Goal: Task Accomplishment & Management: Manage account settings

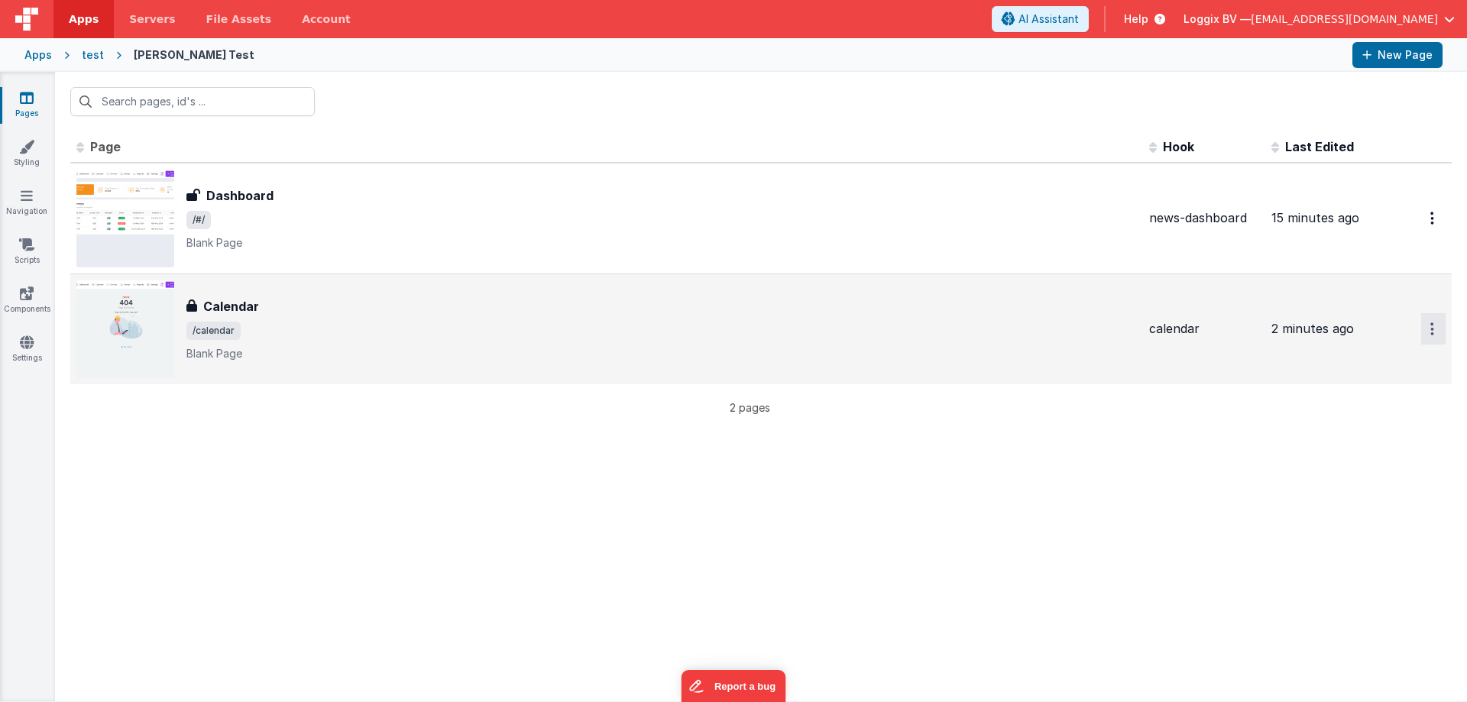
click at [1436, 319] on button "Options" at bounding box center [1433, 328] width 24 height 31
click at [1364, 365] on link "Preview" at bounding box center [1378, 364] width 134 height 27
click at [267, 316] on div "Calendar Calendar /calendar Blank Page" at bounding box center [661, 329] width 950 height 64
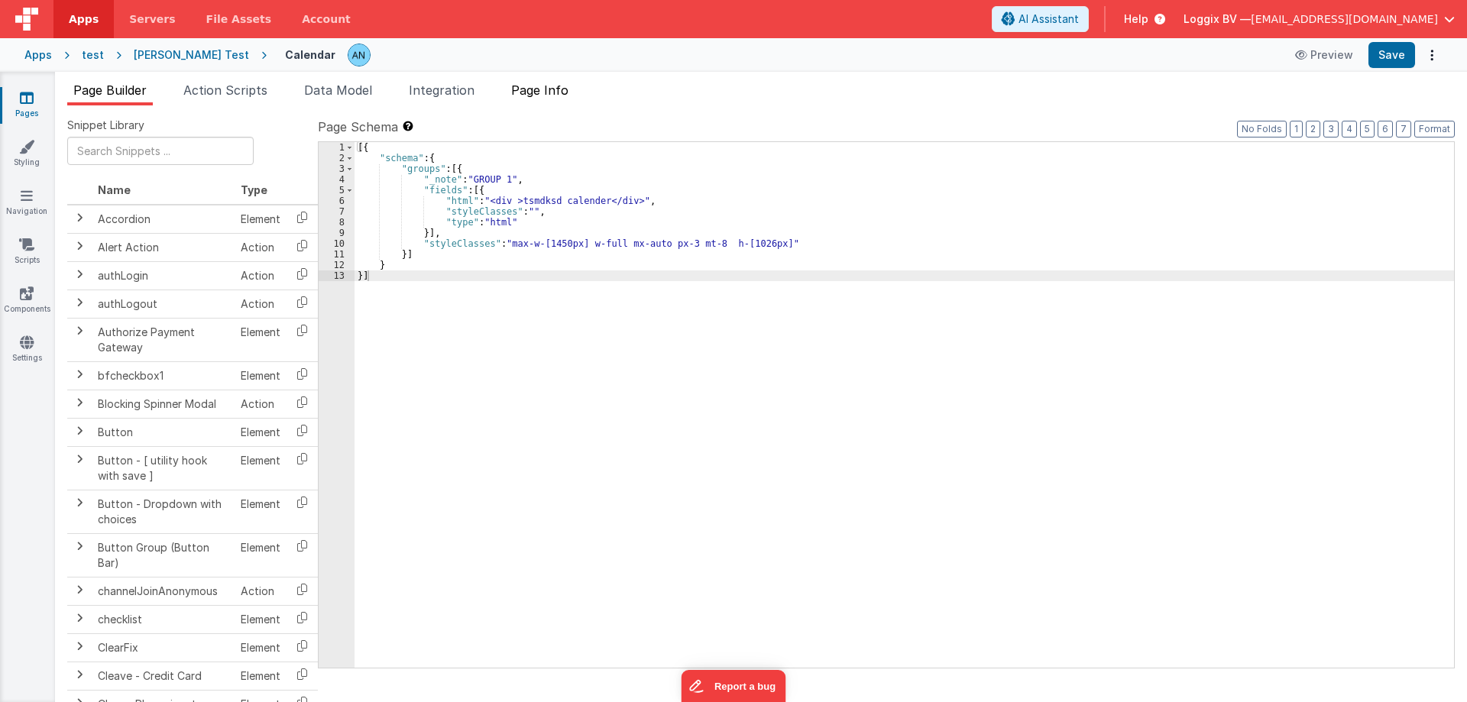
click at [526, 92] on span "Page Info" at bounding box center [539, 89] width 57 height 15
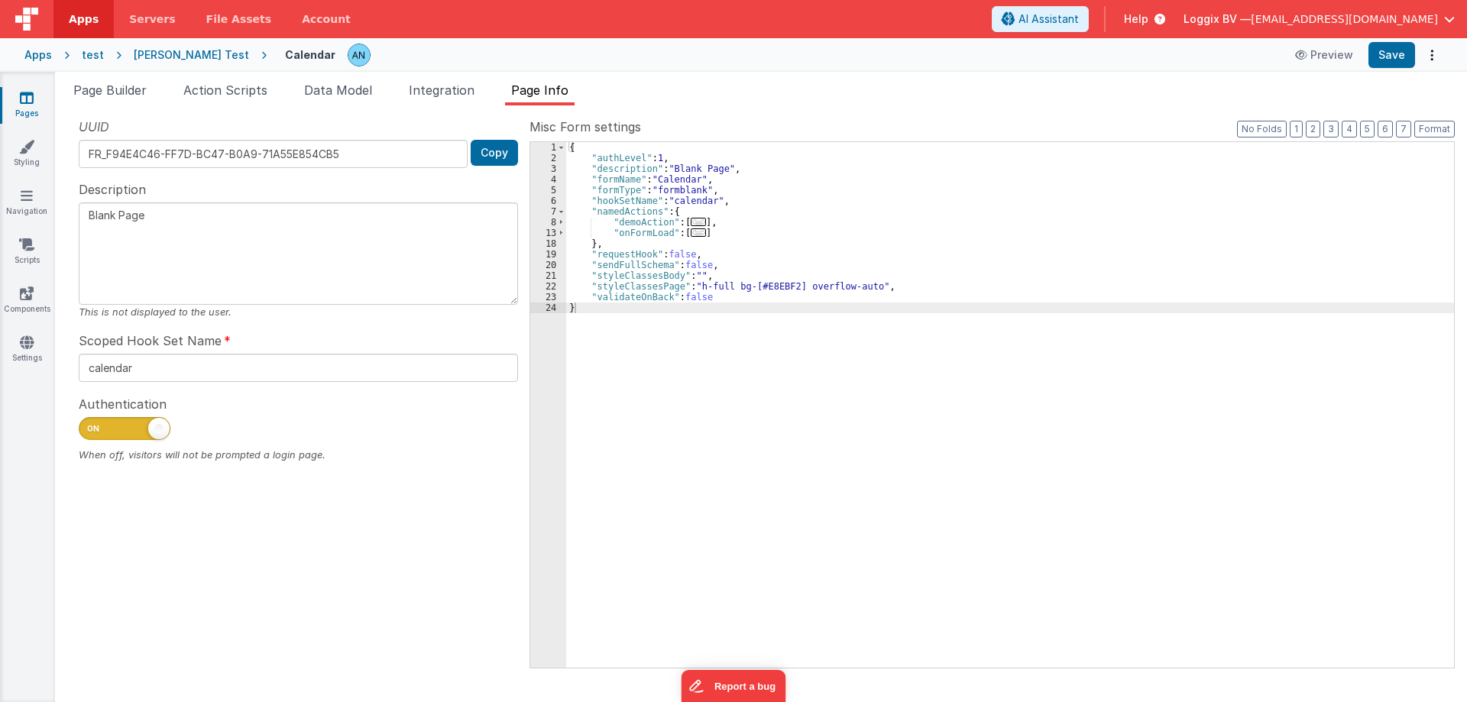
click at [139, 422] on span at bounding box center [125, 428] width 92 height 23
click at [91, 422] on input "checkbox" at bounding box center [85, 426] width 12 height 12
checkbox input "false"
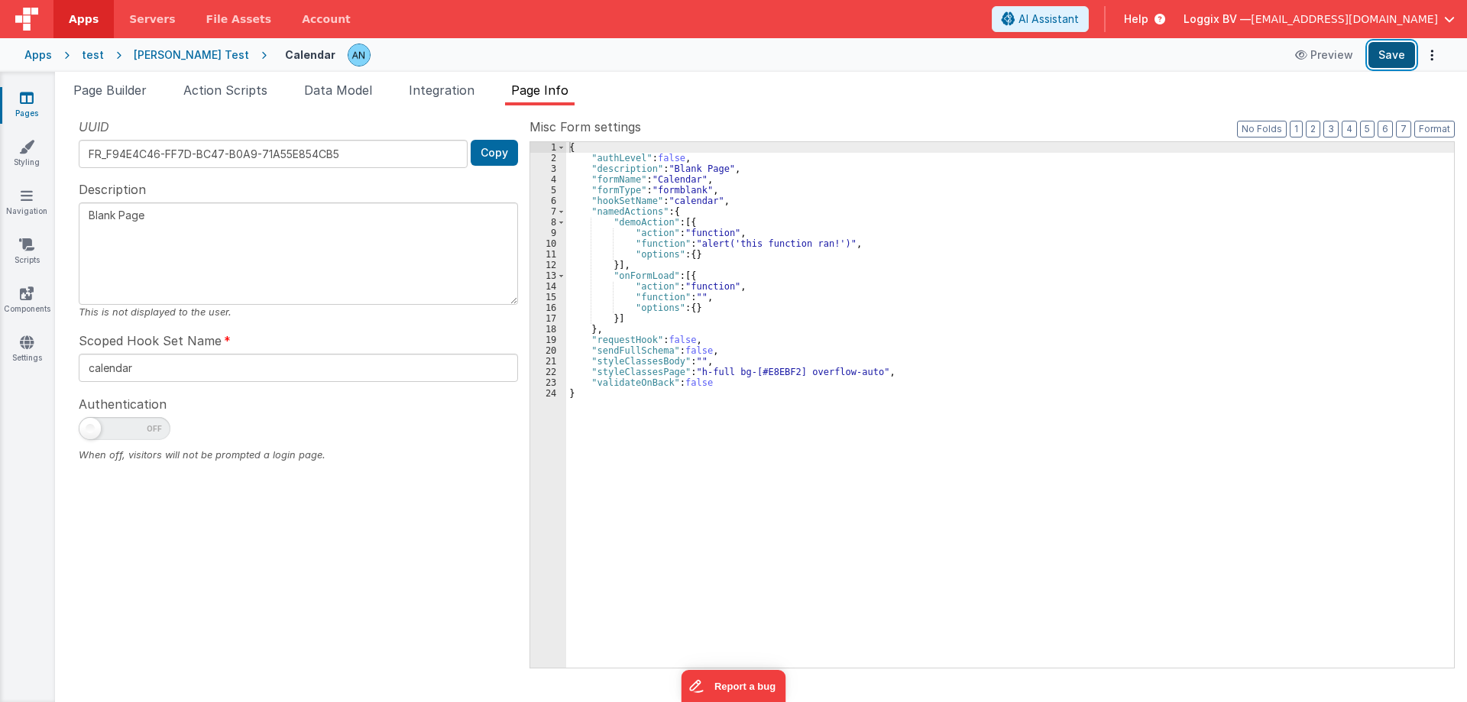
click at [1404, 56] on button "Save" at bounding box center [1391, 55] width 47 height 26
click at [30, 160] on link "Styling" at bounding box center [26, 154] width 55 height 31
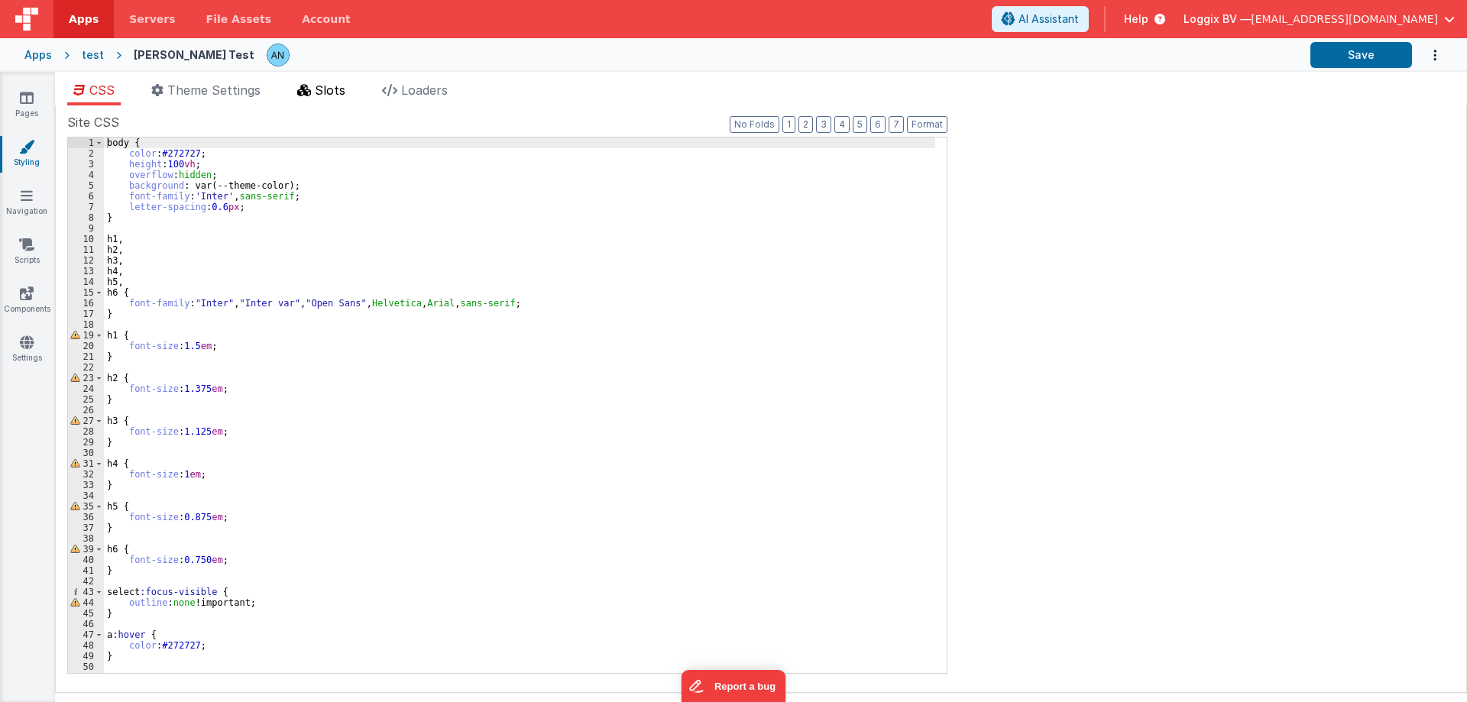
click at [335, 91] on span "Slots" at bounding box center [330, 89] width 31 height 15
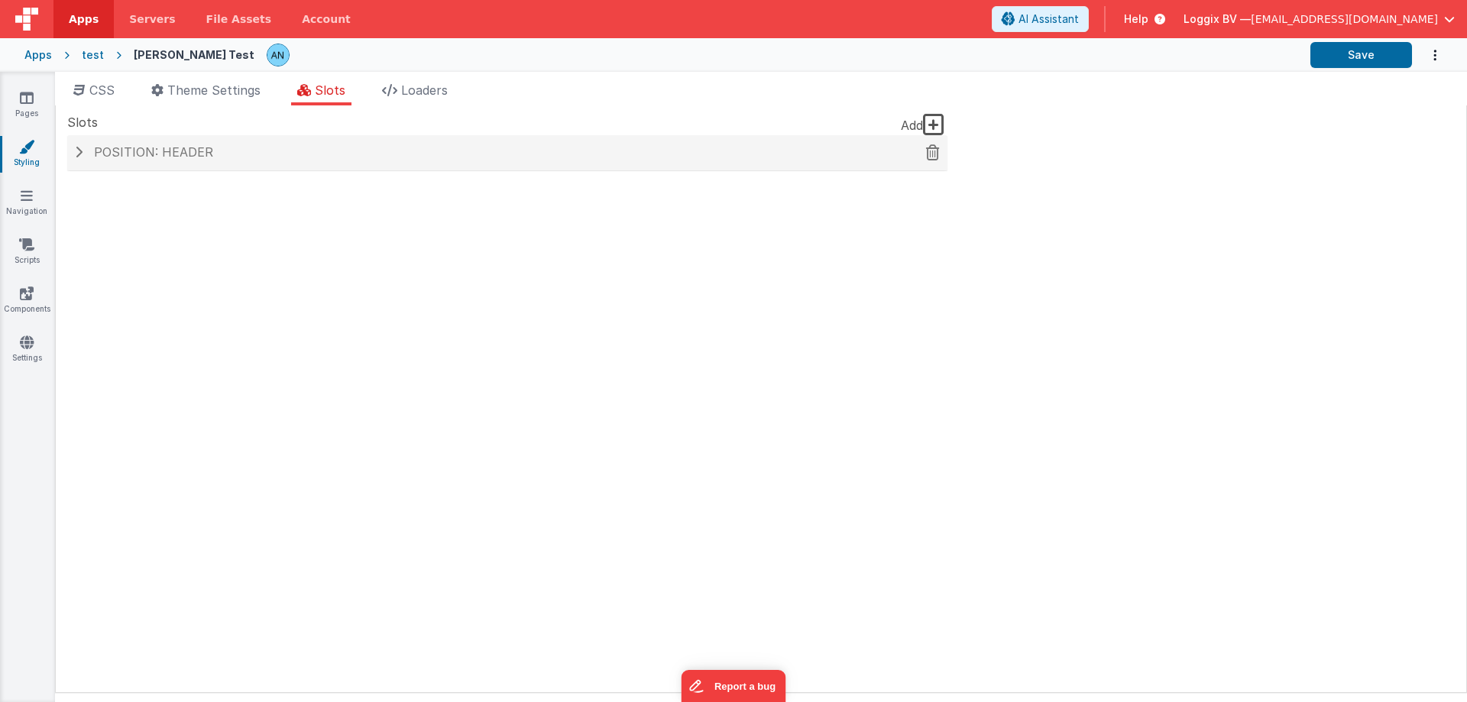
click at [178, 161] on div "Position: header" at bounding box center [507, 152] width 880 height 35
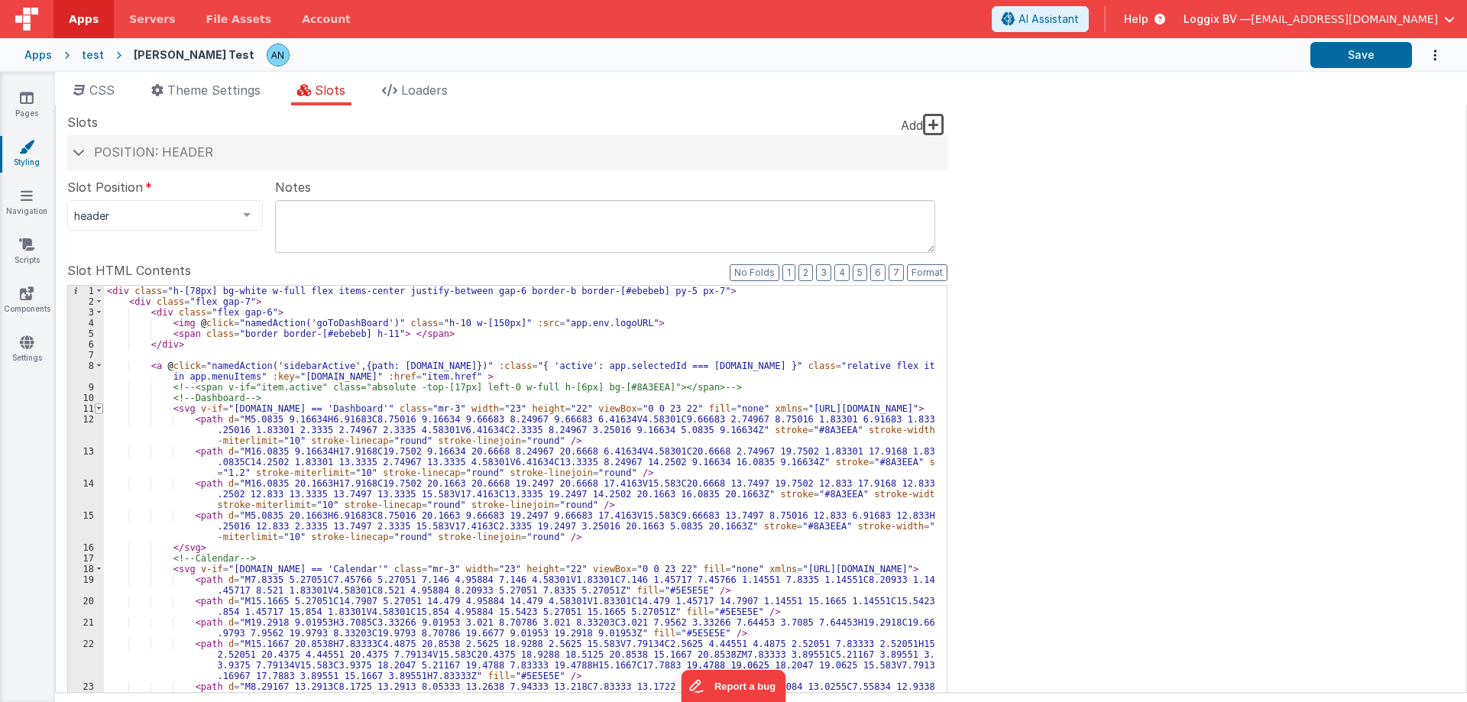
click at [100, 409] on span at bounding box center [99, 408] width 8 height 11
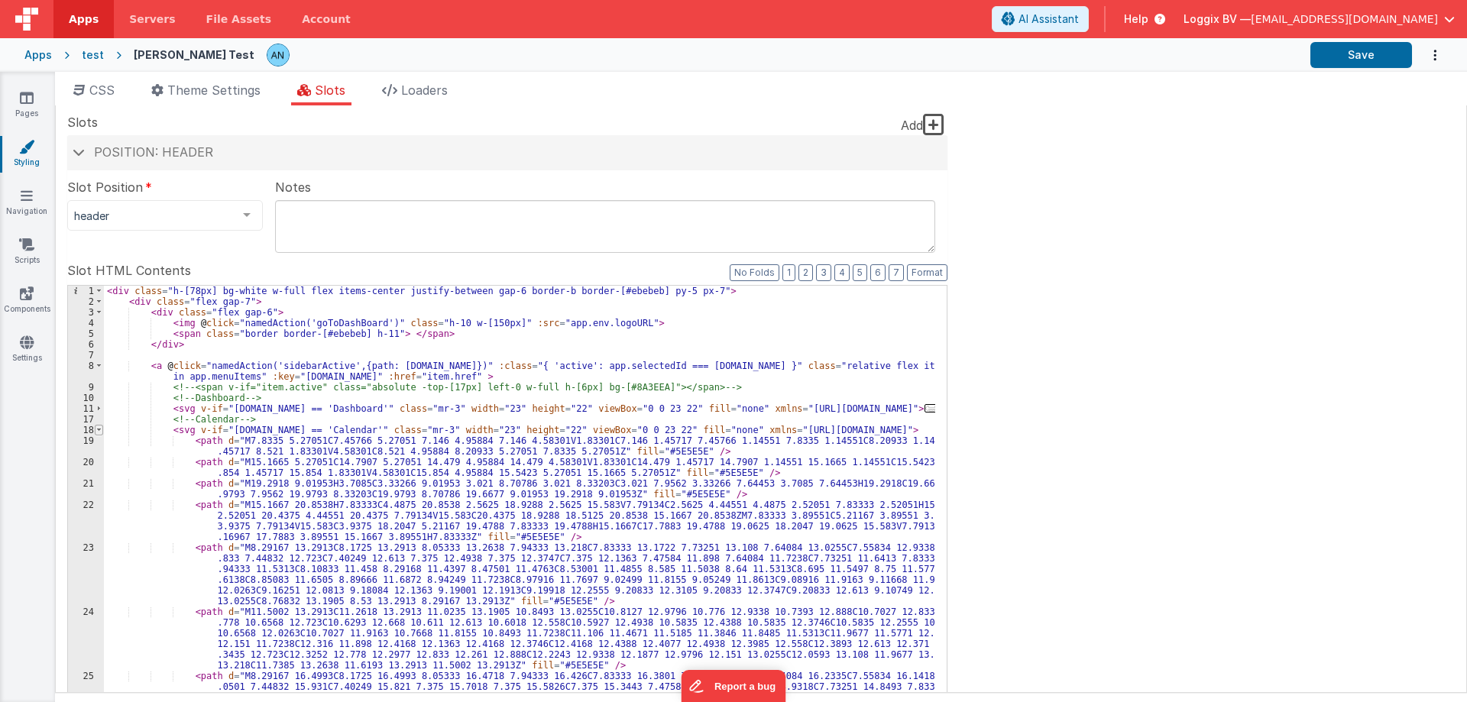
click at [98, 429] on span at bounding box center [99, 430] width 8 height 11
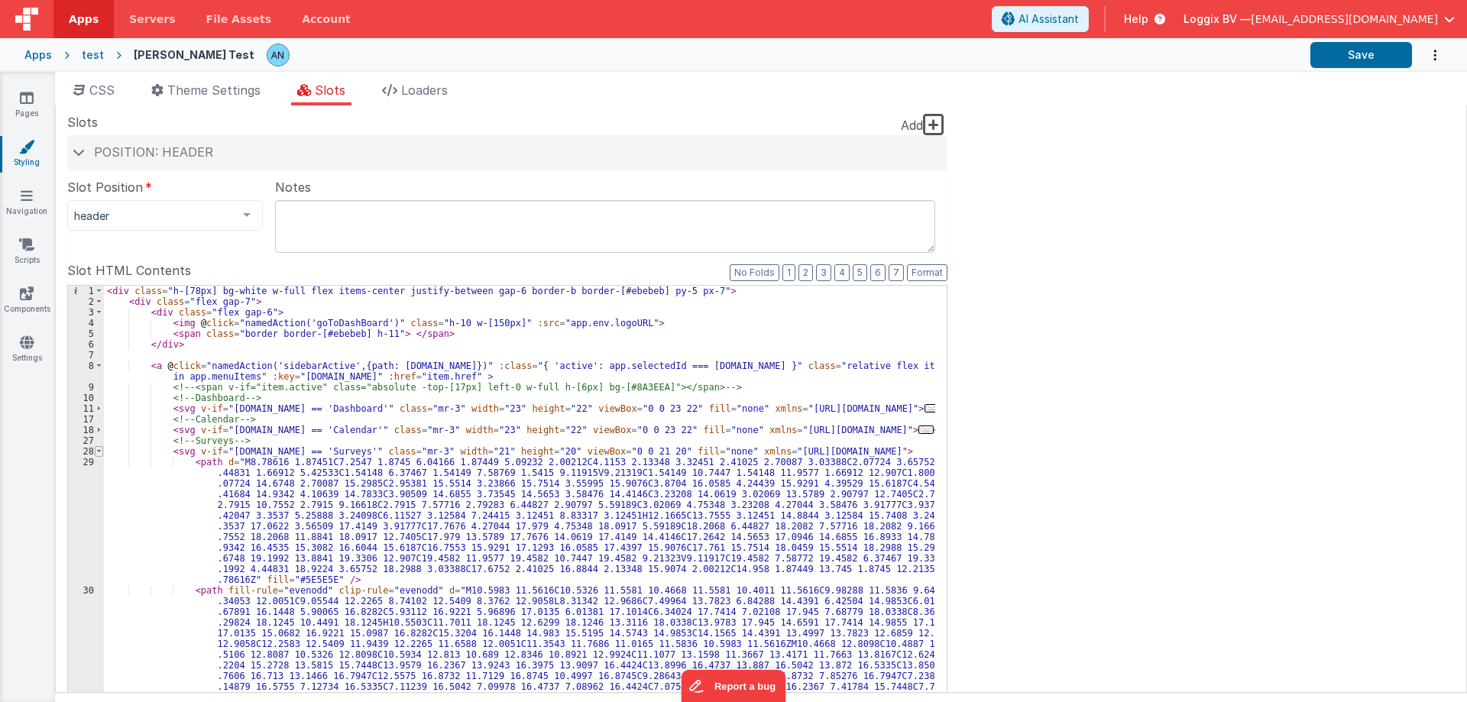
click at [97, 453] on span at bounding box center [99, 451] width 8 height 11
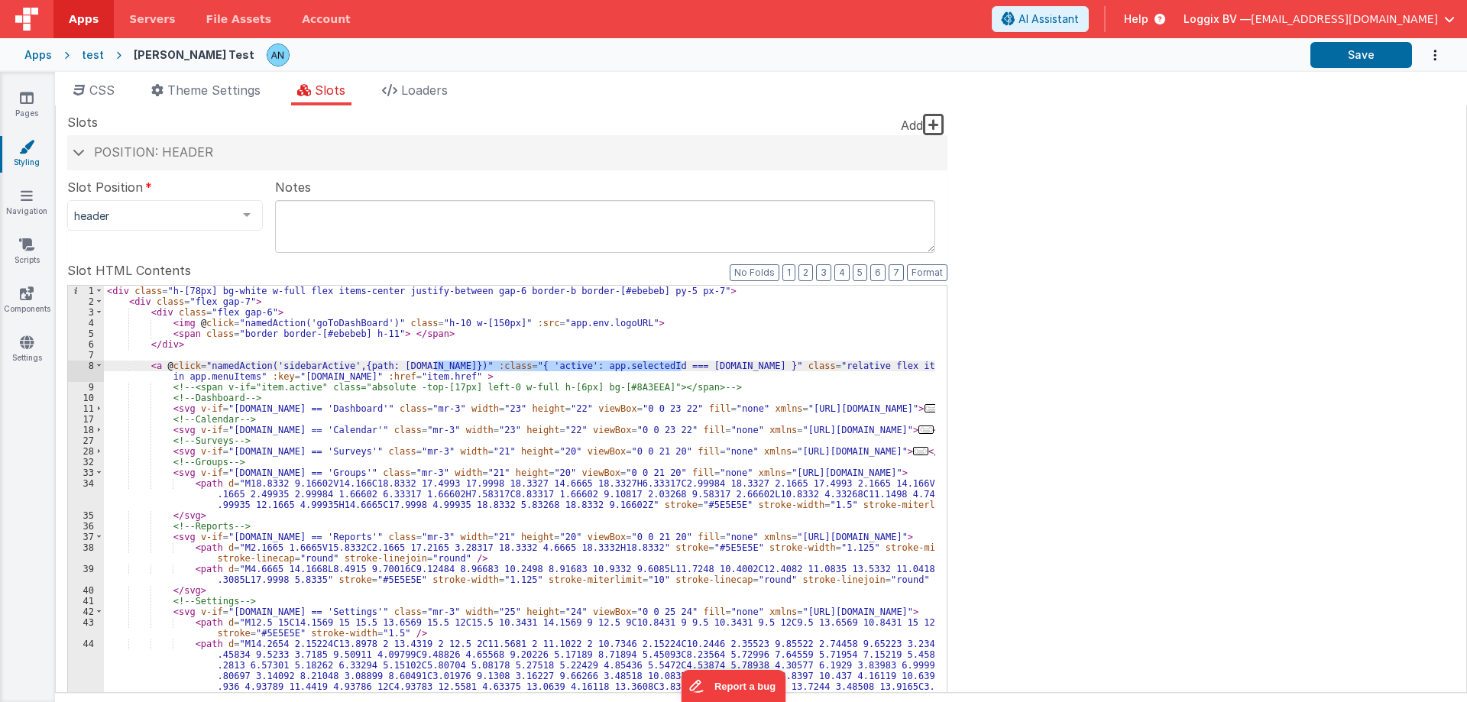
drag, startPoint x: 435, startPoint y: 364, endPoint x: 680, endPoint y: 361, distance: 245.2
click at [680, 361] on div "< div class = "h-[78px] bg-white w-full flex items-center justify-between gap-6…" at bounding box center [519, 624] width 831 height 677
click at [97, 472] on span at bounding box center [99, 472] width 8 height 11
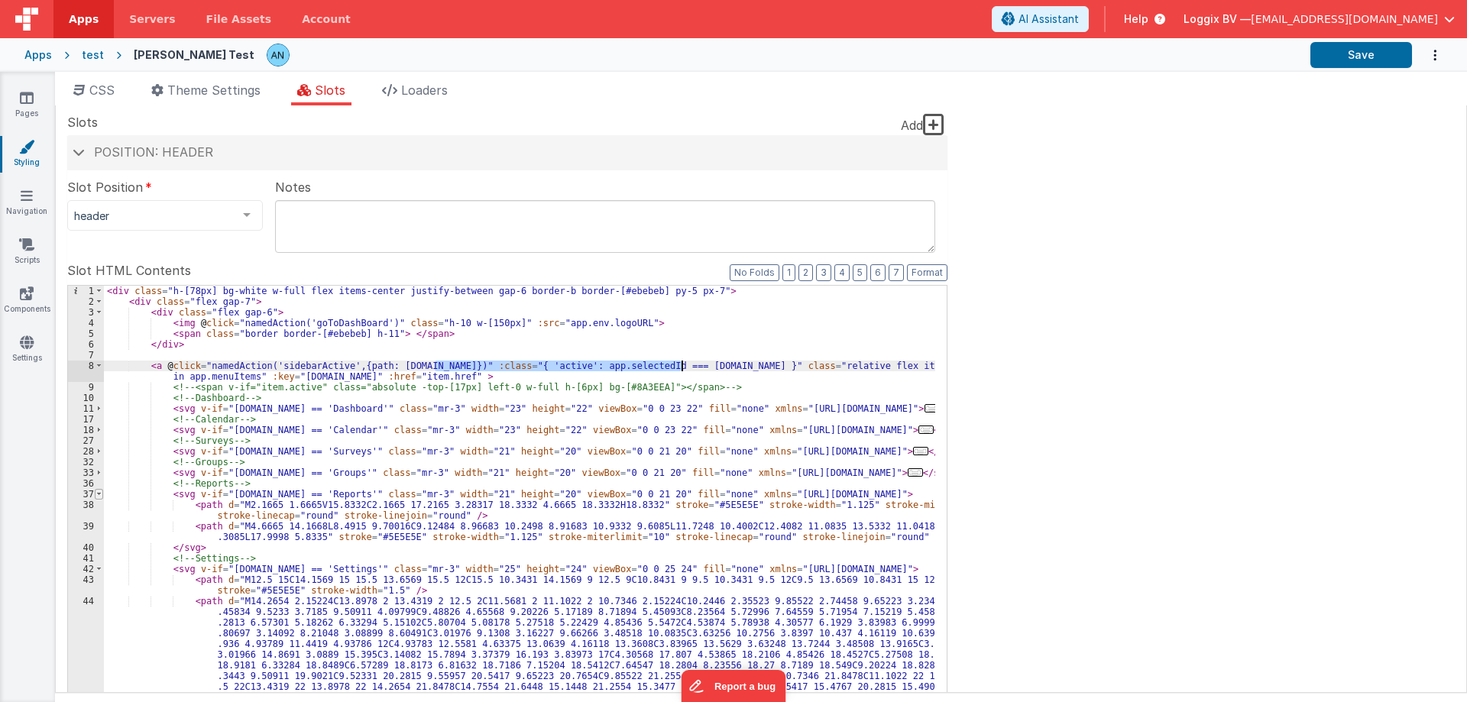
click at [101, 490] on span at bounding box center [99, 494] width 8 height 11
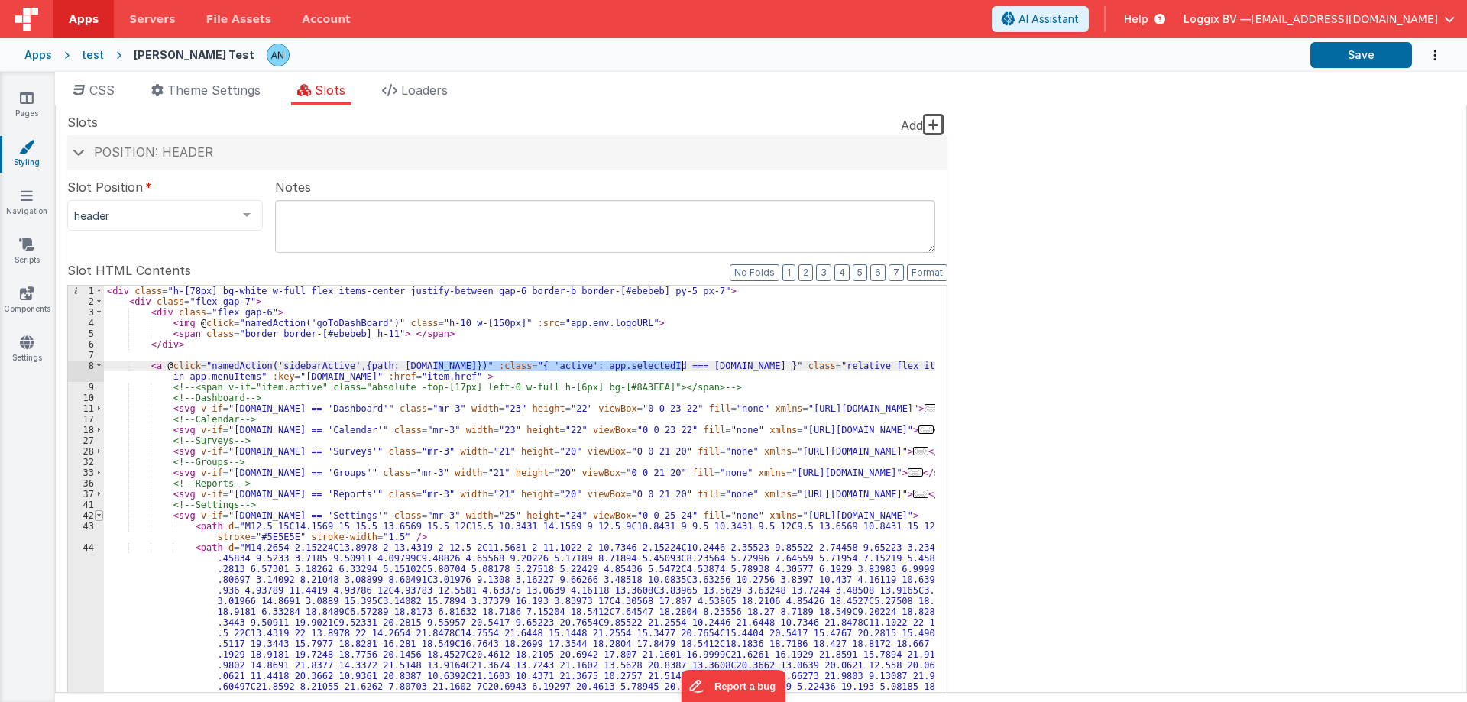
click at [99, 511] on span at bounding box center [99, 515] width 8 height 11
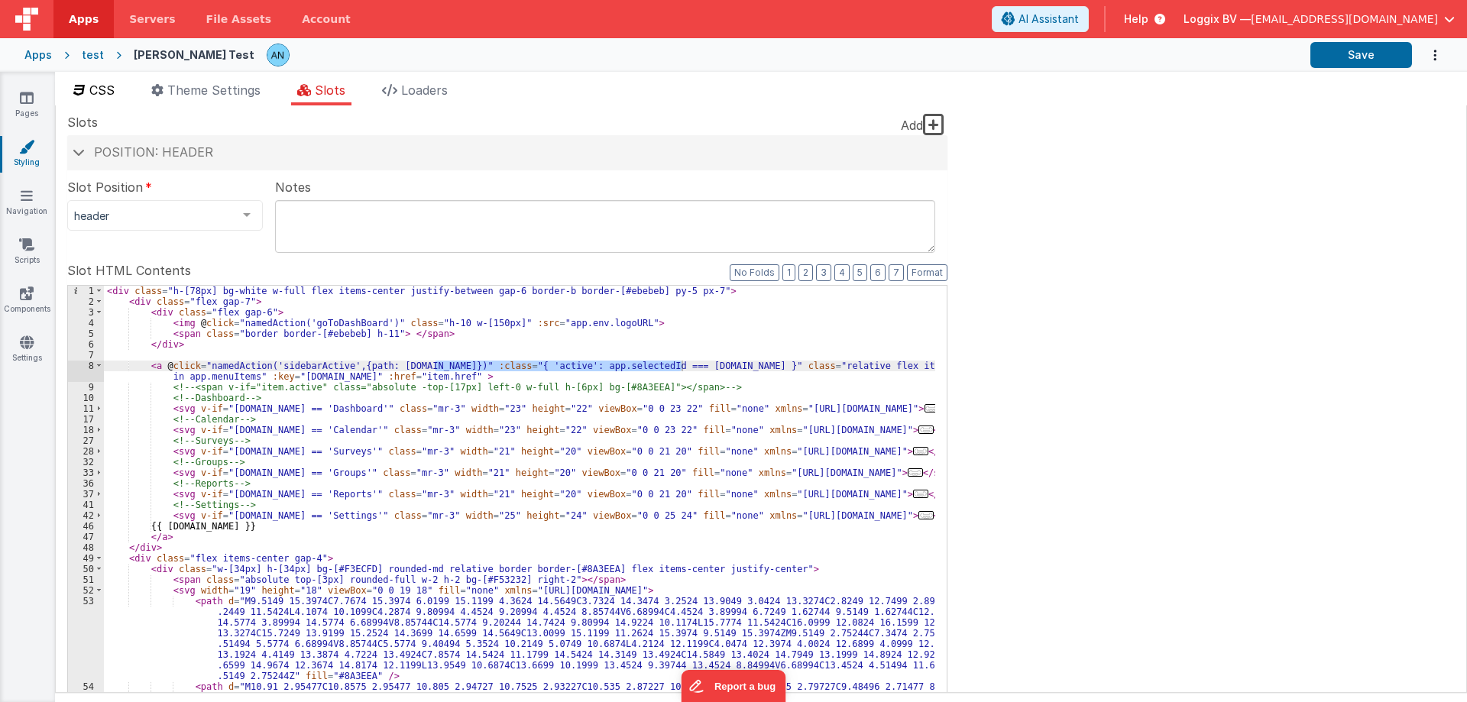
click at [84, 84] on icon at bounding box center [79, 90] width 12 height 12
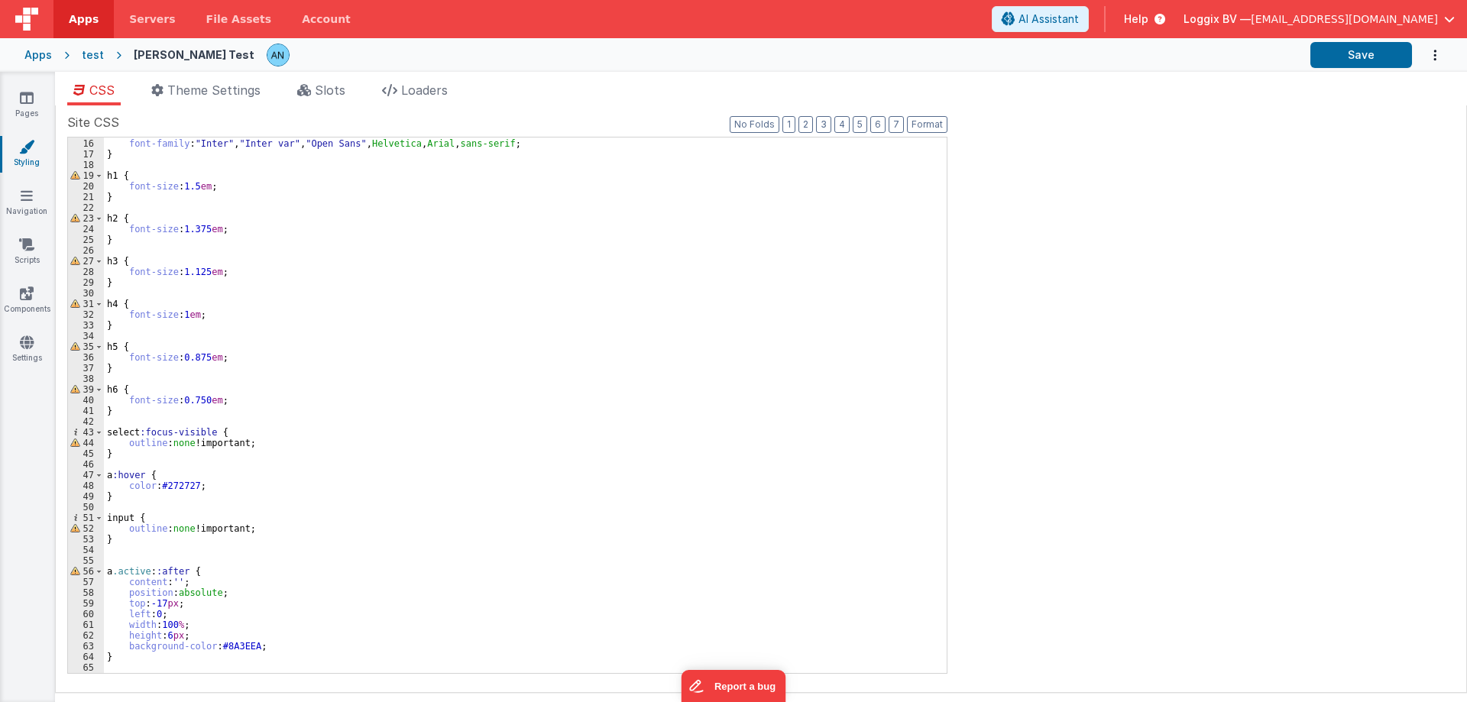
scroll to position [160, 0]
drag, startPoint x: 147, startPoint y: 566, endPoint x: 101, endPoint y: 574, distance: 46.6
click at [101, 574] on div "15 16 17 18 19 20 21 22 23 24 25 26 27 28 29 30 31 32 33 34 35 36 37 38 39 40 4…" at bounding box center [507, 405] width 880 height 537
click at [129, 556] on div "h6 { font-family : " Inter " , " Inter var " , " Open Sans " , Helvetica , Aria…" at bounding box center [519, 406] width 831 height 557
paste textarea
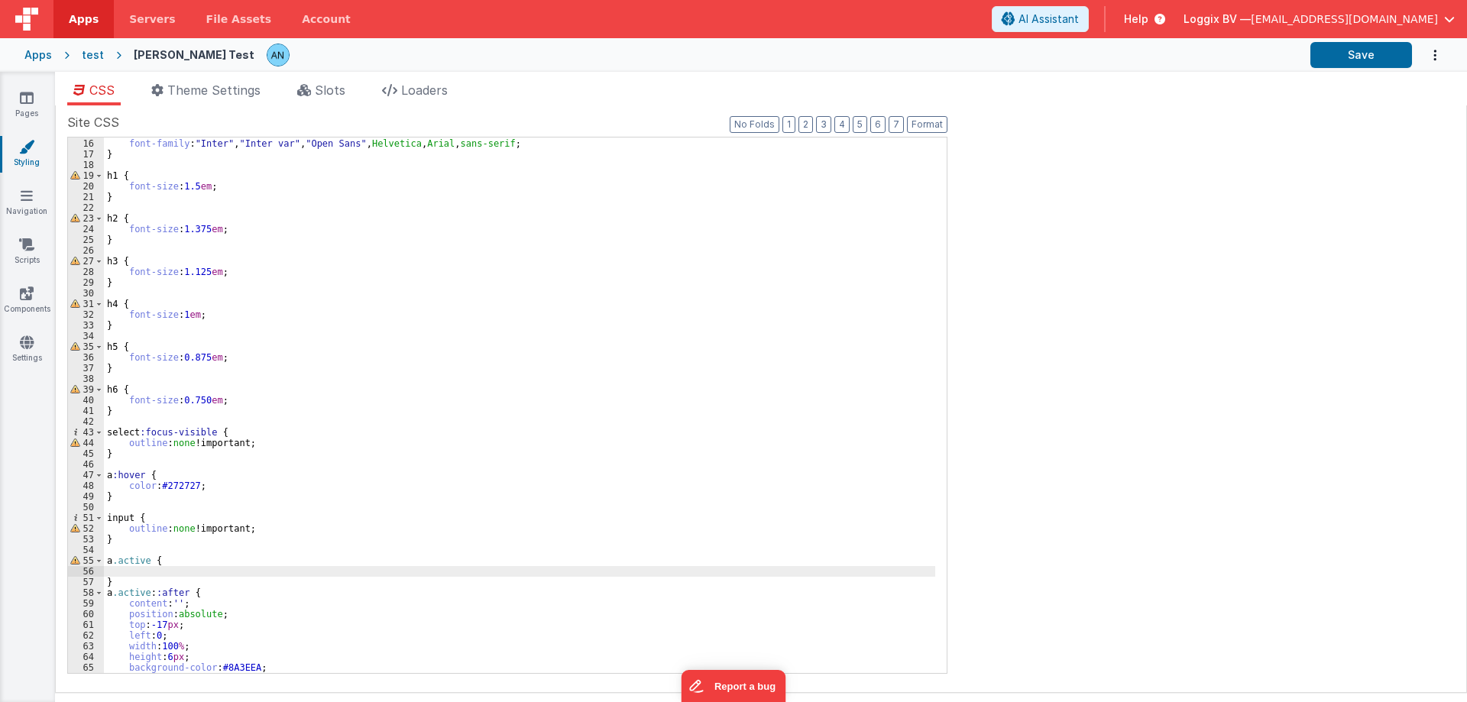
scroll to position [181, 0]
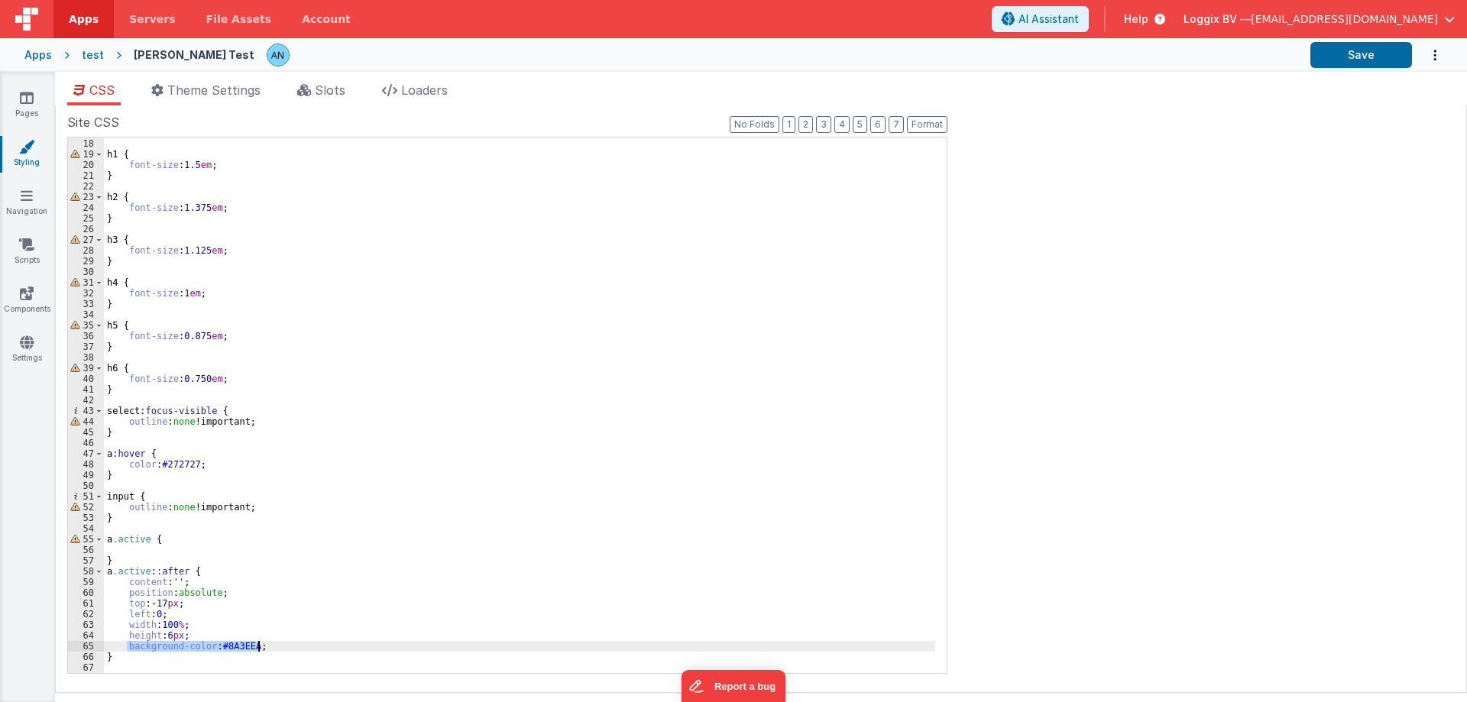
drag, startPoint x: 127, startPoint y: 643, endPoint x: 294, endPoint y: 643, distance: 167.3
click at [294, 643] on div "} h1 { font-size : 1.5 em ; } h2 { font-size : 1.375 em ; } h3 { font-size : 1.…" at bounding box center [519, 406] width 831 height 557
click at [125, 553] on div "} h1 { font-size : 1.5 em ; } h2 { font-size : 1.375 em ; } h3 { font-size : 1.…" at bounding box center [519, 406] width 831 height 557
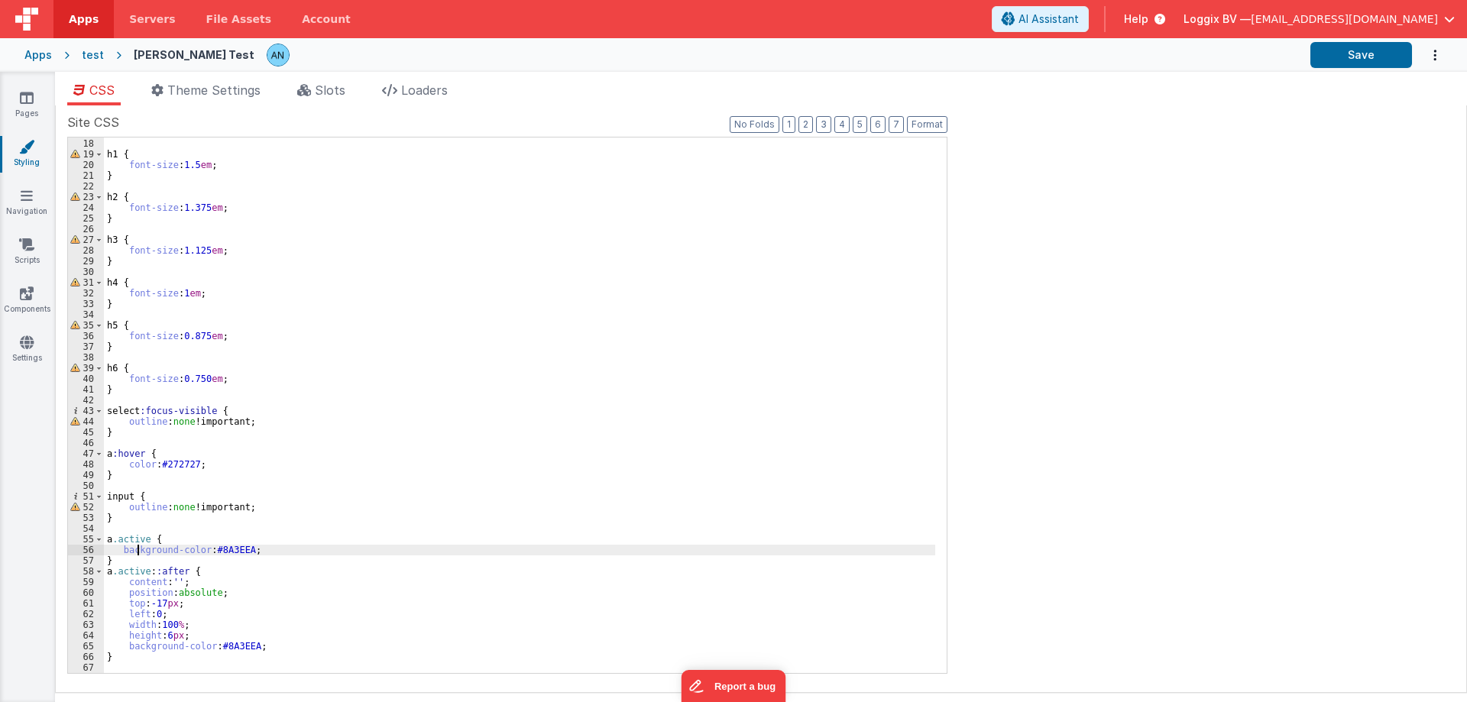
click at [137, 550] on div "} h1 { font-size : 1.5 em ; } h2 { font-size : 1.375 em ; } h3 { font-size : 1.…" at bounding box center [519, 406] width 831 height 557
click at [192, 548] on div "} h1 { font-size : 1.5 em ; } h2 { font-size : 1.375 em ; } h3 { font-size : 1.…" at bounding box center [519, 406] width 831 height 557
click at [1367, 54] on button "Save" at bounding box center [1361, 55] width 102 height 26
click at [924, 121] on button "Format" at bounding box center [927, 124] width 40 height 17
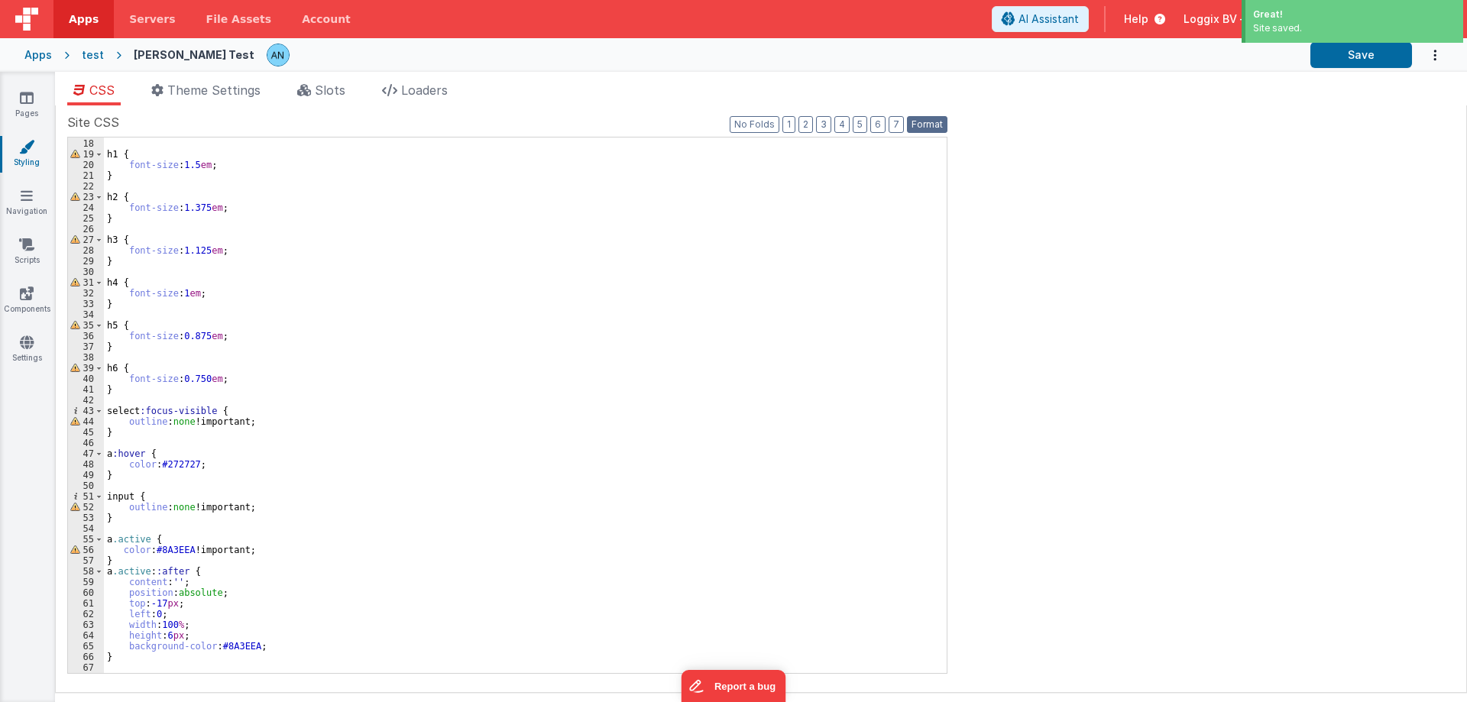
click at [928, 121] on button "Format" at bounding box center [927, 124] width 40 height 17
click at [1375, 45] on div "Great! Site saved." at bounding box center [1351, 23] width 229 height 47
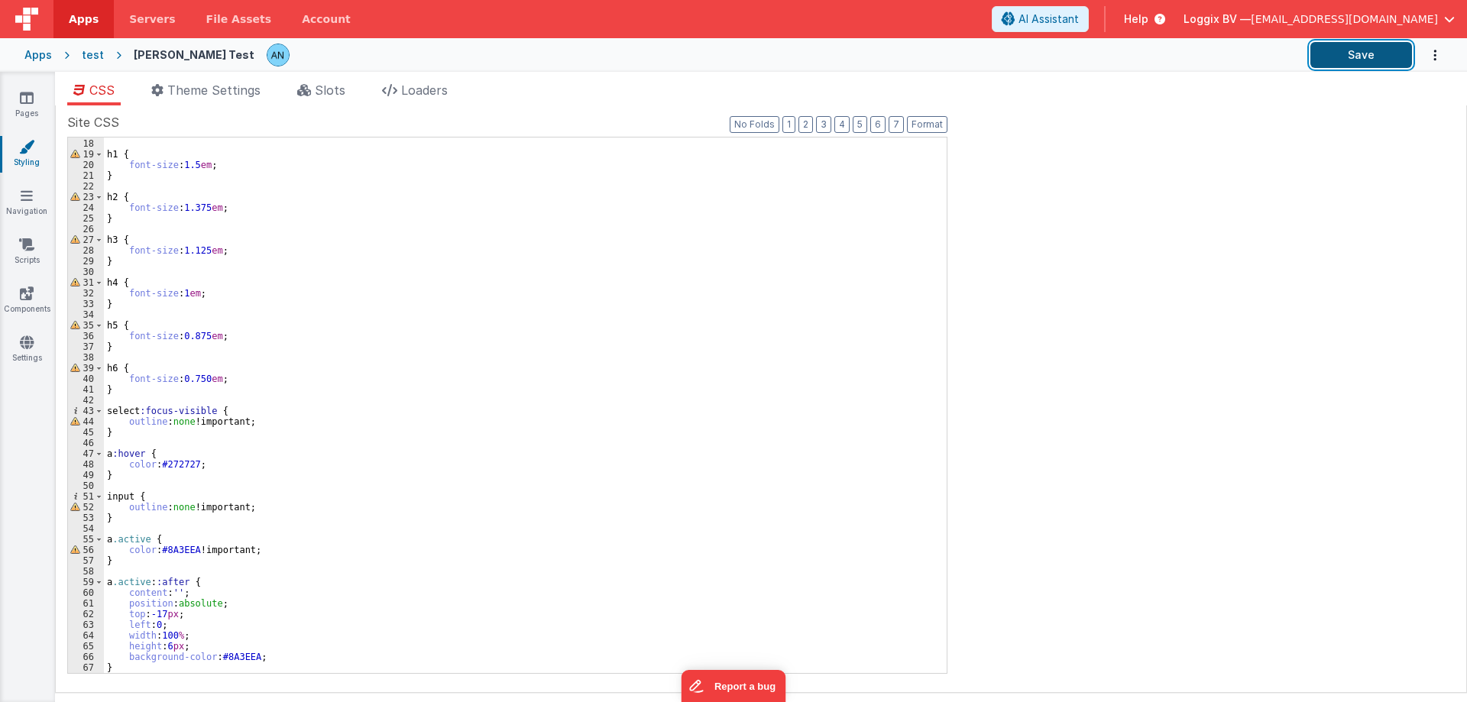
click at [1370, 59] on button "Save" at bounding box center [1361, 55] width 102 height 26
click at [920, 116] on button "Format" at bounding box center [927, 124] width 40 height 17
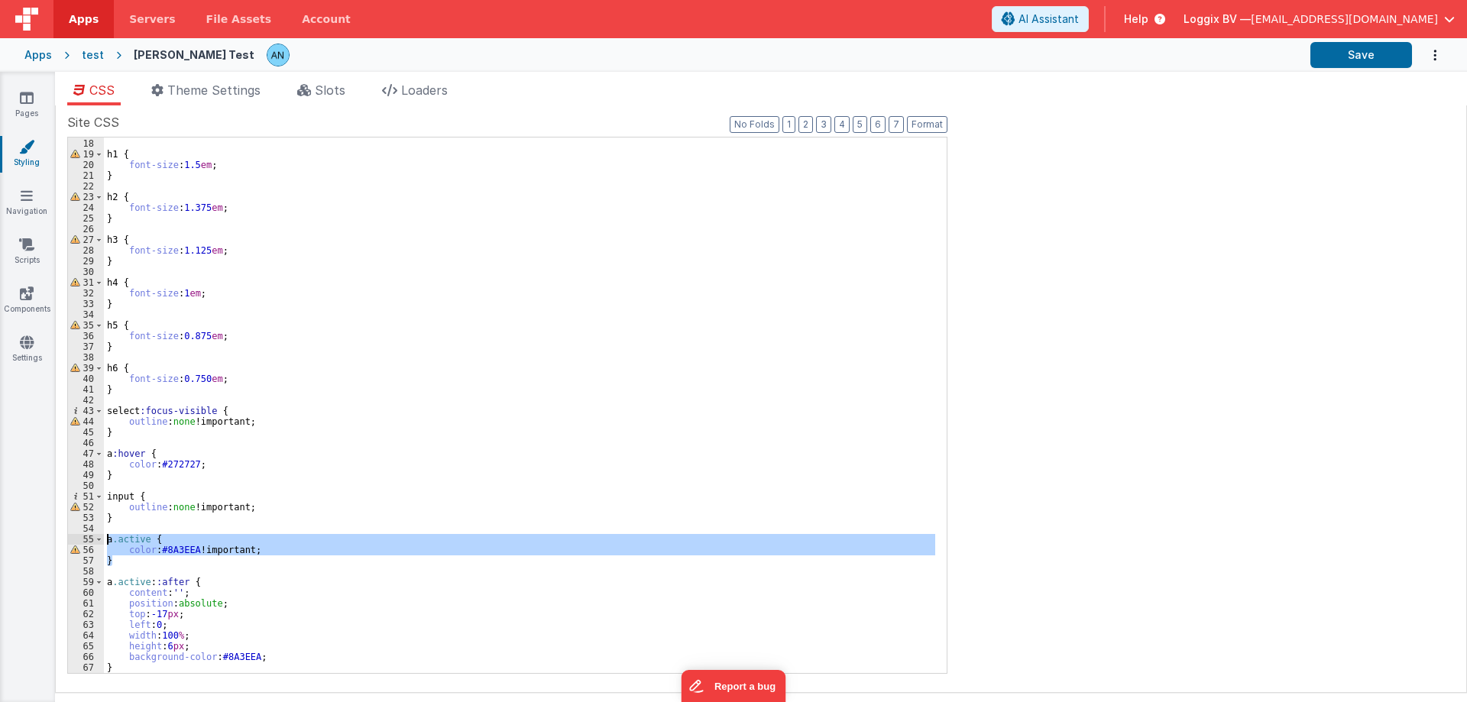
drag, startPoint x: 118, startPoint y: 558, endPoint x: 105, endPoint y: 544, distance: 19.0
click at [105, 544] on div "} h1 { font-size : 1.5 em ; } h2 { font-size : 1.375 em ; } h3 { font-size : 1.…" at bounding box center [519, 406] width 831 height 557
click at [121, 568] on div "} h1 { font-size : 1.5 em ; } h2 { font-size : 1.375 em ; } h3 { font-size : 1.…" at bounding box center [519, 406] width 831 height 557
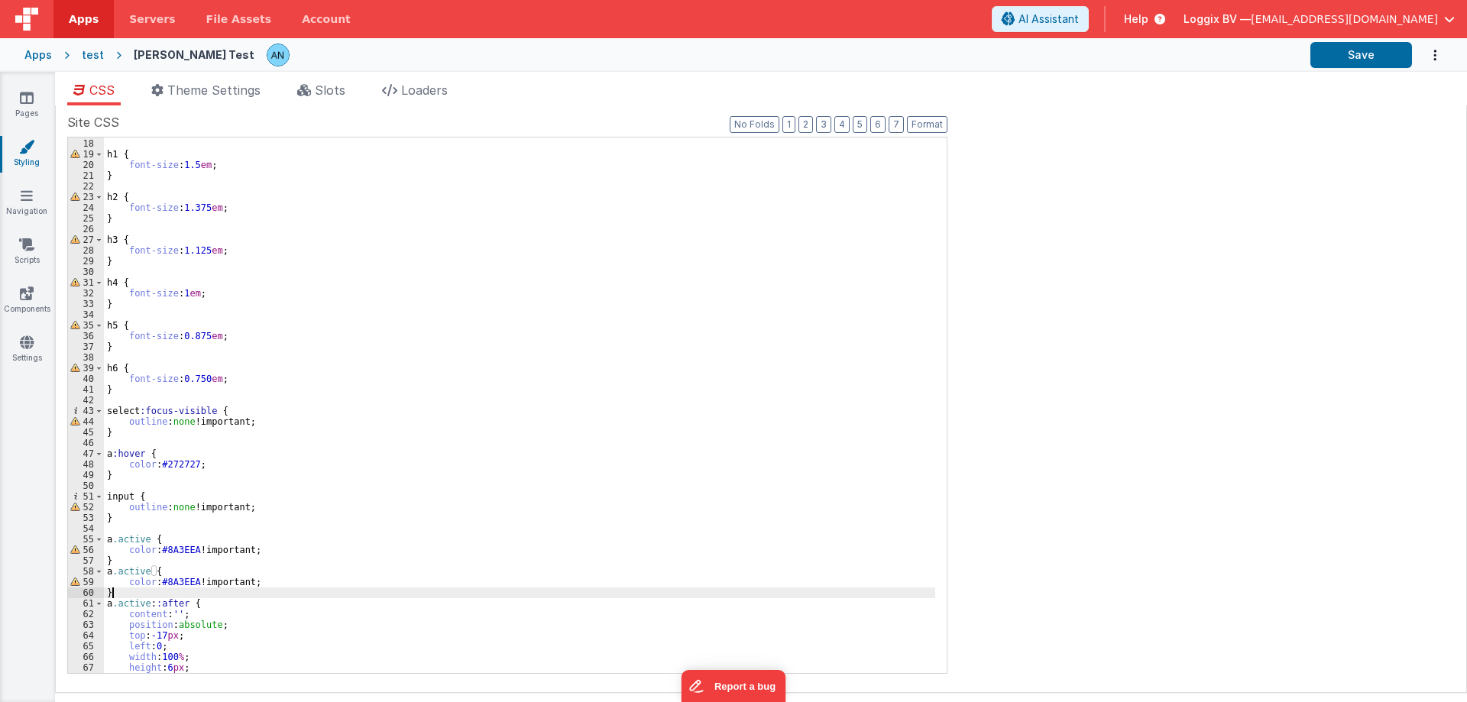
click at [147, 568] on div "} h1 { font-size : 1.5 em ; } h2 { font-size : 1.375 em ; } h3 { font-size : 1.…" at bounding box center [519, 406] width 831 height 557
click at [143, 581] on div "} h1 { font-size : 1.5 em ; } h2 { font-size : 1.375 em ; } h3 { font-size : 1.…" at bounding box center [519, 406] width 831 height 557
click at [142, 581] on div "} h1 { font-size : 1.5 em ; } h2 { font-size : 1.375 em ; } h3 { font-size : 1.…" at bounding box center [519, 406] width 831 height 557
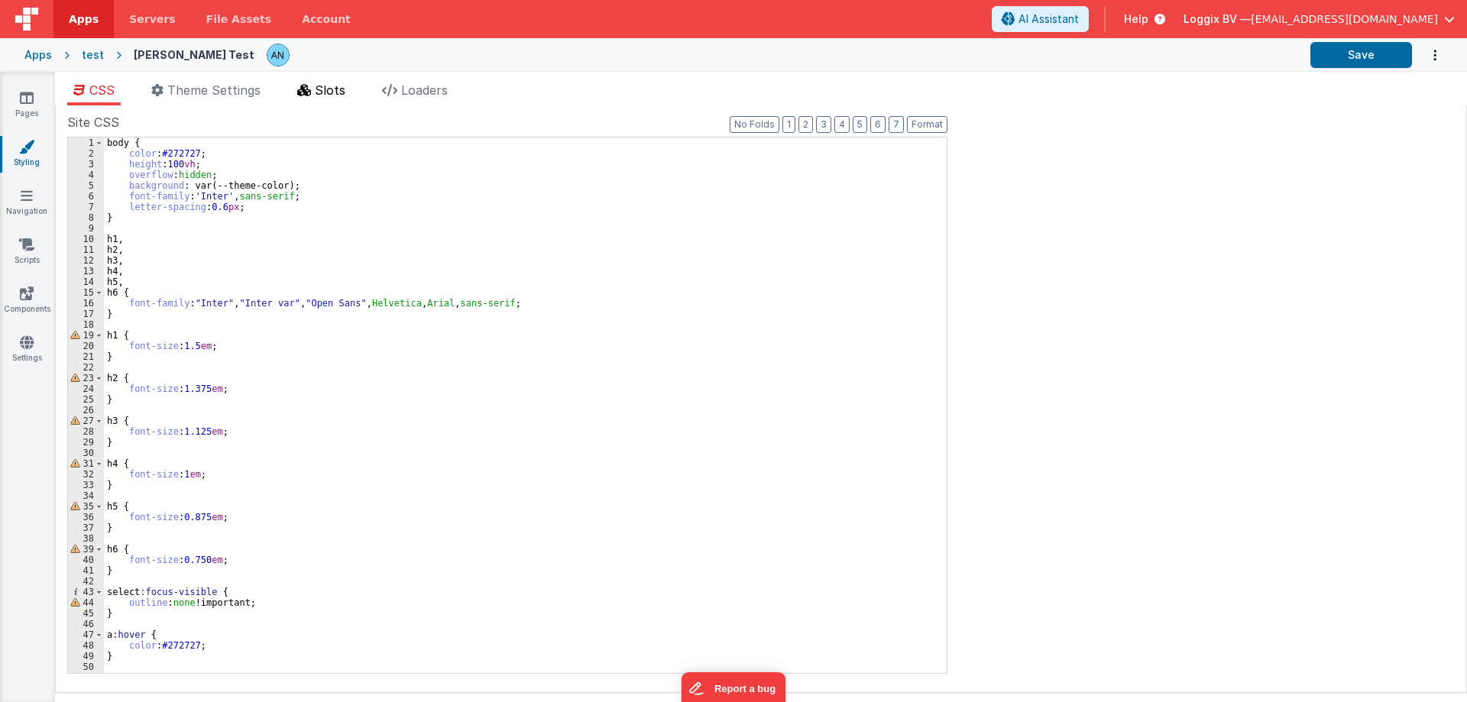
click at [311, 85] on icon at bounding box center [304, 90] width 14 height 12
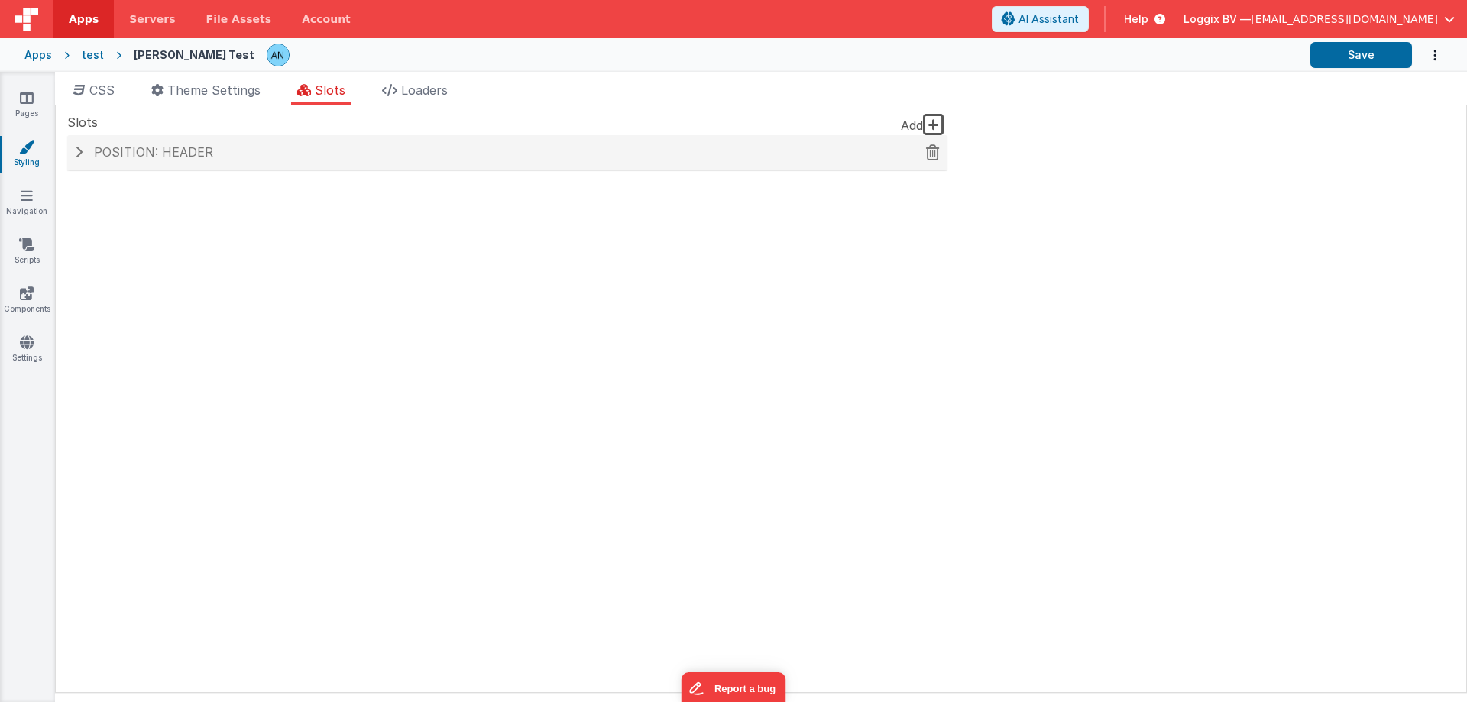
click at [206, 153] on span "Position: header" at bounding box center [153, 151] width 119 height 15
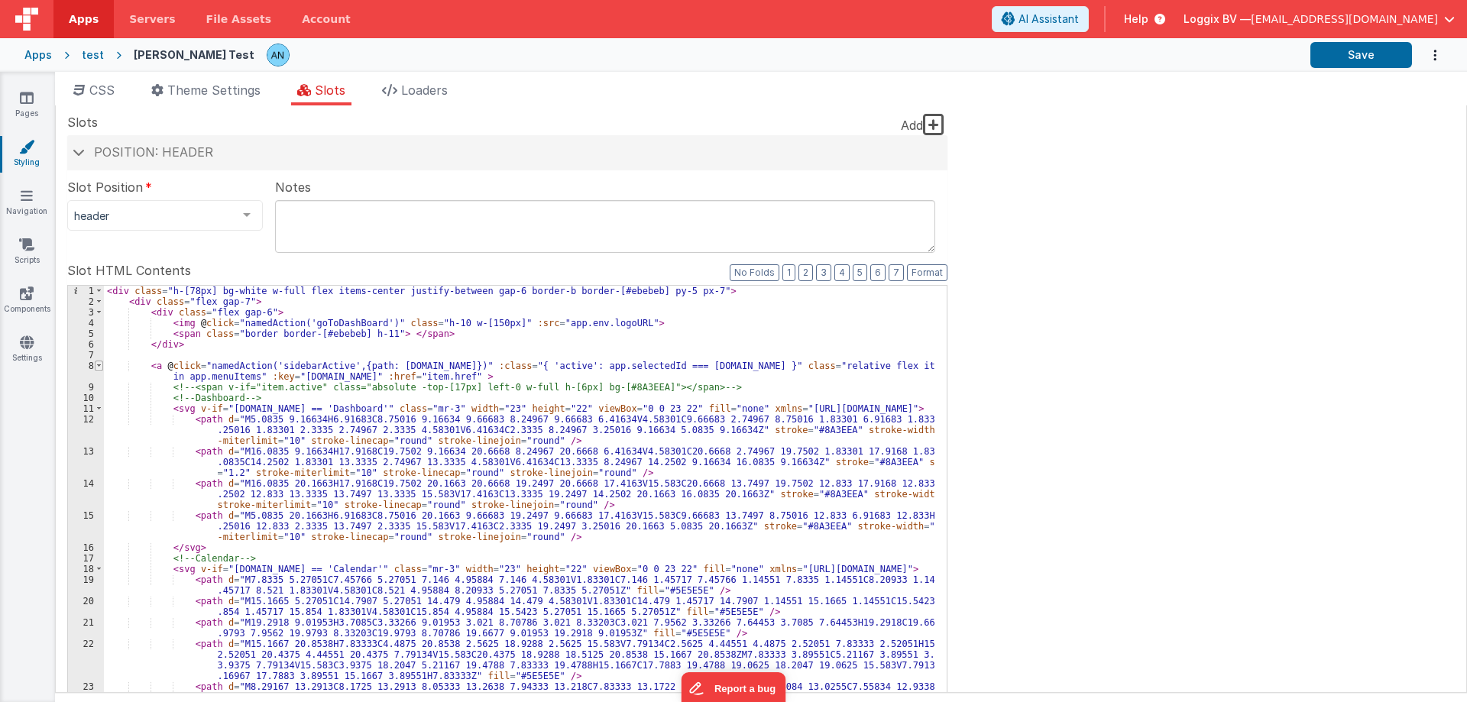
click at [101, 364] on span at bounding box center [99, 366] width 8 height 11
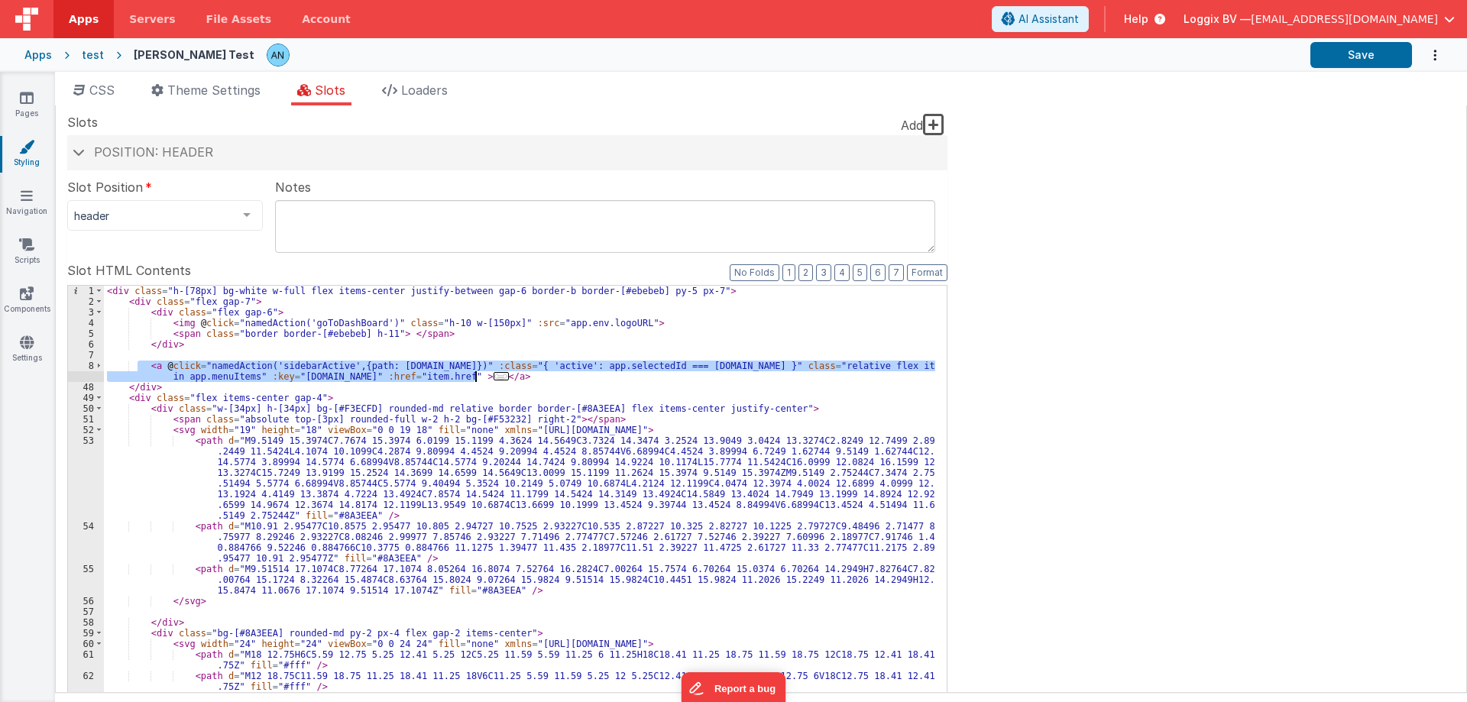
drag, startPoint x: 136, startPoint y: 361, endPoint x: 477, endPoint y: 374, distance: 341.7
click at [477, 374] on div "< div class = "h-[78px] bg-white w-full flex items-center justify-between gap-6…" at bounding box center [519, 544] width 831 height 516
click at [99, 89] on span "CSS" at bounding box center [101, 89] width 25 height 15
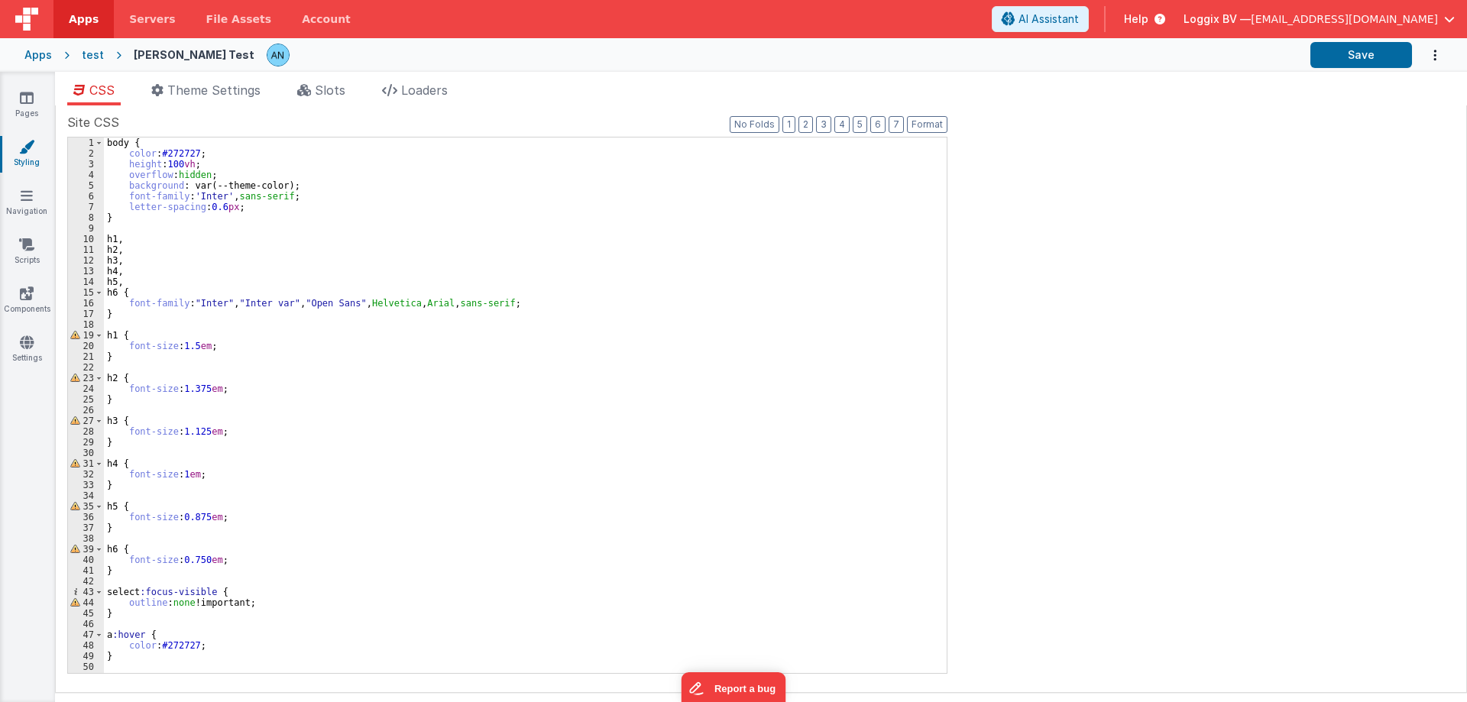
scroll to position [202, 0]
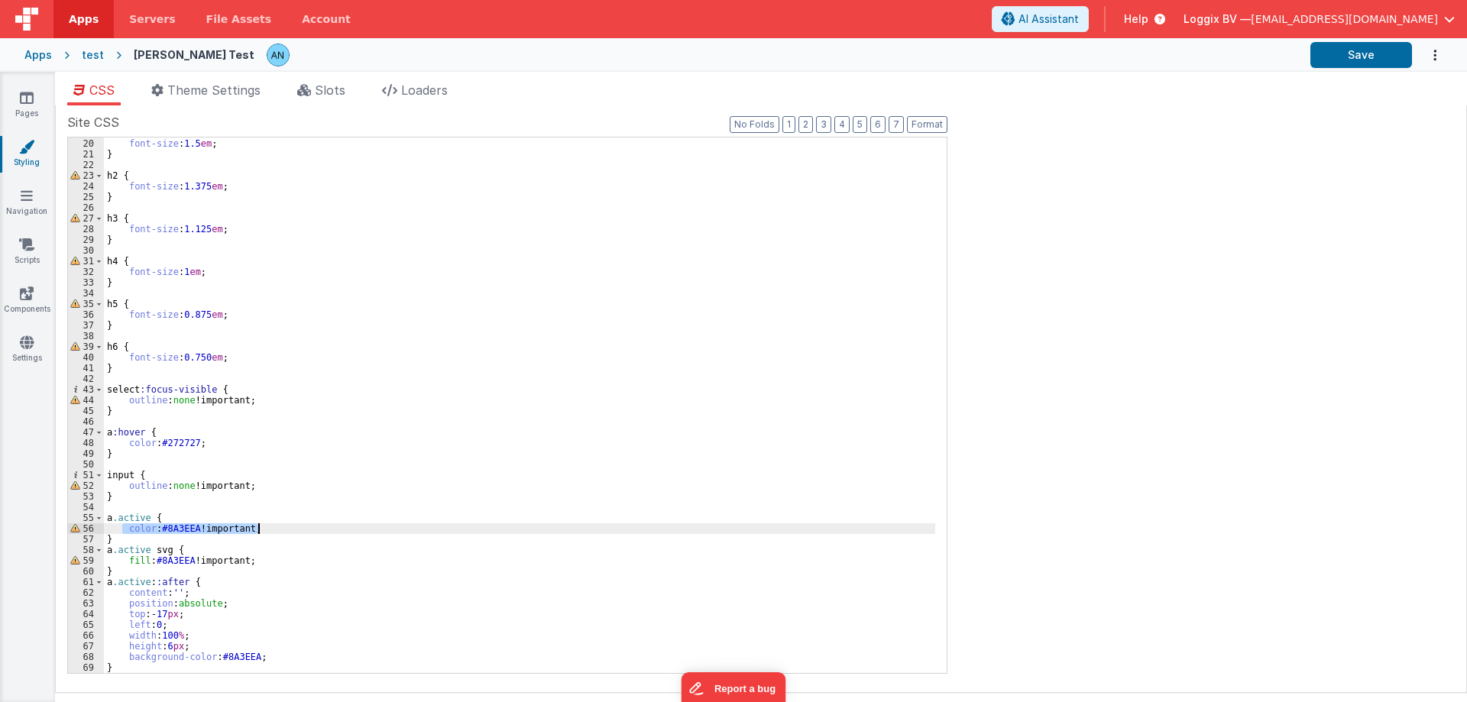
drag, startPoint x: 125, startPoint y: 528, endPoint x: 269, endPoint y: 528, distance: 144.4
click at [269, 528] on div "h1 { font-size : 1.5 em ; } h2 { font-size : 1.375 em ; } h3 { font-size : 1.12…" at bounding box center [519, 406] width 831 height 557
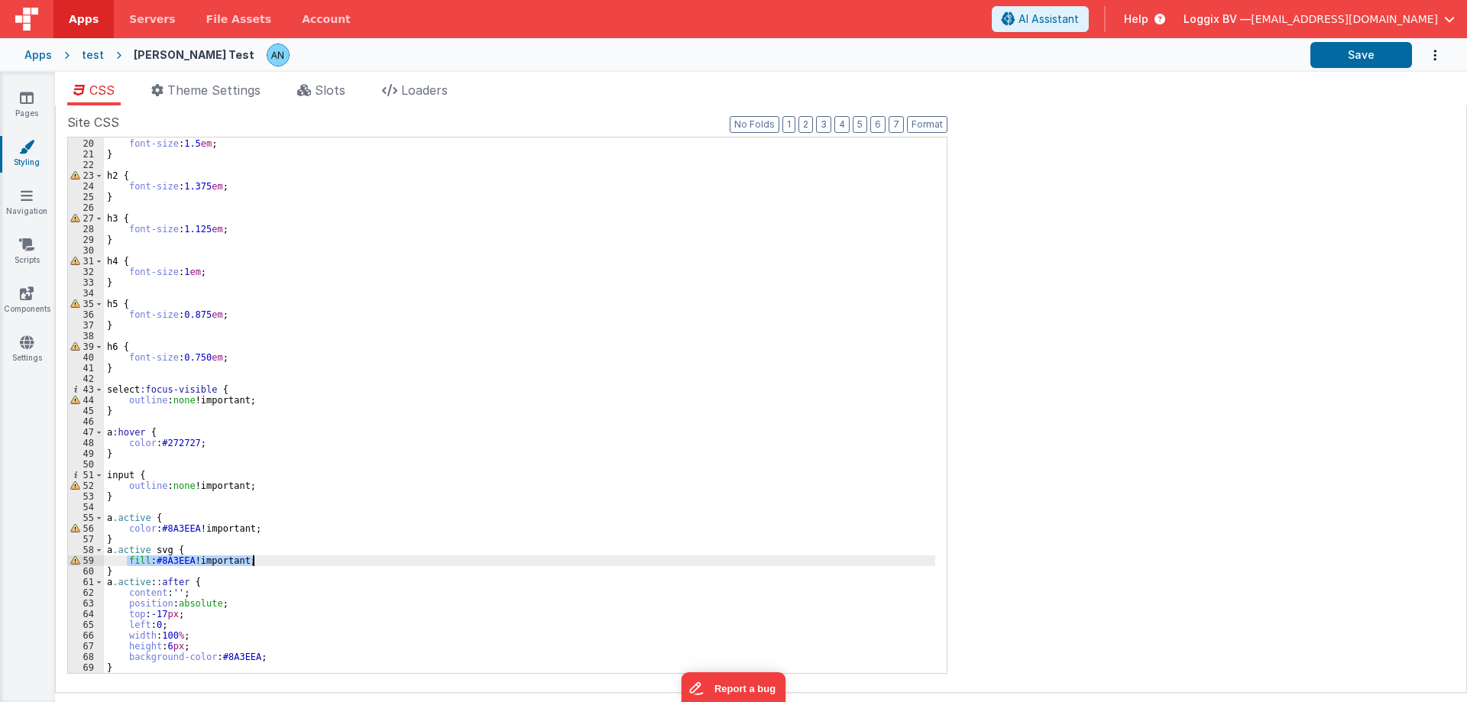
drag, startPoint x: 127, startPoint y: 561, endPoint x: 274, endPoint y: 561, distance: 147.4
click at [274, 561] on div "h1 { font-size : 1.5 em ; } h2 { font-size : 1.375 em ; } h3 { font-size : 1.12…" at bounding box center [519, 406] width 831 height 557
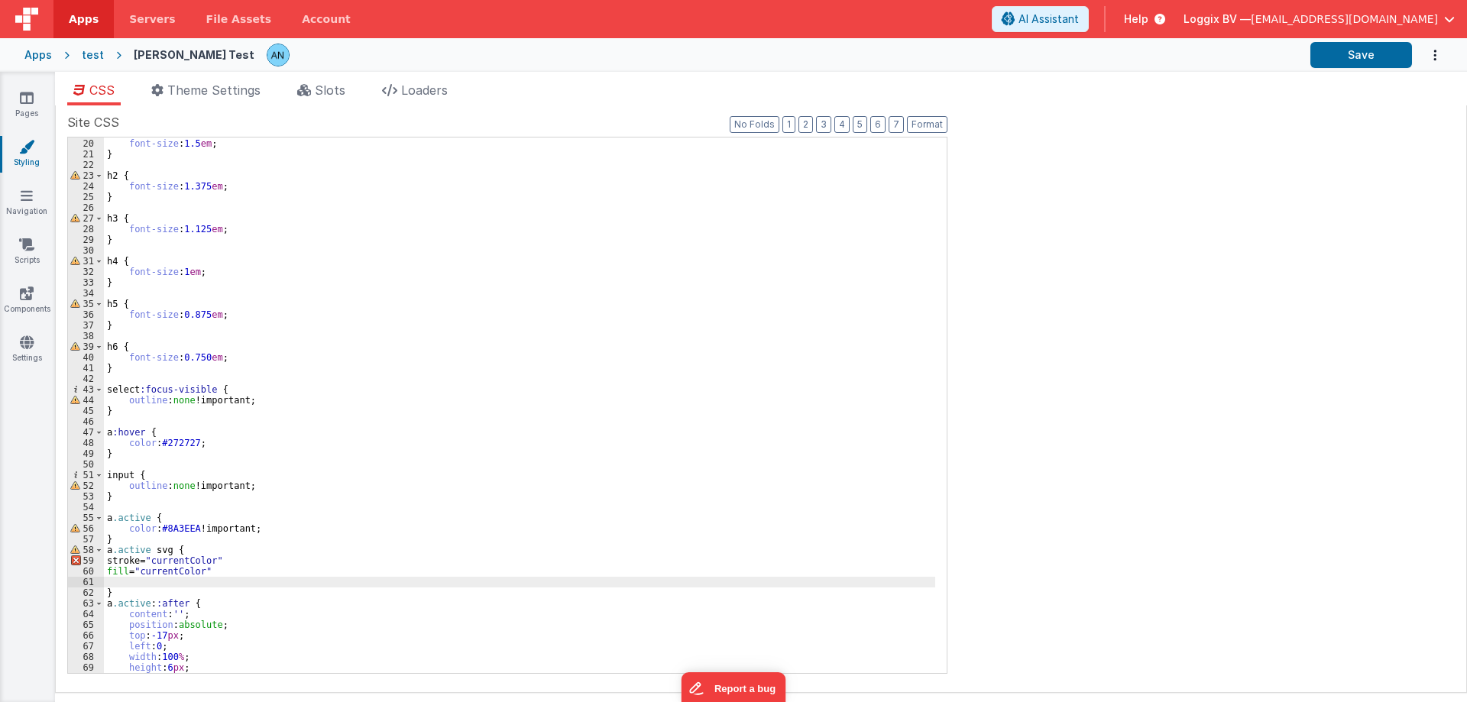
click at [160, 561] on div "h1 { font-size : 1.5 em ; } h2 { font-size : 1.375 em ; } h3 { font-size : 1.12…" at bounding box center [519, 406] width 831 height 557
click at [243, 561] on div "h1 { font-size : 1.5 em ; } h2 { font-size : 1.375 em ; } h3 { font-size : 1.12…" at bounding box center [519, 406] width 831 height 557
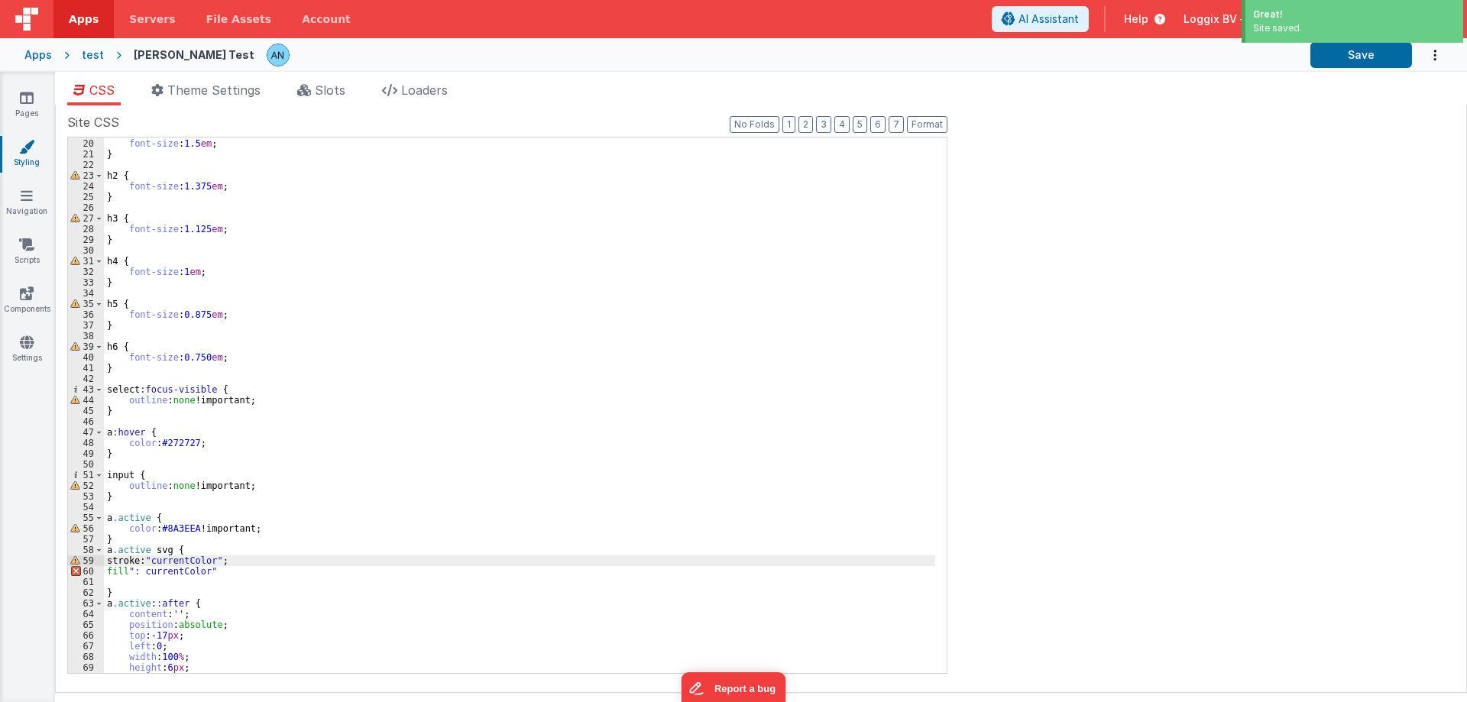
click at [209, 568] on div "h1 { font-size : 1.5 em ; } h2 { font-size : 1.375 em ; } h3 { font-size : 1.12…" at bounding box center [519, 406] width 831 height 557
click at [907, 125] on label "Site CSS" at bounding box center [507, 122] width 880 height 18
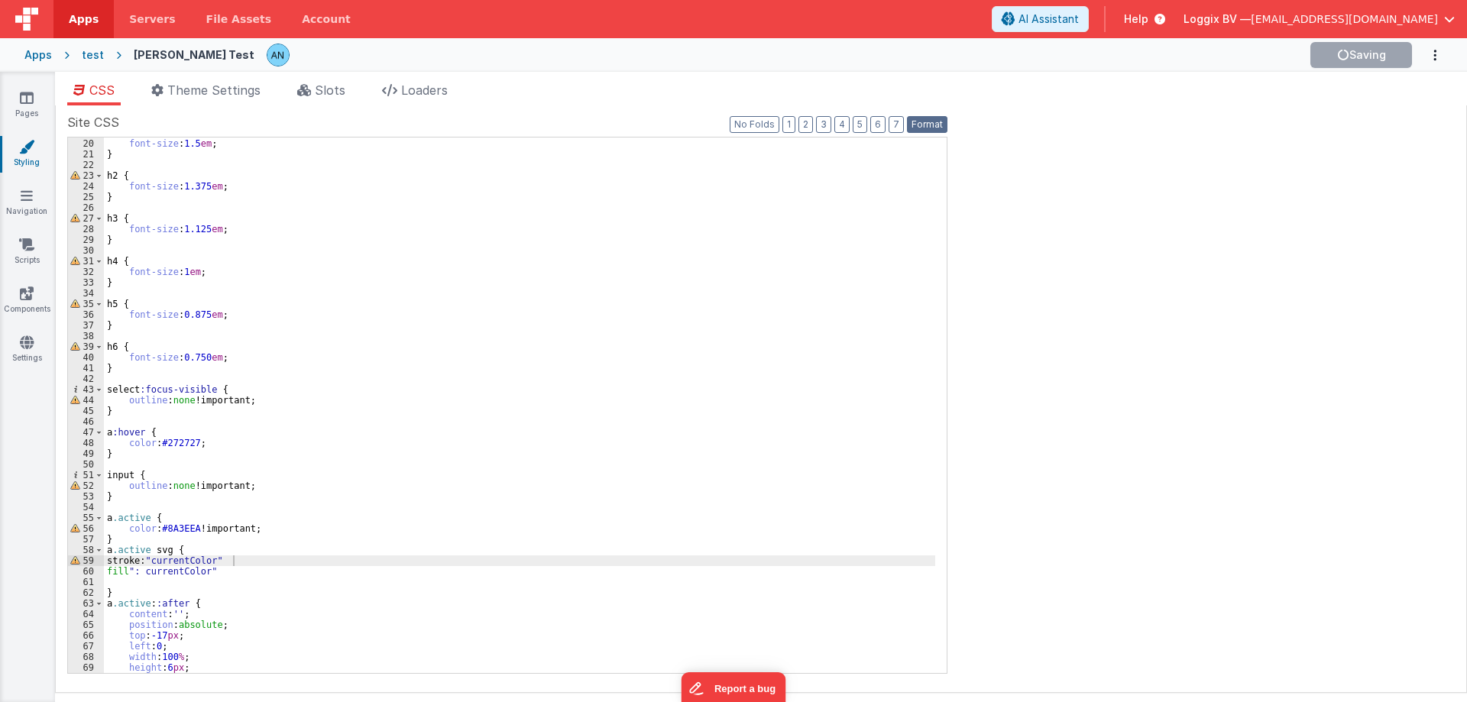
click at [918, 122] on button "Format" at bounding box center [927, 124] width 40 height 17
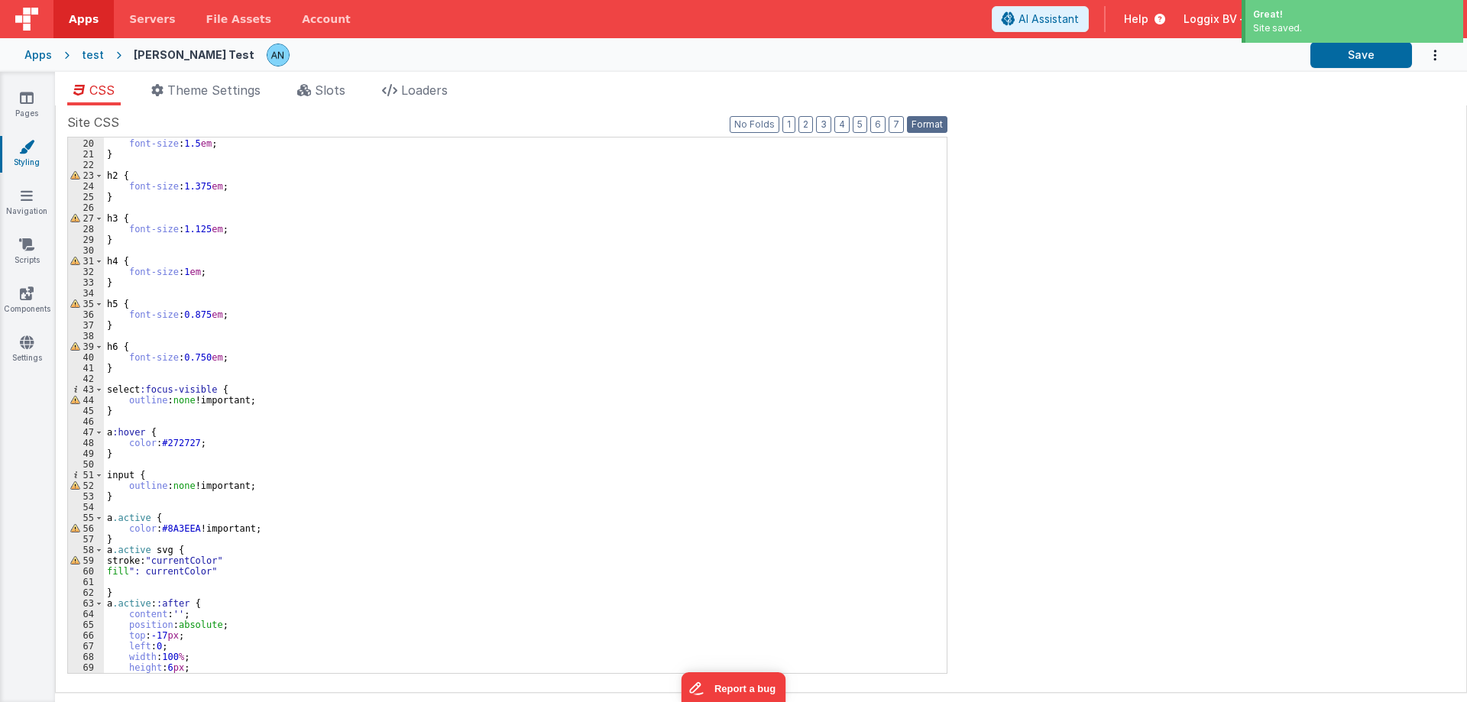
click at [931, 125] on button "Format" at bounding box center [927, 124] width 40 height 17
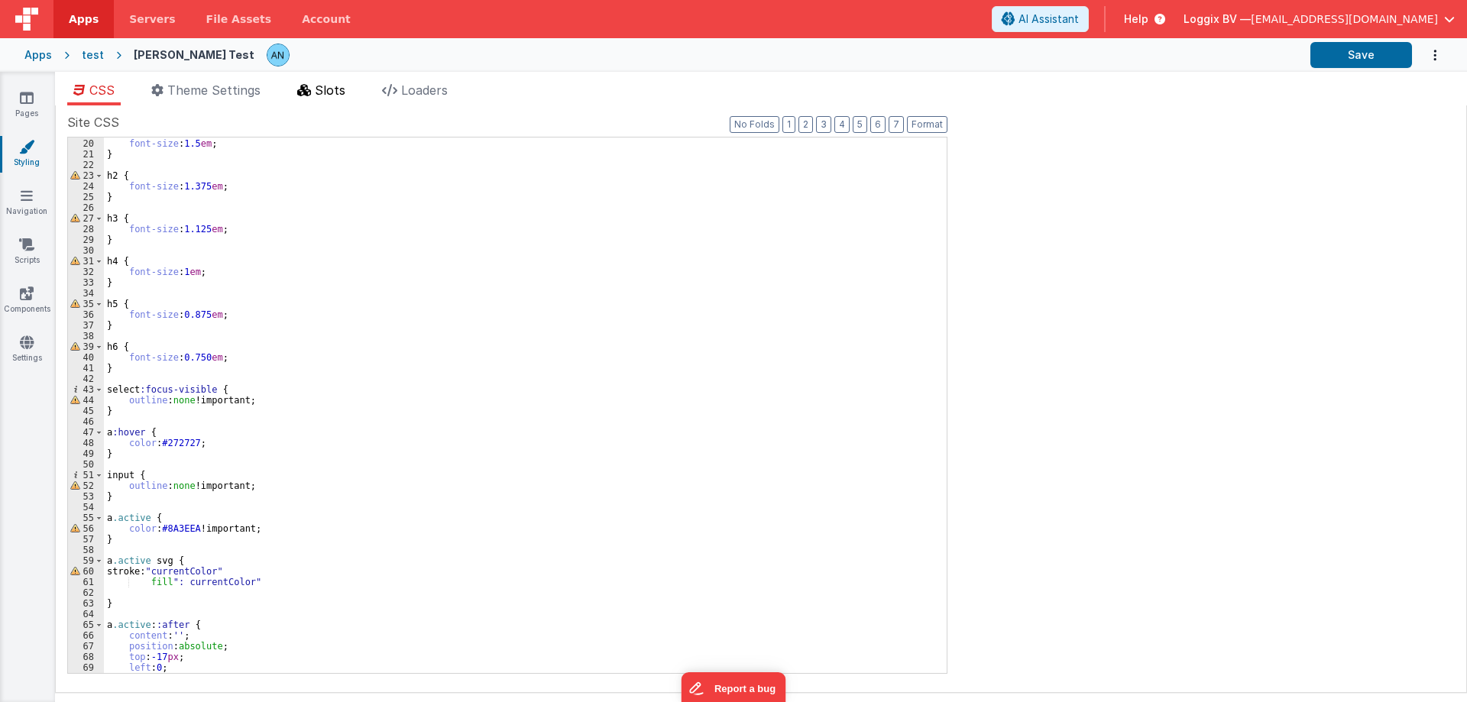
click at [338, 88] on span "Slots" at bounding box center [330, 89] width 31 height 15
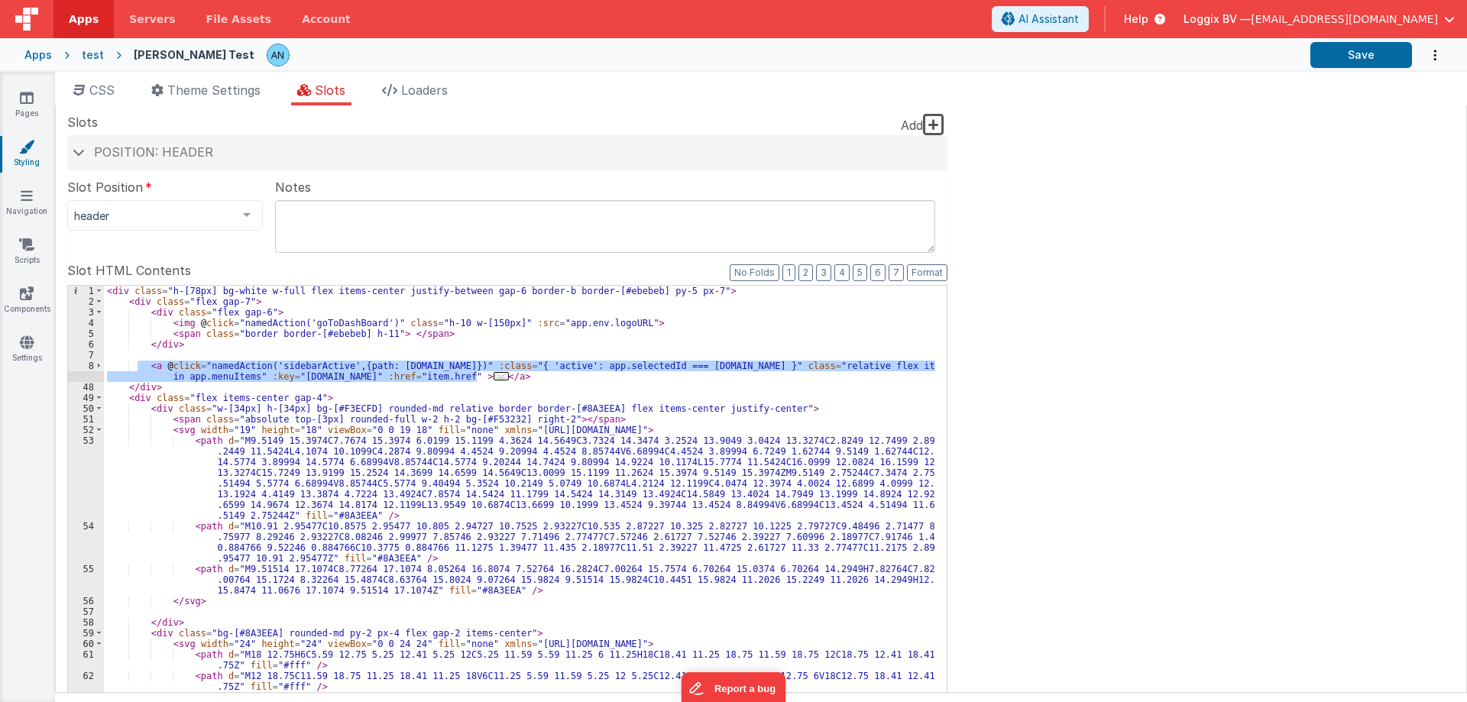
click at [146, 367] on div "< div class = "h-[78px] bg-white w-full flex items-center justify-between gap-6…" at bounding box center [519, 533] width 831 height 495
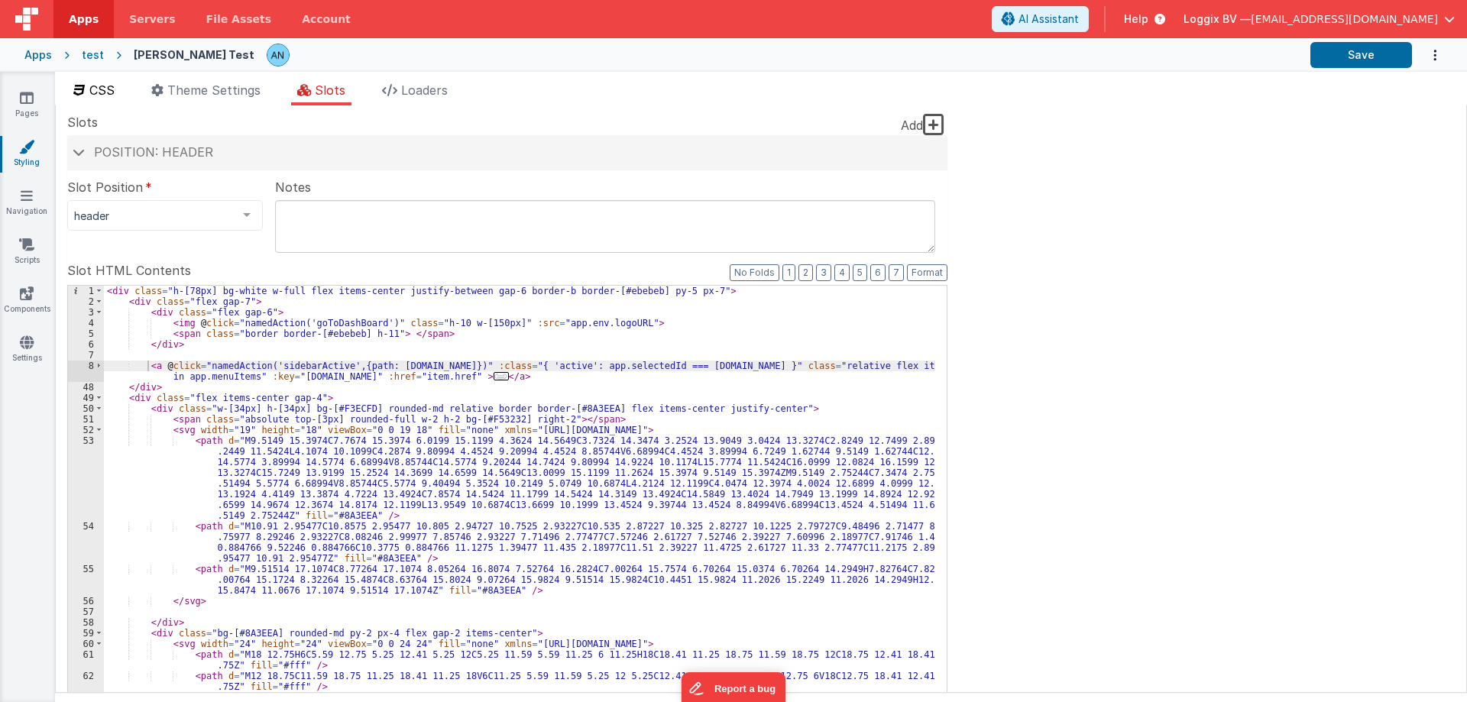
click at [95, 89] on span "CSS" at bounding box center [101, 89] width 25 height 15
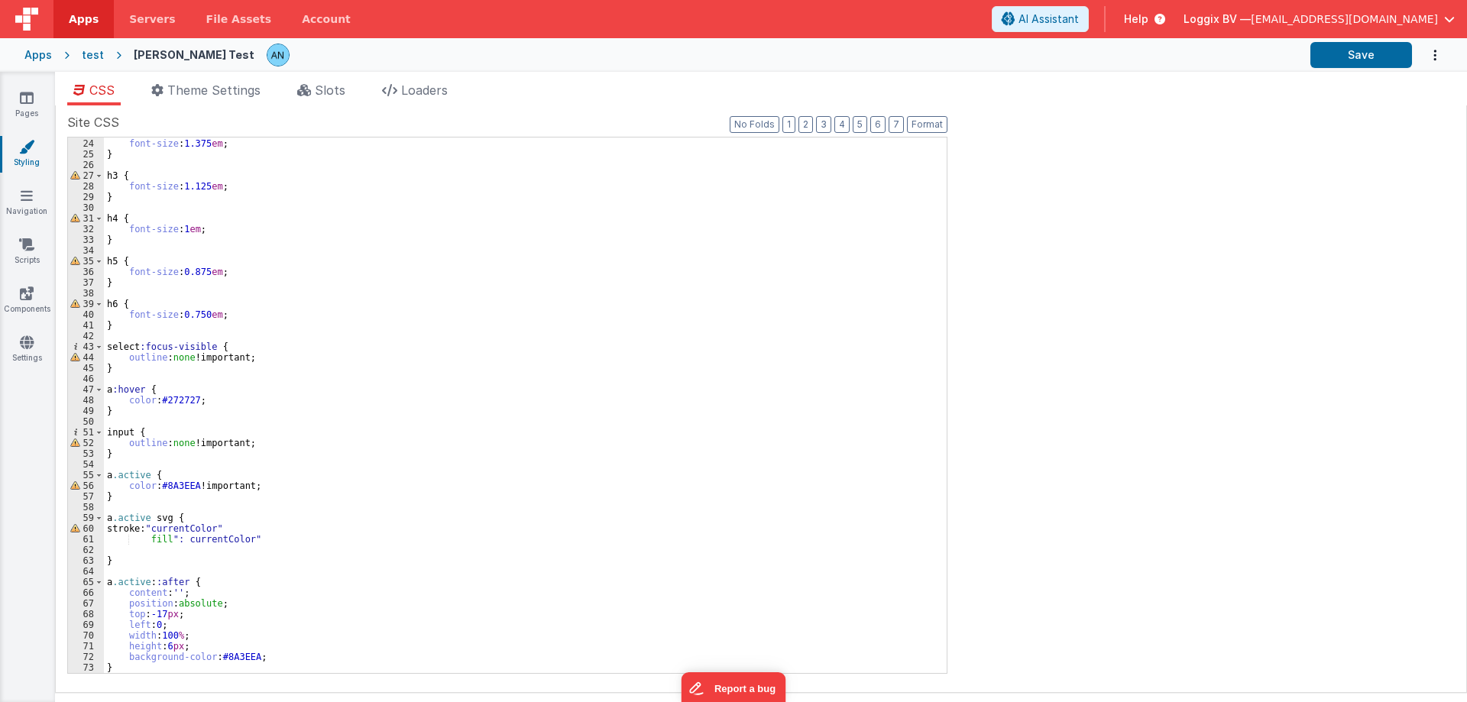
scroll to position [245, 0]
click at [186, 527] on div "h2 { font-size : 1.375 em ; } h3 { font-size : 1.125 em ; } h4 { font-size : 1 …" at bounding box center [519, 406] width 831 height 557
click at [141, 514] on div "h2 { font-size : 1.375 em ; } h3 { font-size : 1.125 em ; } h4 { font-size : 1 …" at bounding box center [519, 406] width 831 height 557
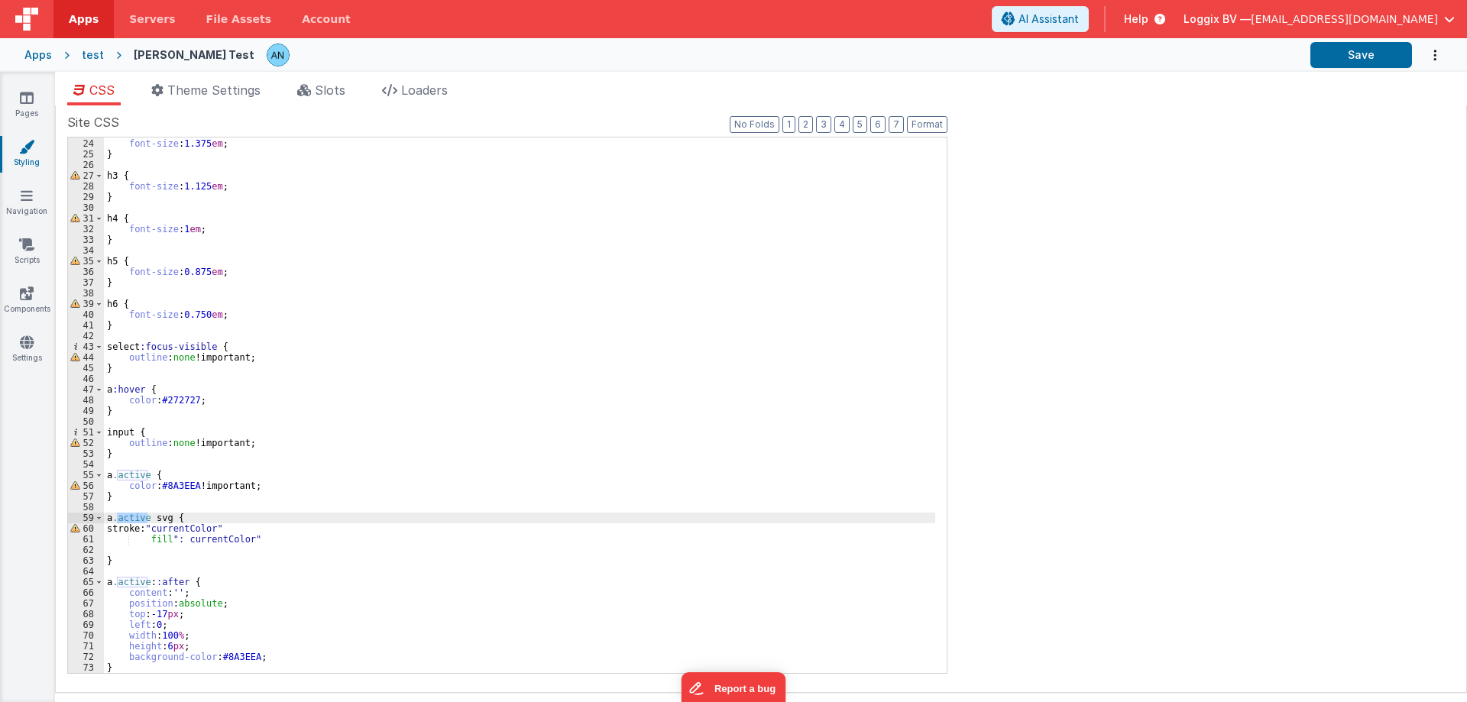
click at [160, 521] on div "h2 { font-size : 1.375 em ; } h3 { font-size : 1.125 em ; } h4 { font-size : 1 …" at bounding box center [519, 406] width 831 height 557
click at [180, 486] on div "h2 { font-size : 1.375 em ; } h3 { font-size : 1.125 em ; } h4 { font-size : 1 …" at bounding box center [519, 406] width 831 height 557
drag, startPoint x: 140, startPoint y: 537, endPoint x: 273, endPoint y: 536, distance: 133.7
click at [273, 536] on div "h2 { font-size : 1.375 em ; } h3 { font-size : 1.125 em ; } h4 { font-size : 1 …" at bounding box center [519, 406] width 831 height 557
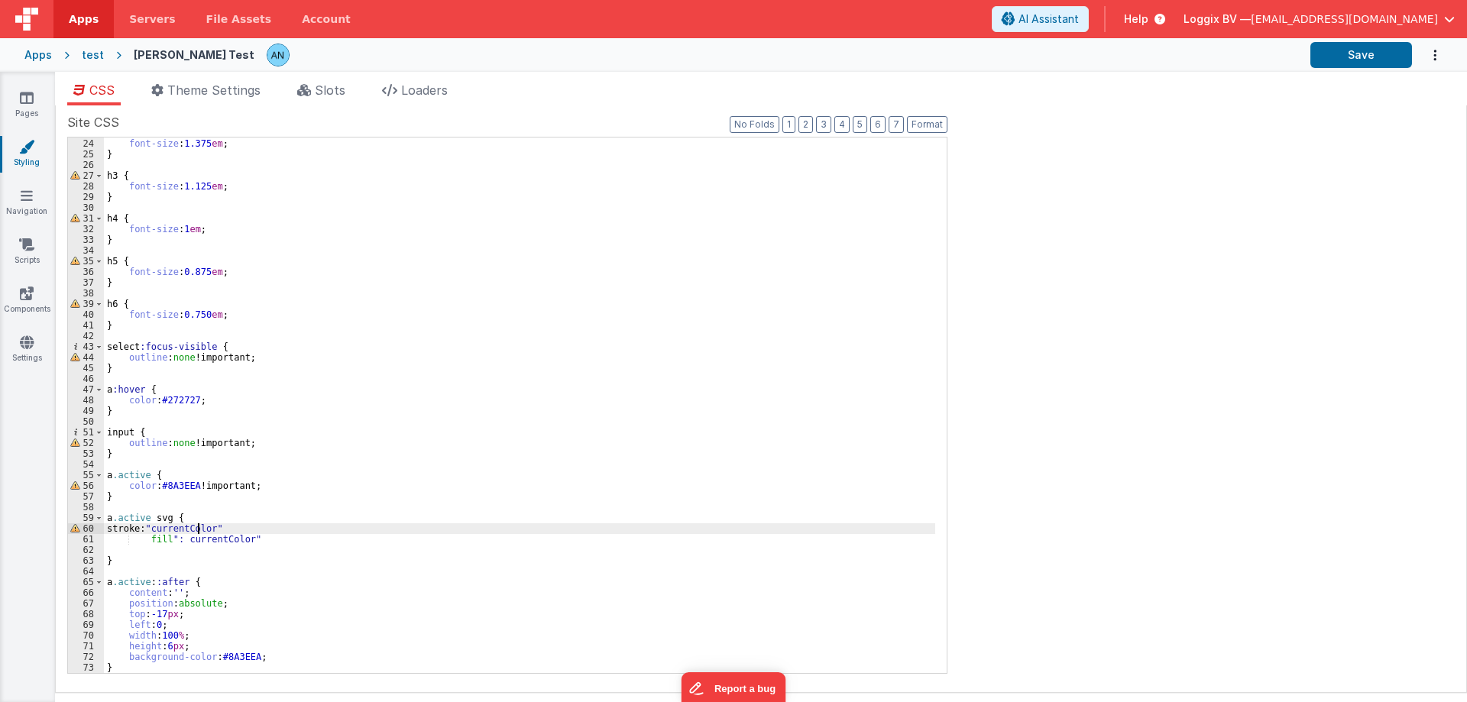
click at [196, 524] on div "h2 { font-size : 1.375 em ; } h3 { font-size : 1.125 em ; } h4 { font-size : 1 …" at bounding box center [519, 406] width 831 height 557
click at [196, 533] on div "h2 { font-size : 1.375 em ; } h3 { font-size : 1.125 em ; } h4 { font-size : 1 …" at bounding box center [519, 406] width 831 height 557
click at [196, 537] on div "h2 { font-size : 1.375 em ; } h3 { font-size : 1.125 em ; } h4 { font-size : 1 …" at bounding box center [519, 406] width 831 height 557
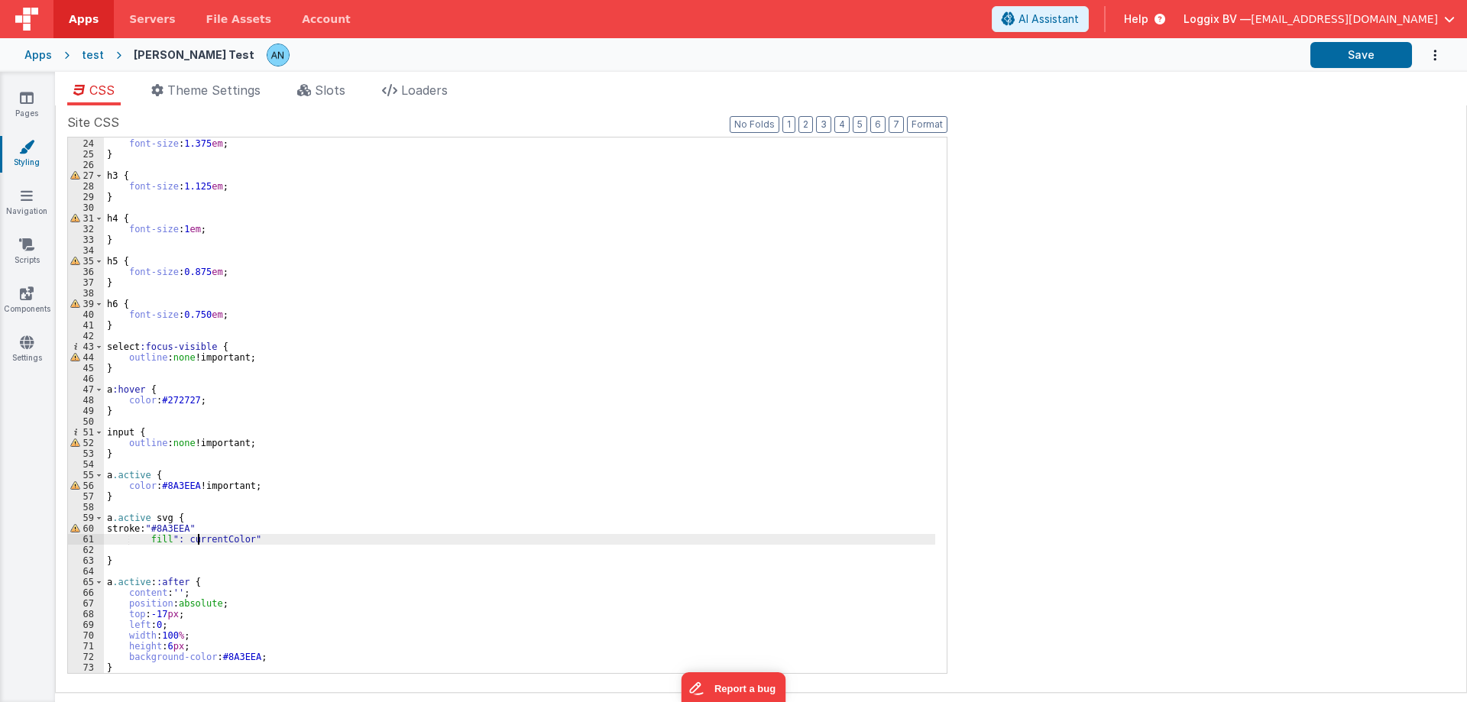
click at [196, 537] on div "h2 { font-size : 1.375 em ; } h3 { font-size : 1.125 em ; } h4 { font-size : 1 …" at bounding box center [519, 406] width 831 height 557
click at [1384, 57] on button "Save" at bounding box center [1361, 55] width 102 height 26
drag, startPoint x: 123, startPoint y: 524, endPoint x: 231, endPoint y: 532, distance: 108.0
click at [231, 532] on div "h2 { font-size : 1.375 em ; } h3 { font-size : 1.125 em ; } h4 { font-size : 1 …" at bounding box center [519, 406] width 831 height 557
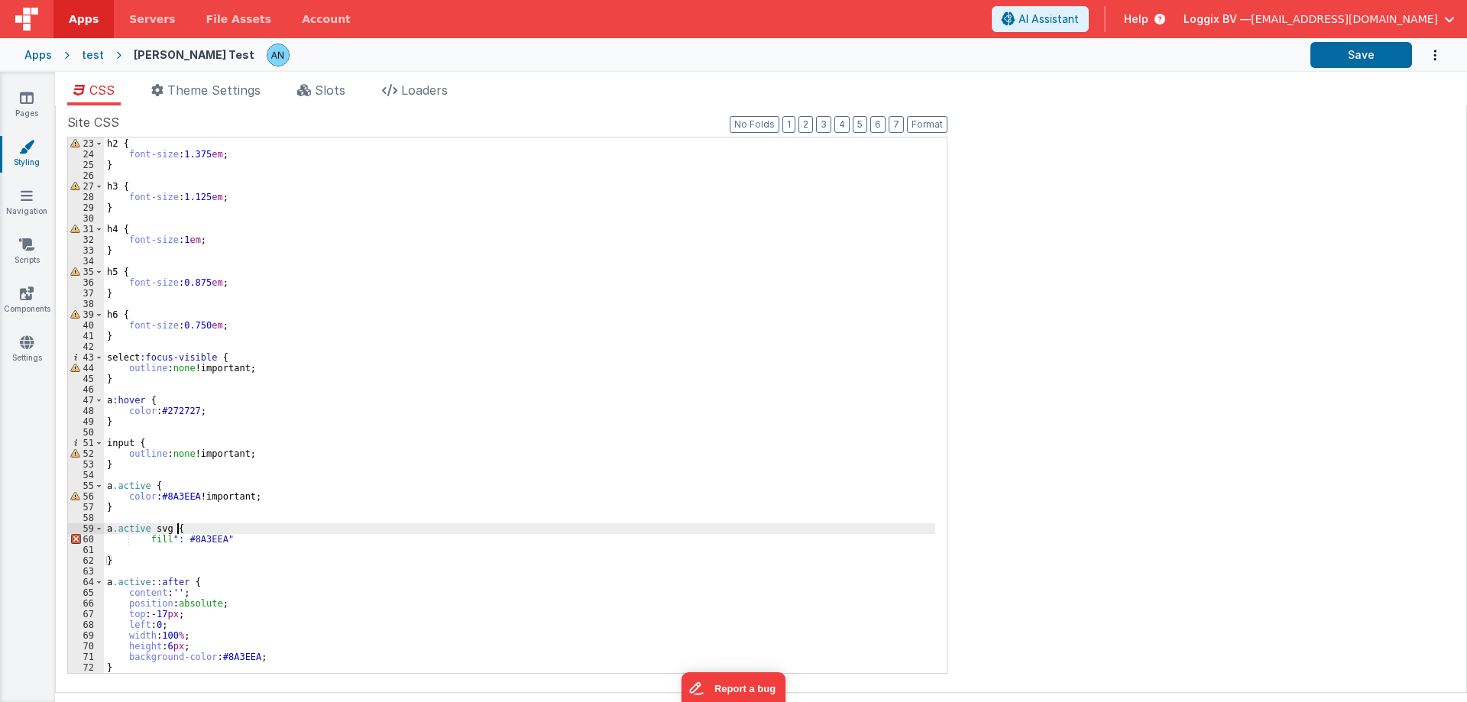
scroll to position [235, 0]
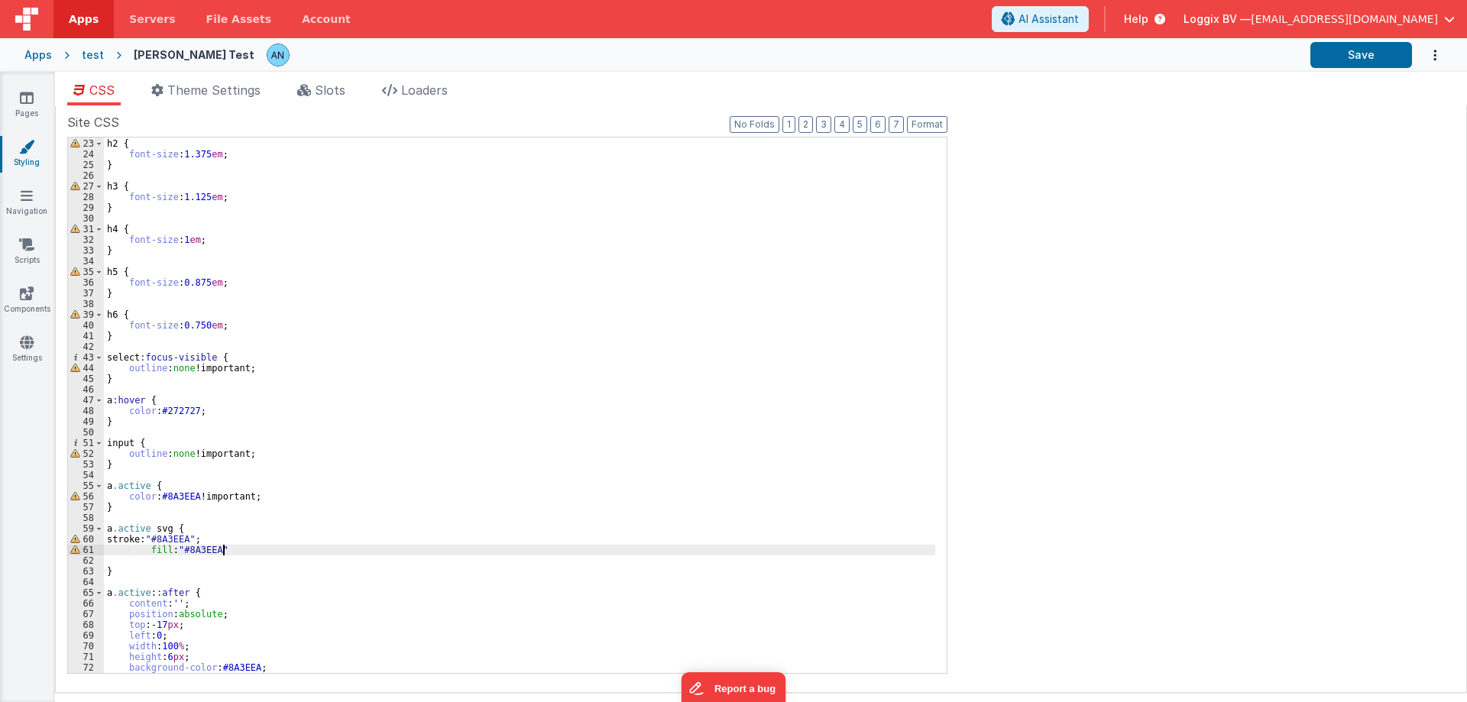
click at [231, 548] on div "h2 { font-size : 1.375 em ; } h3 { font-size : 1.125 em ; } h4 { font-size : 1 …" at bounding box center [519, 406] width 831 height 557
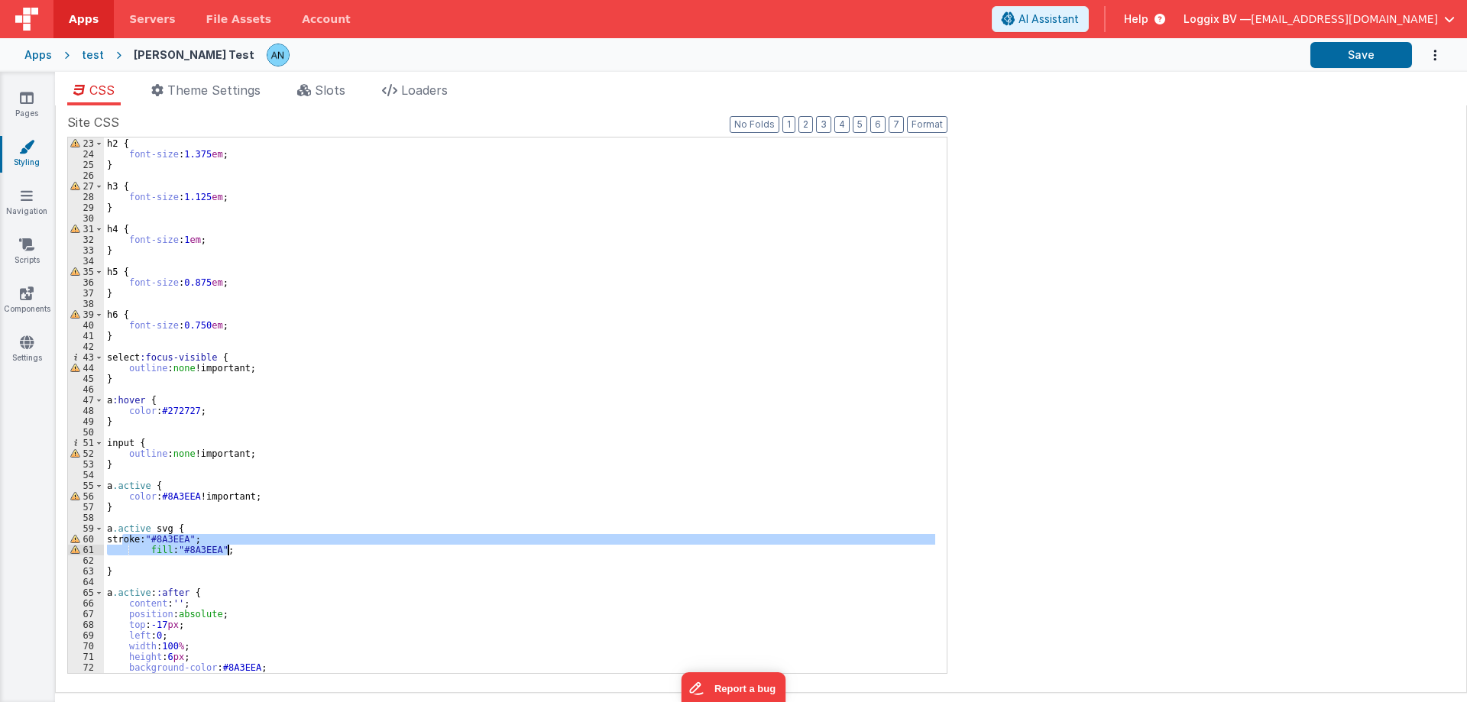
drag, startPoint x: 127, startPoint y: 542, endPoint x: 247, endPoint y: 552, distance: 120.4
click at [247, 552] on div "h2 { font-size : 1.375 em ; } h3 { font-size : 1.125 em ; } h4 { font-size : 1 …" at bounding box center [519, 406] width 831 height 557
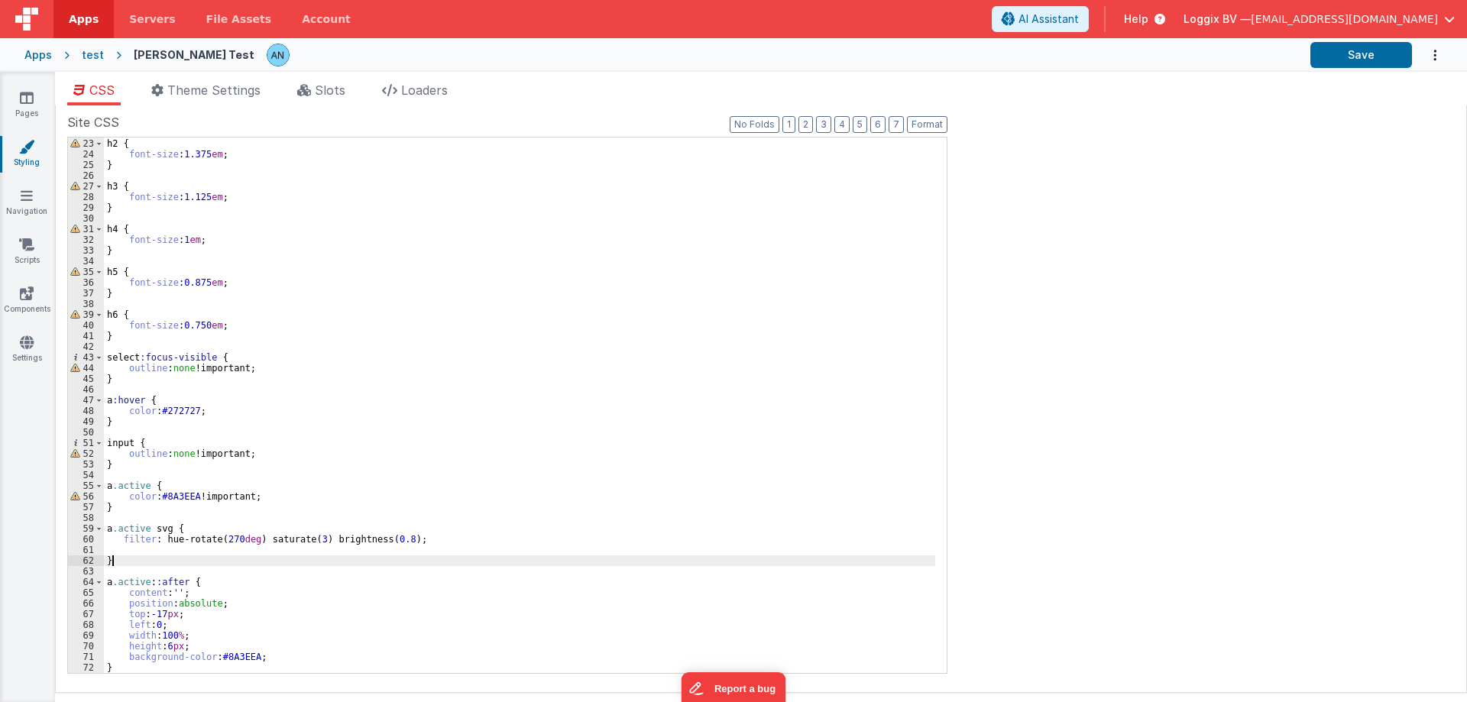
click at [124, 563] on div "h2 { font-size : 1.375 em ; } h3 { font-size : 1.125 em ; } h4 { font-size : 1 …" at bounding box center [519, 406] width 831 height 557
paste textarea
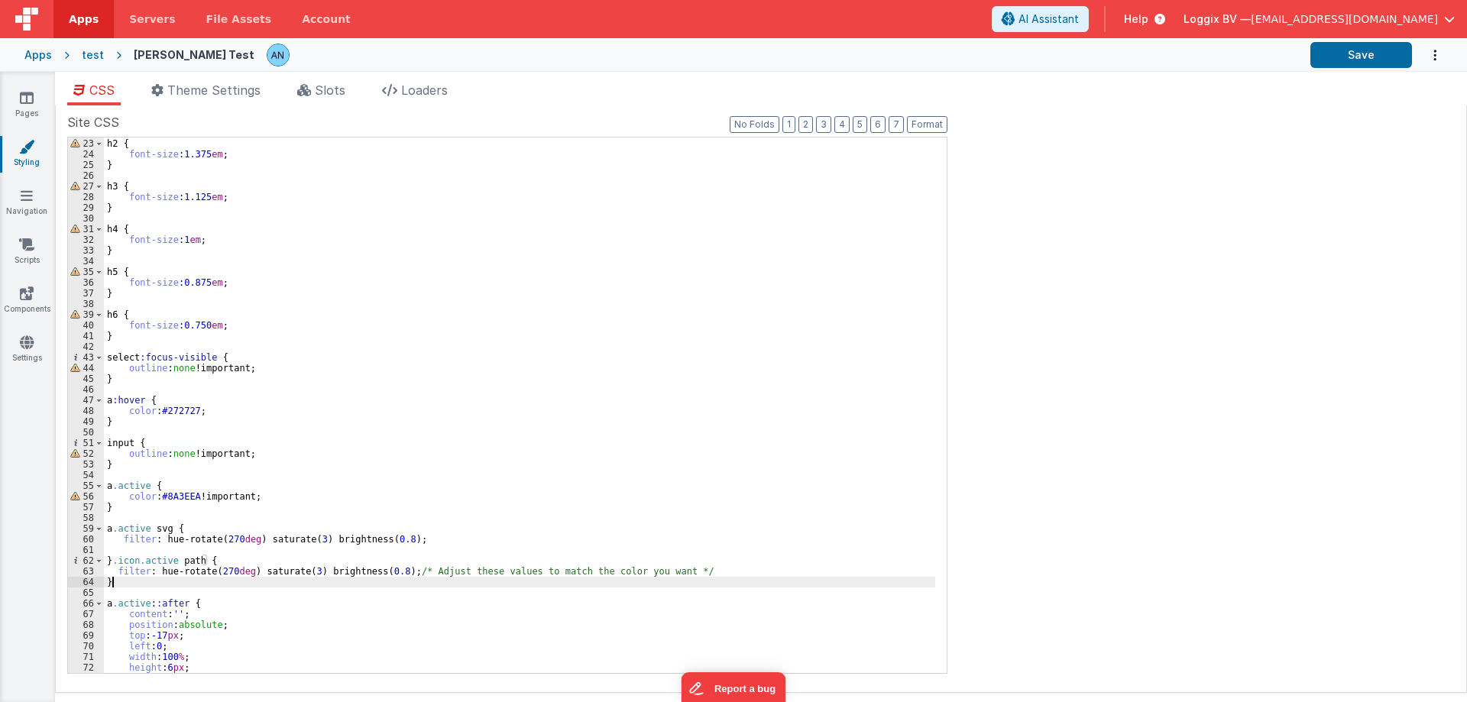
click at [125, 558] on div "h2 { font-size : 1.375 em ; } h3 { font-size : 1.125 em ; } h4 { font-size : 1 …" at bounding box center [519, 406] width 831 height 557
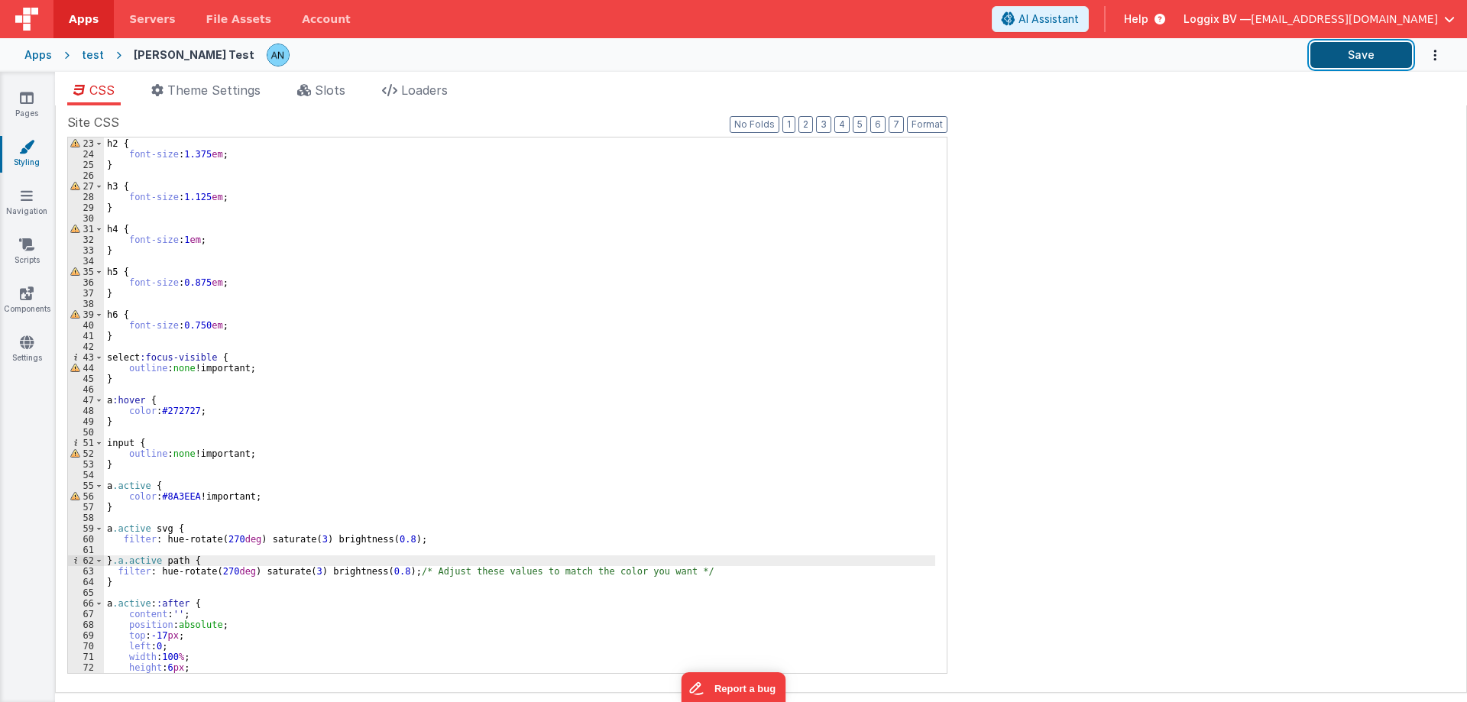
click at [1331, 60] on button "Save" at bounding box center [1361, 55] width 102 height 26
click at [923, 113] on label "Site CSS" at bounding box center [507, 122] width 880 height 18
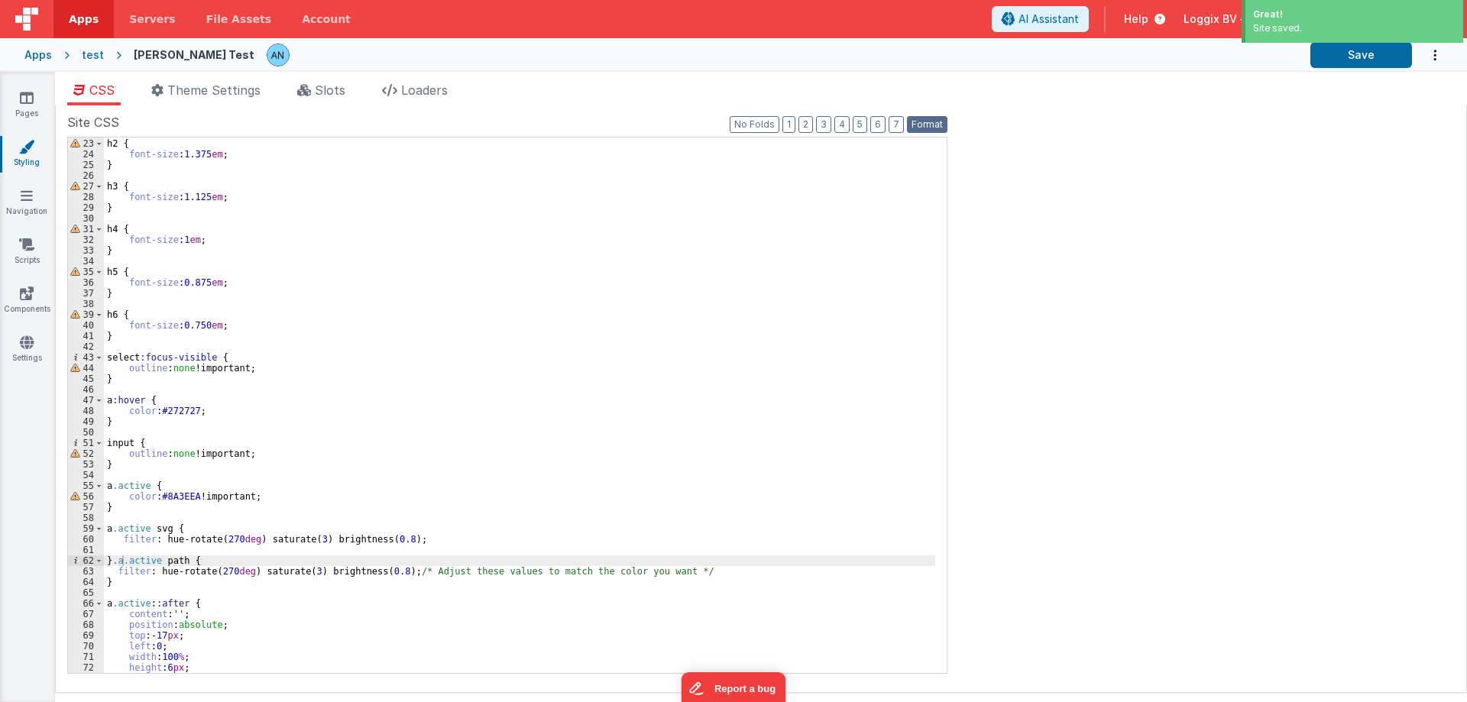
click at [924, 118] on button "Format" at bounding box center [927, 124] width 40 height 17
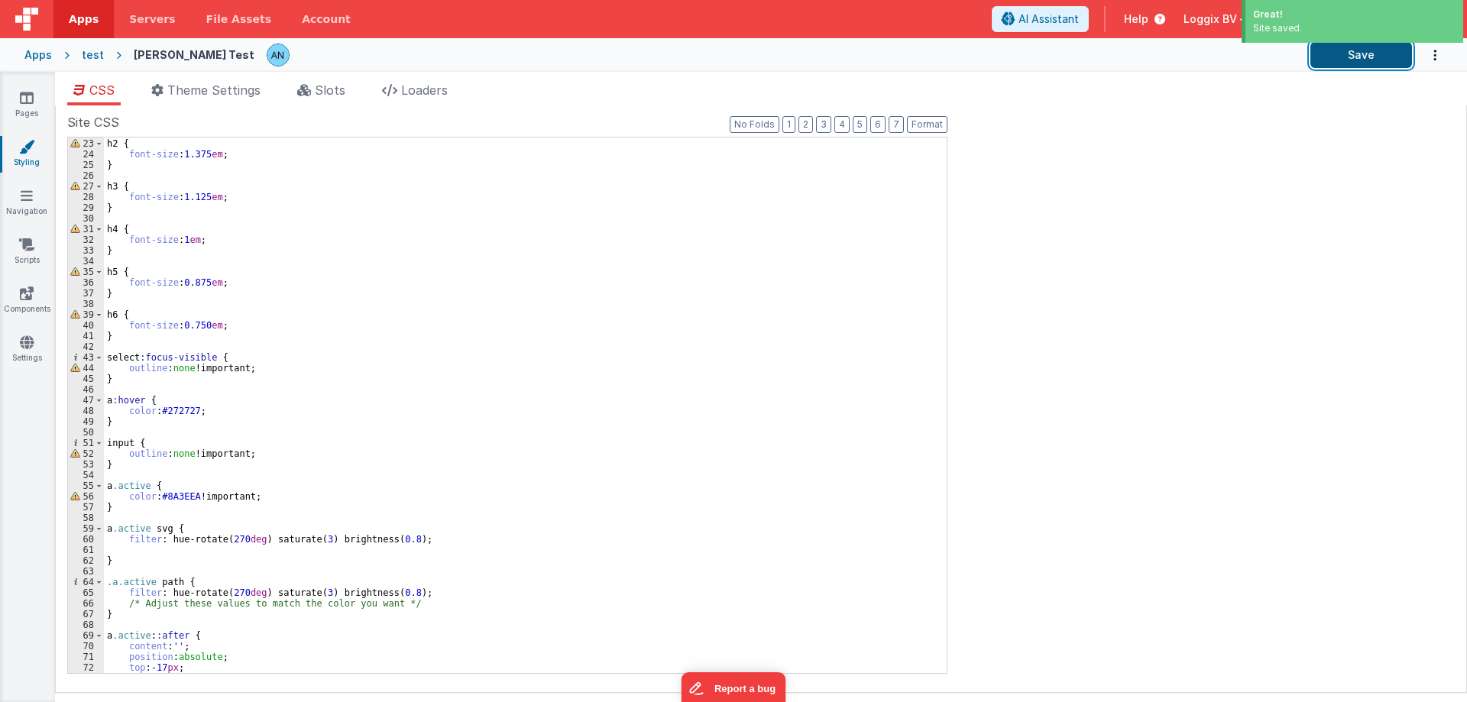
click at [1380, 56] on button "Save" at bounding box center [1361, 55] width 102 height 26
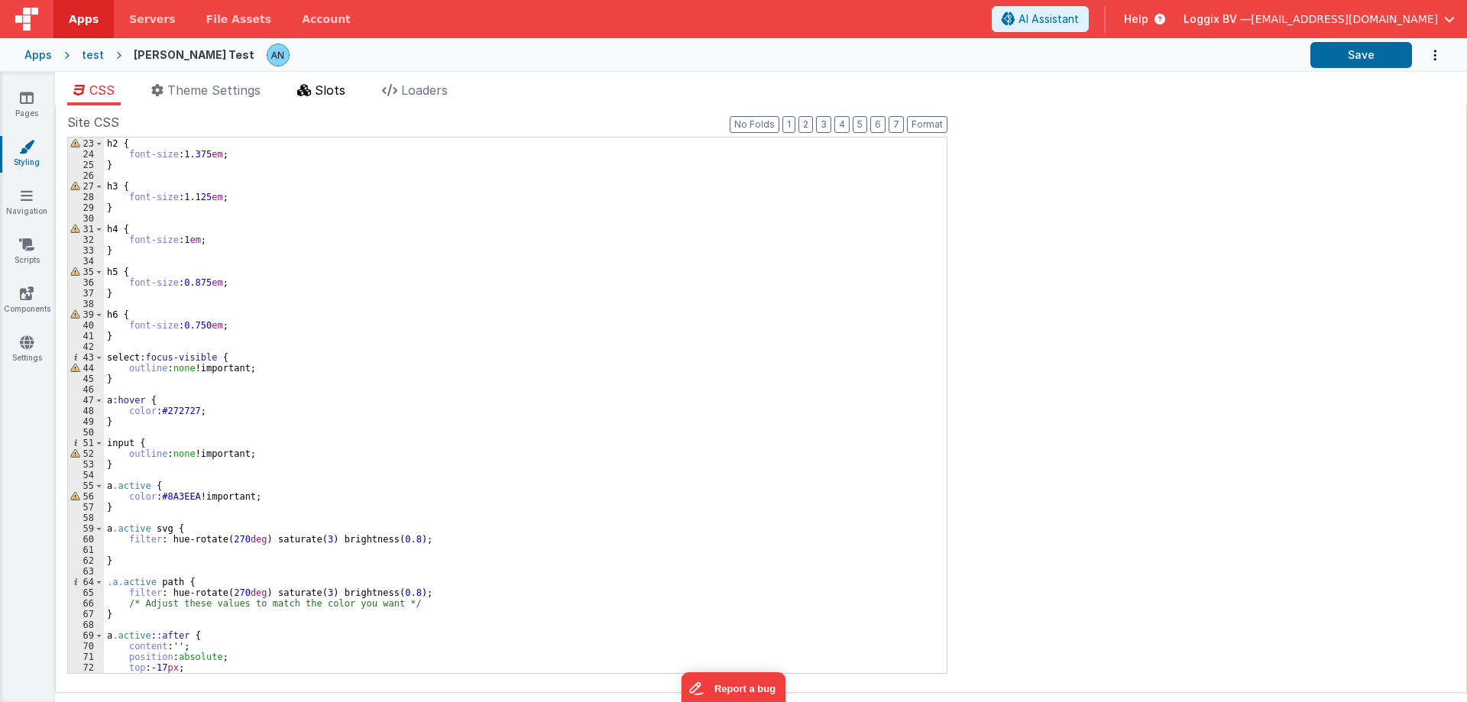
click at [336, 95] on span "Slots" at bounding box center [330, 89] width 31 height 15
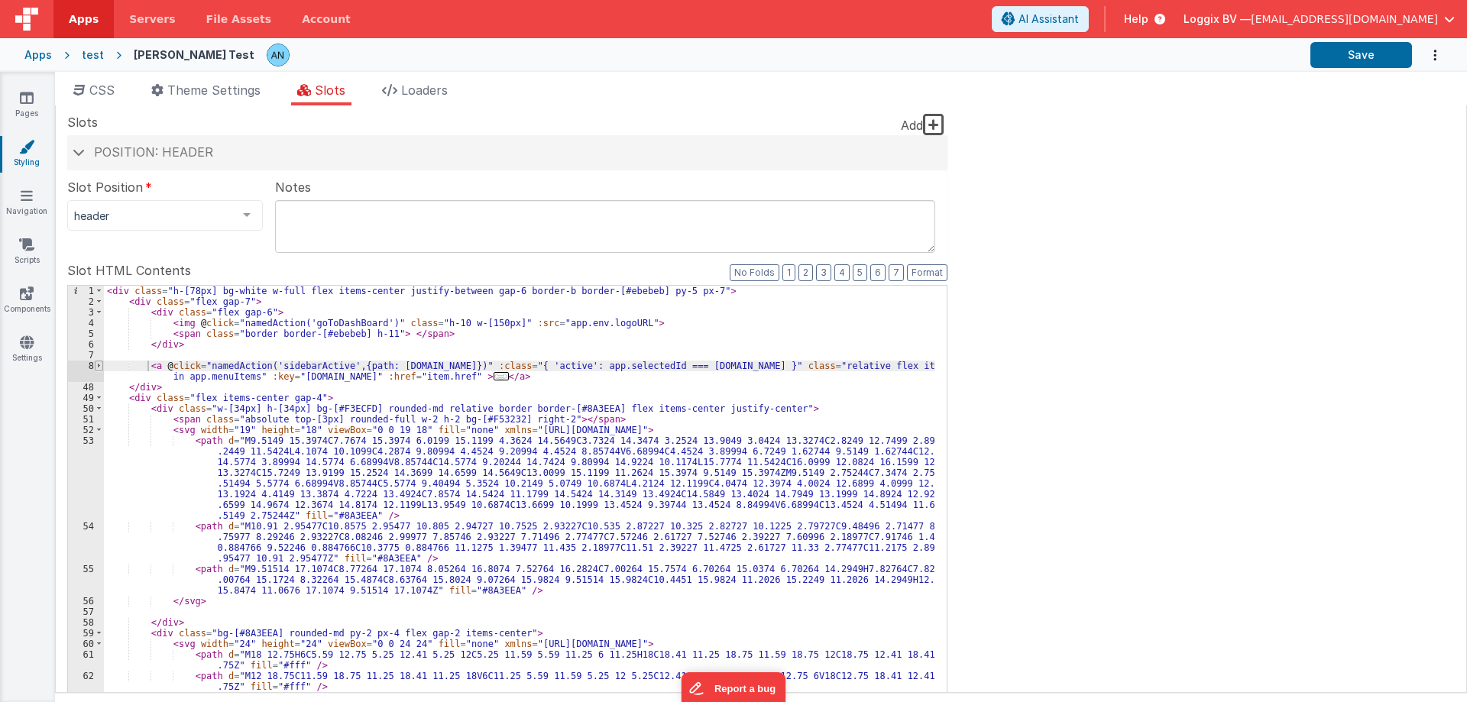
click at [99, 364] on span at bounding box center [99, 366] width 8 height 11
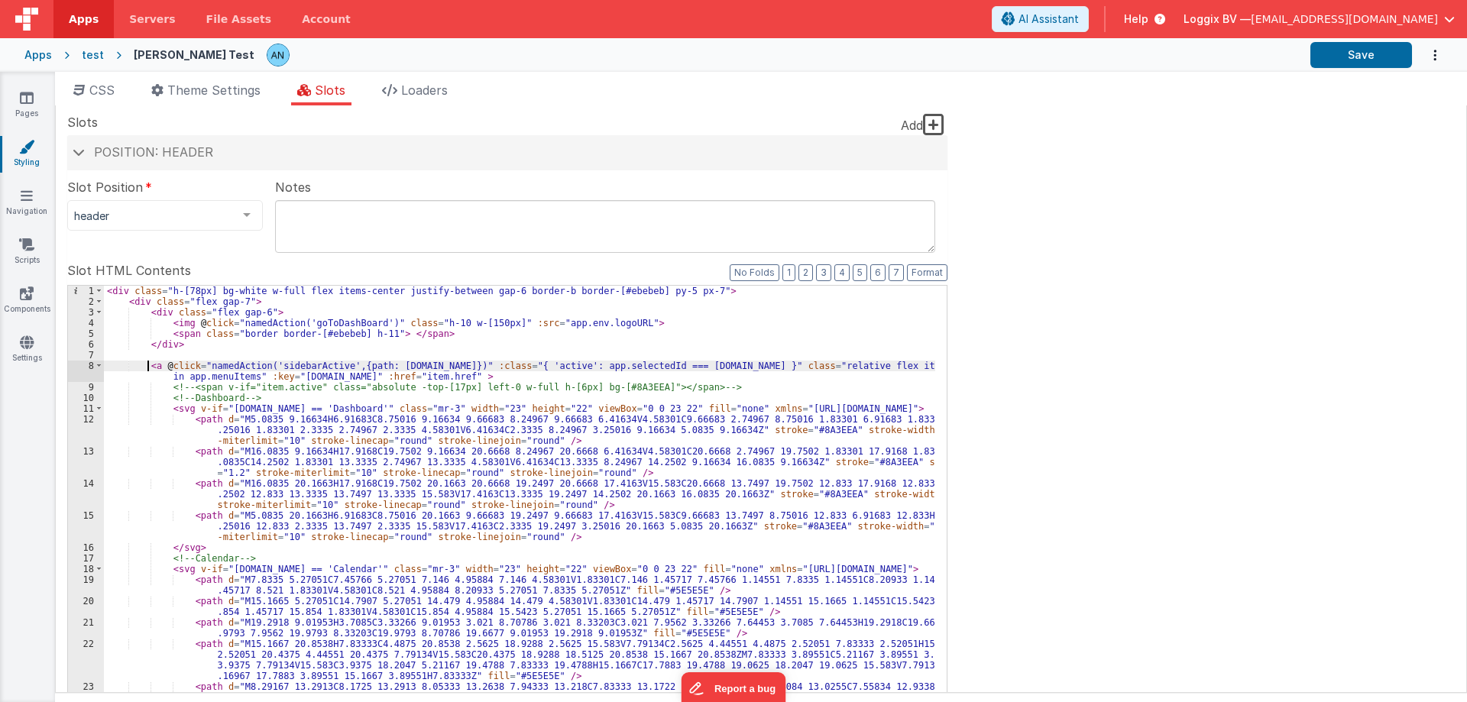
click at [146, 367] on div "< div class = "h-[78px] bg-white w-full flex items-center justify-between gap-6…" at bounding box center [519, 571] width 831 height 570
click at [95, 364] on span at bounding box center [99, 366] width 8 height 11
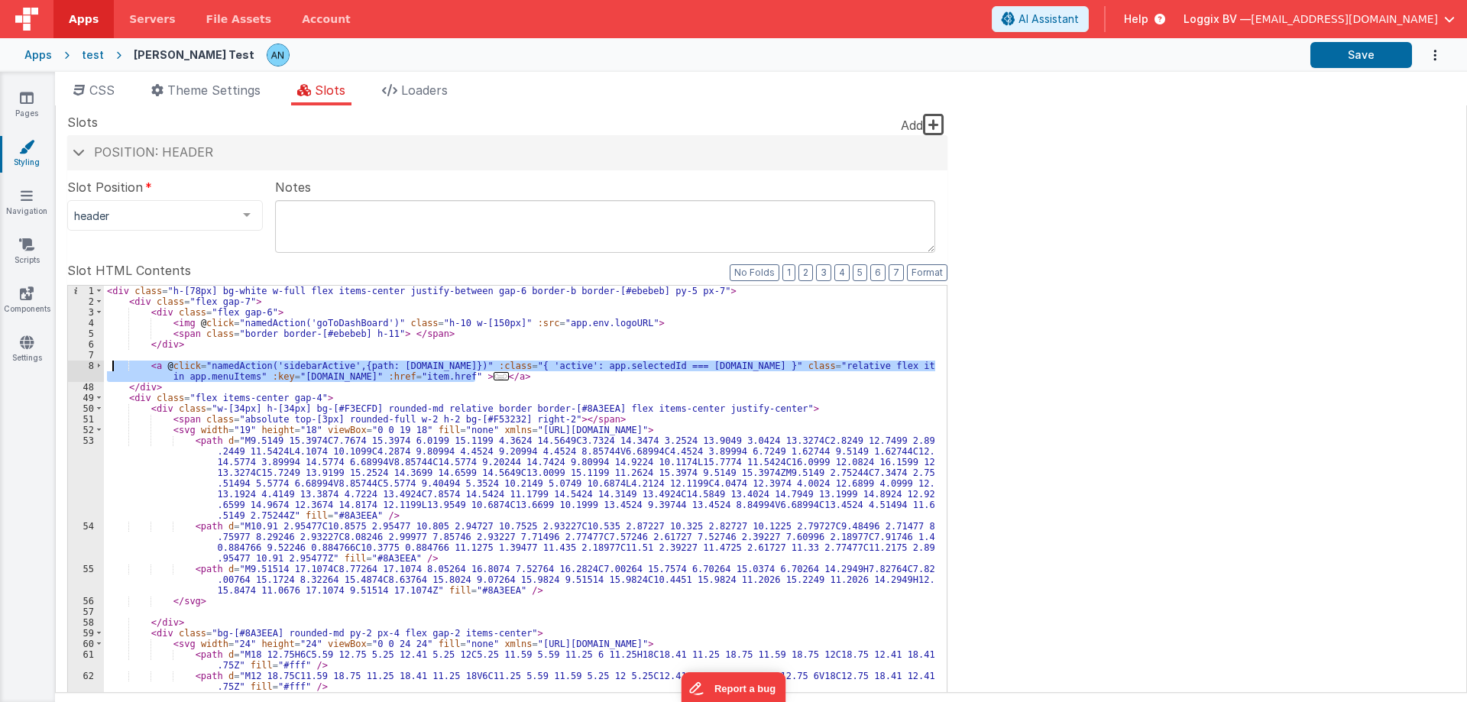
drag, startPoint x: 486, startPoint y: 376, endPoint x: 111, endPoint y: 365, distance: 375.2
click at [111, 365] on div "< div class = "h-[78px] bg-white w-full flex items-center justify-between gap-6…" at bounding box center [519, 544] width 831 height 516
click at [92, 86] on span "CSS" at bounding box center [101, 89] width 25 height 15
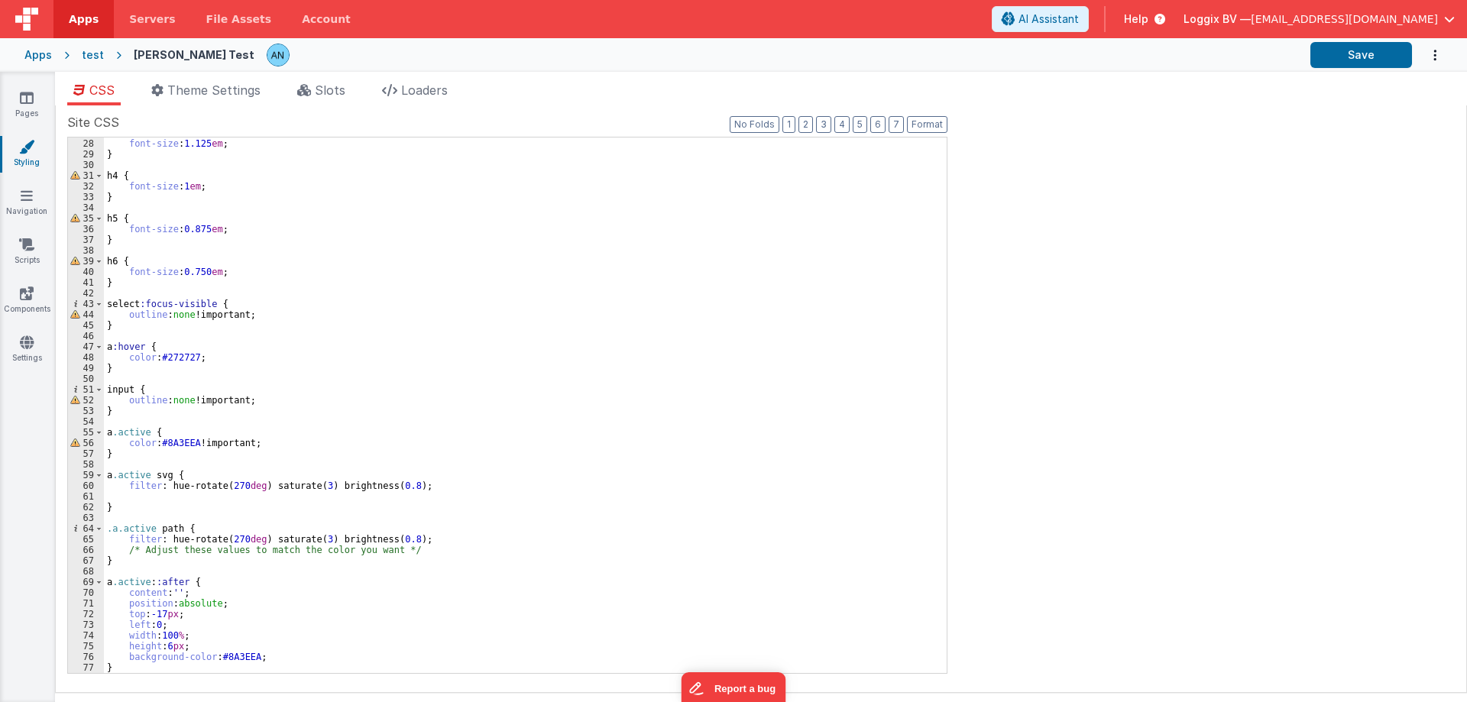
scroll to position [288, 0]
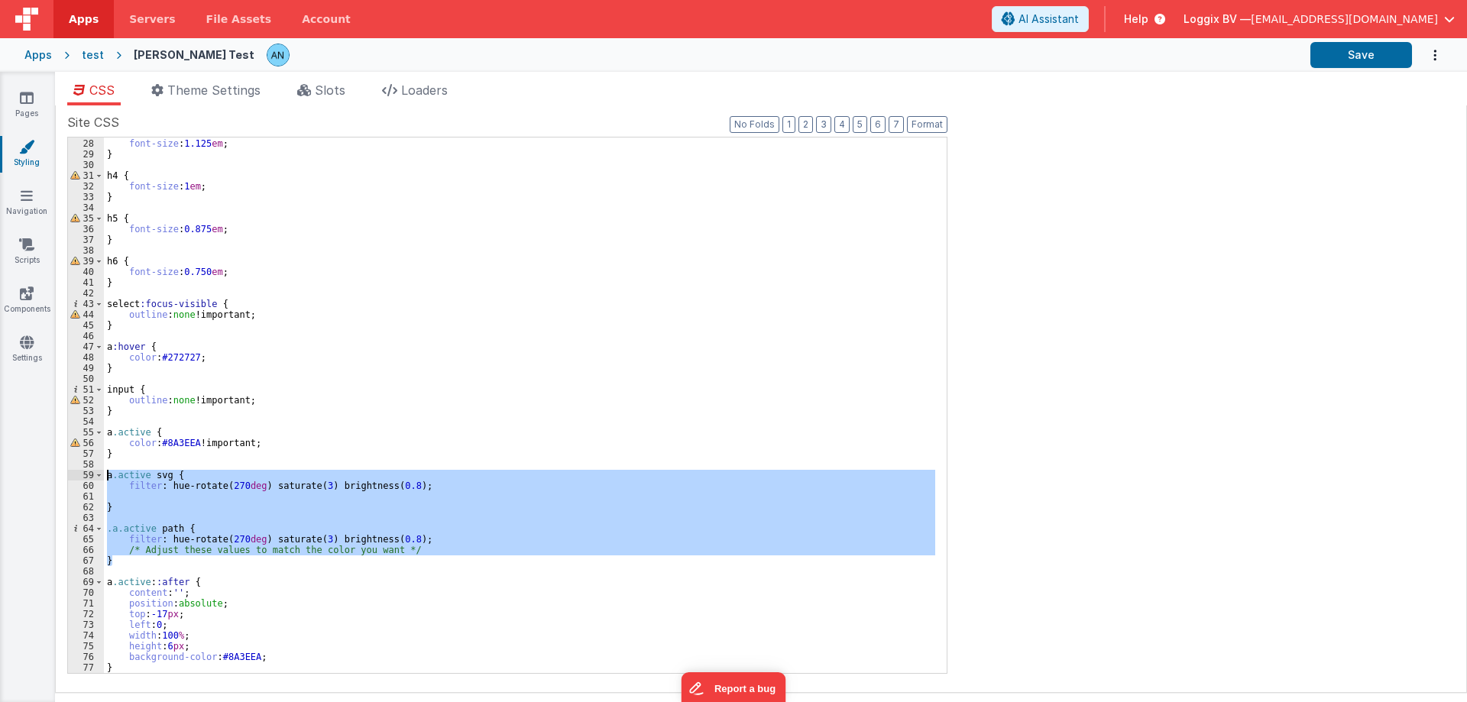
drag, startPoint x: 115, startPoint y: 559, endPoint x: 85, endPoint y: 476, distance: 88.7
click at [85, 476] on div "27 28 29 30 31 32 33 34 35 36 37 38 39 40 41 42 43 44 45 46 47 48 49 50 51 52 5…" at bounding box center [507, 405] width 880 height 537
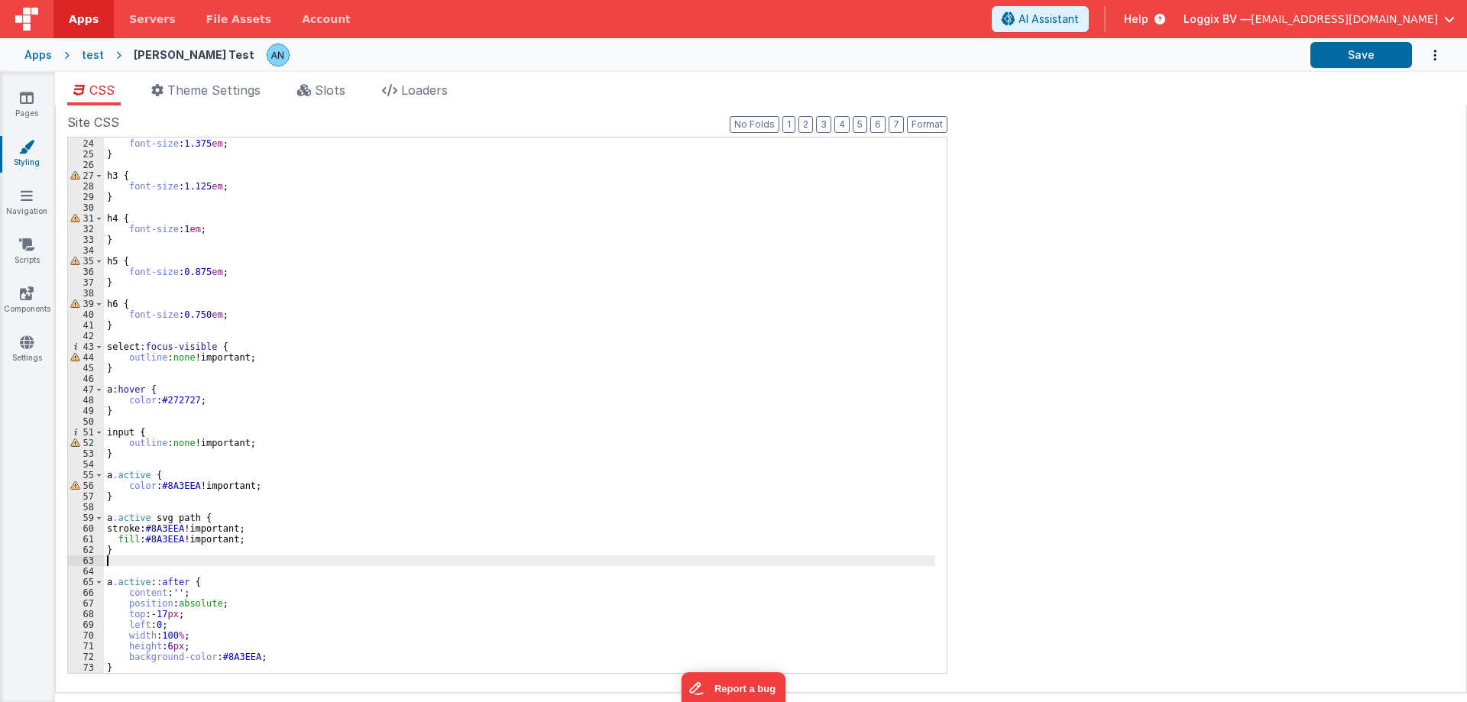
scroll to position [245, 0]
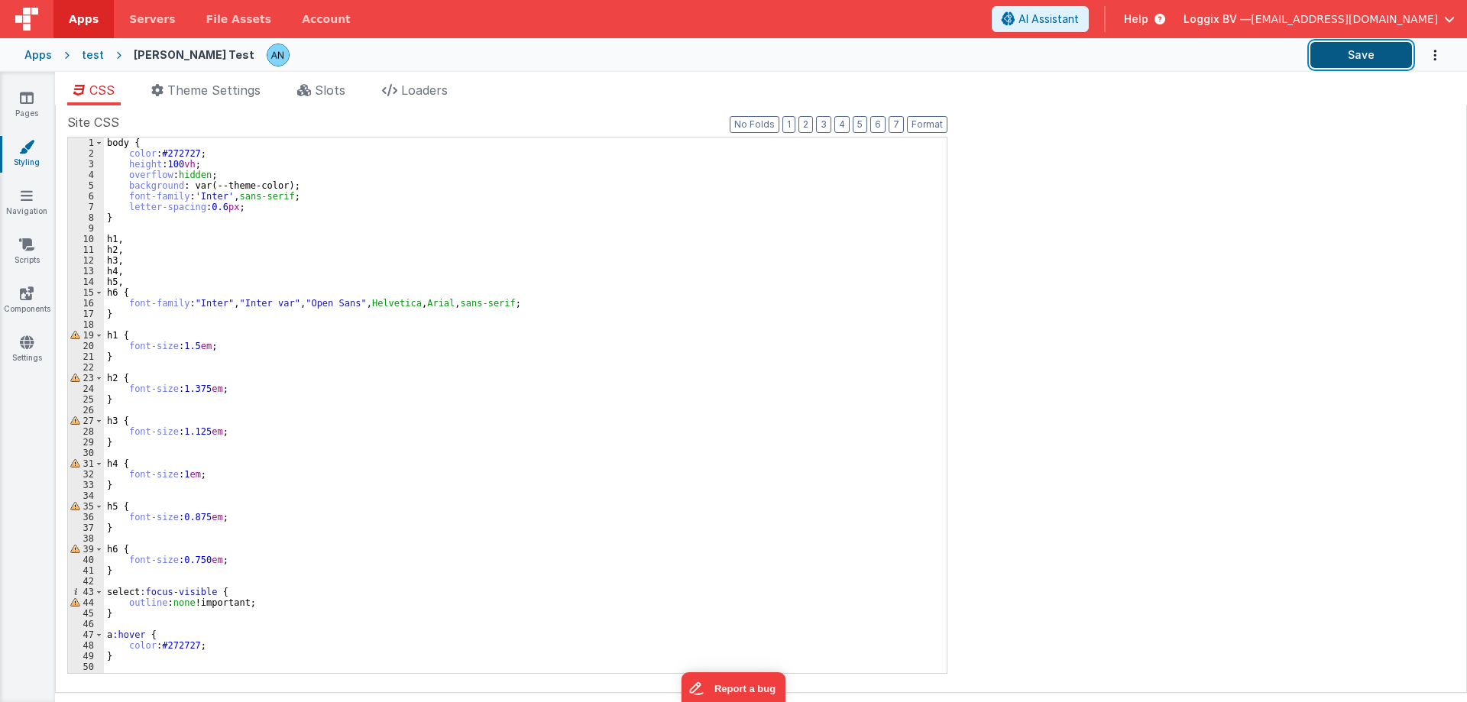
click at [1331, 63] on button "Save" at bounding box center [1361, 55] width 102 height 26
click at [914, 119] on button "Format" at bounding box center [927, 124] width 40 height 17
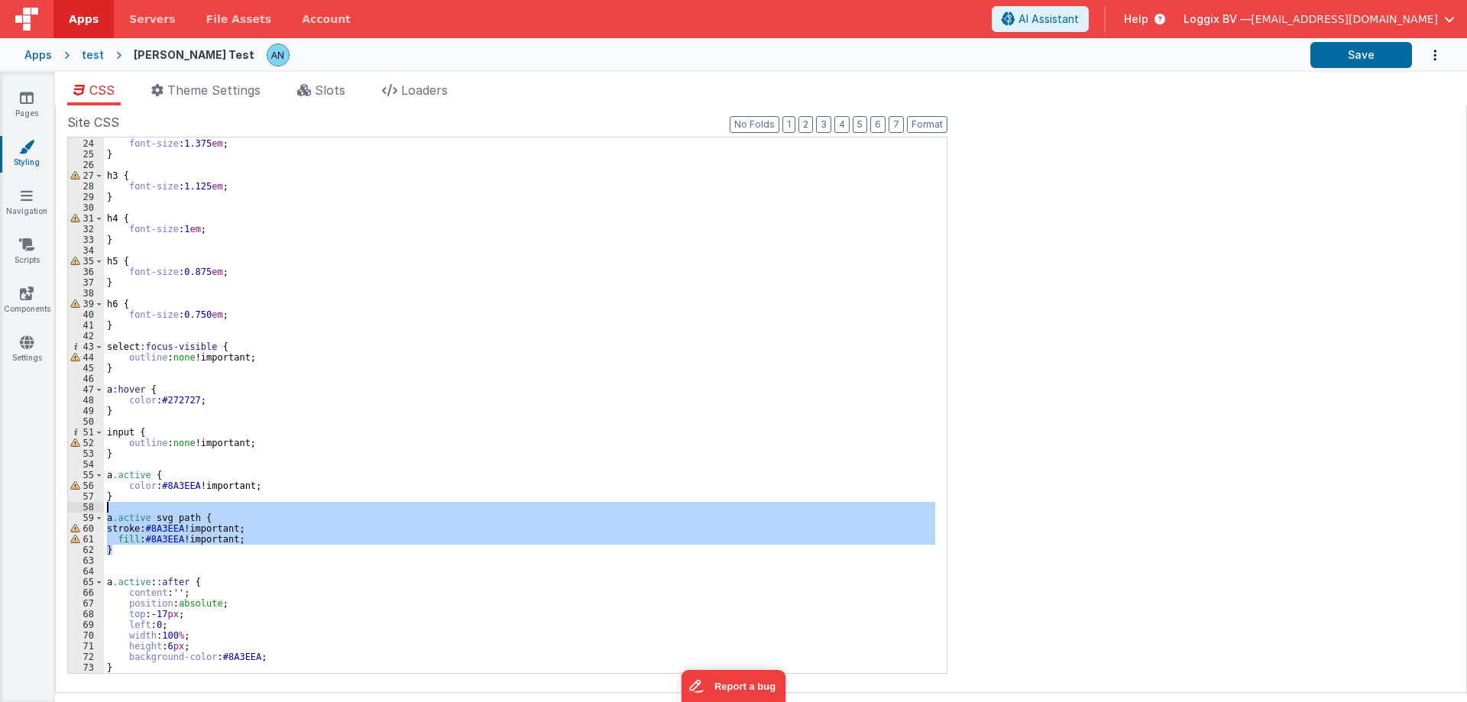
drag, startPoint x: 125, startPoint y: 551, endPoint x: 86, endPoint y: 504, distance: 60.7
click at [86, 504] on div "23 24 25 26 27 28 29 30 31 32 33 34 35 36 37 38 39 40 41 42 43 44 45 46 47 48 4…" at bounding box center [507, 405] width 880 height 537
click at [183, 540] on div "h2 { font-size : 1.375 em ; } h3 { font-size : 1.125 em ; } h4 { font-size : 1 …" at bounding box center [519, 404] width 831 height 535
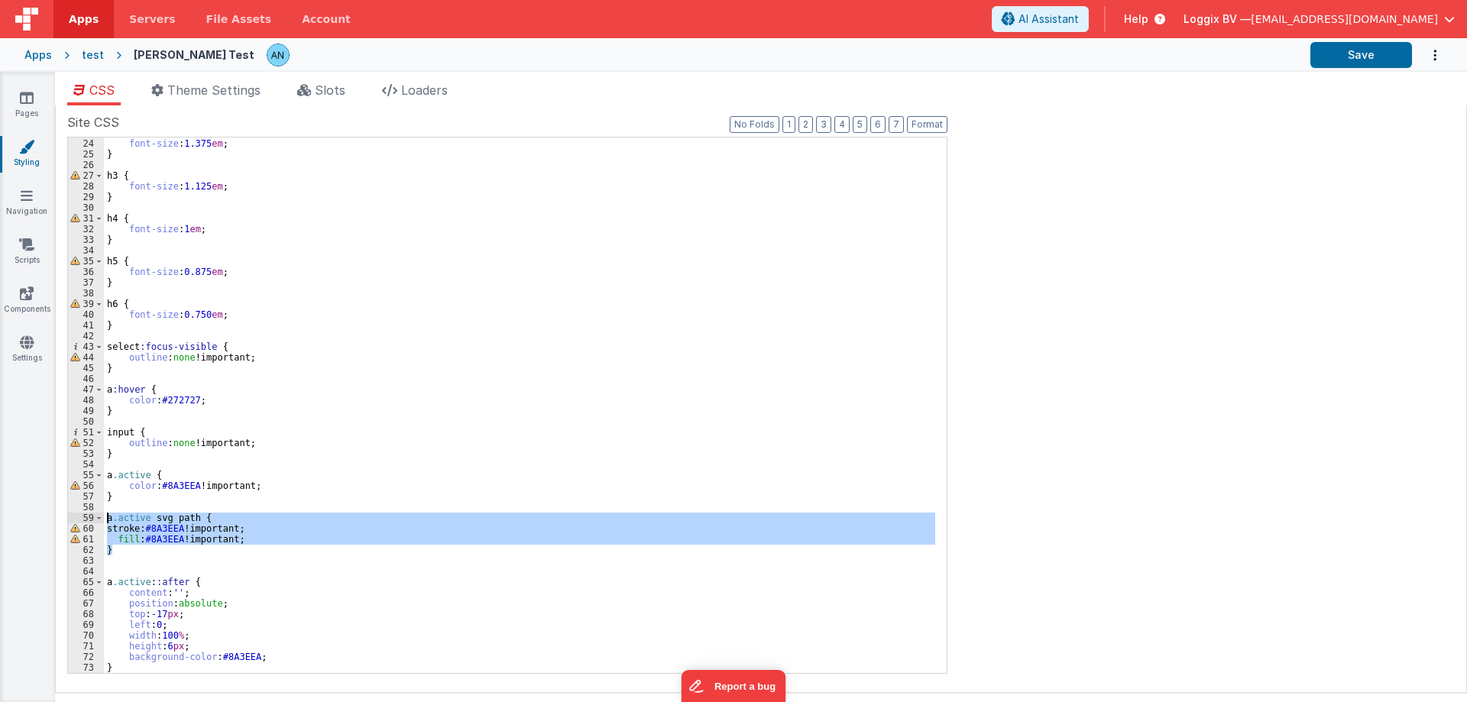
drag, startPoint x: 121, startPoint y: 552, endPoint x: 89, endPoint y: 512, distance: 51.2
click at [89, 512] on div "23 24 25 26 27 28 29 30 31 32 33 34 35 36 37 38 39 40 41 42 43 44 45 46 47 48 4…" at bounding box center [507, 405] width 880 height 537
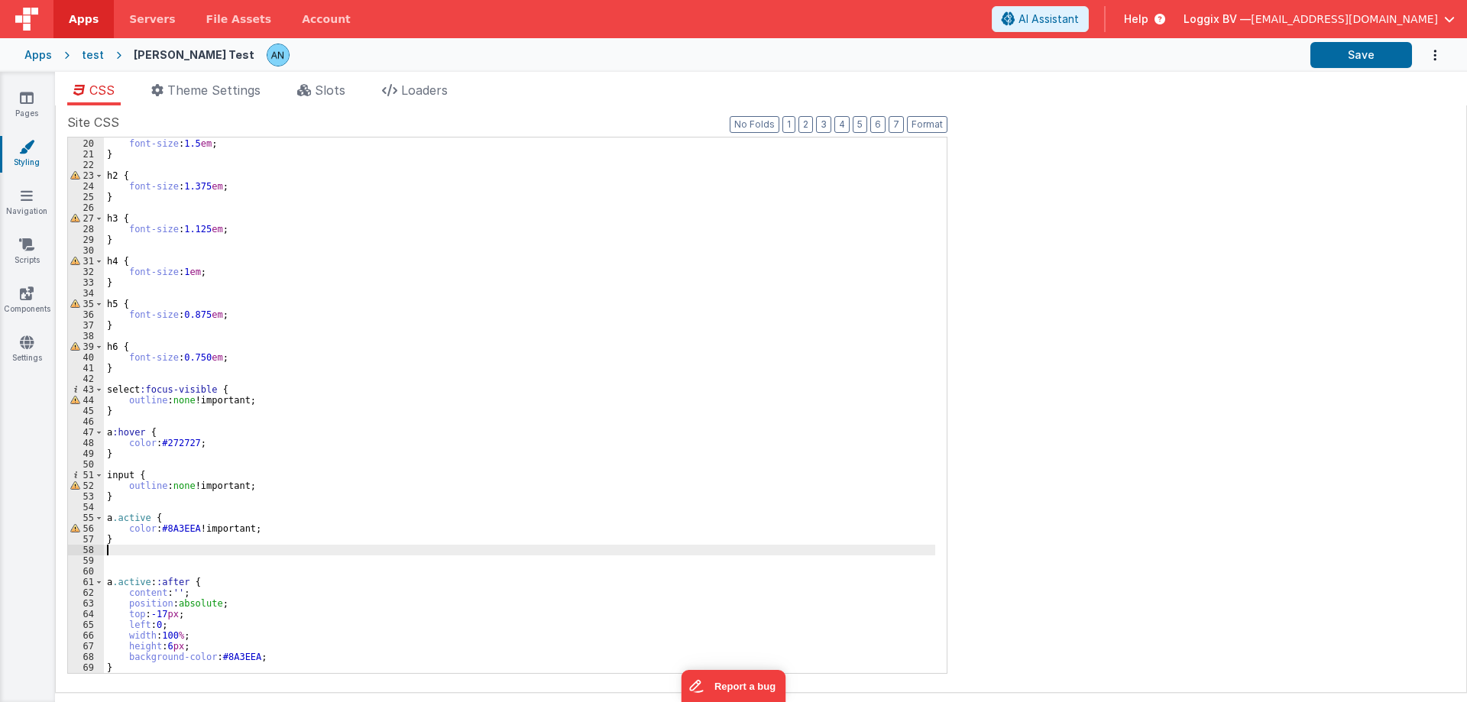
scroll to position [202, 0]
click at [319, 92] on span "Slots" at bounding box center [330, 89] width 31 height 15
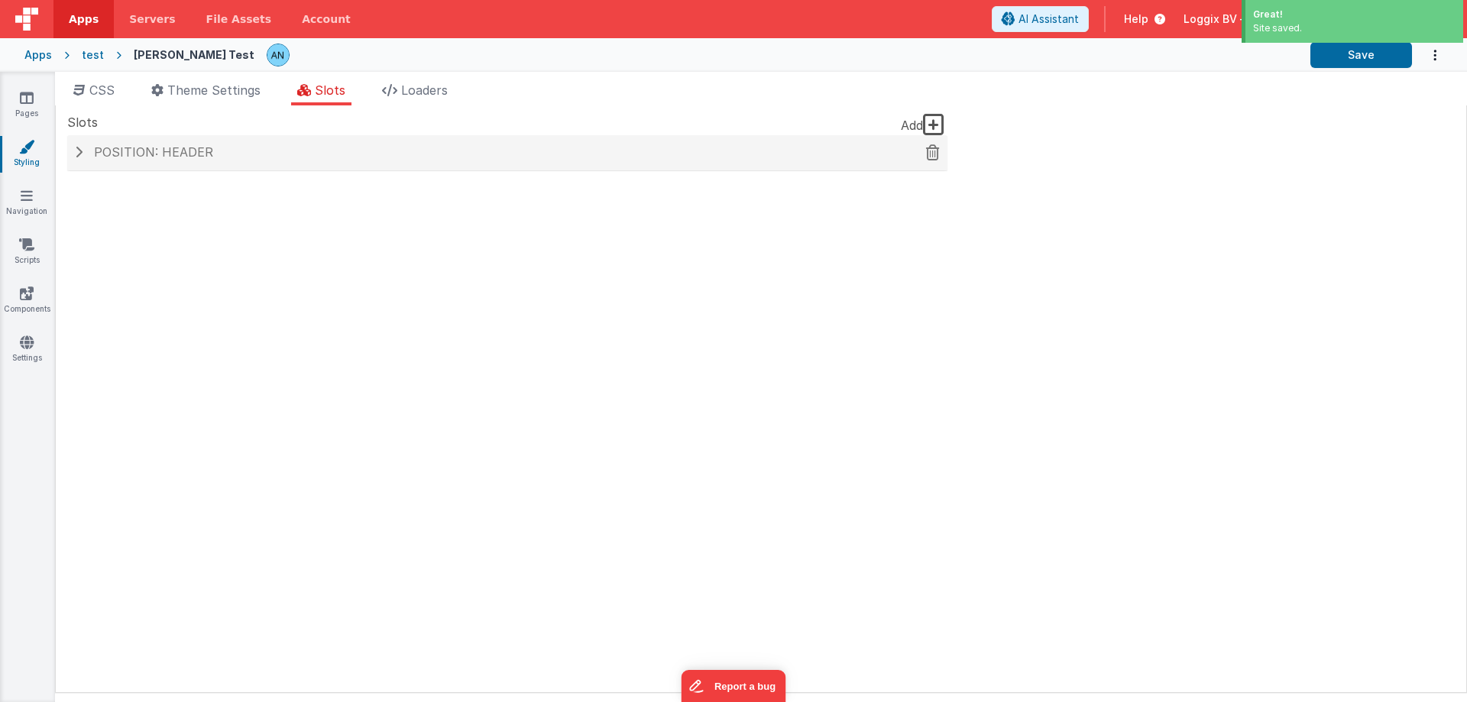
click at [174, 152] on span "Position: header" at bounding box center [153, 151] width 119 height 15
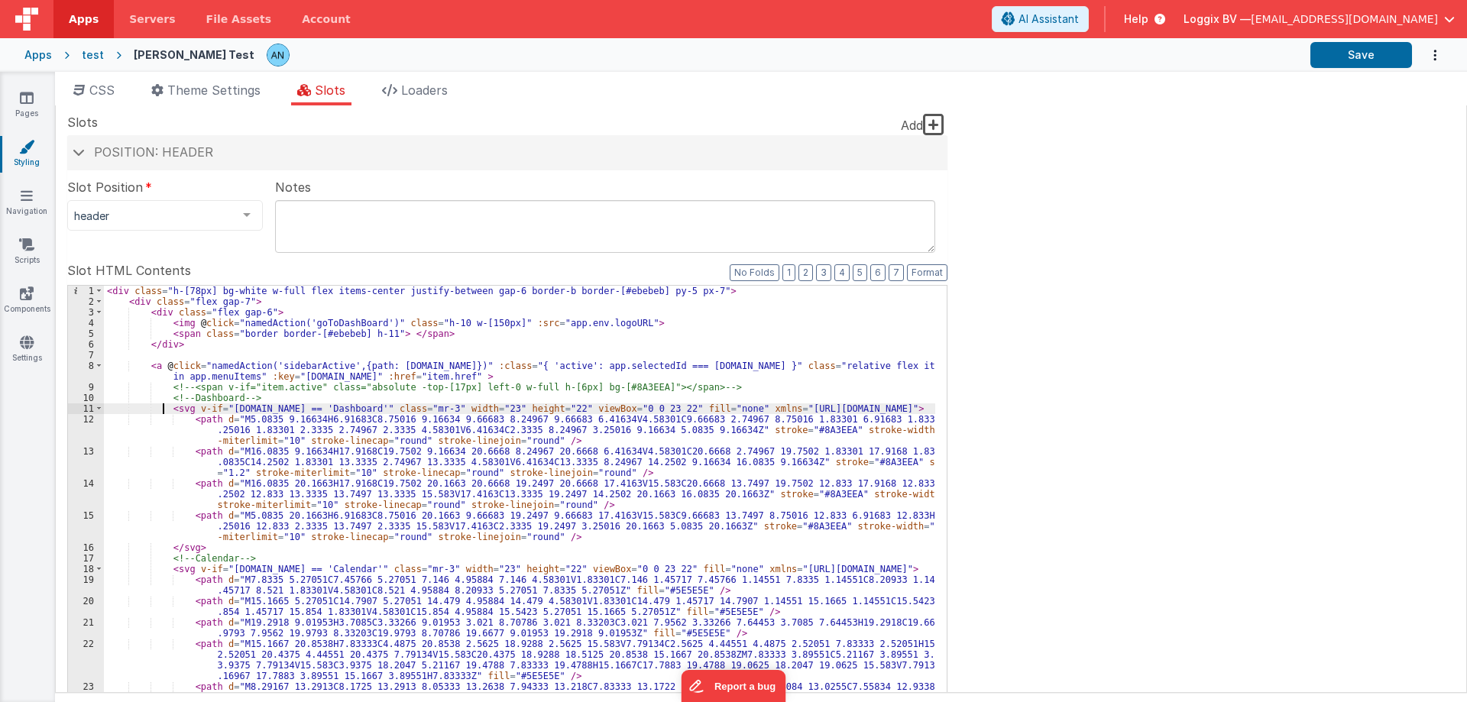
click at [163, 408] on div "< div class = "h-[78px] bg-white w-full flex items-center justify-between gap-6…" at bounding box center [519, 571] width 831 height 570
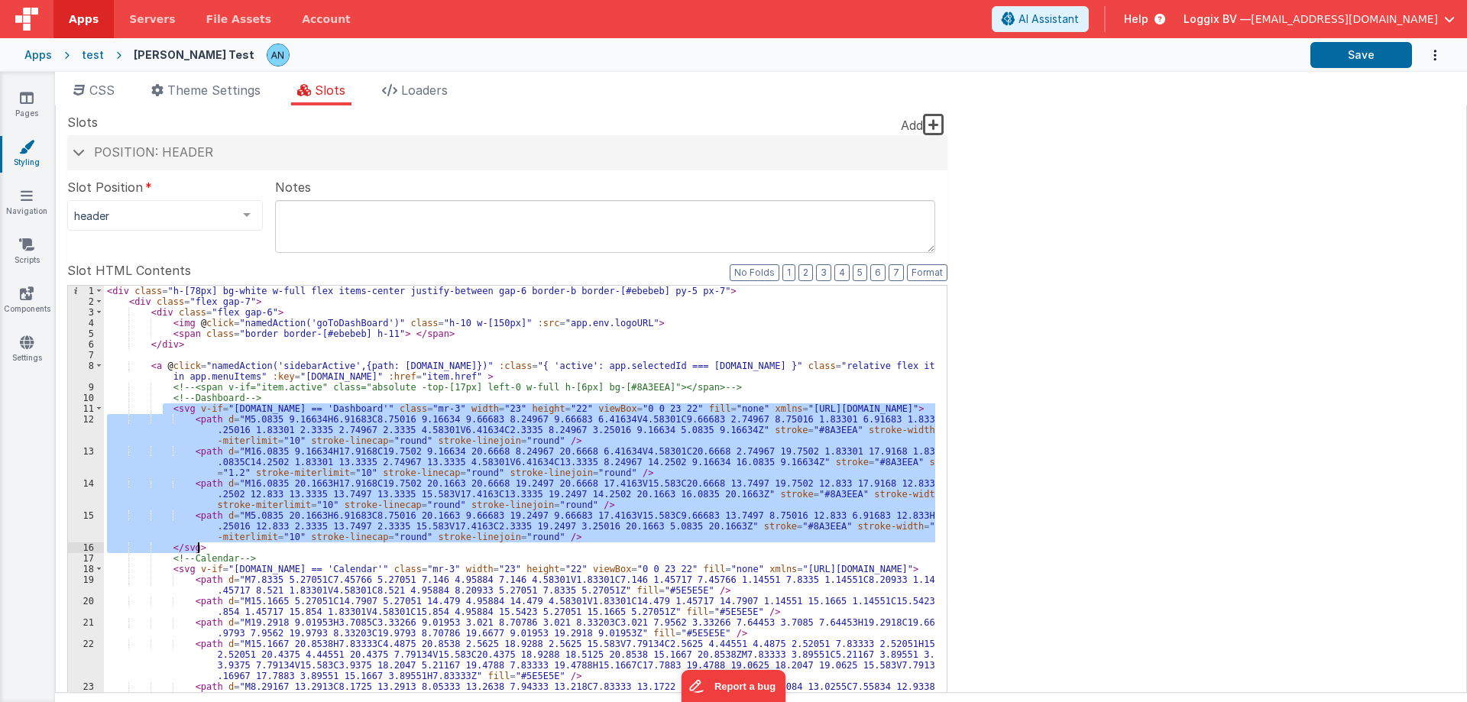
click at [202, 548] on div "< div class = "h-[78px] bg-white w-full flex items-center justify-between gap-6…" at bounding box center [519, 571] width 831 height 570
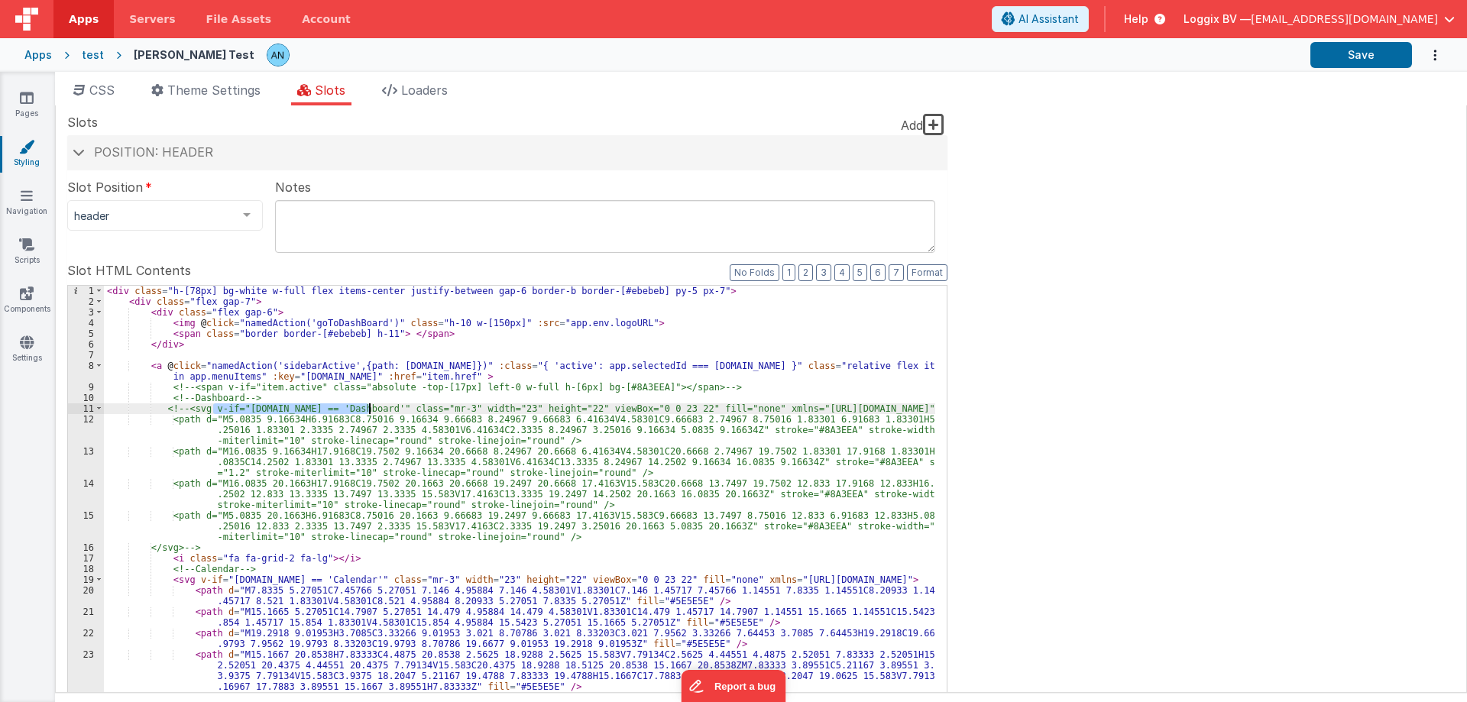
drag, startPoint x: 213, startPoint y: 406, endPoint x: 370, endPoint y: 406, distance: 157.4
click at [370, 406] on div "< div class = "h-[78px] bg-white w-full flex items-center justify-between gap-6…" at bounding box center [519, 571] width 831 height 570
click at [436, 406] on div "< div class = "h-[78px] bg-white w-full flex items-center justify-between gap-6…" at bounding box center [519, 571] width 831 height 570
click at [193, 575] on div "< div class = "h-[78px] bg-white w-full flex items-center justify-between gap-6…" at bounding box center [519, 571] width 831 height 570
paste textarea
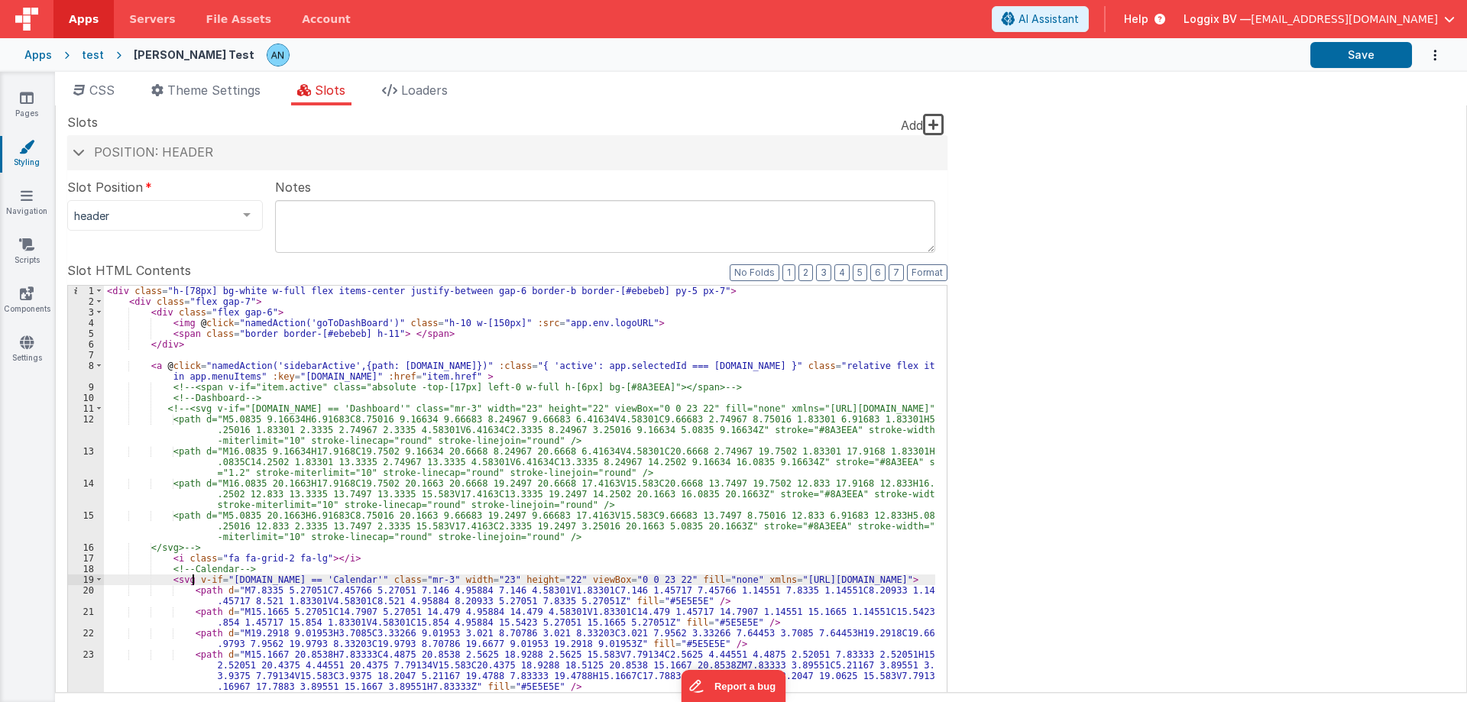
click at [181, 555] on div "< div class = "h-[78px] bg-white w-full flex items-center justify-between gap-6…" at bounding box center [519, 571] width 831 height 570
paste textarea
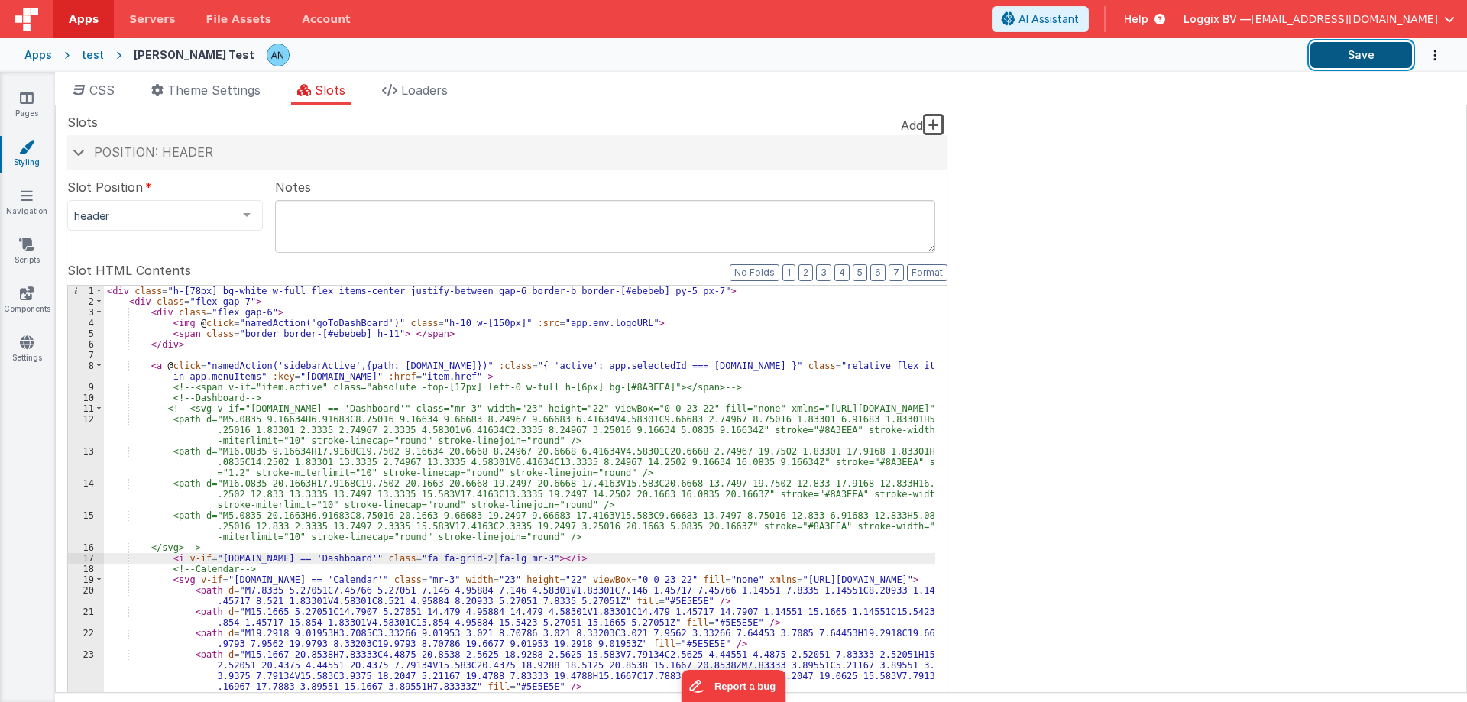
click at [1360, 53] on button "Save" at bounding box center [1361, 55] width 102 height 26
click at [920, 267] on button "Format" at bounding box center [927, 272] width 40 height 17
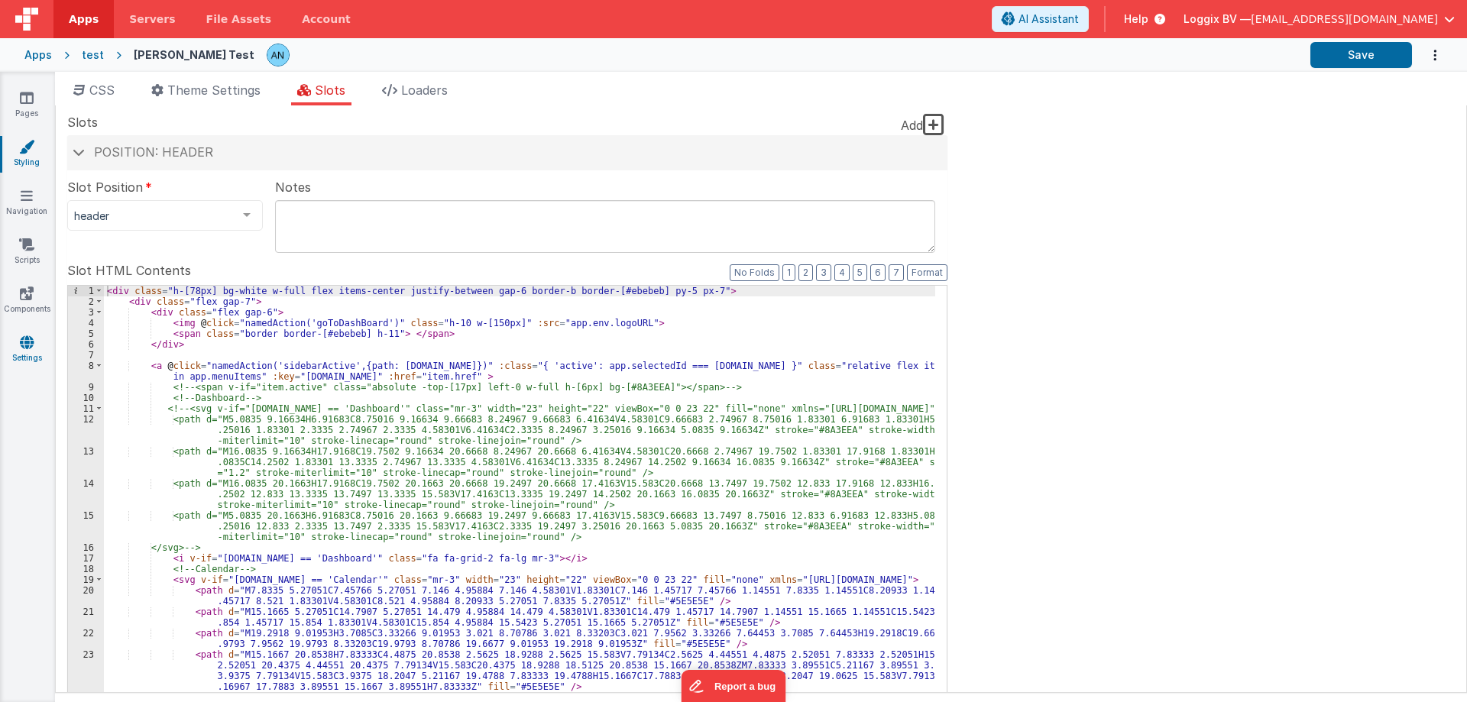
click at [28, 357] on link "Settings" at bounding box center [26, 350] width 55 height 31
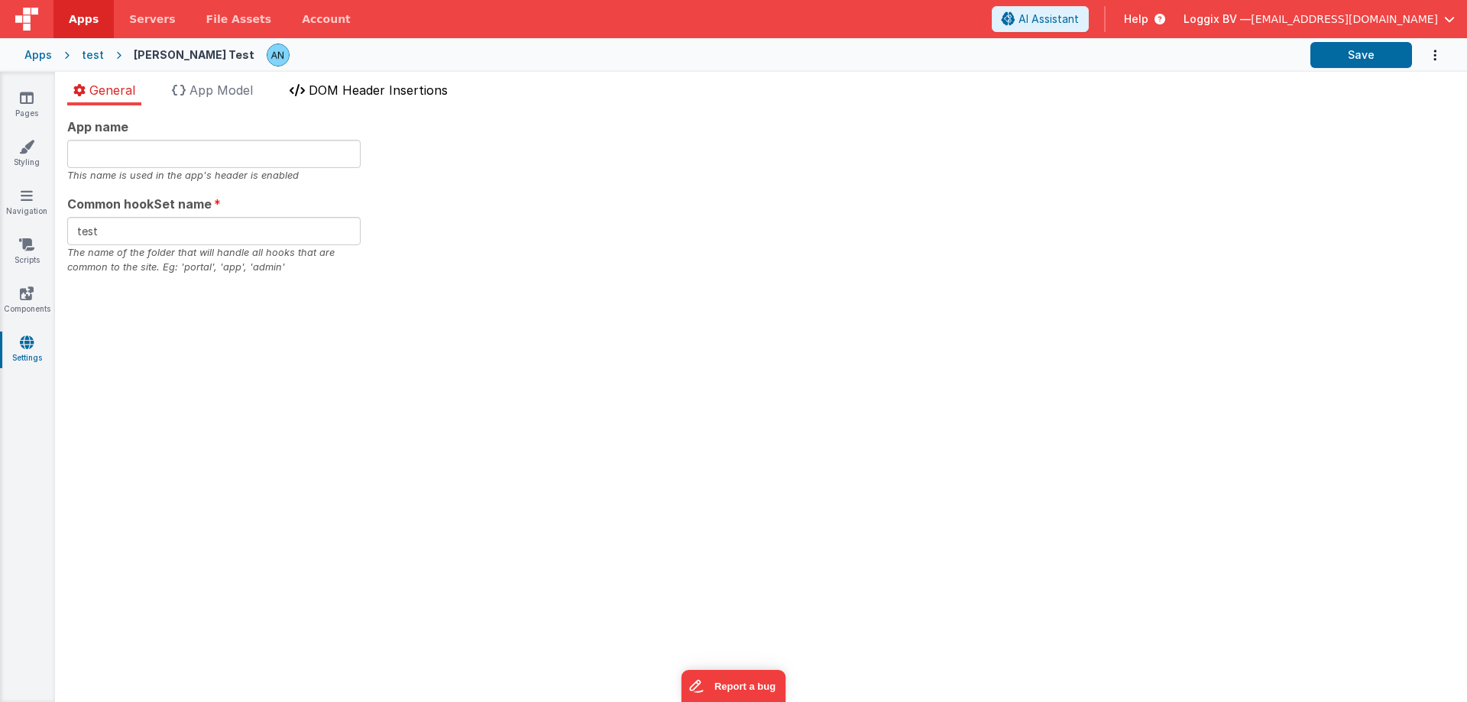
click at [393, 85] on span "DOM Header Insertions" at bounding box center [378, 89] width 139 height 15
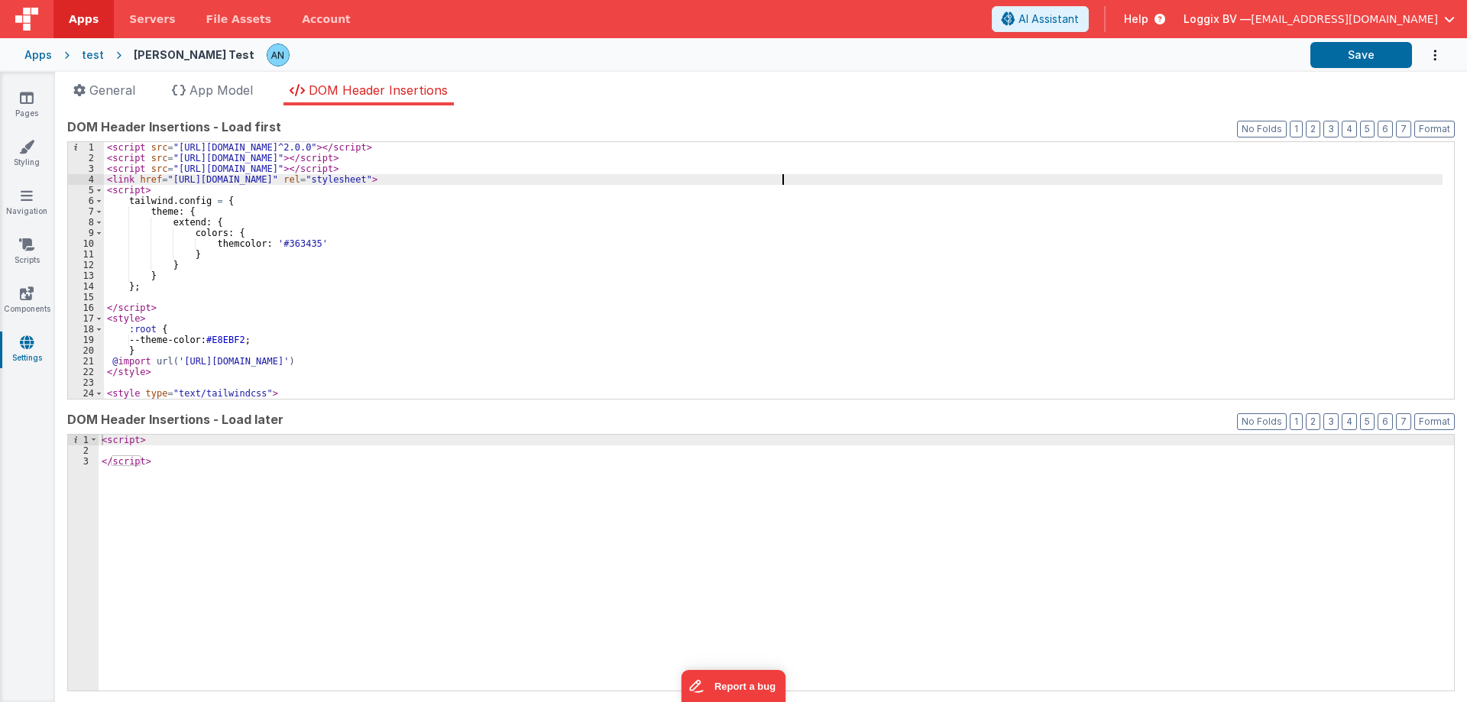
click at [785, 176] on div "< script src = "https://unpkg.com/v-tooltip@^2.0.0" > </ script > < script src …" at bounding box center [773, 281] width 1338 height 278
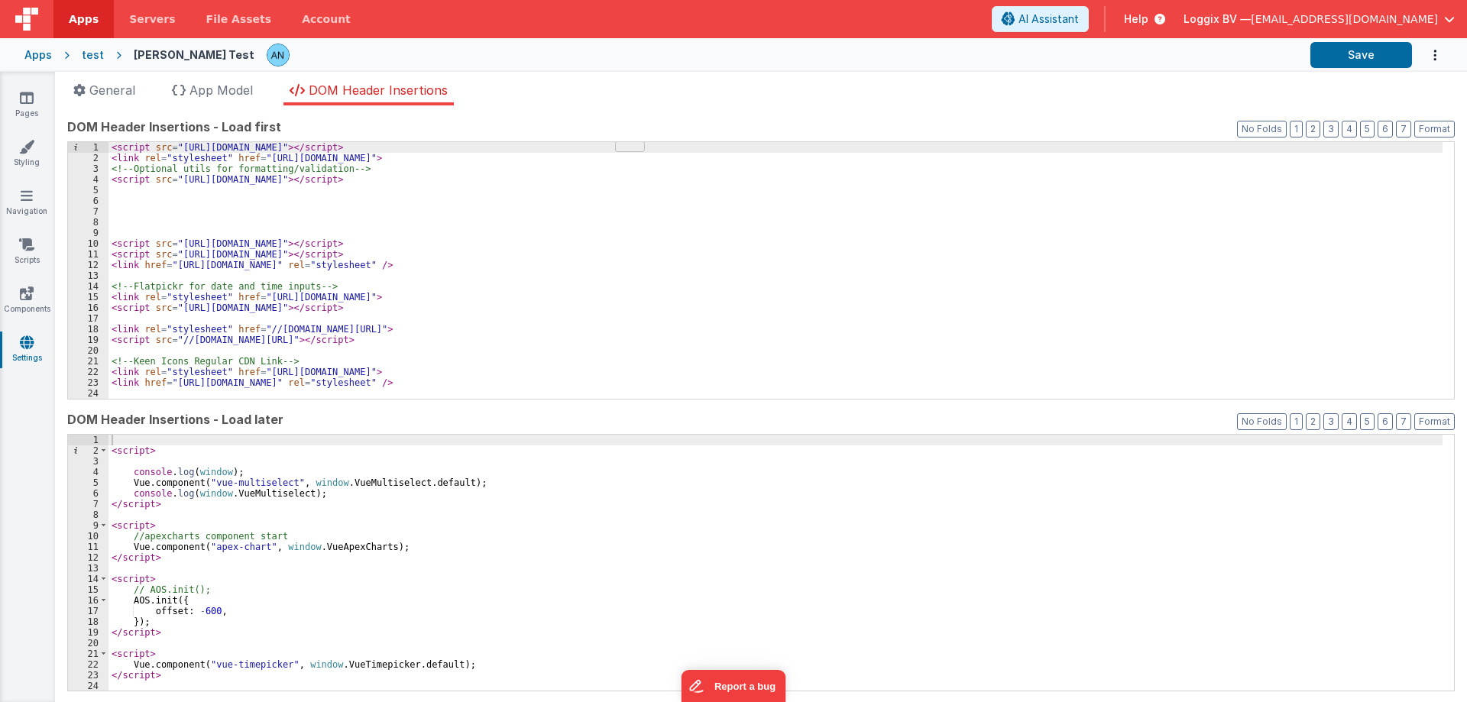
click at [163, 206] on div "< script src = "[URL][DOMAIN_NAME]" > </ script > < link rel = "stylesheet" hre…" at bounding box center [775, 281] width 1334 height 278
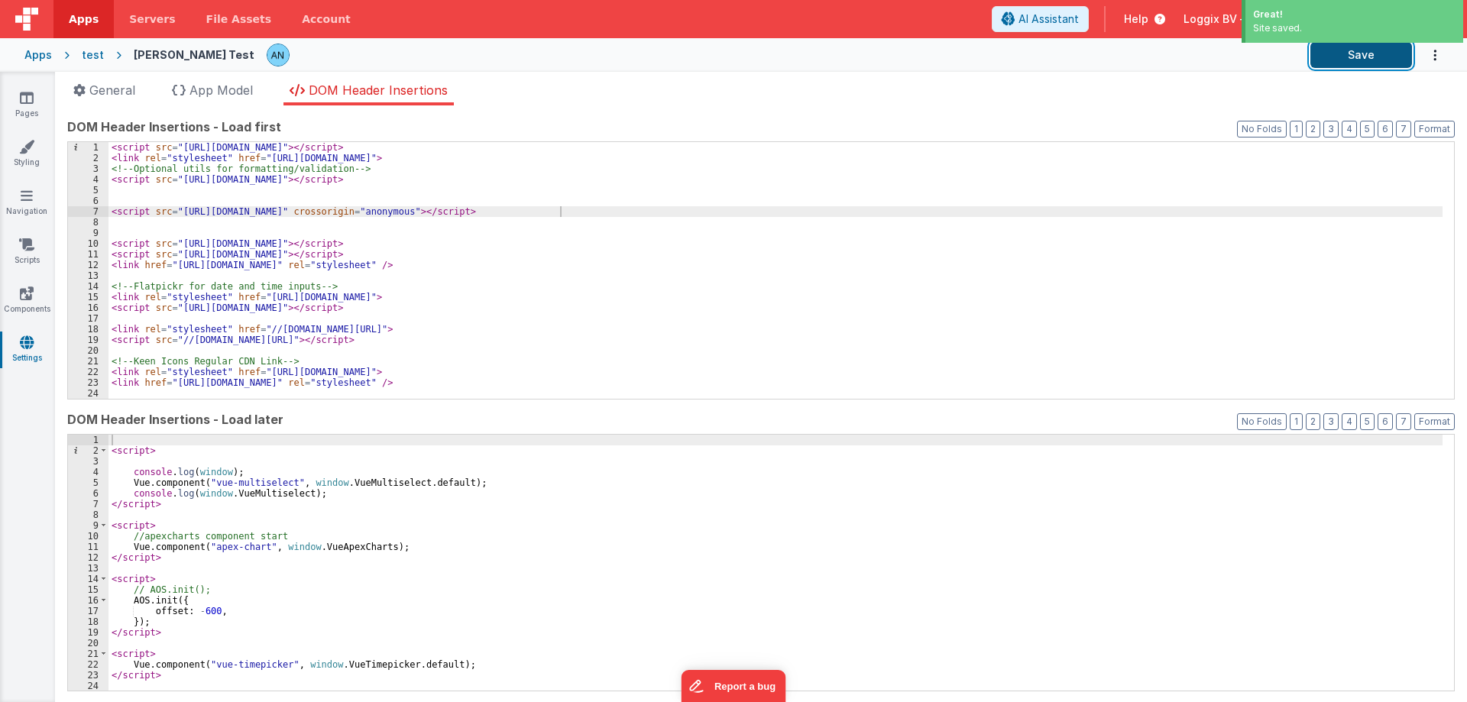
click at [1350, 60] on button "Save" at bounding box center [1361, 55] width 102 height 26
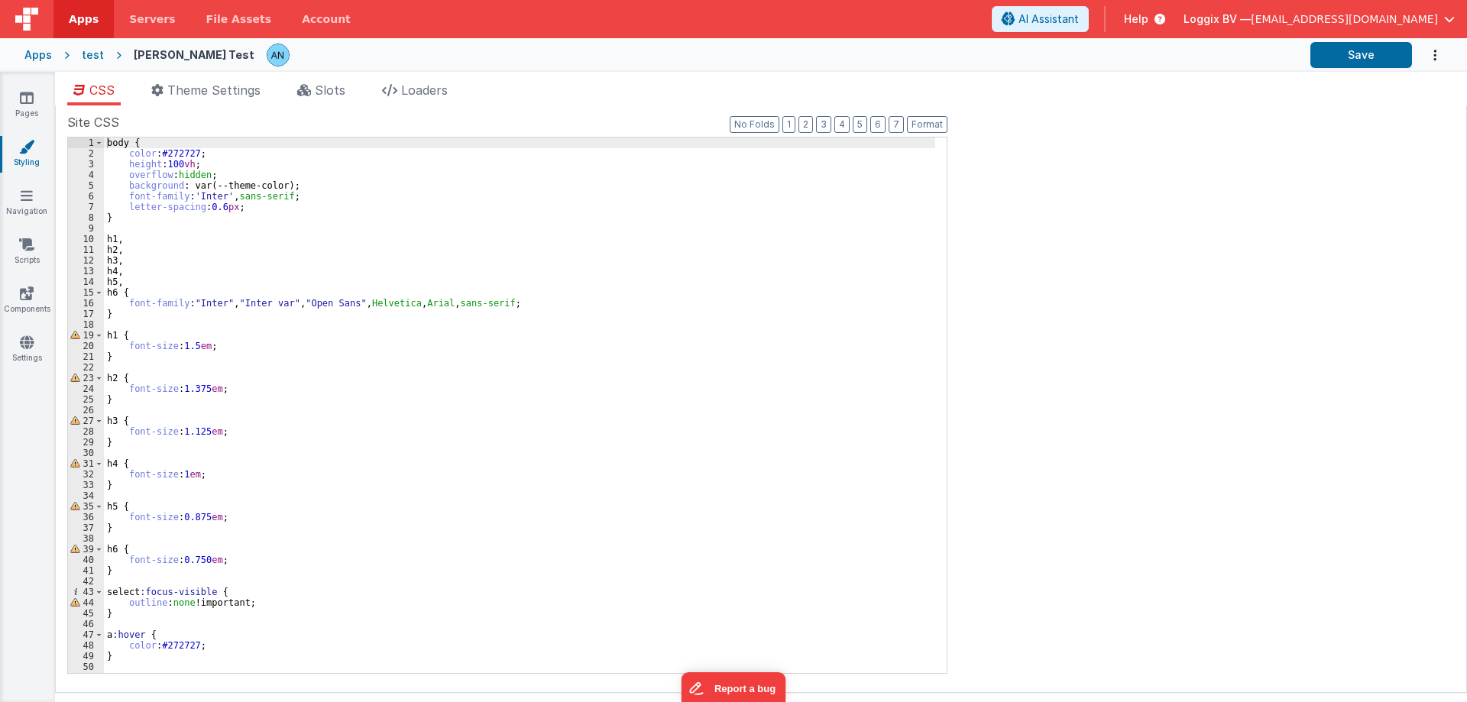
click at [63, 17] on link "Apps" at bounding box center [83, 19] width 60 height 38
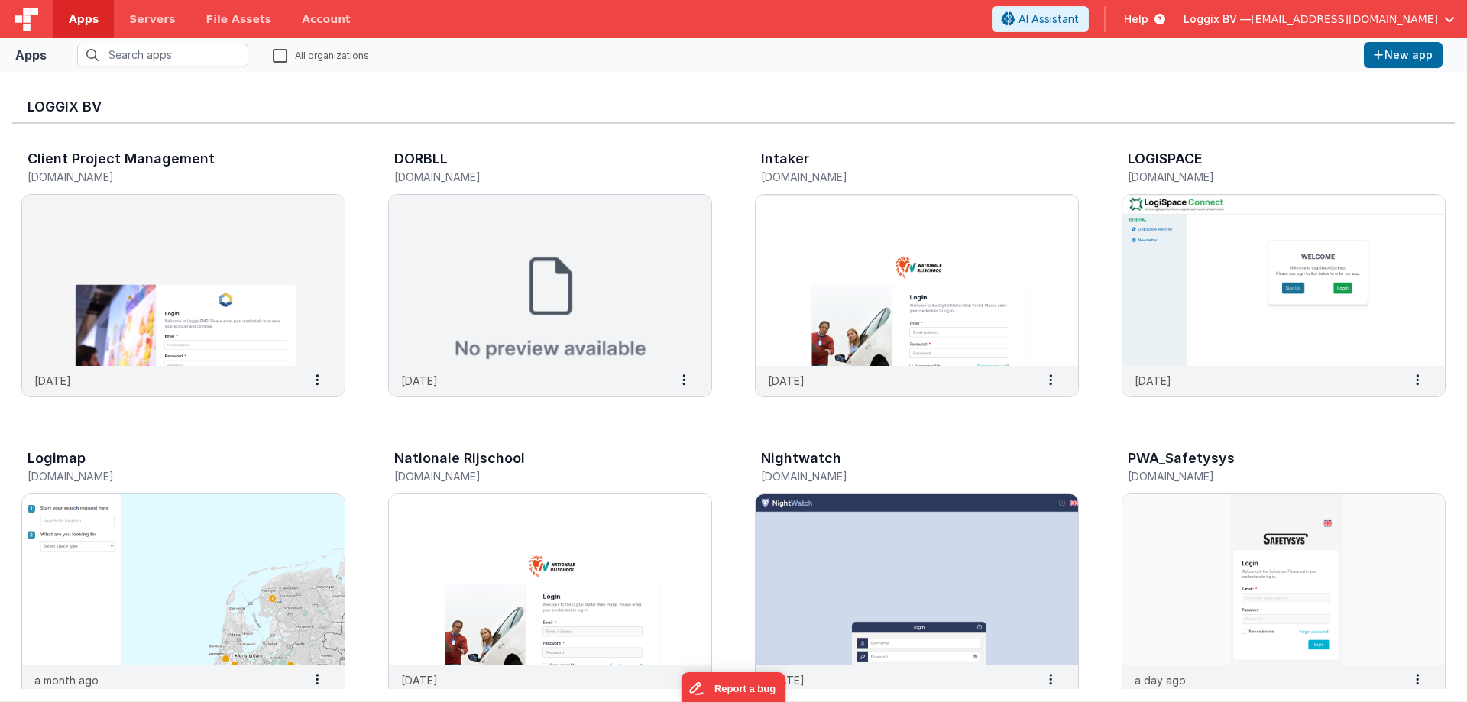
click at [5, 211] on div "Loggix BV Client Project Management [DOMAIN_NAME] [DATE] Settings Copy API Key …" at bounding box center [733, 386] width 1467 height 629
click at [54, 210] on img at bounding box center [183, 280] width 322 height 171
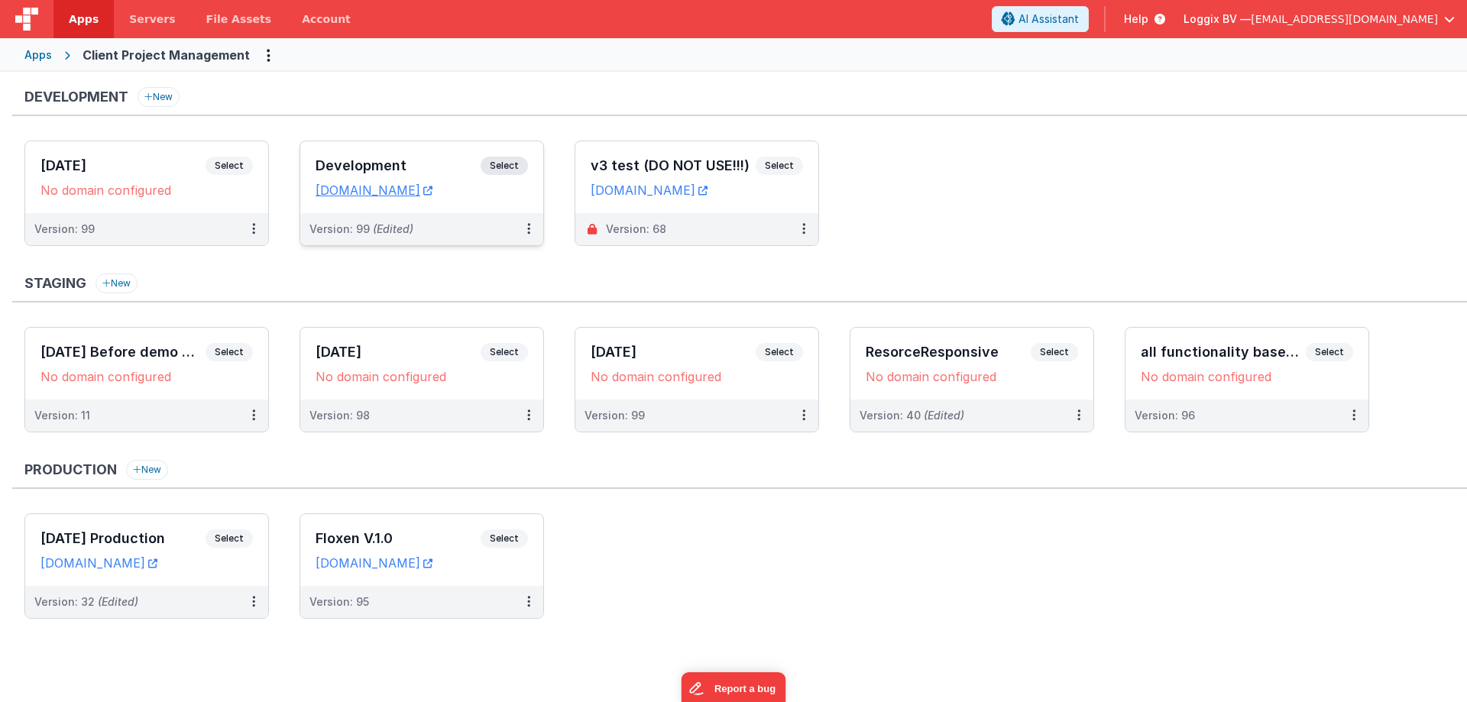
click at [351, 162] on h3 "Development" at bounding box center [397, 165] width 165 height 15
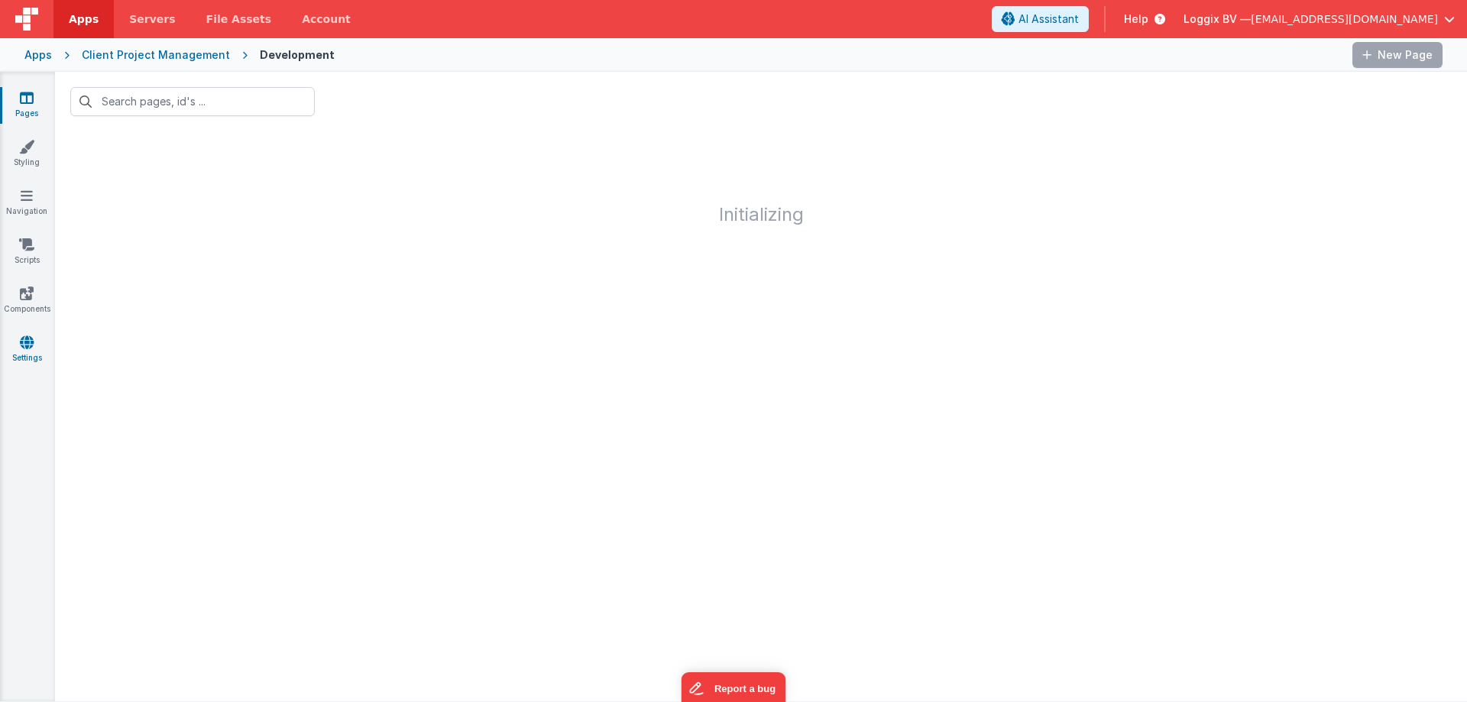
click at [28, 350] on link "Settings" at bounding box center [26, 350] width 55 height 31
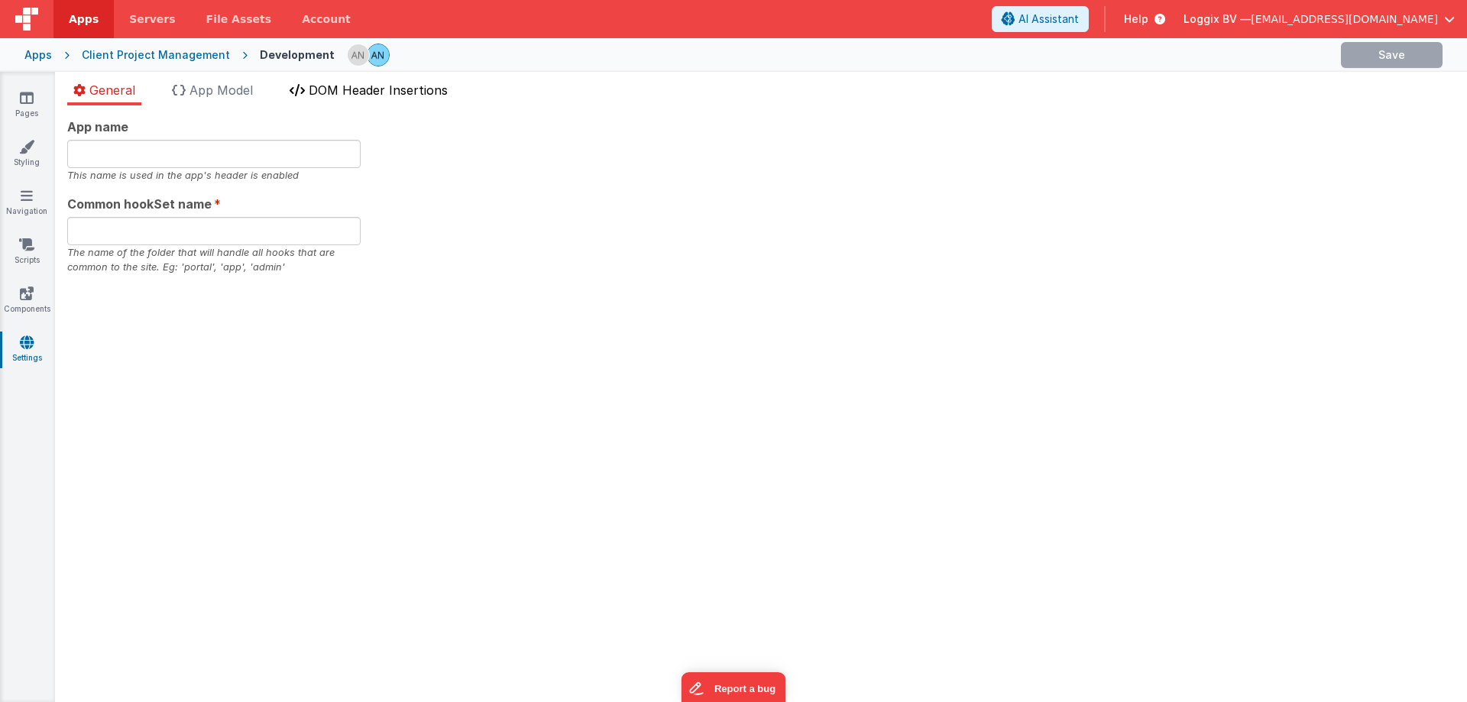
click at [354, 97] on span "DOM Header Insertions" at bounding box center [378, 89] width 139 height 15
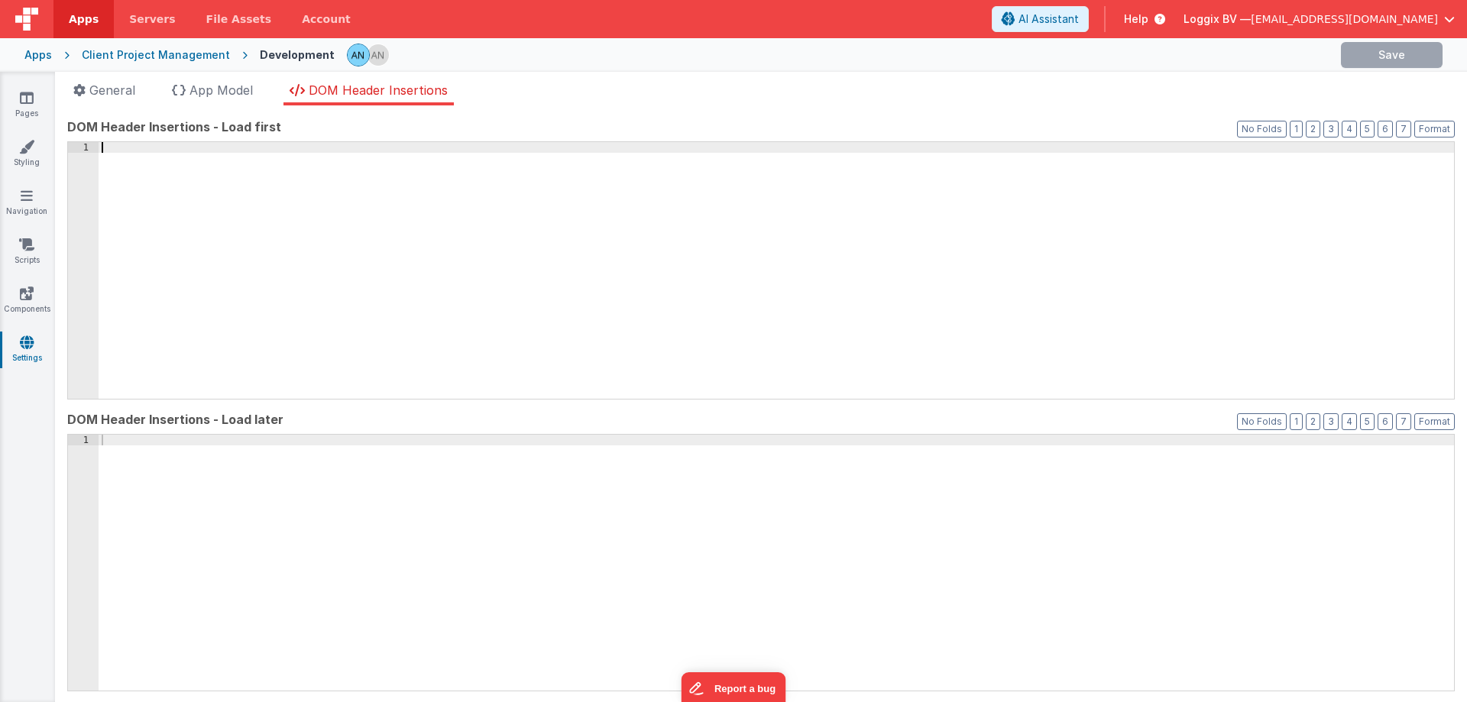
click at [350, 276] on div at bounding box center [776, 281] width 1355 height 278
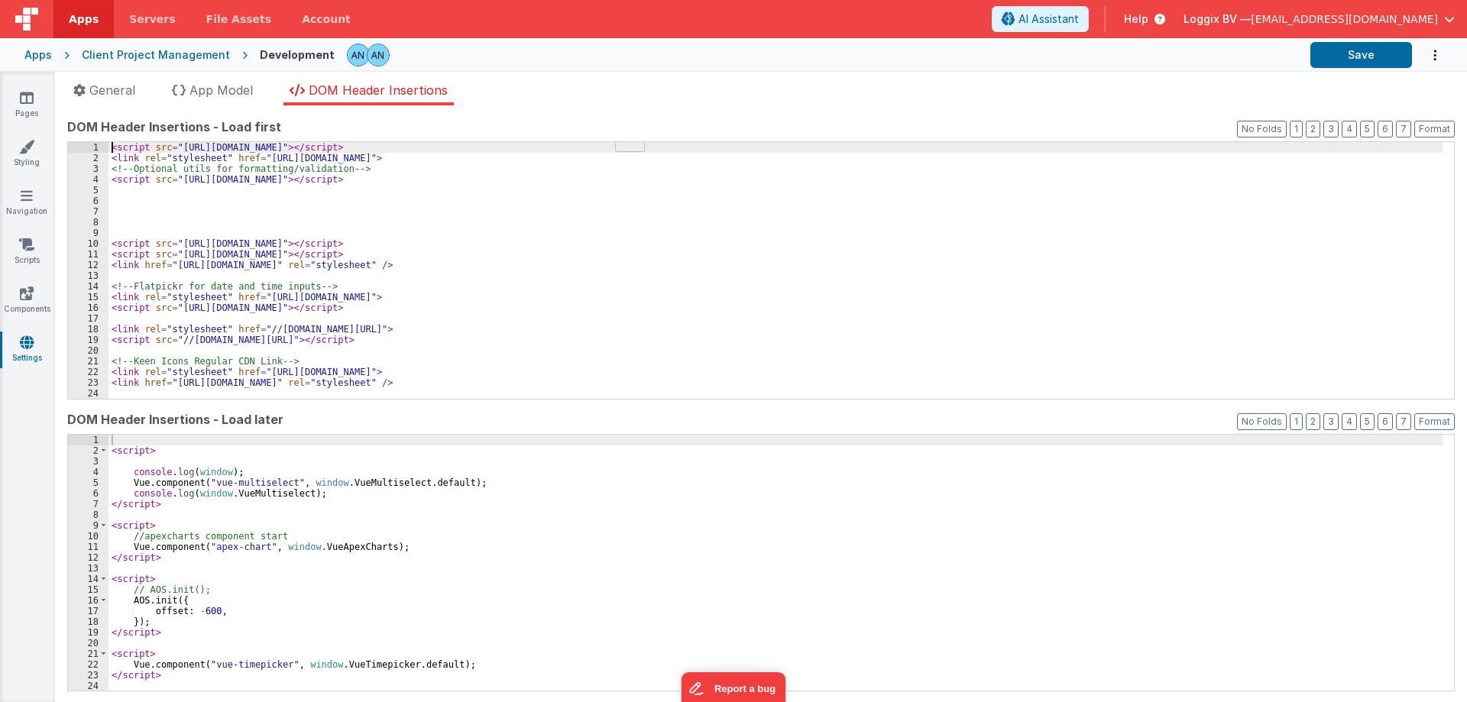
click at [350, 276] on div "< script src = "[URL][DOMAIN_NAME]" > </ script > < link rel = "stylesheet" hre…" at bounding box center [775, 281] width 1334 height 278
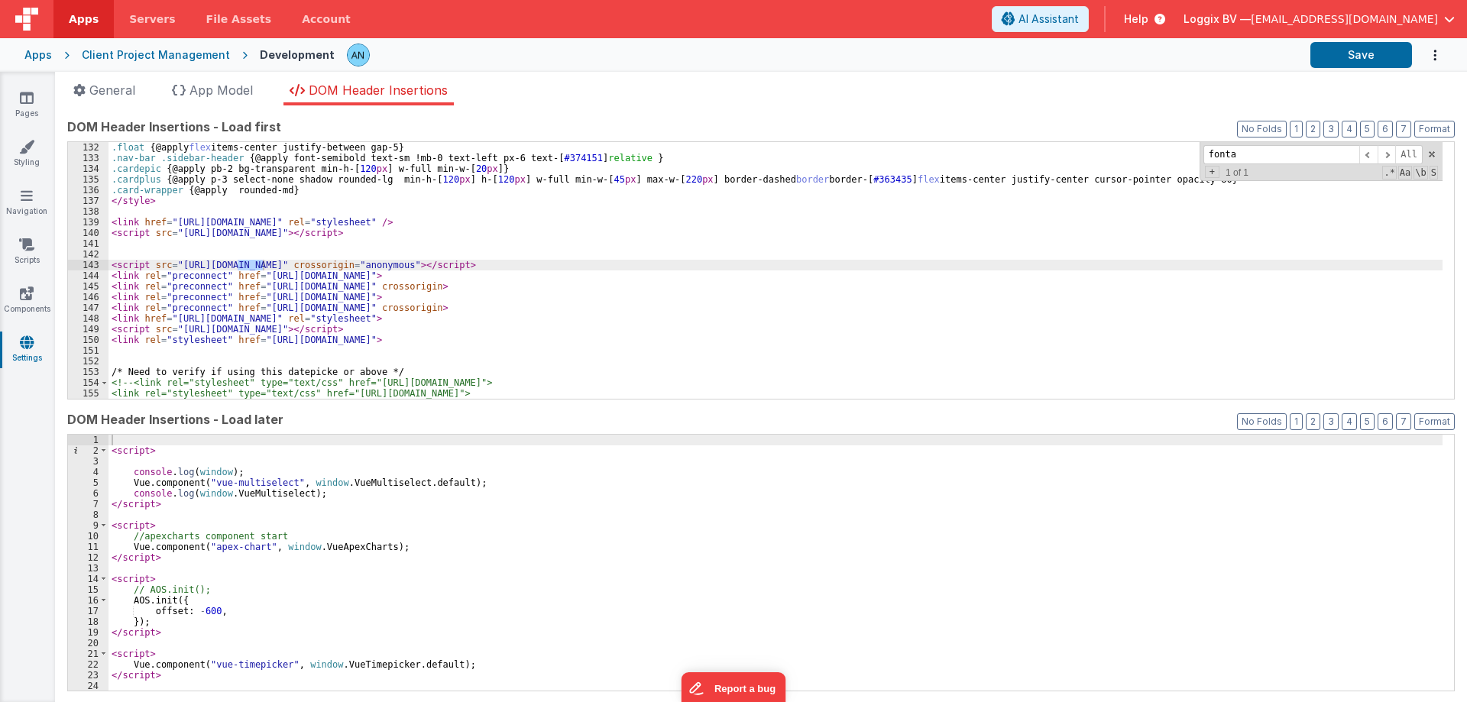
scroll to position [1401, 0]
drag, startPoint x: 574, startPoint y: 260, endPoint x: 70, endPoint y: 265, distance: 504.2
click at [70, 265] on div "132 133 134 135 136 137 138 139 140 141 142 143 144 145 146 147 148 149 150 151…" at bounding box center [760, 270] width 1387 height 258
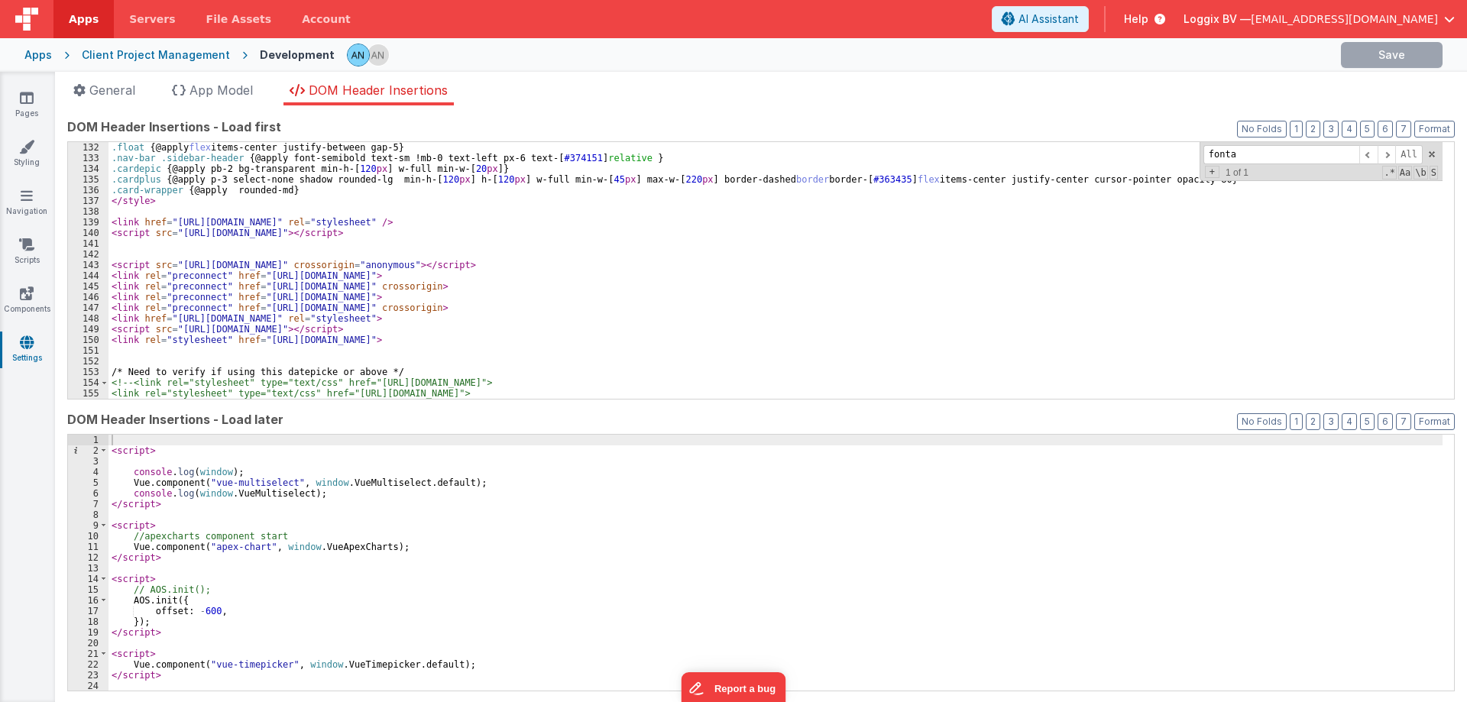
click at [556, 290] on div ".float { @apply flex items-center justify-between gap-5 } .nav-bar .sidebar-hea…" at bounding box center [775, 281] width 1334 height 278
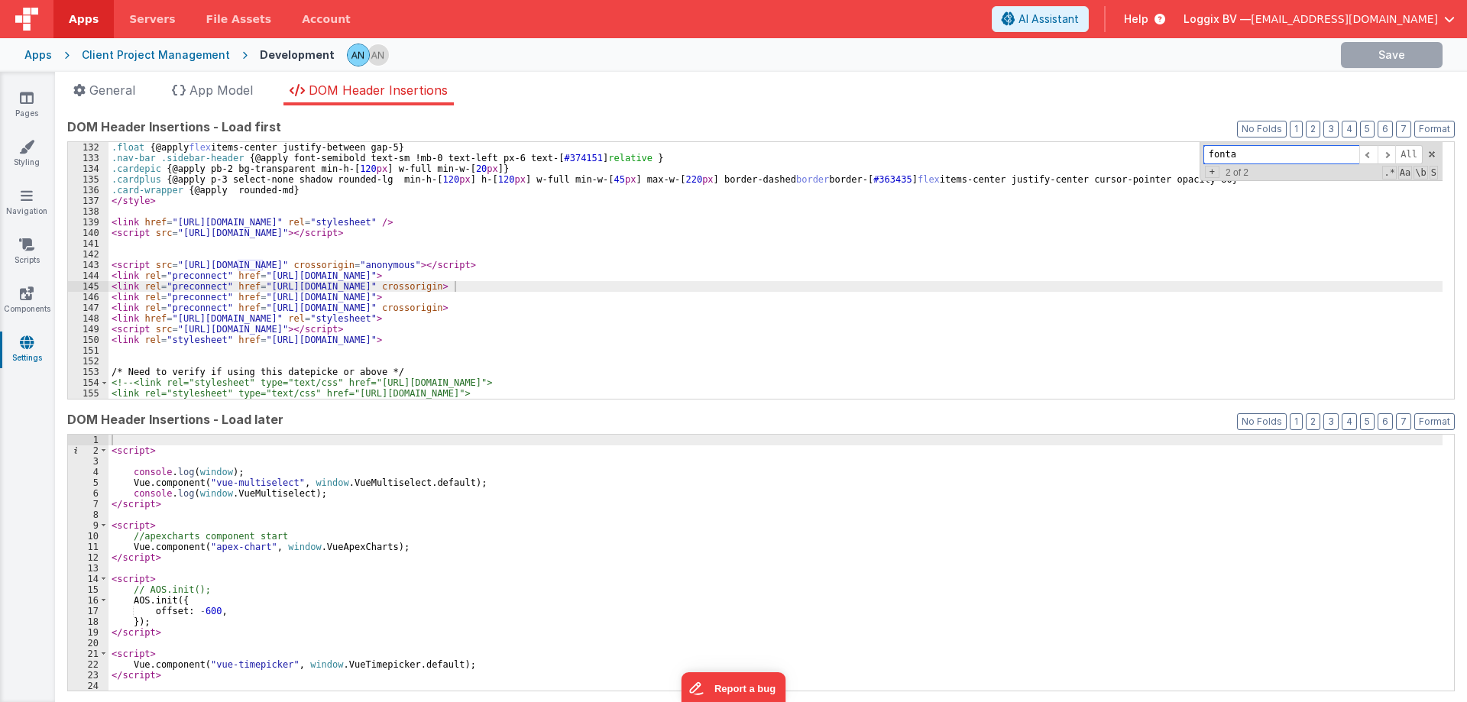
paste input "wesome"
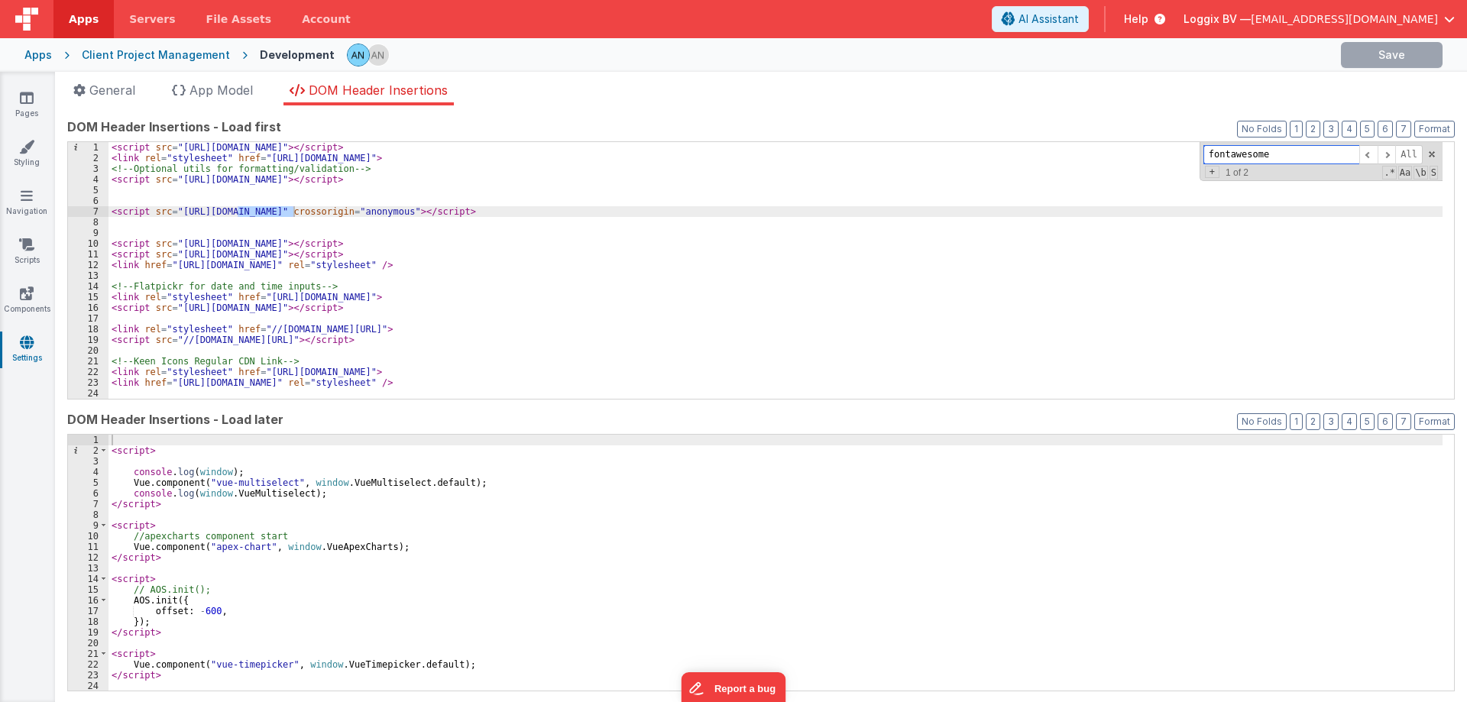
scroll to position [0, 0]
drag, startPoint x: 574, startPoint y: 212, endPoint x: 72, endPoint y: 213, distance: 501.9
click at [72, 213] on div "1 2 3 4 5 6 7 8 9 10 11 12 13 14 15 16 17 18 19 20 21 22 23 24 25 < script src …" at bounding box center [760, 270] width 1387 height 258
click at [670, 205] on div "< script src = "[URL][DOMAIN_NAME]" > </ script > < link rel = "stylesheet" hre…" at bounding box center [775, 281] width 1334 height 278
paste input "<script src="https://kit.fontawesome.com/e756ddf7fb.js" crossorigin="anonymous"…"
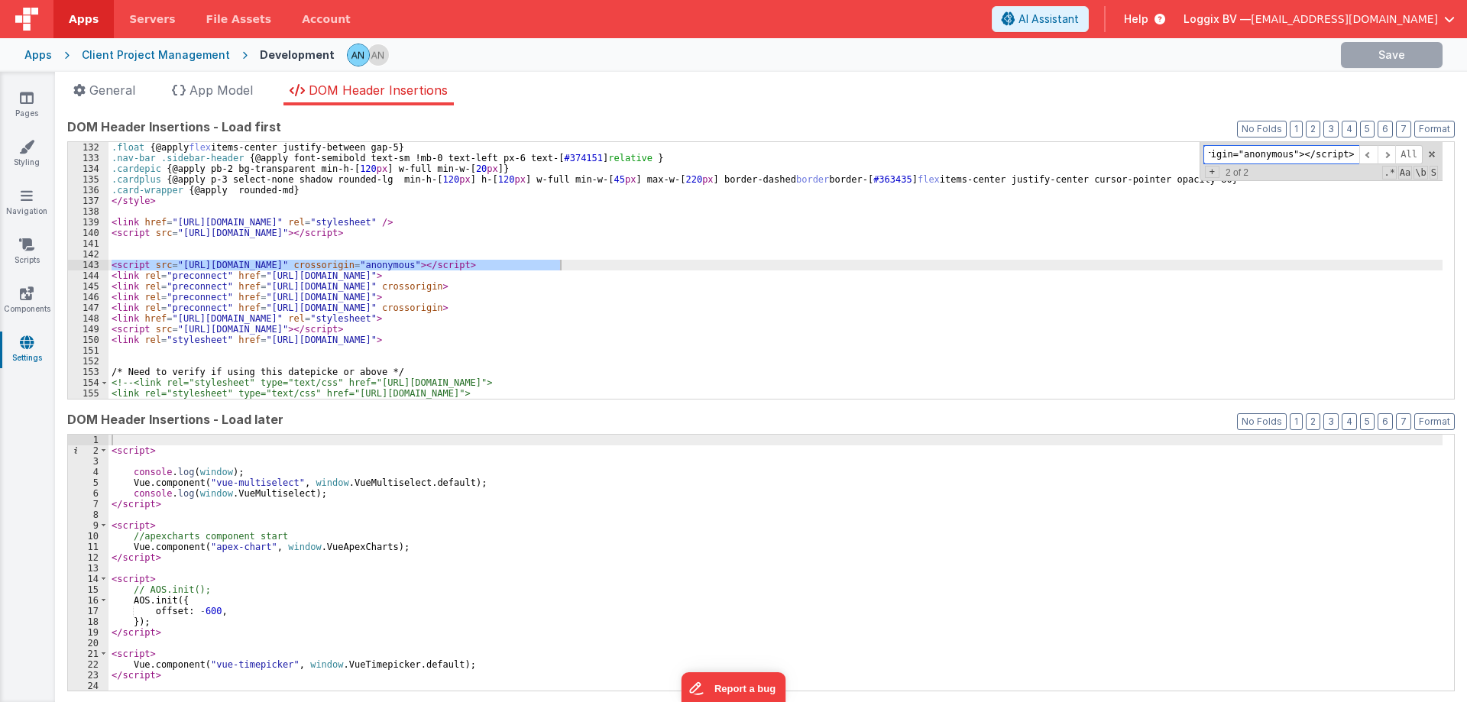
scroll to position [1401, 0]
type input "<script src="https://kit.fontawesome.com/e756ddf7fb.js" crossorigin="anonymous"…"
click at [607, 259] on div ".float { @apply flex items-center justify-between gap-5 } .nav-bar .sidebar-hea…" at bounding box center [775, 281] width 1334 height 278
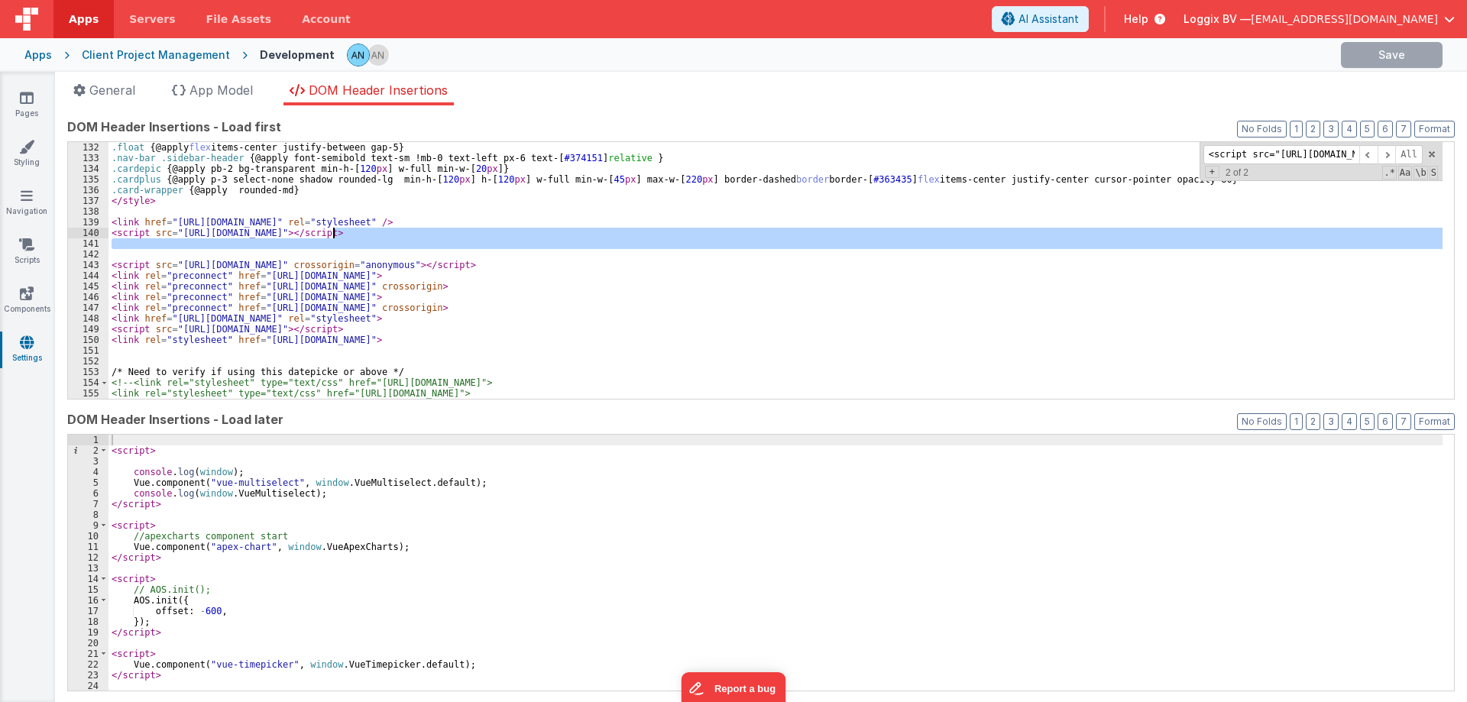
drag, startPoint x: 579, startPoint y: 259, endPoint x: 209, endPoint y: 218, distance: 372.0
click at [209, 218] on div ".float { @apply flex items-center justify-between gap-5 } .nav-bar .sidebar-hea…" at bounding box center [775, 281] width 1334 height 278
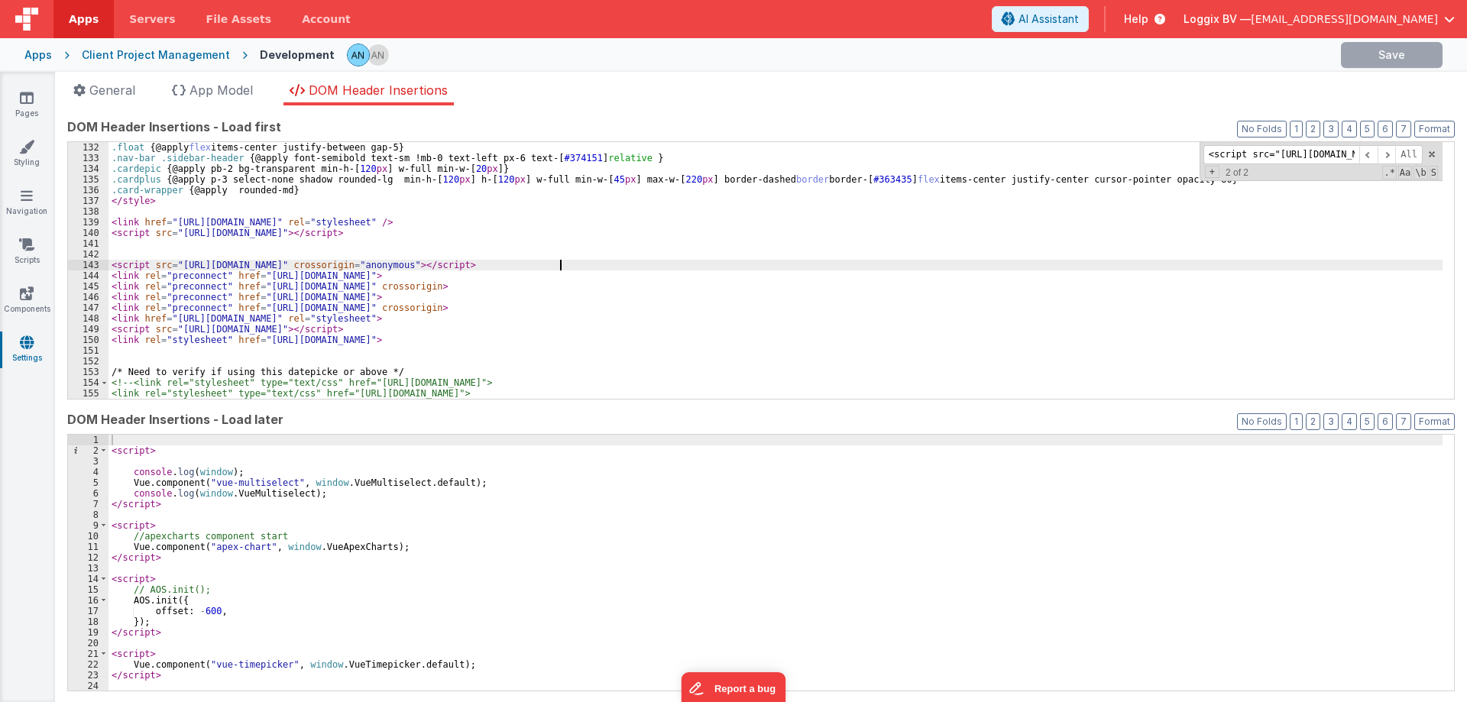
click at [578, 260] on div ".float { @apply flex items-center justify-between gap-5 } .nav-bar .sidebar-hea…" at bounding box center [775, 281] width 1334 height 278
click at [113, 260] on div ".float { @apply flex items-center justify-between gap-5 } .nav-bar .sidebar-hea…" at bounding box center [775, 281] width 1334 height 278
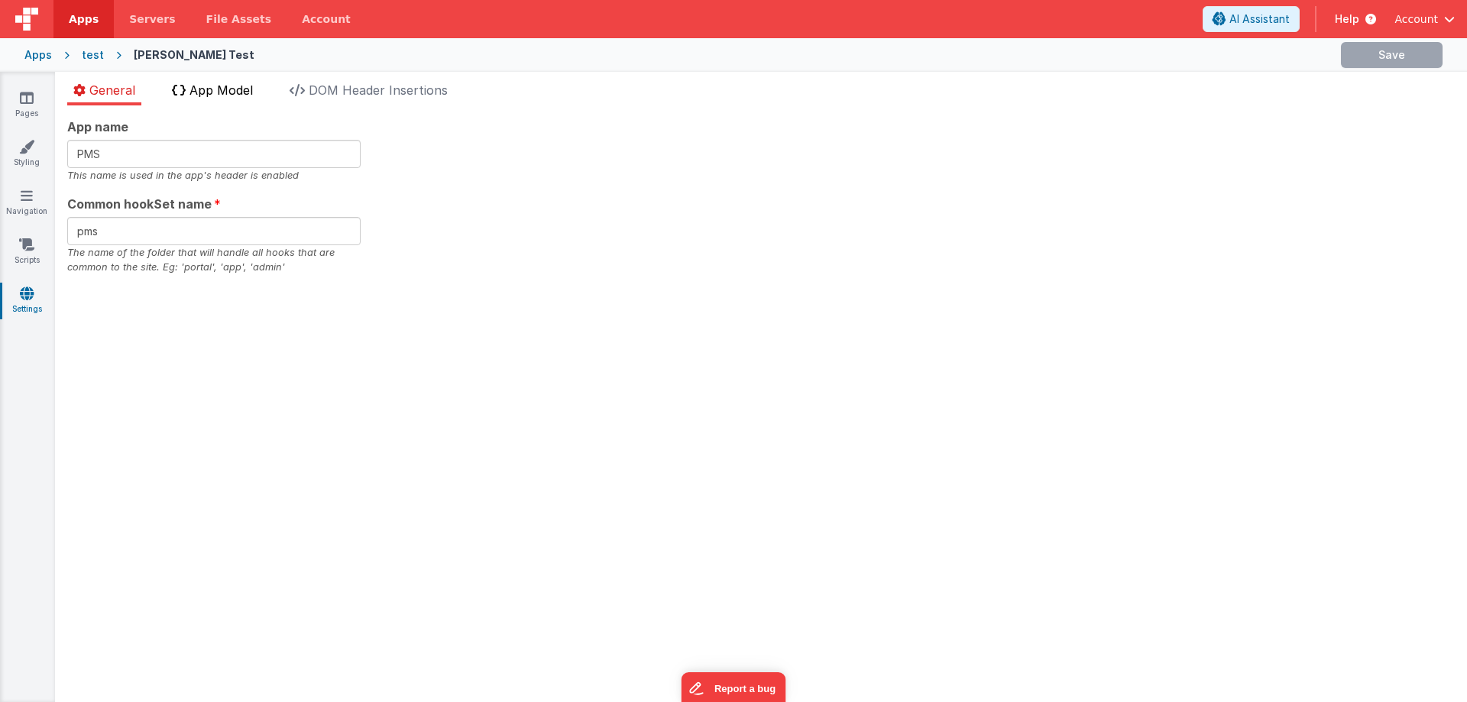
click at [219, 98] on li "App Model" at bounding box center [212, 93] width 93 height 24
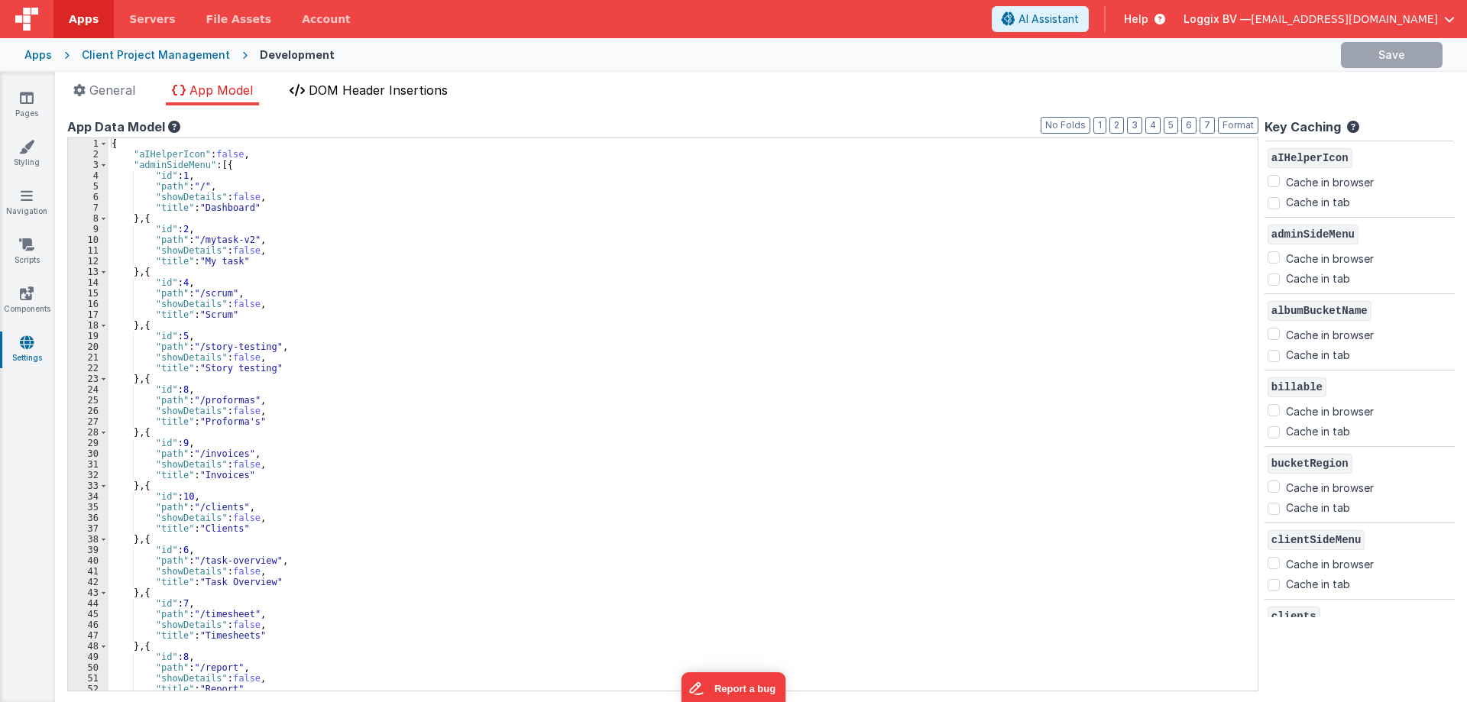
click at [331, 89] on span "DOM Header Insertions" at bounding box center [378, 89] width 139 height 15
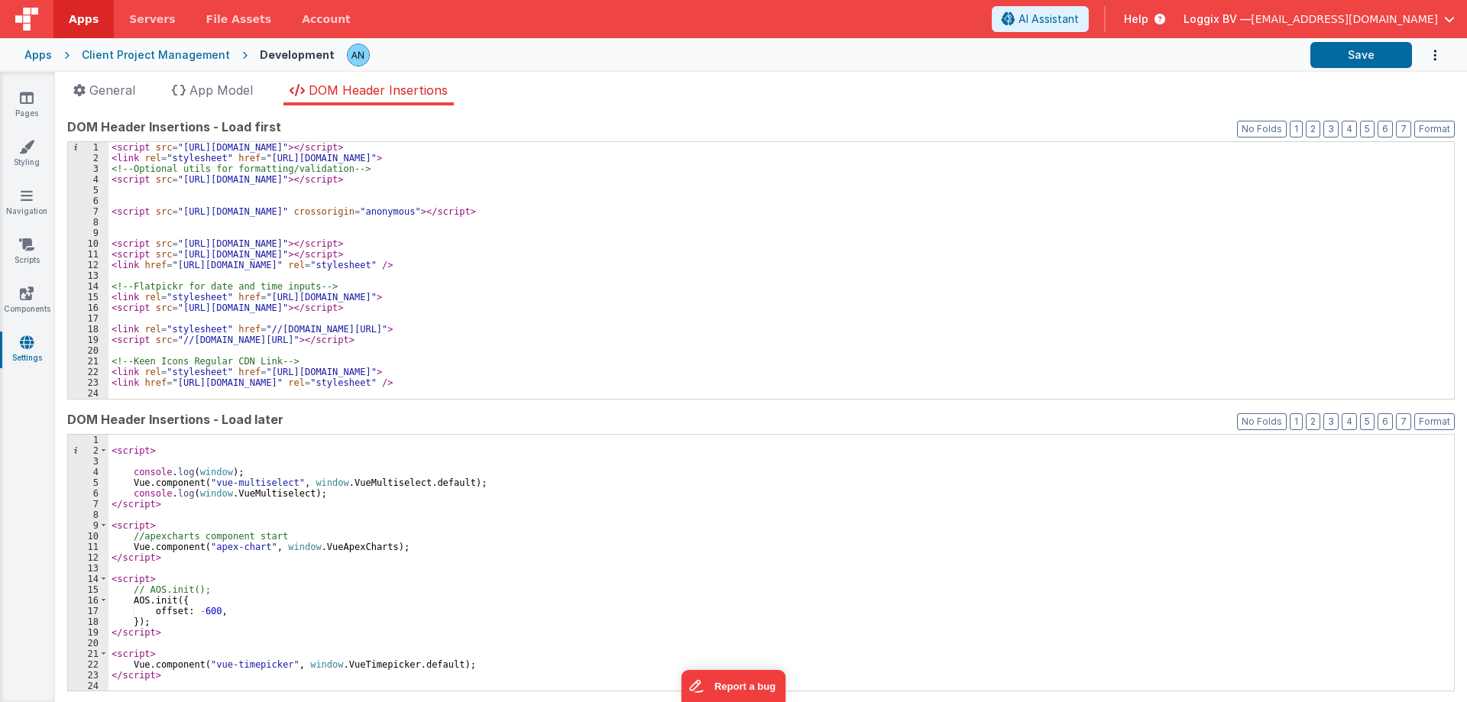
click at [254, 209] on div "< script src = "[URL][DOMAIN_NAME]" > </ script > < link rel = "stylesheet" hre…" at bounding box center [775, 281] width 1334 height 278
drag, startPoint x: 576, startPoint y: 208, endPoint x: 39, endPoint y: 209, distance: 537.0
click at [39, 209] on section "Pages Styling Navigation Scripts Components Settings General App Model DOM Head…" at bounding box center [733, 387] width 1467 height 630
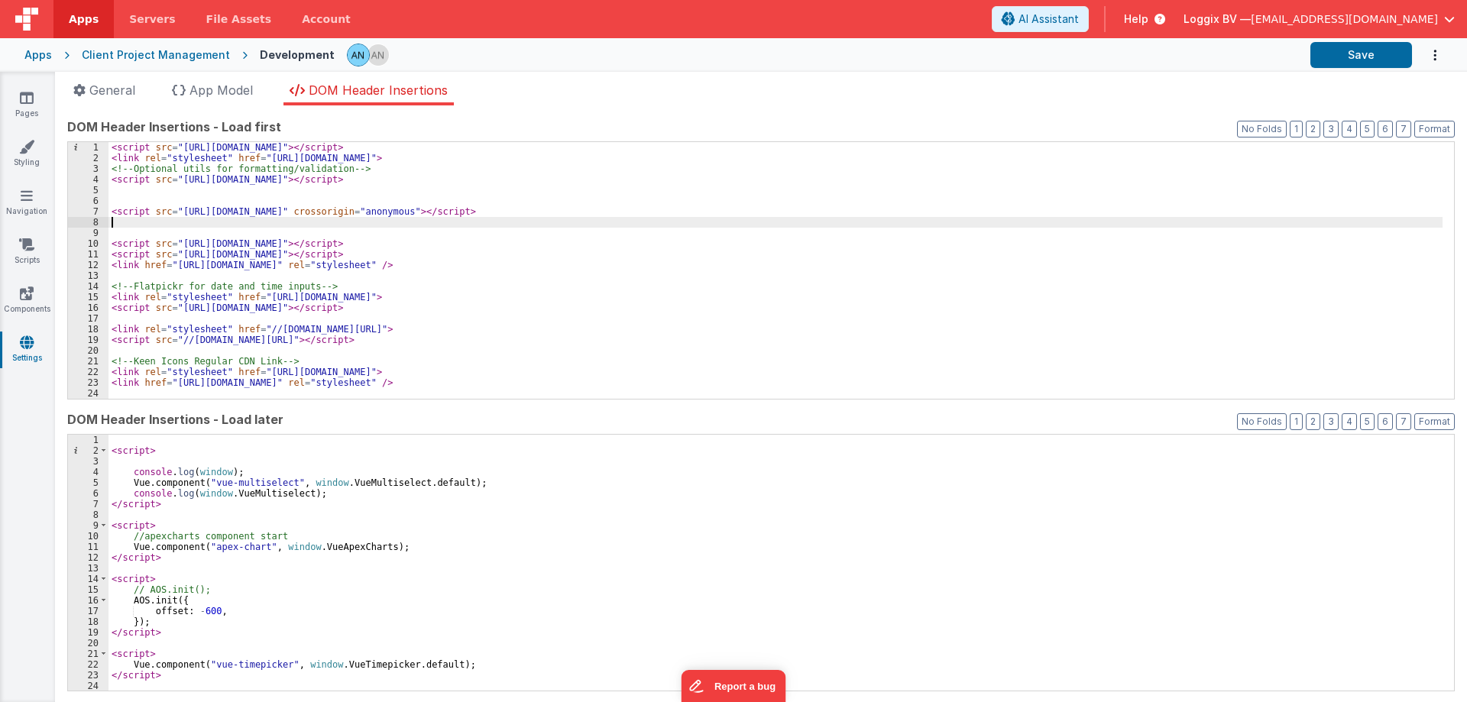
click at [120, 218] on div "< script src = "https://cdnjs.cloudflare.com/ajax/libs/intl-tel-input/18.1.5/js…" at bounding box center [775, 281] width 1334 height 278
click at [1341, 60] on button "Save" at bounding box center [1361, 55] width 102 height 26
click at [34, 152] on icon at bounding box center [26, 146] width 15 height 15
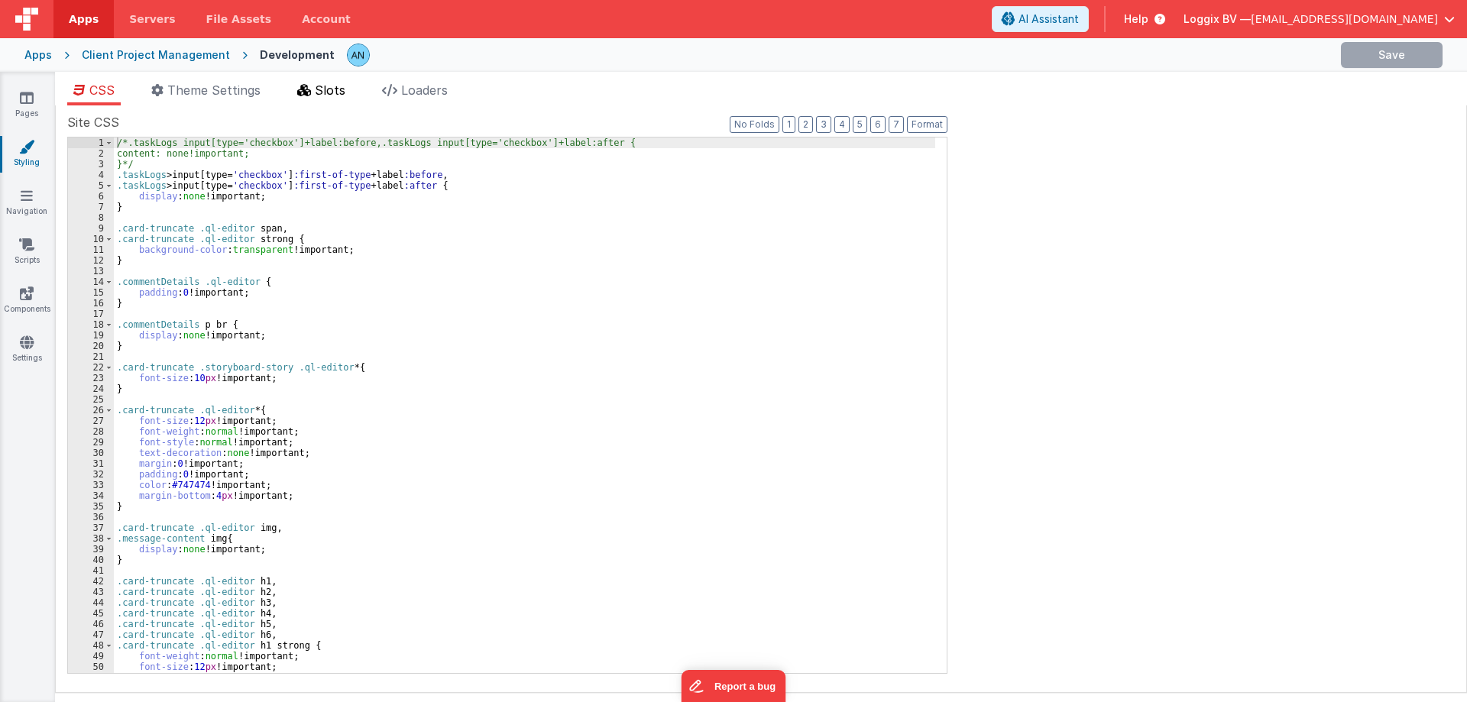
click at [306, 94] on icon at bounding box center [304, 90] width 14 height 12
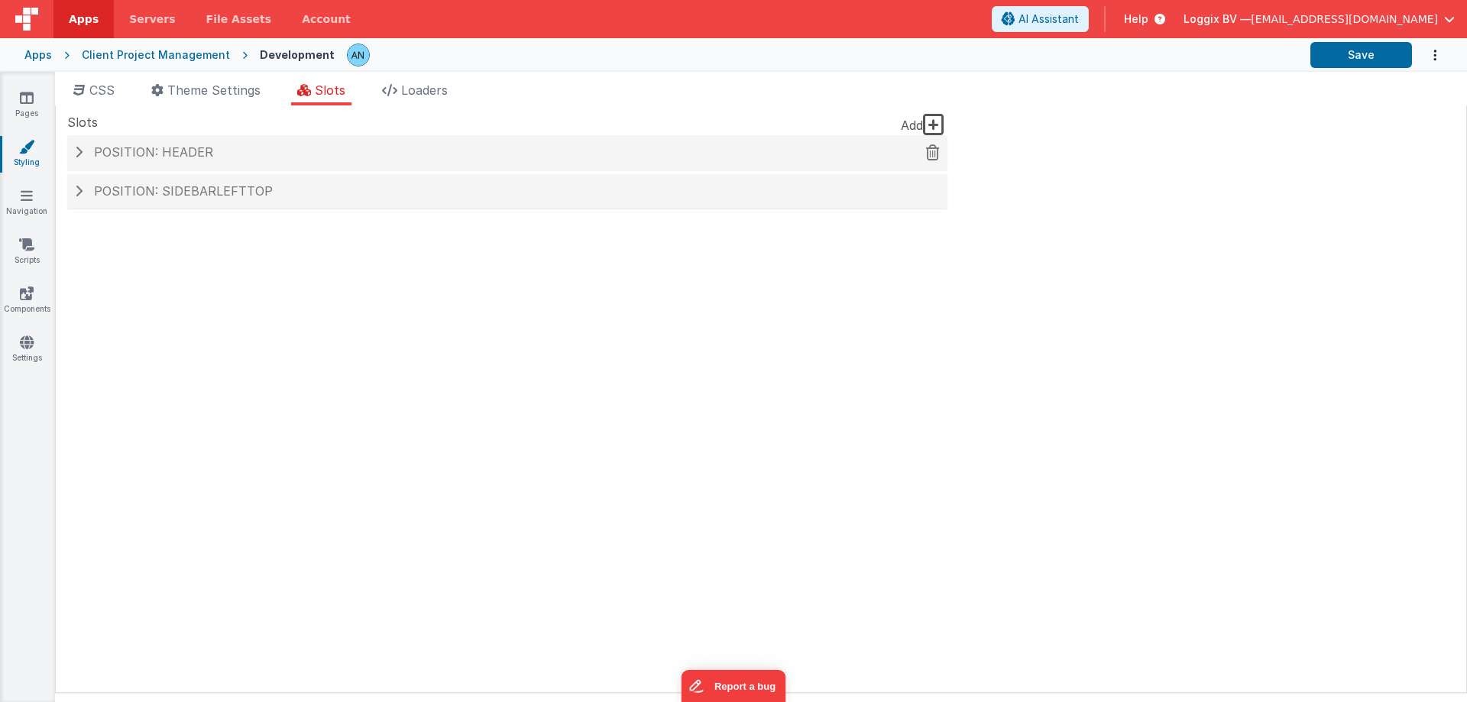
click at [214, 159] on h4 "Position: header" at bounding box center [507, 153] width 865 height 14
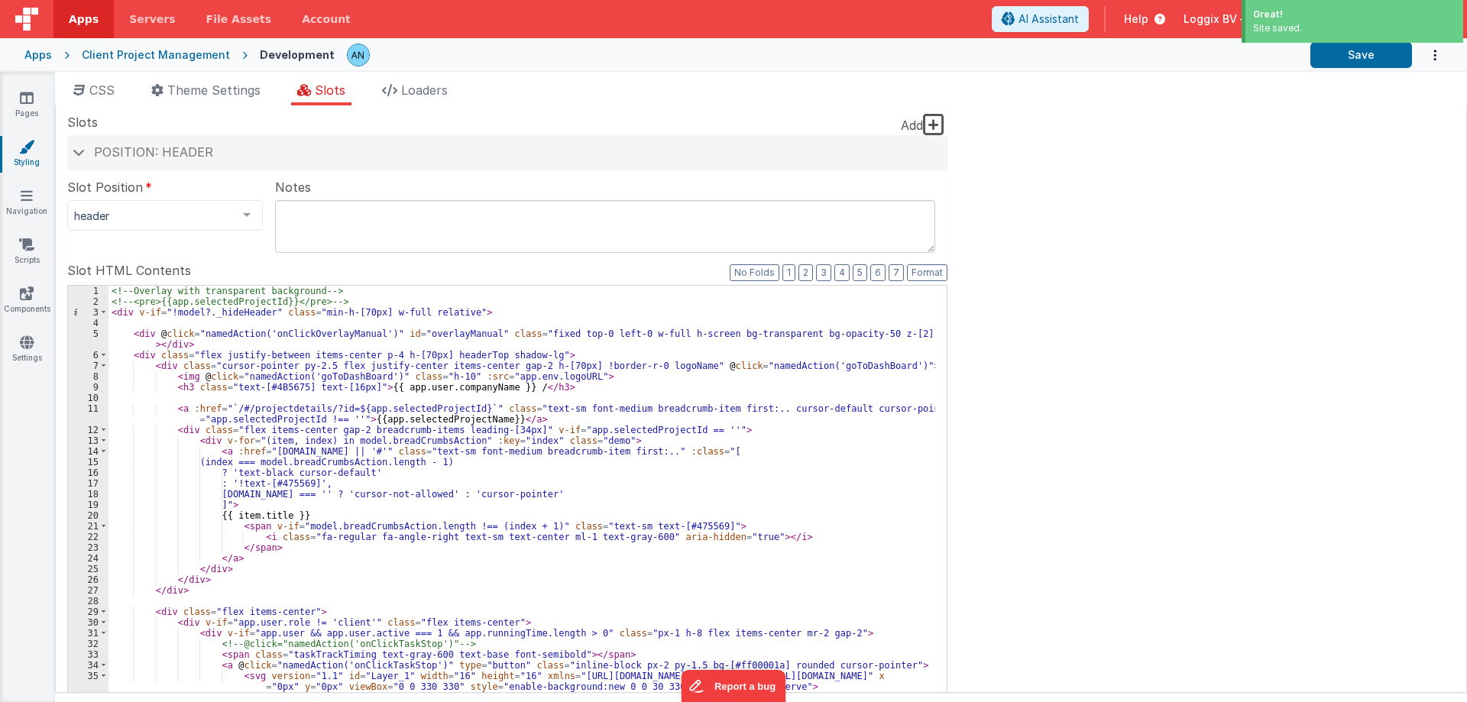
click at [62, 19] on link "Apps" at bounding box center [83, 19] width 60 height 38
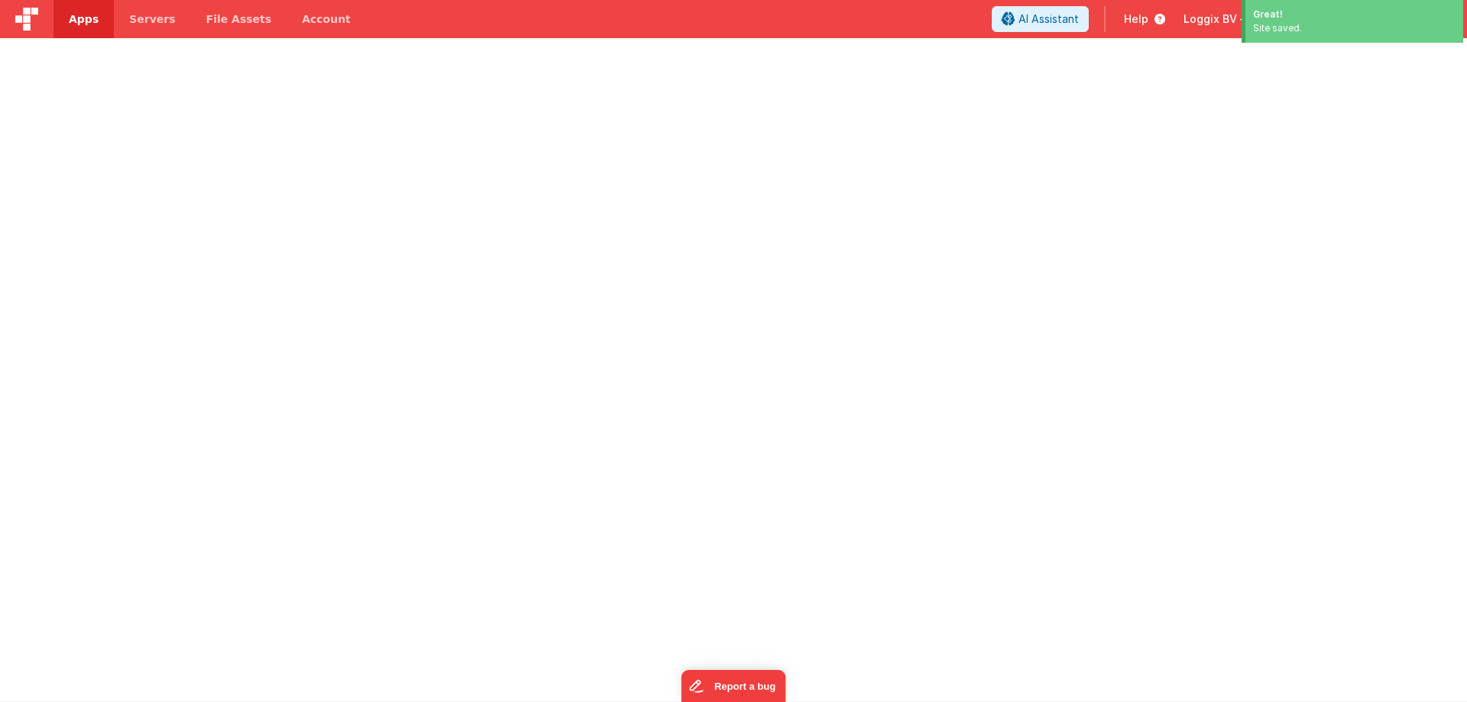
click at [75, 15] on span "Apps" at bounding box center [84, 18] width 30 height 15
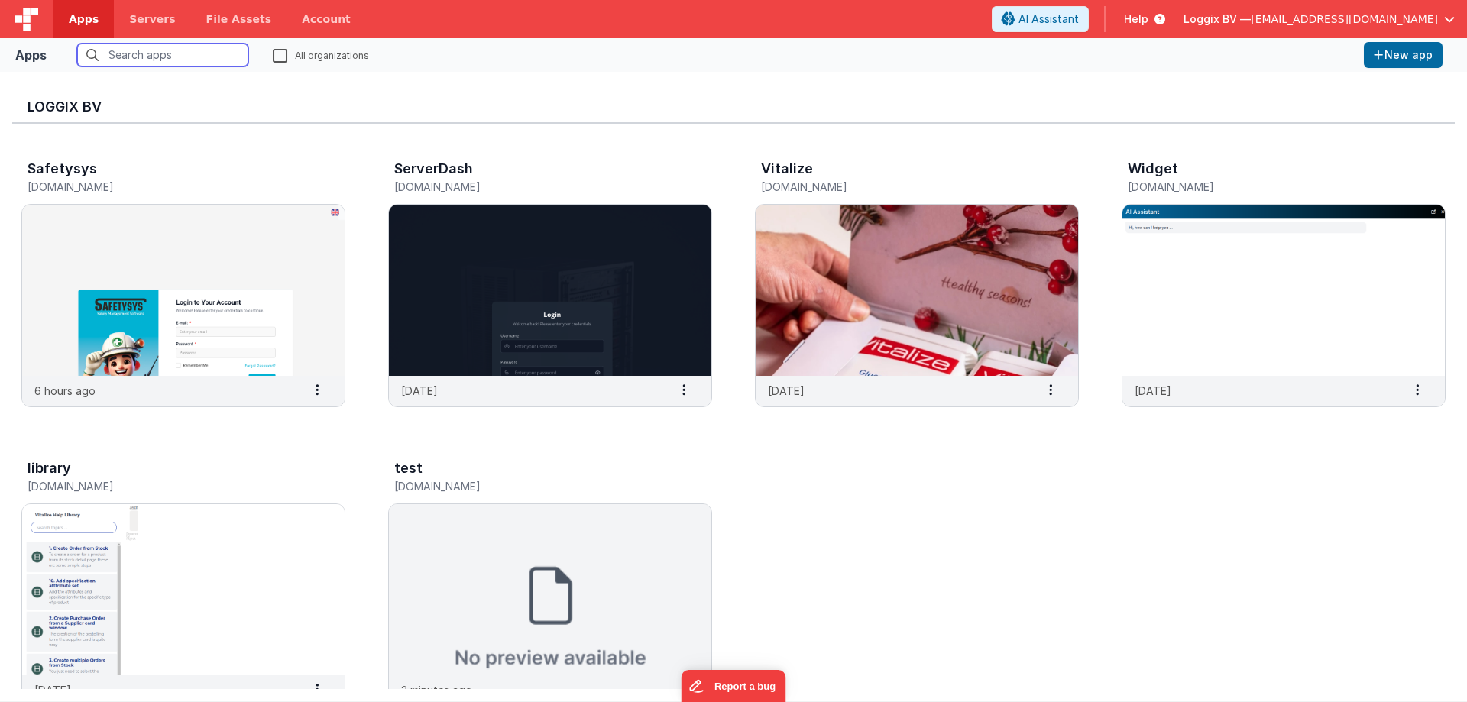
scroll to position [642, 0]
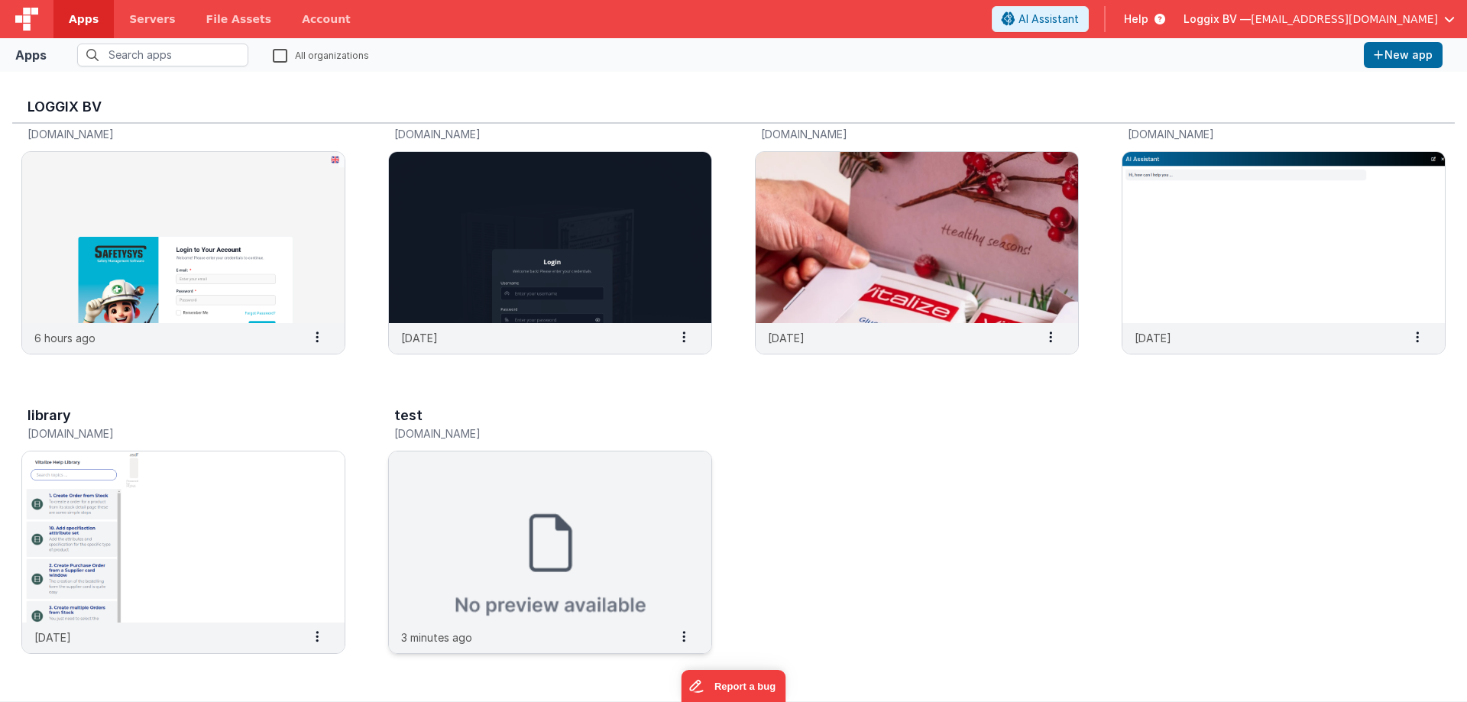
click at [611, 507] on img at bounding box center [550, 536] width 322 height 171
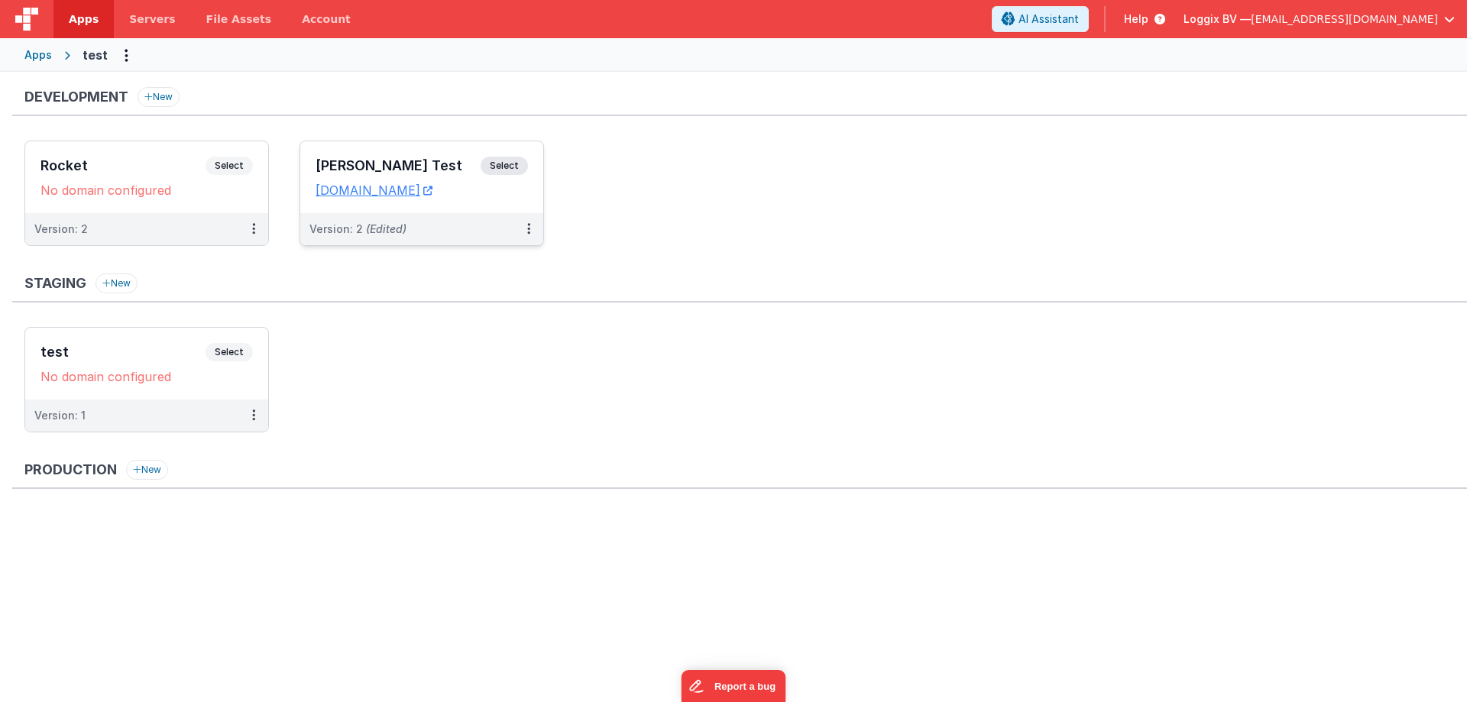
click at [363, 157] on div "Satyam Test Select" at bounding box center [421, 170] width 212 height 26
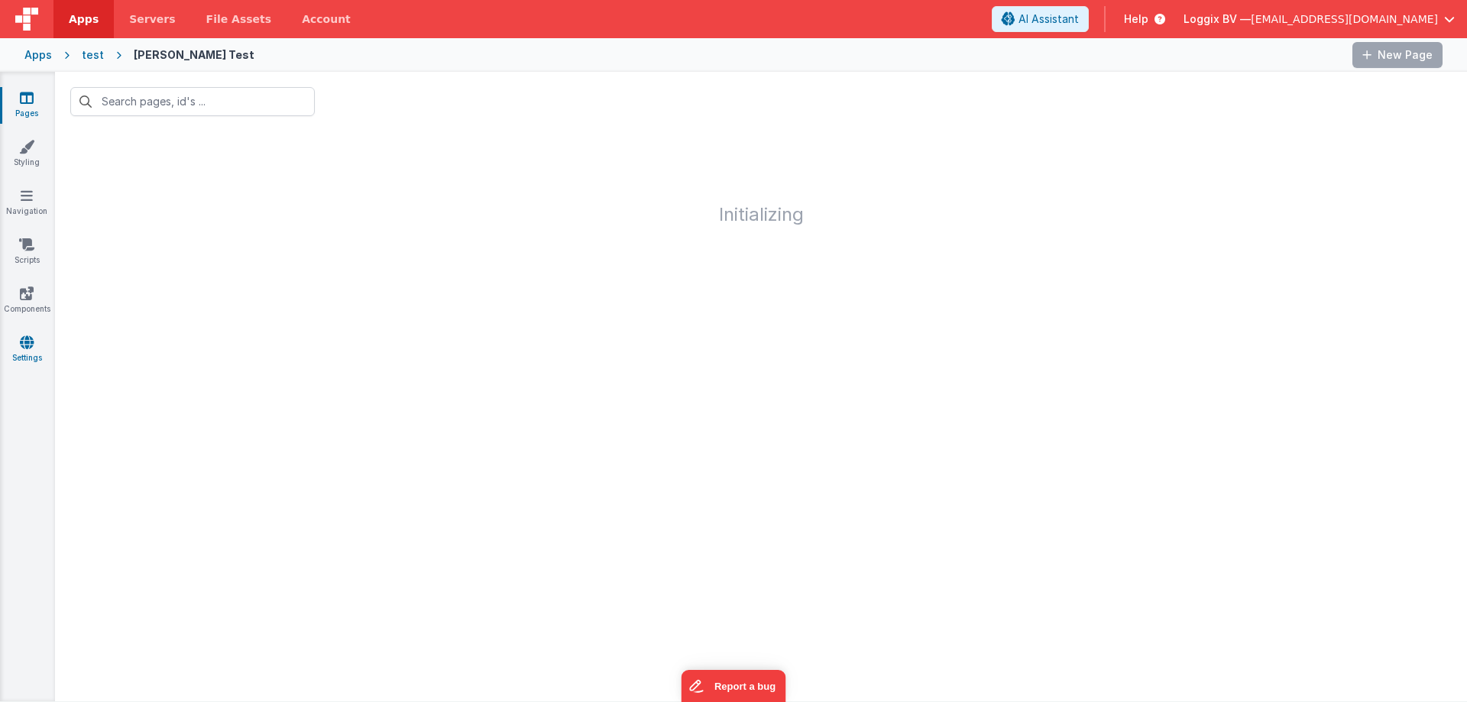
click at [25, 353] on link "Settings" at bounding box center [26, 350] width 55 height 31
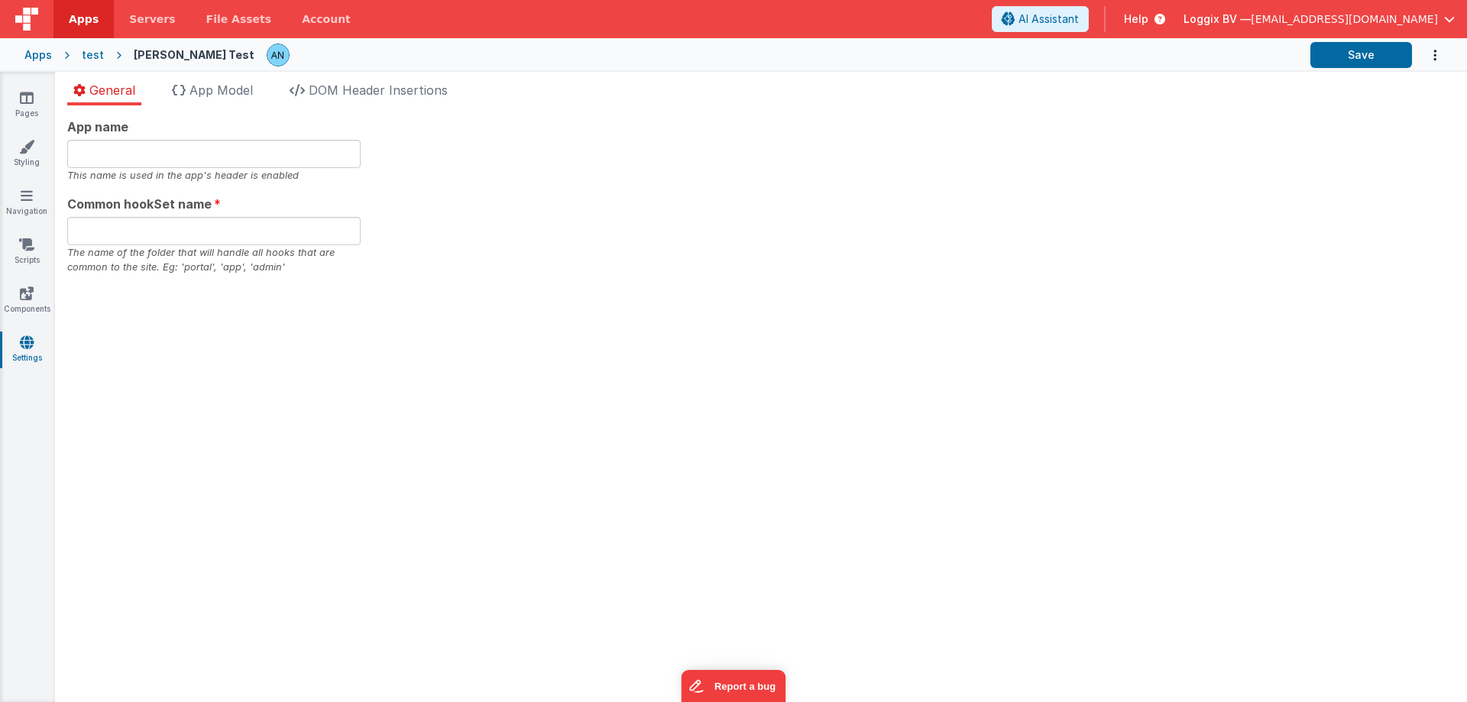
type input "test"
click at [311, 95] on li "DOM Header Insertions" at bounding box center [368, 93] width 170 height 24
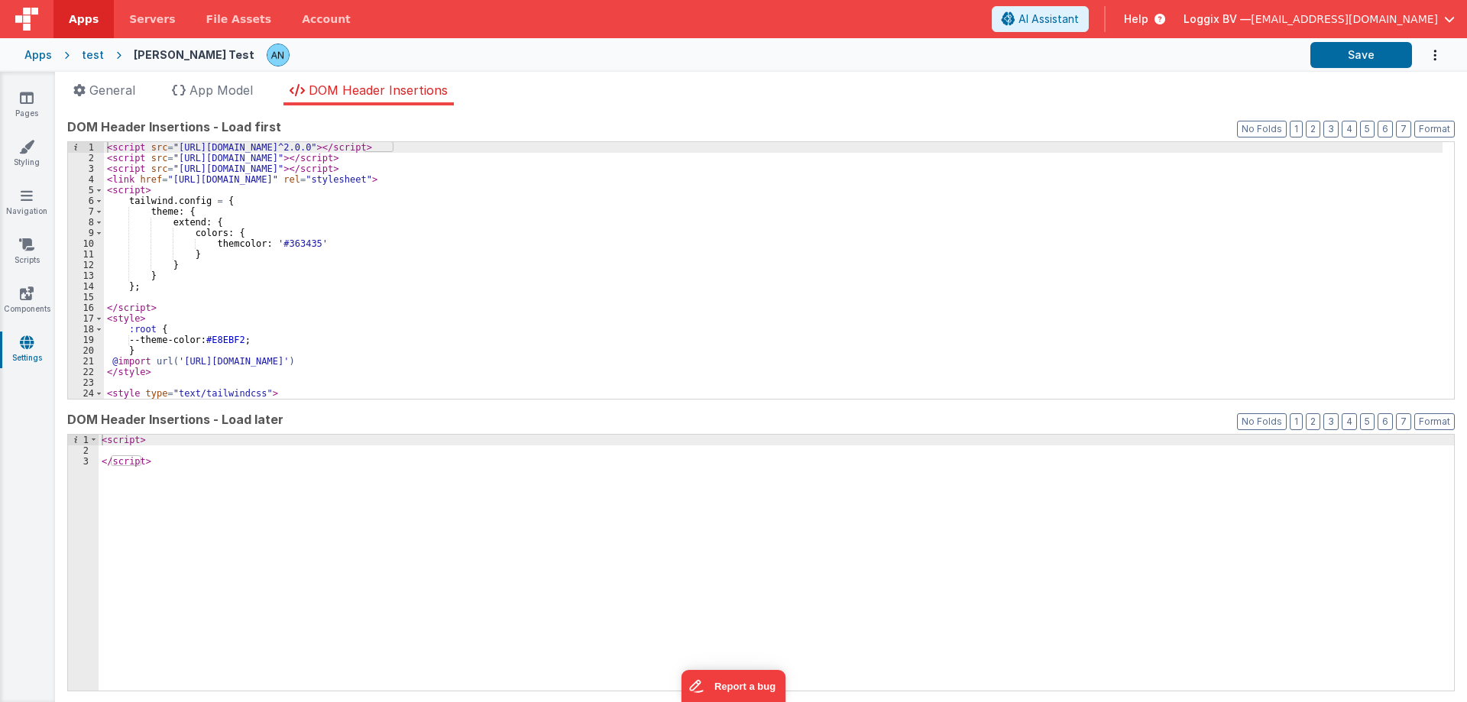
click at [377, 239] on div "< script src = "https://unpkg.com/v-tooltip@^2.0.0" > </ script > < script src …" at bounding box center [773, 281] width 1338 height 278
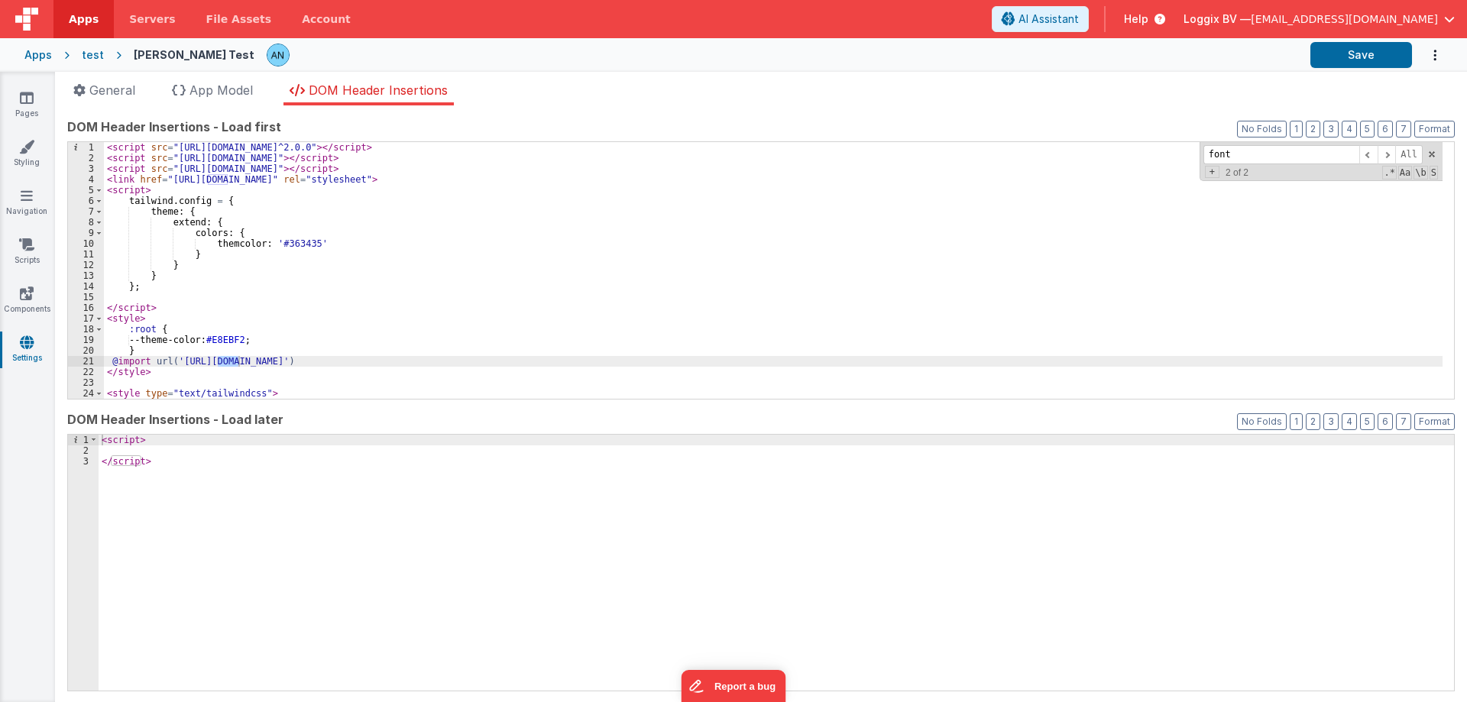
type input "font"
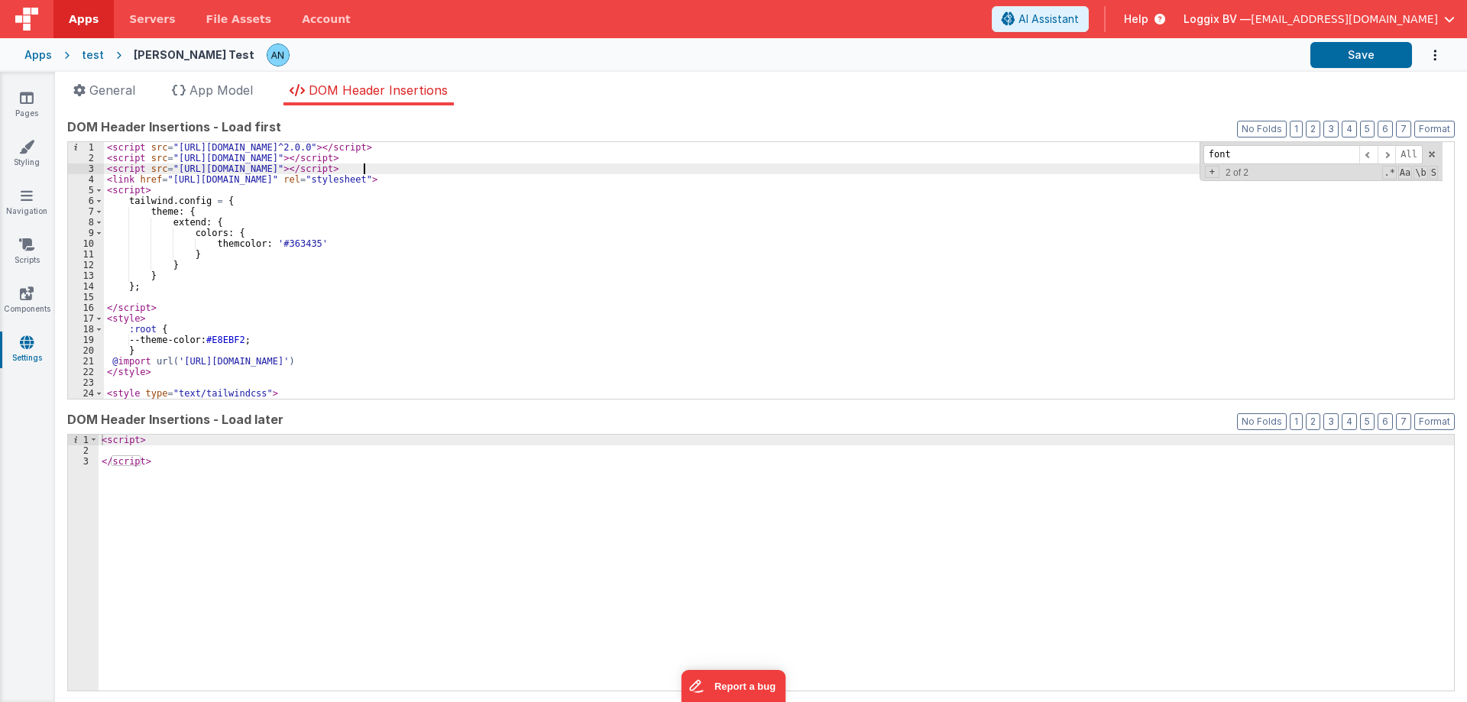
click at [379, 171] on div "< script src = "https://unpkg.com/v-tooltip@^2.0.0" > </ script > < script src …" at bounding box center [773, 281] width 1338 height 278
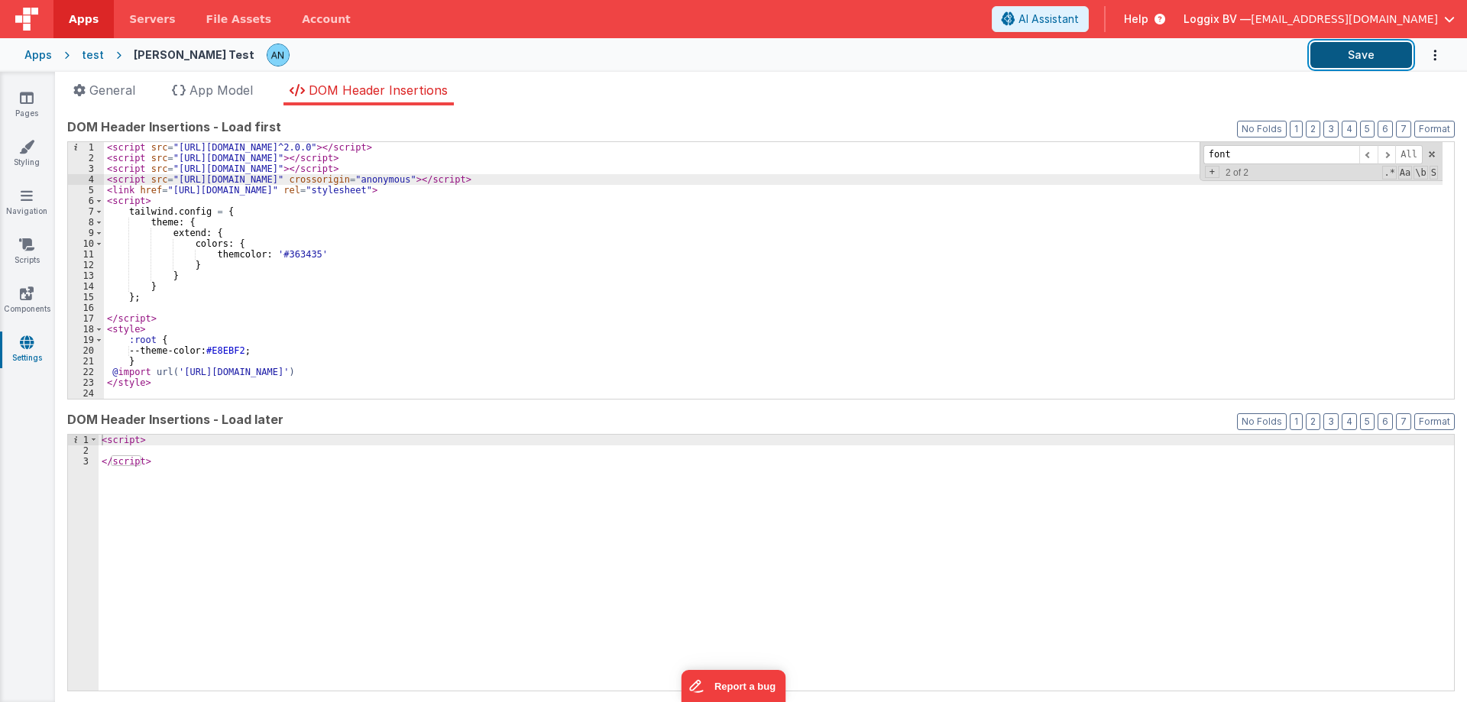
click at [1340, 57] on button "Save" at bounding box center [1361, 55] width 102 height 26
click at [1426, 150] on span at bounding box center [1431, 154] width 11 height 11
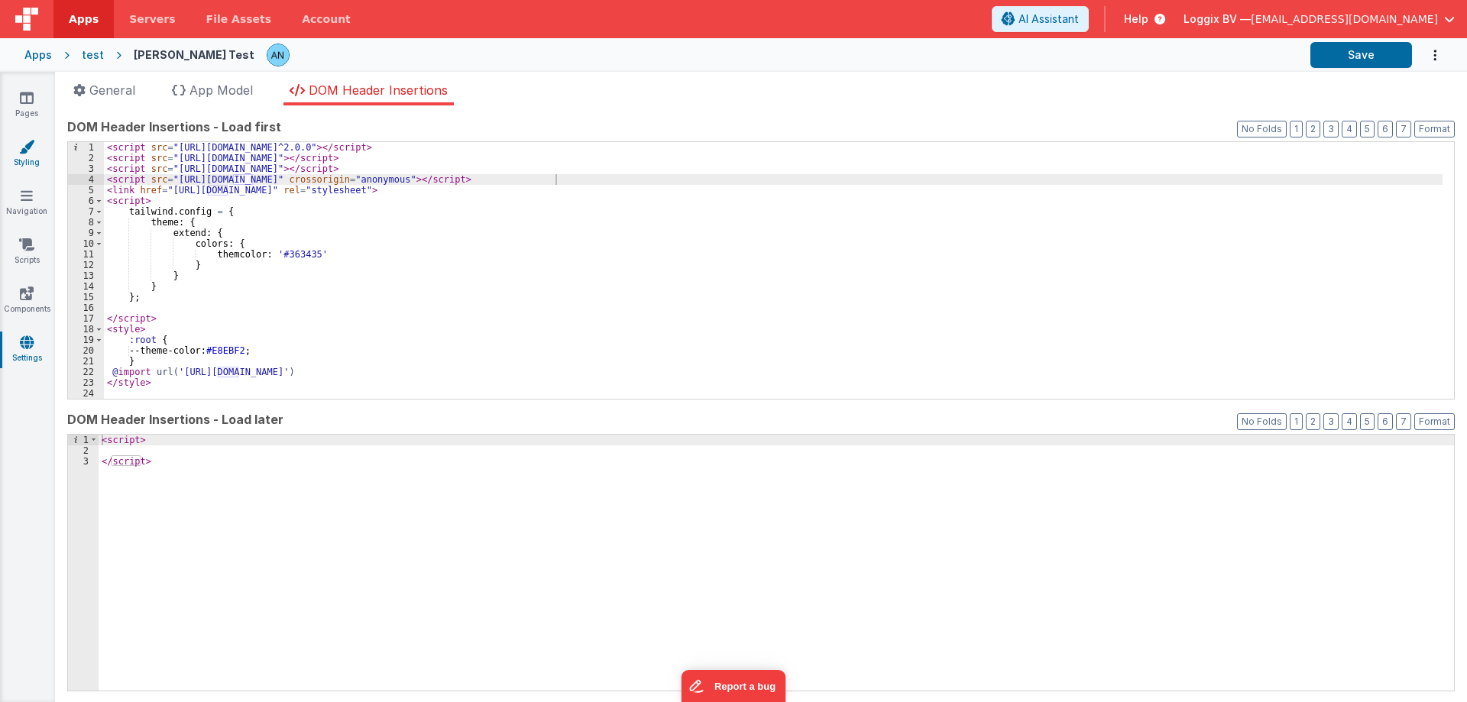
click at [17, 147] on link "Styling" at bounding box center [26, 154] width 55 height 31
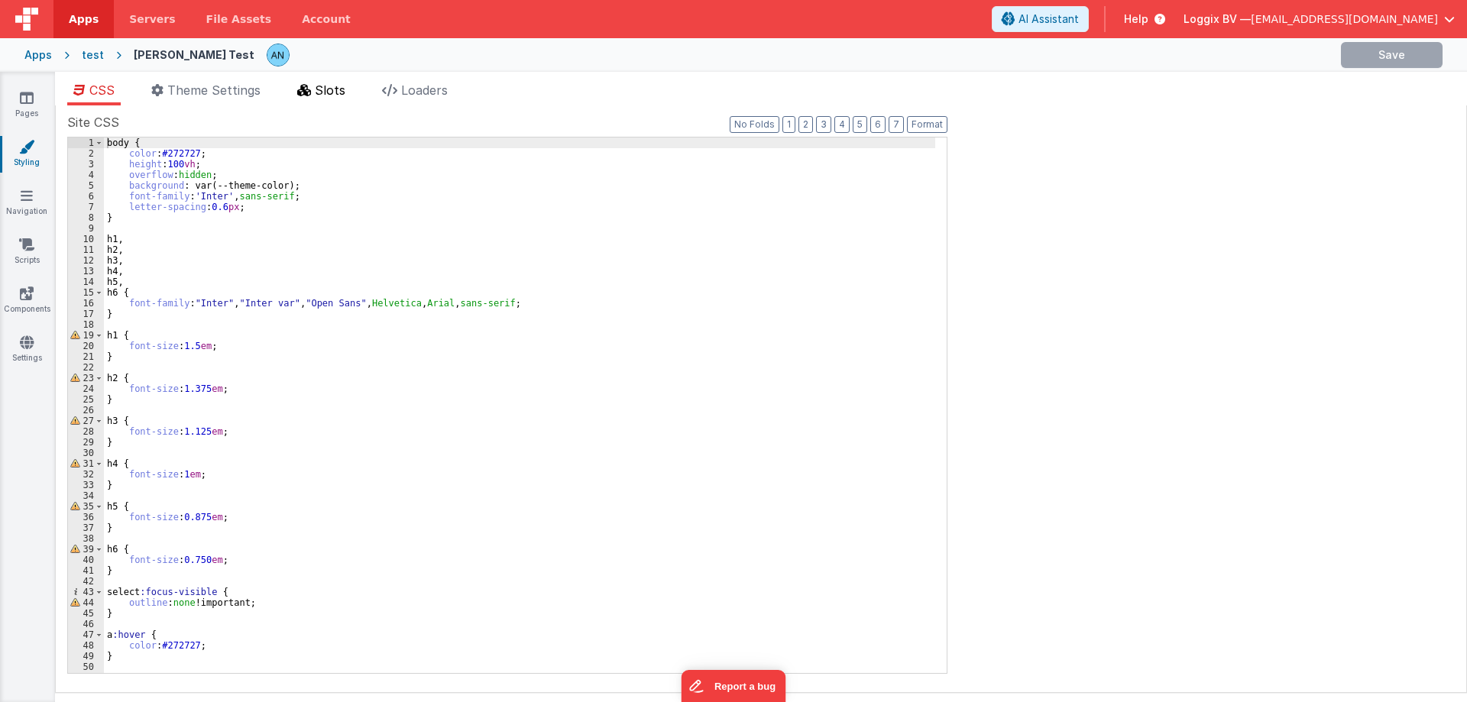
click at [309, 92] on icon at bounding box center [304, 90] width 14 height 12
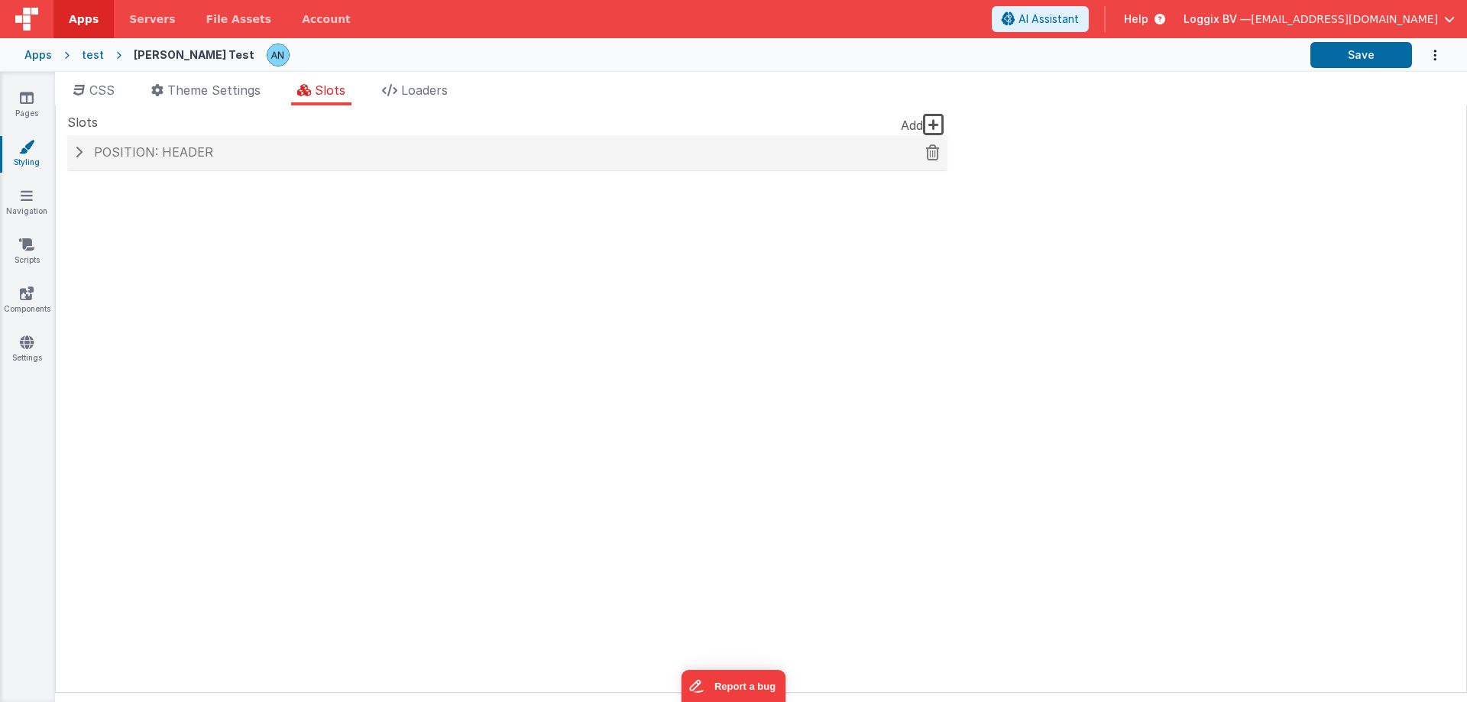
click at [238, 161] on div "Position: header" at bounding box center [507, 152] width 880 height 35
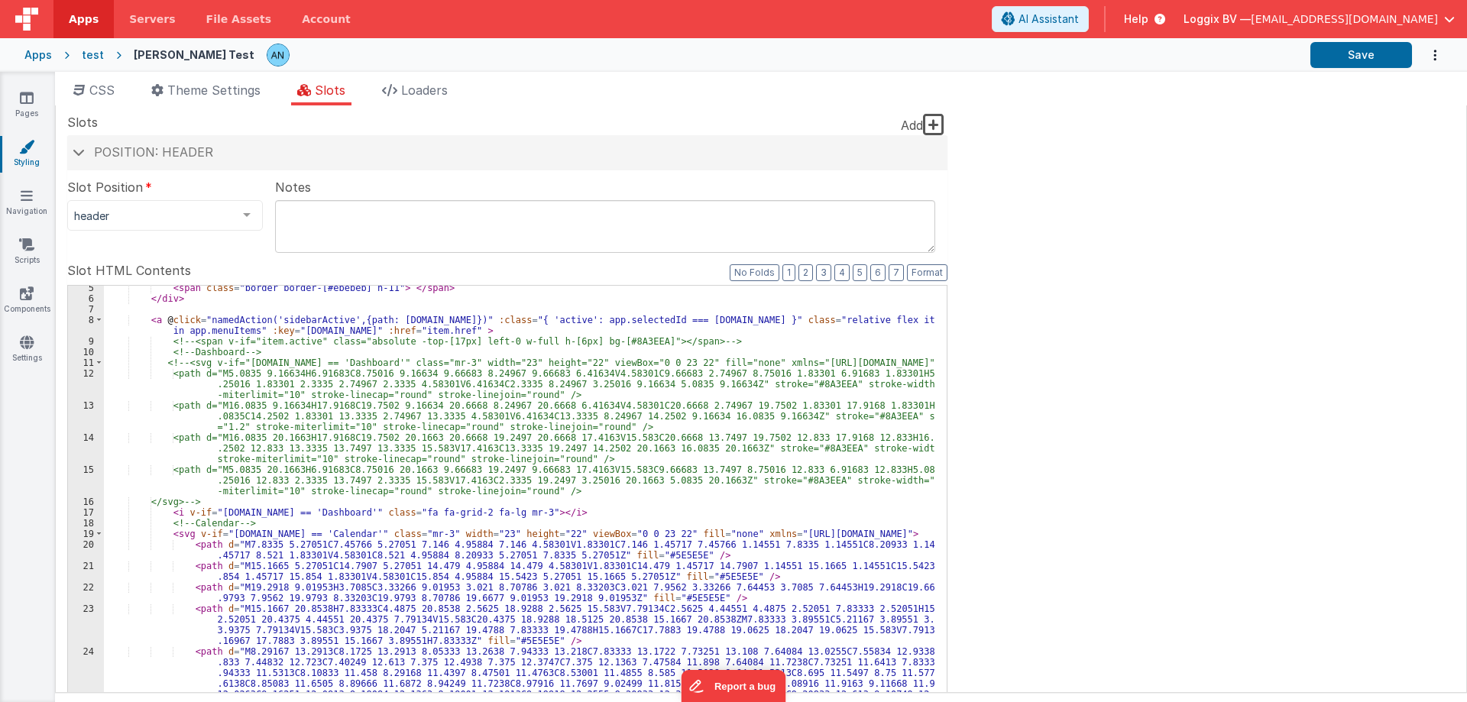
scroll to position [92, 0]
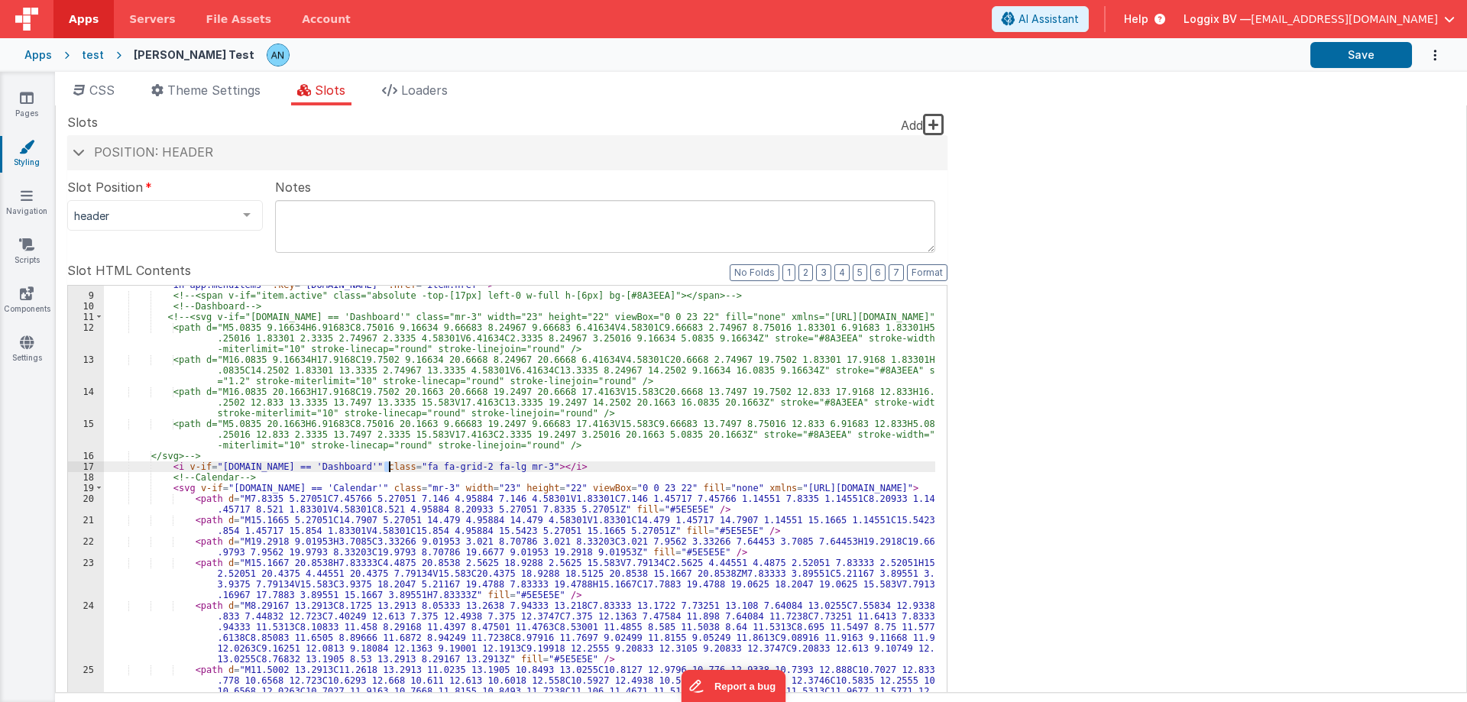
click at [390, 464] on div "< a @ click = "namedAction('sidebarActive',{path: item.id})" :class = "{ 'activ…" at bounding box center [519, 532] width 831 height 527
click at [535, 464] on div "< a @ click = "namedAction('sidebarActive',{path: item.id})" :class = "{ 'activ…" at bounding box center [519, 532] width 831 height 527
click at [1345, 56] on button "Save" at bounding box center [1361, 55] width 102 height 26
click at [97, 487] on span at bounding box center [99, 488] width 8 height 11
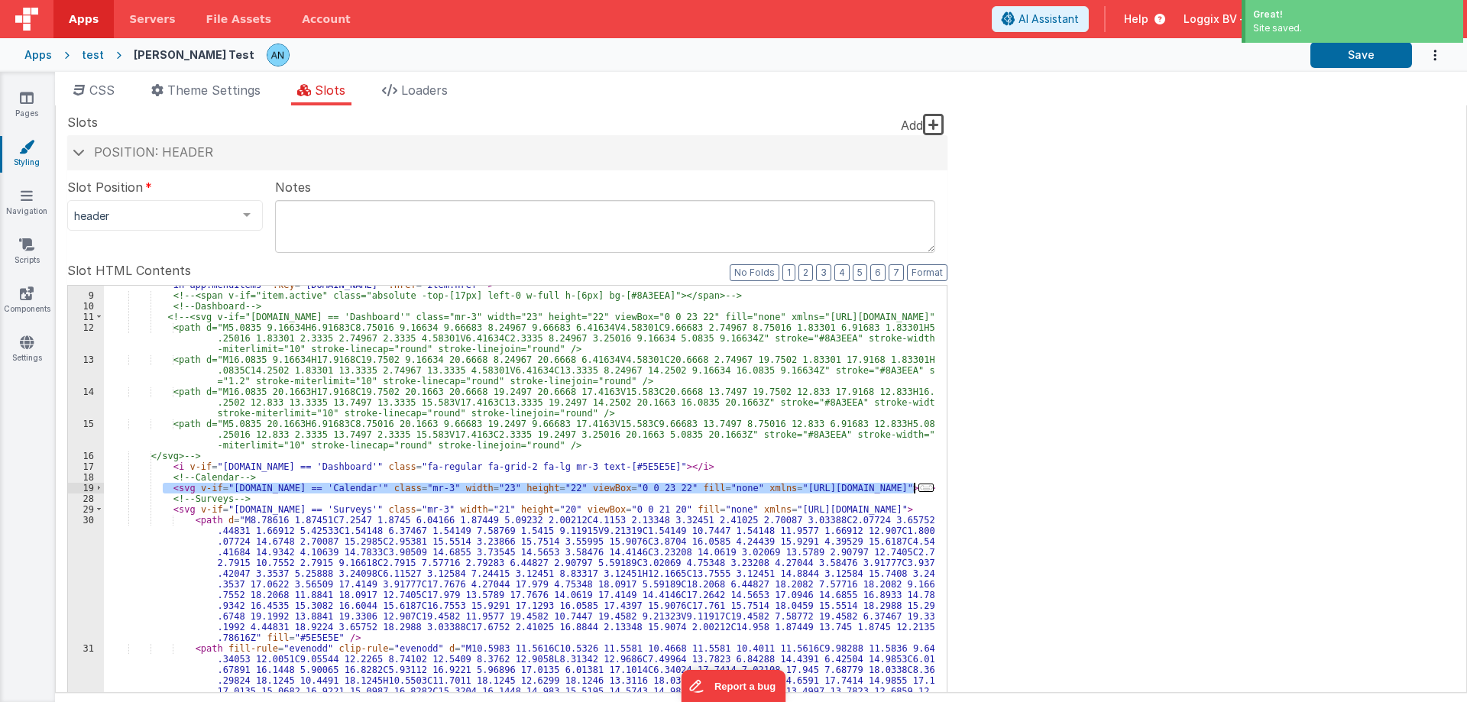
drag, startPoint x: 162, startPoint y: 487, endPoint x: 924, endPoint y: 488, distance: 762.3
click at [924, 488] on div "< a @ click = "namedAction('sidebarActive',{path: item.id})" :class = "{ 'activ…" at bounding box center [519, 532] width 831 height 527
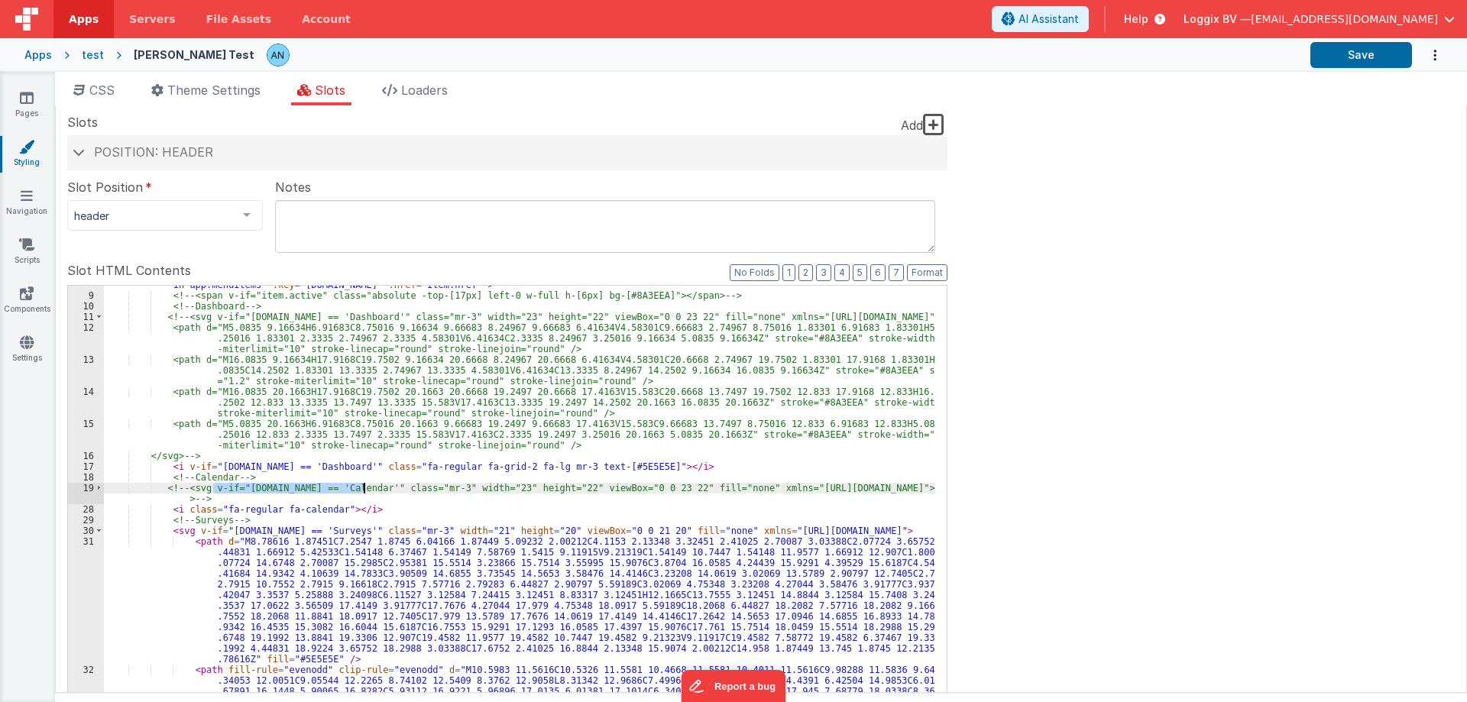
drag, startPoint x: 212, startPoint y: 487, endPoint x: 363, endPoint y: 486, distance: 150.5
click at [363, 486] on div "< a @ click = "namedAction('sidebarActive',{path: item.id})" :class = "{ 'activ…" at bounding box center [519, 591] width 831 height 645
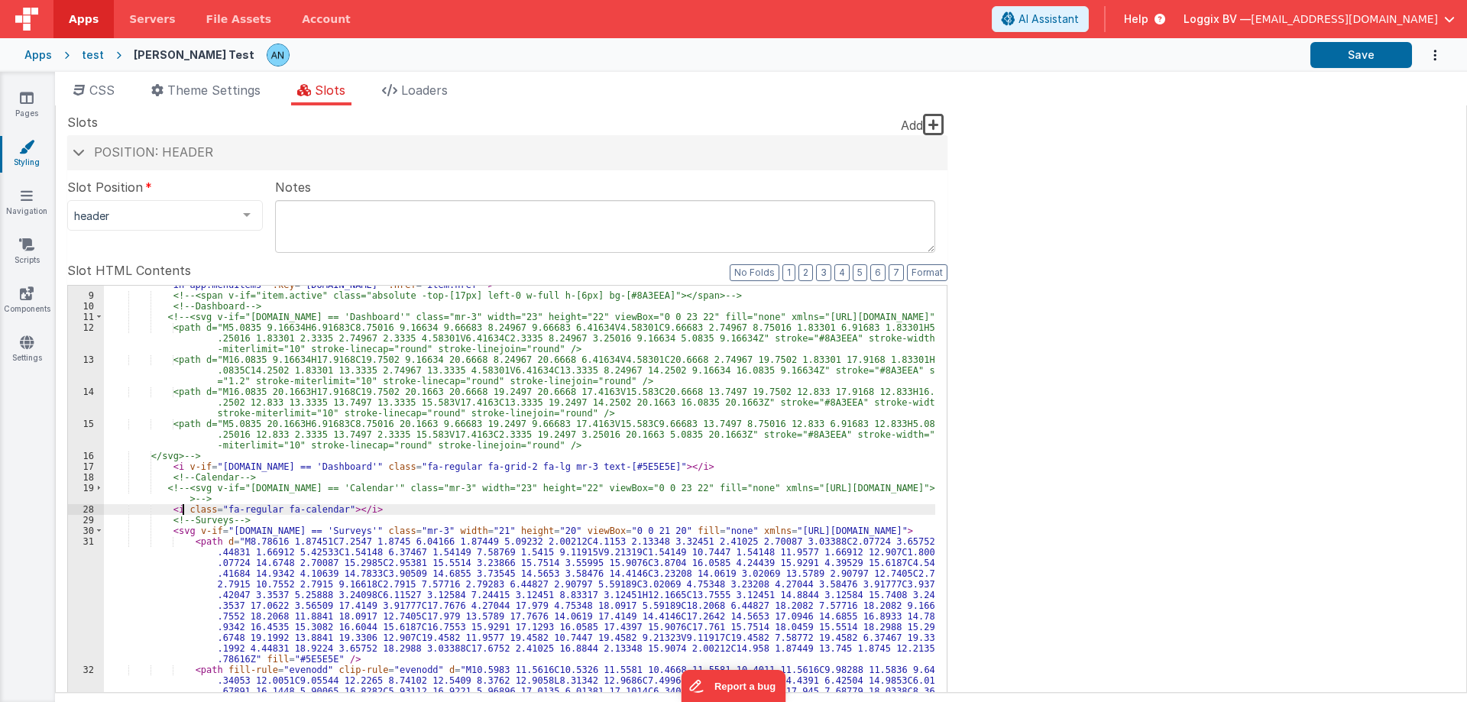
click at [185, 507] on div "< a @ click = "namedAction('sidebarActive',{path: item.id})" :class = "{ 'activ…" at bounding box center [519, 591] width 831 height 645
paste textarea
click at [484, 510] on div "< a @ click = "namedAction('sidebarActive',{path: item.id})" :class = "{ 'activ…" at bounding box center [519, 591] width 831 height 645
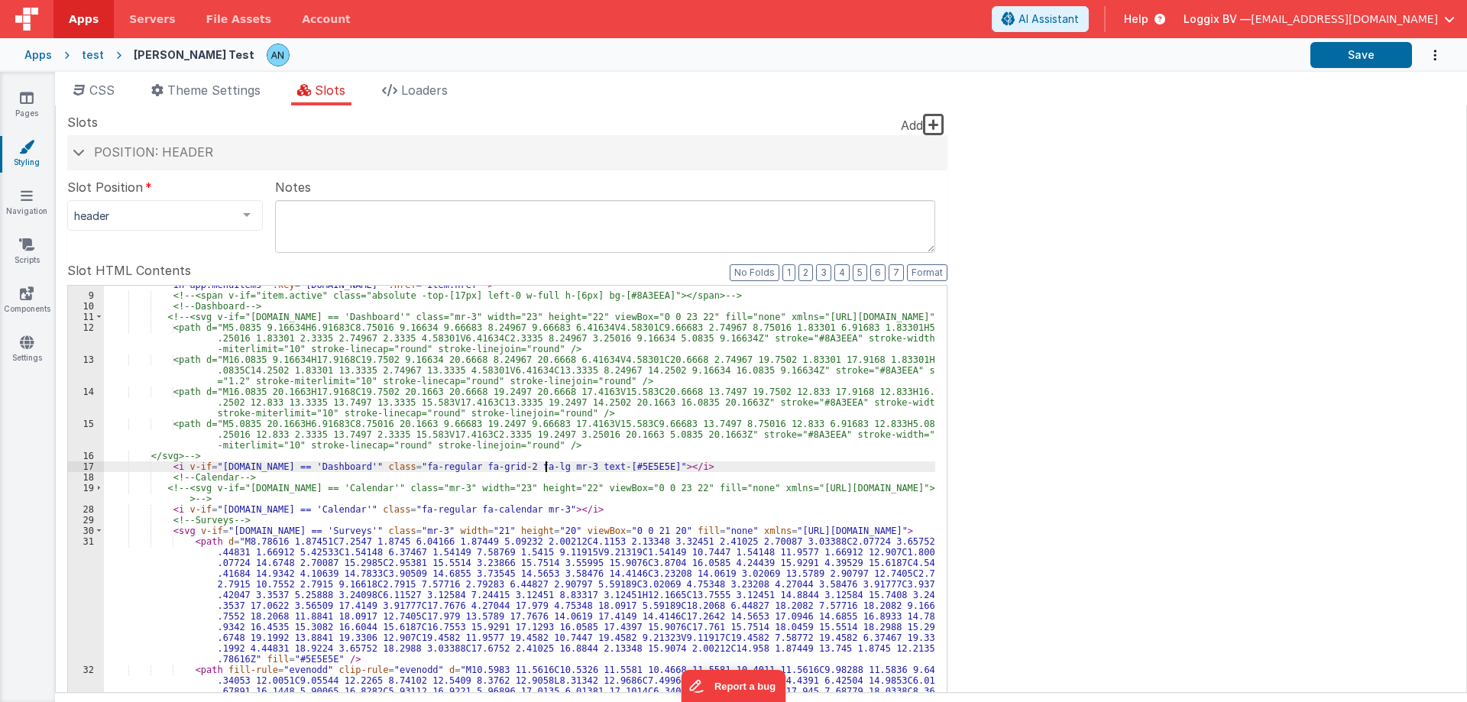
click at [544, 467] on div "< a @ click = "namedAction('sidebarActive',{path: item.id})" :class = "{ 'activ…" at bounding box center [519, 591] width 831 height 645
drag, startPoint x: 540, startPoint y: 466, endPoint x: 611, endPoint y: 468, distance: 71.1
click at [611, 468] on div "< a @ click = "namedAction('sidebarActive',{path: item.id})" :class = "{ 'activ…" at bounding box center [519, 591] width 831 height 645
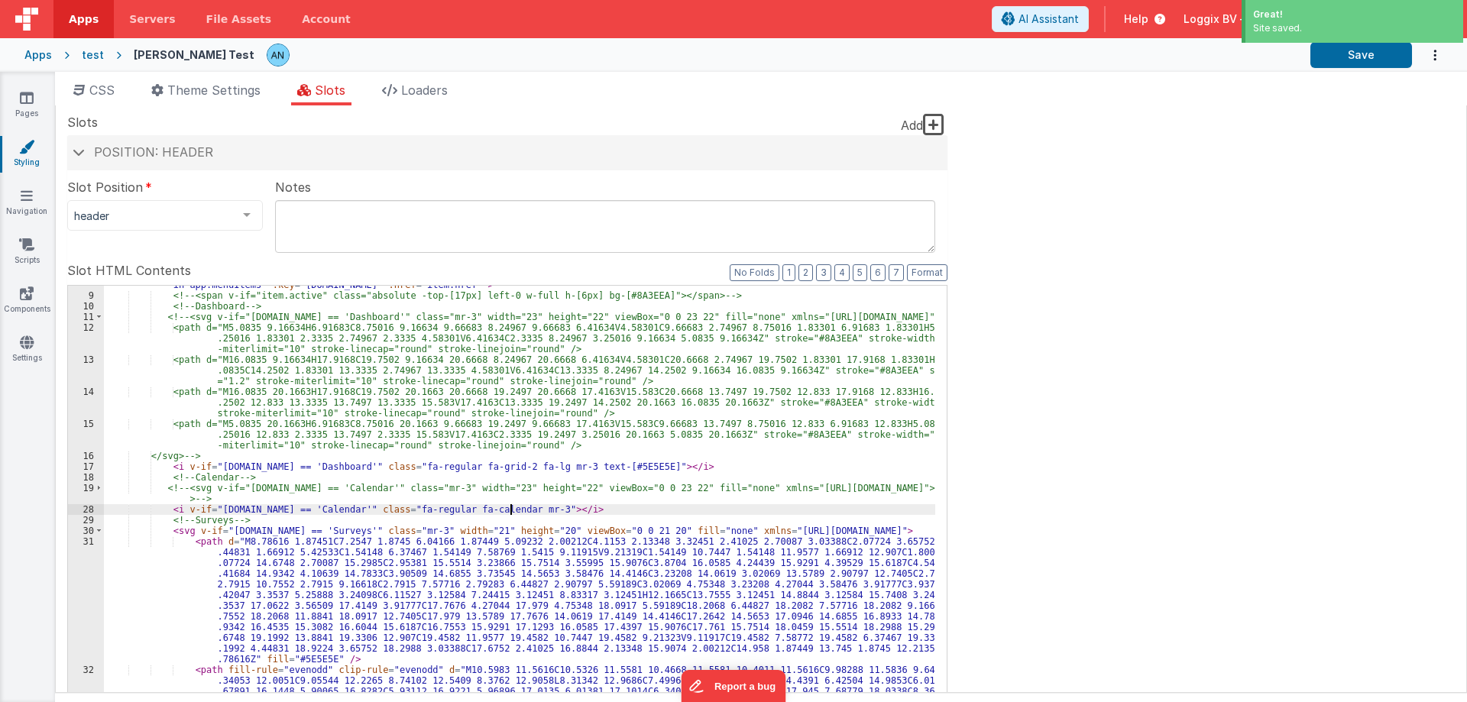
click at [510, 507] on div "< a @ click = "namedAction('sidebarActive',{path: item.id})" :class = "{ 'activ…" at bounding box center [519, 591] width 831 height 645
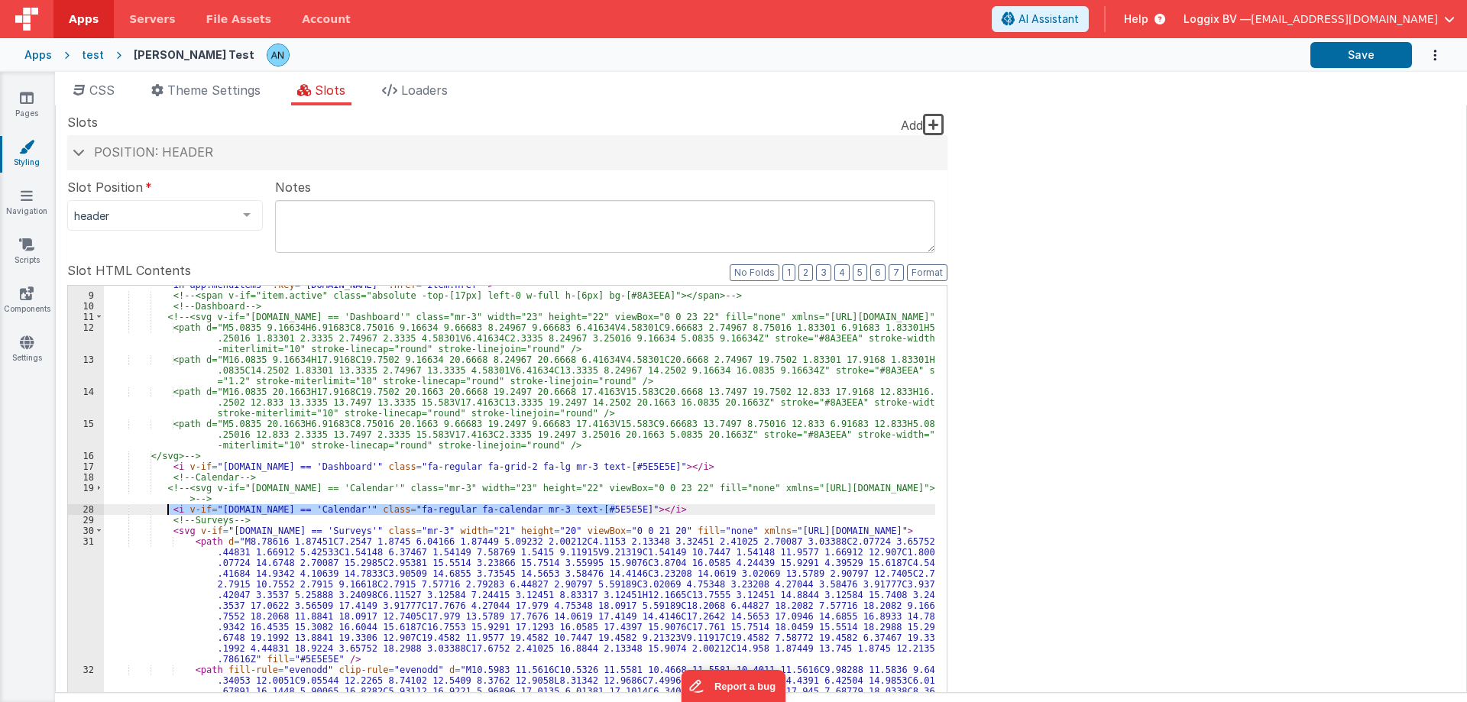
drag, startPoint x: 616, startPoint y: 510, endPoint x: 170, endPoint y: 508, distance: 446.9
click at [170, 508] on div "< a @ click = "namedAction('sidebarActive',{path: item.id})" :class = "{ 'activ…" at bounding box center [519, 591] width 831 height 645
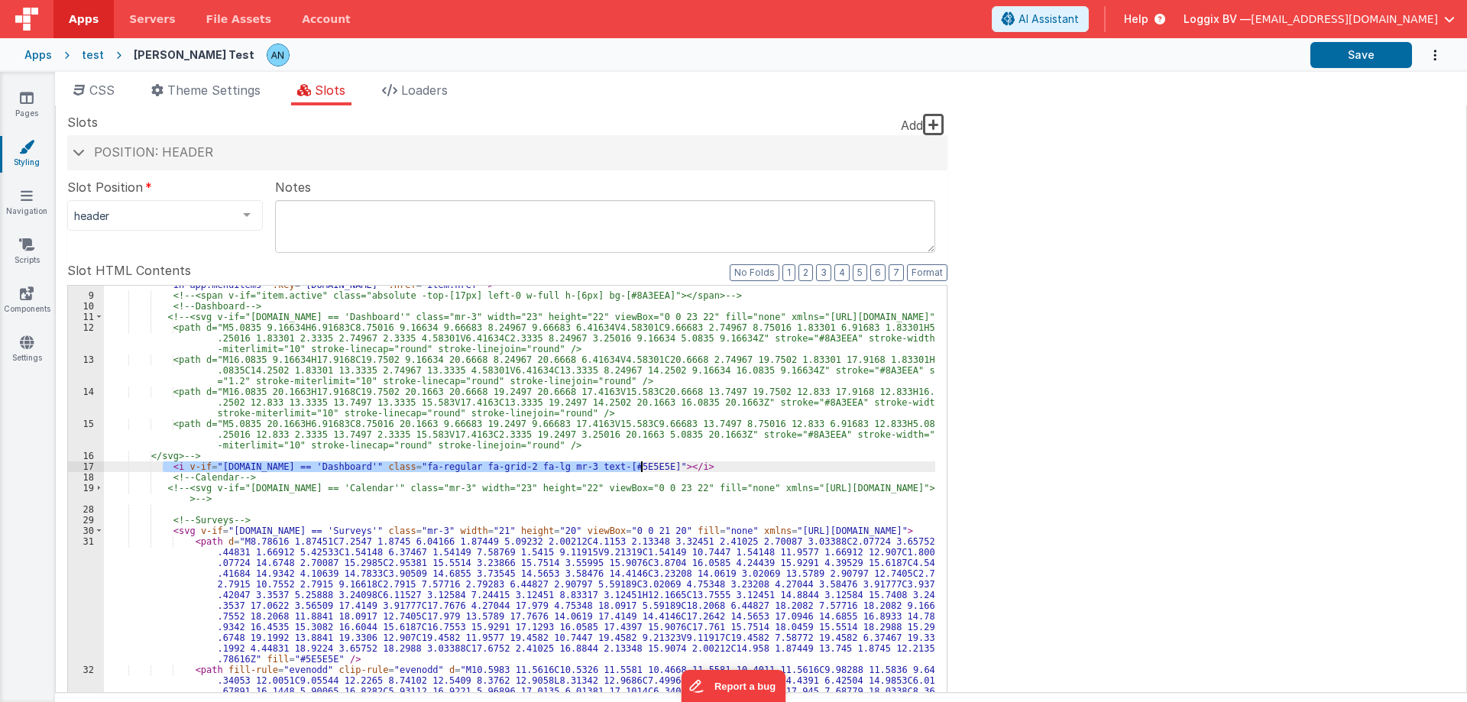
drag, startPoint x: 163, startPoint y: 462, endPoint x: 645, endPoint y: 462, distance: 482.0
click at [645, 462] on div "< a @ click = "namedAction('sidebarActive',{path: item.id})" :class = "{ 'activ…" at bounding box center [519, 591] width 831 height 645
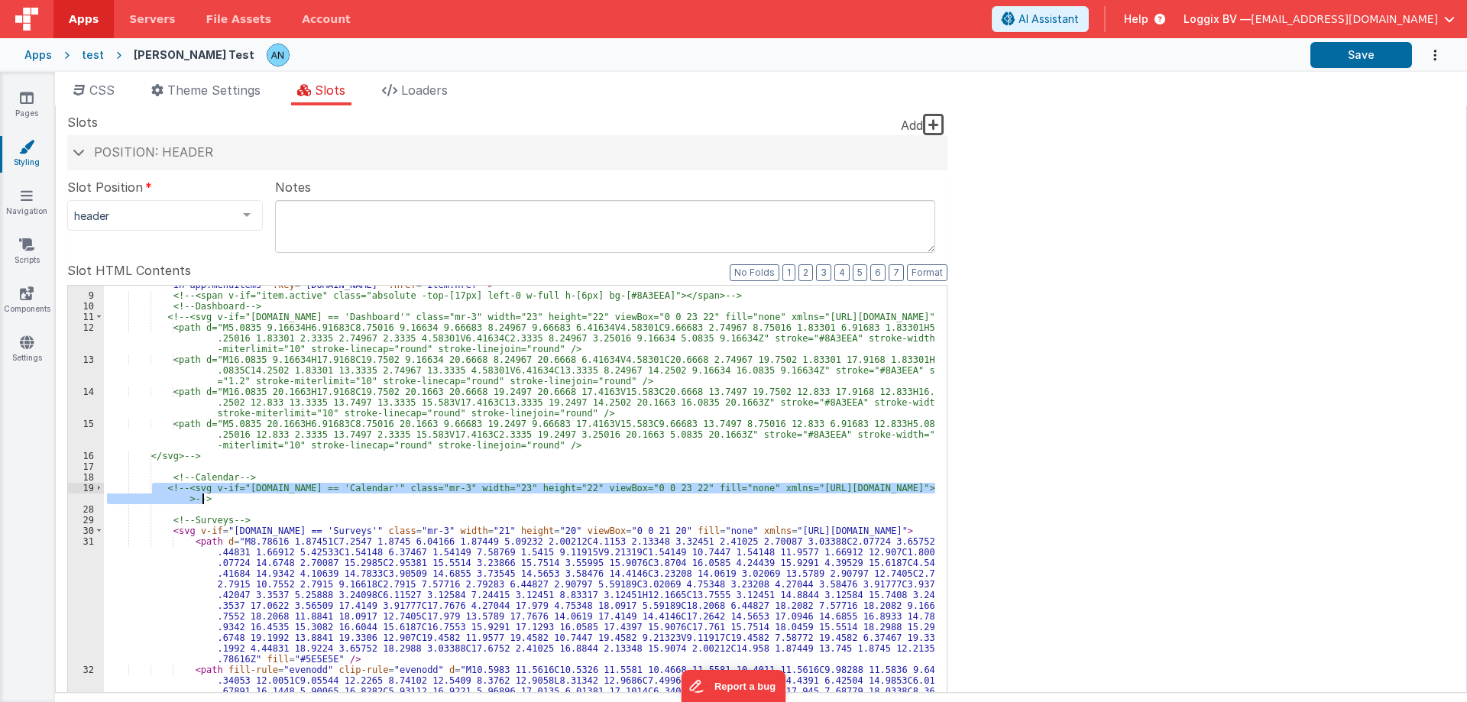
drag, startPoint x: 154, startPoint y: 484, endPoint x: 222, endPoint y: 498, distance: 68.6
click at [222, 498] on div "< a @ click = "namedAction('sidebarActive',{path: item.id})" :class = "{ 'activ…" at bounding box center [519, 591] width 831 height 645
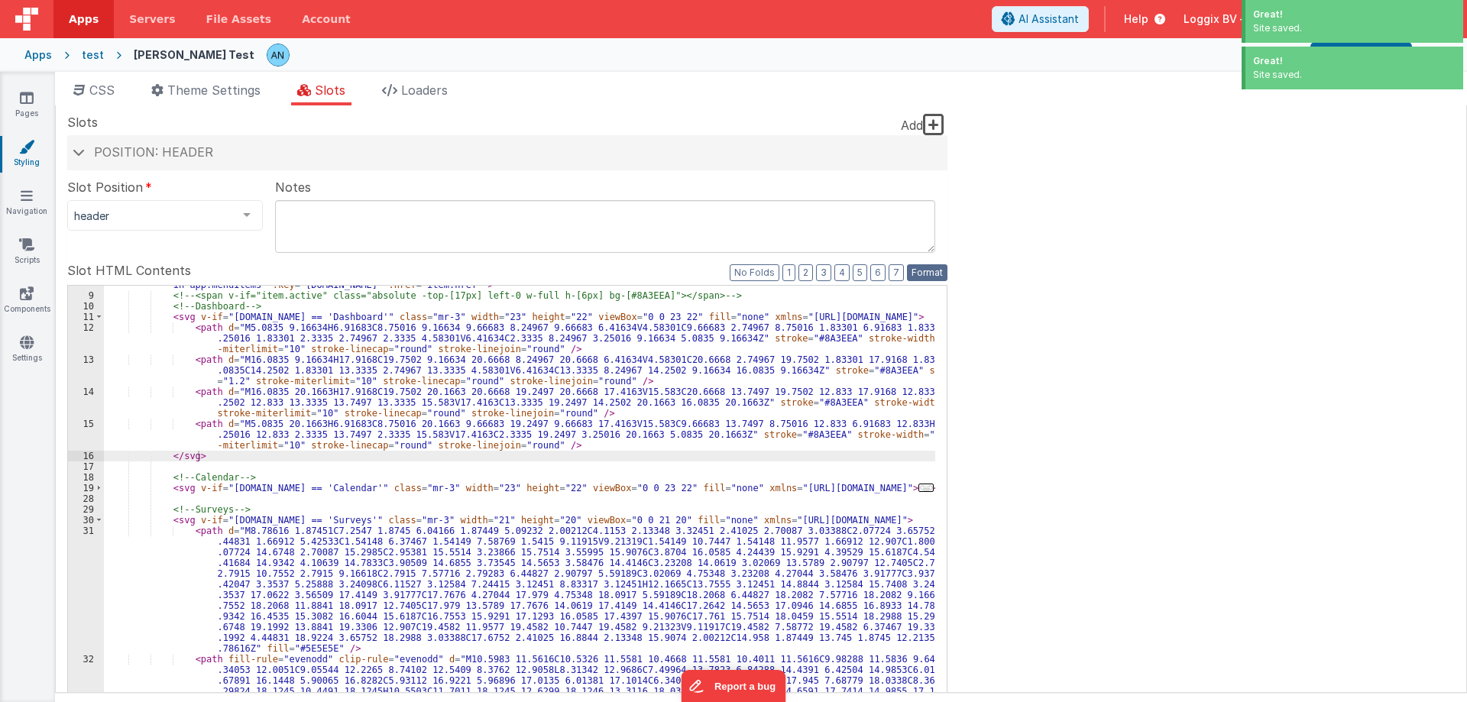
click at [915, 271] on button "Format" at bounding box center [927, 272] width 40 height 17
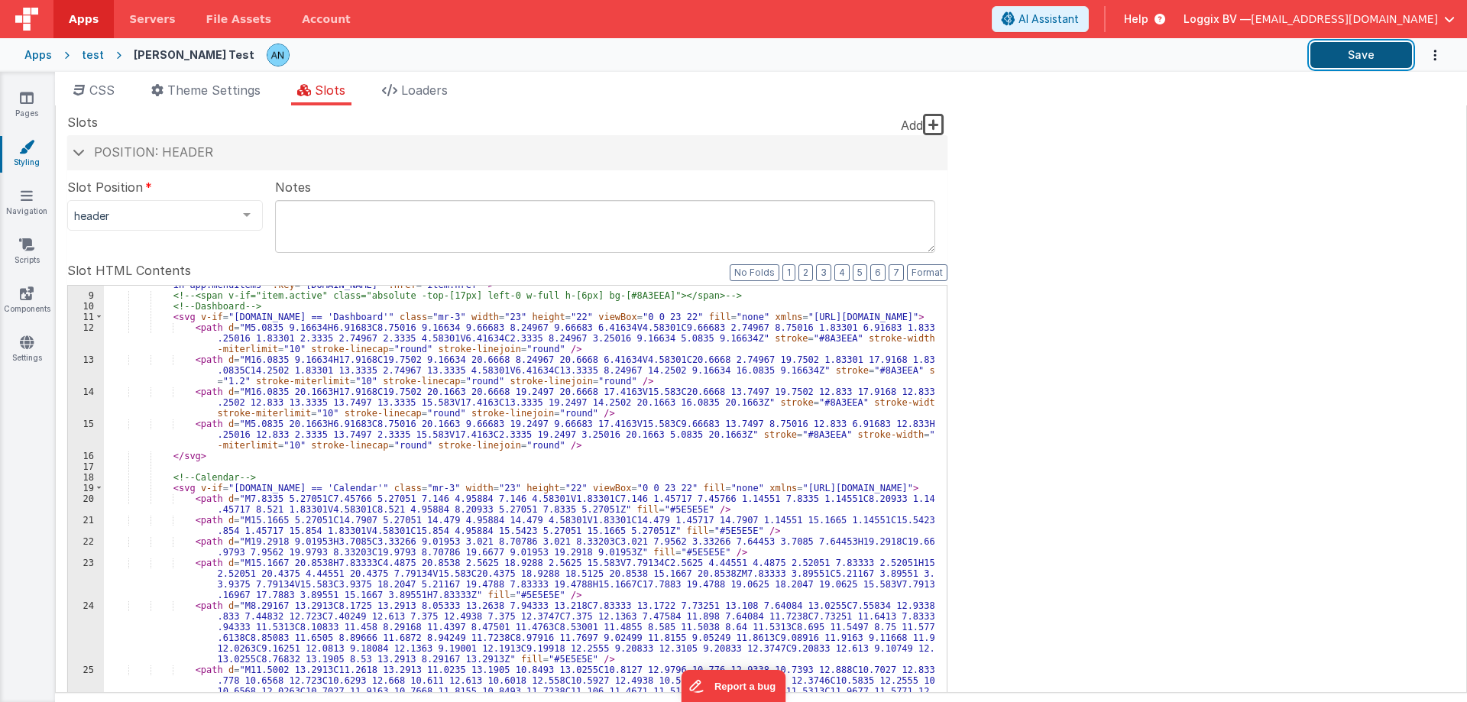
click at [1338, 52] on button "Save" at bounding box center [1361, 55] width 102 height 26
click at [936, 267] on button "Format" at bounding box center [927, 272] width 40 height 17
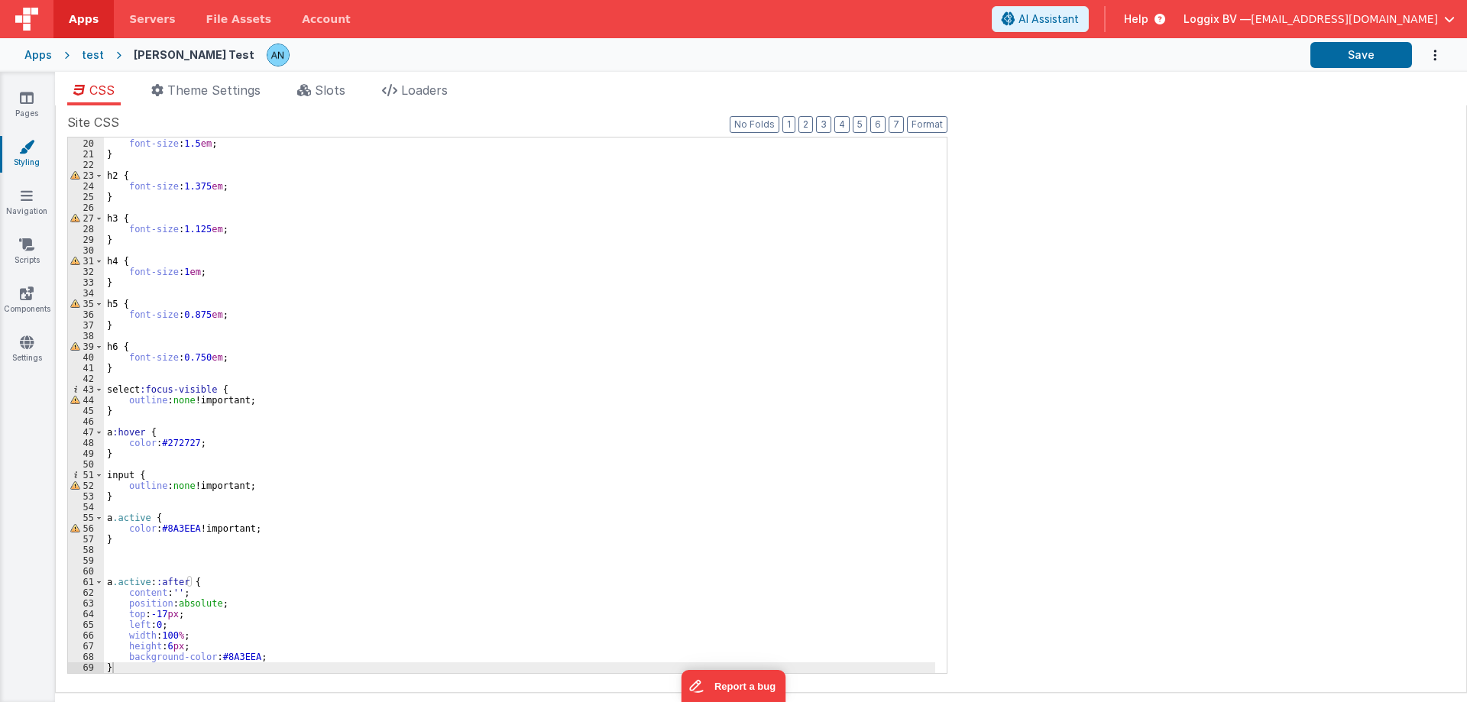
scroll to position [202, 0]
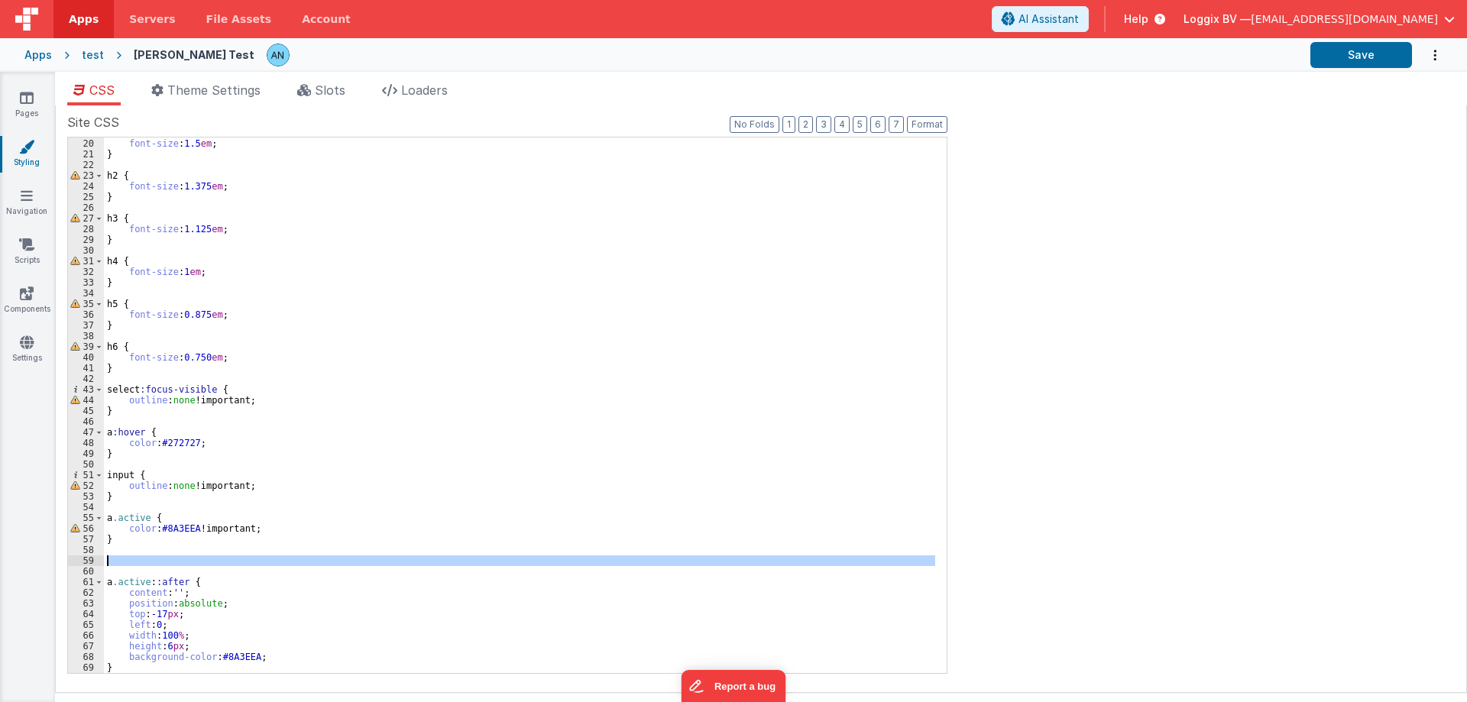
drag, startPoint x: 115, startPoint y: 570, endPoint x: 99, endPoint y: 558, distance: 20.8
click at [99, 558] on div "19 20 21 22 23 24 25 26 27 28 29 30 31 32 33 34 35 36 37 38 39 40 41 42 43 44 4…" at bounding box center [507, 405] width 880 height 537
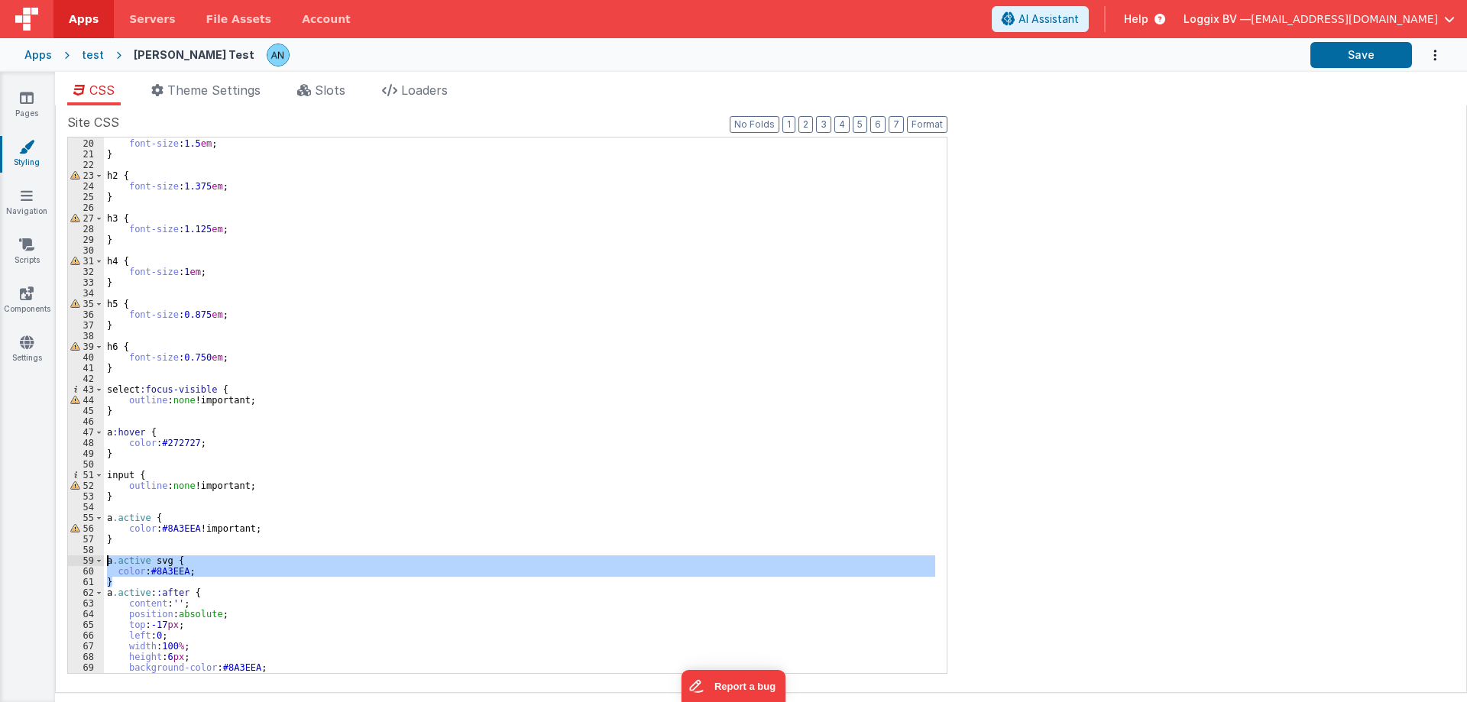
drag, startPoint x: 118, startPoint y: 580, endPoint x: 92, endPoint y: 561, distance: 31.8
click at [92, 561] on div "19 20 21 22 23 24 25 26 27 28 29 30 31 32 33 34 35 36 37 38 39 40 41 42 43 44 4…" at bounding box center [507, 405] width 880 height 537
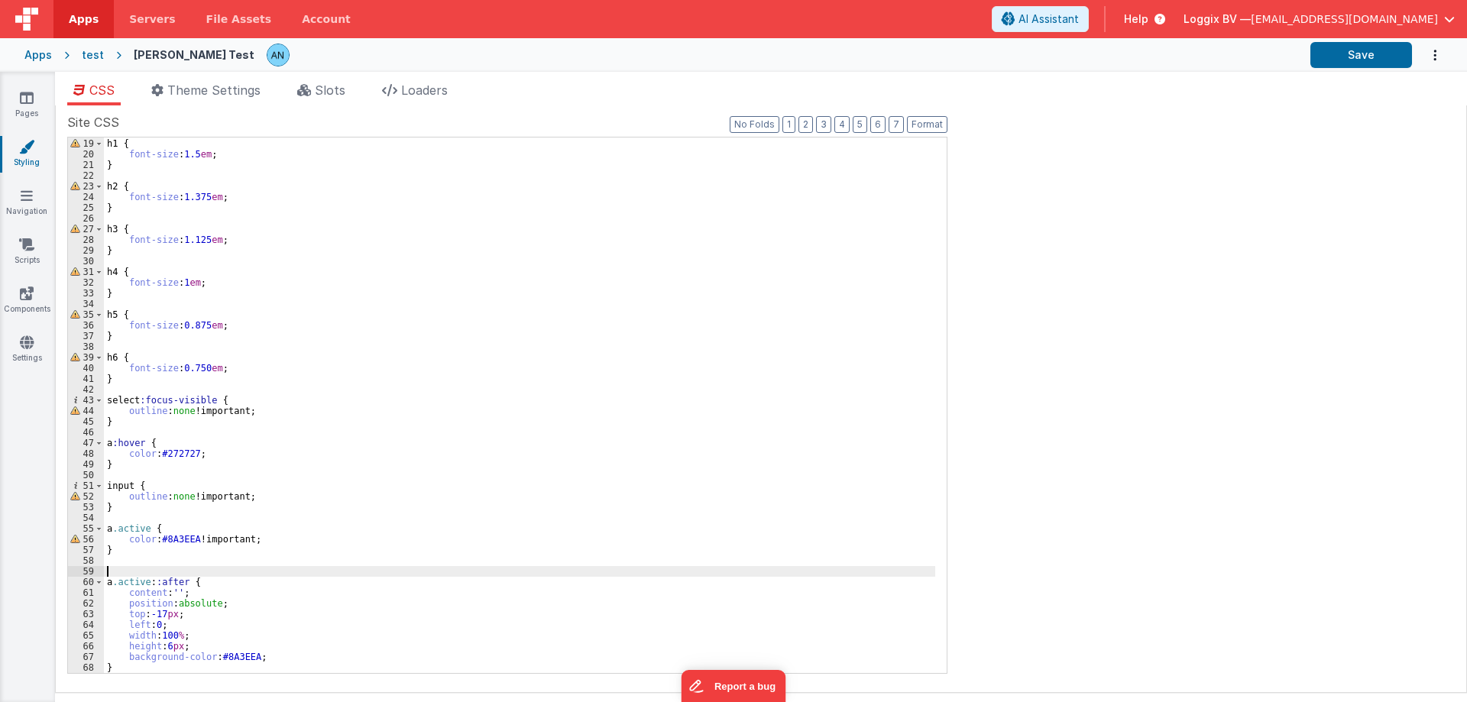
scroll to position [192, 0]
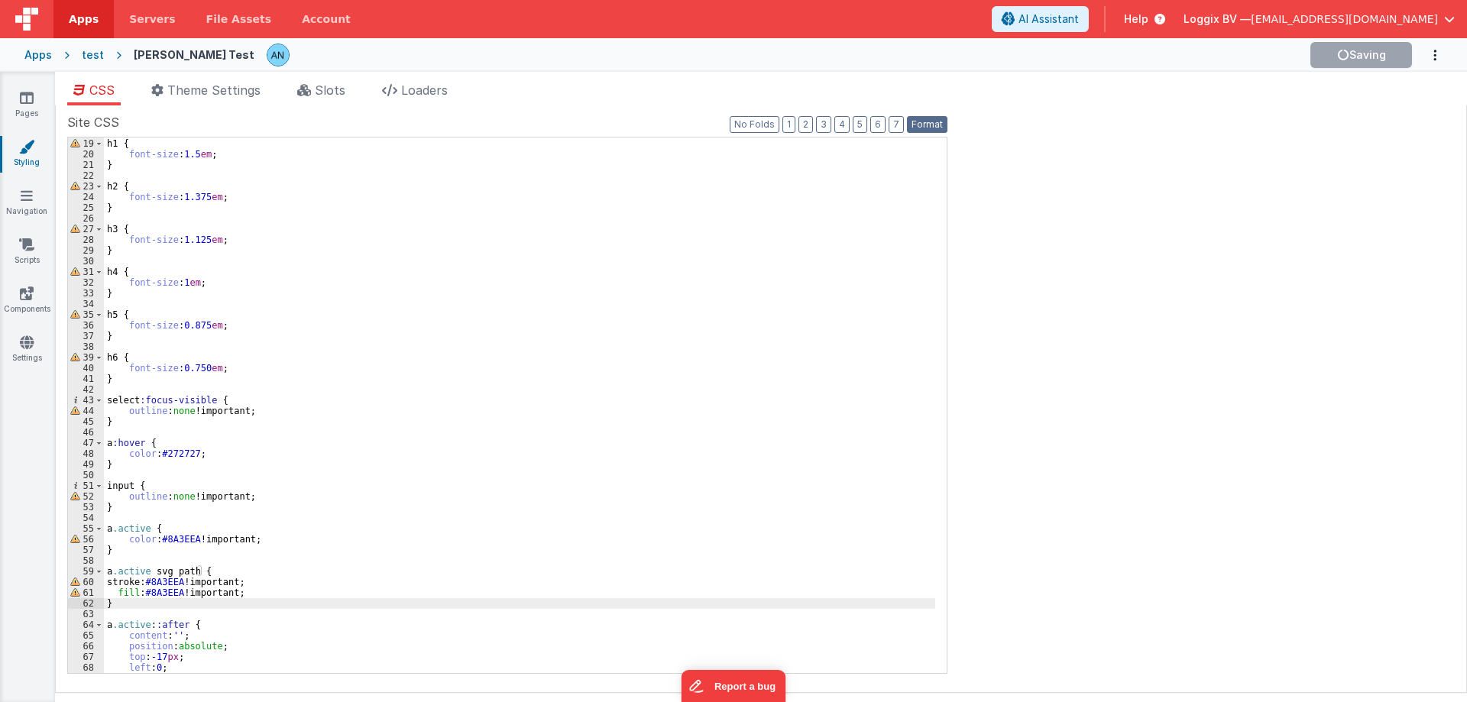
click at [920, 124] on button "Format" at bounding box center [927, 124] width 40 height 17
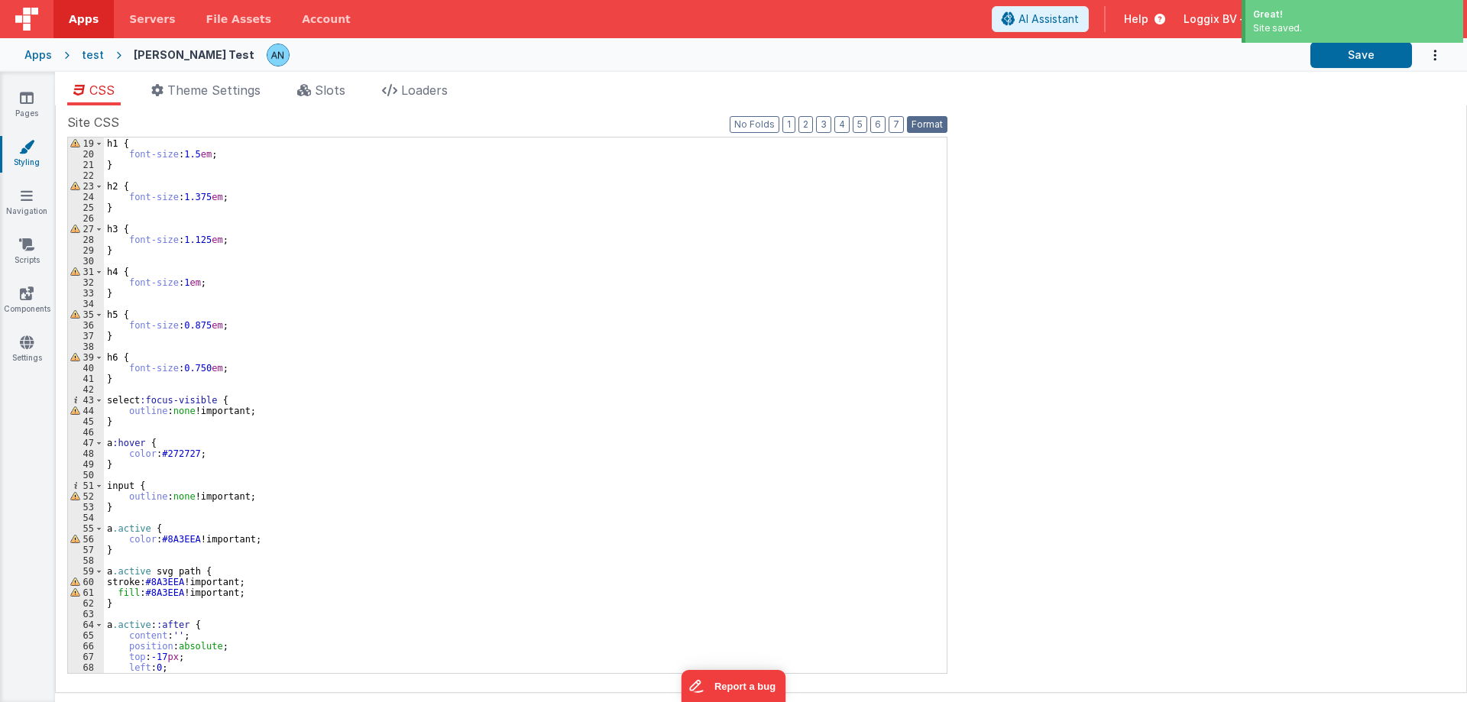
scroll to position [235, 0]
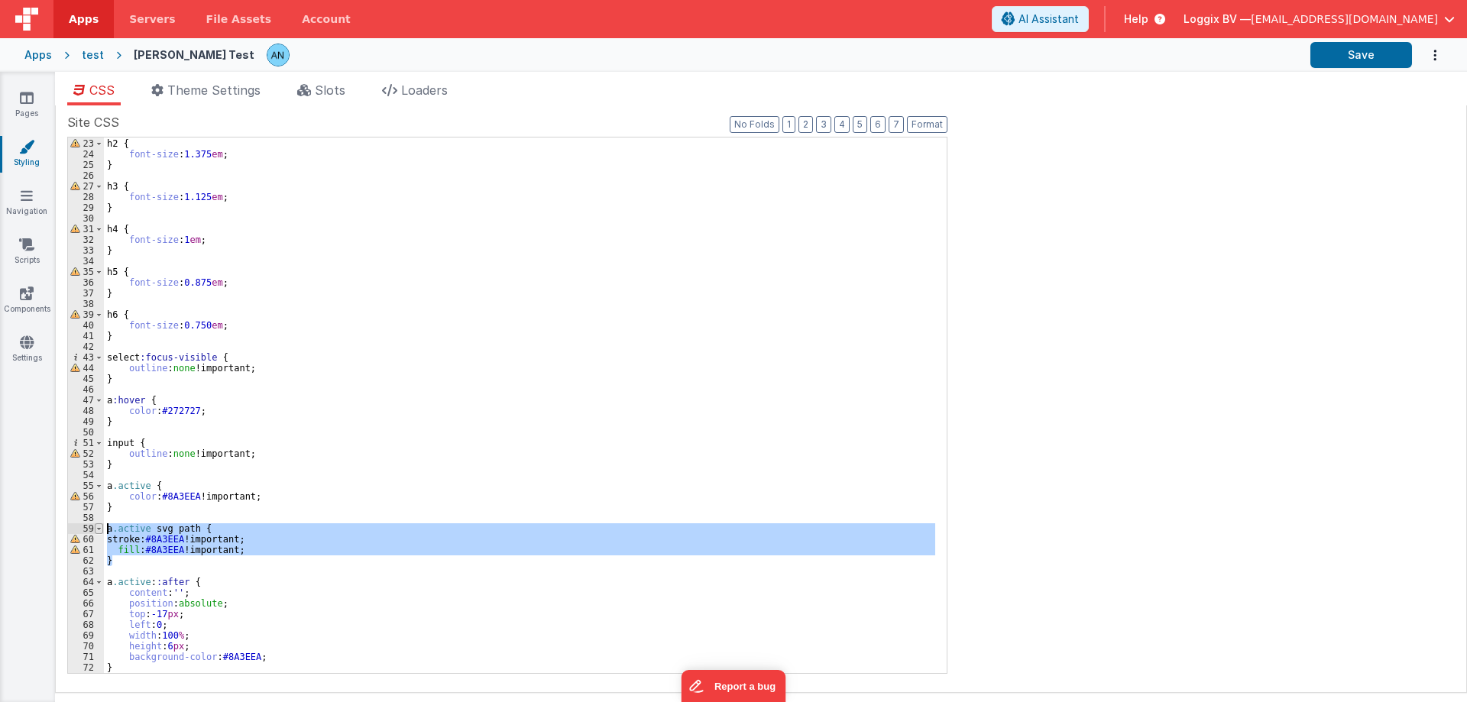
drag, startPoint x: 120, startPoint y: 564, endPoint x: 101, endPoint y: 530, distance: 38.7
click at [101, 530] on div "22 23 24 25 26 27 28 29 30 31 32 33 34 35 36 37 38 39 40 41 42 43 44 45 46 47 4…" at bounding box center [507, 405] width 880 height 537
click at [185, 526] on div "h2 { font-size : 1.375 em ; } h3 { font-size : 1.125 em ; } h4 { font-size : 1 …" at bounding box center [519, 404] width 831 height 535
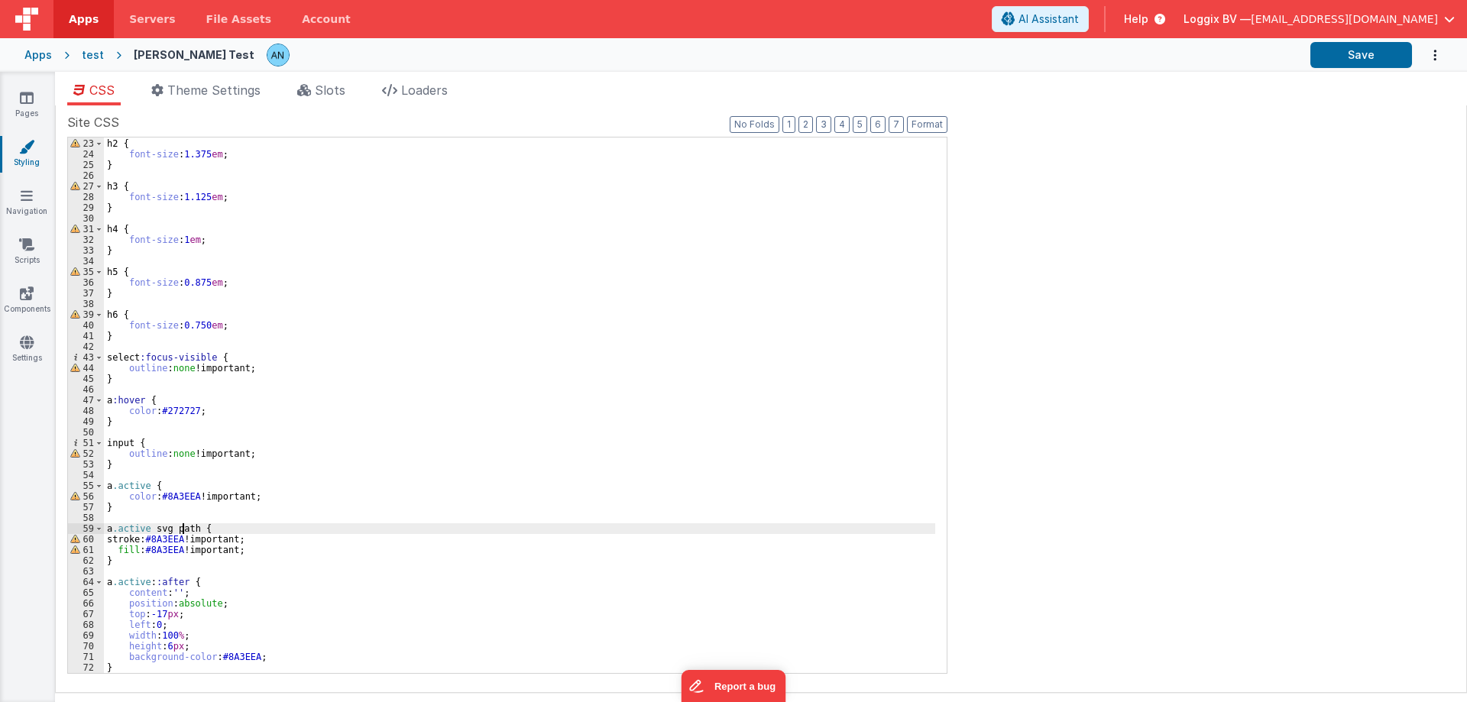
click at [185, 526] on div "h2 { font-size : 1.375 em ; } h3 { font-size : 1.125 em ; } h4 { font-size : 1 …" at bounding box center [519, 406] width 831 height 557
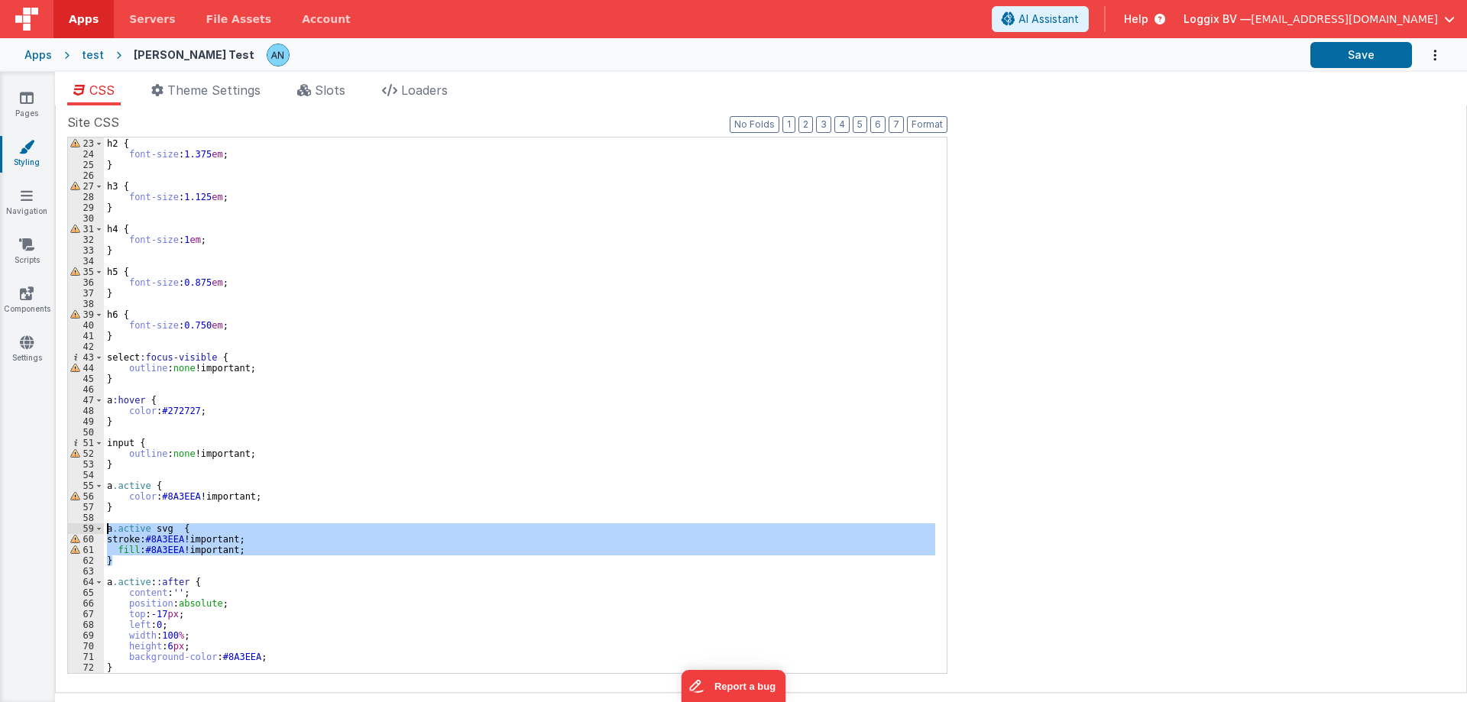
drag, startPoint x: 112, startPoint y: 565, endPoint x: 89, endPoint y: 528, distance: 43.2
click at [89, 528] on div "22 23 24 25 26 27 28 29 30 31 32 33 34 35 36 37 38 39 40 41 42 43 44 45 46 47 4…" at bounding box center [507, 405] width 880 height 537
click at [110, 573] on div "h2 { font-size : 1.375 em ; } h3 { font-size : 1.125 em ; } h4 { font-size : 1 …" at bounding box center [519, 406] width 831 height 557
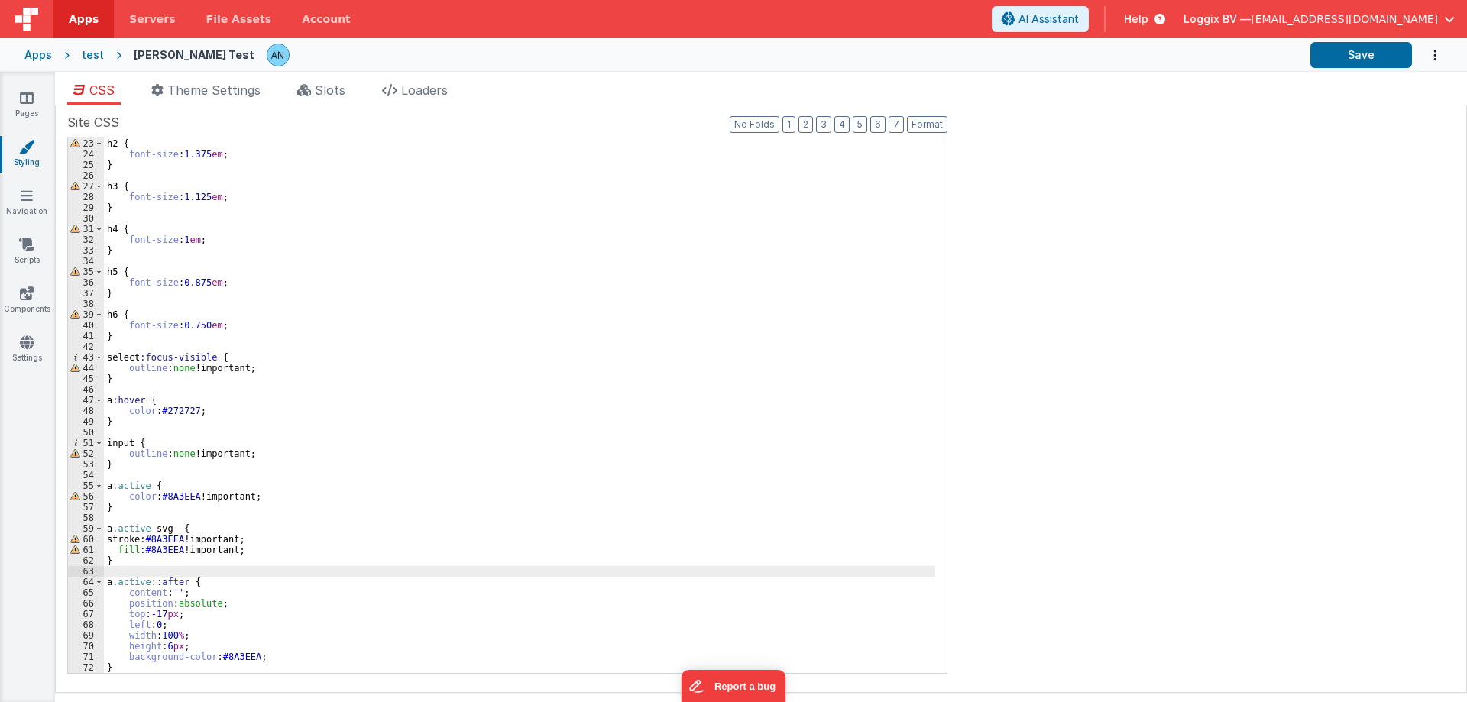
paste textarea
drag, startPoint x: 105, startPoint y: 582, endPoint x: 257, endPoint y: 581, distance: 152.8
click at [257, 581] on div "h2 { font-size : 1.375 em ; } h3 { font-size : 1.125 em ; } h4 { font-size : 1 …" at bounding box center [519, 406] width 831 height 557
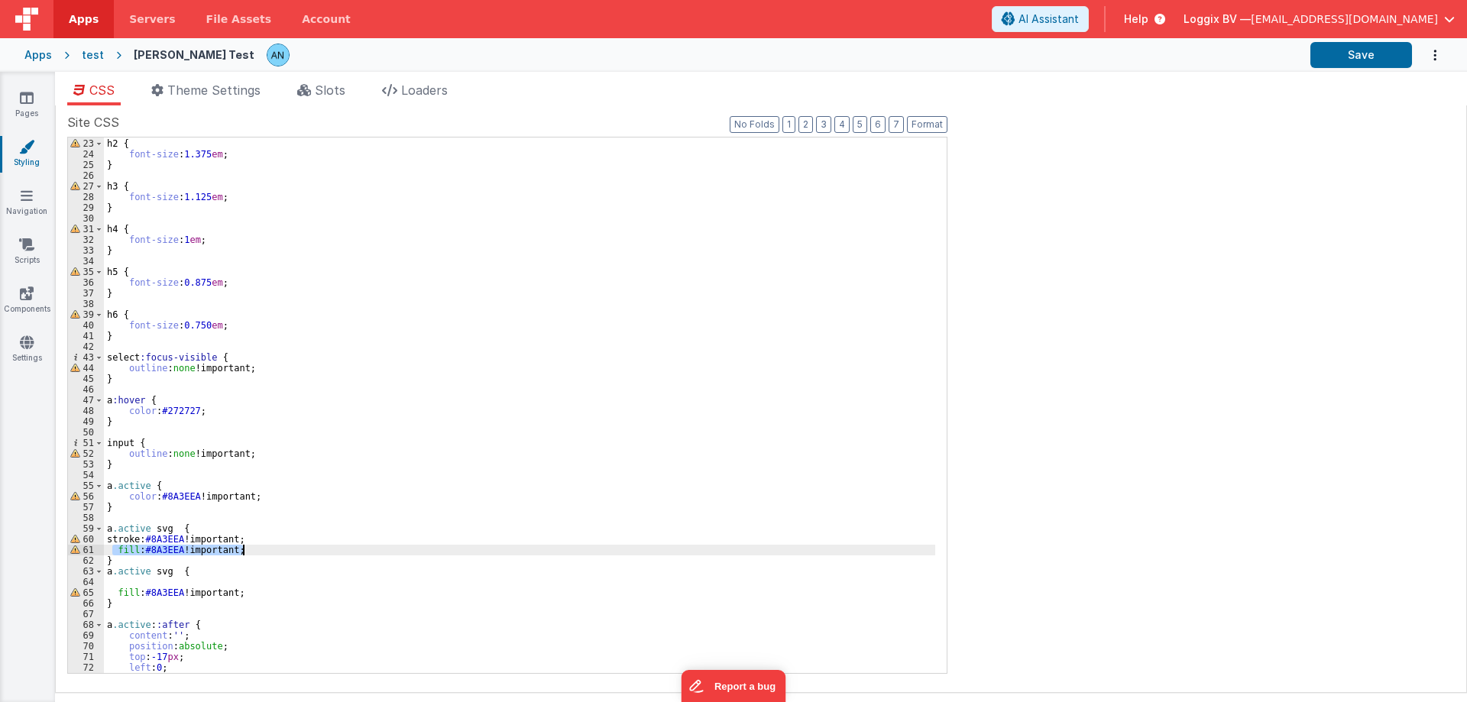
drag, startPoint x: 115, startPoint y: 552, endPoint x: 257, endPoint y: 552, distance: 142.1
click at [257, 552] on div "h2 { font-size : 1.375 em ; } h3 { font-size : 1.125 em ; } h4 { font-size : 1 …" at bounding box center [519, 406] width 831 height 557
click at [135, 568] on div "h2 { font-size : 1.375 em ; } h3 { font-size : 1.125 em ; } h4 { font-size : 1 …" at bounding box center [519, 406] width 831 height 557
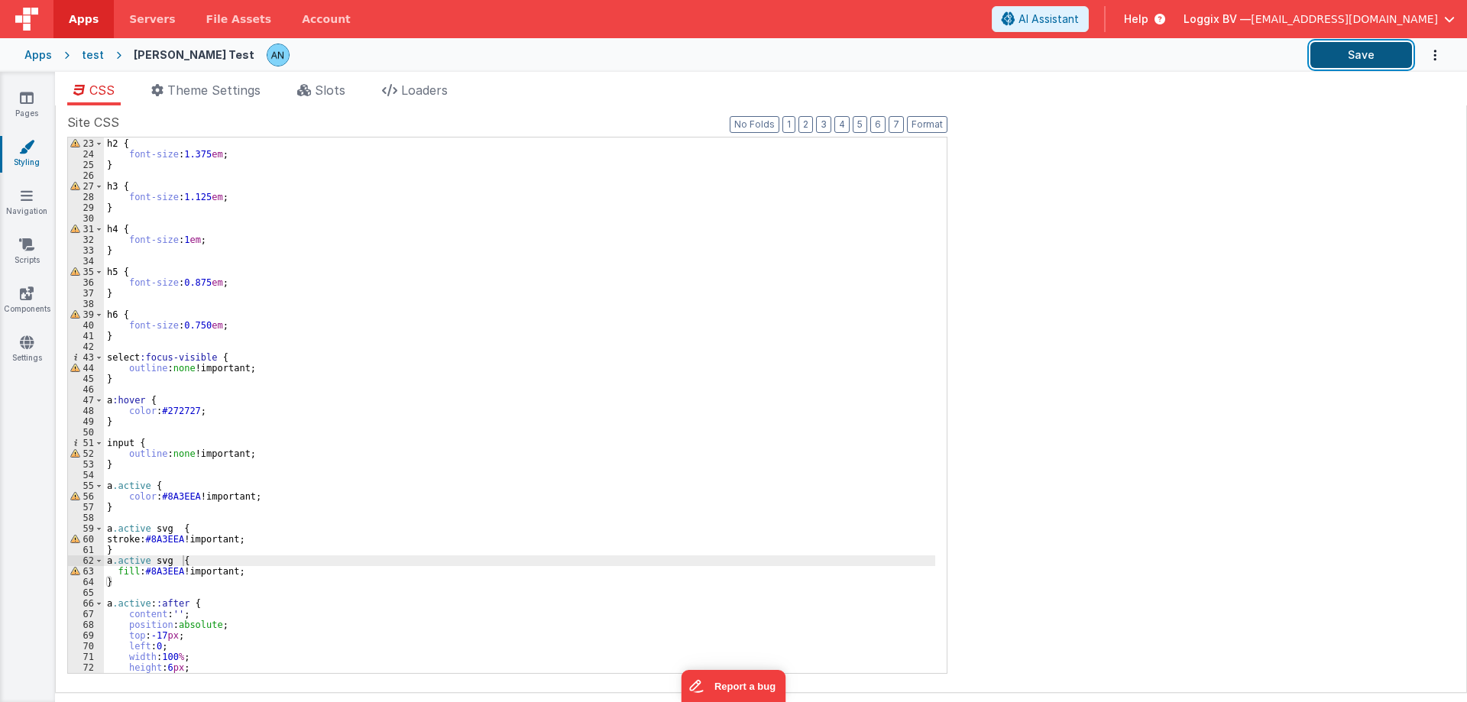
click at [1362, 50] on button "Save" at bounding box center [1361, 55] width 102 height 26
click at [109, 526] on div "h2 { font-size : 1.375 em ; } h3 { font-size : 1.125 em ; } h4 { font-size : 1 …" at bounding box center [519, 406] width 831 height 557
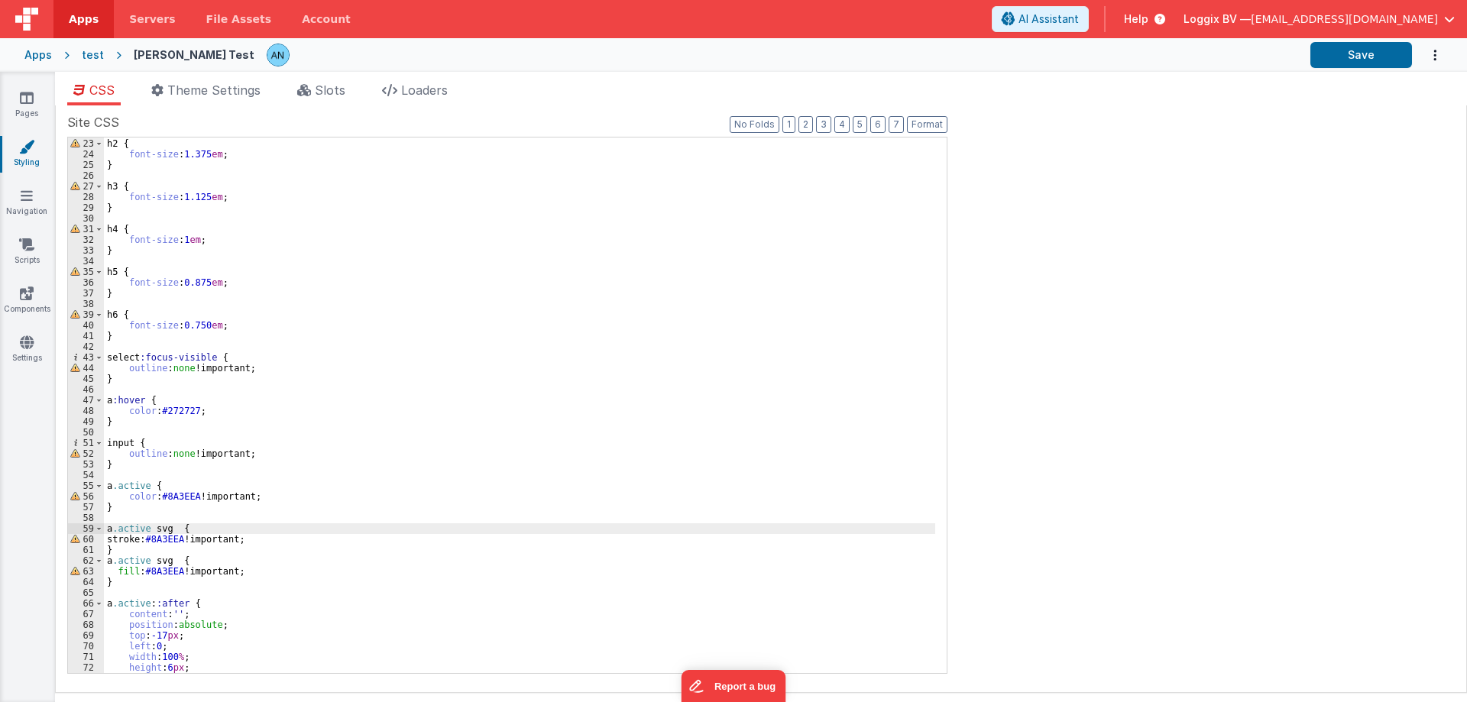
click at [111, 526] on div "h2 { font-size : 1.375 em ; } h3 { font-size : 1.125 em ; } h4 { font-size : 1 …" at bounding box center [519, 406] width 831 height 557
click at [125, 529] on div "h2 { font-size : 1.375 em ; } h3 { font-size : 1.125 em ; } h4 { font-size : 1 …" at bounding box center [519, 406] width 831 height 557
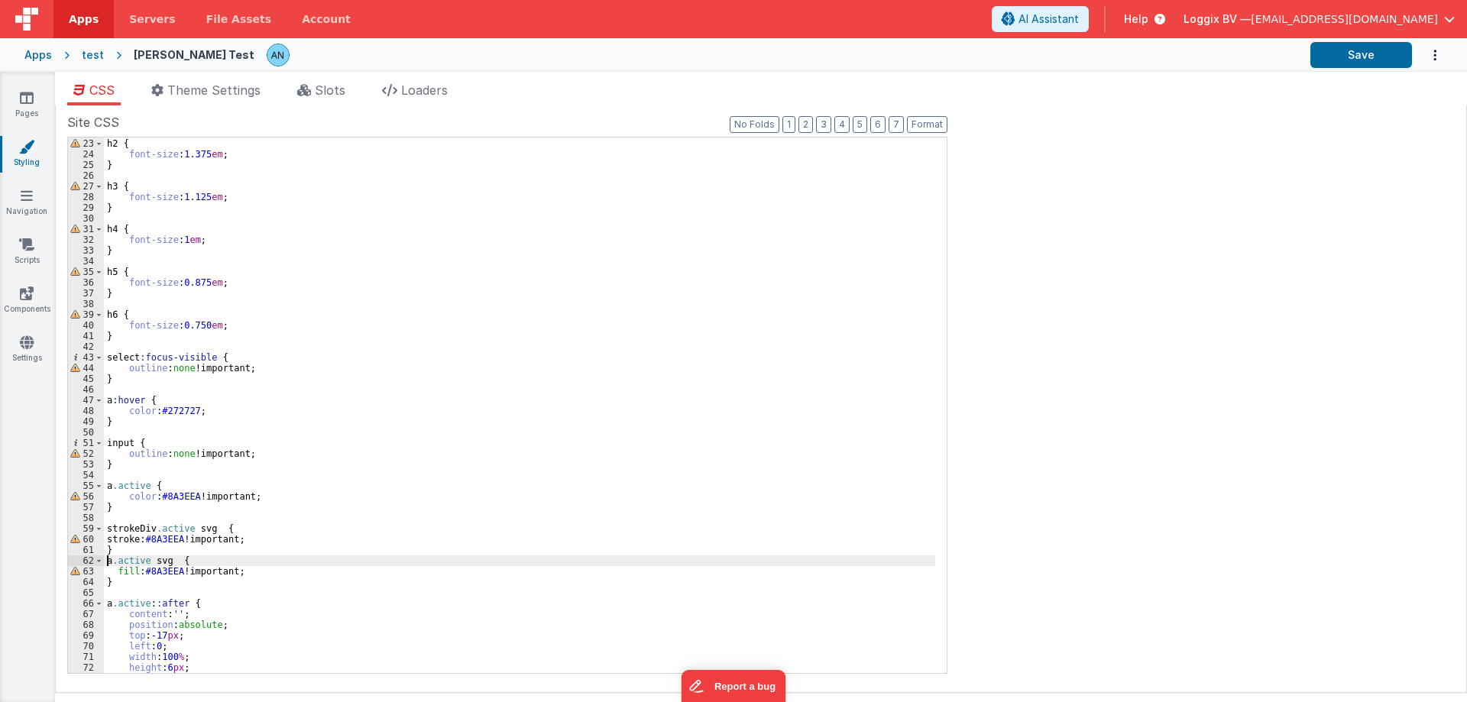
click at [108, 560] on div "h2 { font-size : 1.375 em ; } h3 { font-size : 1.125 em ; } h4 { font-size : 1 …" at bounding box center [519, 406] width 831 height 557
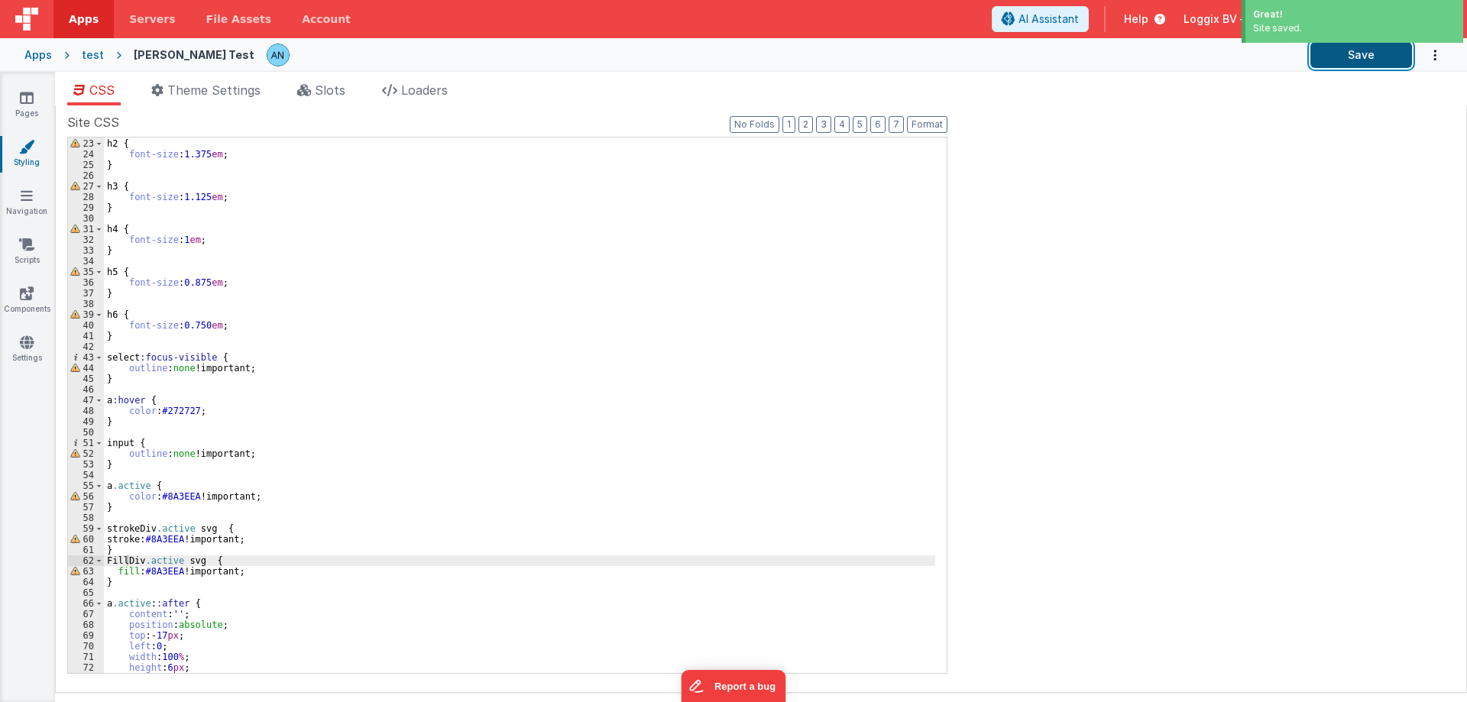
click at [1360, 54] on button "Save" at bounding box center [1361, 55] width 102 height 26
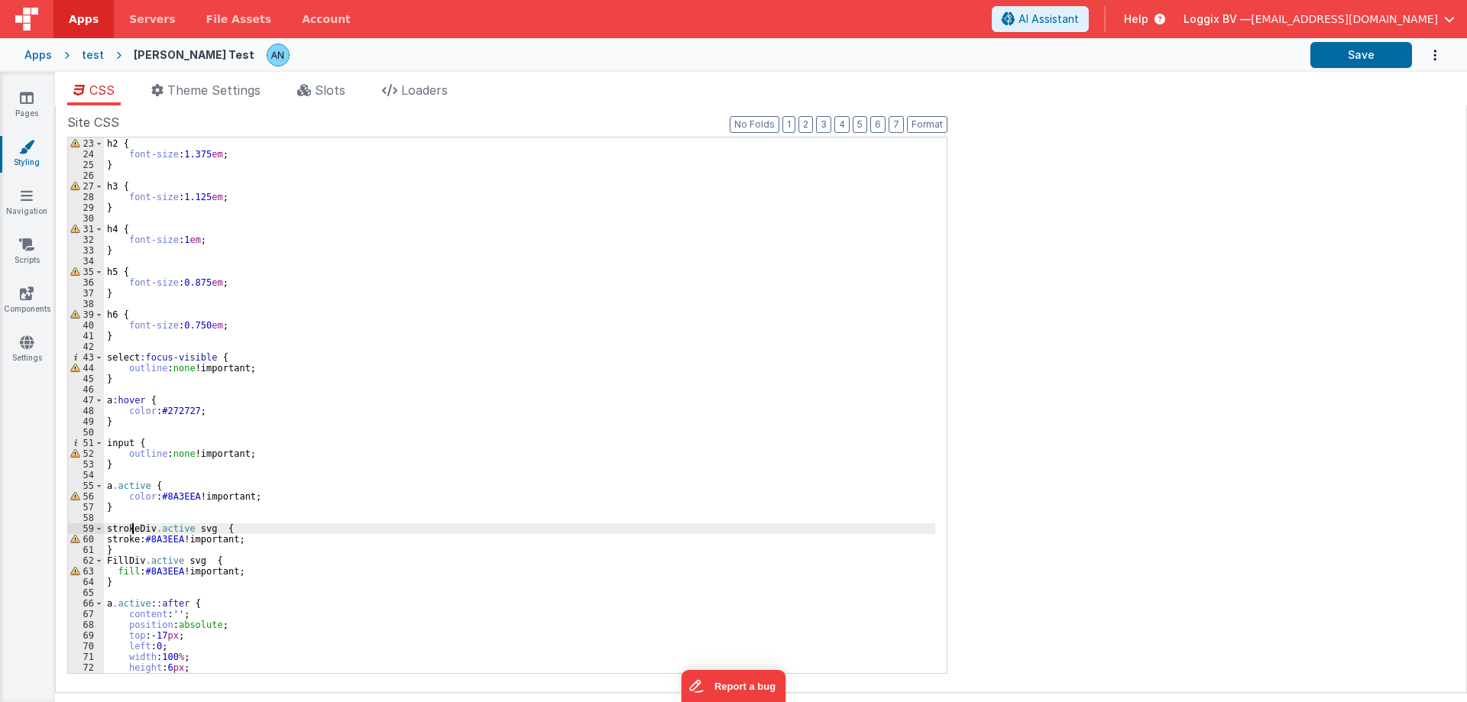
click at [134, 526] on div "h2 { font-size : 1.375 em ; } h3 { font-size : 1.125 em ; } h4 { font-size : 1 …" at bounding box center [519, 406] width 831 height 557
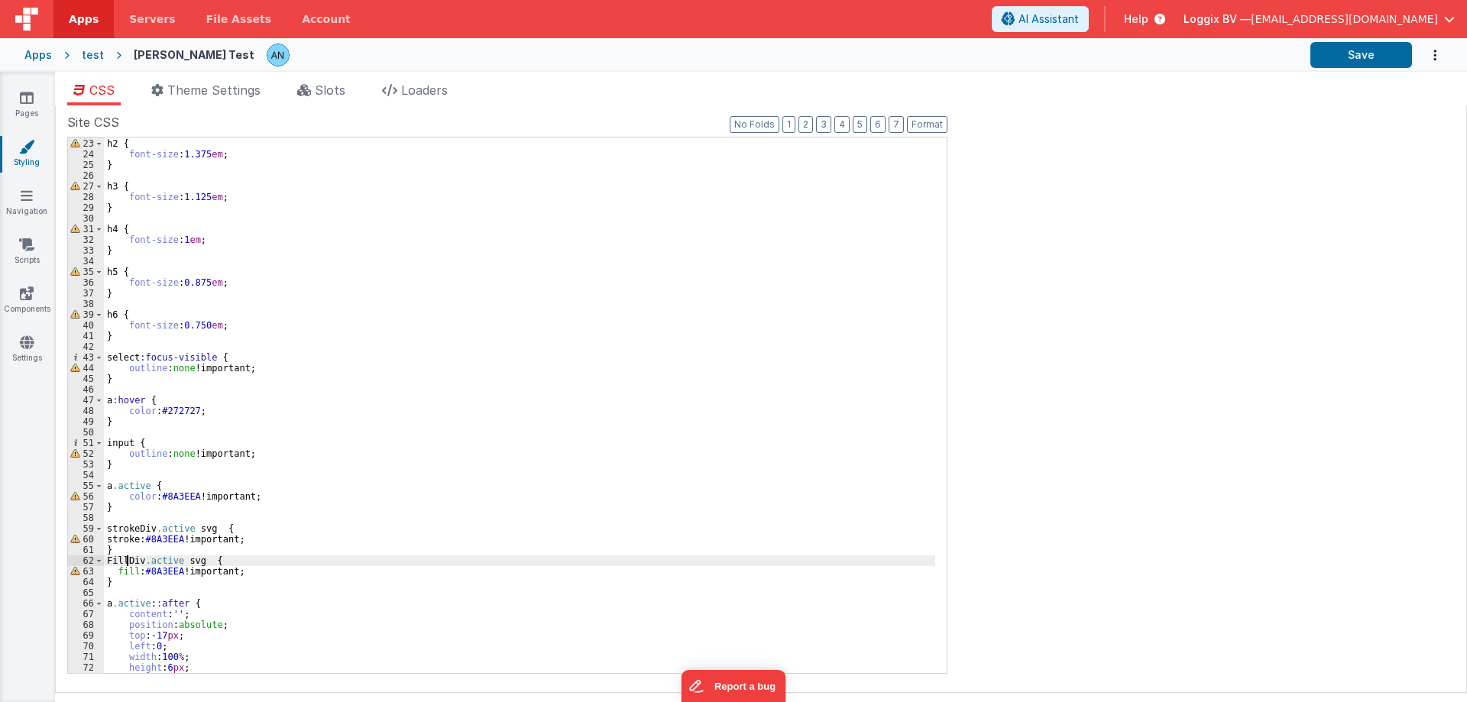
click at [125, 561] on div "h2 { font-size : 1.375 em ; } h3 { font-size : 1.125 em ; } h4 { font-size : 1 …" at bounding box center [519, 406] width 831 height 557
click at [320, 89] on span "Slots" at bounding box center [330, 89] width 31 height 15
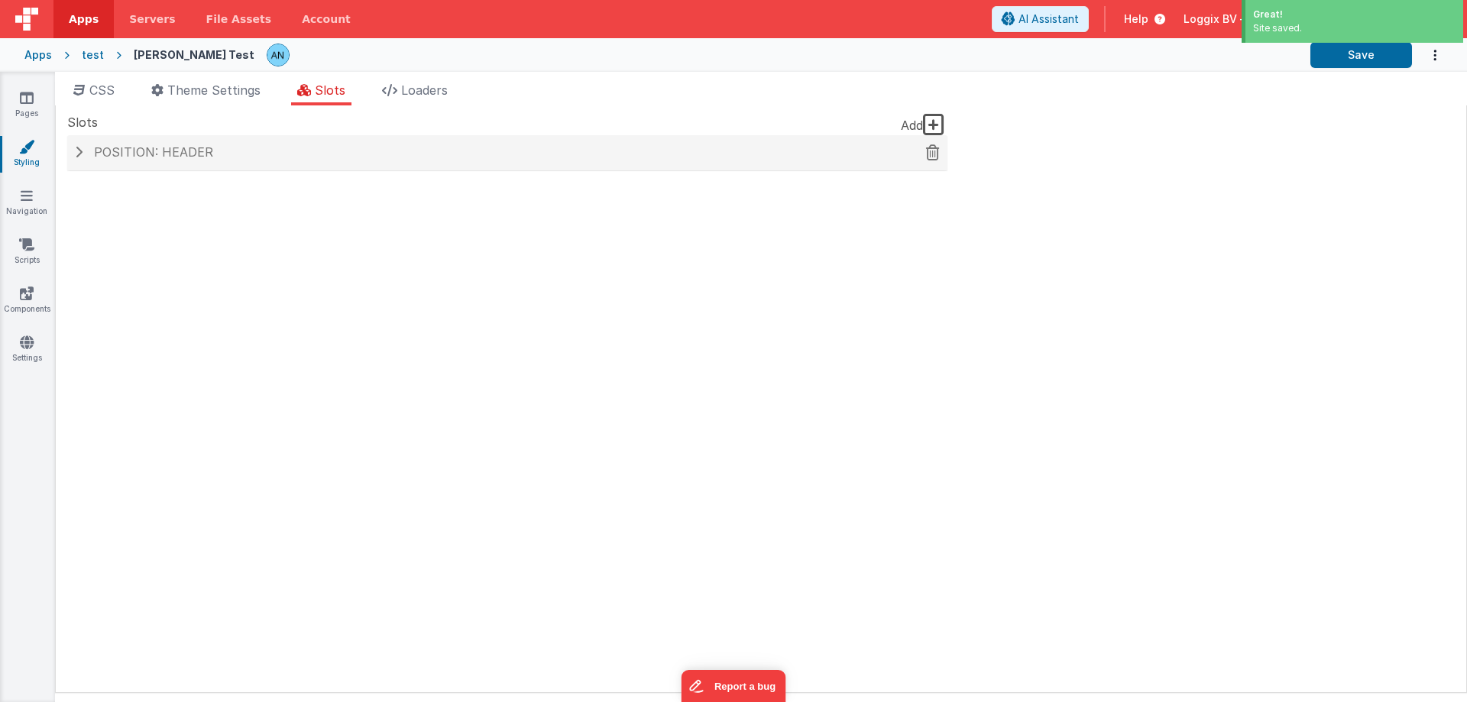
click at [169, 157] on span "Position: header" at bounding box center [153, 151] width 119 height 15
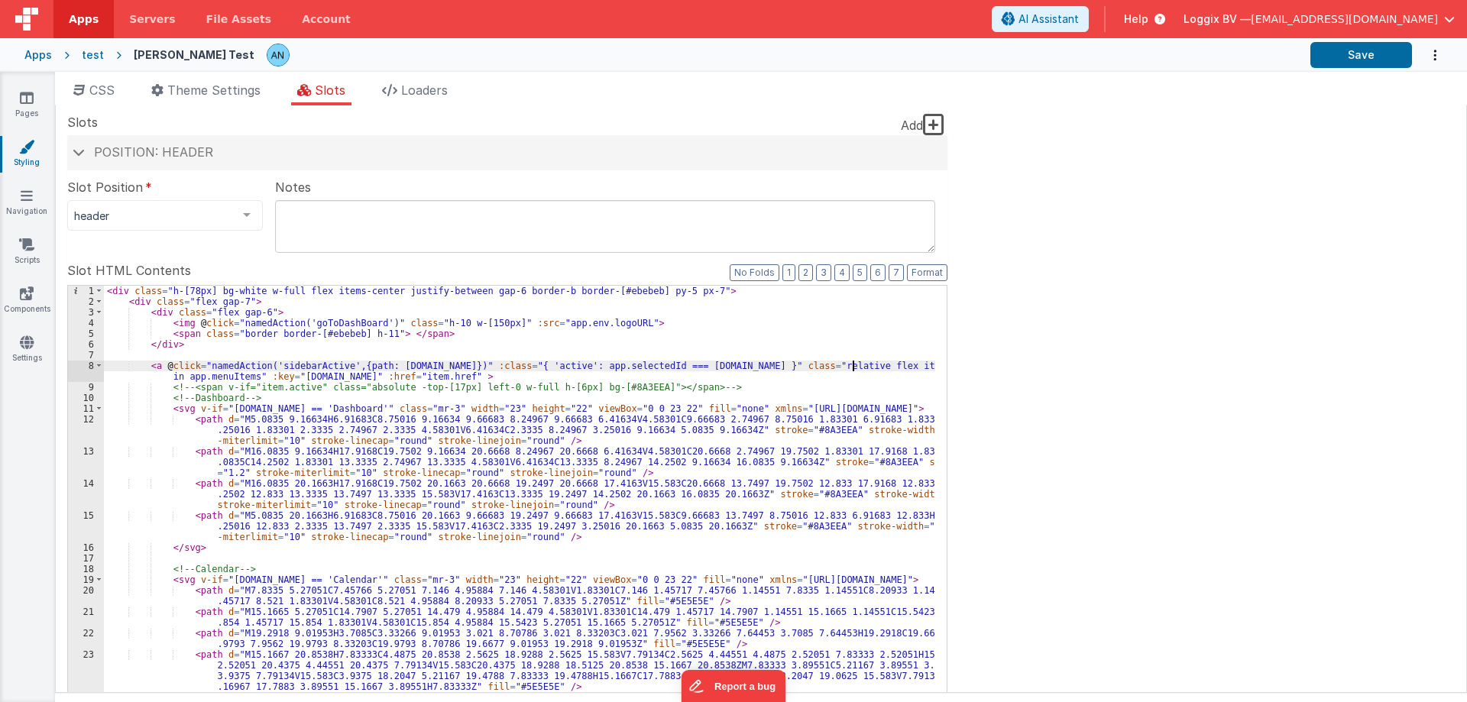
click at [853, 364] on div "< div class = "h-[78px] bg-white w-full flex items-center justify-between gap-6…" at bounding box center [519, 571] width 831 height 570
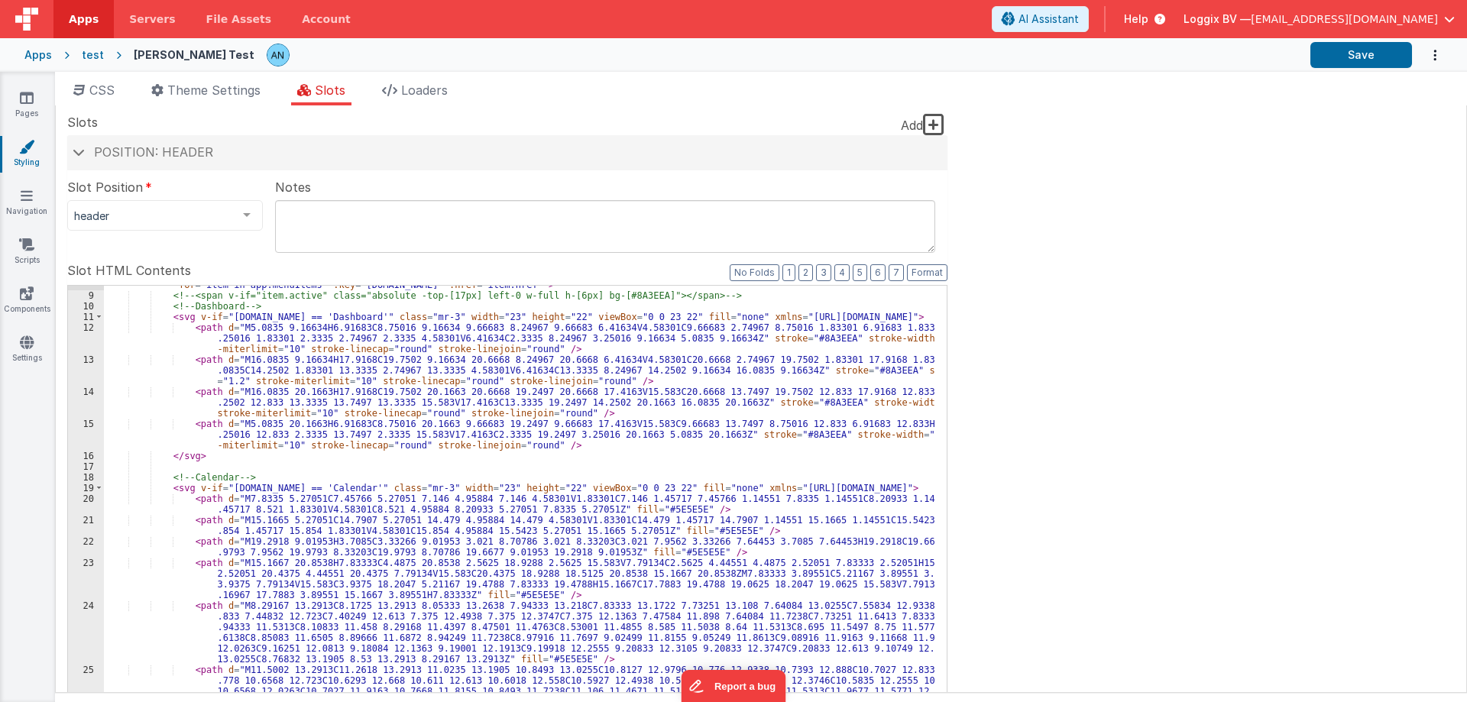
scroll to position [46, 0]
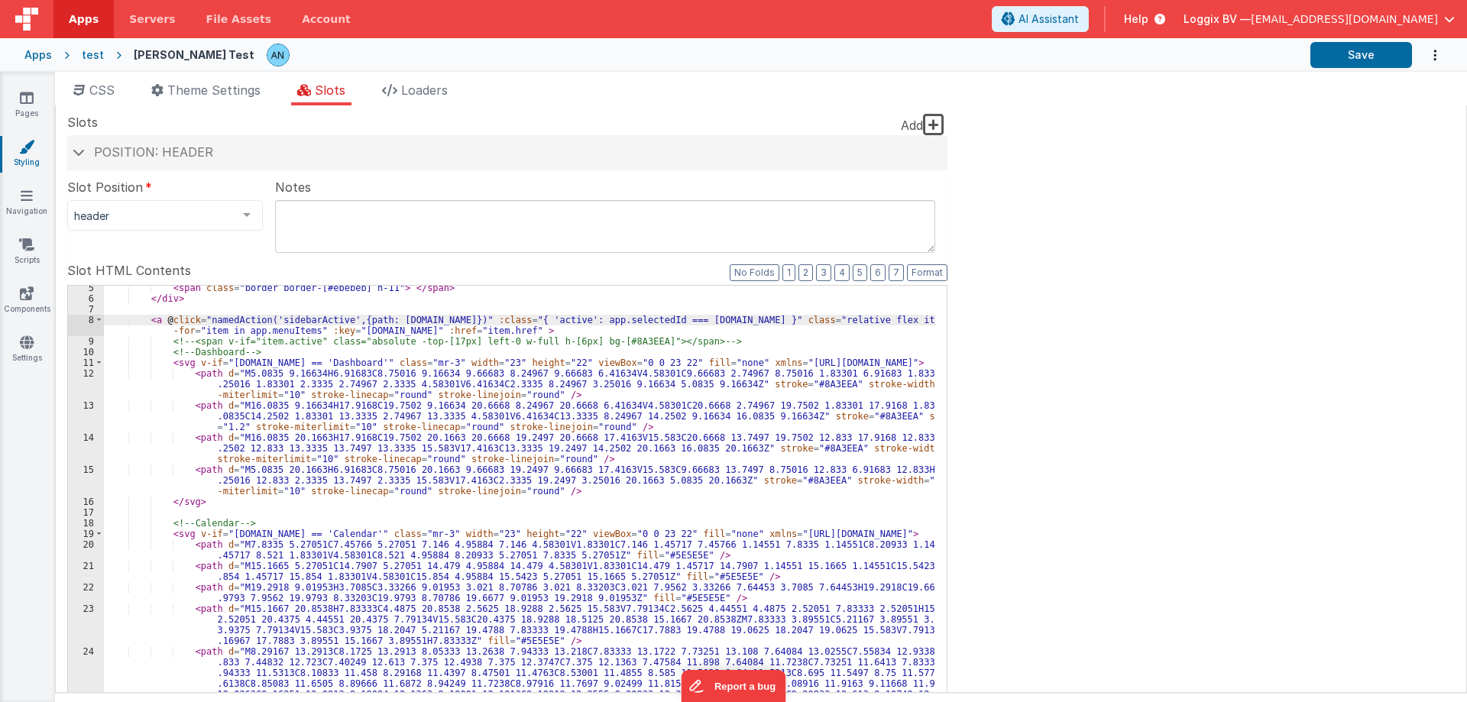
click at [405, 531] on div "< span class = "border border-[#ebebeb] h-11" > </ span > </ div > < a @ click …" at bounding box center [519, 562] width 831 height 559
click at [891, 319] on div "< span class = "border border-[#ebebeb] h-11" > </ span > </ div > < a @ click …" at bounding box center [519, 562] width 831 height 559
click at [411, 360] on div "< span class = "border border-[#ebebeb] h-11" > </ span > </ div > < a @ click …" at bounding box center [519, 562] width 831 height 559
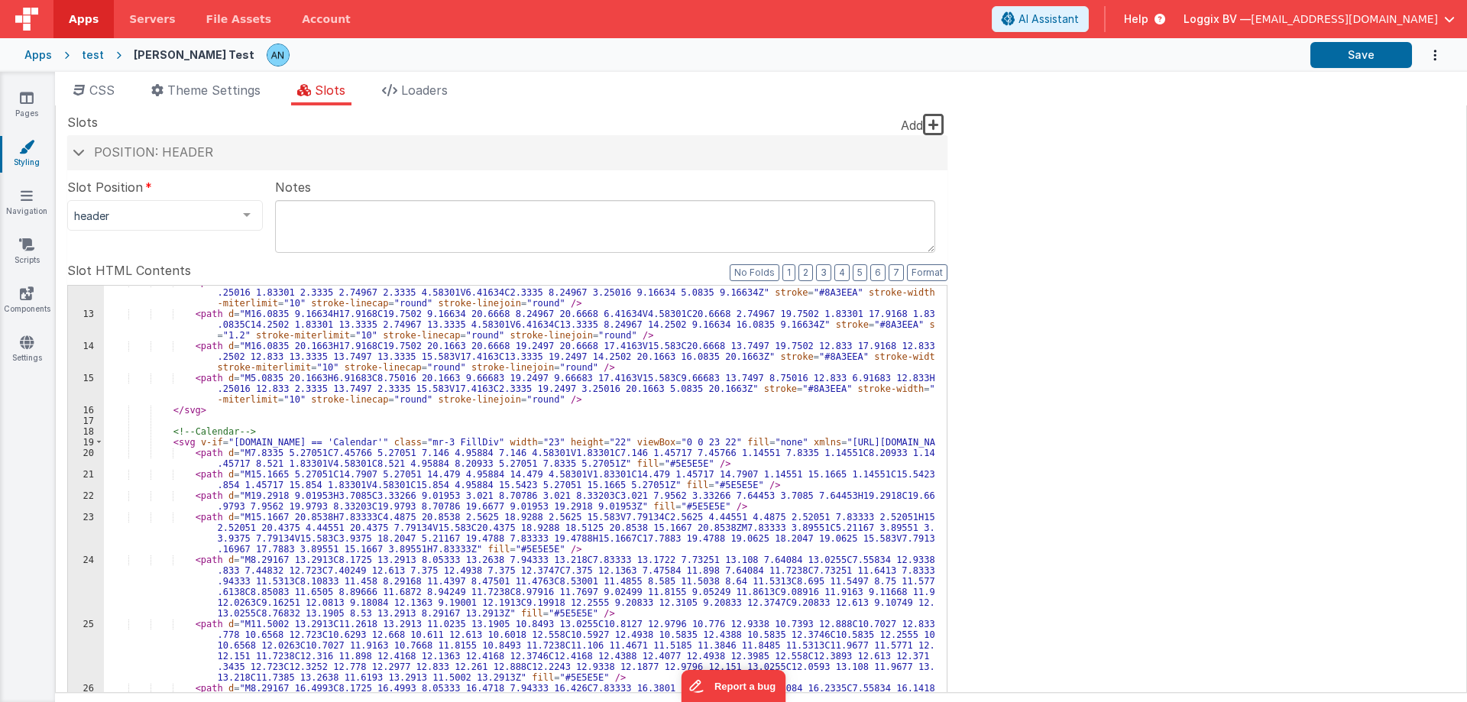
scroll to position [229, 0]
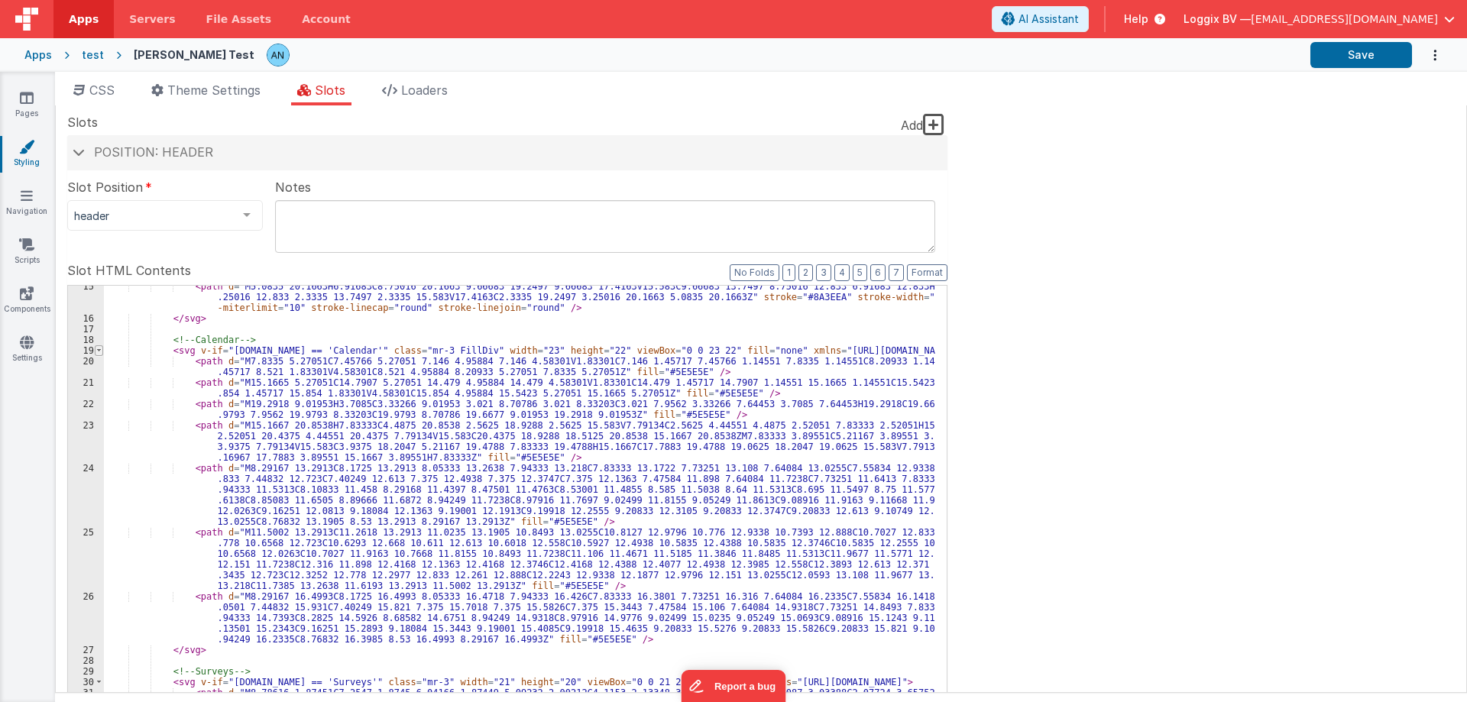
click at [101, 350] on span at bounding box center [99, 350] width 8 height 11
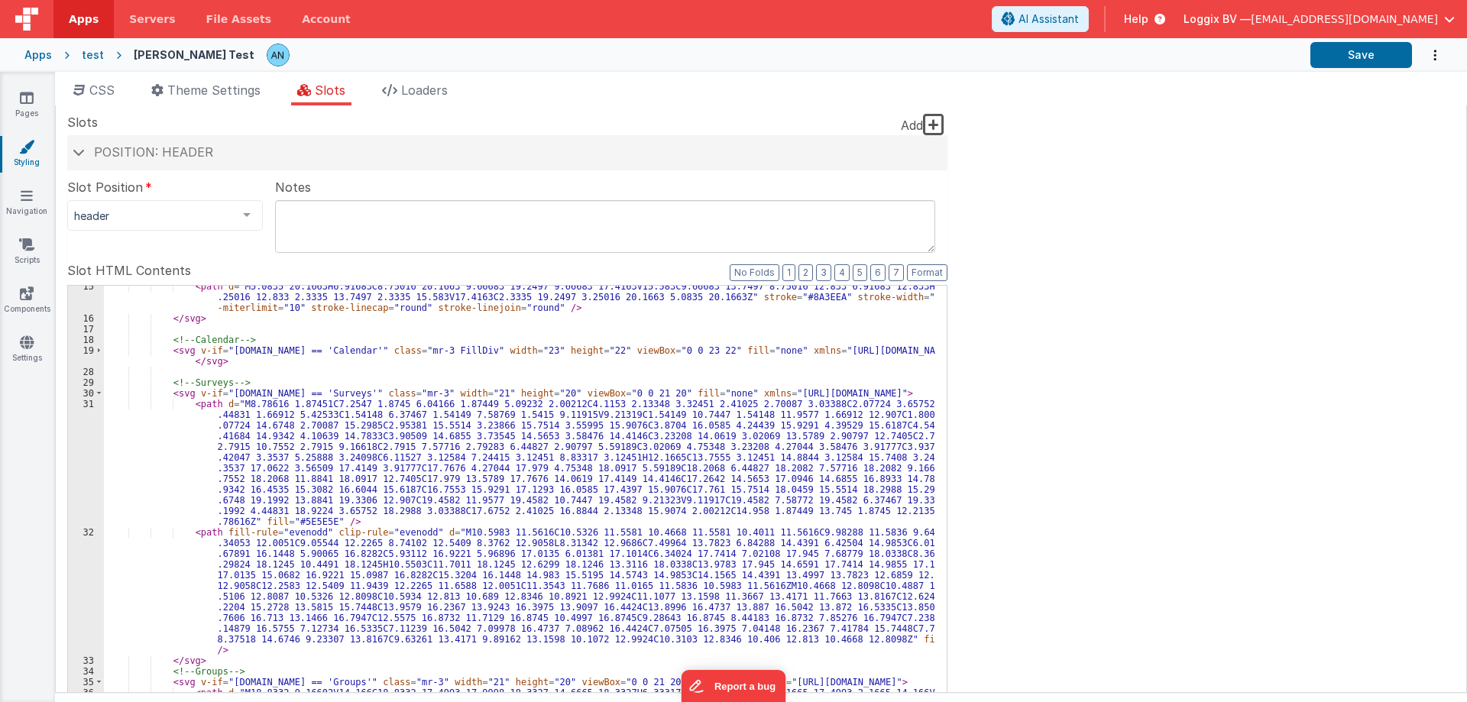
scroll to position [92, 0]
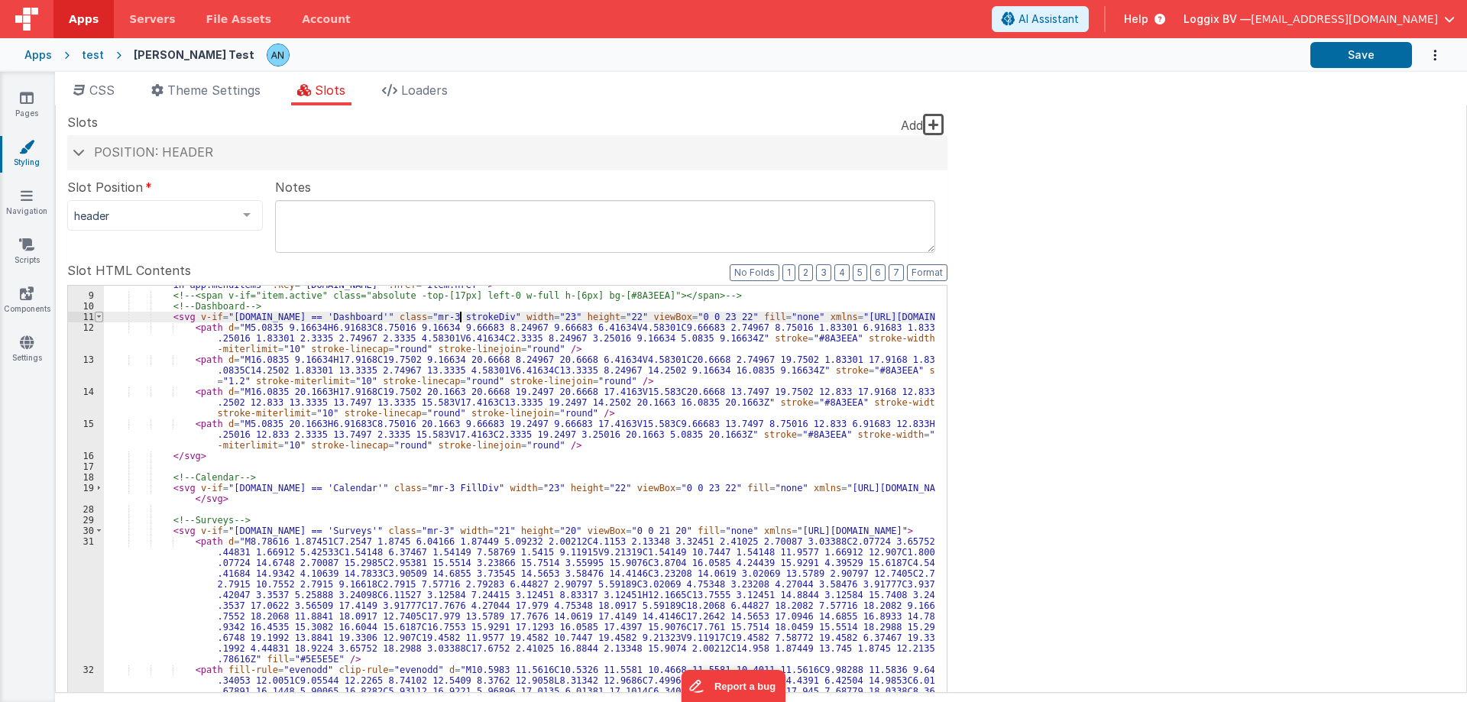
click at [99, 315] on span at bounding box center [99, 317] width 8 height 11
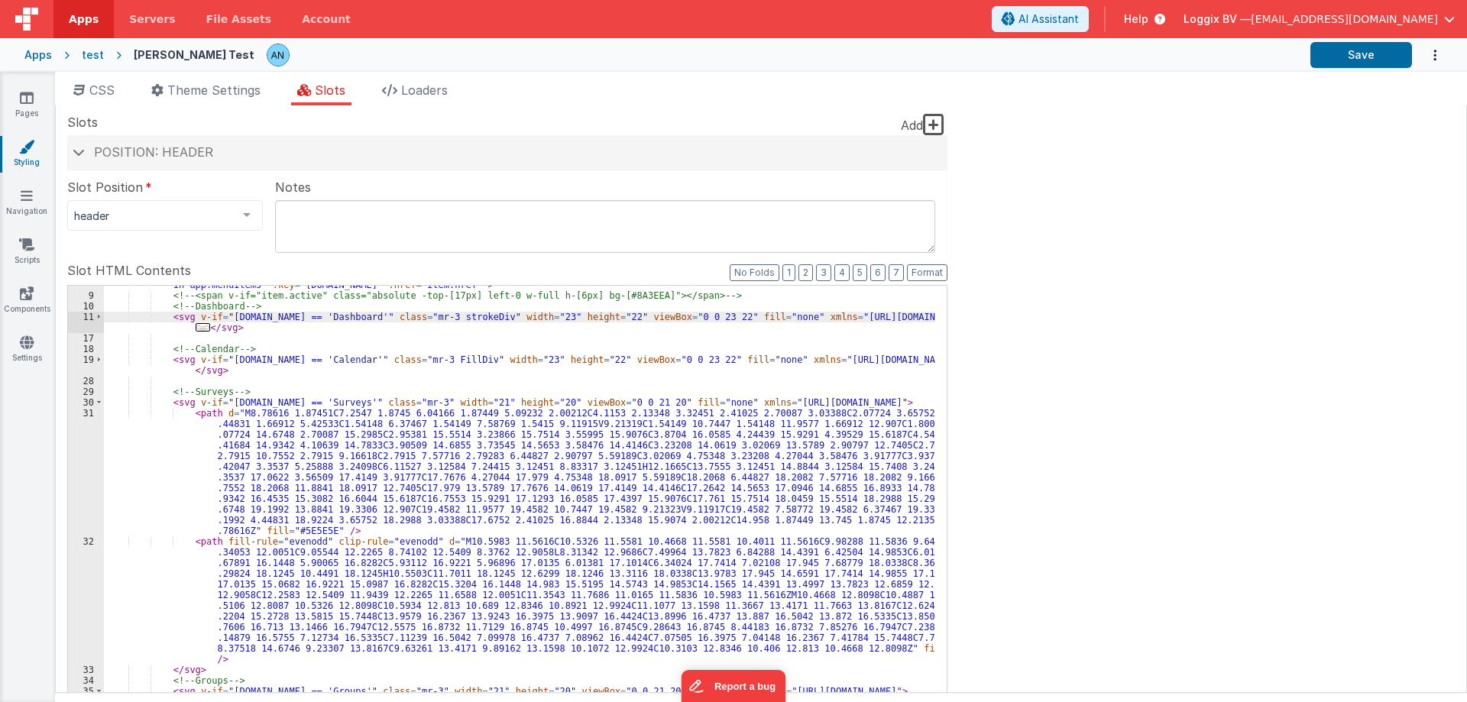
click at [435, 357] on div "< a @ click = "namedAction('sidebarActive',{path: item.id})" :class = "{ 'activ…" at bounding box center [519, 538] width 831 height 538
click at [399, 400] on div "< a @ click = "namedAction('sidebarActive',{path: item.id})" :class = "{ 'activ…" at bounding box center [519, 538] width 831 height 538
click at [95, 400] on span at bounding box center [99, 402] width 8 height 11
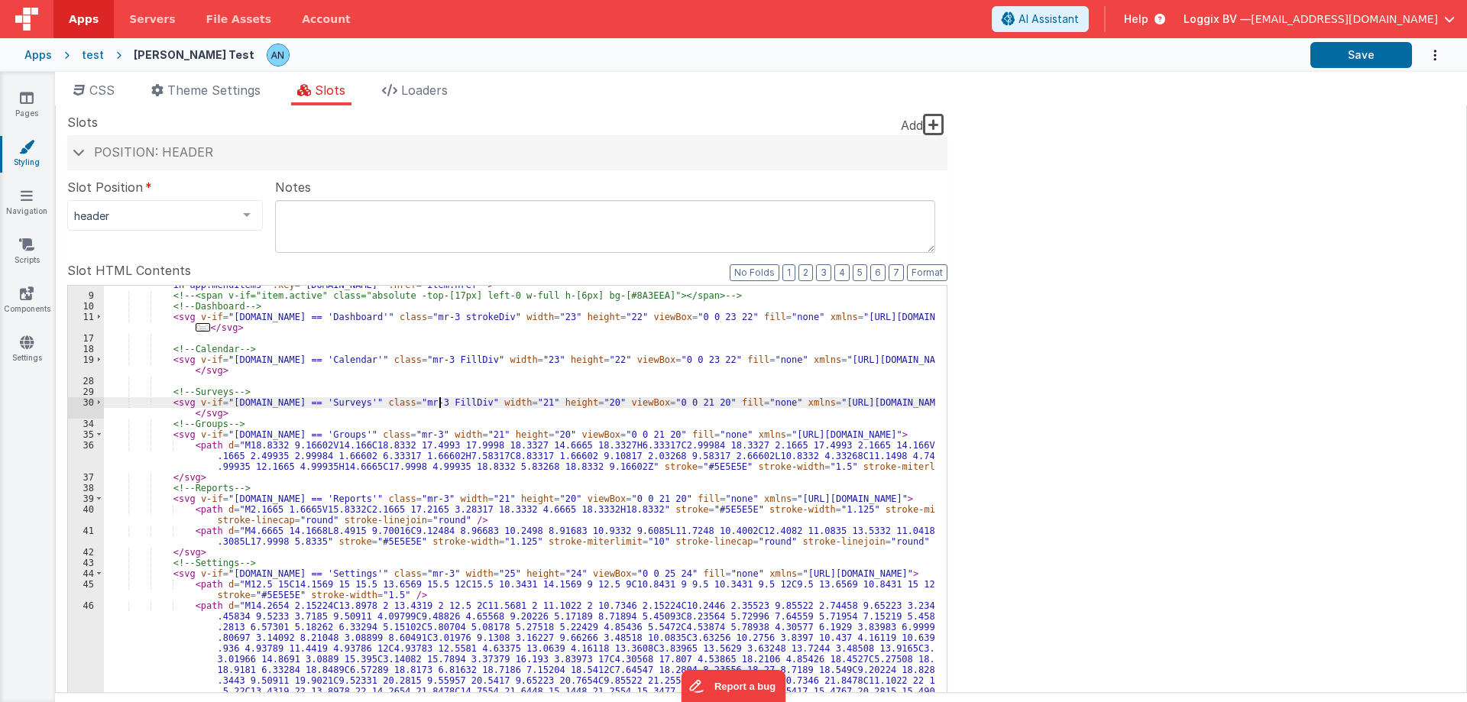
click at [429, 317] on div "< a @ click = "namedAction('sidebarActive',{path: item.id})" :class = "{ 'activ…" at bounding box center [519, 532] width 831 height 527
click at [394, 431] on div "< a @ click = "namedAction('sidebarActive',{path: item.id})" :class = "{ 'activ…" at bounding box center [519, 532] width 831 height 527
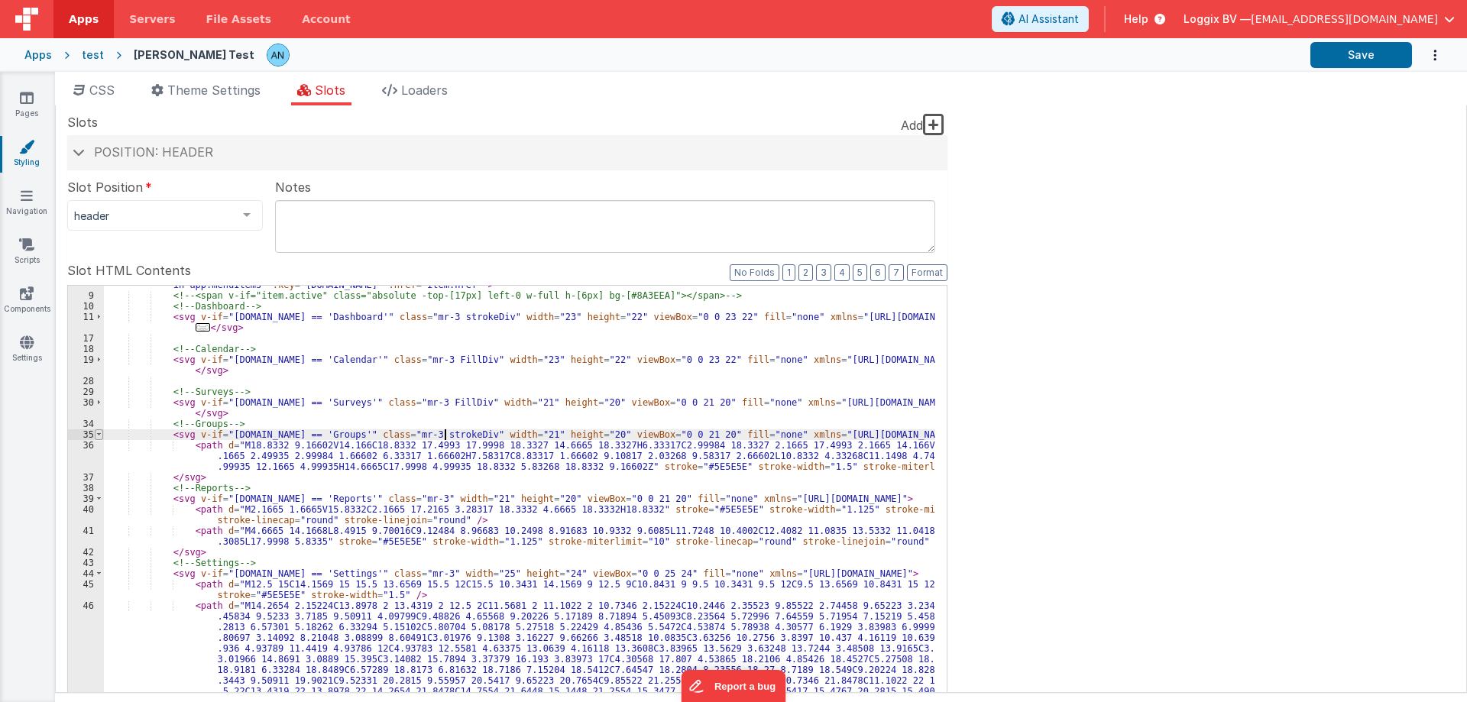
click at [98, 431] on span at bounding box center [99, 434] width 8 height 11
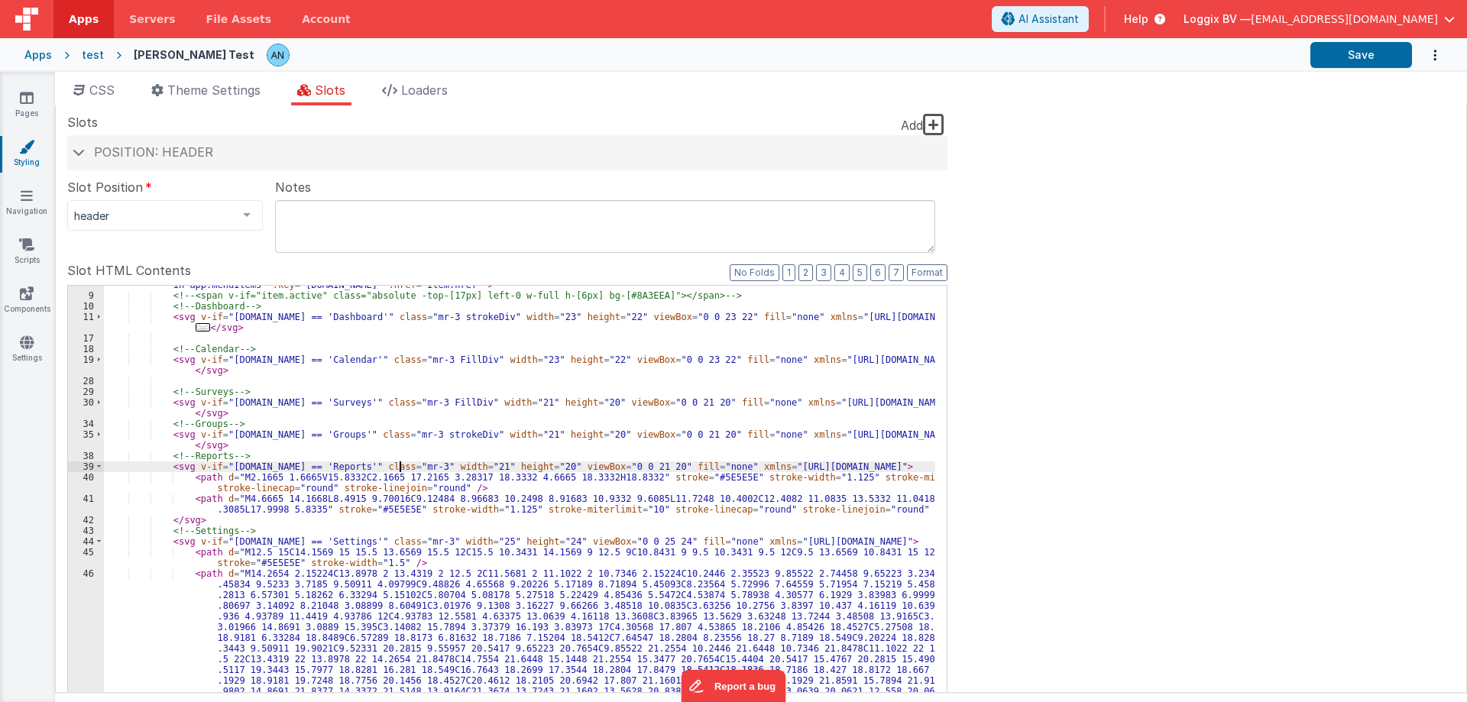
click at [399, 464] on div "< a @ click = "namedAction('sidebarActive',{path: item.id})" :class = "{ 'activ…" at bounding box center [519, 532] width 831 height 527
click at [100, 467] on span at bounding box center [99, 466] width 8 height 11
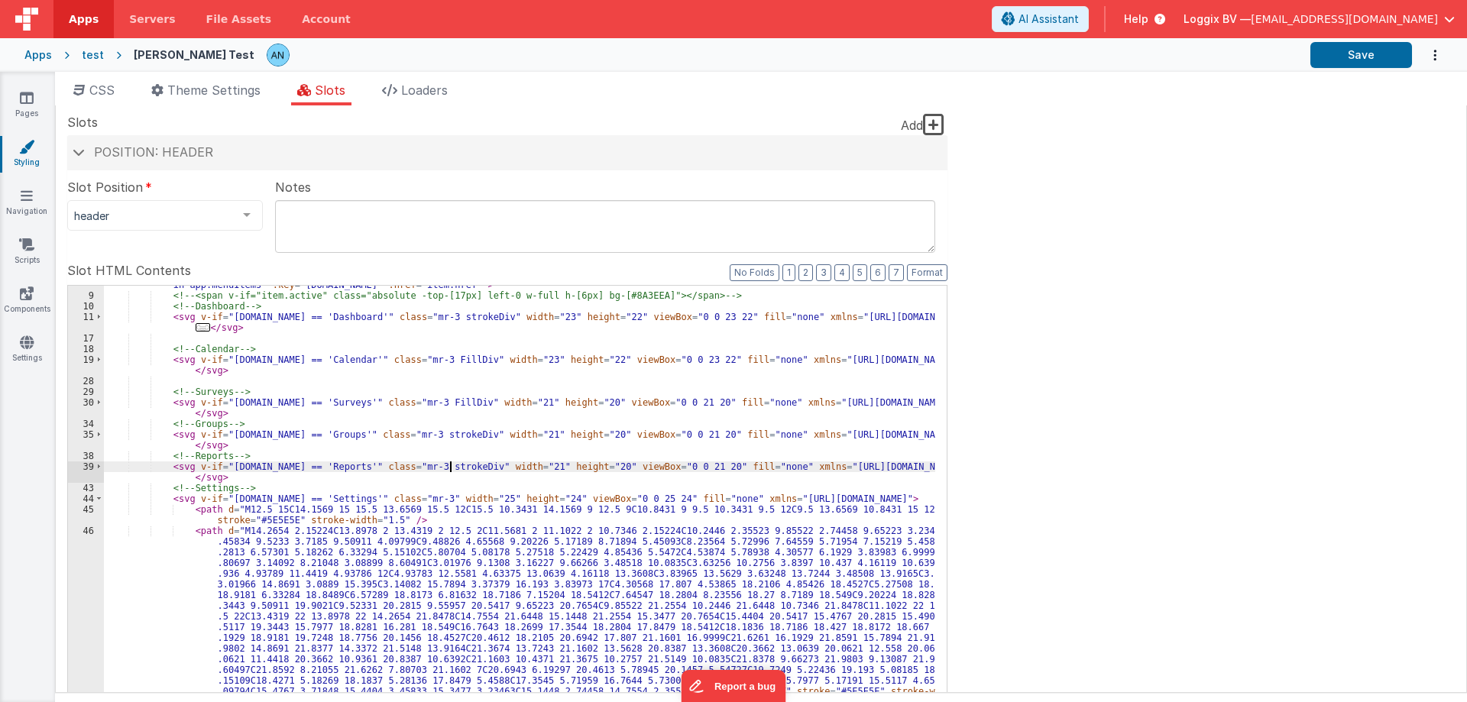
click at [406, 497] on div "< a @ click = "namedAction('sidebarActive',{path: item.id})" :class = "{ 'activ…" at bounding box center [519, 570] width 831 height 602
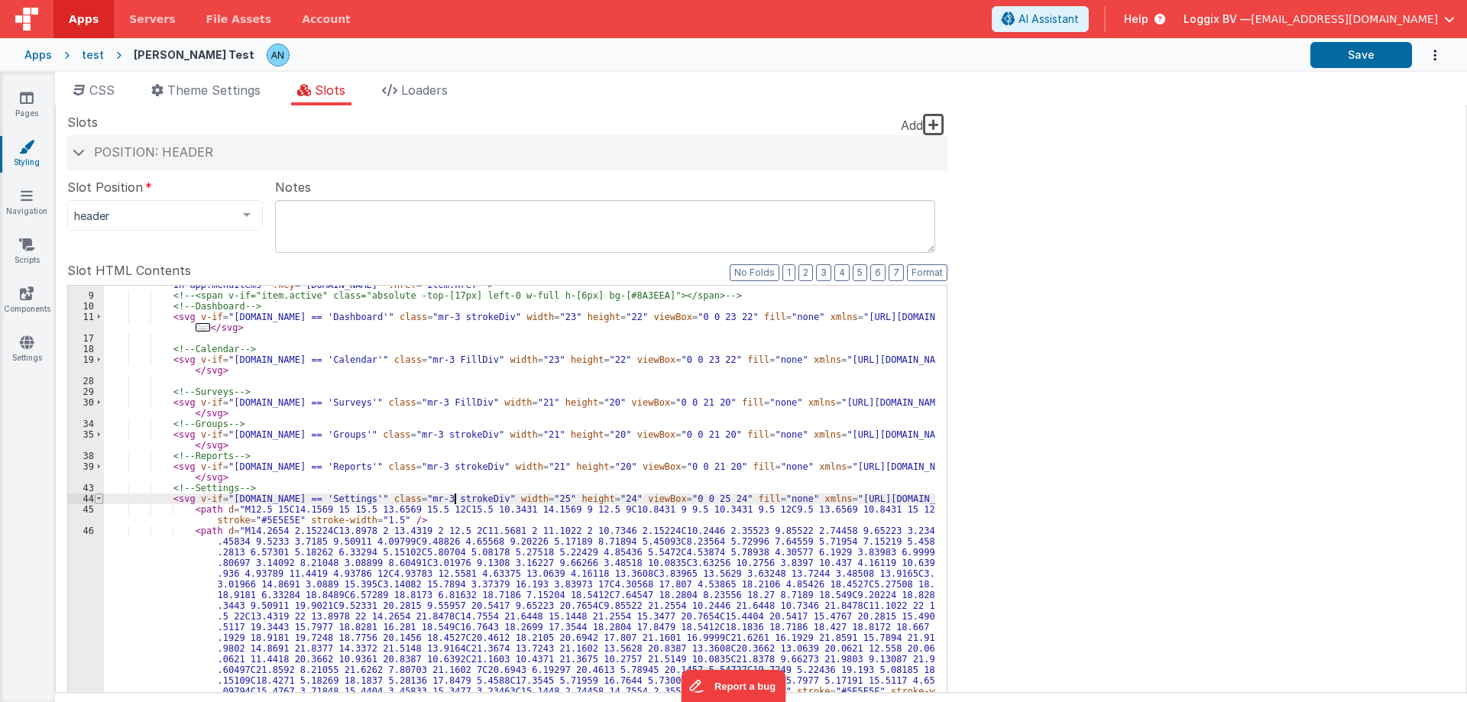
click at [101, 497] on span at bounding box center [99, 498] width 8 height 11
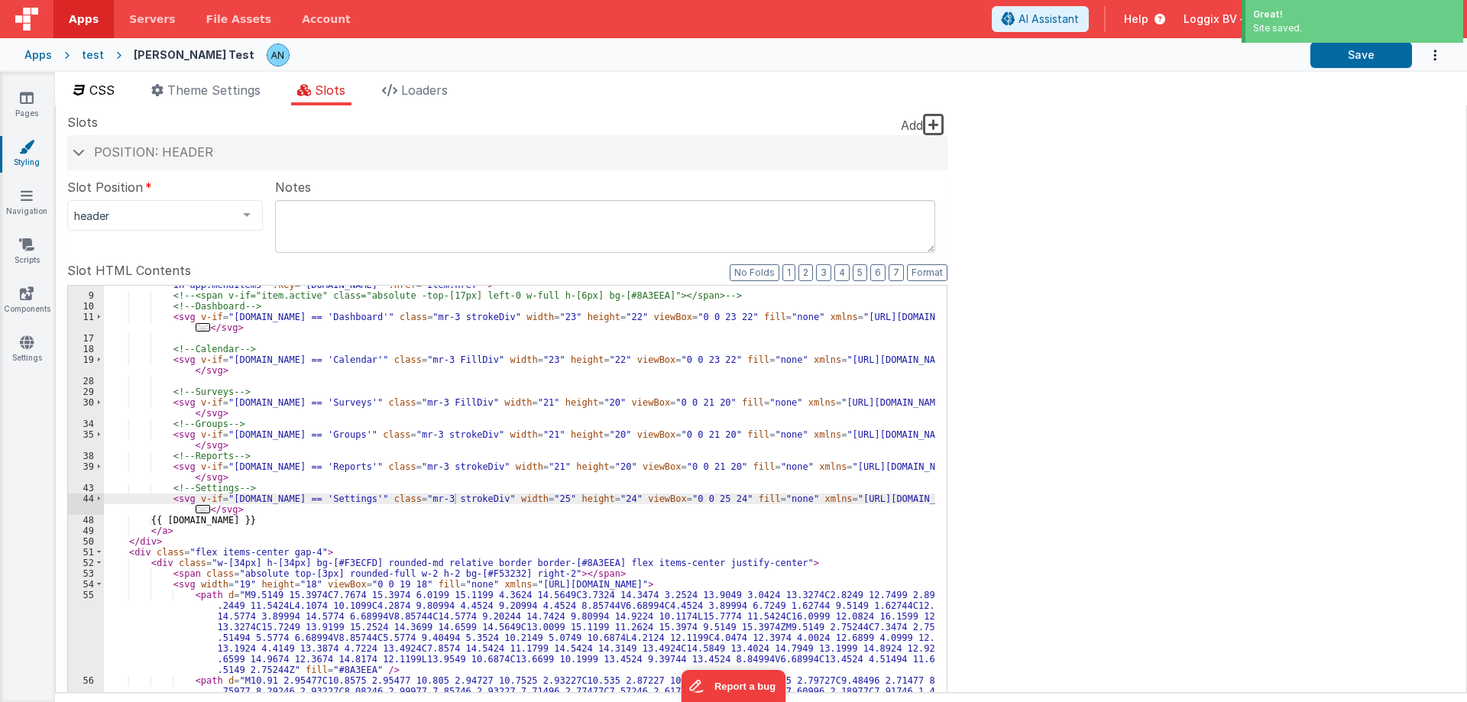
click at [115, 89] on span "CSS" at bounding box center [101, 89] width 25 height 15
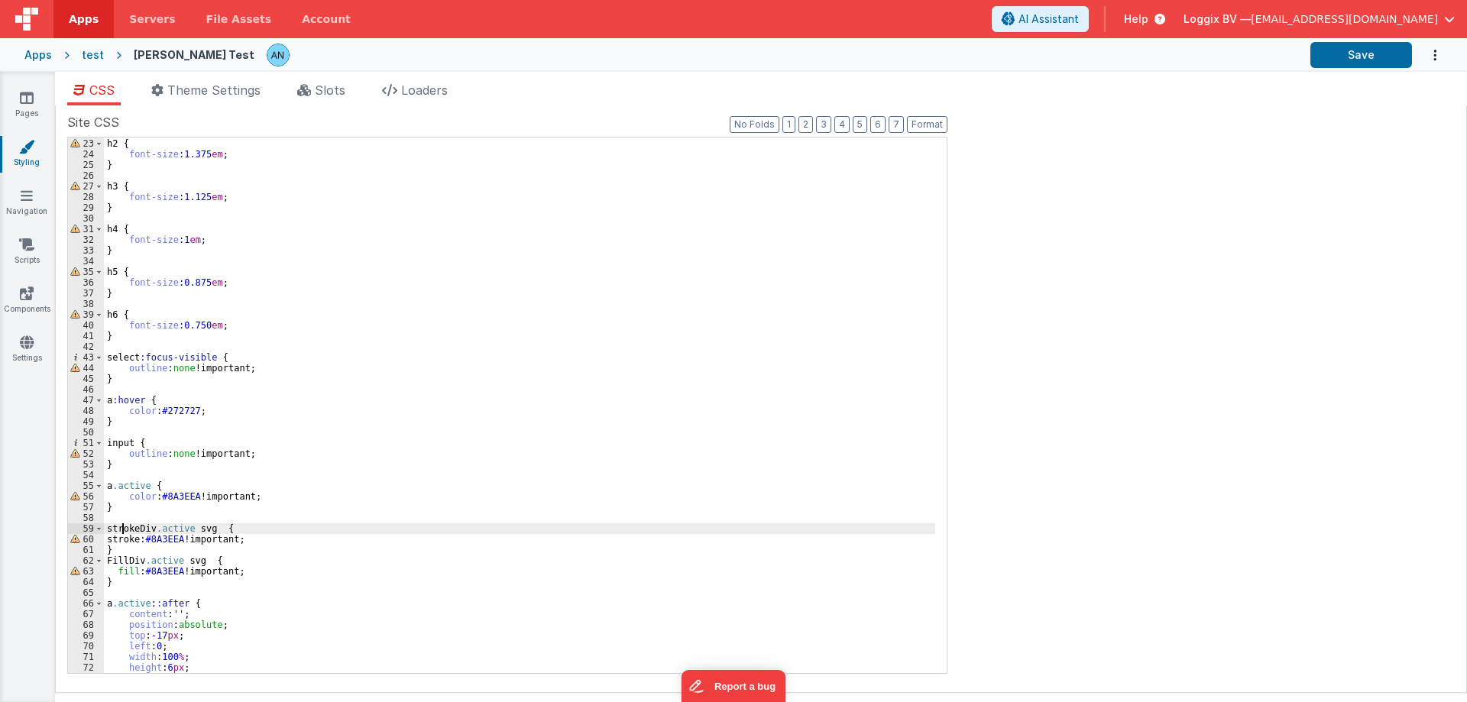
click at [120, 529] on div "h2 { font-size : 1.375 em ; } h3 { font-size : 1.125 em ; } h4 { font-size : 1 …" at bounding box center [519, 406] width 831 height 557
click at [114, 562] on div "h2 { font-size : 1.375 em ; } h3 { font-size : 1.125 em ; } h4 { font-size : 1 …" at bounding box center [519, 406] width 831 height 557
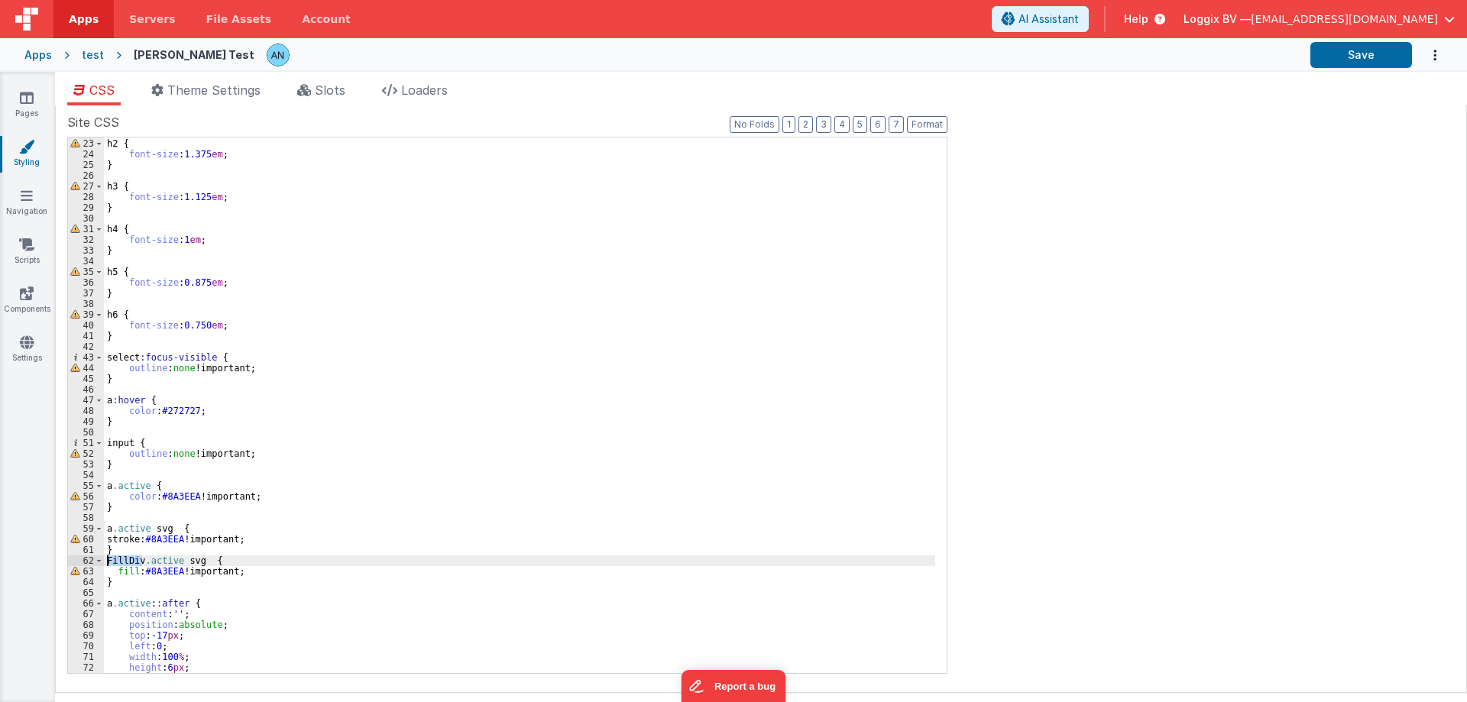
click at [114, 562] on div "h2 { font-size : 1.375 em ; } h3 { font-size : 1.125 em ; } h4 { font-size : 1 …" at bounding box center [519, 406] width 831 height 557
click at [158, 529] on div "h2 { font-size : 1.375 em ; } h3 { font-size : 1.125 em ; } h4 { font-size : 1 …" at bounding box center [519, 406] width 831 height 557
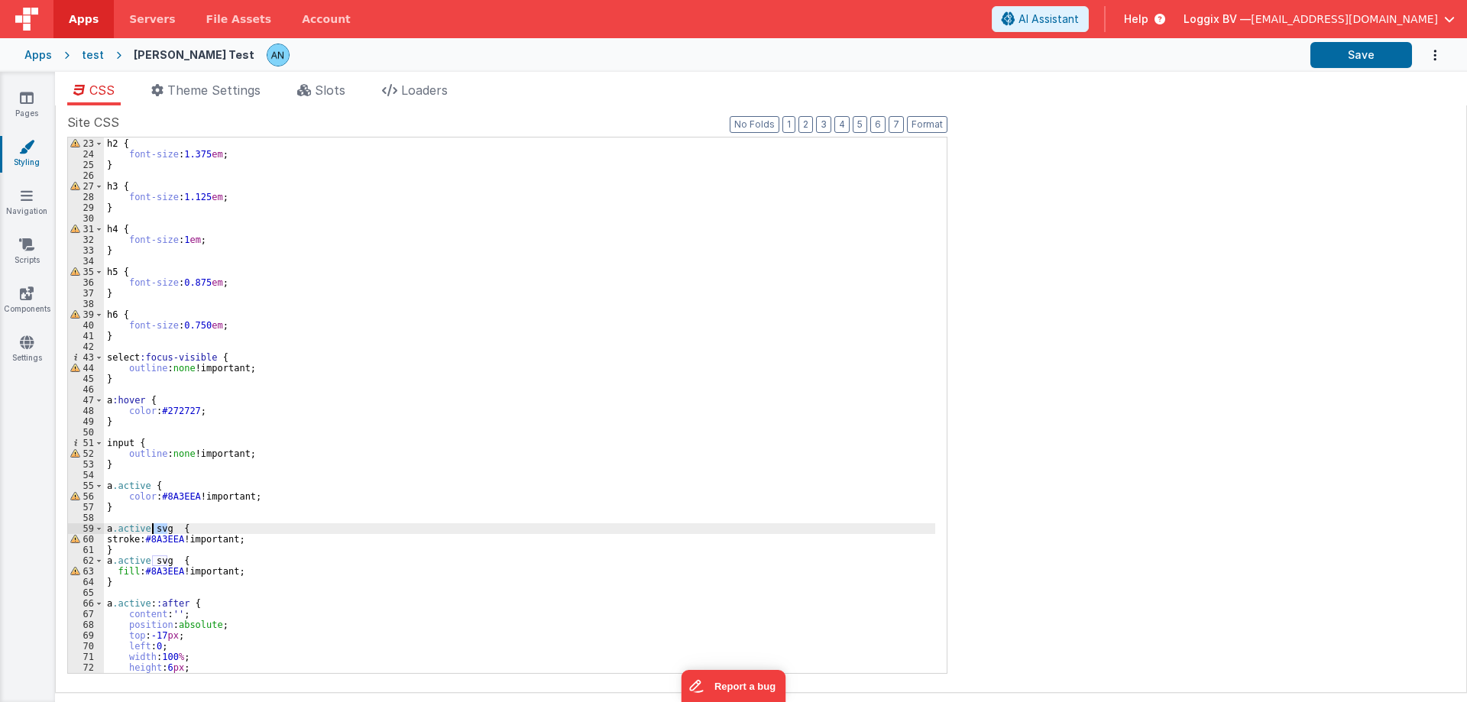
click at [158, 529] on div "h2 { font-size : 1.375 em ; } h3 { font-size : 1.125 em ; } h4 { font-size : 1 …" at bounding box center [519, 406] width 831 height 557
click at [161, 529] on div "h2 { font-size : 1.375 em ; } h3 { font-size : 1.125 em ; } h4 { font-size : 1 …" at bounding box center [519, 404] width 831 height 535
click at [161, 529] on div "h2 { font-size : 1.375 em ; } h3 { font-size : 1.125 em ; } h4 { font-size : 1 …" at bounding box center [519, 406] width 831 height 557
click at [157, 563] on div "h2 { font-size : 1.375 em ; } h3 { font-size : 1.125 em ; } h4 { font-size : 1 …" at bounding box center [519, 406] width 831 height 557
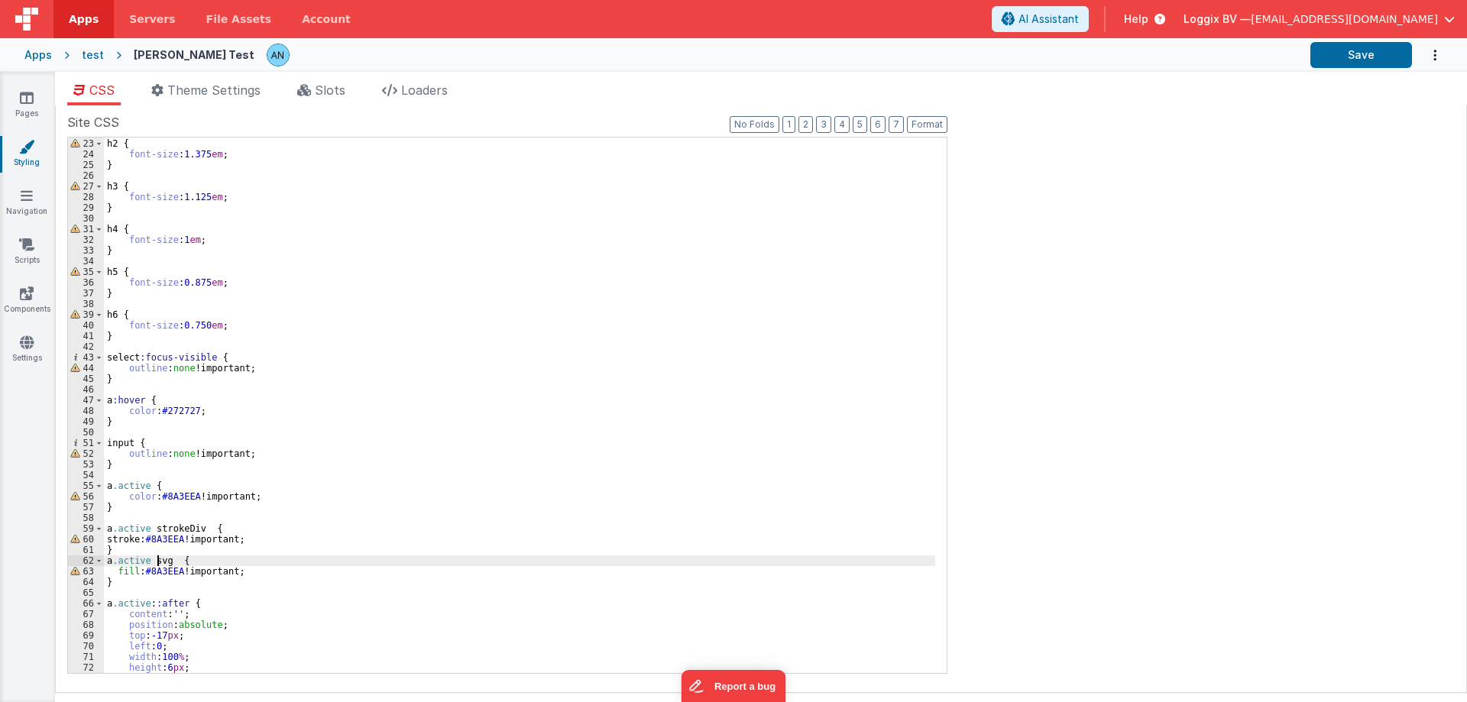
click at [157, 563] on div "h2 { font-size : 1.375 em ; } h3 { font-size : 1.125 em ; } h4 { font-size : 1 …" at bounding box center [519, 406] width 831 height 557
paste textarea
click at [154, 558] on div "h2 { font-size : 1.375 em ; } h3 { font-size : 1.125 em ; } h4 { font-size : 1 …" at bounding box center [519, 406] width 831 height 557
click at [154, 531] on div "h2 { font-size : 1.375 em ; } h3 { font-size : 1.125 em ; } h4 { font-size : 1 …" at bounding box center [519, 406] width 831 height 557
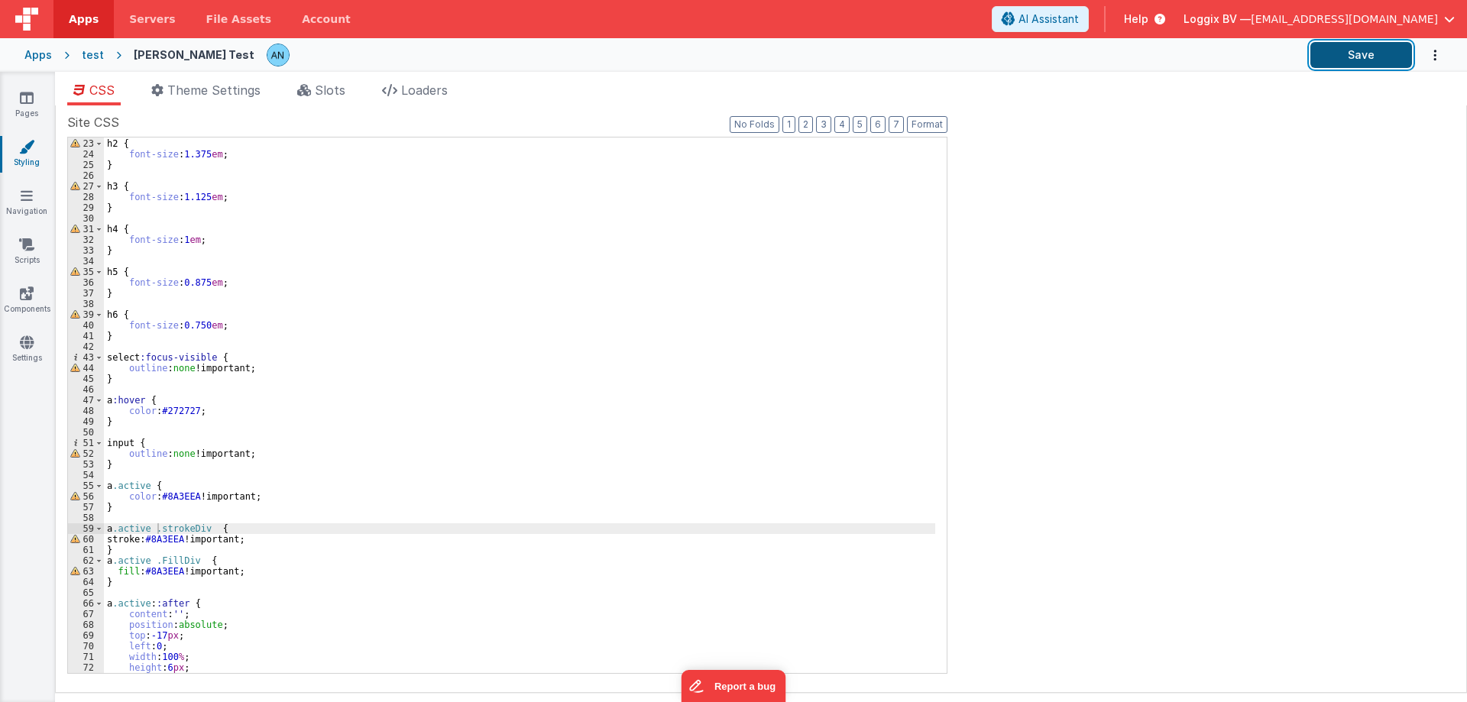
click at [1361, 55] on button "Save" at bounding box center [1361, 55] width 102 height 26
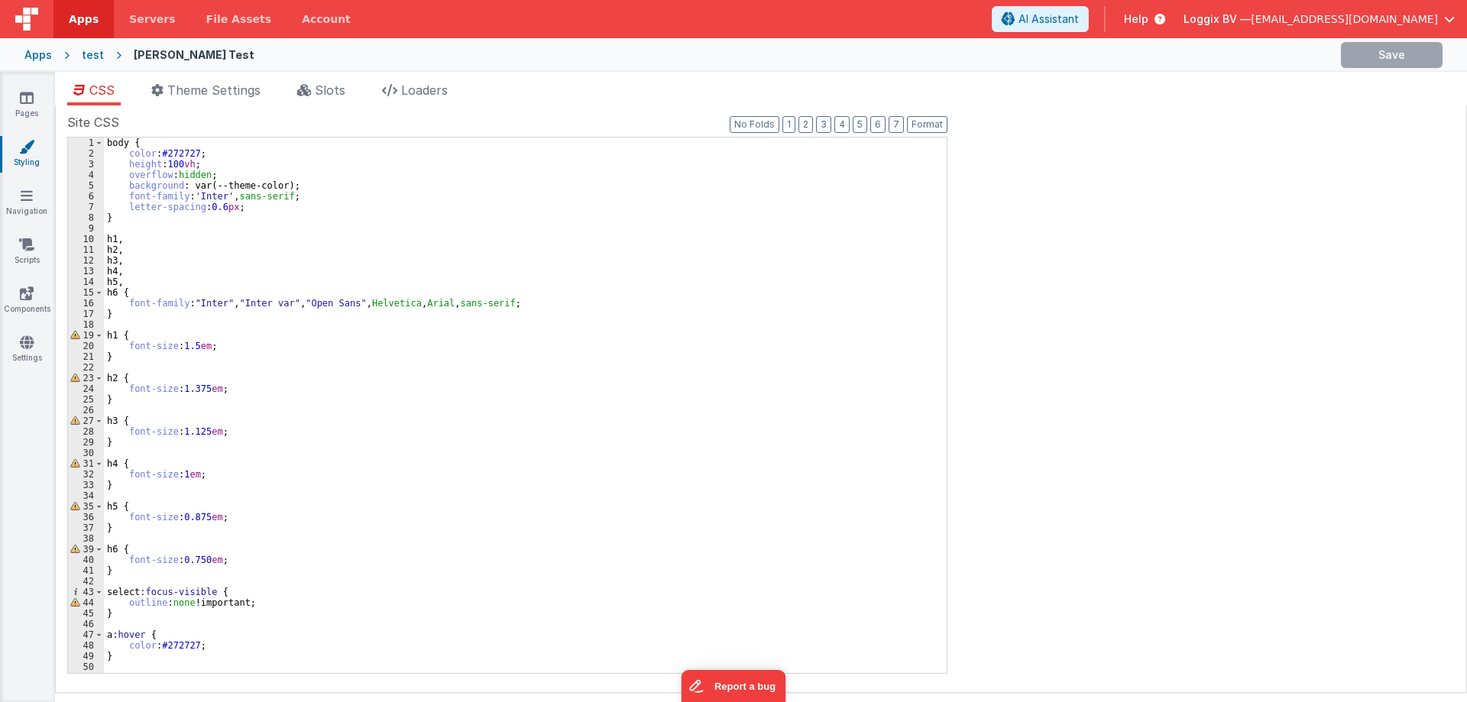
drag, startPoint x: 317, startPoint y: 89, endPoint x: 230, endPoint y: 170, distance: 118.9
click at [318, 91] on span "Slots" at bounding box center [330, 89] width 31 height 15
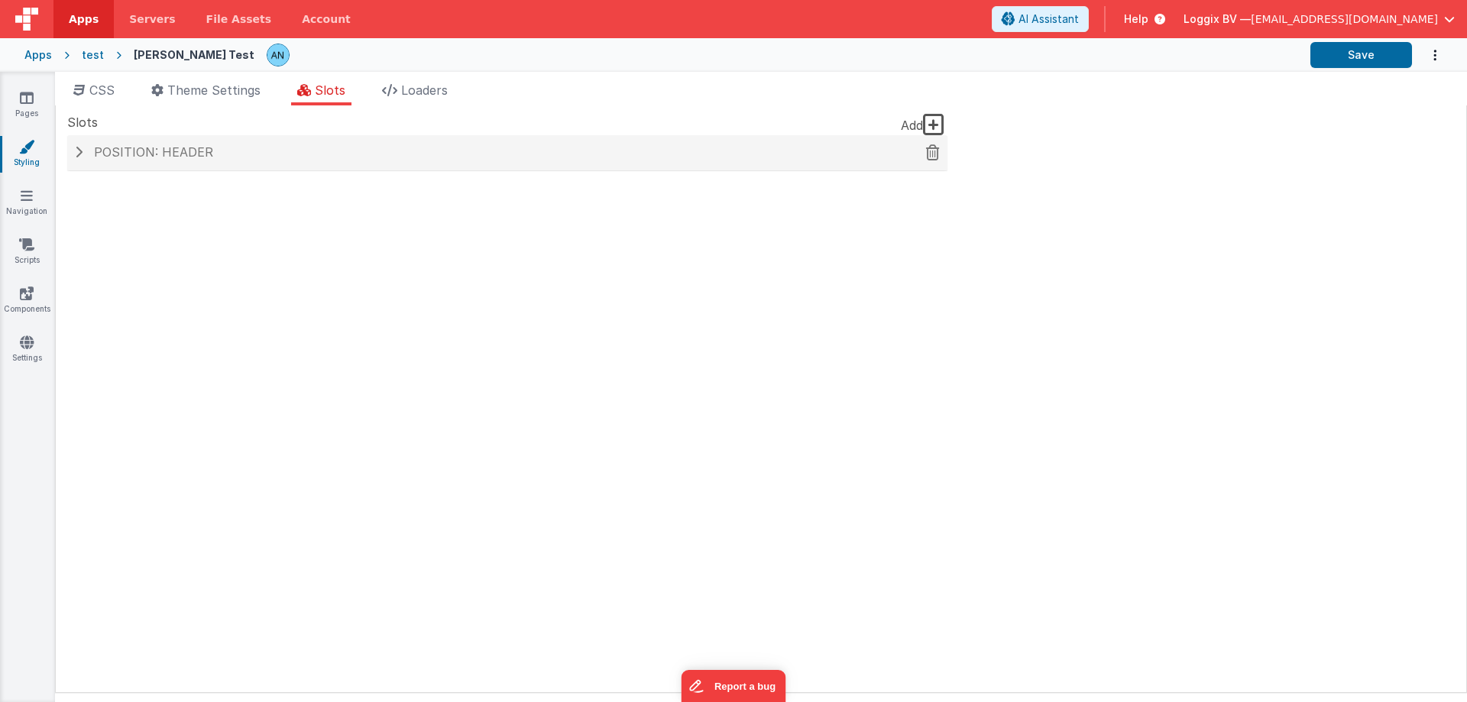
click at [186, 152] on span "Position: header" at bounding box center [153, 151] width 119 height 15
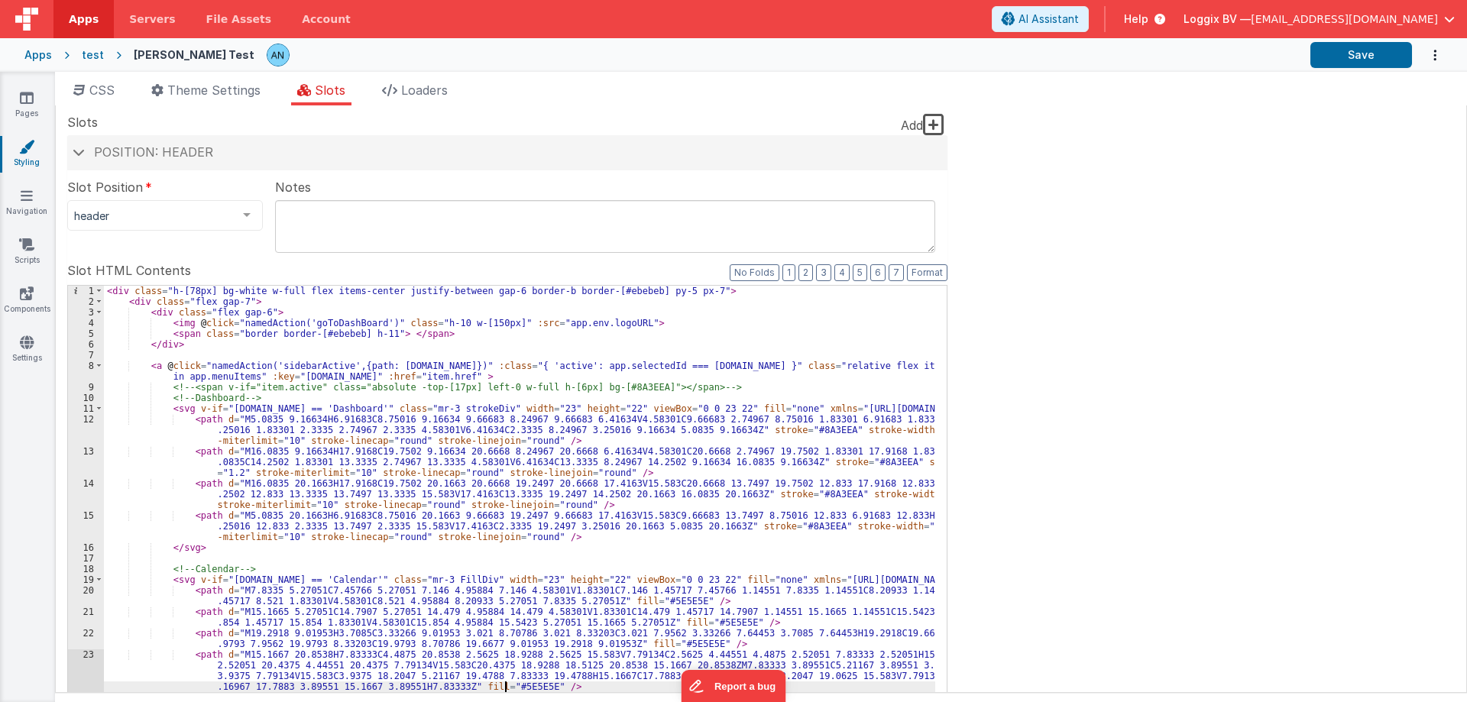
click at [507, 682] on div "< div class = "h-[78px] bg-white w-full flex items-center justify-between gap-6…" at bounding box center [519, 571] width 831 height 570
click at [757, 529] on div "< div class = "h-[78px] bg-white w-full flex items-center justify-between gap-6…" at bounding box center [519, 571] width 831 height 570
click at [765, 429] on div "< div class = "h-[78px] bg-white w-full flex items-center justify-between gap-6…" at bounding box center [519, 571] width 831 height 570
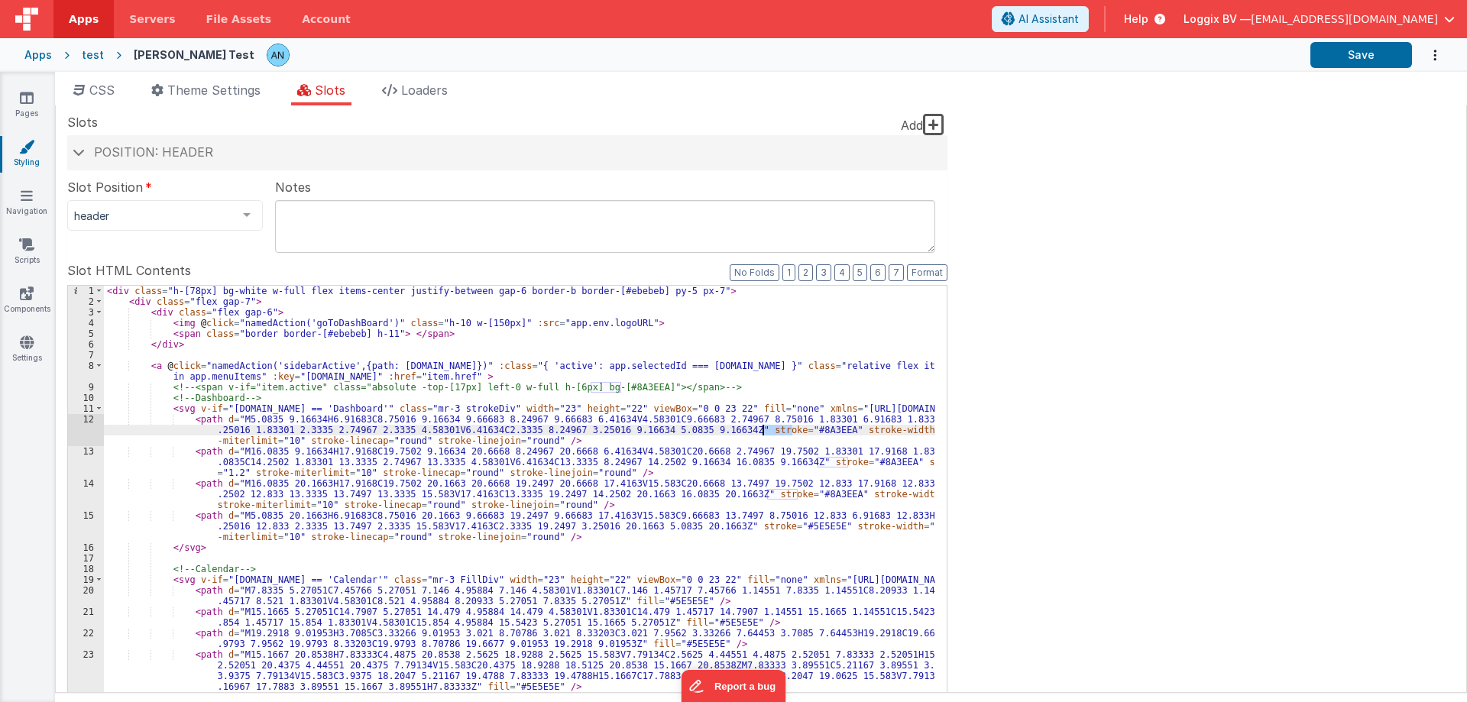
click at [765, 429] on div "< div class = "h-[78px] bg-white w-full flex items-center justify-between gap-6…" at bounding box center [519, 571] width 831 height 570
click at [842, 468] on div "< div class = "h-[78px] bg-white w-full flex items-center justify-between gap-6…" at bounding box center [519, 571] width 831 height 570
click at [842, 463] on div "< div class = "h-[78px] bg-white w-full flex items-center justify-between gap-6…" at bounding box center [519, 571] width 831 height 570
click at [775, 494] on div "< div class = "h-[78px] bg-white w-full flex items-center justify-between gap-6…" at bounding box center [519, 571] width 831 height 570
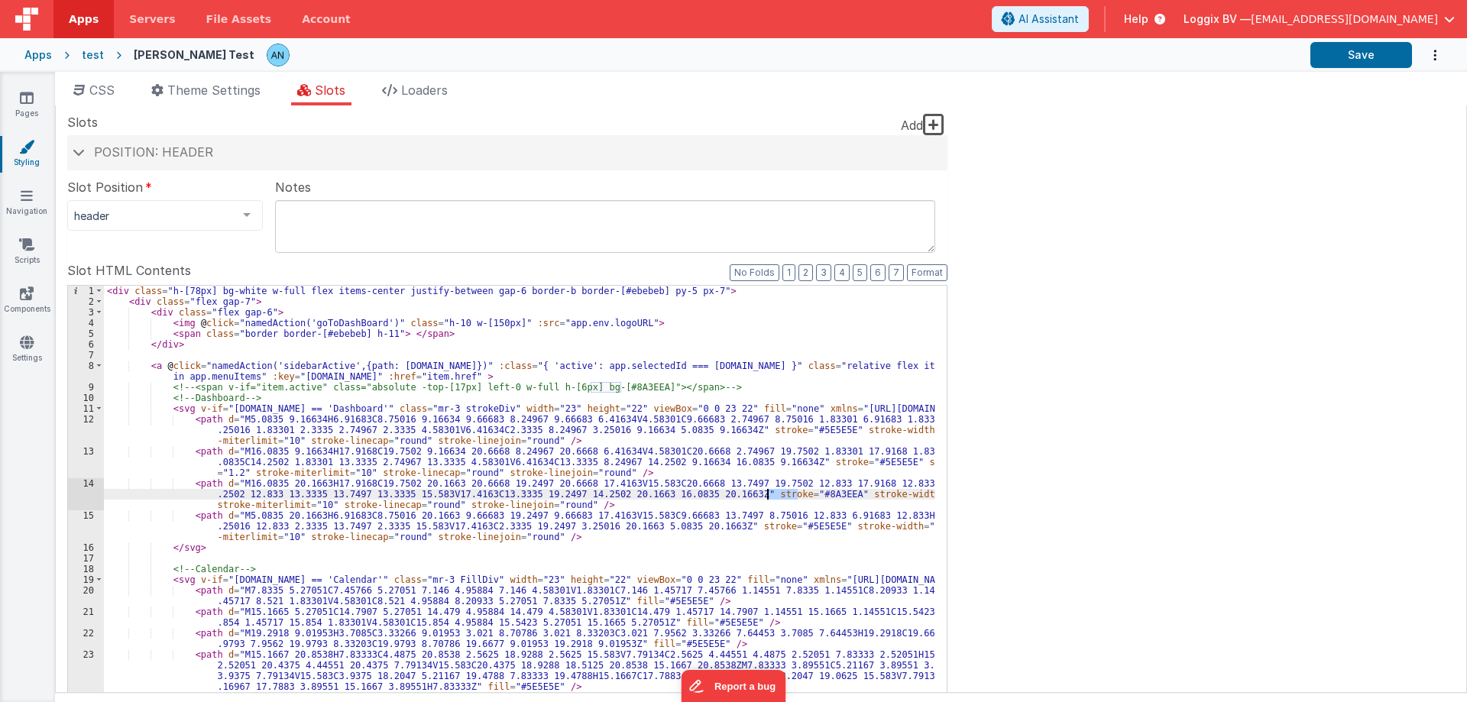
click at [775, 494] on div "< div class = "h-[78px] bg-white w-full flex items-center justify-between gap-6…" at bounding box center [519, 571] width 831 height 570
click at [1349, 48] on button "Save" at bounding box center [1361, 55] width 102 height 26
click at [925, 273] on button "Format" at bounding box center [927, 272] width 40 height 17
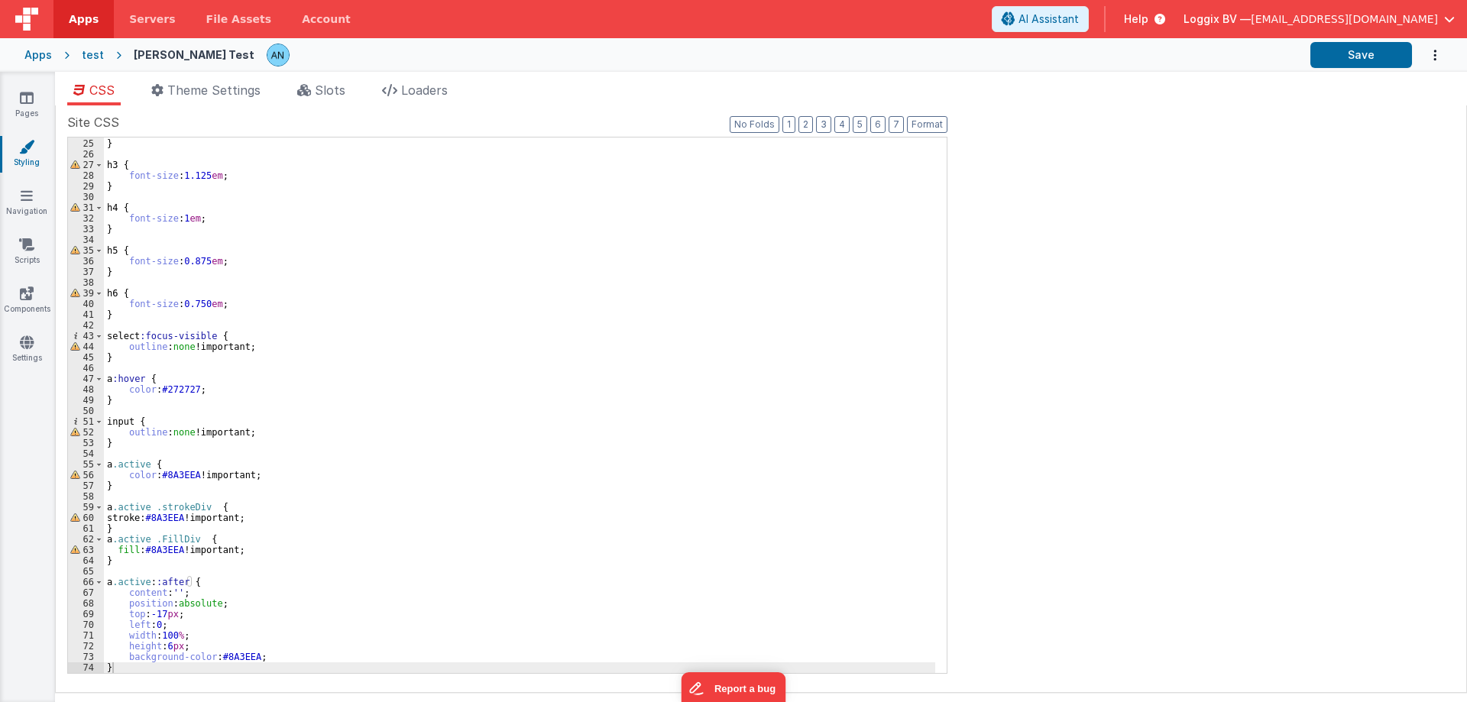
scroll to position [256, 0]
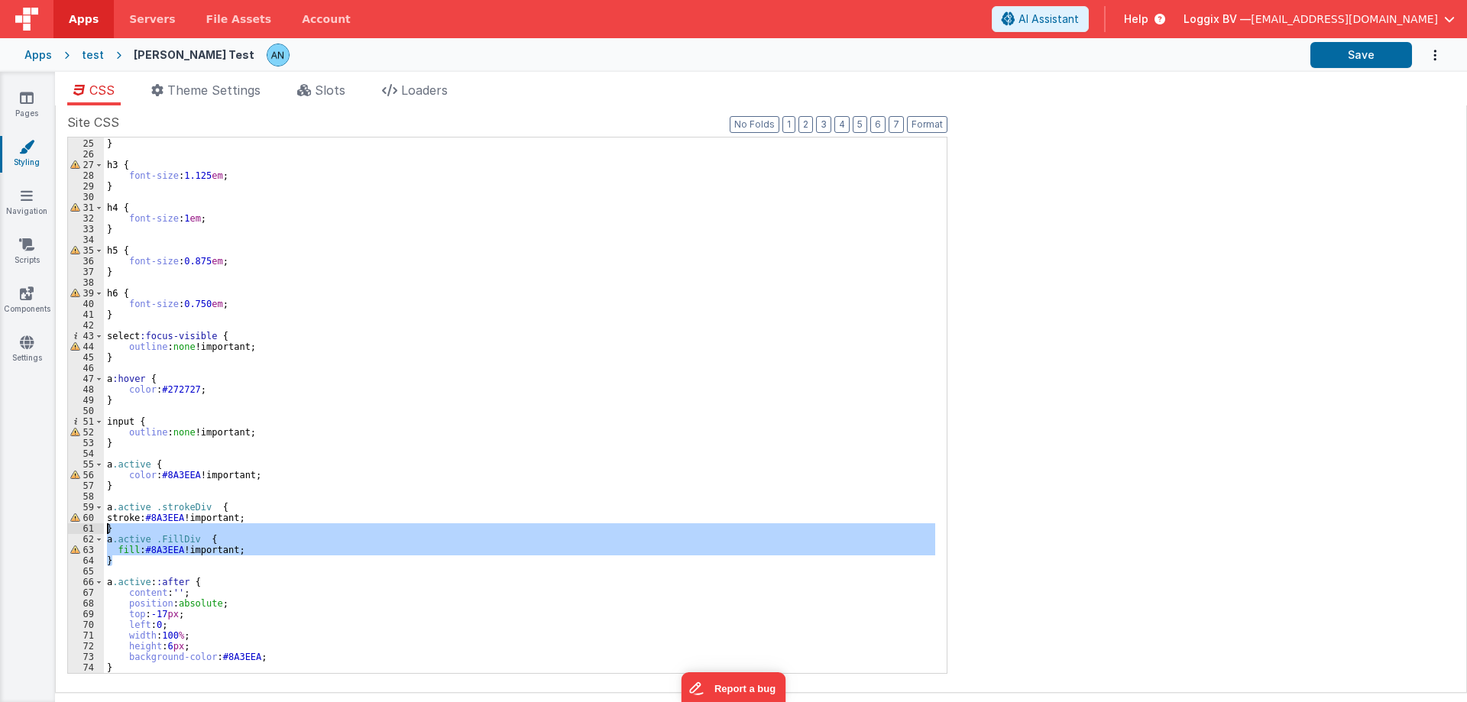
drag, startPoint x: 121, startPoint y: 558, endPoint x: 92, endPoint y: 529, distance: 40.5
click at [92, 529] on div "24 25 26 27 28 29 30 31 32 33 34 35 36 37 38 39 40 41 42 43 44 45 46 47 48 49 5…" at bounding box center [507, 405] width 880 height 537
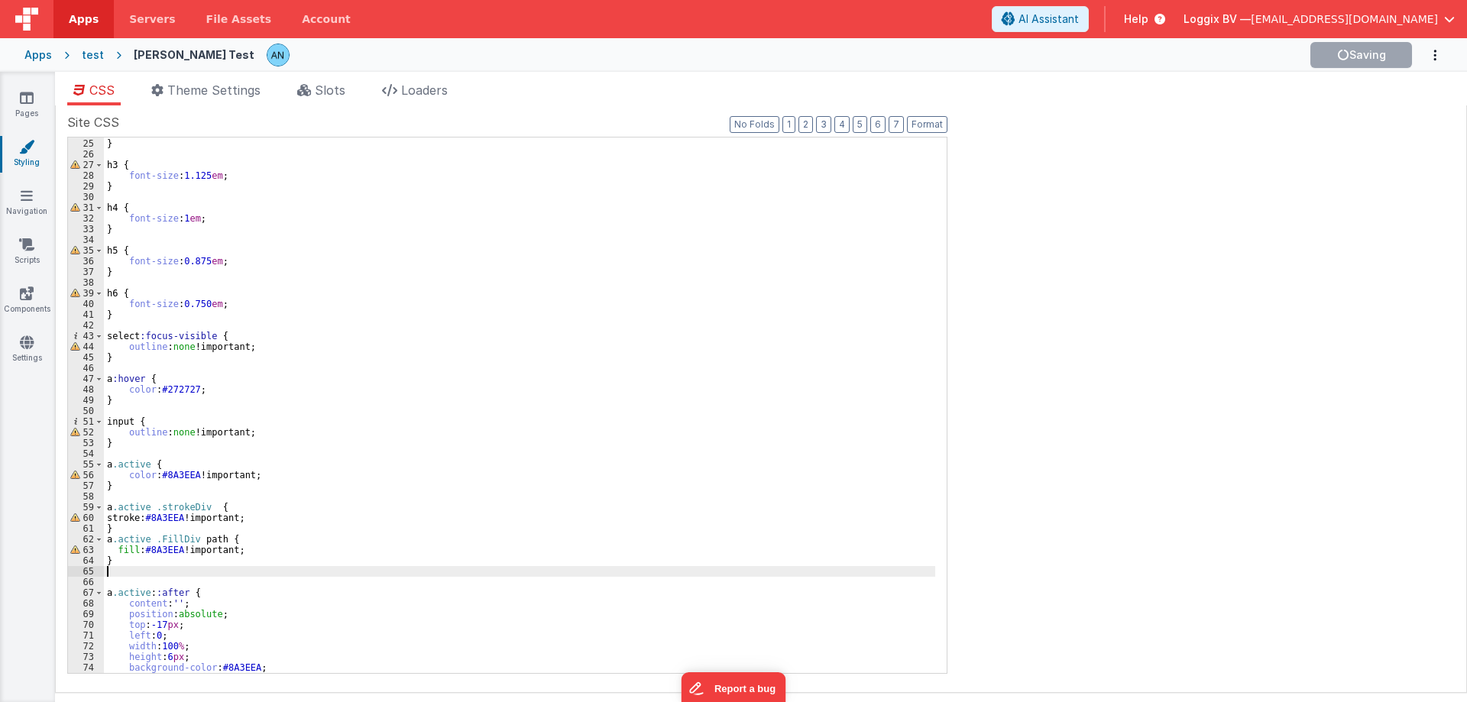
click at [202, 539] on div "font-size : 1.375 em ; } h3 { font-size : 1.125 em ; } h4 { font-size : 1 em ; …" at bounding box center [519, 406] width 831 height 557
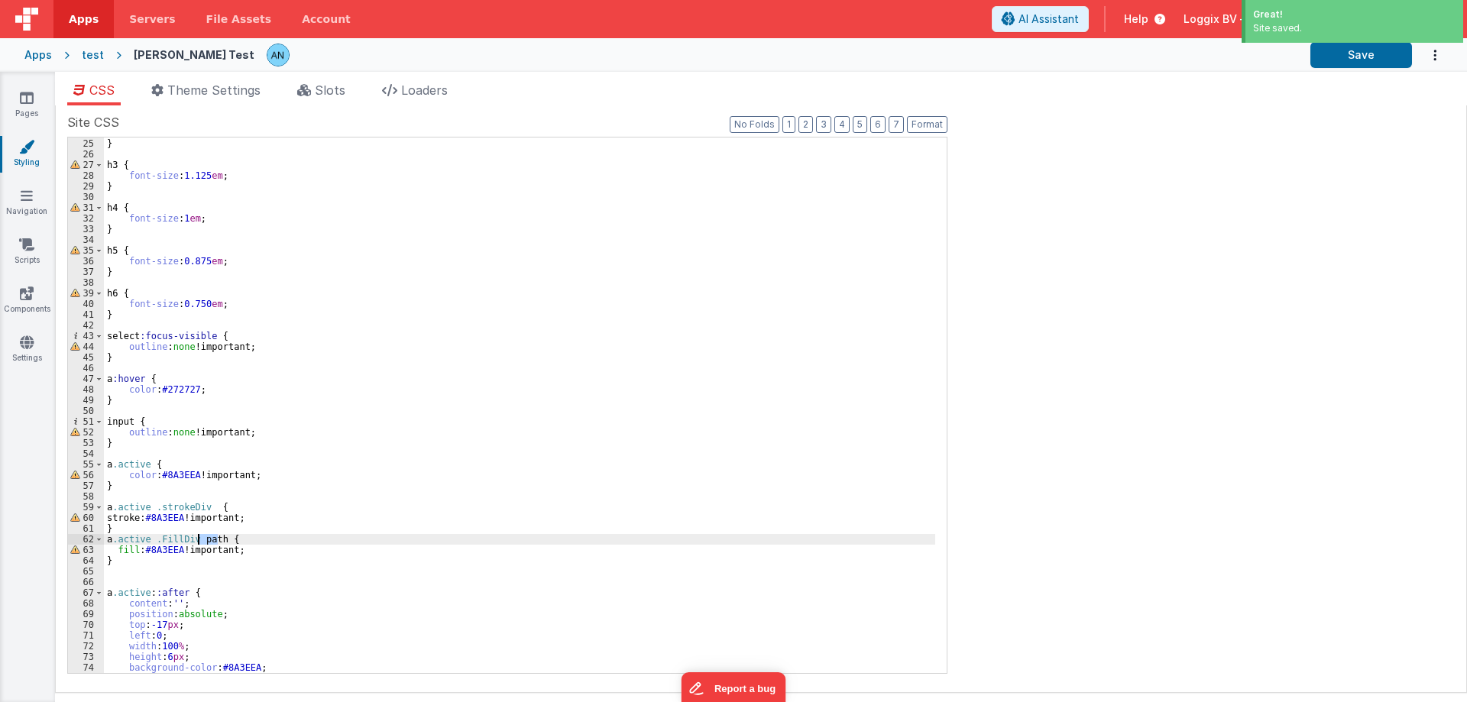
click at [213, 507] on div "font-size : 1.375 em ; } h3 { font-size : 1.125 em ; } h4 { font-size : 1 em ; …" at bounding box center [519, 406] width 831 height 557
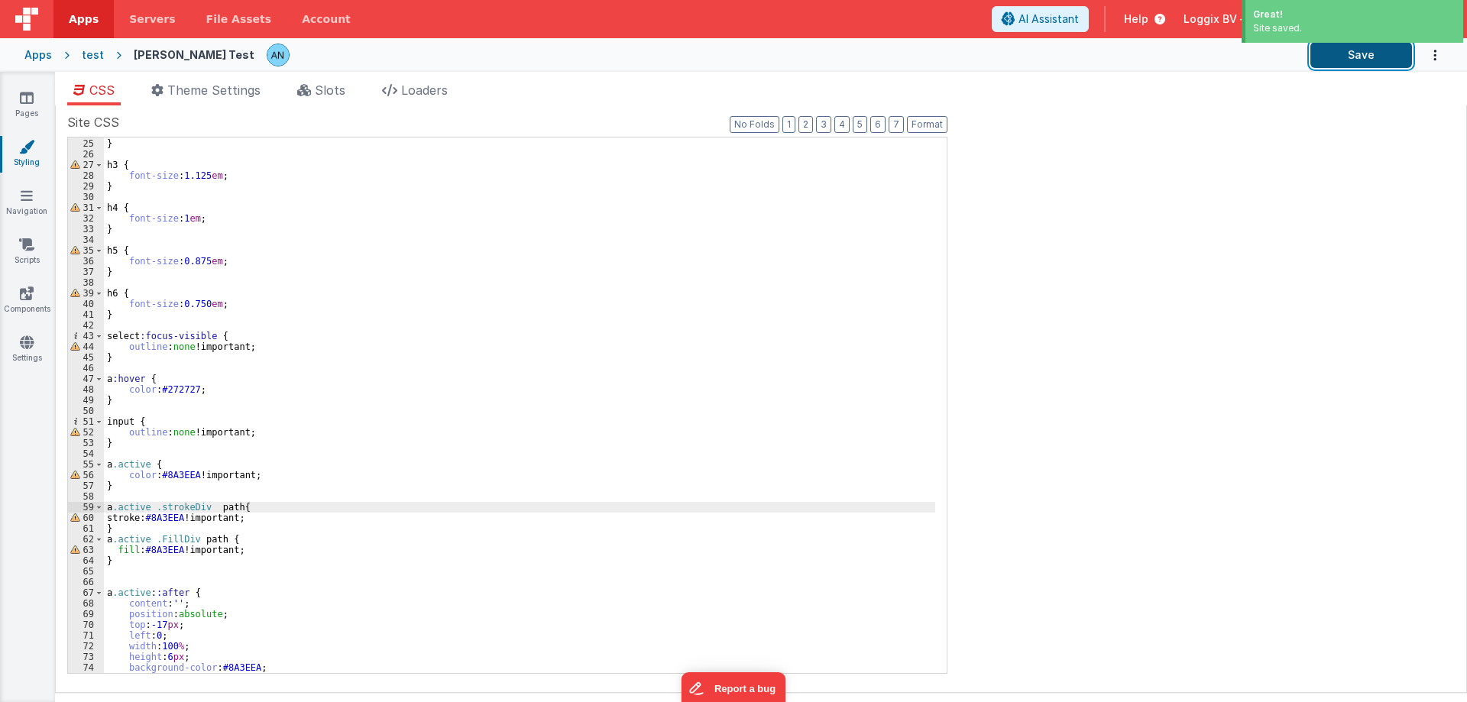
click at [1347, 60] on button "Save" at bounding box center [1361, 55] width 102 height 26
click at [933, 121] on button "Format" at bounding box center [927, 124] width 40 height 17
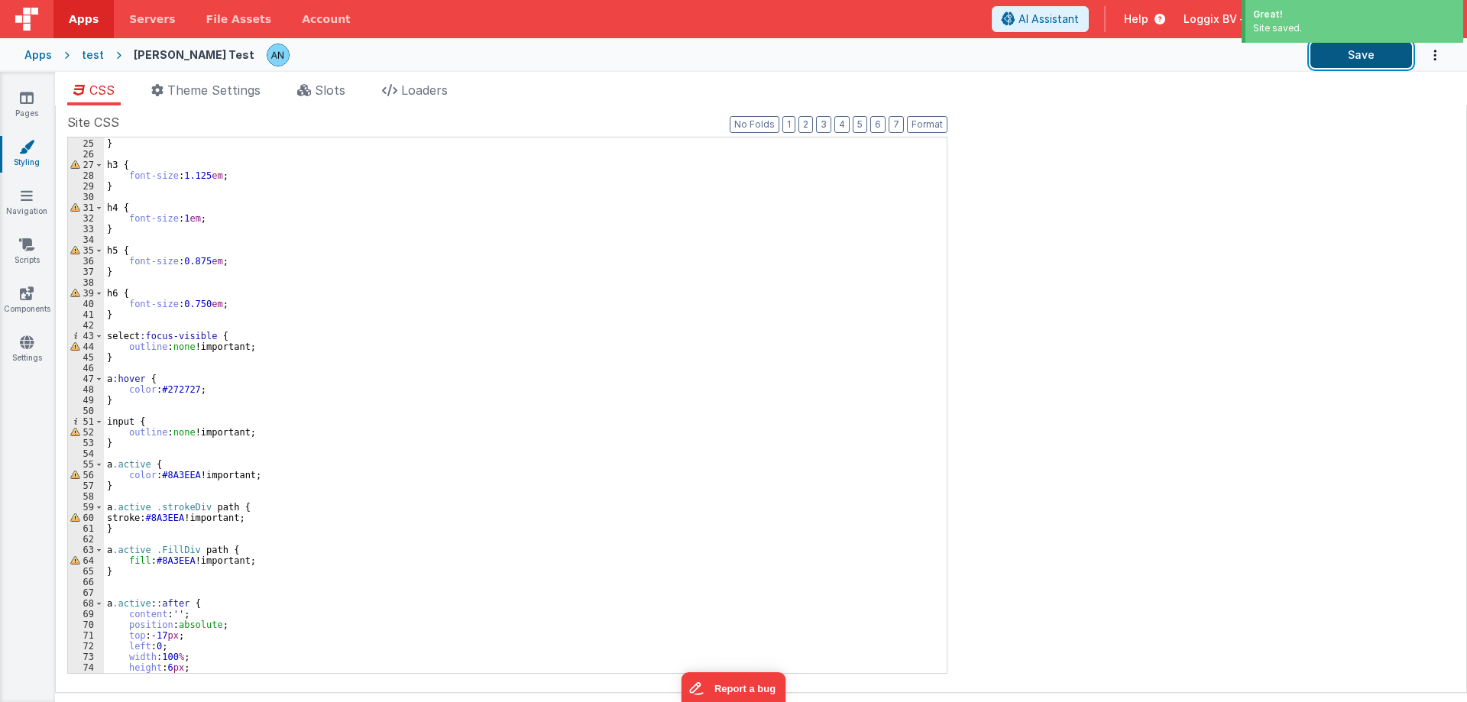
click at [1356, 66] on button "Save" at bounding box center [1361, 55] width 102 height 26
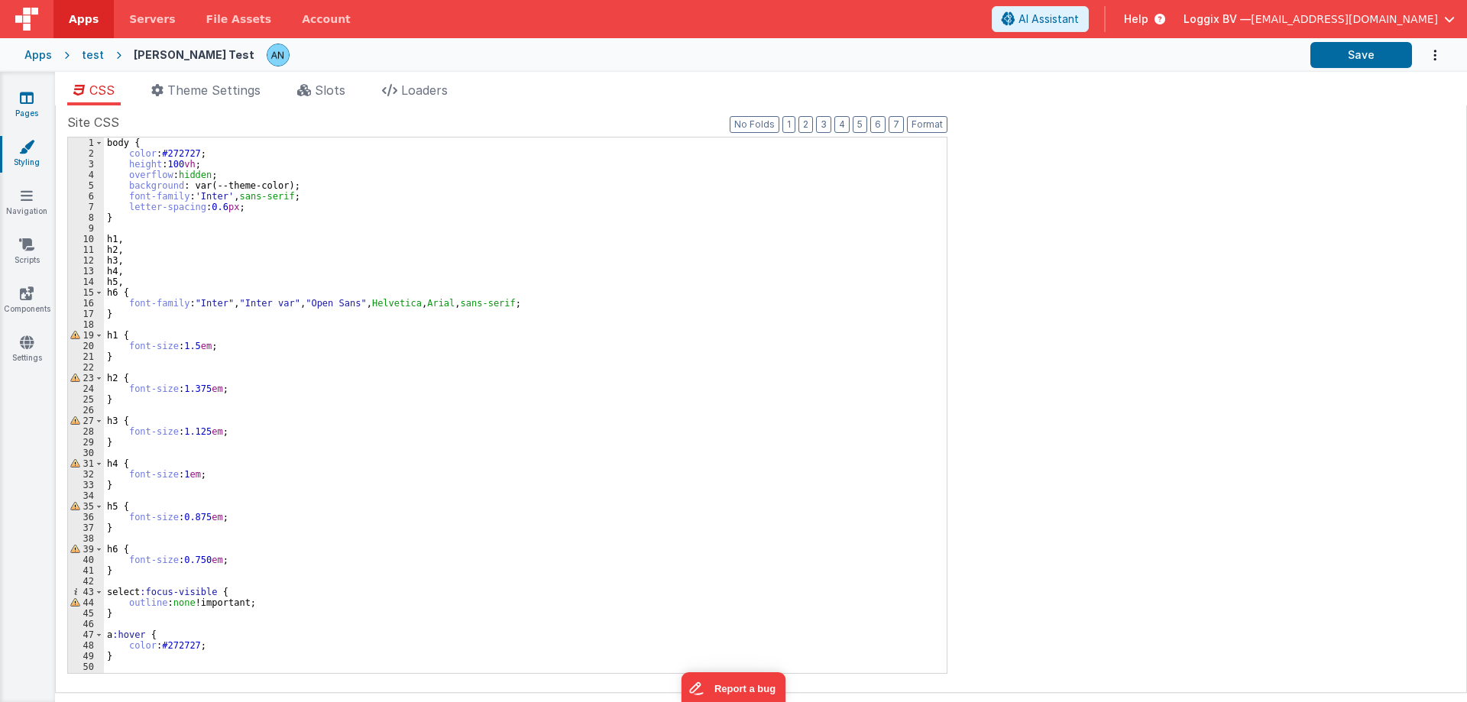
click at [27, 104] on icon at bounding box center [27, 97] width 14 height 15
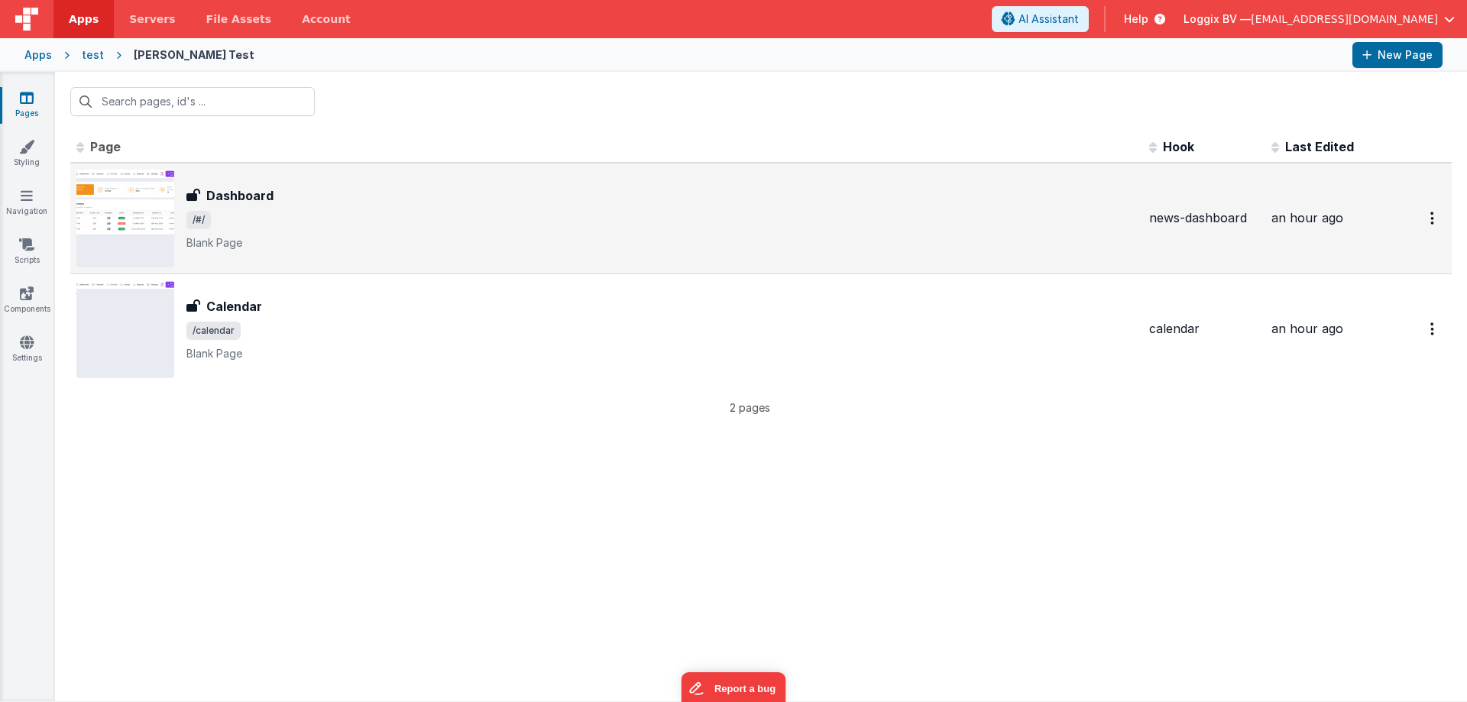
click at [250, 207] on div "Dashboard Dashboard /#/ Blank Page" at bounding box center [661, 218] width 950 height 64
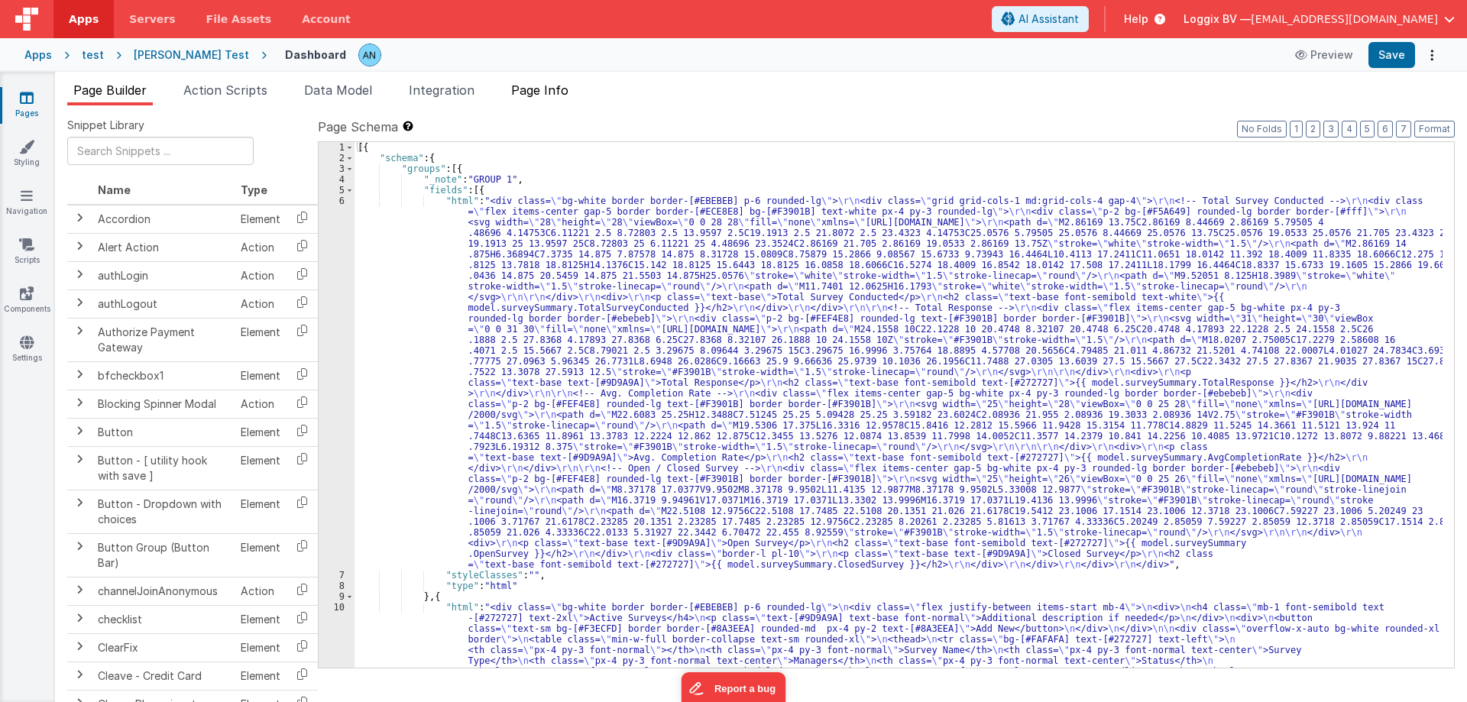
click at [560, 90] on span "Page Info" at bounding box center [539, 89] width 57 height 15
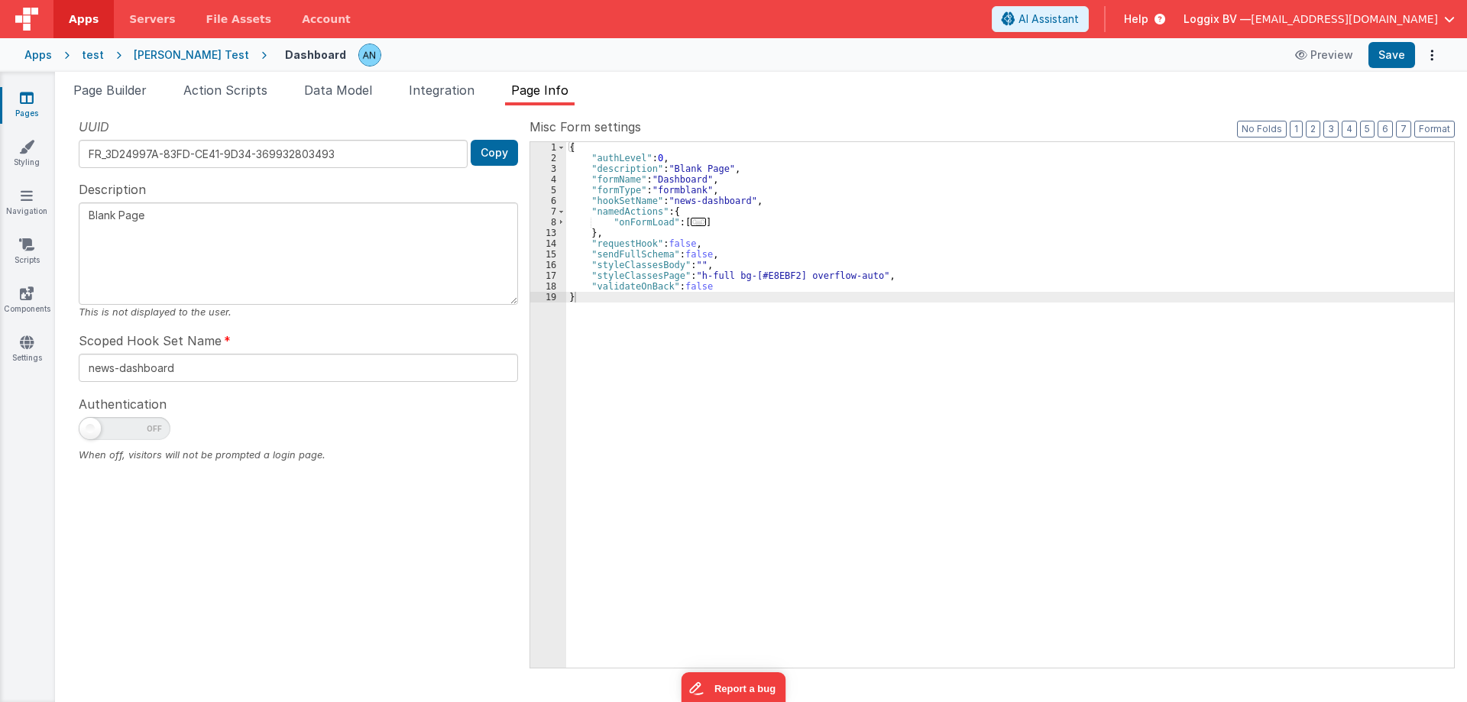
click at [187, 50] on div "[PERSON_NAME] Test" at bounding box center [191, 54] width 115 height 15
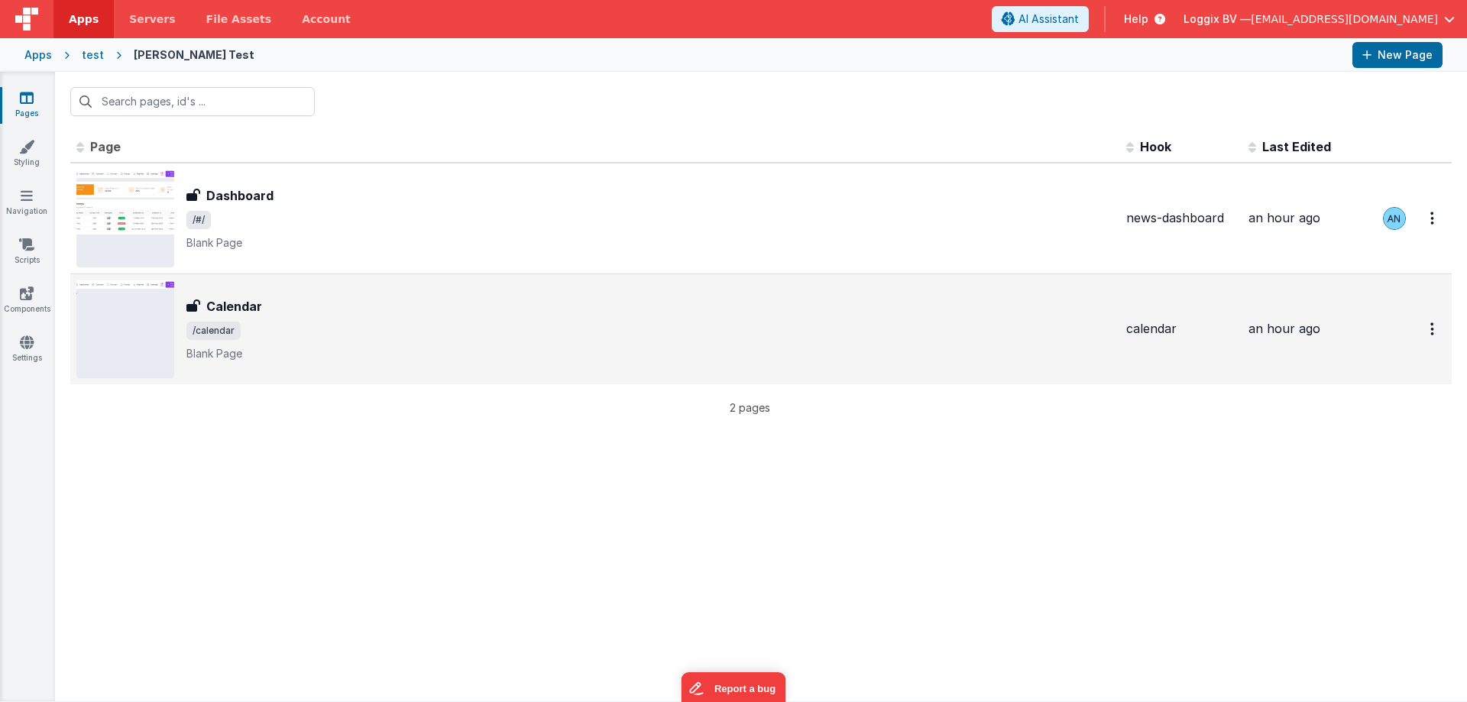
click at [243, 328] on span "/calendar" at bounding box center [649, 331] width 927 height 18
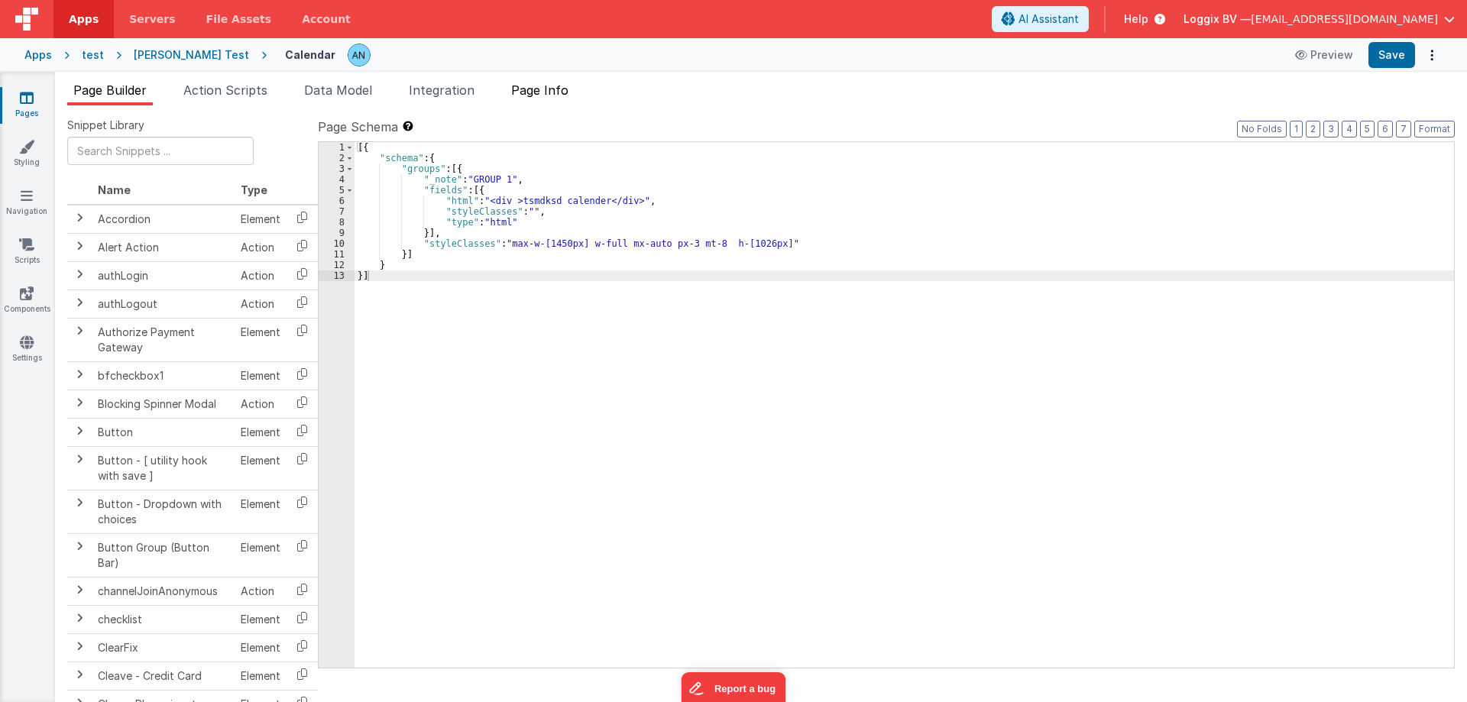
click at [538, 84] on span "Page Info" at bounding box center [539, 89] width 57 height 15
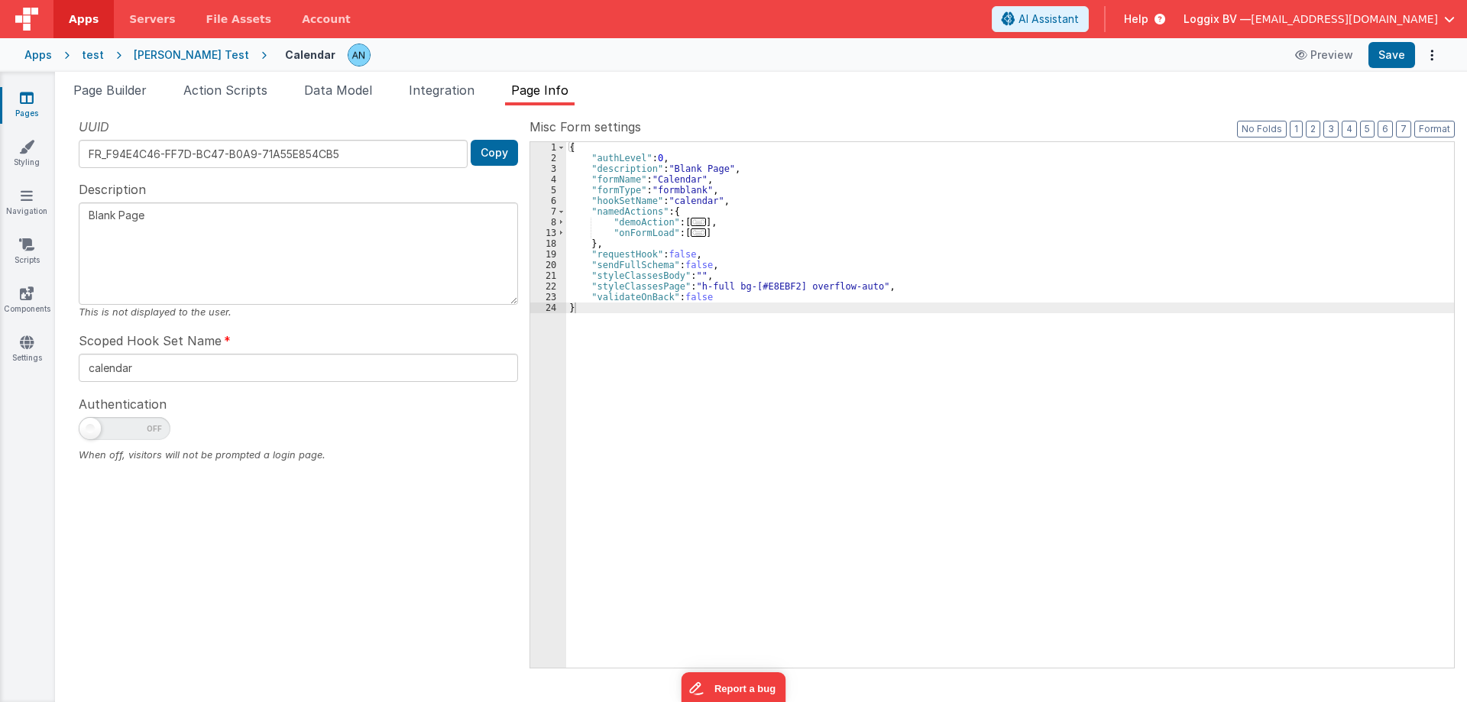
click at [157, 62] on div "[PERSON_NAME] Test" at bounding box center [191, 54] width 115 height 15
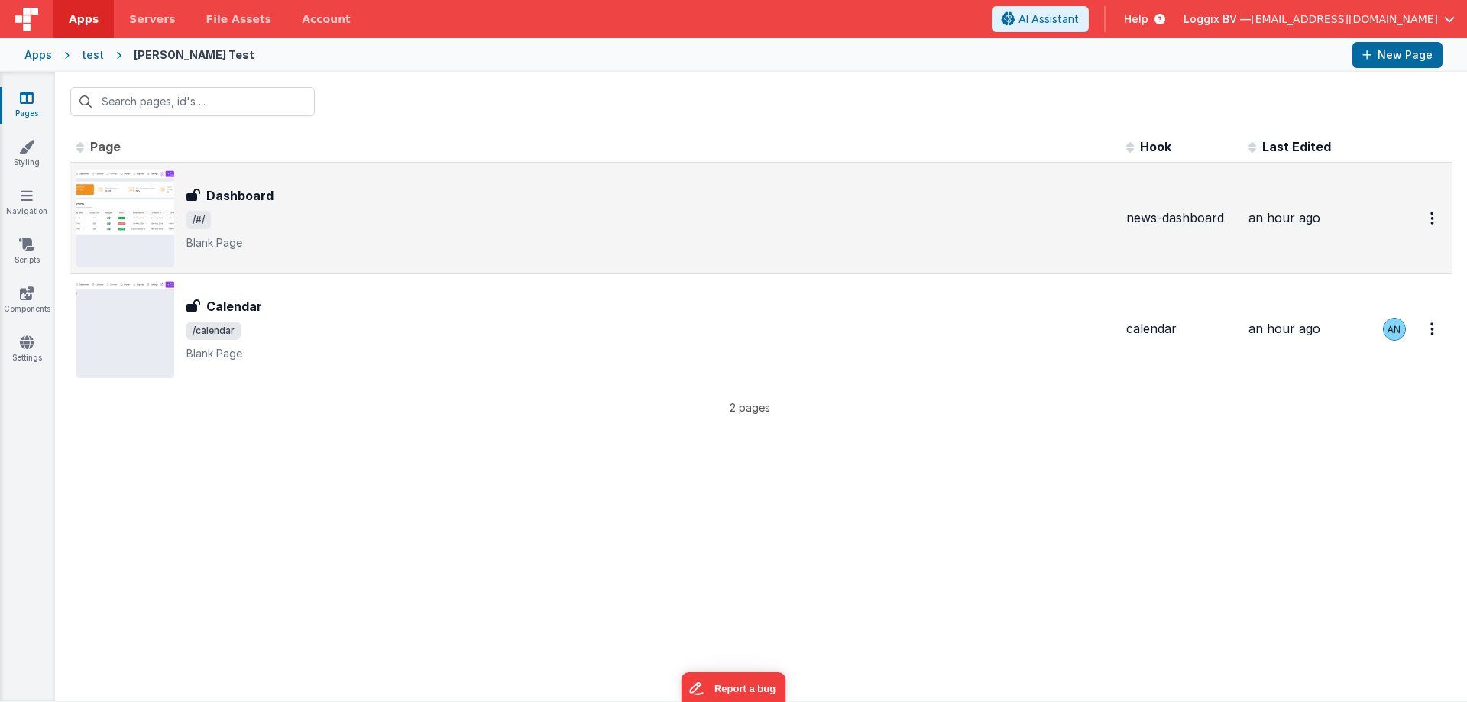
click at [244, 248] on p "Blank Page" at bounding box center [649, 242] width 927 height 15
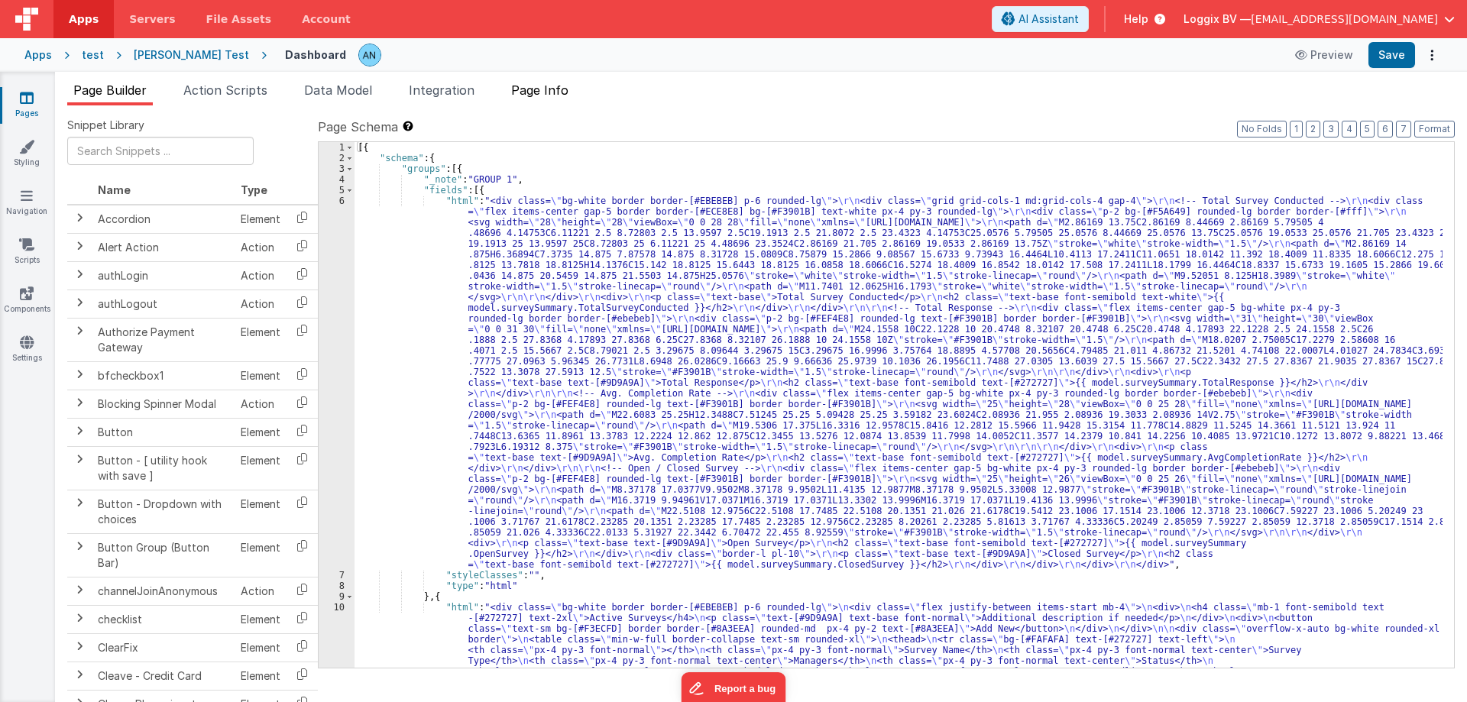
click at [528, 92] on span "Page Info" at bounding box center [539, 89] width 57 height 15
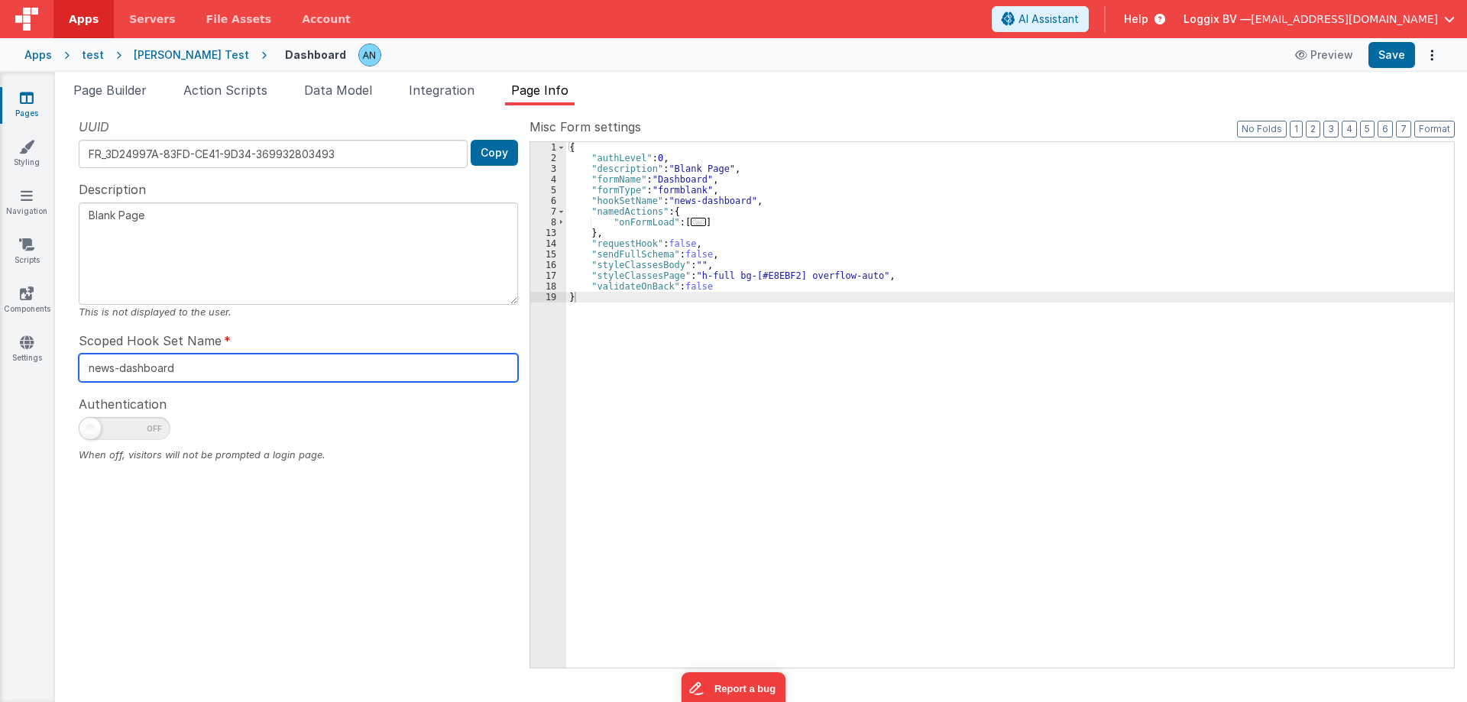
drag, startPoint x: 121, startPoint y: 365, endPoint x: 63, endPoint y: 371, distance: 57.6
click at [63, 371] on div "Snippet Library Name Type Accordion Element Alert Action Action authLogin Actio…" at bounding box center [761, 403] width 1412 height 597
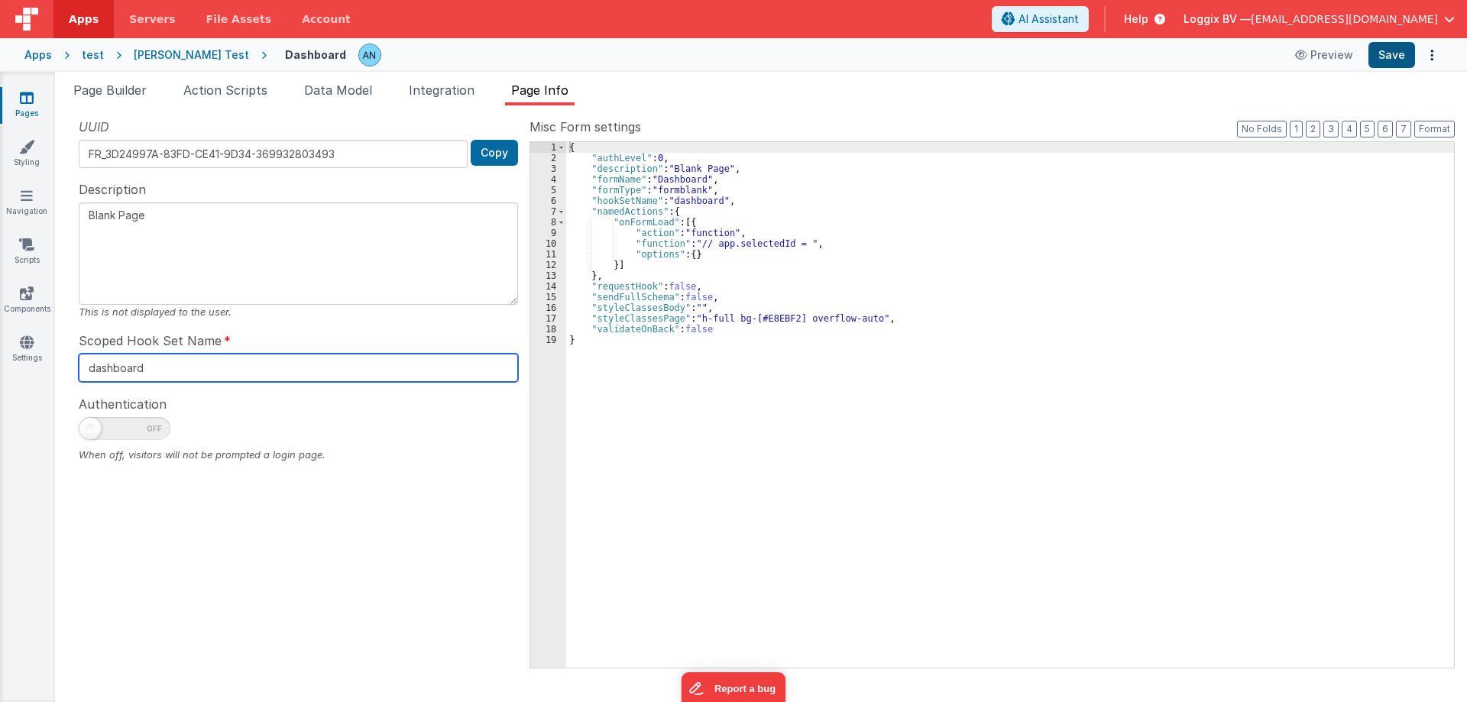
type input "dashboard"
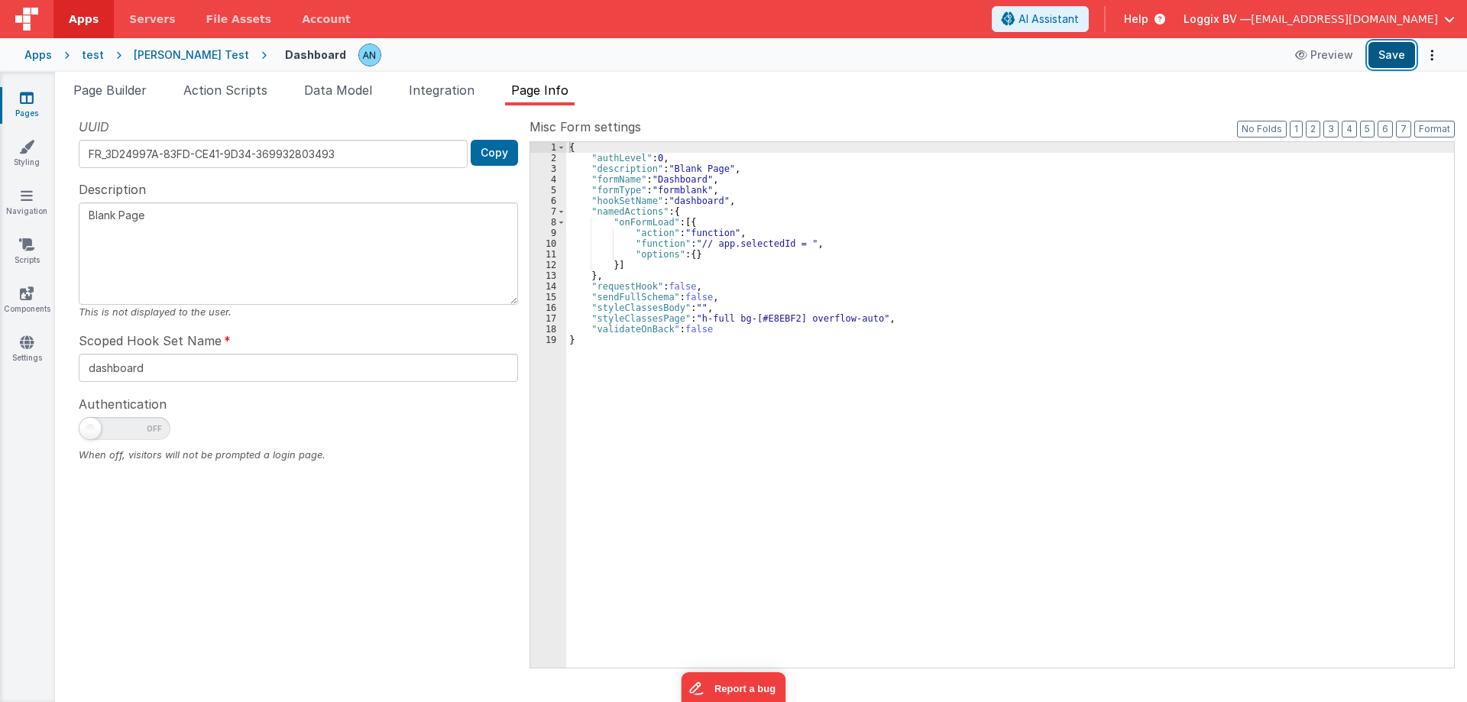
click at [1389, 56] on button "Save" at bounding box center [1391, 55] width 47 height 26
click at [34, 199] on link "Navigation" at bounding box center [26, 203] width 55 height 31
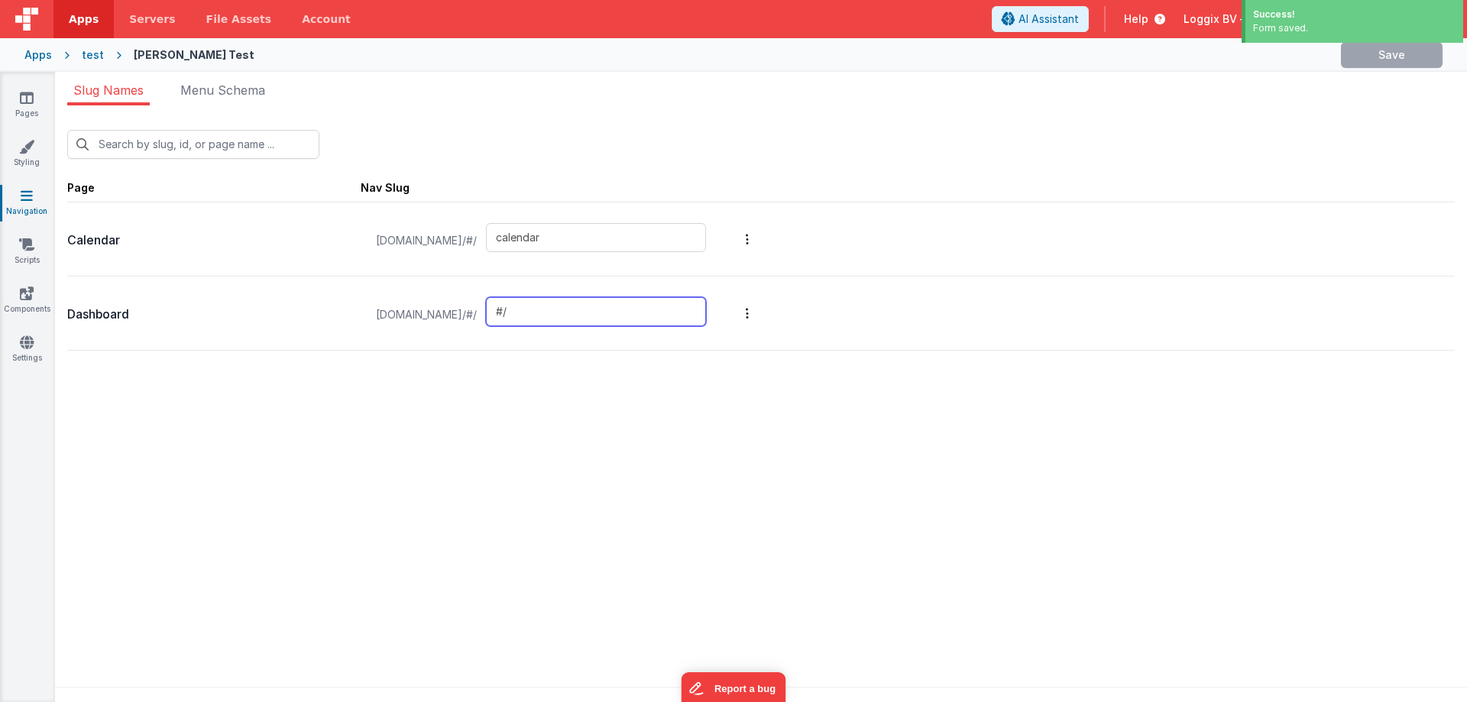
click at [570, 315] on input "#/" at bounding box center [596, 311] width 220 height 29
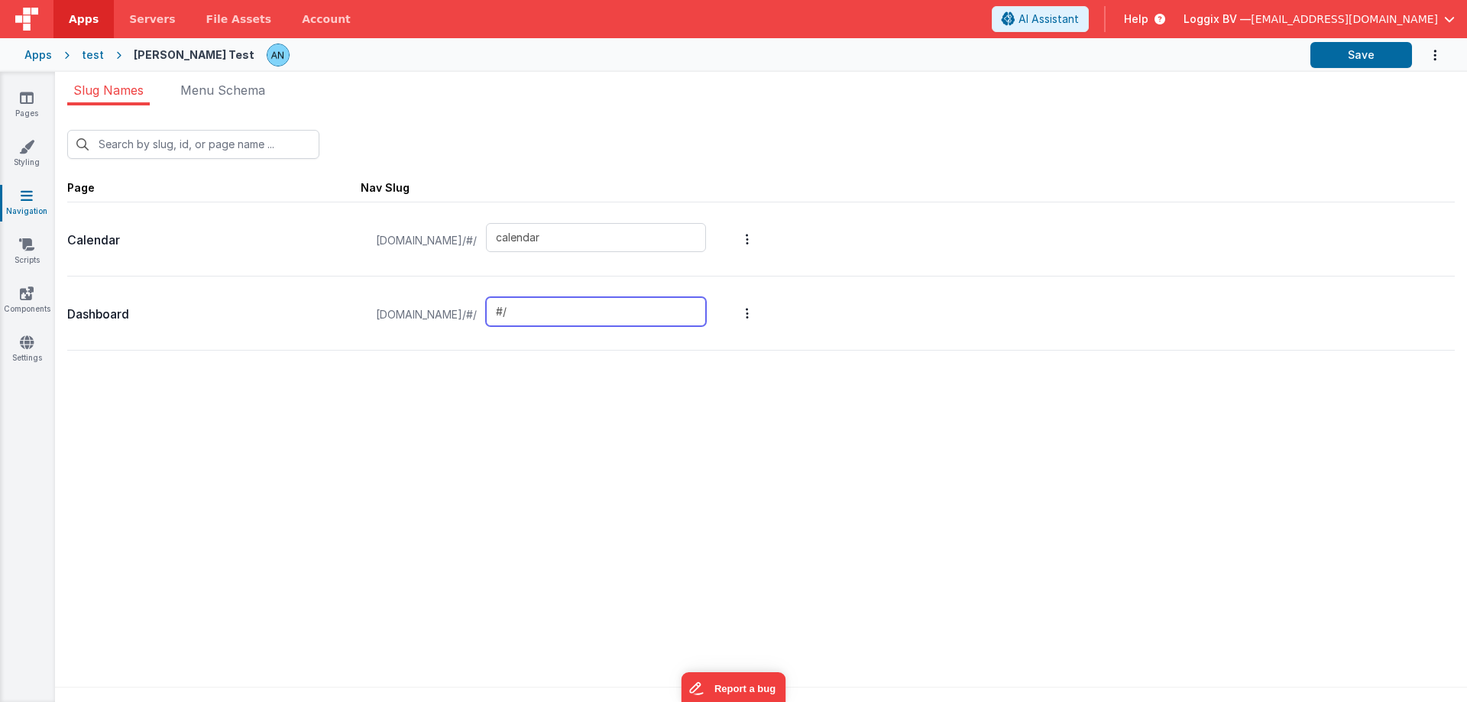
type input "#"
click at [1354, 50] on button "Save" at bounding box center [1361, 55] width 102 height 26
click at [124, 316] on p "Dashboard" at bounding box center [213, 314] width 293 height 21
click at [29, 99] on icon at bounding box center [27, 97] width 14 height 15
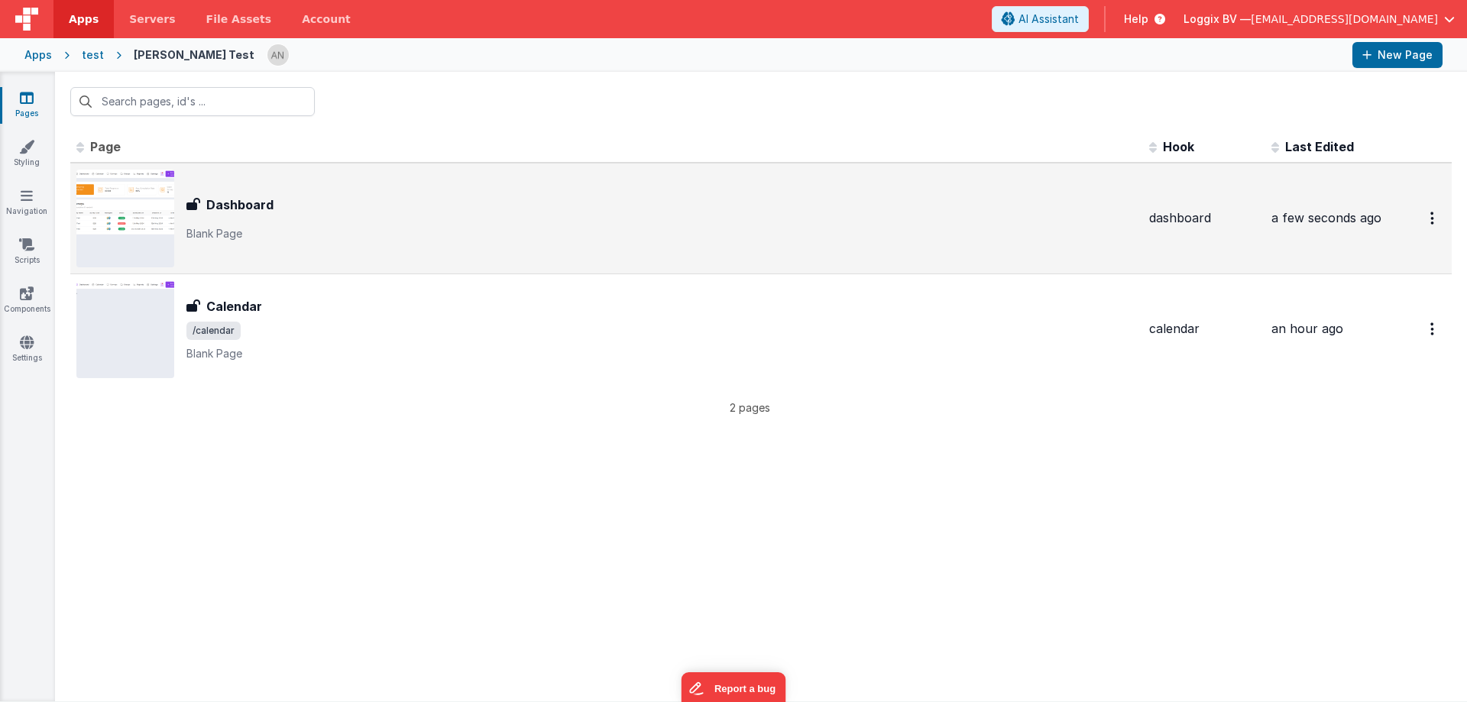
click at [229, 196] on h3 "Dashboard" at bounding box center [239, 205] width 67 height 18
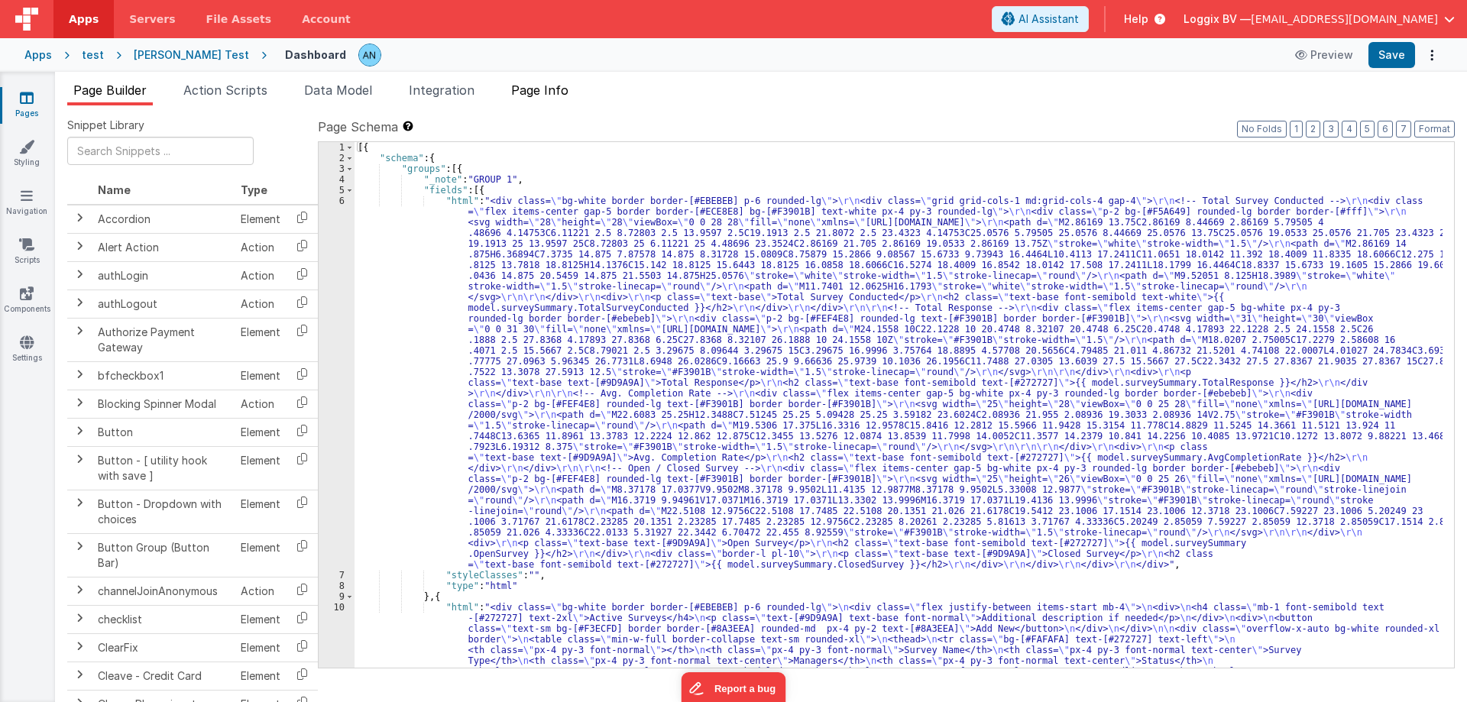
click at [532, 88] on span "Page Info" at bounding box center [539, 89] width 57 height 15
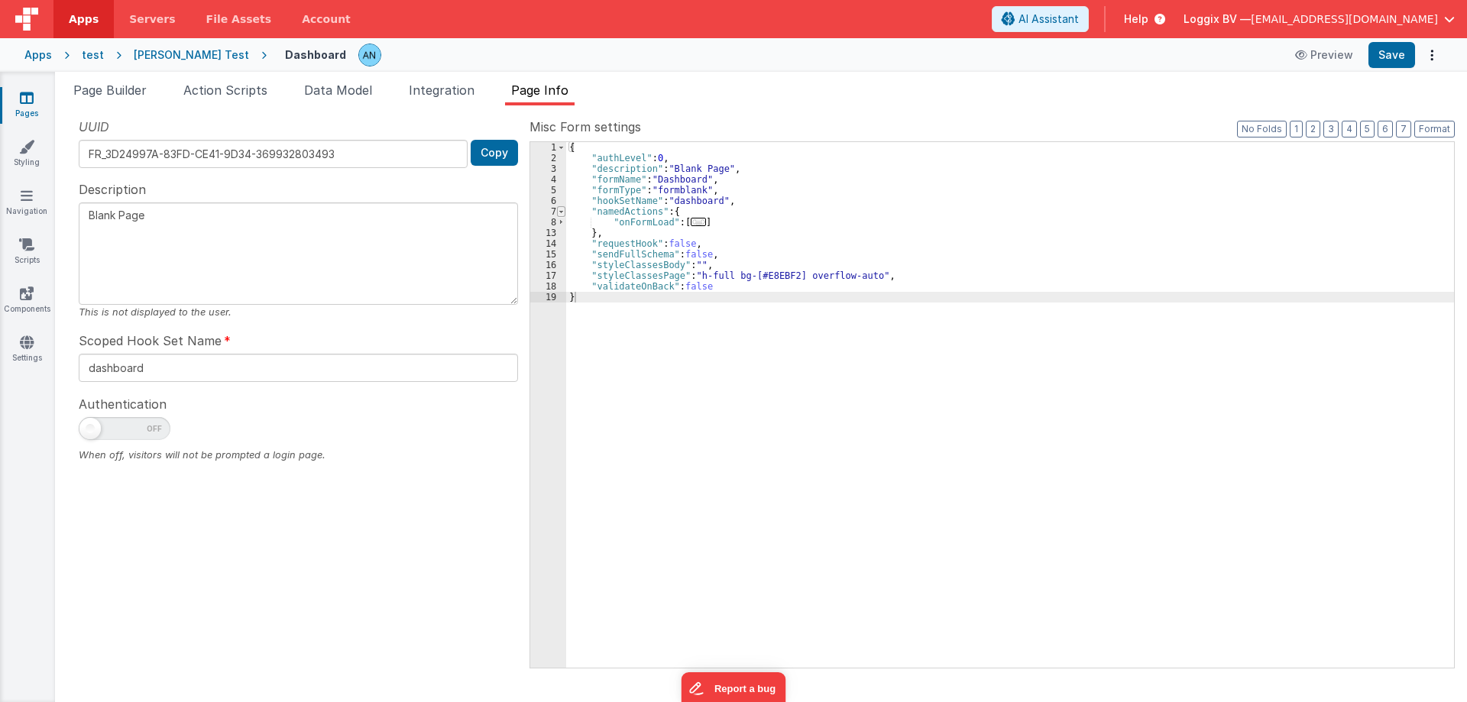
click at [561, 214] on span at bounding box center [561, 211] width 8 height 11
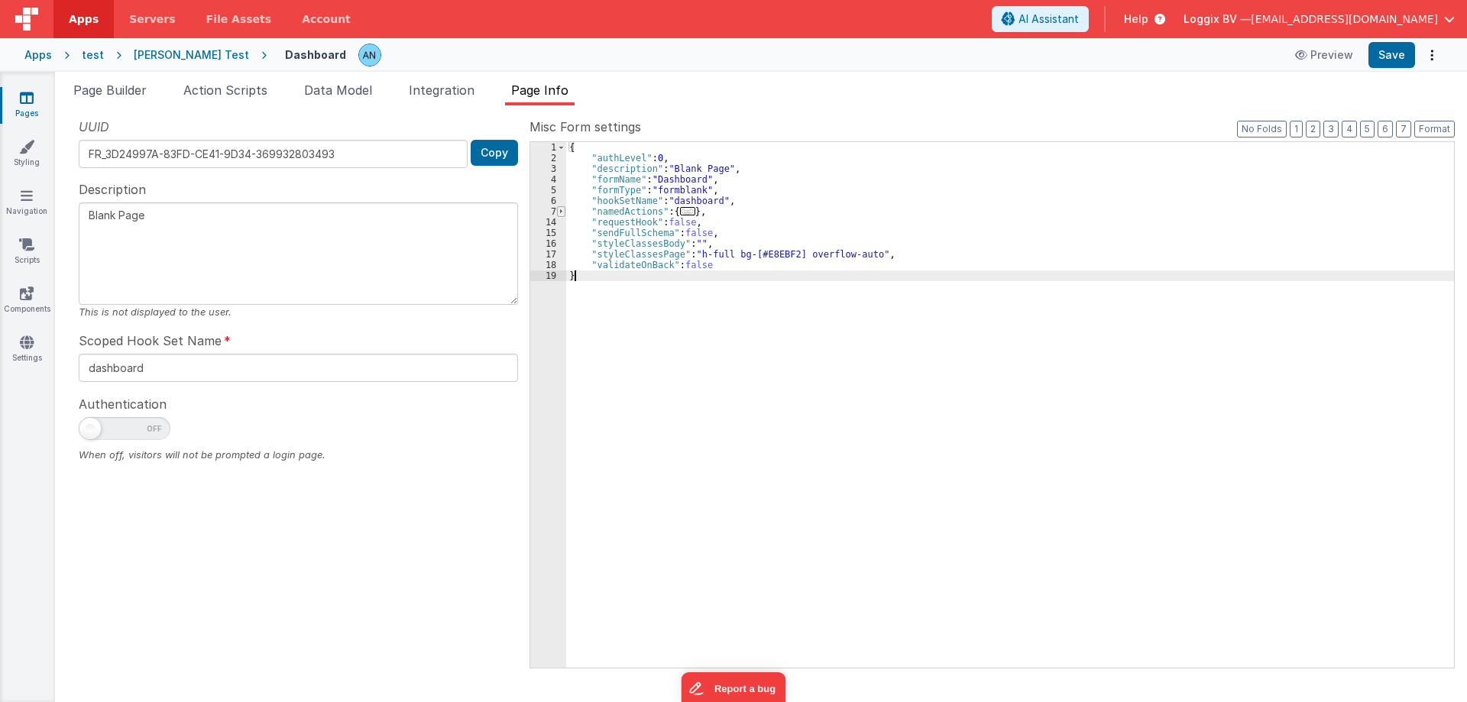
click at [561, 215] on span at bounding box center [561, 211] width 8 height 11
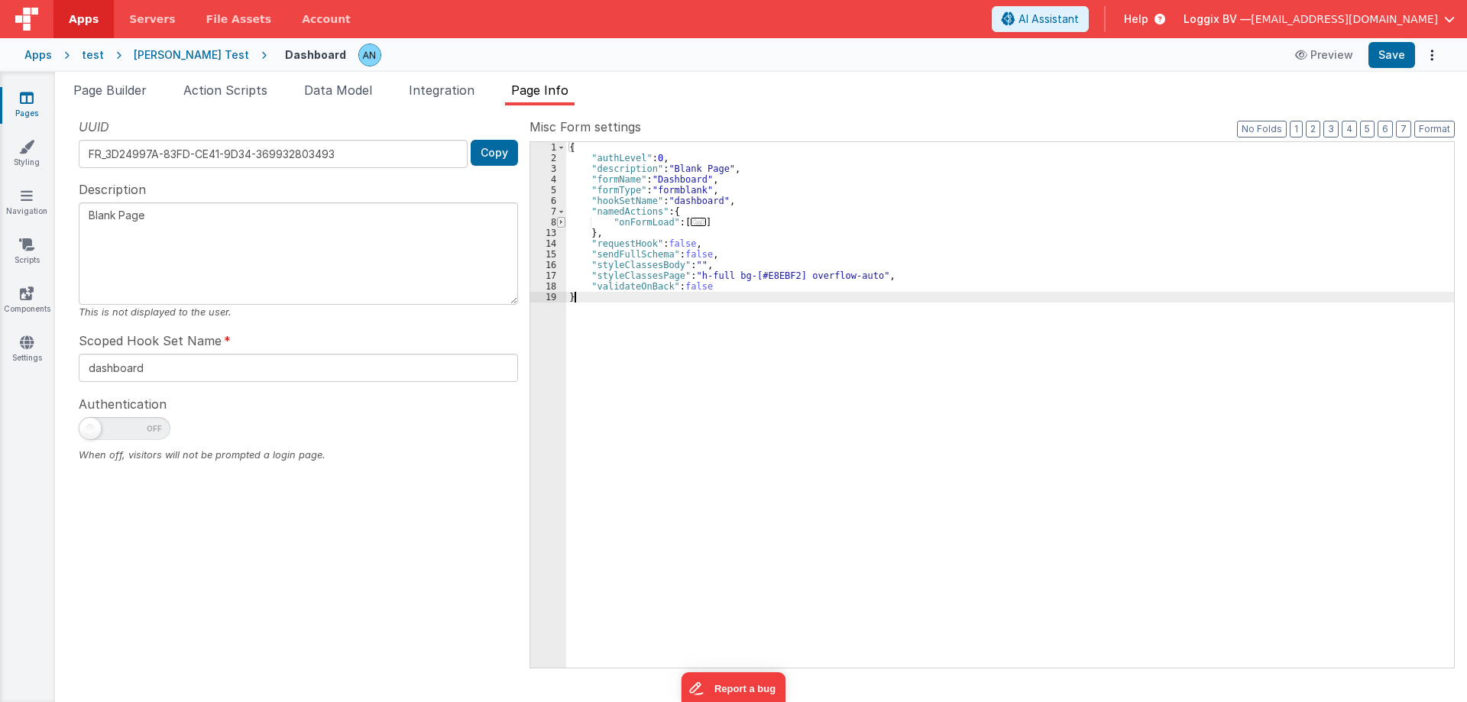
click at [562, 223] on span at bounding box center [561, 222] width 8 height 11
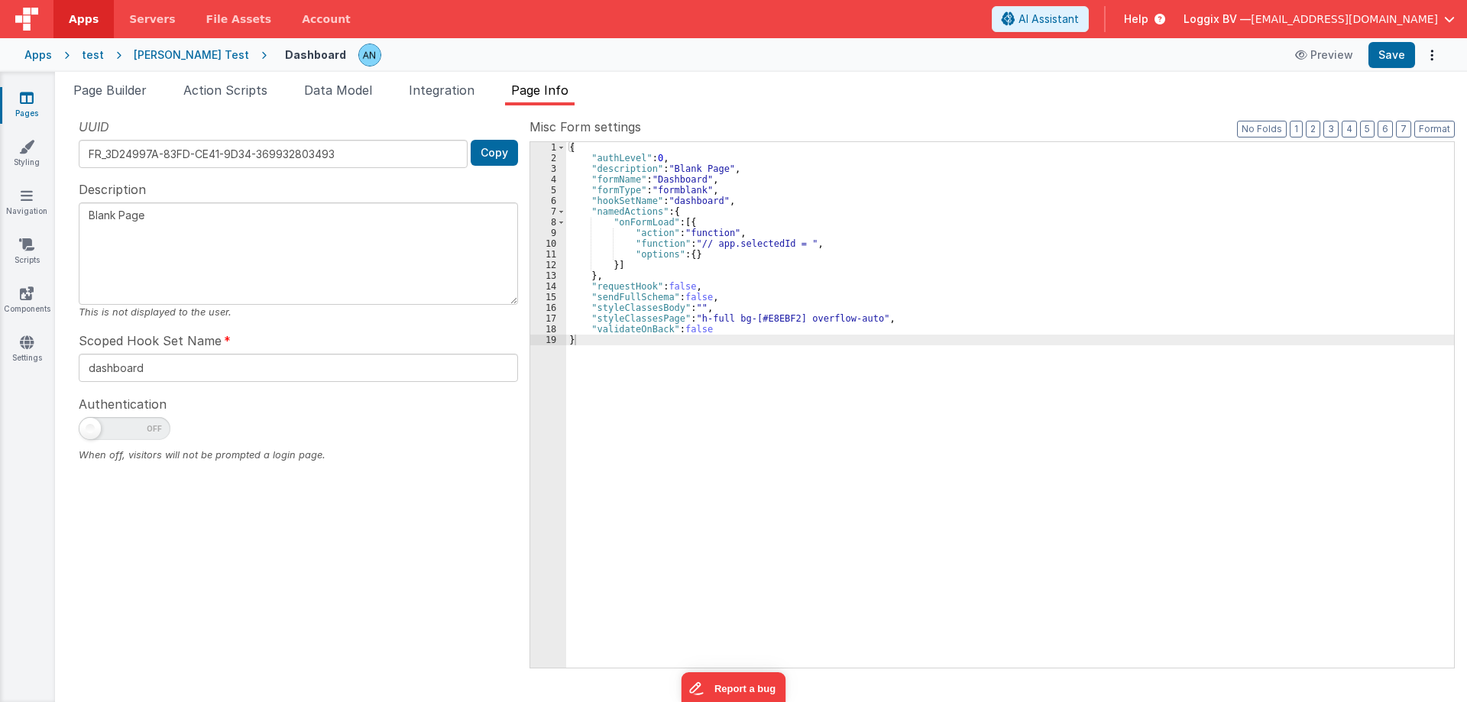
drag, startPoint x: 1289, startPoint y: 50, endPoint x: 1313, endPoint y: 55, distance: 25.0
click at [1290, 50] on div "Dashboard Preview Save" at bounding box center [855, 55] width 1176 height 26
click at [1310, 55] on icon at bounding box center [1302, 55] width 15 height 11
click at [363, 86] on span "Data Model" at bounding box center [338, 89] width 68 height 15
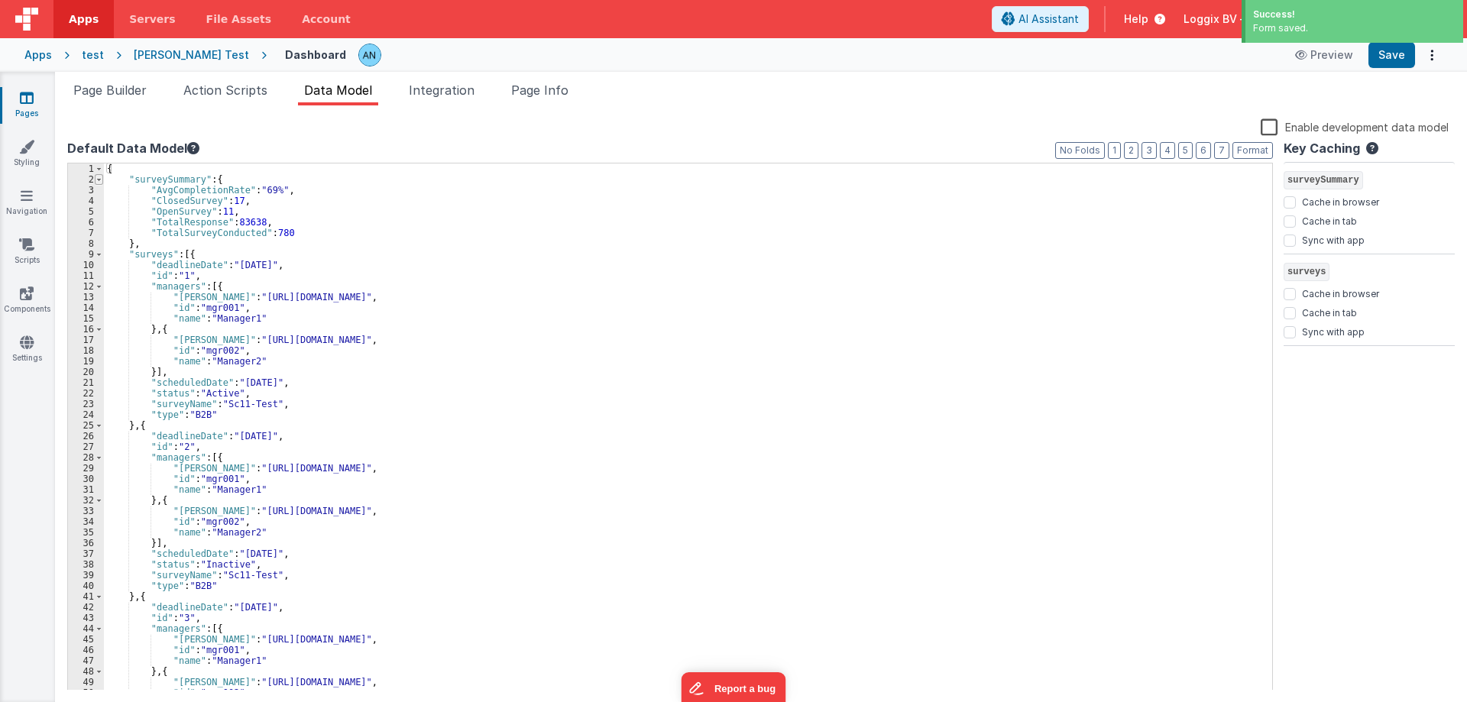
click at [99, 180] on span at bounding box center [99, 179] width 8 height 11
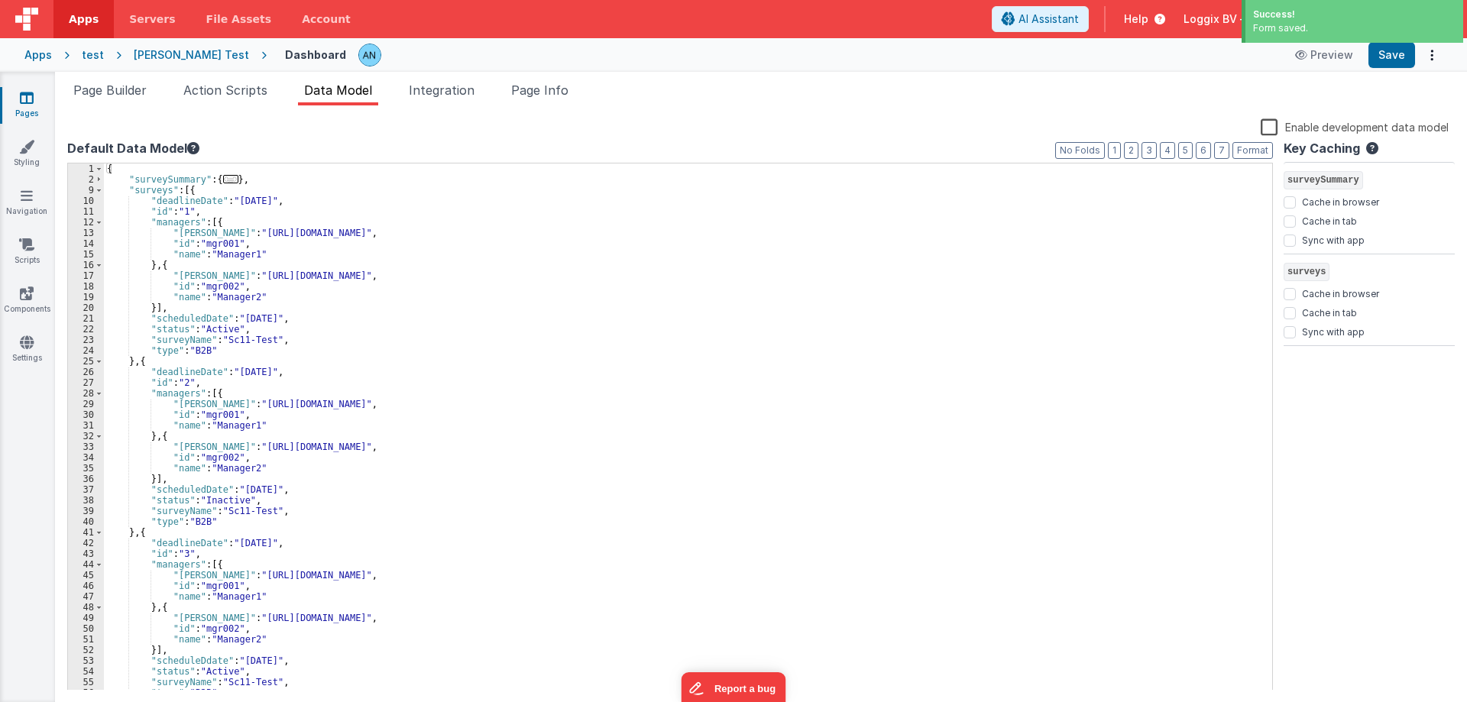
click at [96, 203] on div "10" at bounding box center [86, 201] width 36 height 11
click at [99, 192] on span at bounding box center [99, 190] width 8 height 11
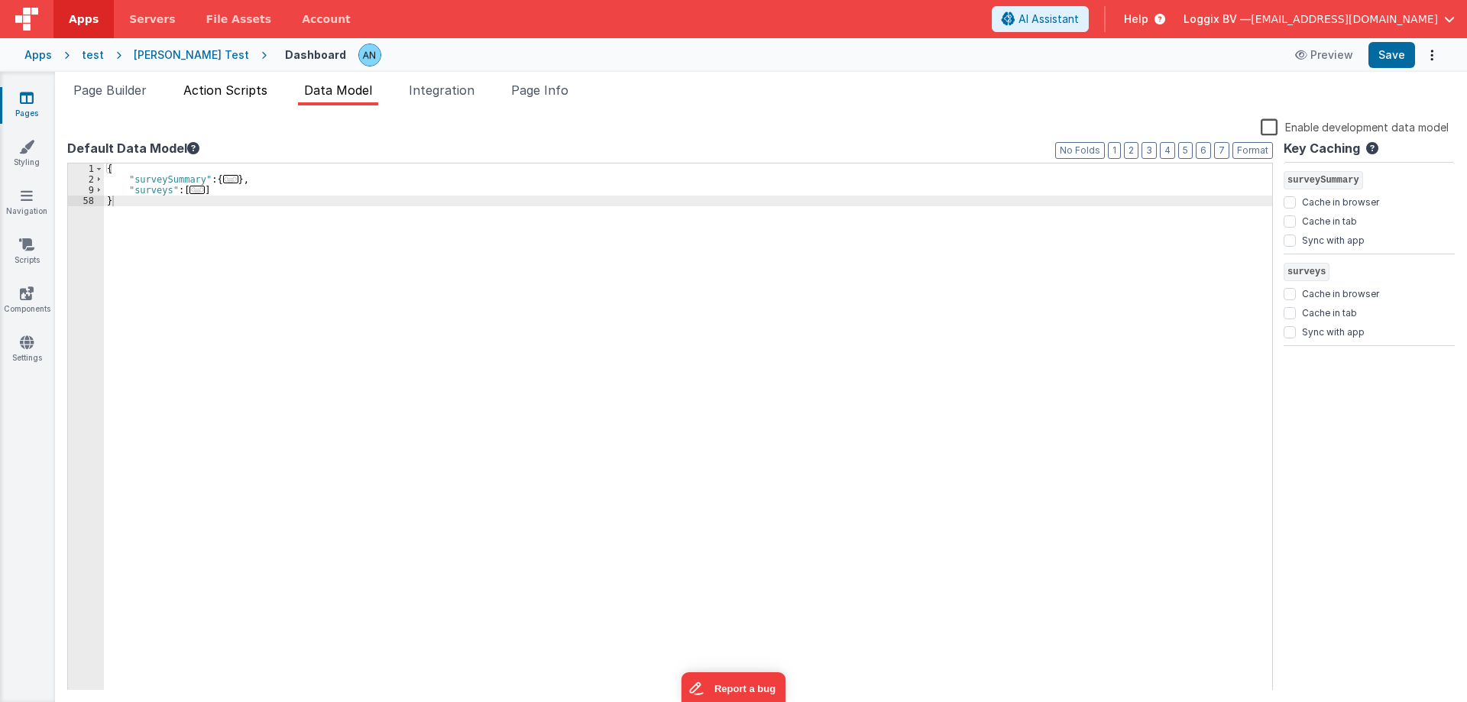
click at [194, 89] on span "Action Scripts" at bounding box center [225, 89] width 84 height 15
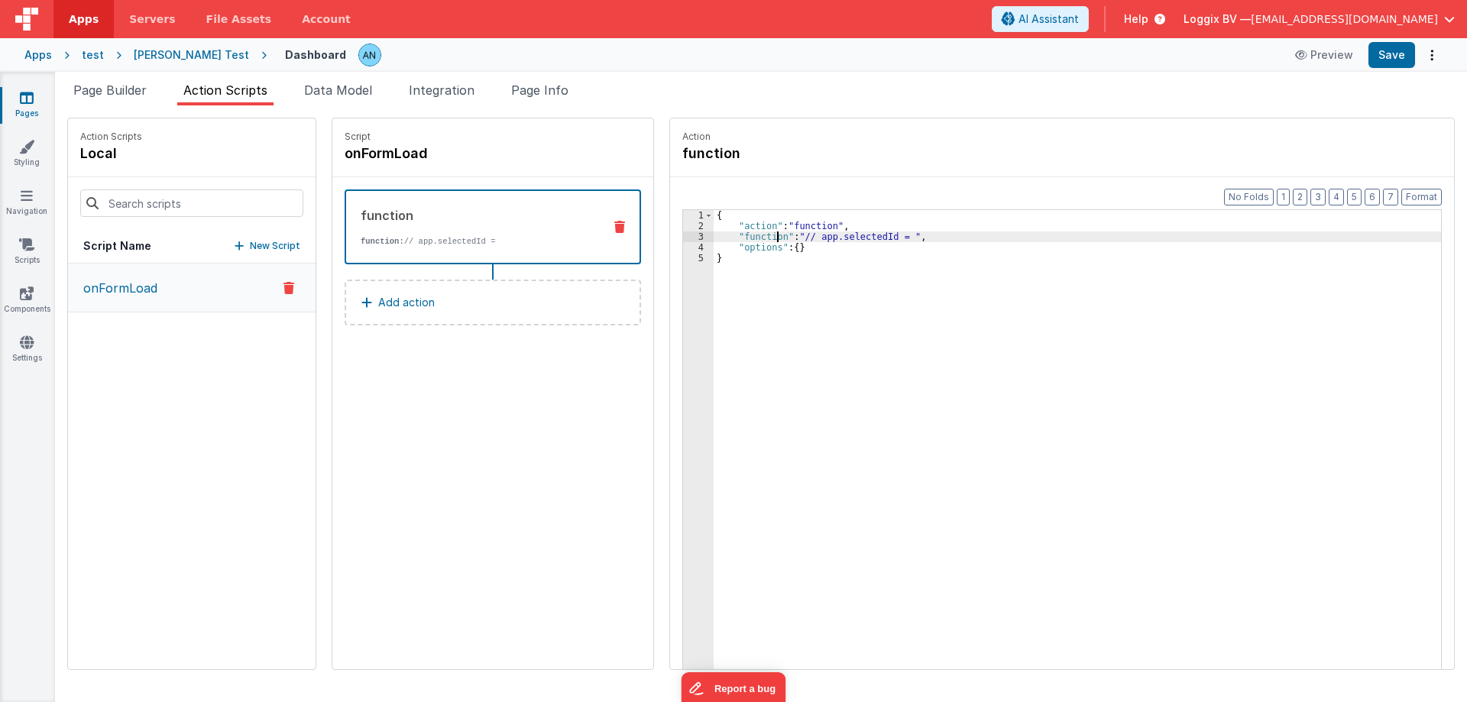
click at [762, 235] on div "{ "action" : "function" , "function" : "// app.selectedId = " , "options" : { }…" at bounding box center [1084, 474] width 742 height 528
click at [683, 238] on div "3" at bounding box center [698, 236] width 31 height 11
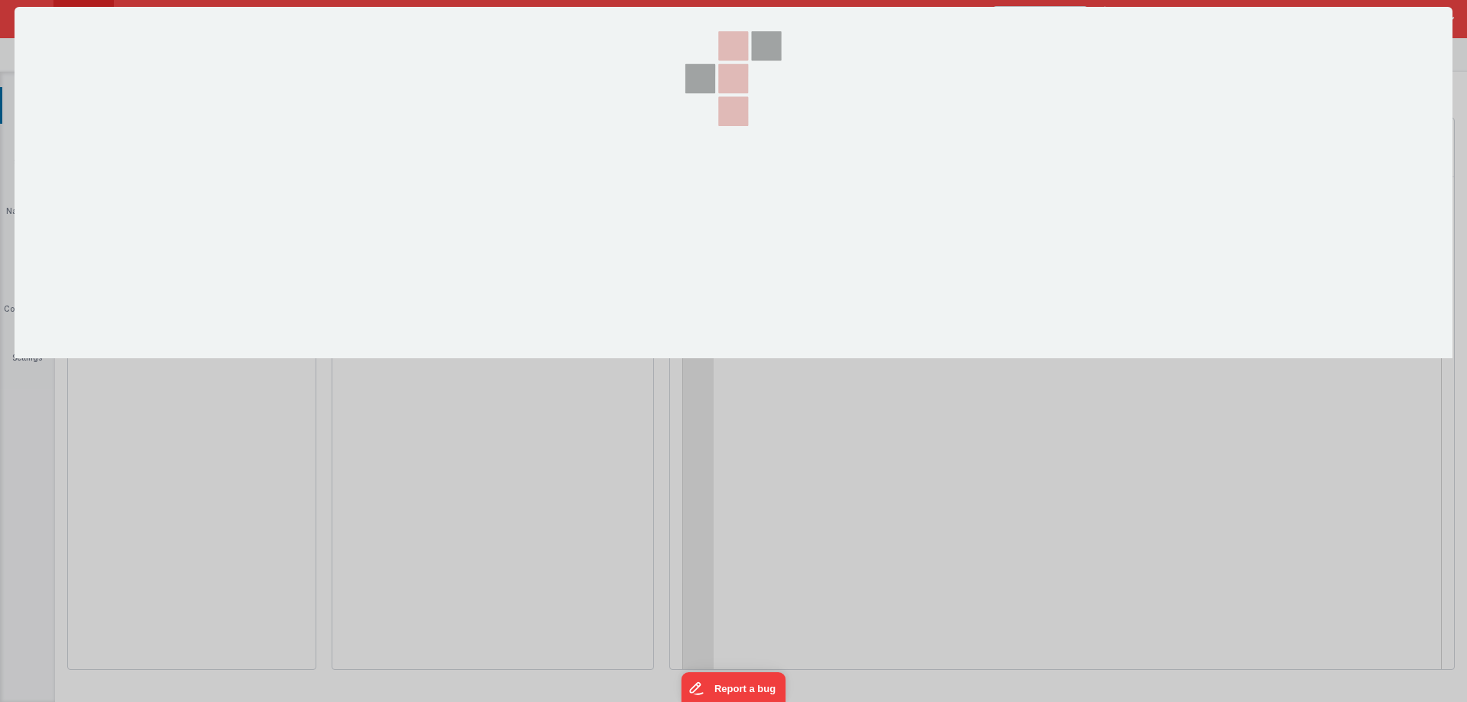
click at [680, 238] on div at bounding box center [733, 182] width 153 height 351
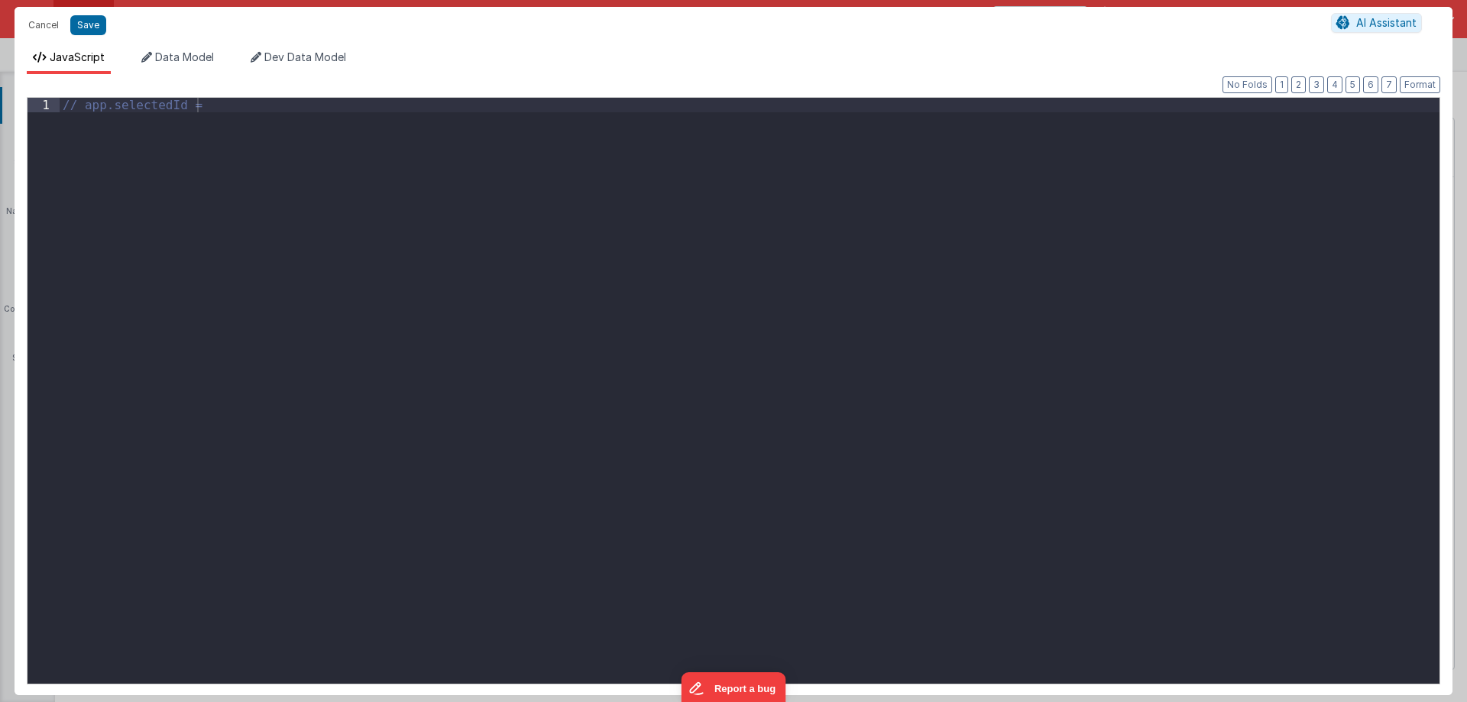
click at [170, 121] on div "// app.selectedId =" at bounding box center [750, 405] width 1380 height 615
click at [226, 92] on div "Format 7 6 5 4 3 2 1 No Folds 1 app . selectedId = XXXXXXXXXXXXXXXXXXXXXXXXXXXX…" at bounding box center [733, 384] width 1413 height 597
click at [197, 108] on div "app . selectedId =" at bounding box center [750, 391] width 1380 height 586
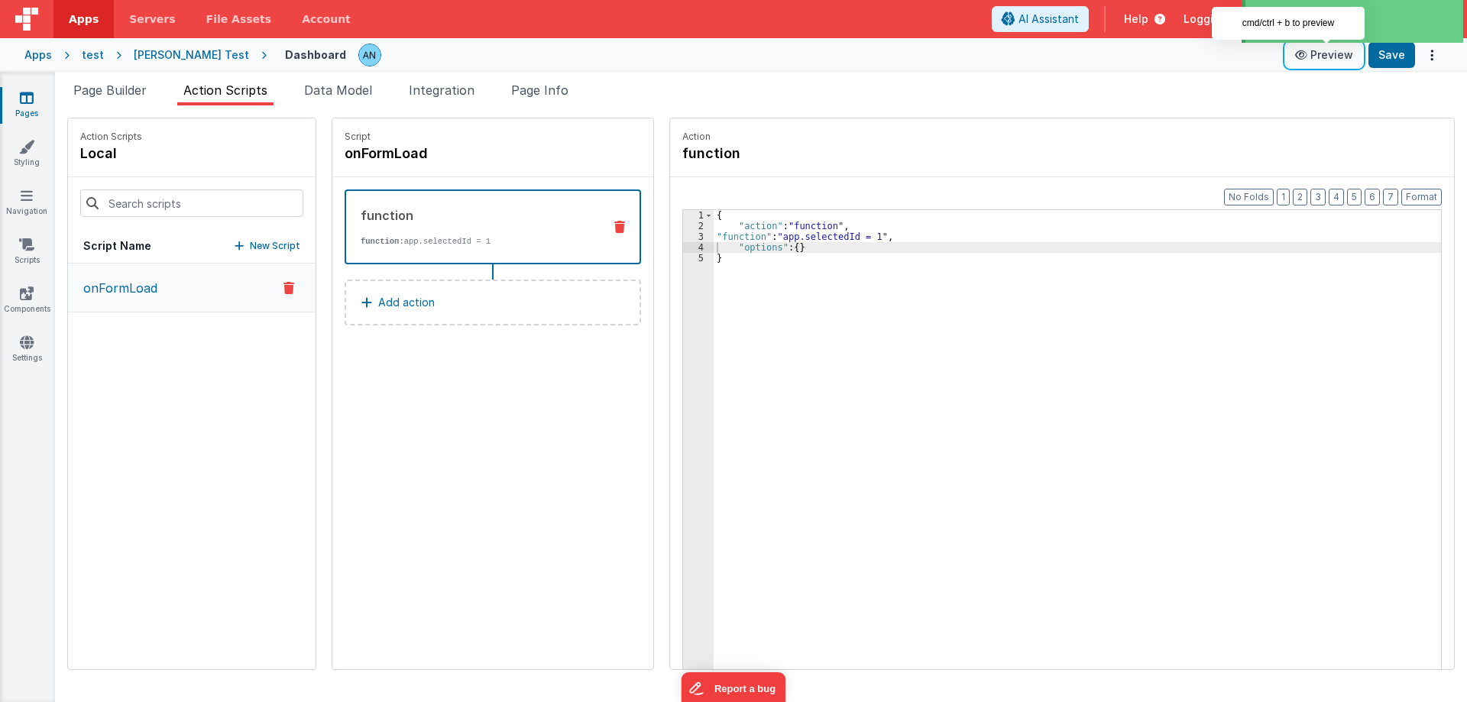
click at [1323, 55] on button "Preview" at bounding box center [1324, 55] width 76 height 24
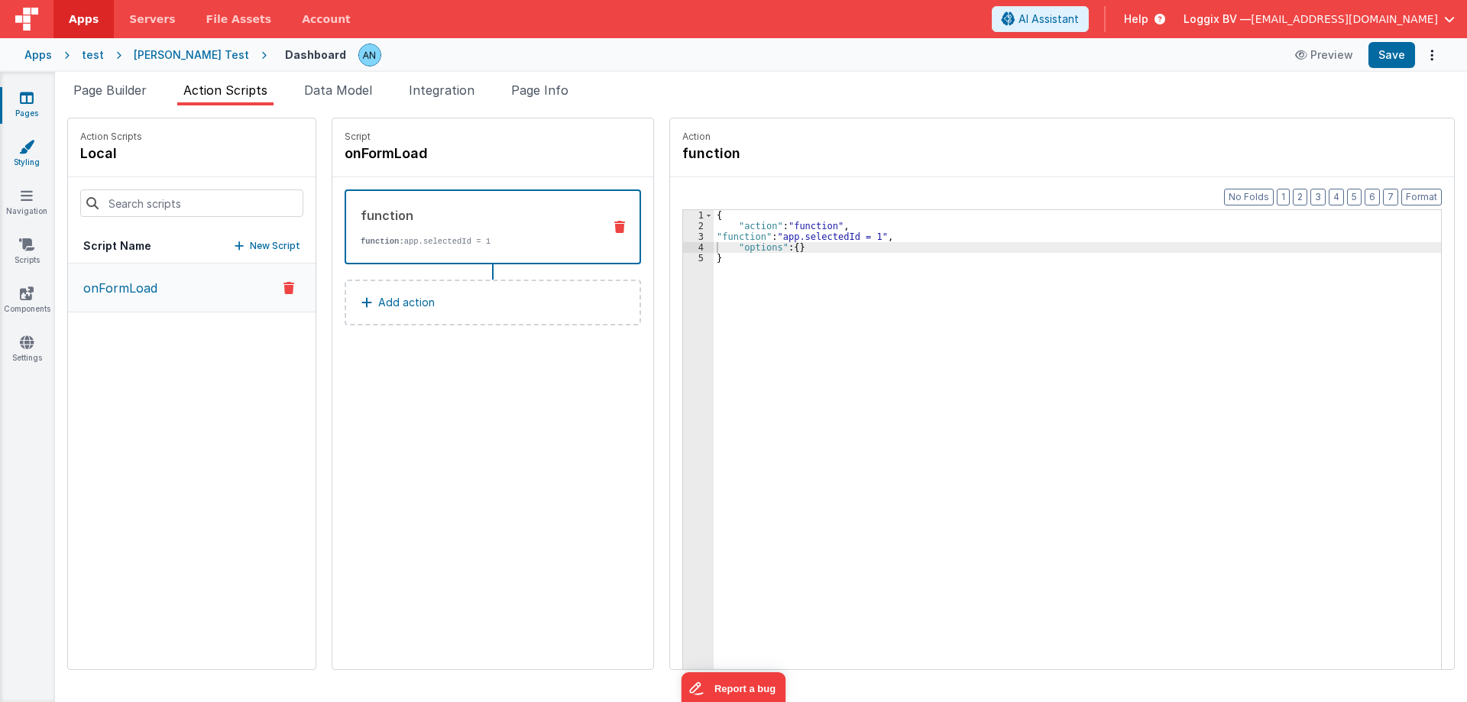
click at [23, 151] on icon at bounding box center [26, 146] width 15 height 15
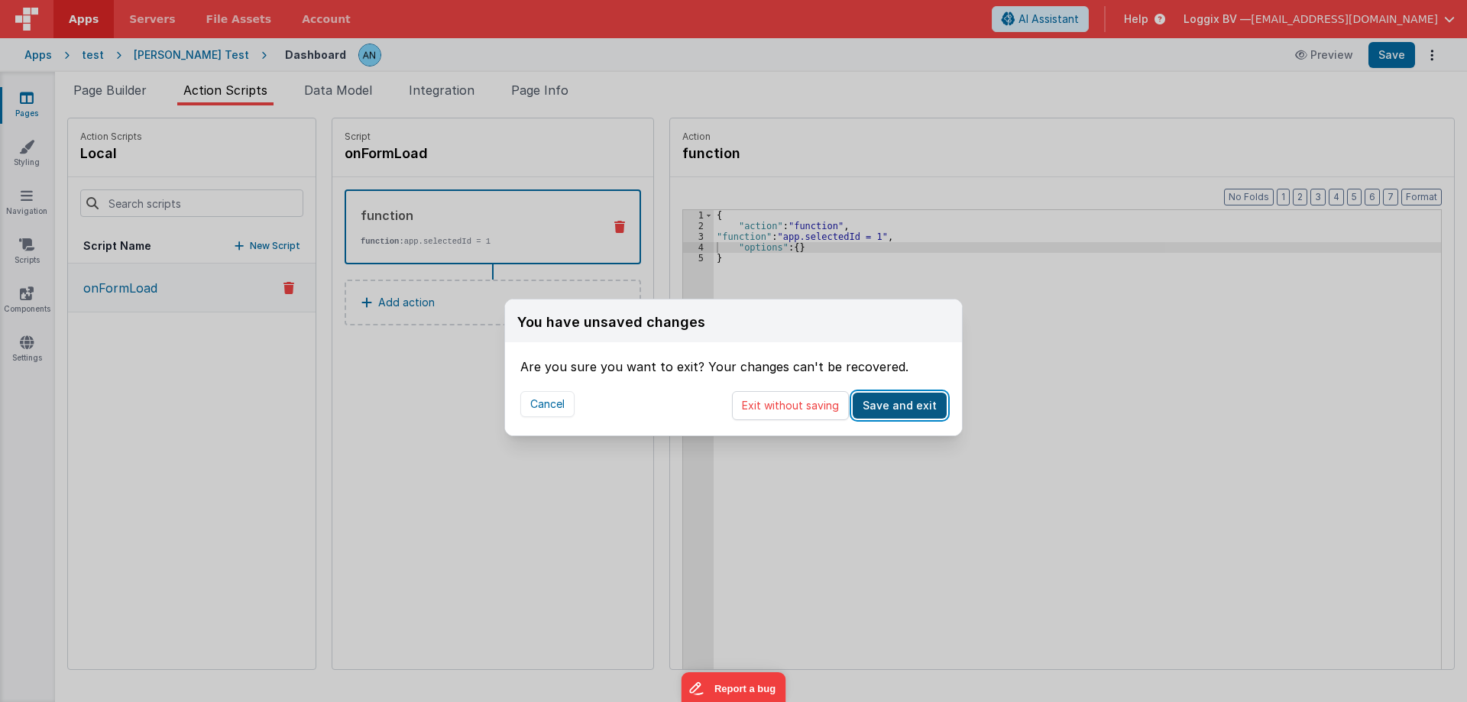
click at [887, 403] on button "Save and exit" at bounding box center [899, 406] width 94 height 26
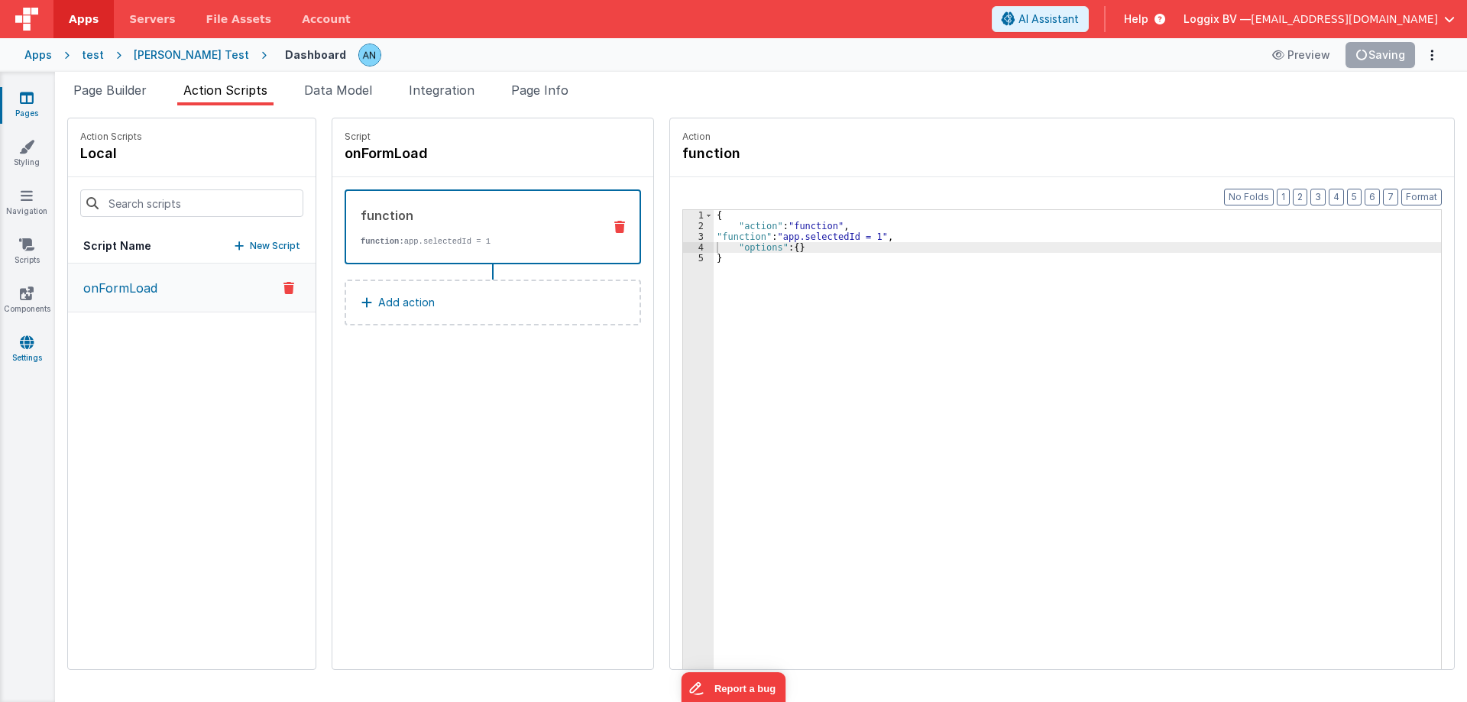
click at [20, 335] on link "Settings" at bounding box center [26, 350] width 55 height 31
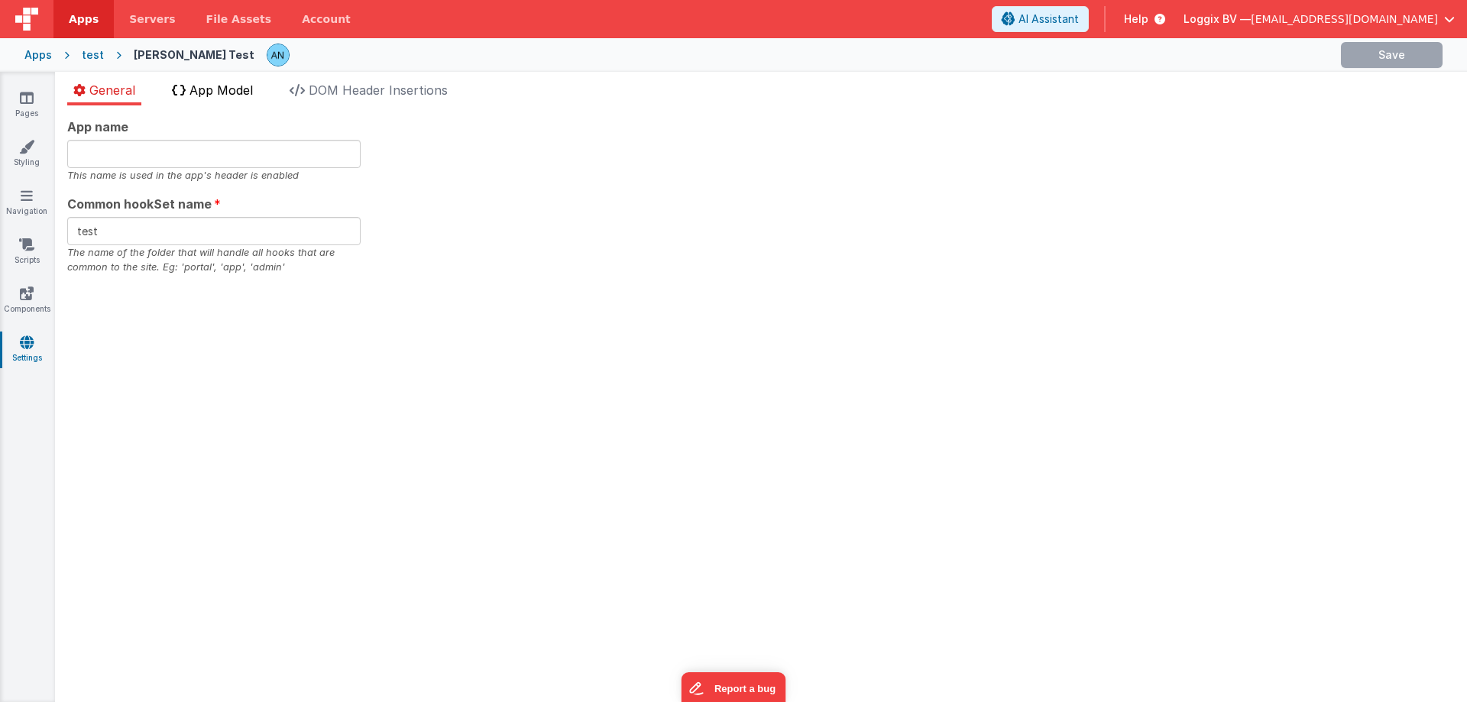
click at [234, 94] on span "App Model" at bounding box center [220, 89] width 63 height 15
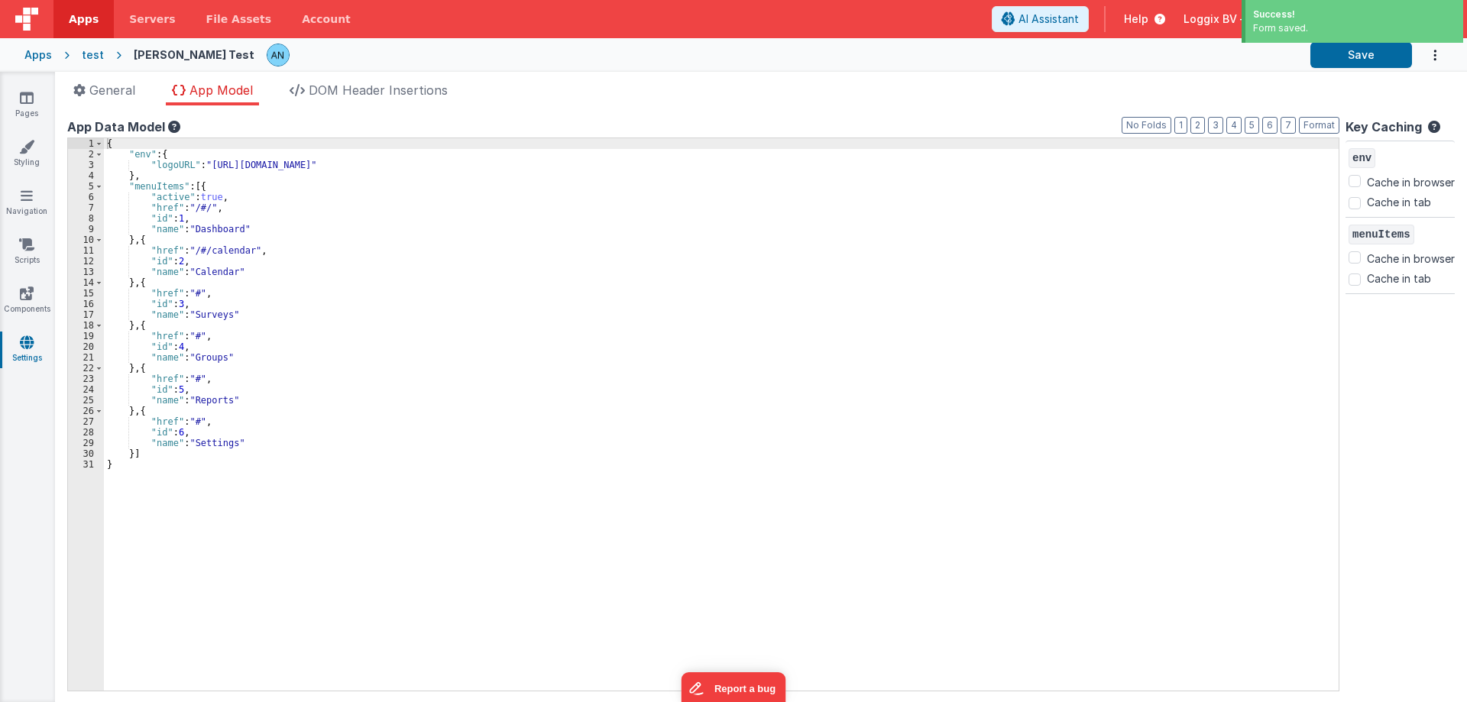
click at [209, 204] on div "{ "env" : { "logoURL" : "https://5t61ut5p19.ucarecd.net/b22c2411-e9c4-48b8-a3d9…" at bounding box center [721, 425] width 1234 height 574
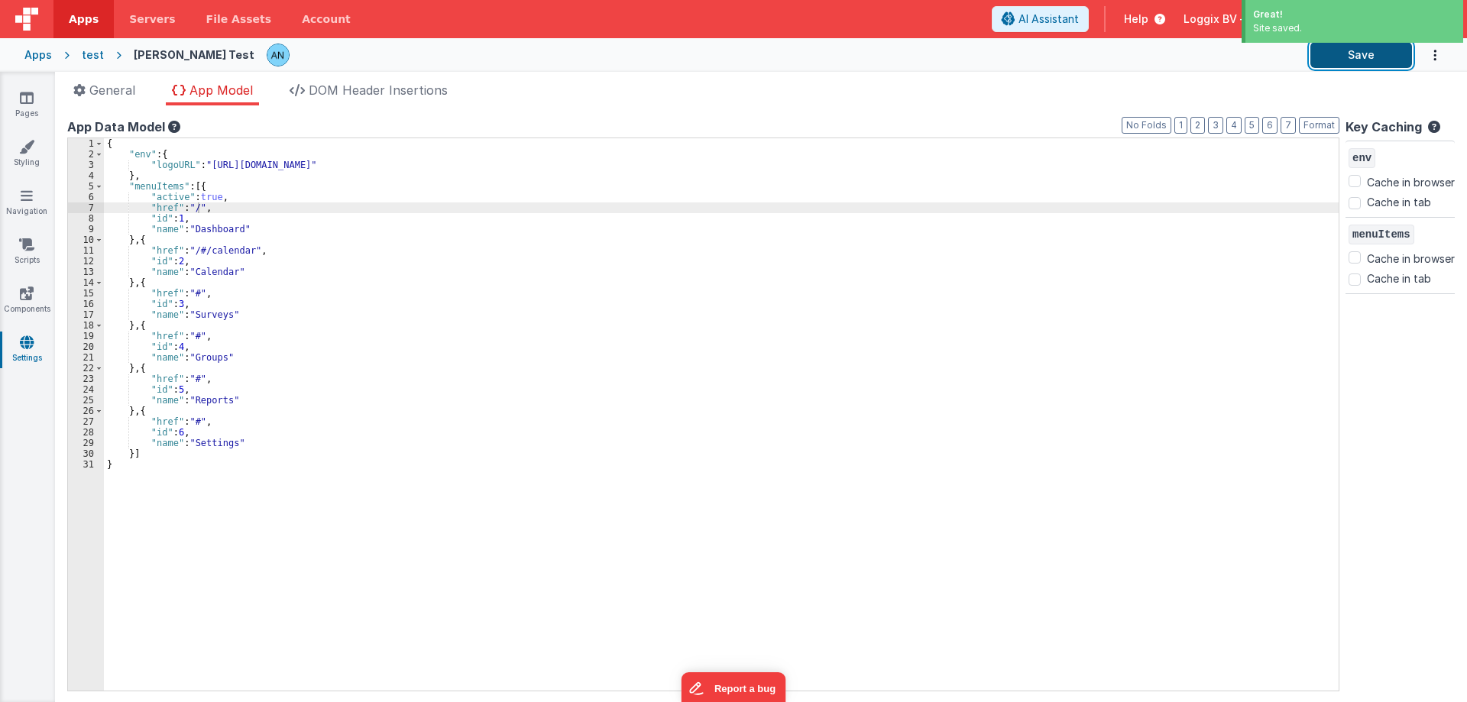
click at [1357, 56] on button "Save" at bounding box center [1361, 55] width 102 height 26
click at [1354, 60] on button "Save" at bounding box center [1361, 55] width 102 height 26
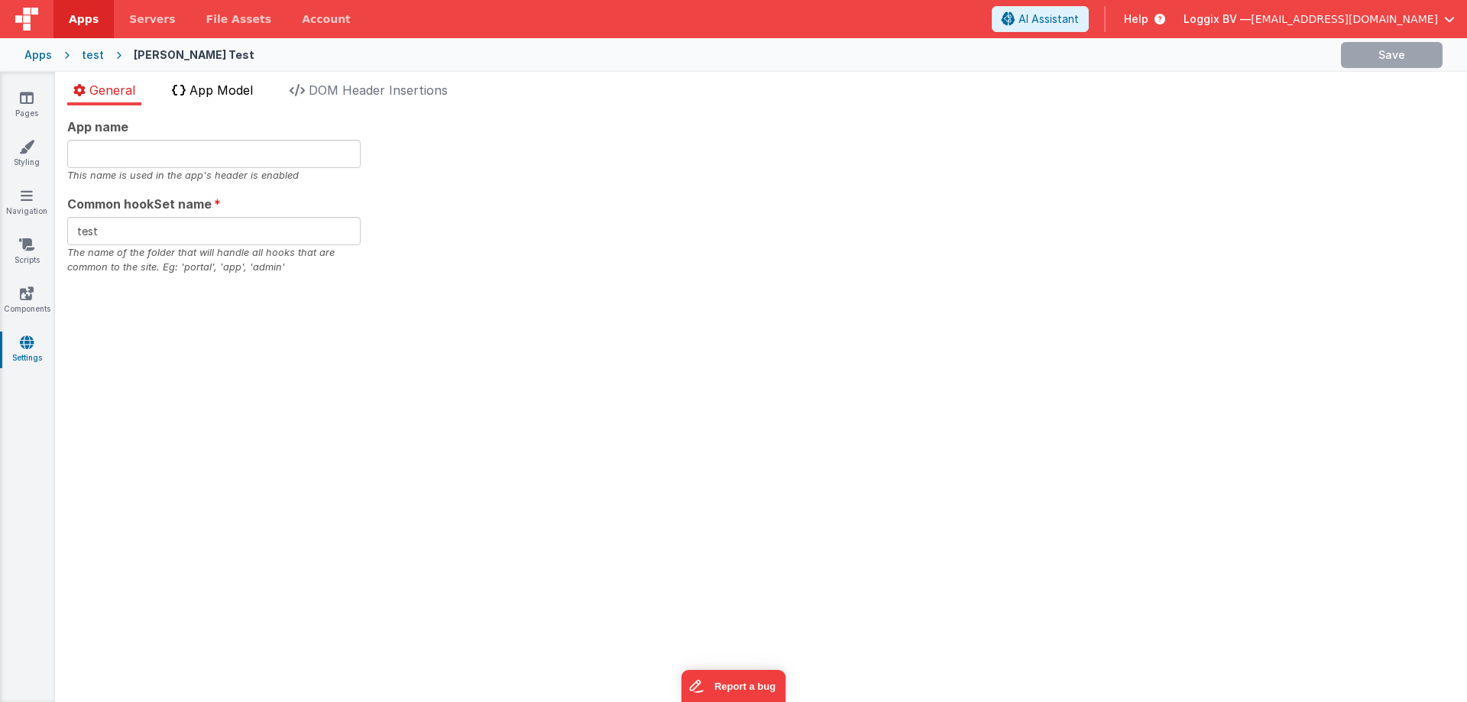
click at [191, 84] on span "App Model" at bounding box center [220, 89] width 63 height 15
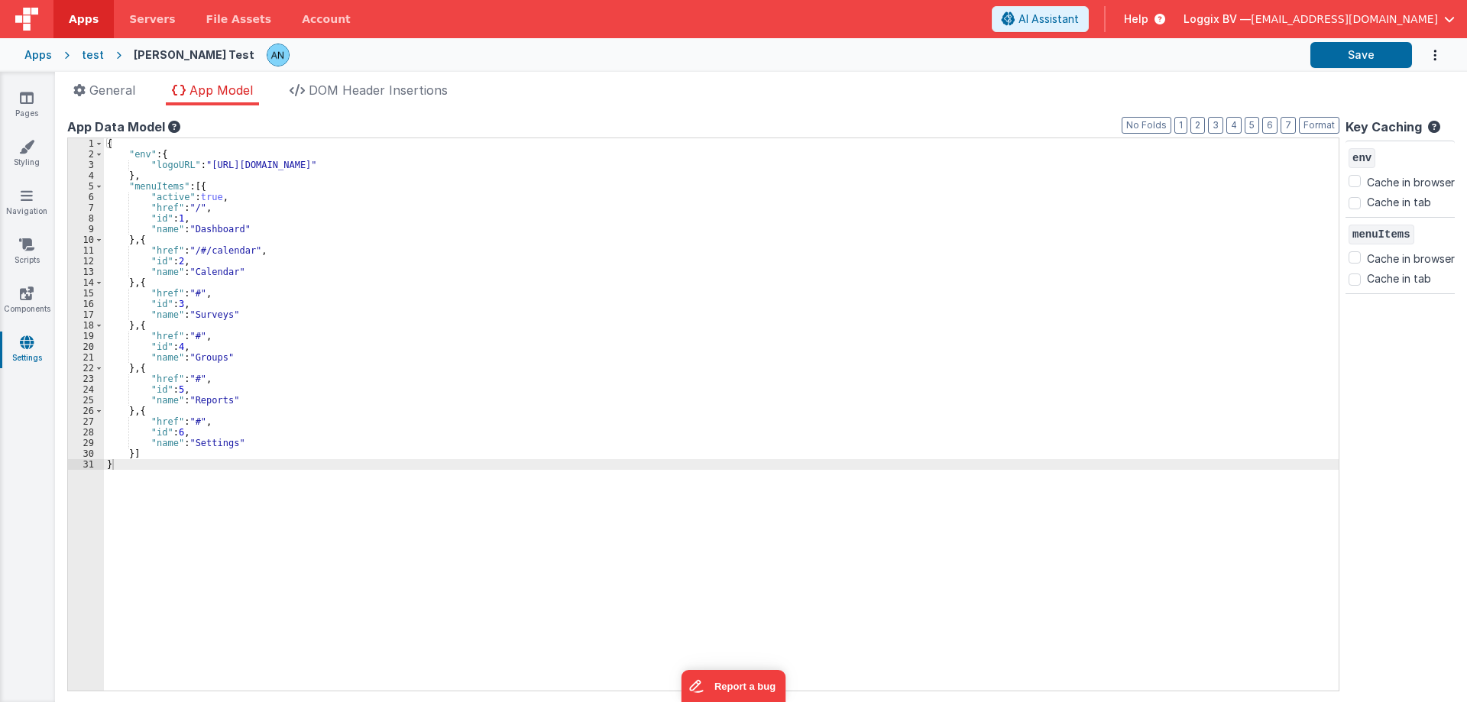
click at [196, 202] on div "{ "env" : { "logoURL" : "[URL][DOMAIN_NAME]" } , "menuItems" : [{ "active" : tr…" at bounding box center [721, 425] width 1234 height 574
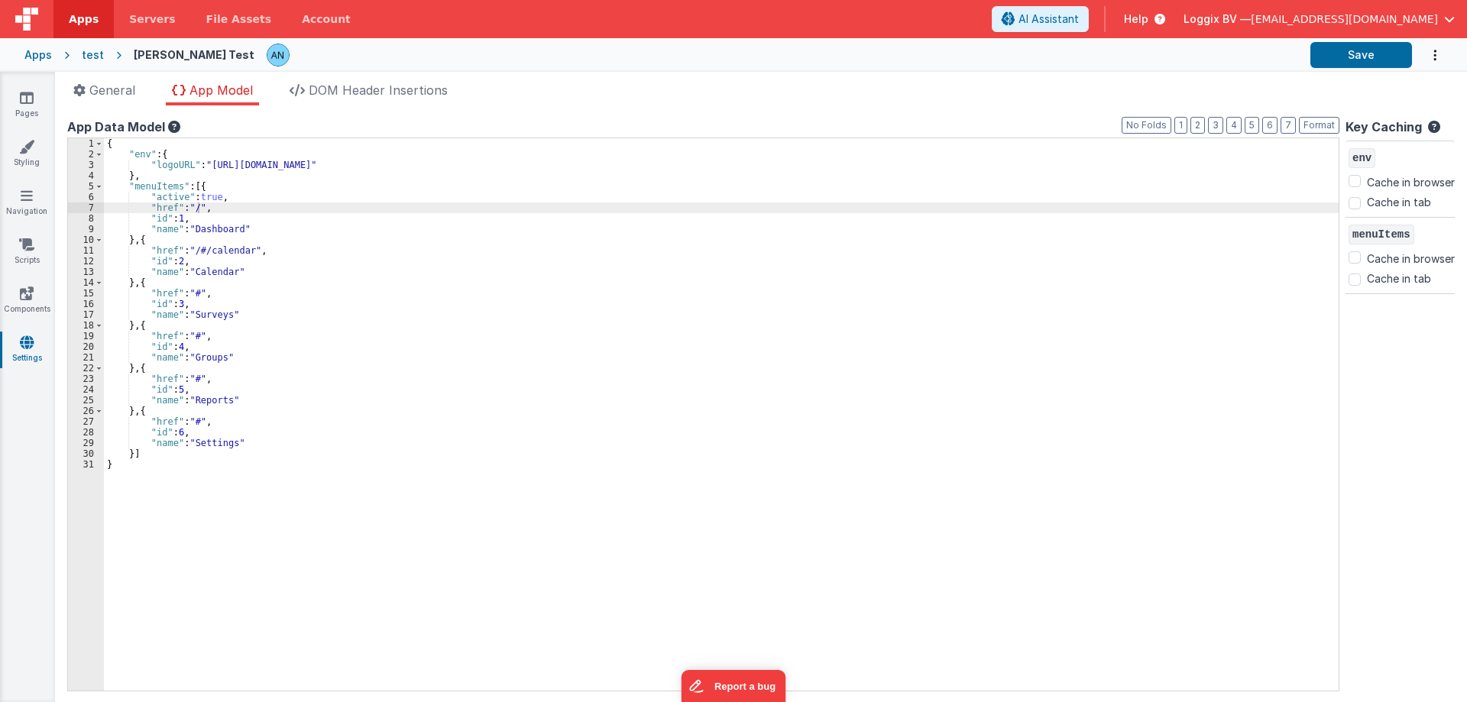
click at [79, 10] on link "Apps" at bounding box center [83, 19] width 60 height 38
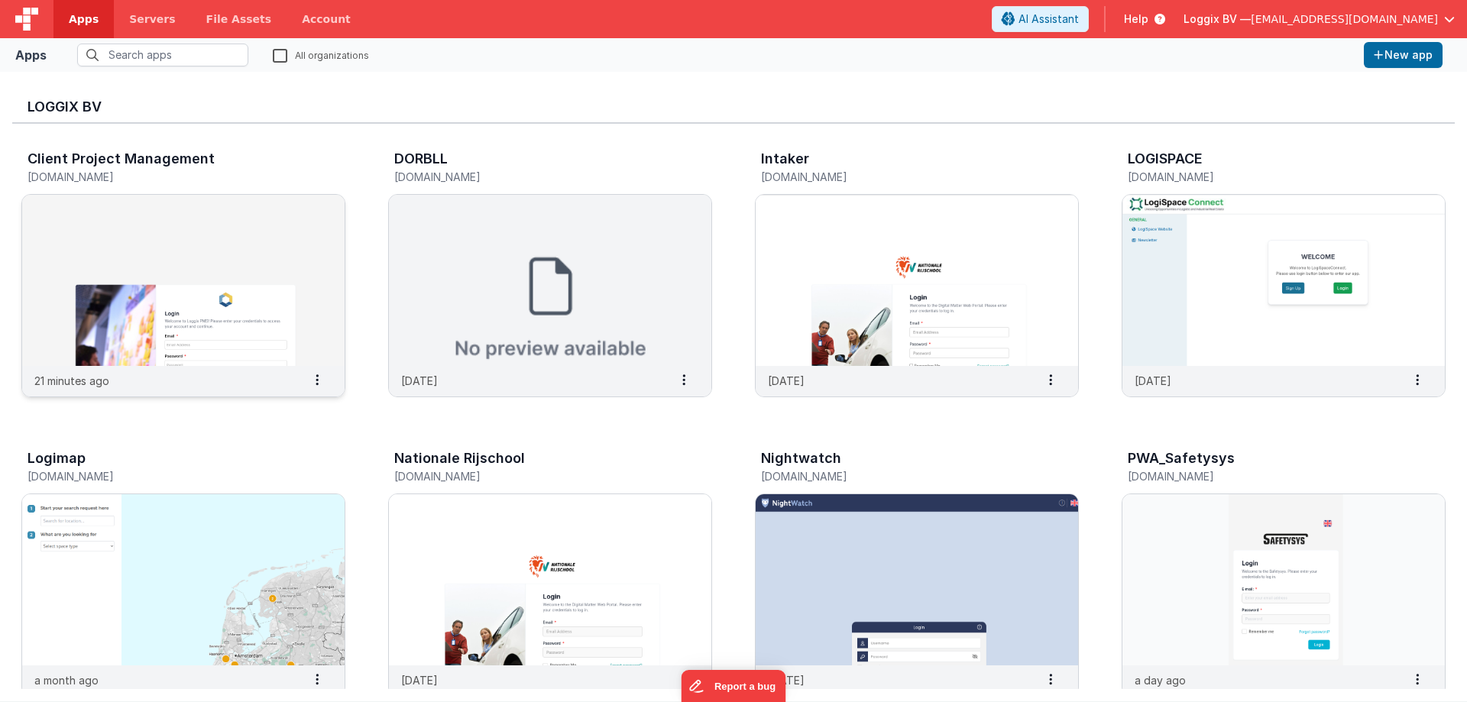
click at [223, 265] on img at bounding box center [183, 280] width 322 height 171
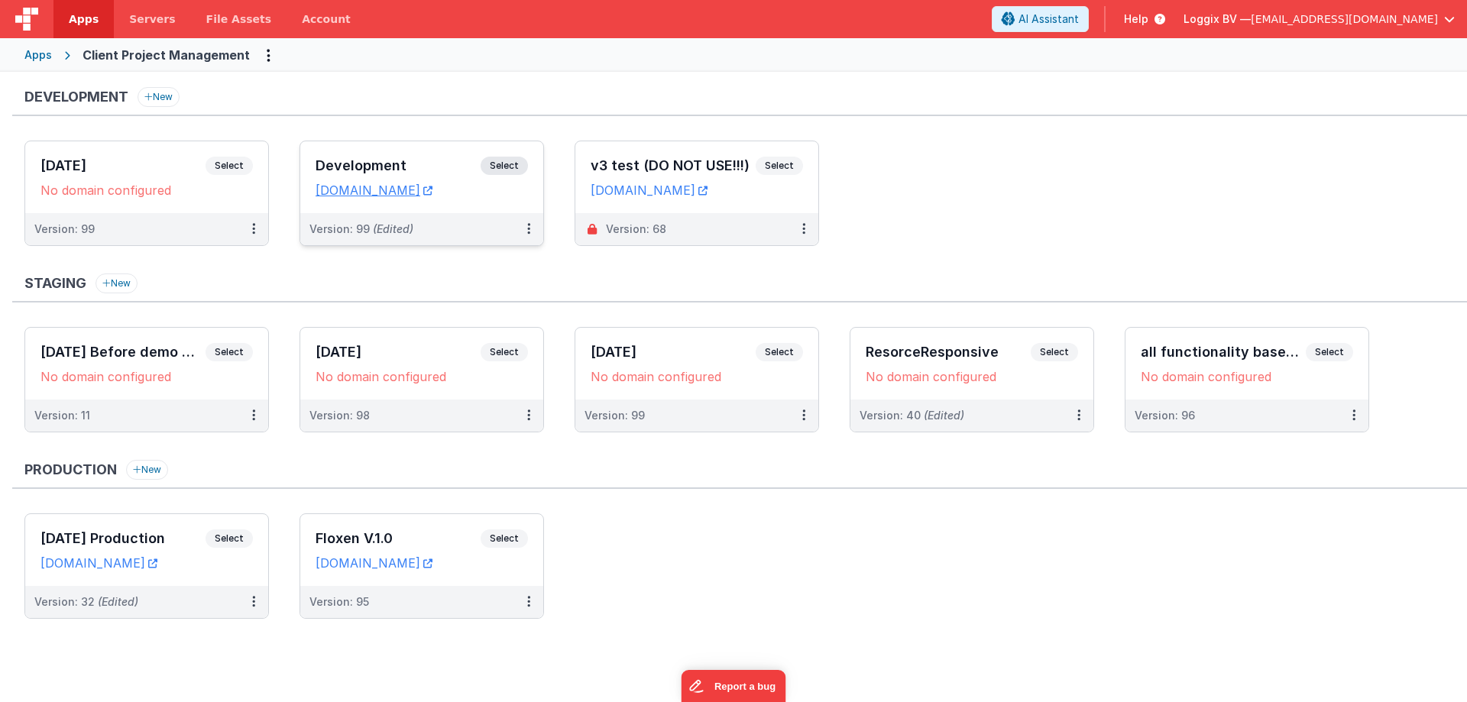
click at [346, 167] on h3 "Development" at bounding box center [397, 165] width 165 height 15
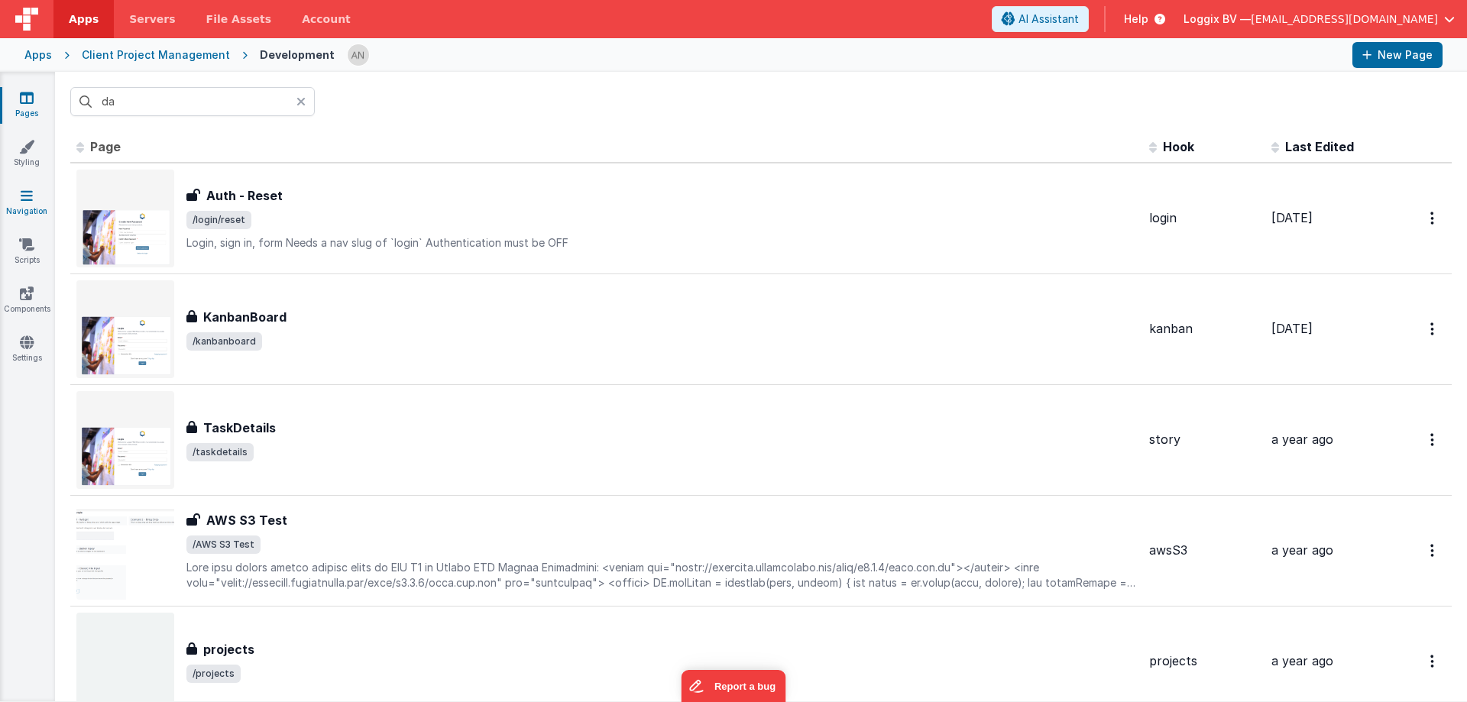
click at [11, 211] on link "Navigation" at bounding box center [26, 203] width 55 height 31
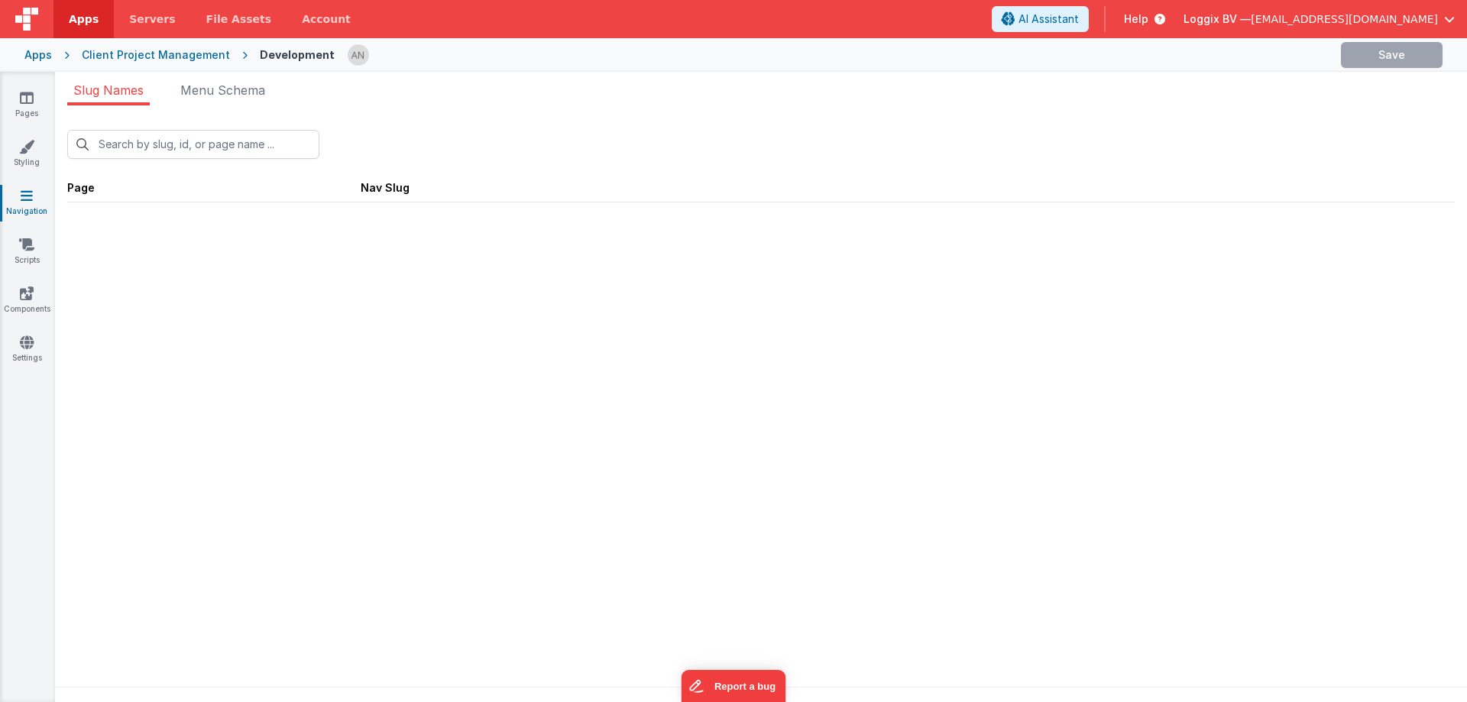
click at [21, 192] on icon at bounding box center [27, 195] width 12 height 15
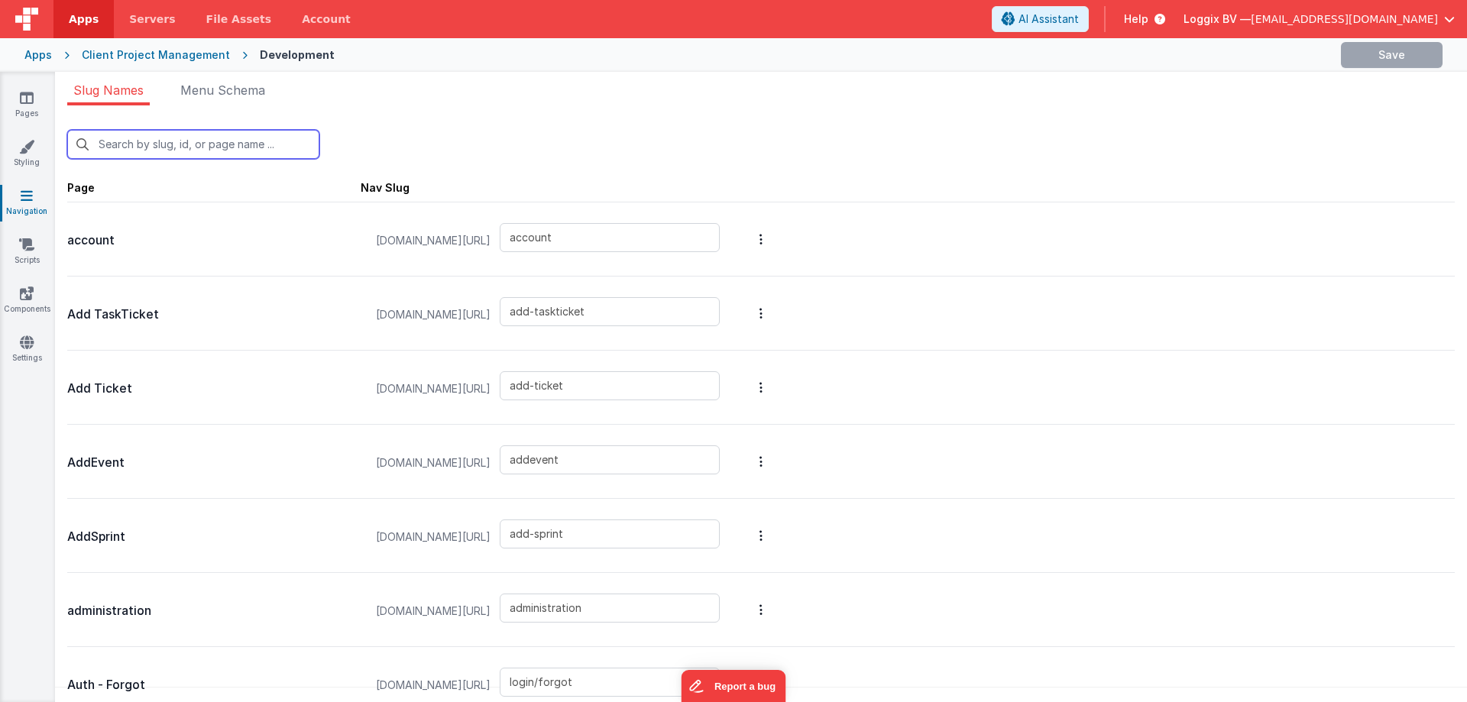
click at [126, 150] on input "text" at bounding box center [193, 144] width 252 height 29
type input "da"
type input "login/reset"
type input "default"
type input "detest"
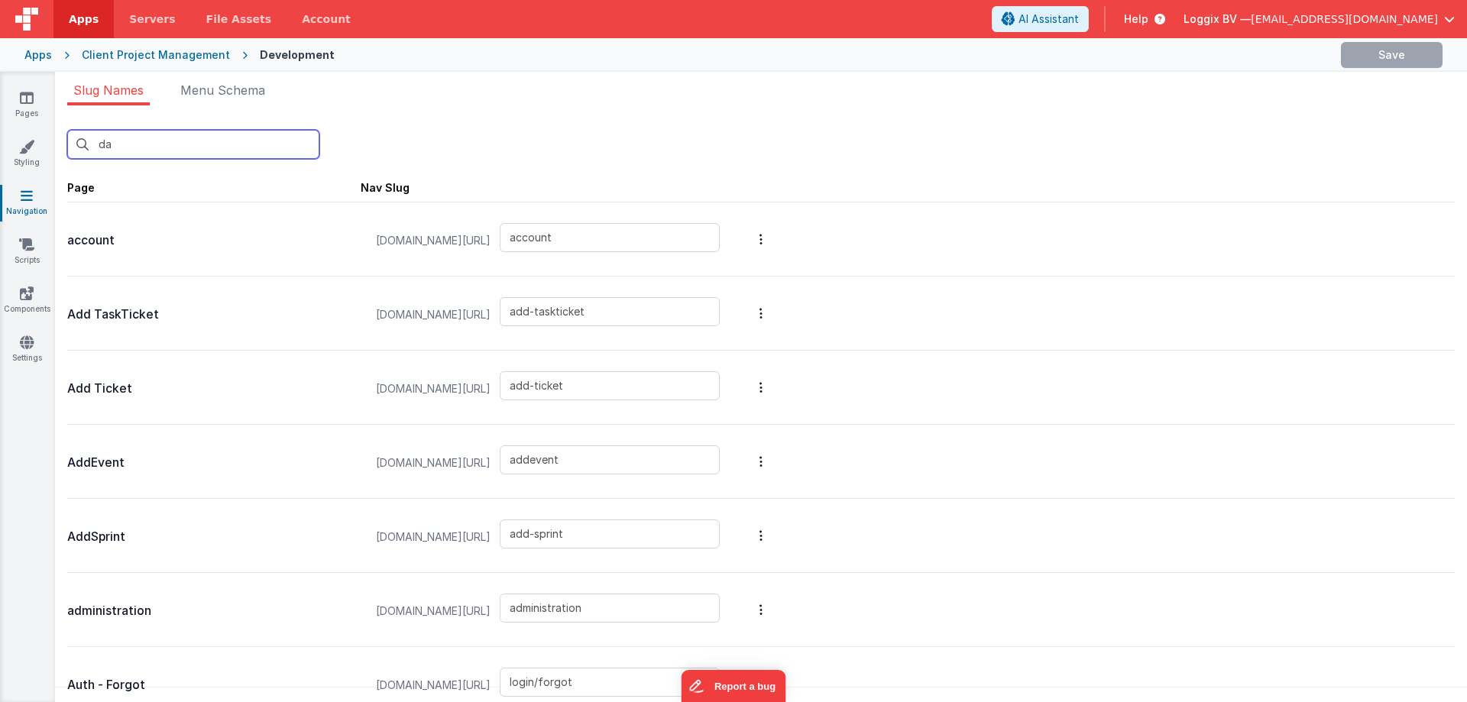
type input "dashboard"
type input "kanbanboard"
type input "test-modal"
type input "newsmodal"
type input "projects"
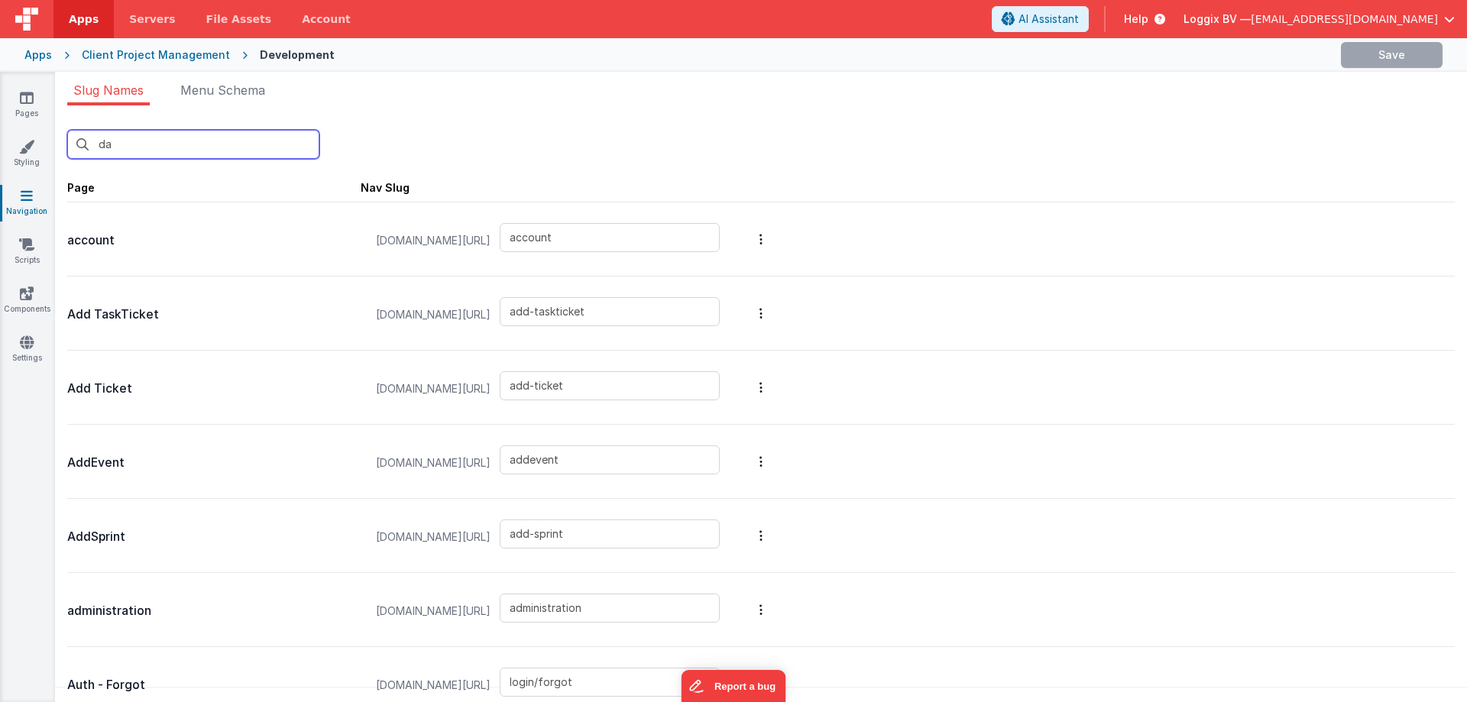
type input "scrum-v2"
type input "taskdetails"
type input "task-list"
type input "das"
type input "default"
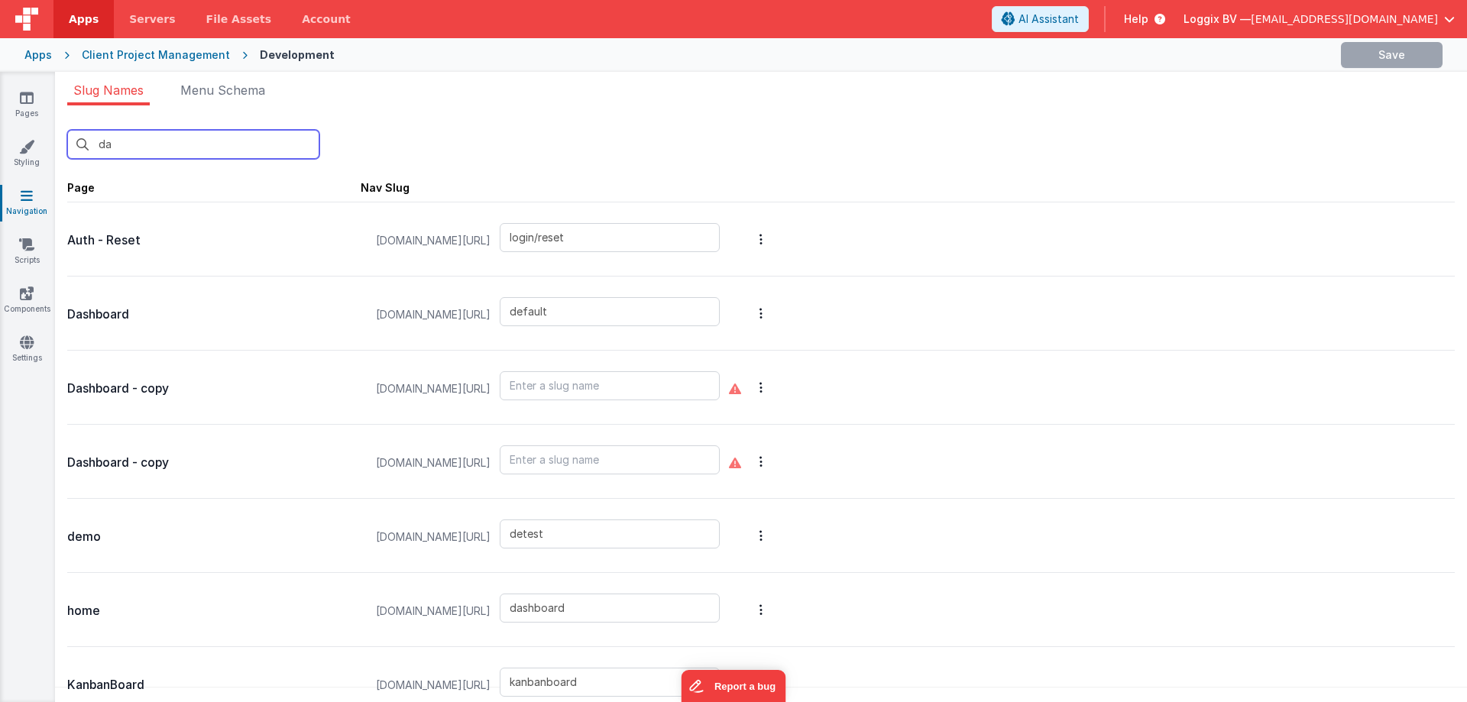
type input "dashboard"
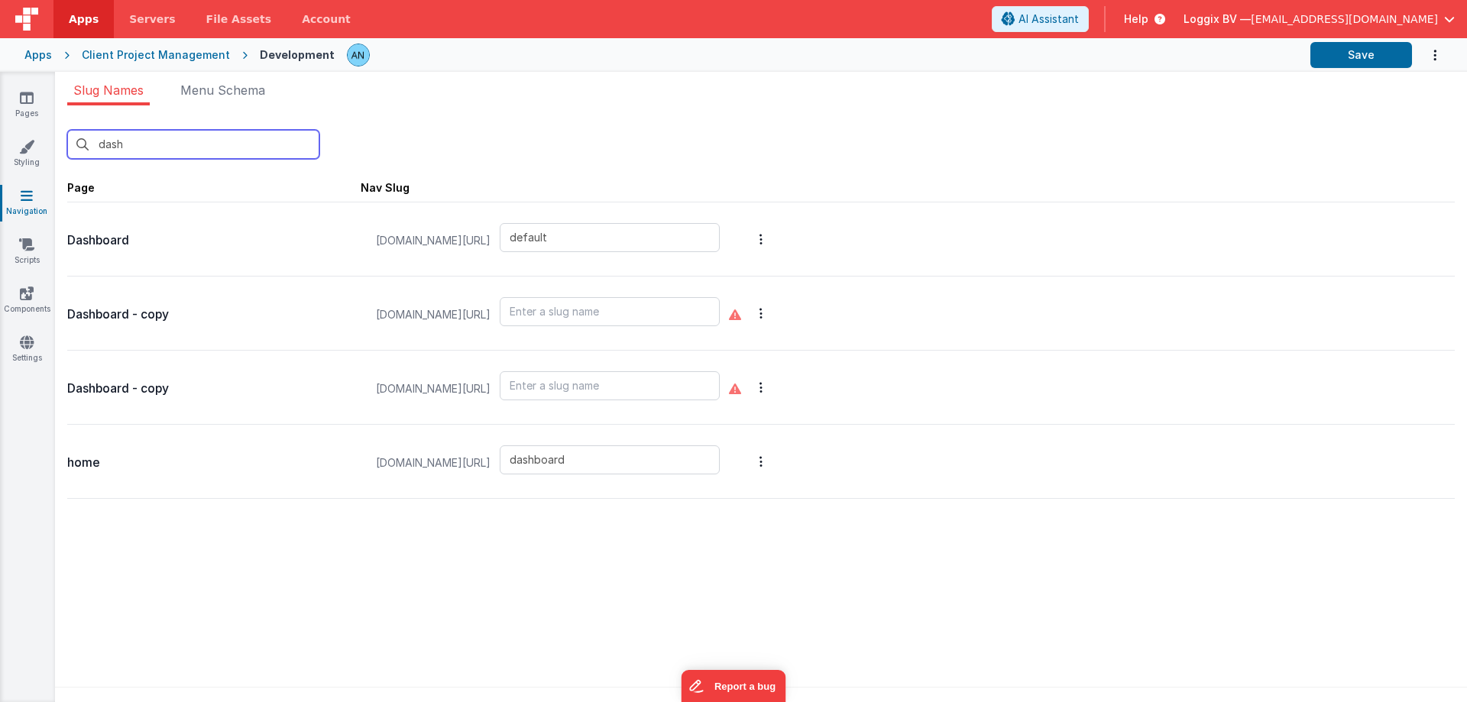
type input "dash"
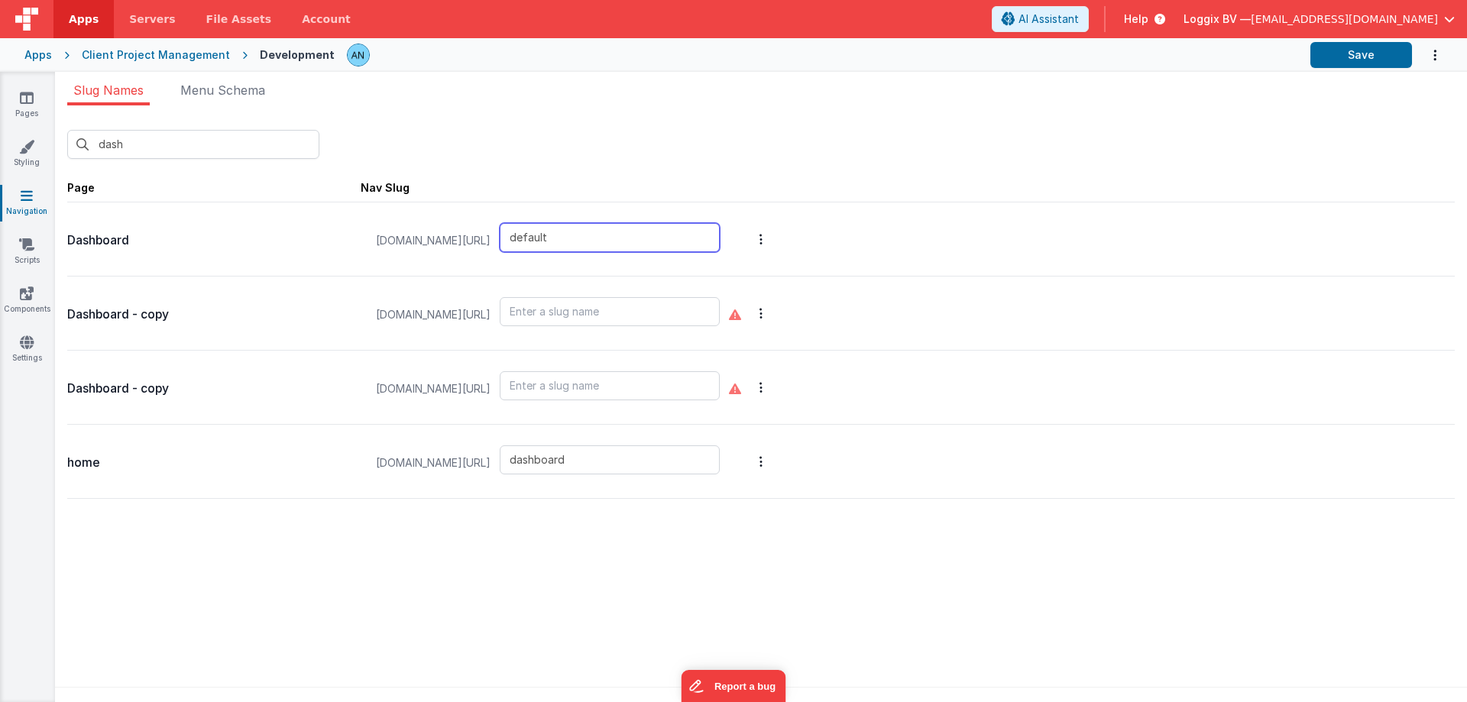
drag, startPoint x: 636, startPoint y: 239, endPoint x: 541, endPoint y: 244, distance: 95.6
click at [541, 244] on div "client-pms.fmbetterforms.com/#/ default" at bounding box center [548, 241] width 362 height 58
click at [85, 26] on span "Apps" at bounding box center [84, 18] width 30 height 15
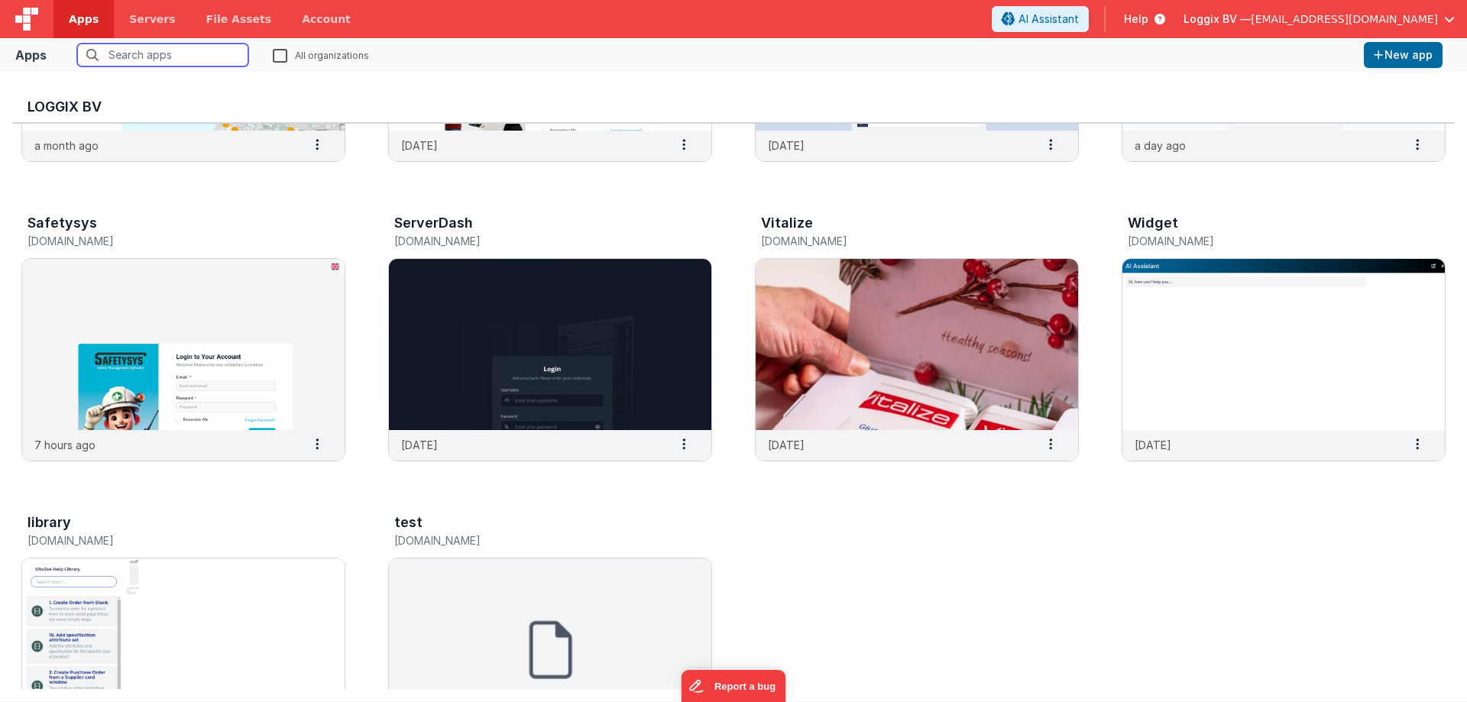
scroll to position [642, 0]
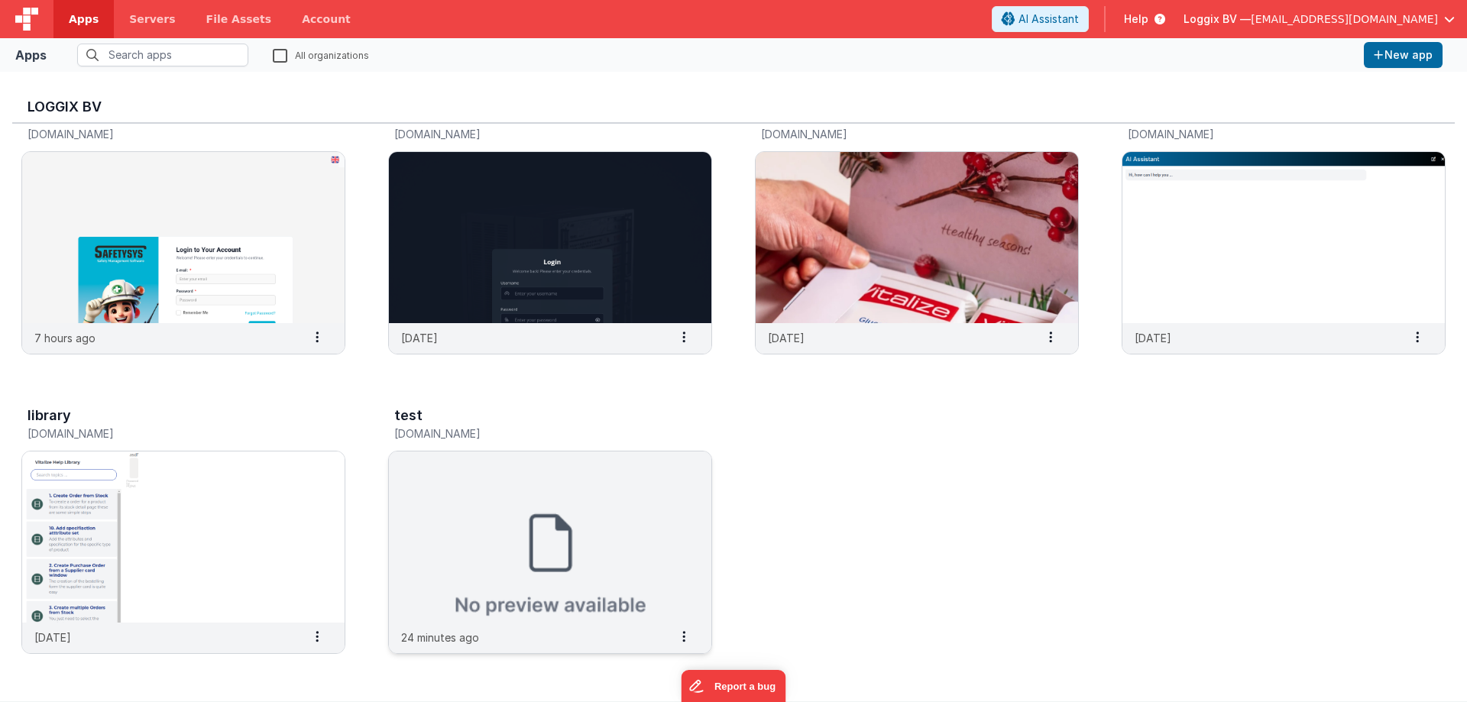
click at [395, 577] on img at bounding box center [550, 536] width 322 height 171
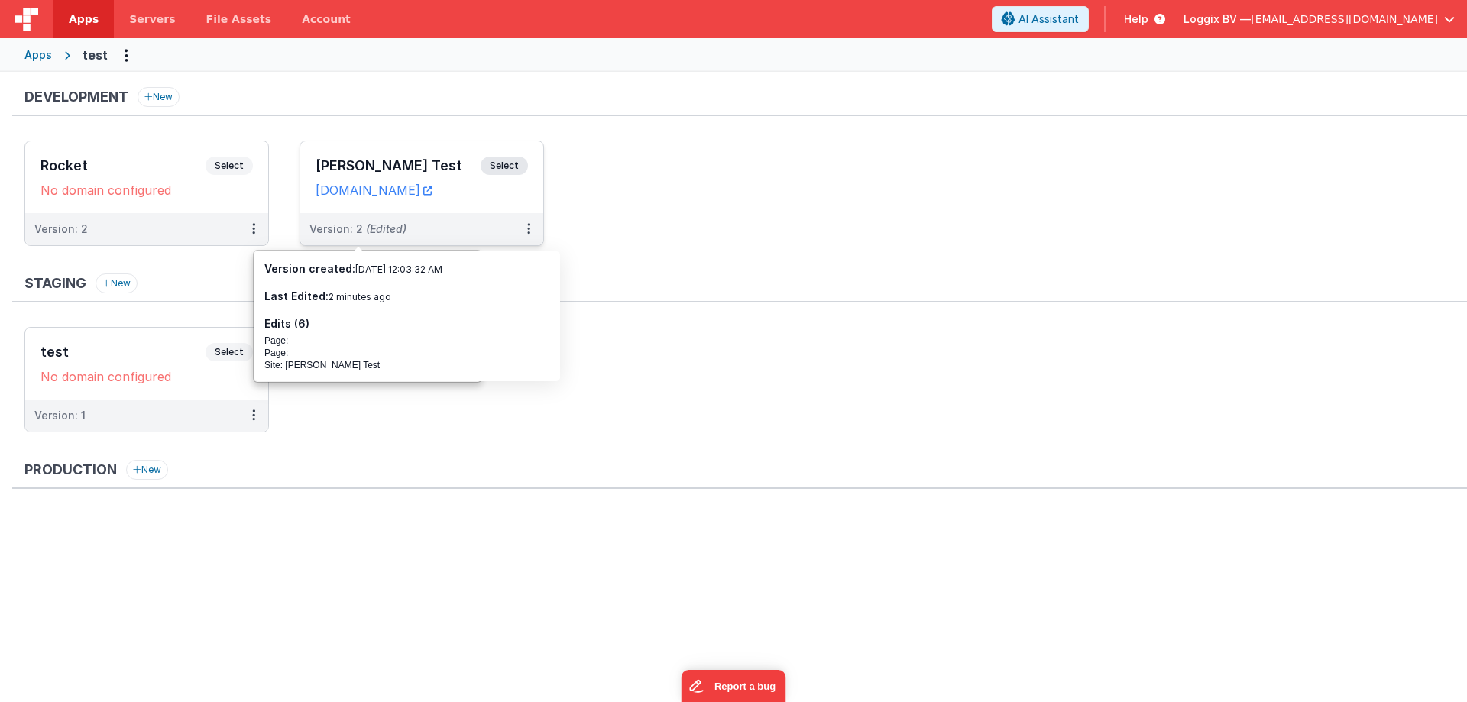
click at [354, 158] on h3 "[PERSON_NAME] Test" at bounding box center [397, 165] width 165 height 15
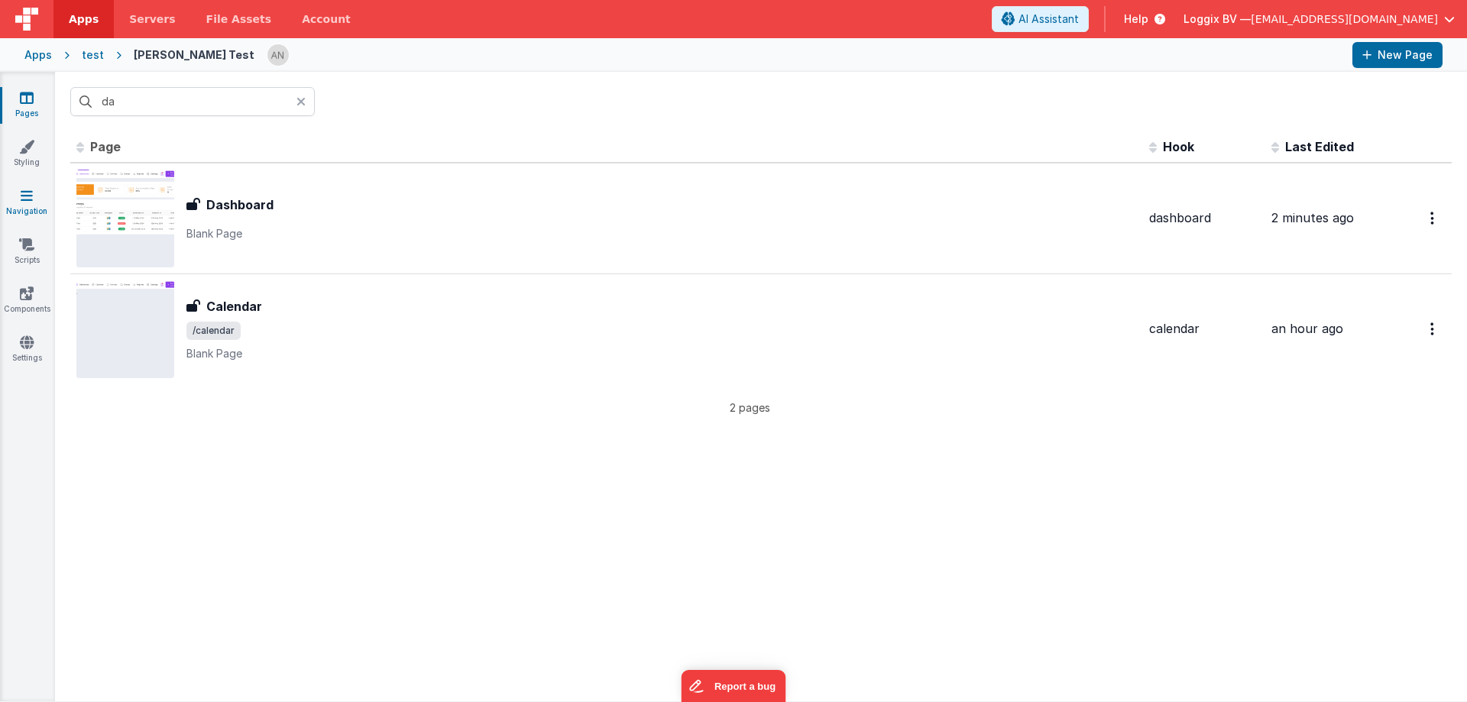
click at [34, 205] on link "Navigation" at bounding box center [26, 203] width 55 height 31
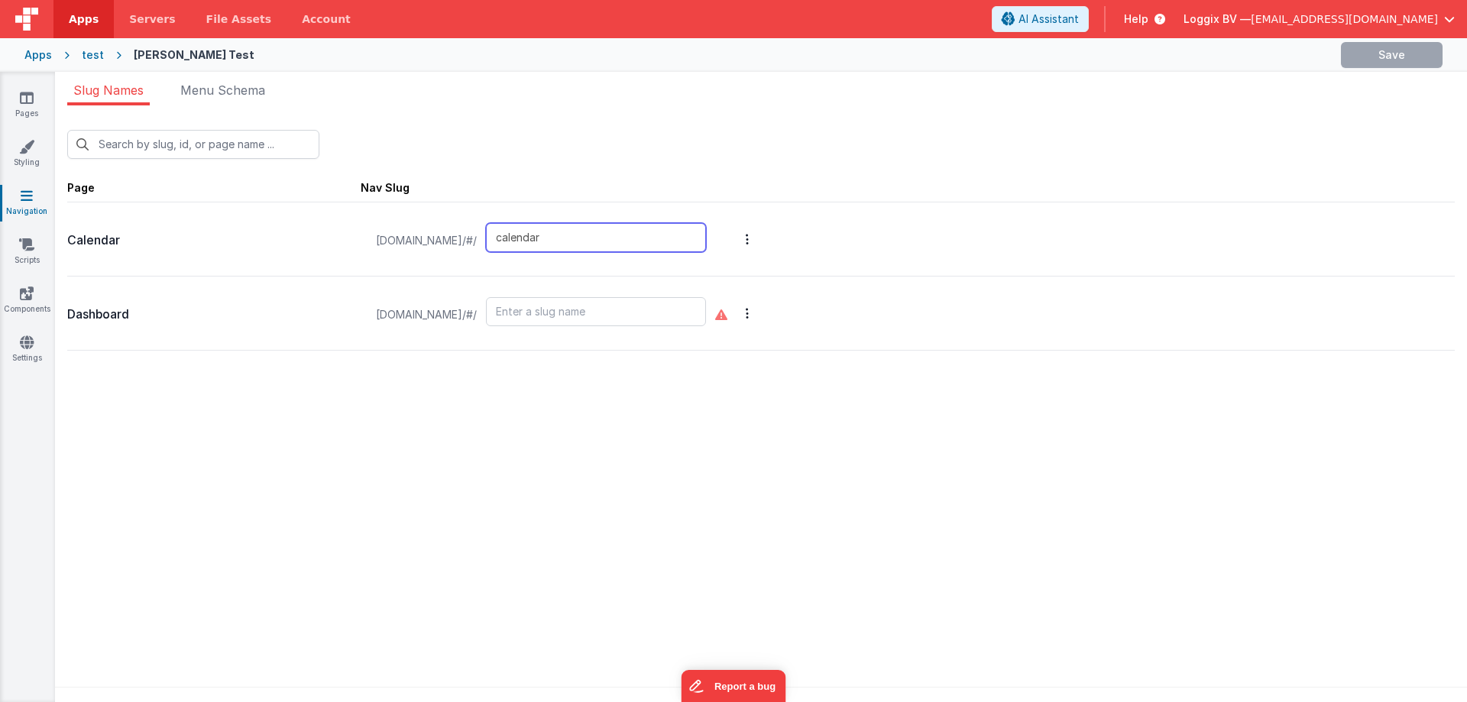
click at [608, 244] on input "calendar" at bounding box center [596, 237] width 220 height 29
click at [576, 303] on input "text" at bounding box center [596, 311] width 220 height 29
paste input "default"
type input "default"
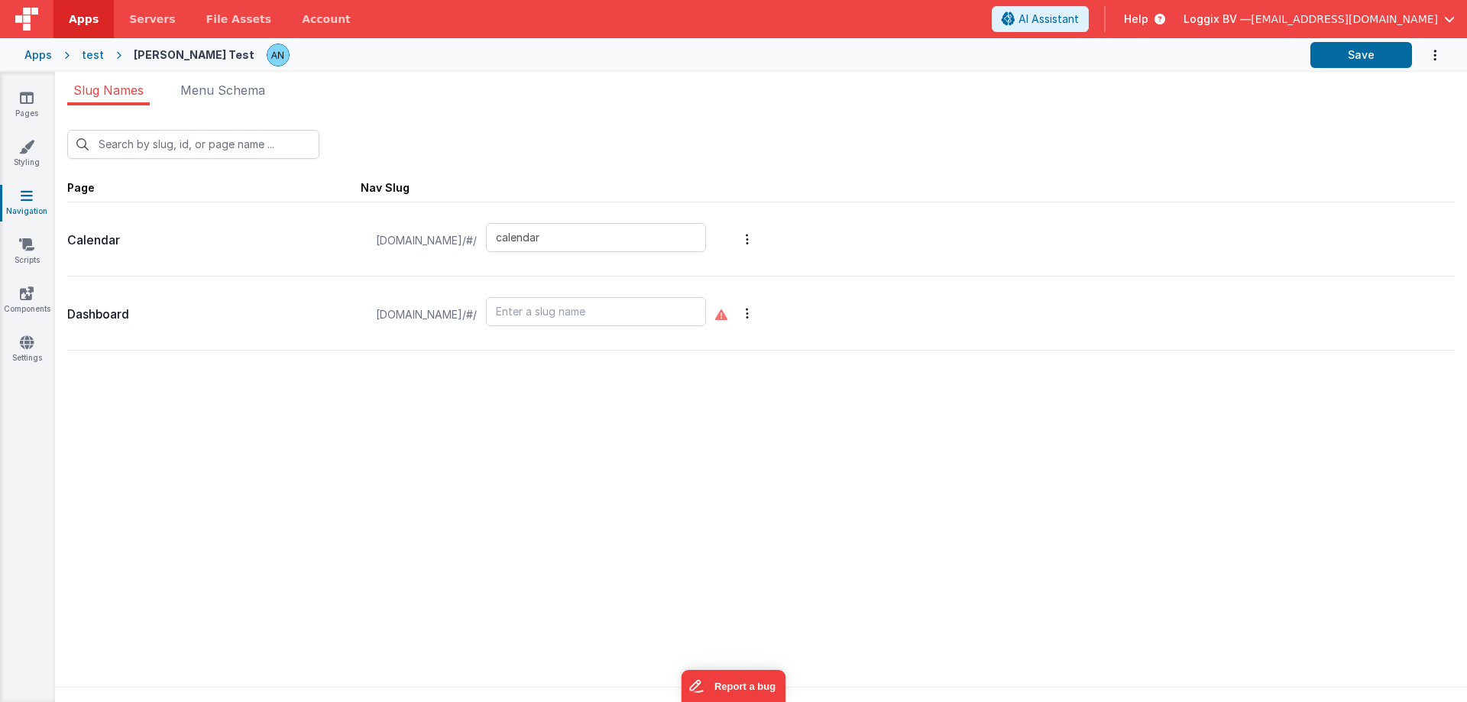
click at [1358, 41] on div "Apps test Satyam Test Save" at bounding box center [733, 55] width 1467 height 34
click at [1358, 49] on button "Save" at bounding box center [1361, 55] width 102 height 26
click at [555, 306] on input "text" at bounding box center [596, 311] width 220 height 29
paste input "default"
type input "default"
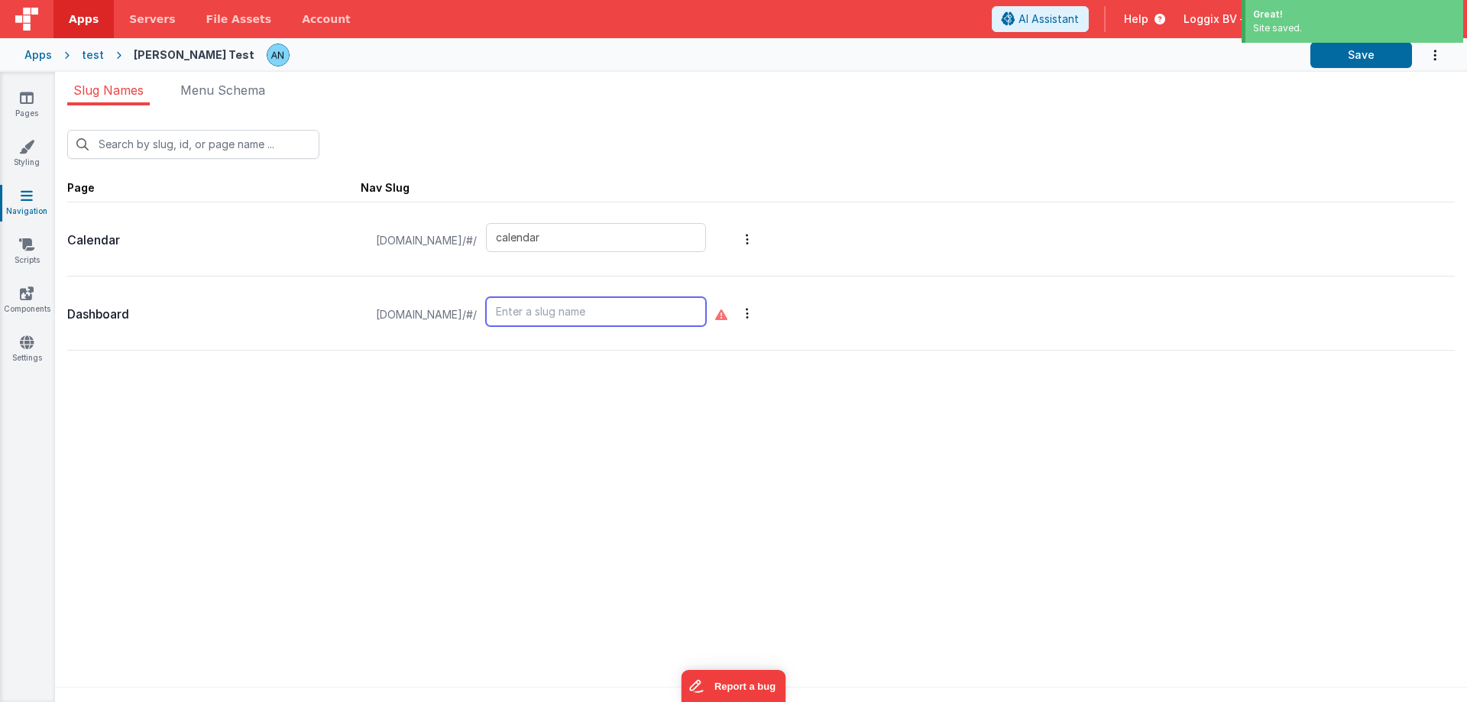
click at [559, 315] on input "text" at bounding box center [596, 311] width 220 height 29
paste input "default"
type input "default"
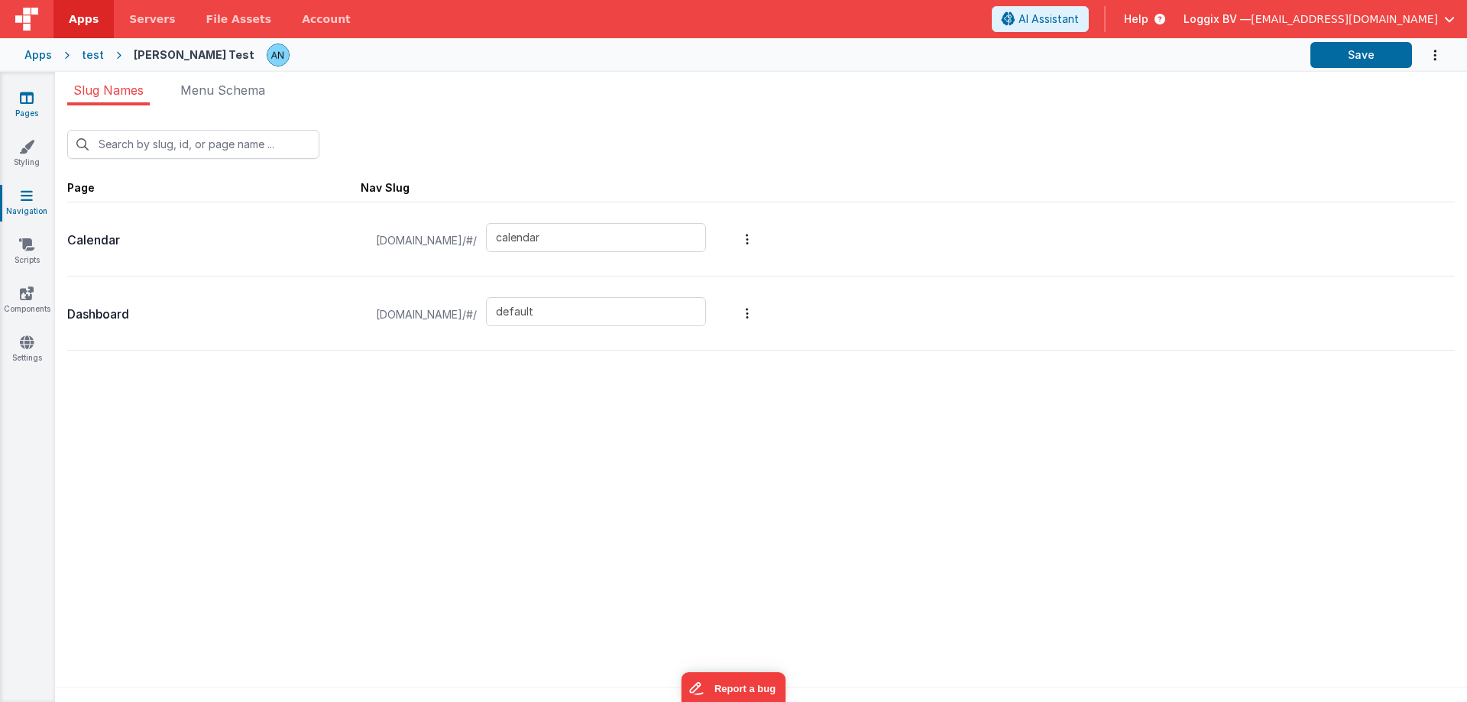
click at [27, 92] on icon at bounding box center [27, 97] width 14 height 15
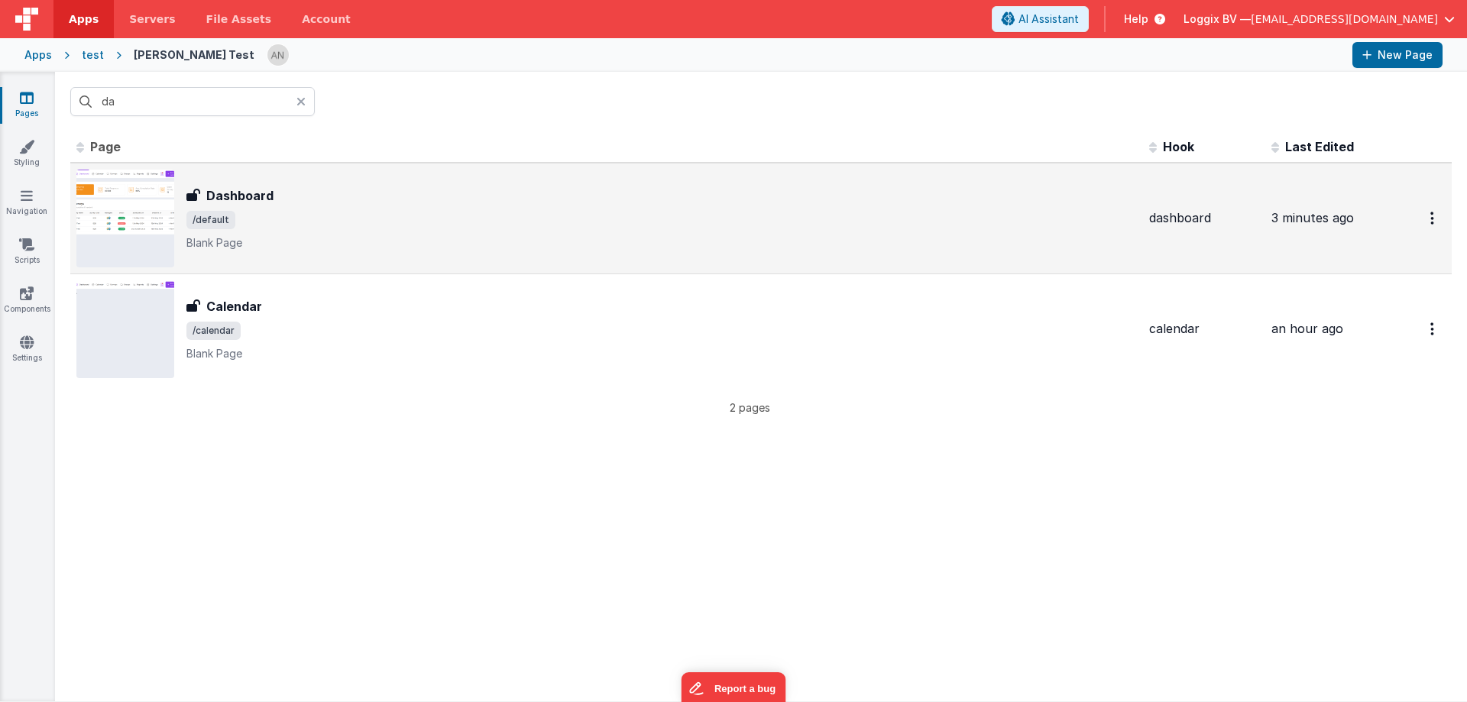
click at [273, 201] on div "Dashboard" at bounding box center [661, 195] width 950 height 18
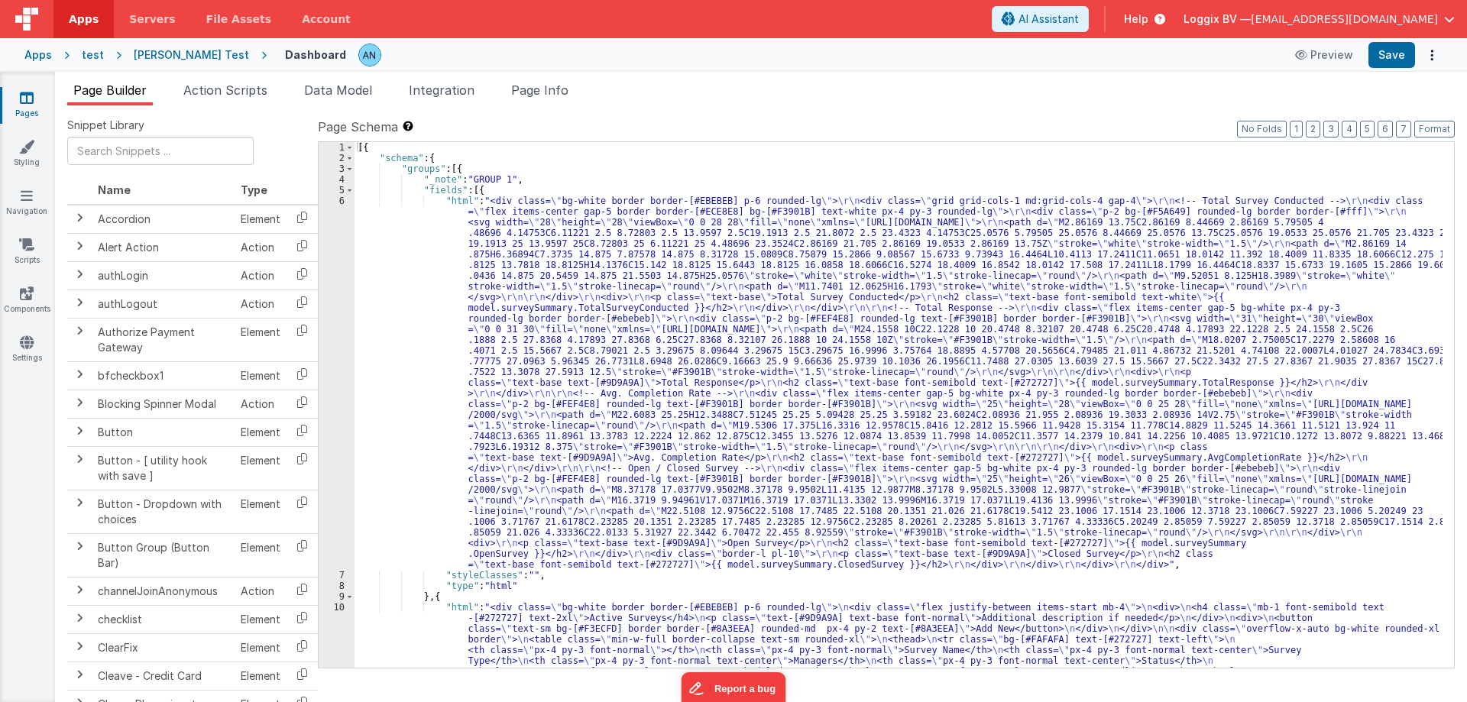
click at [374, 329] on div "[{ "schema" : { "groups" : [{ "_note" : "GROUP 1" , "fields" : [{ "html" : "<di…" at bounding box center [898, 565] width 1088 height 846
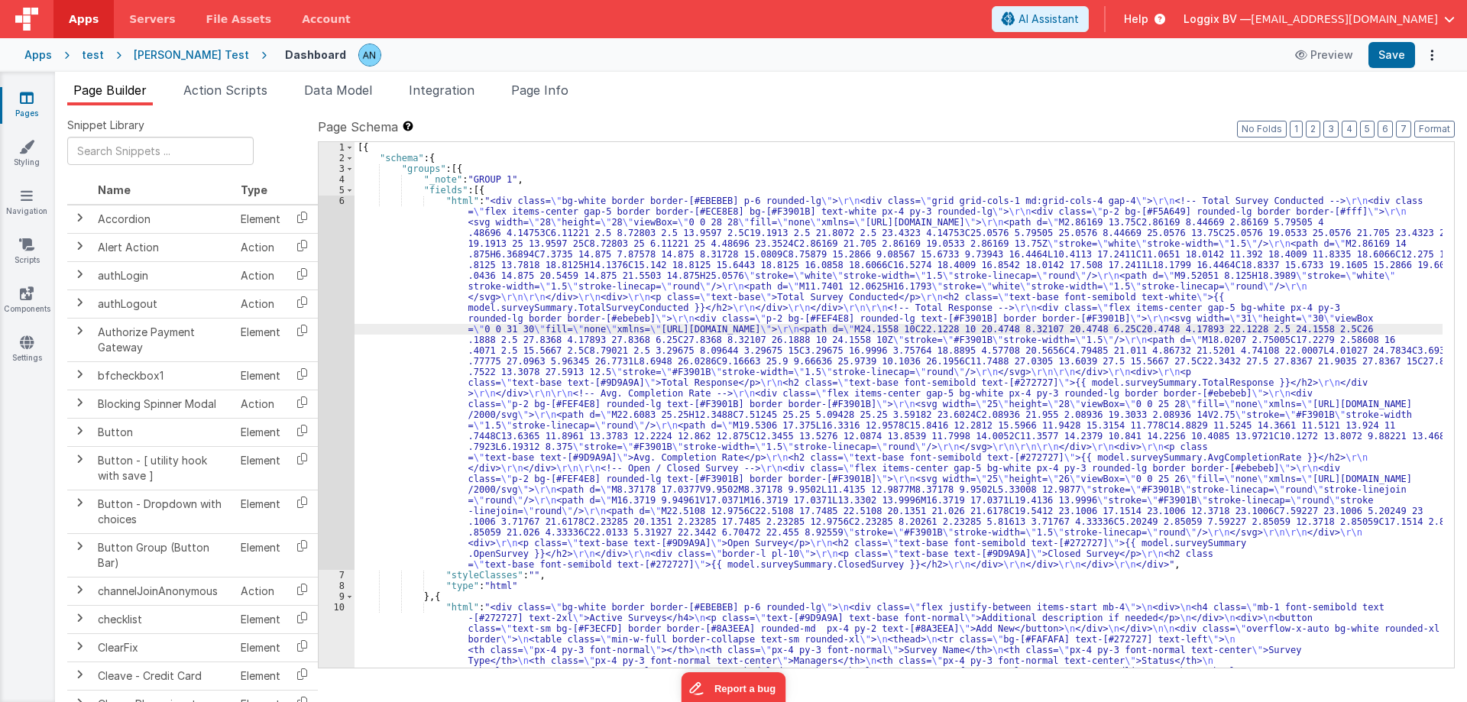
click at [335, 347] on div "6" at bounding box center [337, 383] width 36 height 374
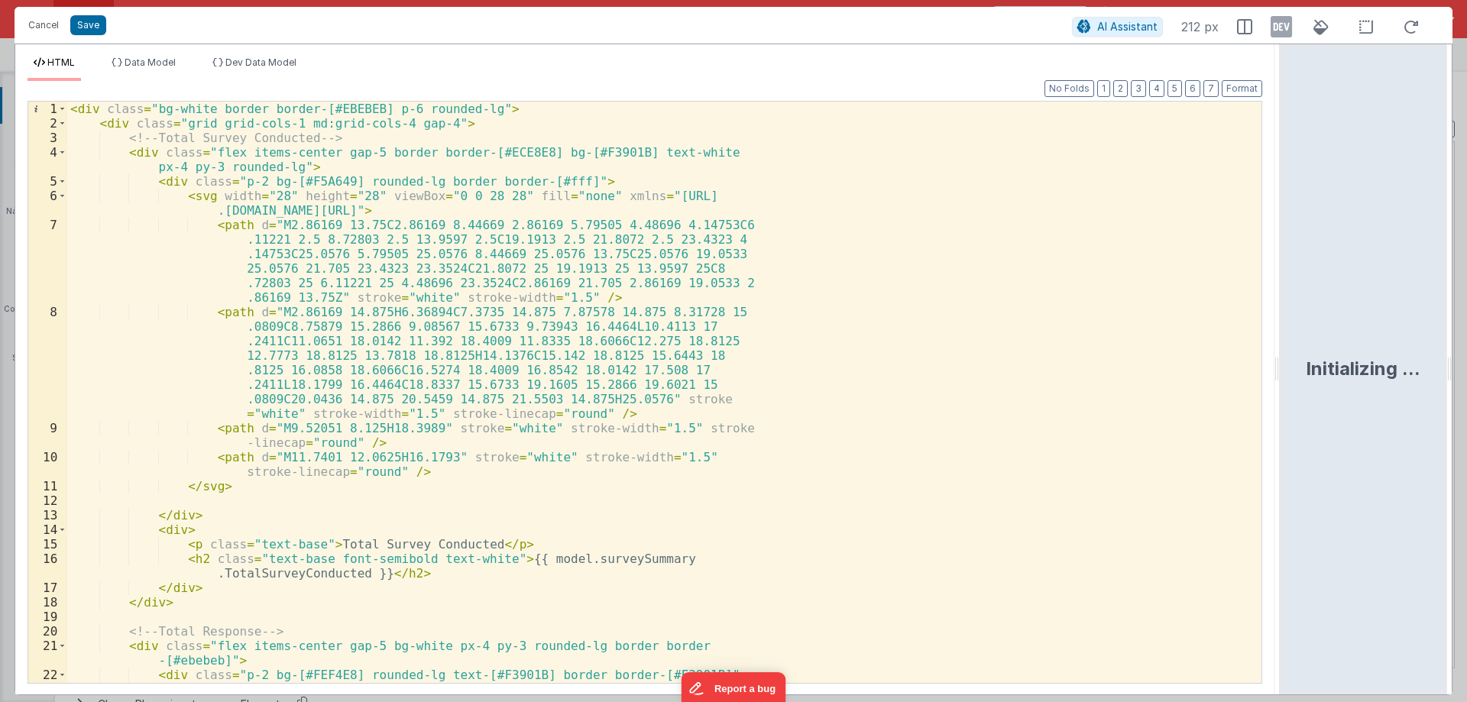
drag, startPoint x: 733, startPoint y: 365, endPoint x: 1339, endPoint y: 361, distance: 606.5
click at [1348, 361] on html "Cancel Save AI Assistant 212 px HTML Data Model Dev Data Model Format 7 6 5 4 3…" at bounding box center [733, 351] width 1467 height 702
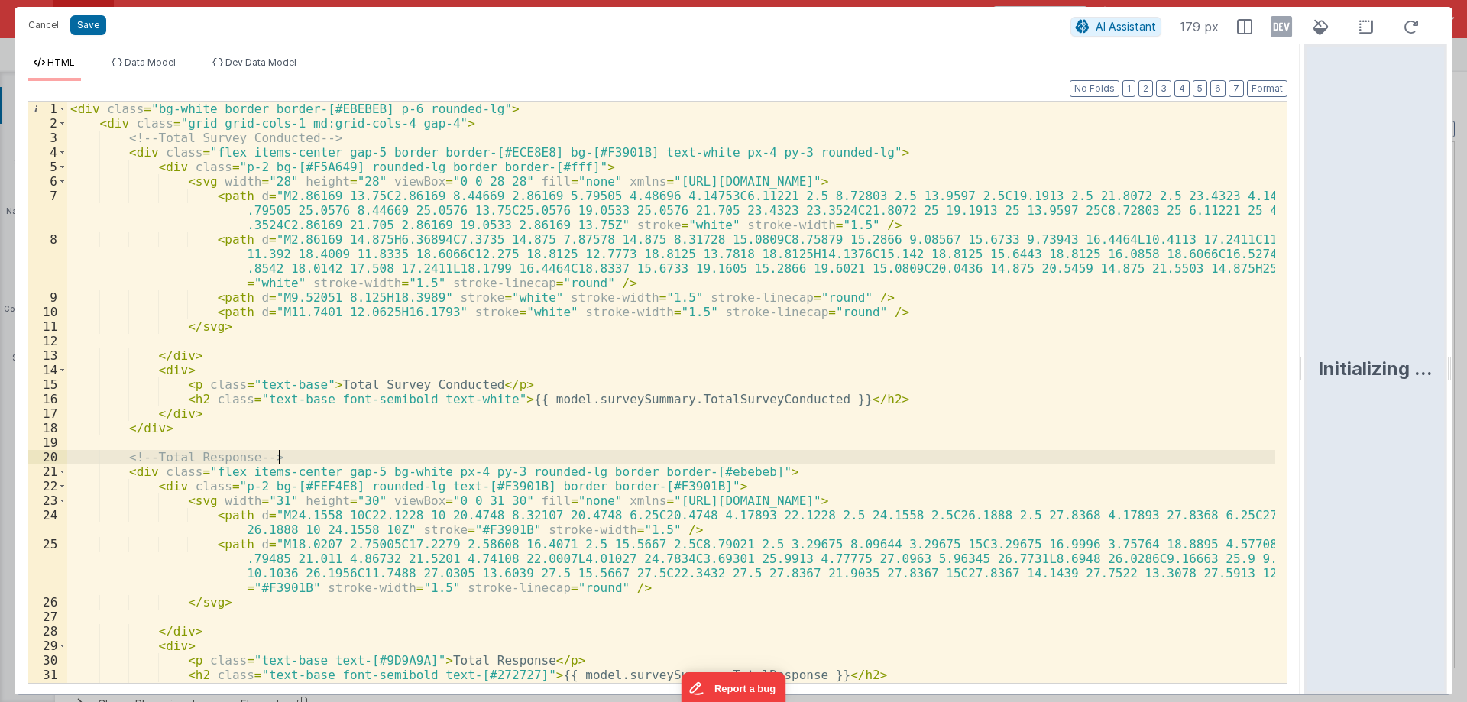
click at [625, 458] on div "< div class = "bg-white border border-[#EBEBEB] p-6 rounded-lg" > < div class =…" at bounding box center [671, 407] width 1208 height 610
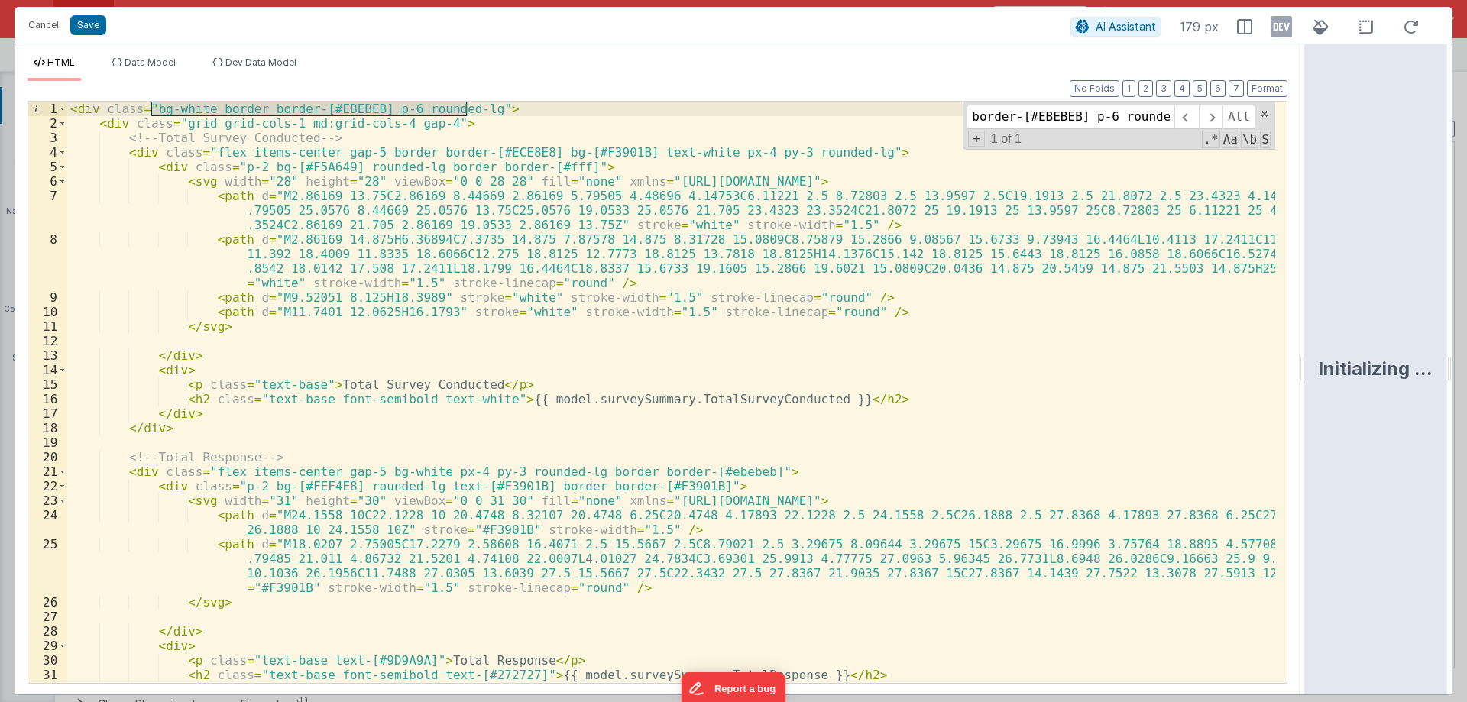
type input "bg-white border border-[#EBEBEB] p-6 rounded-lg"
click at [378, 129] on div "< div class = "bg-white border border-[#EBEBEB] p-6 rounded-lg" > < div class =…" at bounding box center [671, 407] width 1208 height 610
click at [378, 107] on div "< div class = "bg-white border border-[#EBEBEB] p-6 rounded-lg" > < div class =…" at bounding box center [671, 407] width 1208 height 610
drag, startPoint x: 374, startPoint y: 110, endPoint x: 402, endPoint y: 110, distance: 28.3
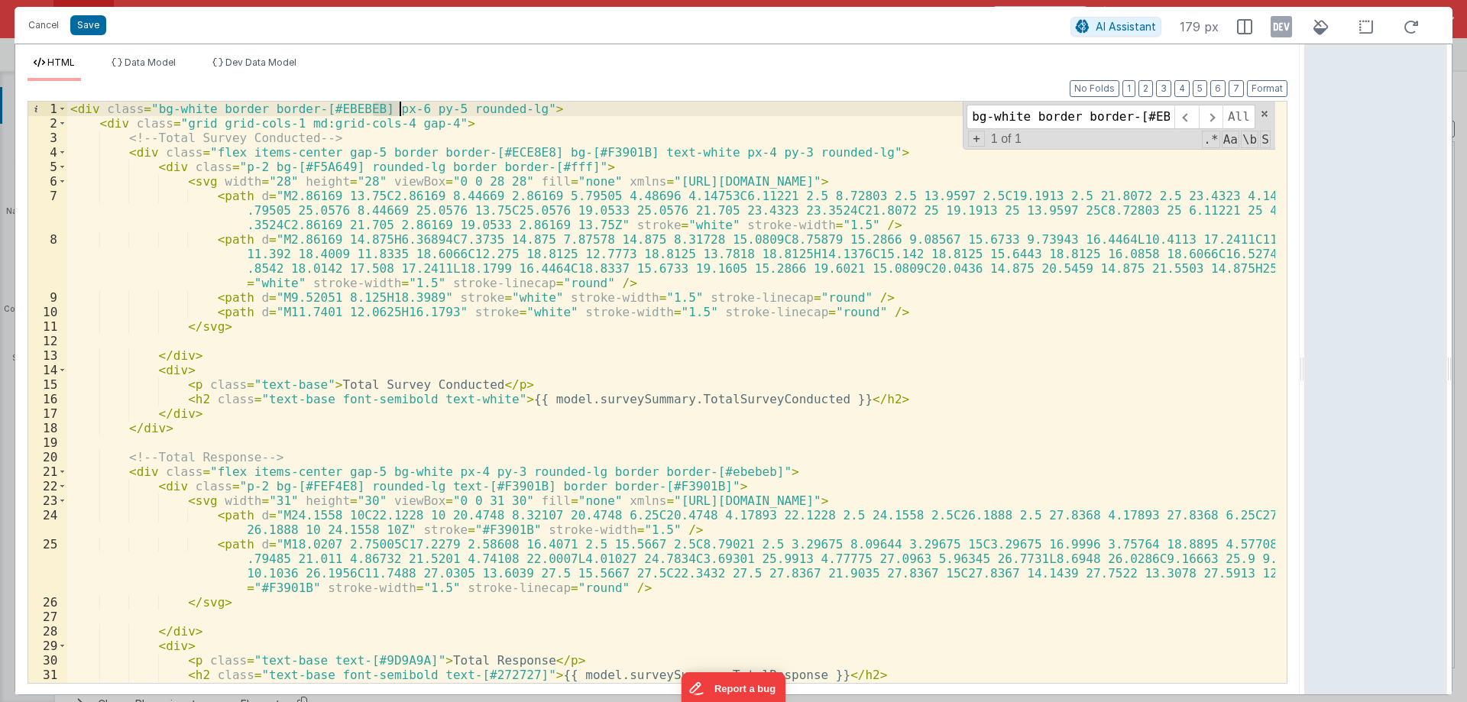
click at [402, 110] on div "< div class = "bg-white border border-[#EBEBEB] px-6 py-5 rounded-lg" > < div c…" at bounding box center [671, 407] width 1208 height 610
click at [59, 104] on span at bounding box center [62, 109] width 8 height 15
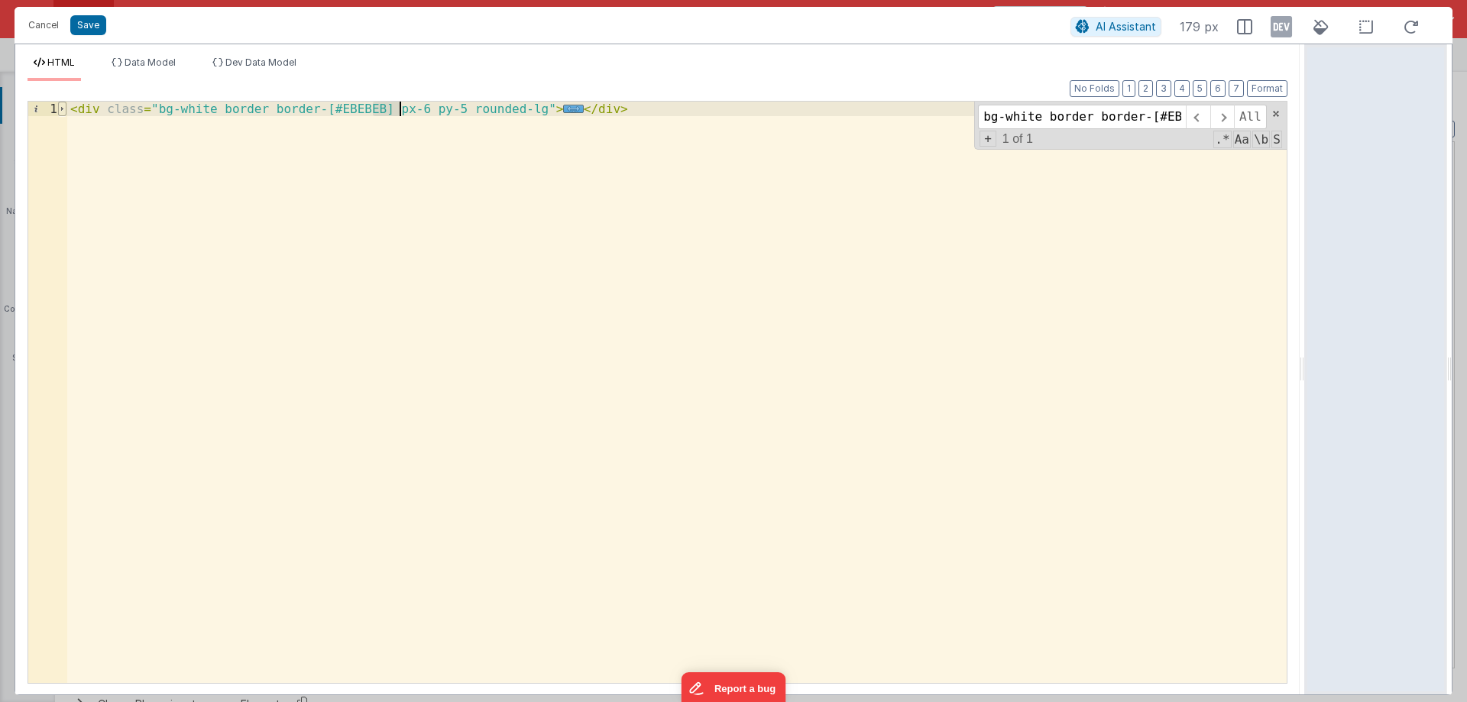
click at [59, 104] on span at bounding box center [62, 109] width 8 height 15
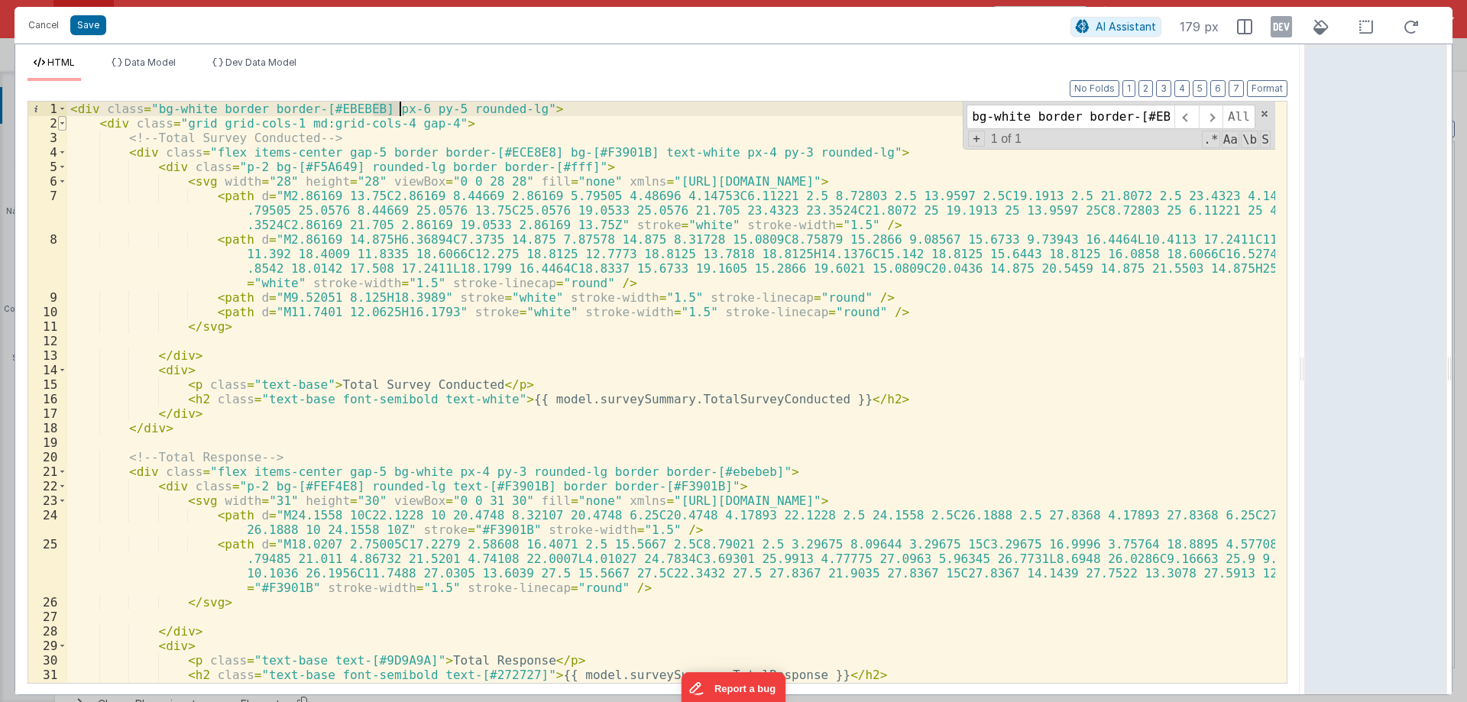
click at [62, 125] on span at bounding box center [62, 123] width 8 height 15
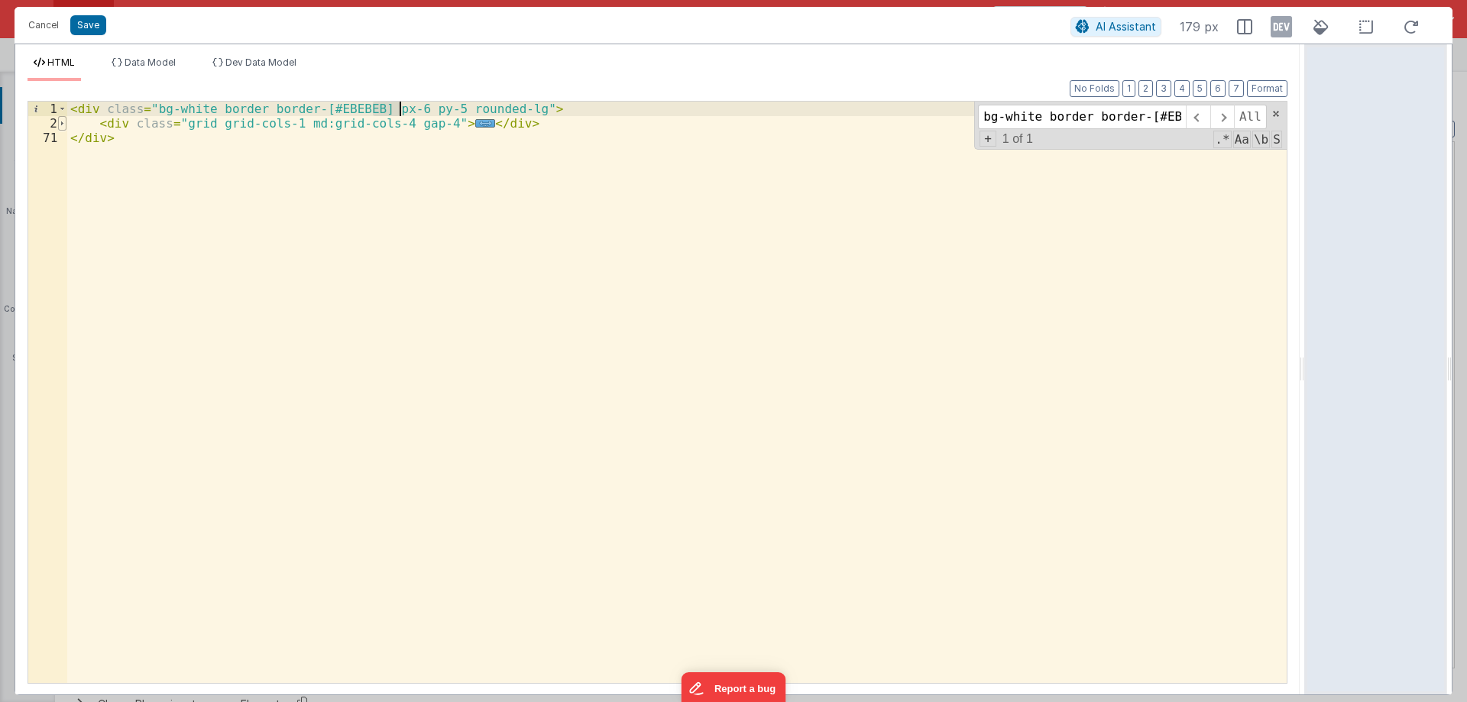
click at [62, 125] on span at bounding box center [62, 123] width 8 height 15
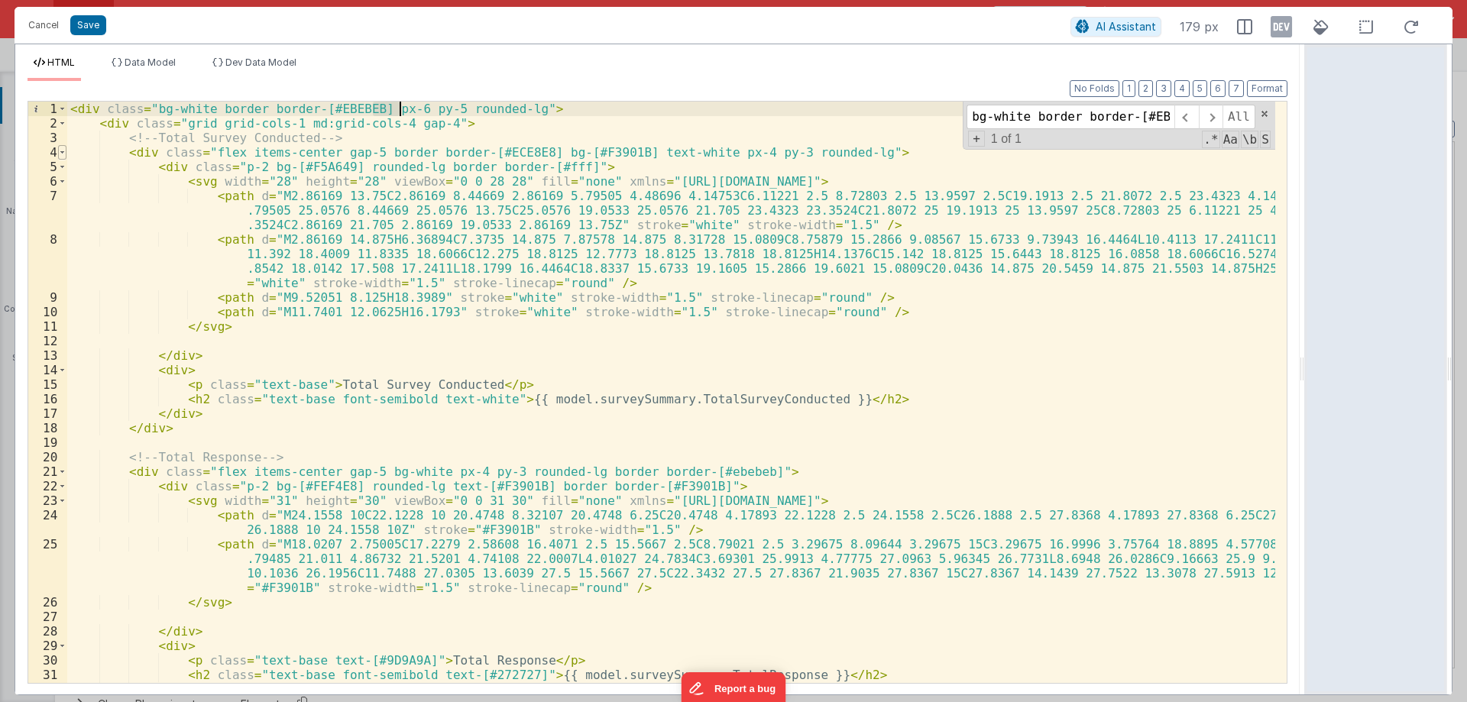
click at [60, 149] on span at bounding box center [62, 152] width 8 height 15
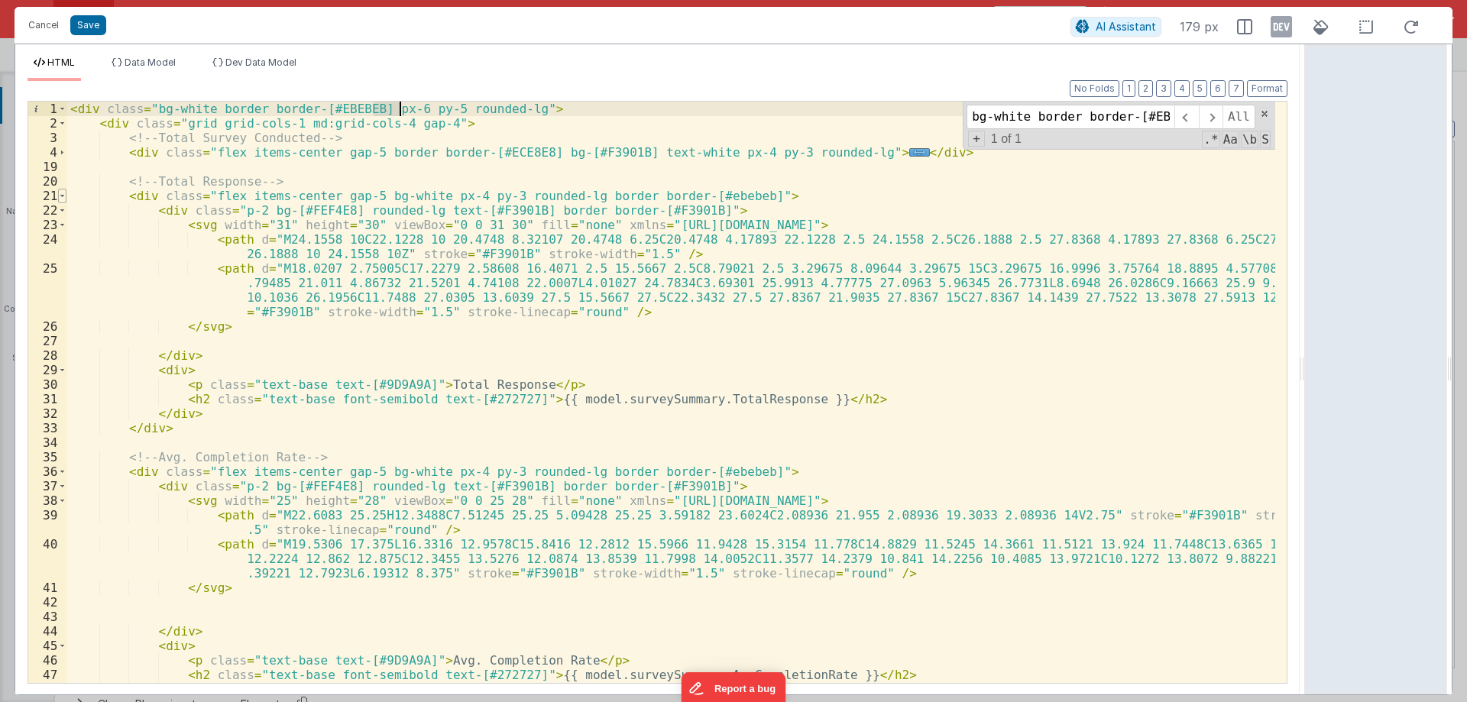
click at [60, 196] on span at bounding box center [62, 196] width 8 height 15
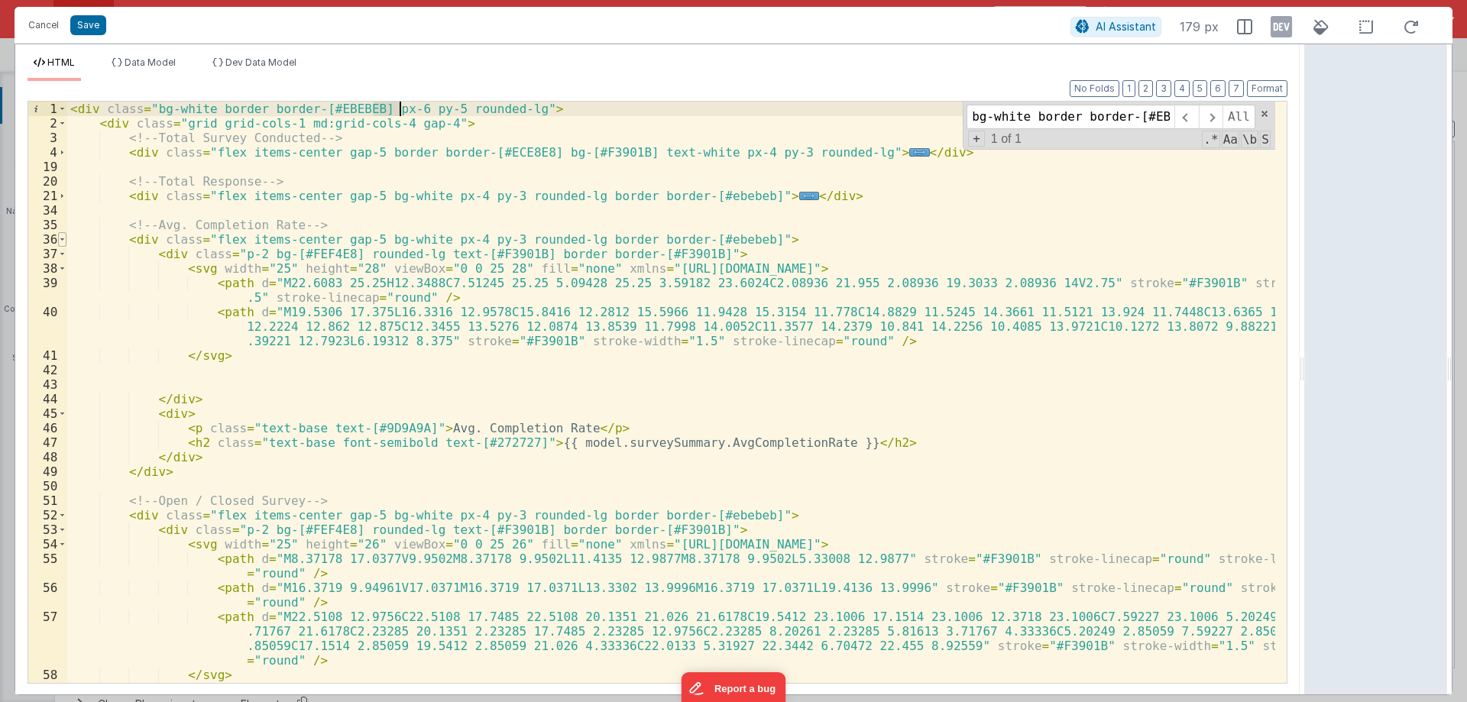
click at [62, 238] on span at bounding box center [62, 239] width 8 height 15
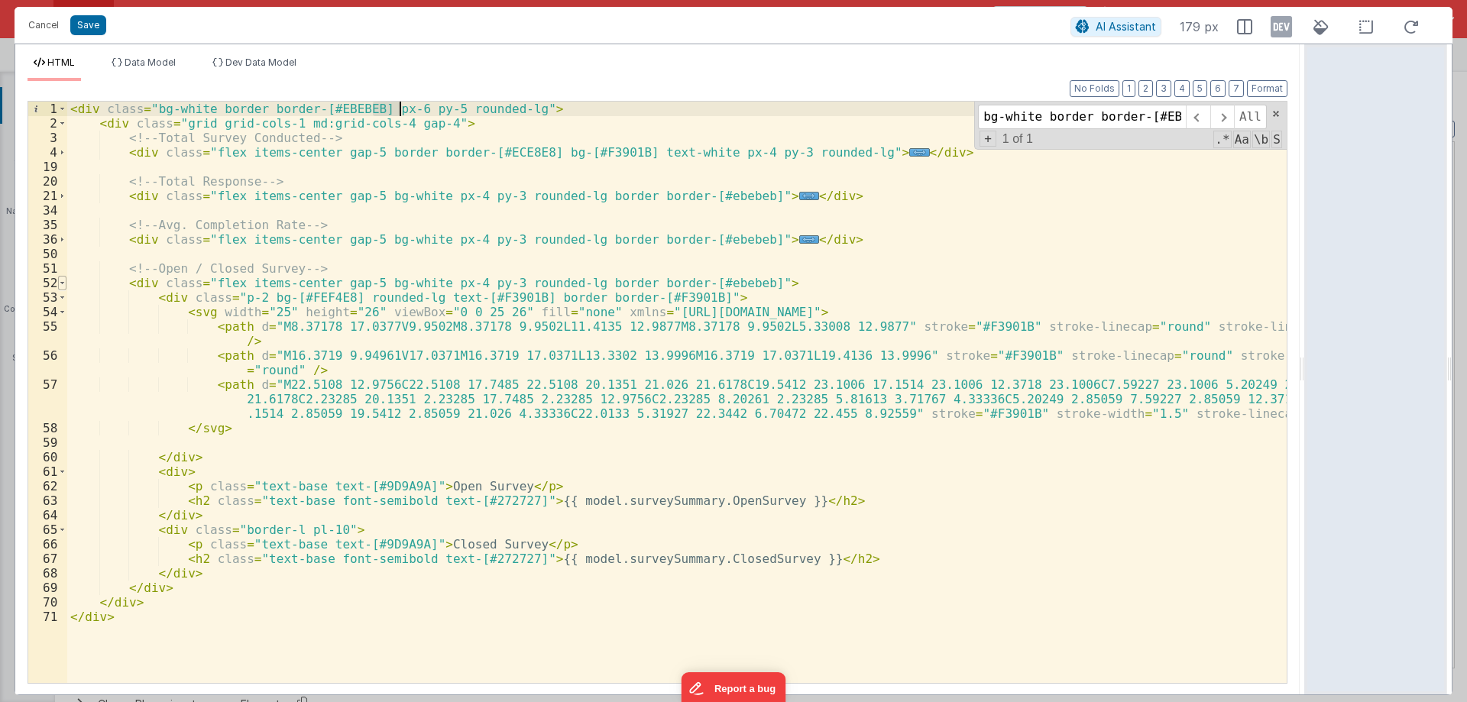
click at [59, 285] on span at bounding box center [62, 283] width 8 height 15
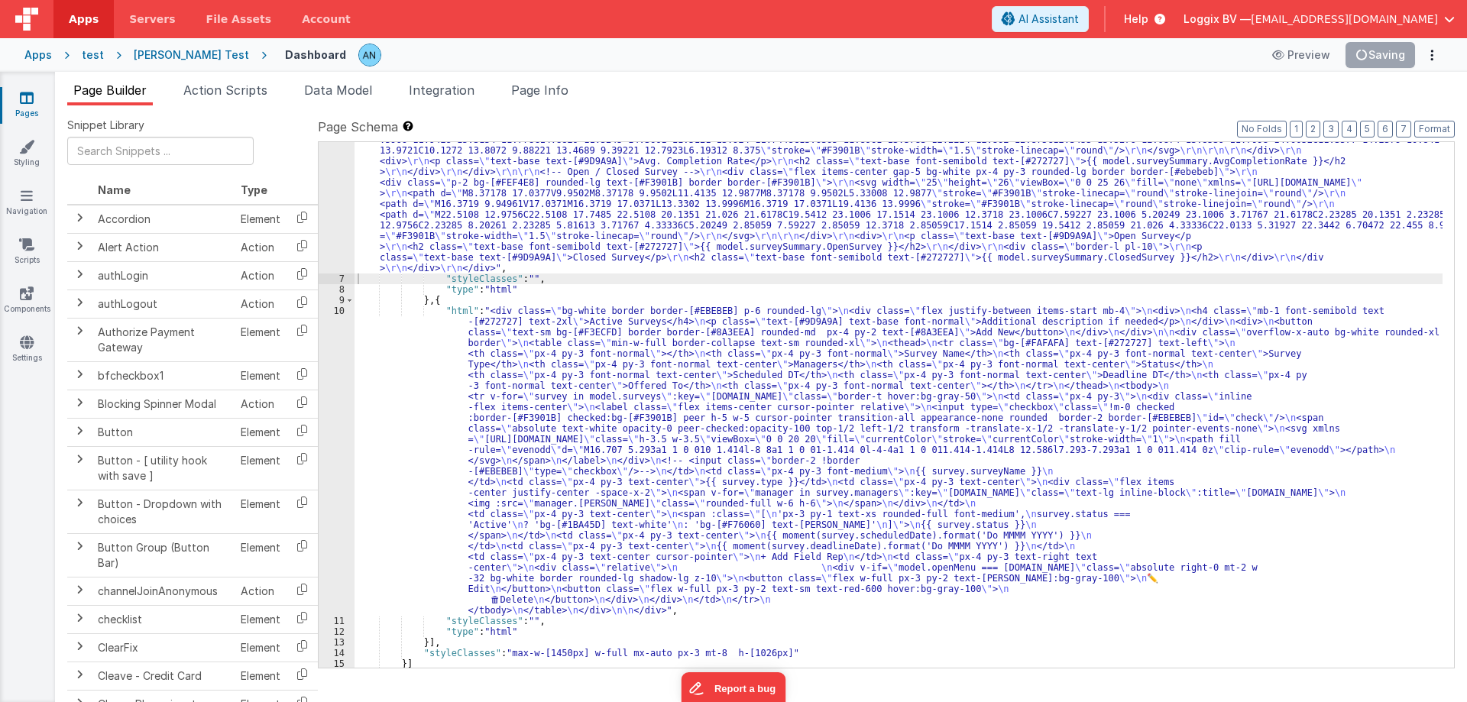
scroll to position [298, 0]
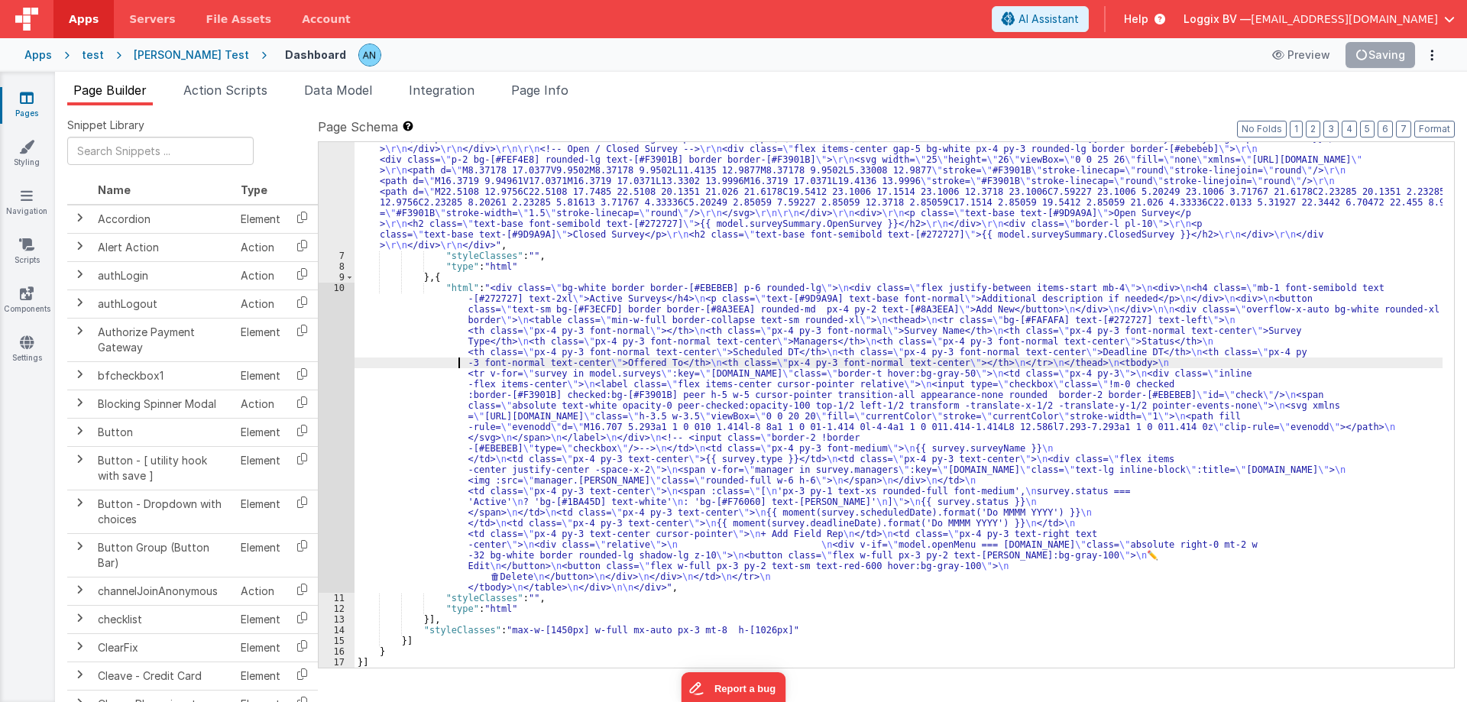
click at [459, 361] on div ""html" : "<div class= \" bg-white border border-[#EBEBEB] px-6 py-5 rounded-lg …" at bounding box center [898, 342] width 1088 height 889
click at [328, 339] on div "10" at bounding box center [337, 438] width 36 height 310
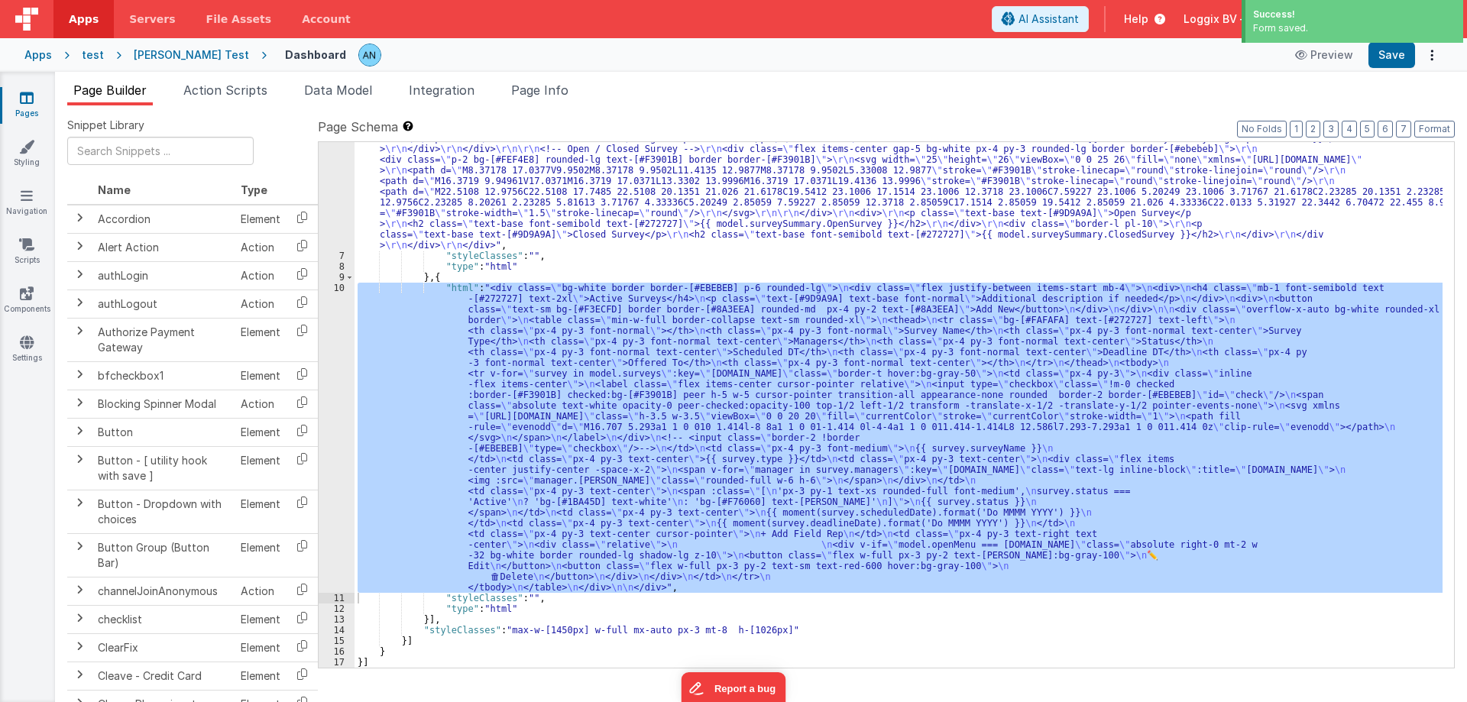
click at [351, 355] on div "10" at bounding box center [337, 438] width 36 height 310
click at [330, 356] on div "10" at bounding box center [337, 438] width 36 height 310
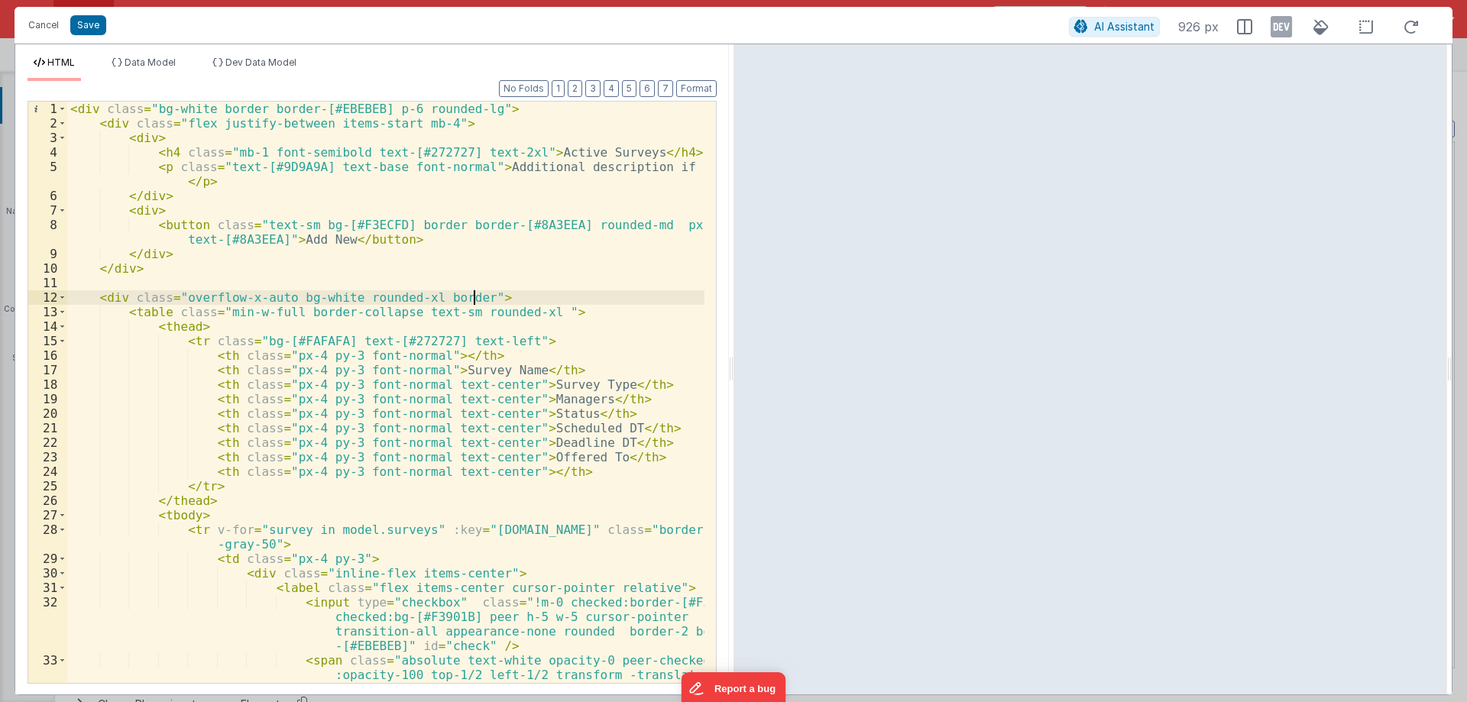
click at [178, 119] on div "< div class = "bg-white border border-[#EBEBEB] p-6 rounded-lg" > < div class =…" at bounding box center [385, 421] width 637 height 639
paste textarea
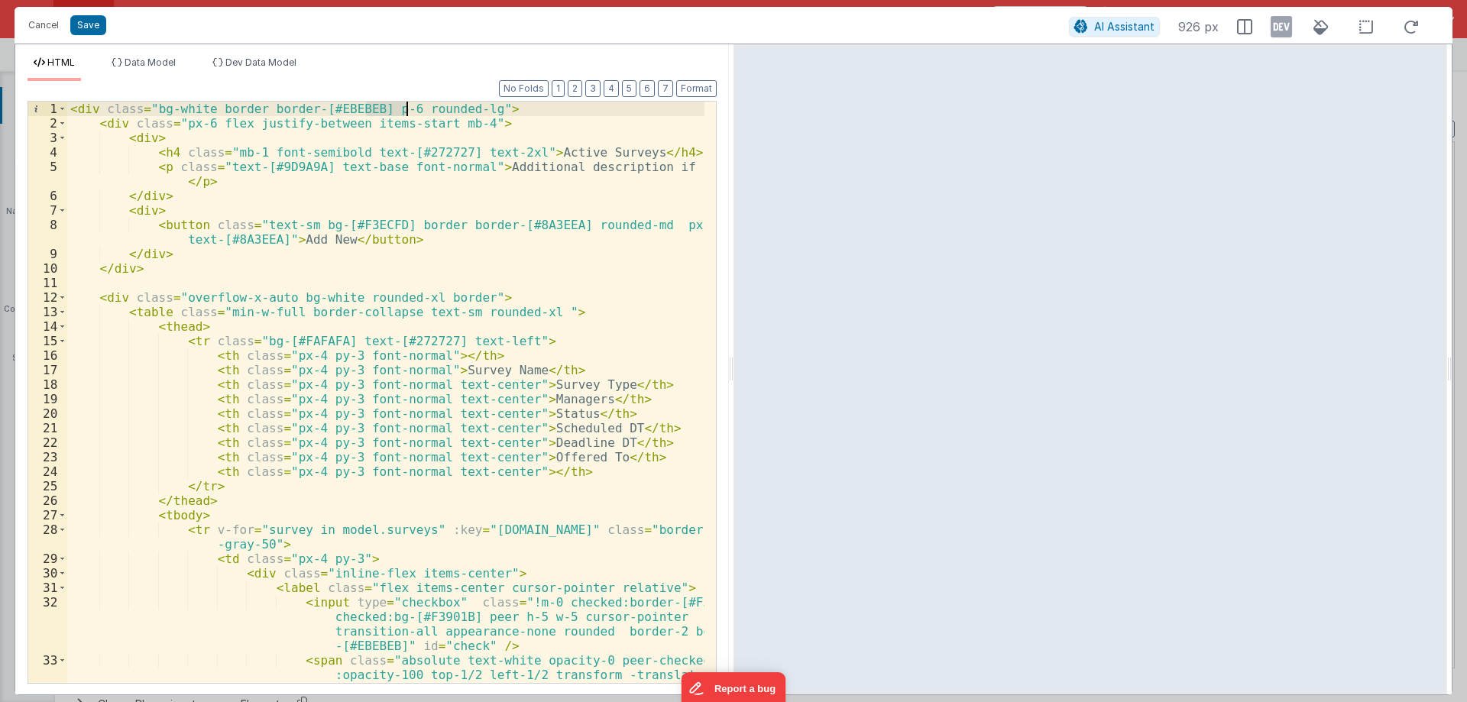
drag, startPoint x: 369, startPoint y: 106, endPoint x: 404, endPoint y: 106, distance: 35.1
click at [404, 106] on div "< div class = "bg-white border border-[#EBEBEB] p-6 rounded-lg" > < div class =…" at bounding box center [385, 421] width 637 height 639
click at [209, 124] on div "< div class = "bg-white border border-[#EBEBEB] rounded-lg" > < div class = "px…" at bounding box center [385, 421] width 637 height 639
click at [66, 126] on span at bounding box center [62, 123] width 8 height 15
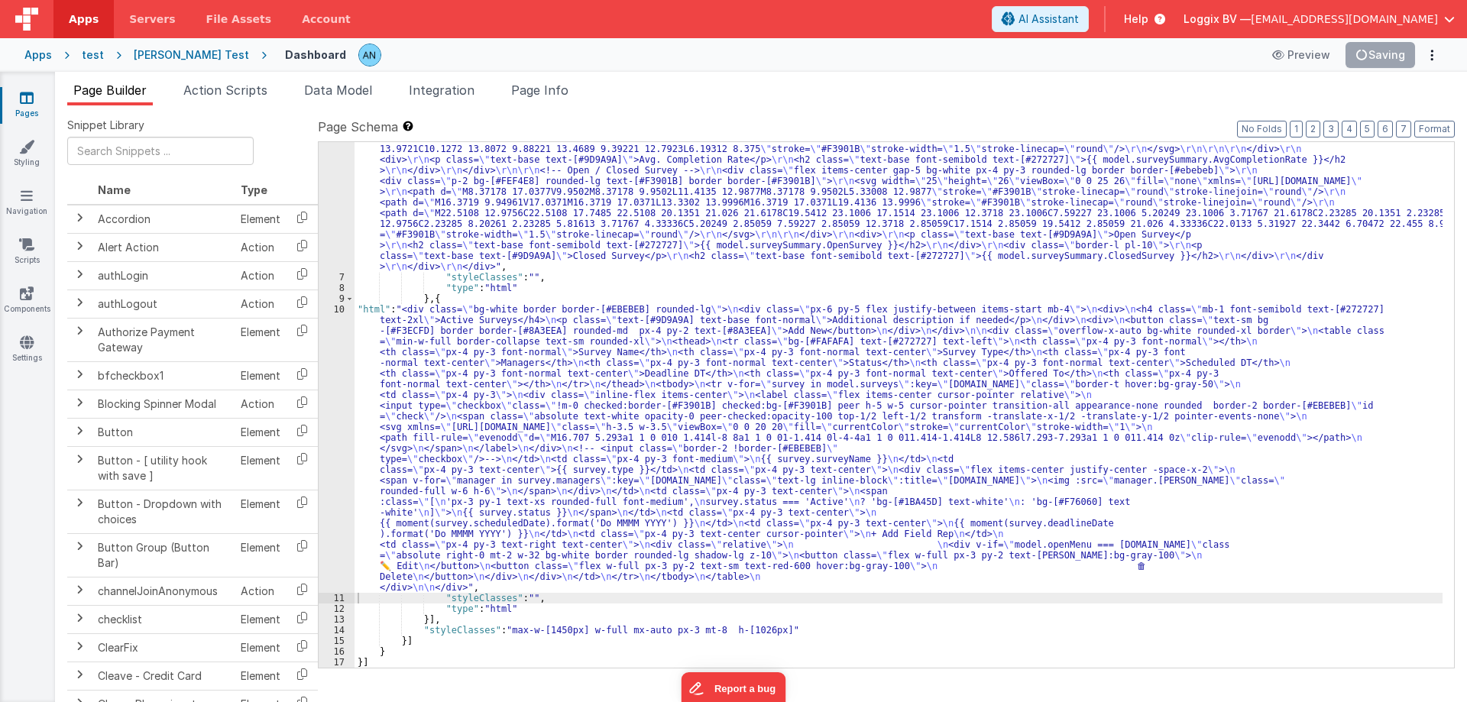
scroll to position [277, 0]
click at [330, 367] on div "10" at bounding box center [337, 448] width 36 height 289
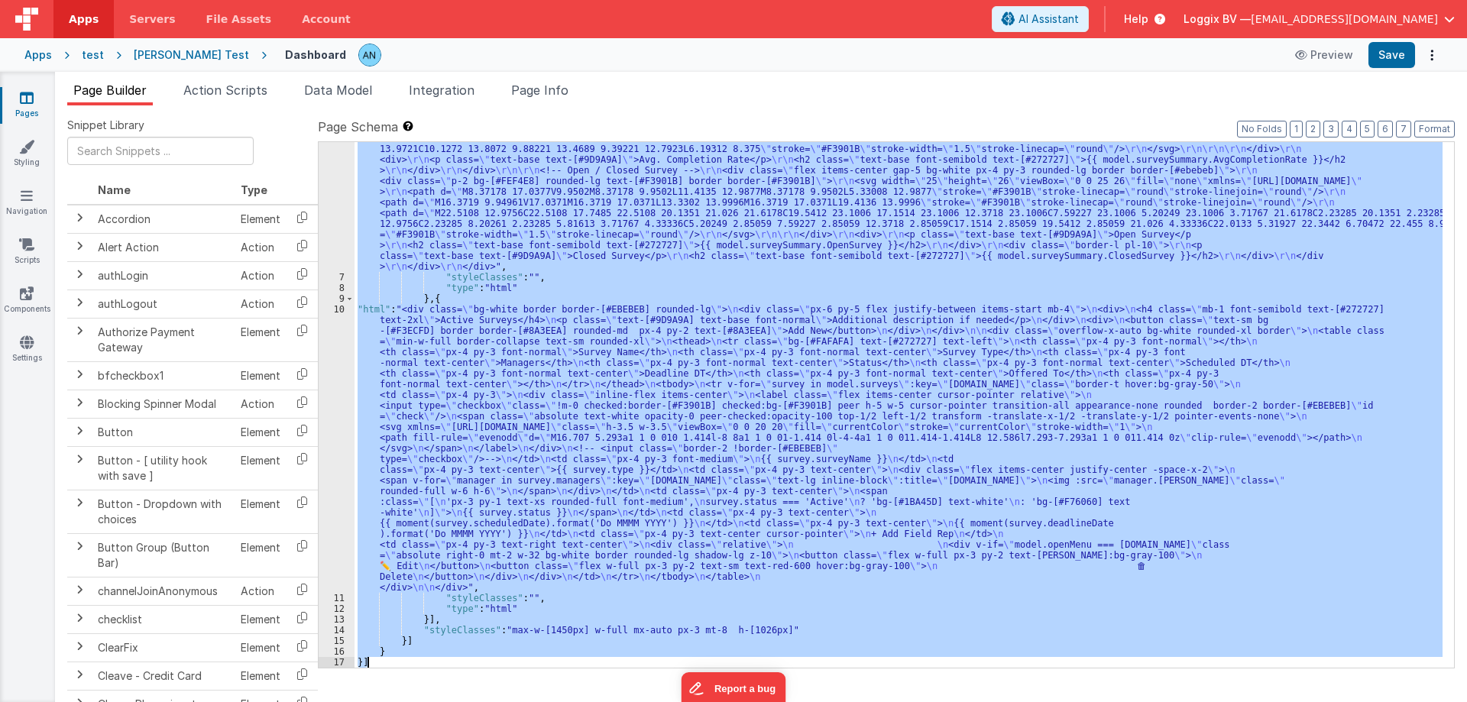
click at [330, 367] on div "10" at bounding box center [337, 448] width 36 height 289
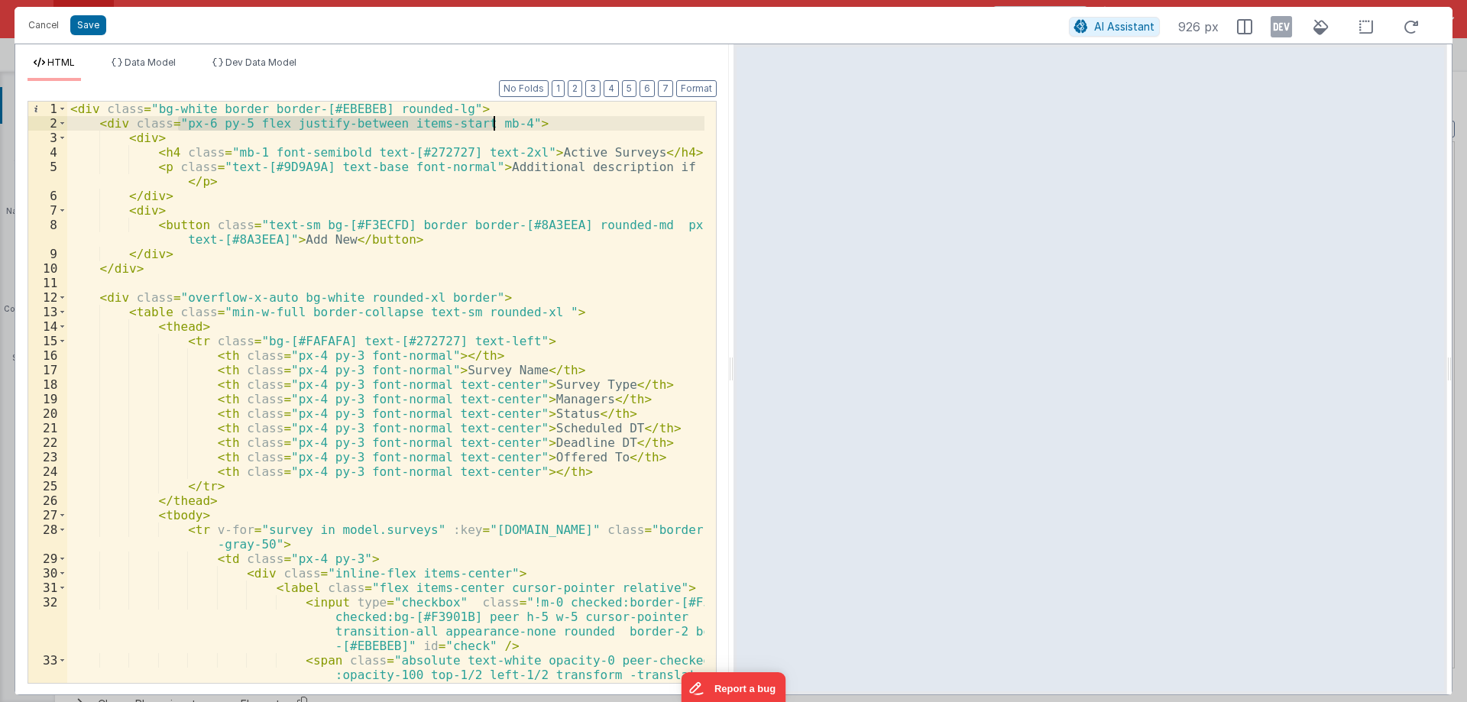
drag, startPoint x: 180, startPoint y: 121, endPoint x: 494, endPoint y: 119, distance: 314.0
click at [494, 119] on div "< div class = "bg-white border border-[#EBEBEB] rounded-lg" > < div class = "px…" at bounding box center [385, 421] width 637 height 639
click at [474, 124] on div "< div class = "bg-white border border-[#EBEBEB] rounded-lg" > < div class = "px…" at bounding box center [385, 421] width 637 height 639
click at [60, 106] on span at bounding box center [62, 109] width 8 height 15
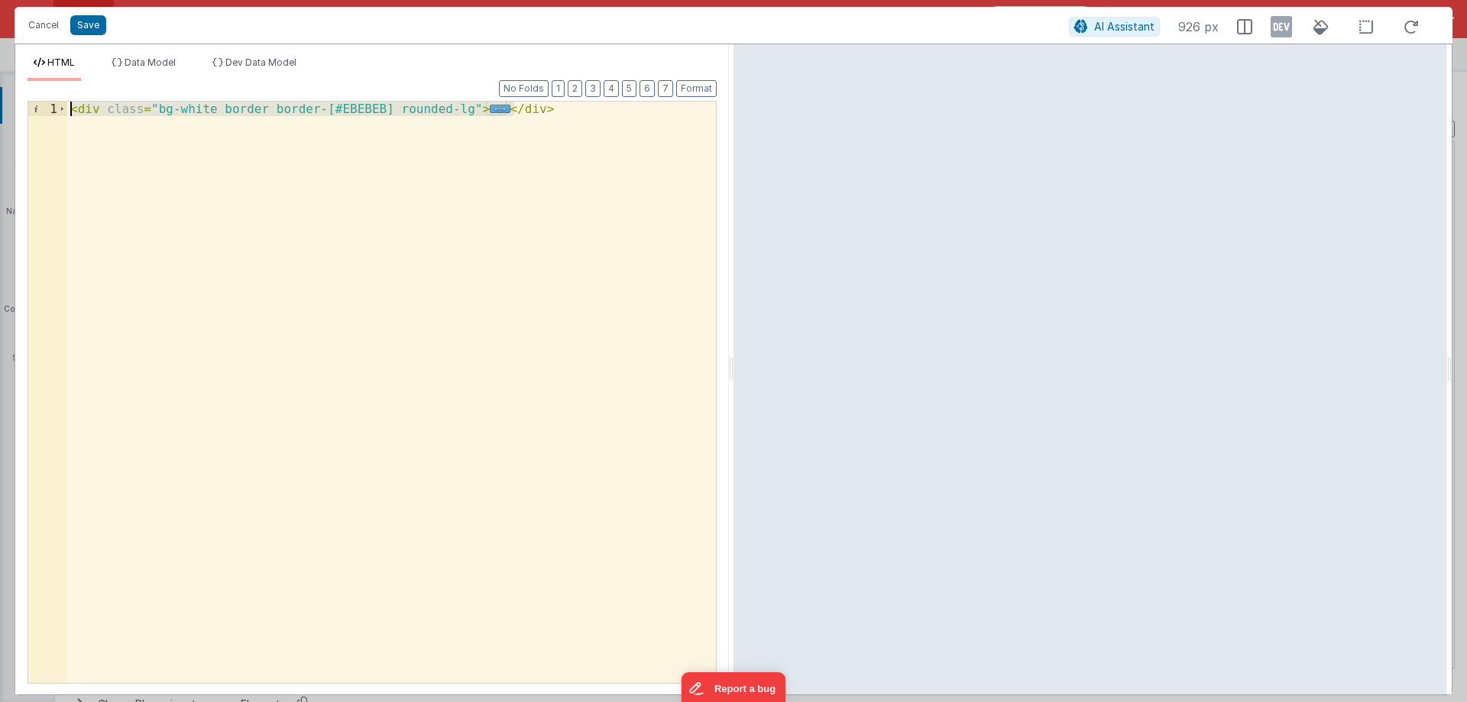
drag, startPoint x: 97, startPoint y: 140, endPoint x: 70, endPoint y: 115, distance: 36.7
click at [70, 115] on div "< div class = "bg-white border border-[#EBEBEB] rounded-lg" > ... </ div >" at bounding box center [391, 407] width 649 height 610
click at [65, 107] on span at bounding box center [62, 109] width 8 height 15
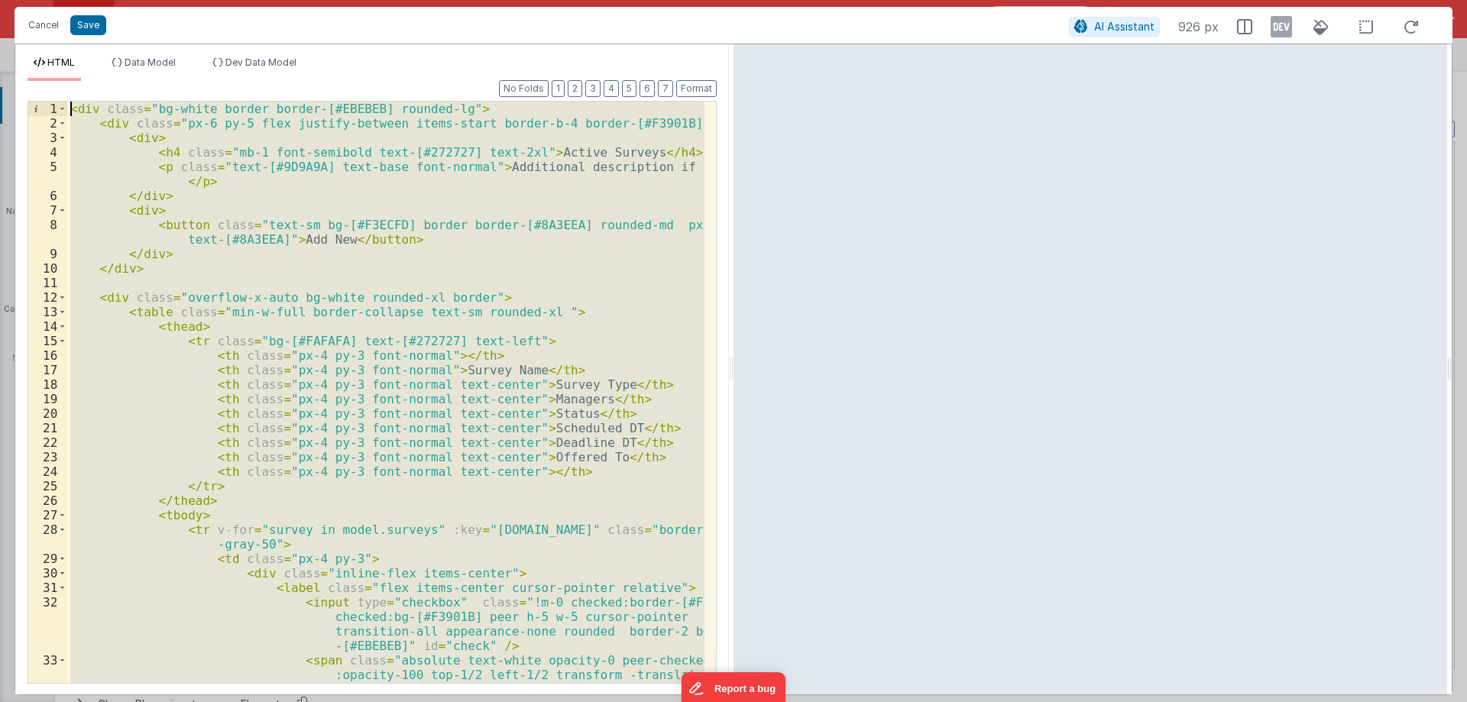
click at [119, 145] on div "< div class = "bg-white border border-[#EBEBEB] rounded-lg" > < div class = "px…" at bounding box center [385, 392] width 637 height 581
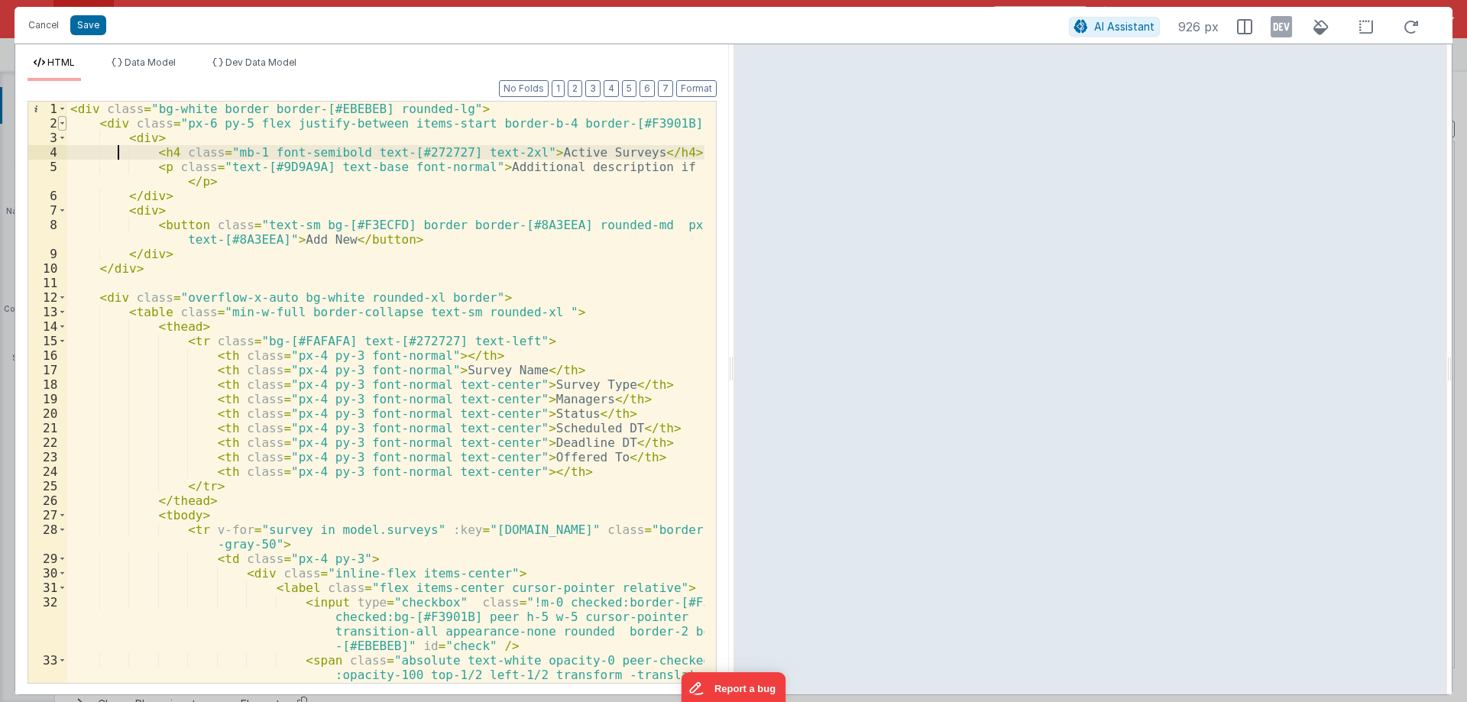
click at [60, 125] on span at bounding box center [62, 123] width 8 height 15
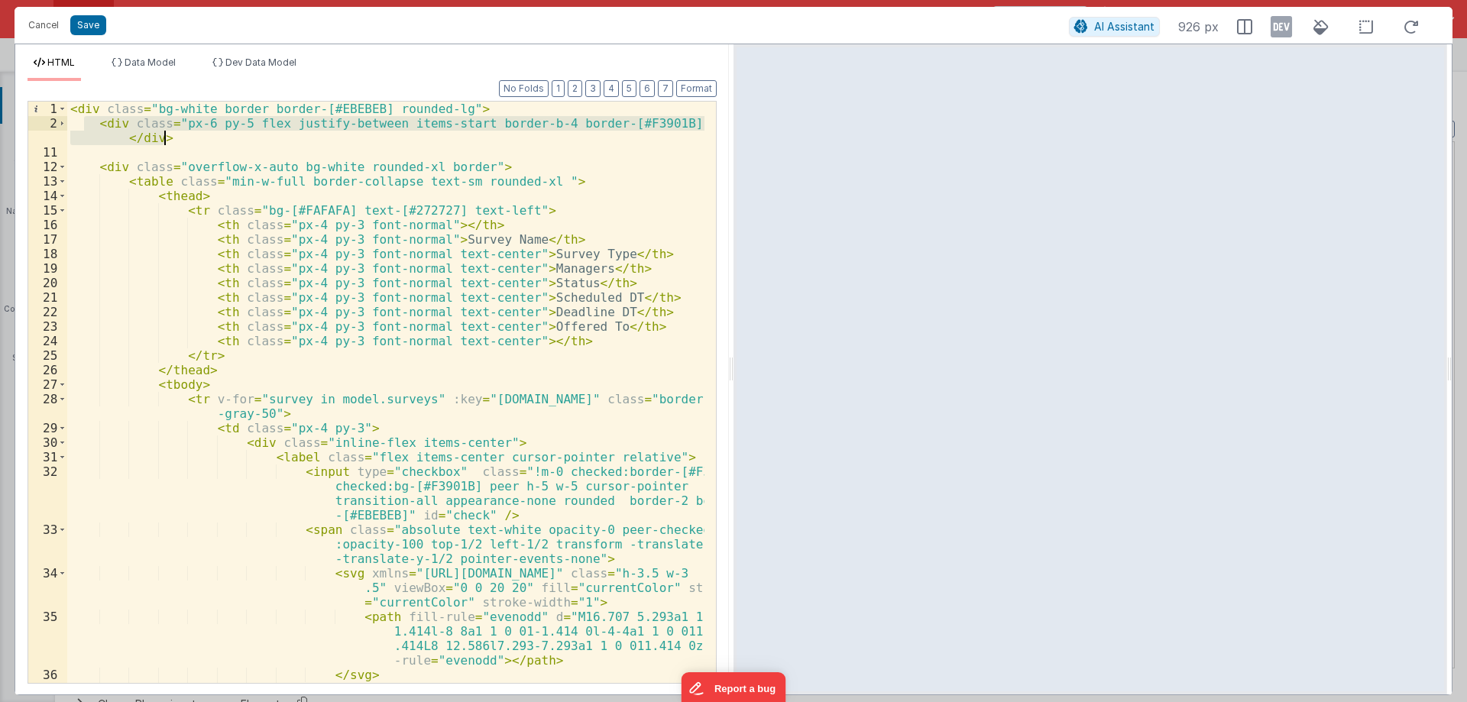
drag, startPoint x: 82, startPoint y: 123, endPoint x: 175, endPoint y: 139, distance: 93.8
click at [175, 139] on div "< div class = "bg-white border border-[#EBEBEB] rounded-lg" > < div class = "px…" at bounding box center [385, 407] width 637 height 610
click at [63, 124] on span at bounding box center [62, 123] width 8 height 15
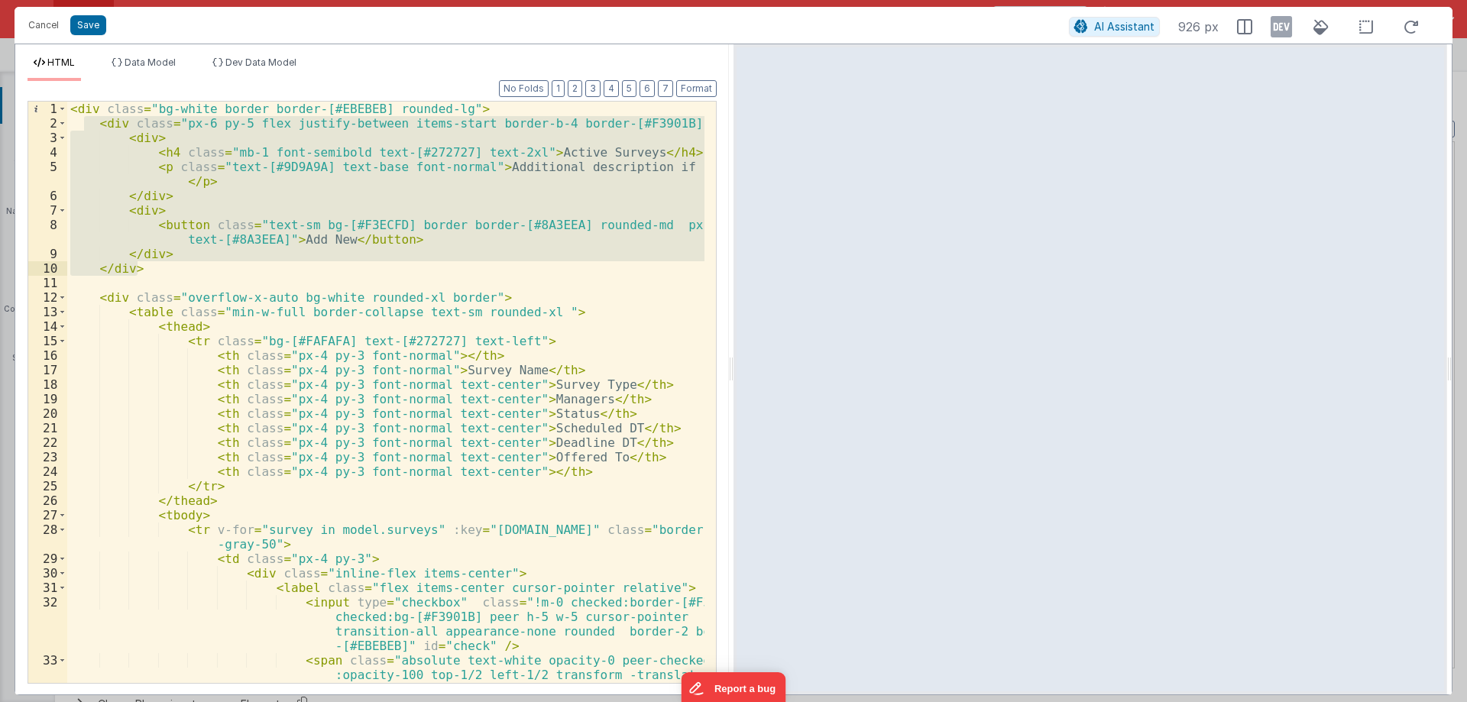
click at [215, 180] on div "< div class = "bg-white border border-[#EBEBEB] rounded-lg" > < div class = "px…" at bounding box center [385, 392] width 637 height 581
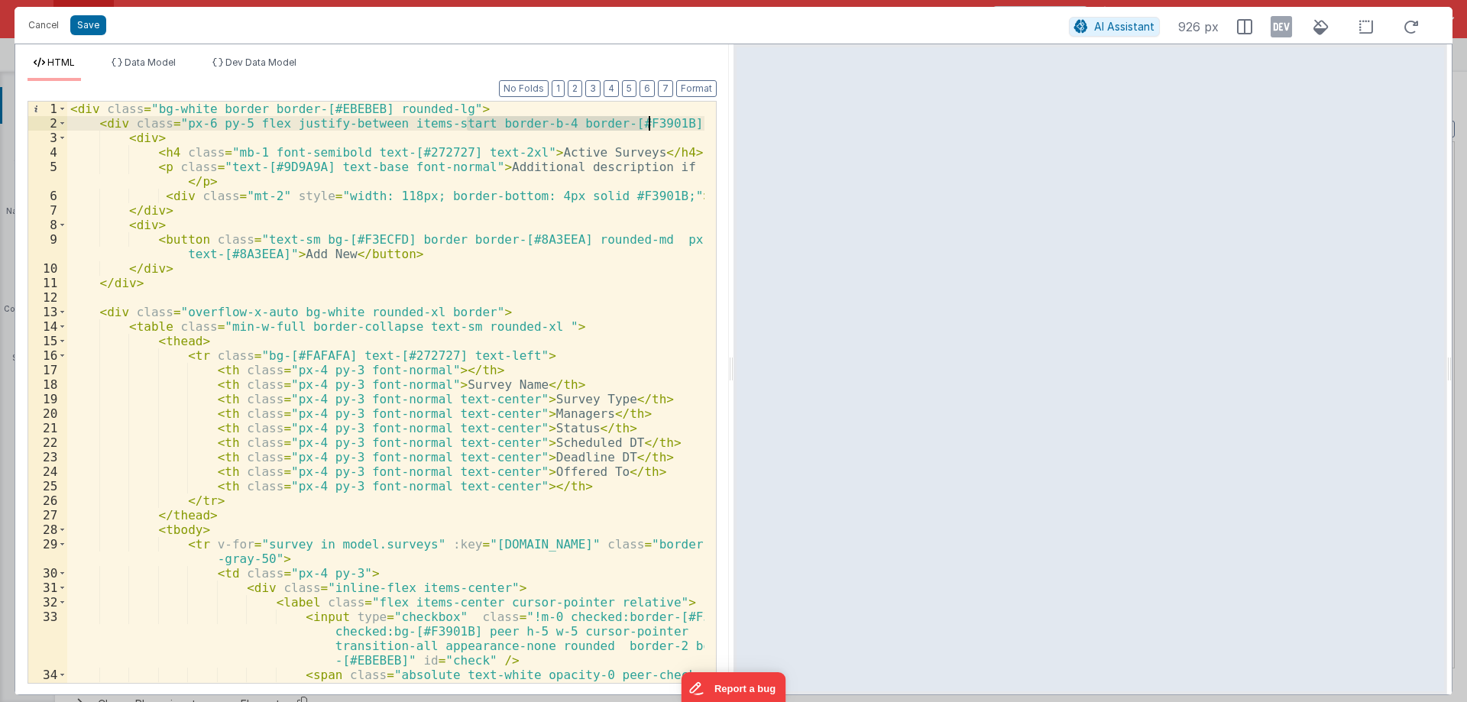
drag, startPoint x: 465, startPoint y: 121, endPoint x: 649, endPoint y: 121, distance: 183.3
click at [649, 121] on div "< div class = "bg-white border border-[#EBEBEB] rounded-lg" > < div class = "px…" at bounding box center [385, 421] width 637 height 639
drag, startPoint x: 238, startPoint y: 197, endPoint x: 264, endPoint y: 197, distance: 25.2
click at [264, 197] on div "< div class = "bg-white border border-[#EBEBEB] rounded-lg" > < div class = "px…" at bounding box center [385, 421] width 637 height 639
click at [267, 196] on div "< div class = "bg-white border border-[#EBEBEB] rounded-lg" > < div class = "px…" at bounding box center [385, 392] width 637 height 581
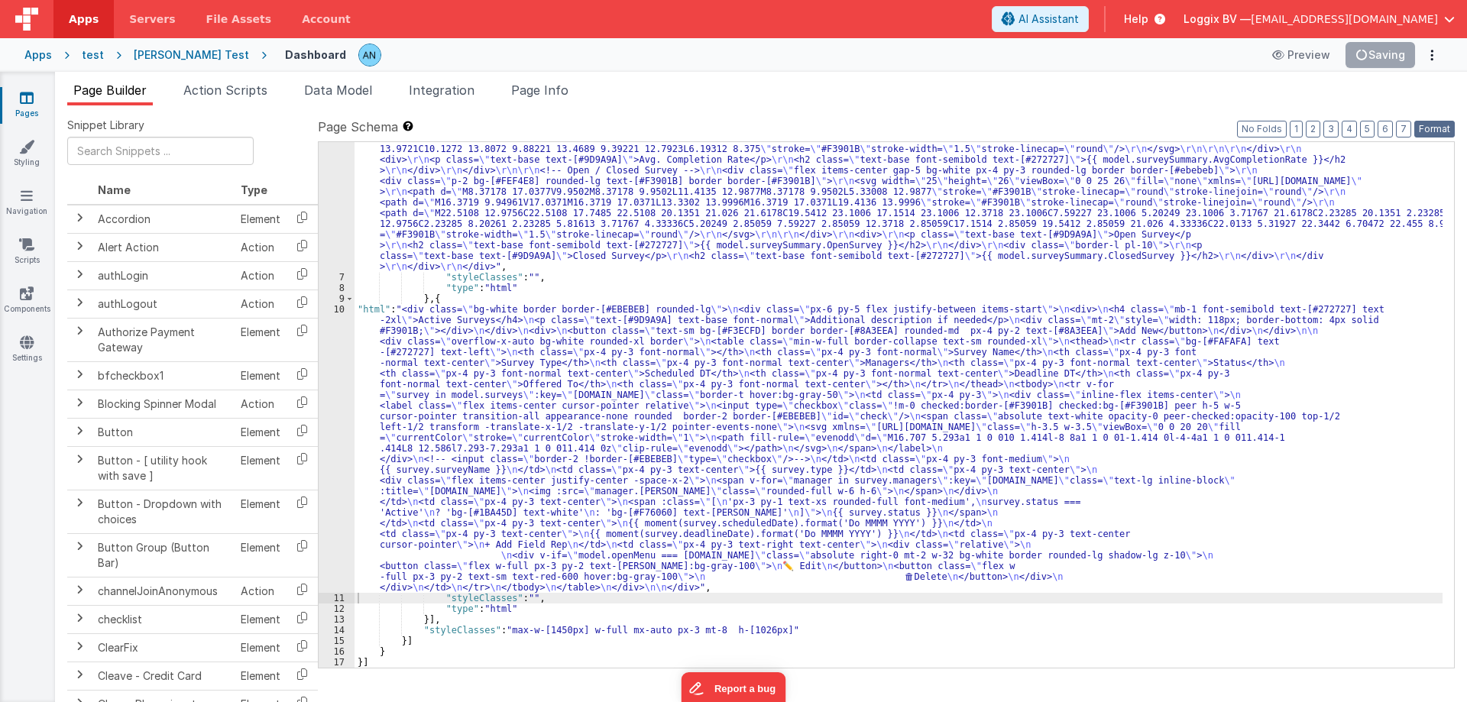
click at [1432, 130] on button "Format" at bounding box center [1434, 129] width 40 height 17
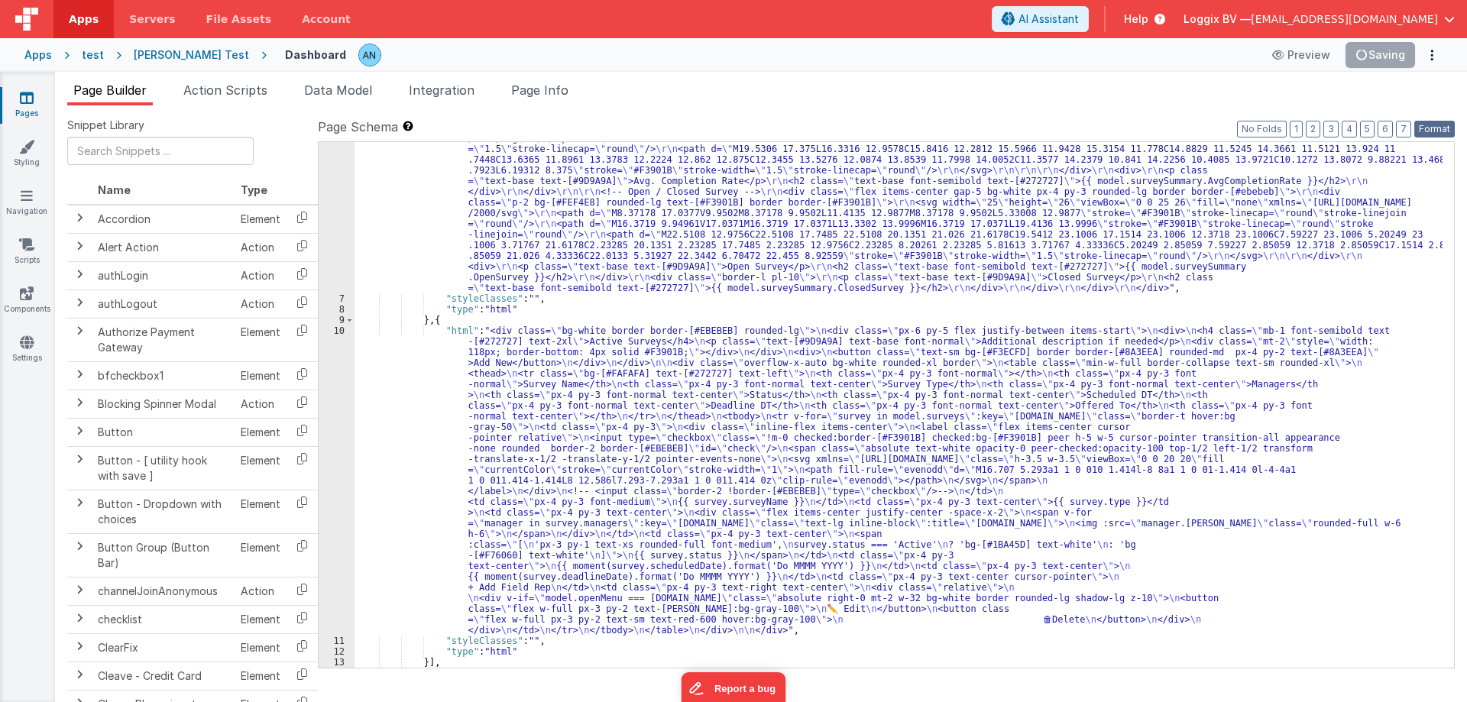
scroll to position [319, 0]
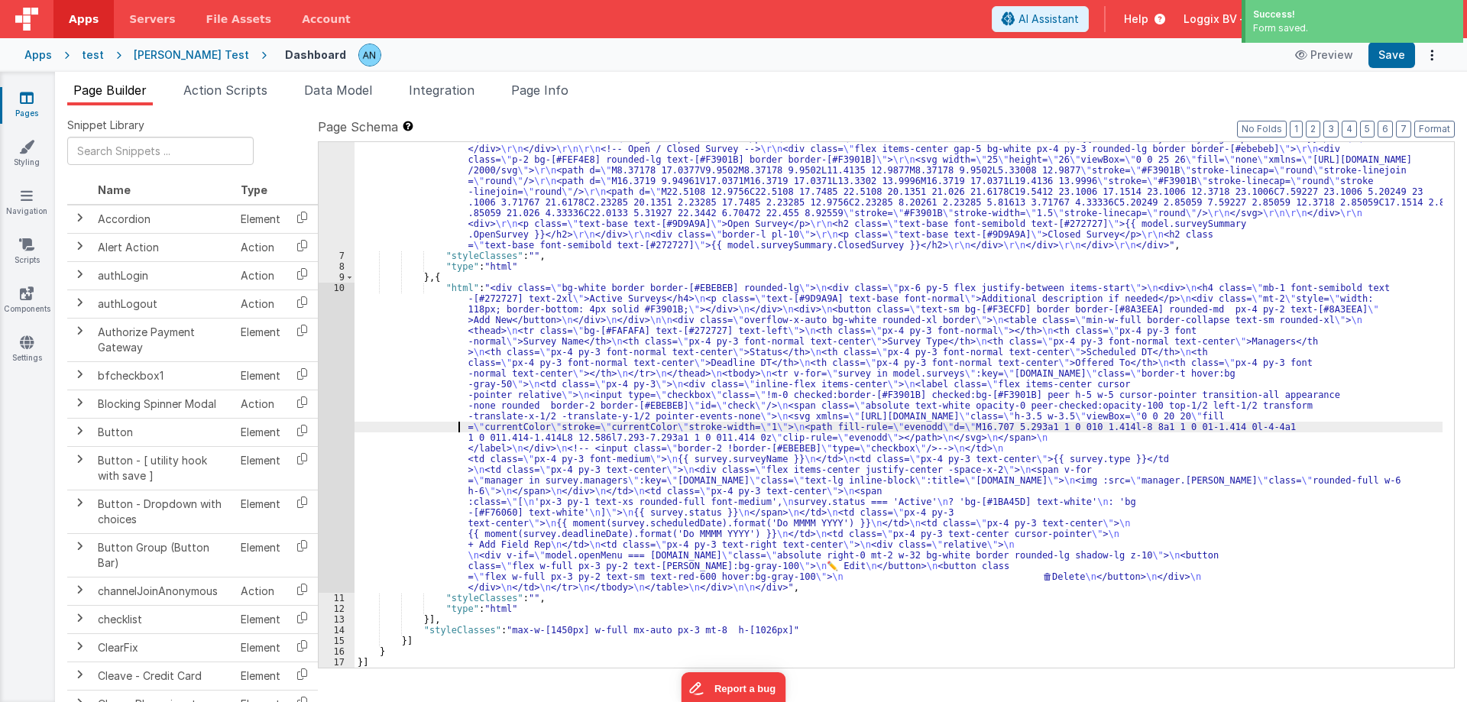
click at [442, 425] on div ""html" : "<div class= \" bg-white border border-[#EBEBEB] px-6 py-5 rounded-lg …" at bounding box center [898, 331] width 1088 height 911
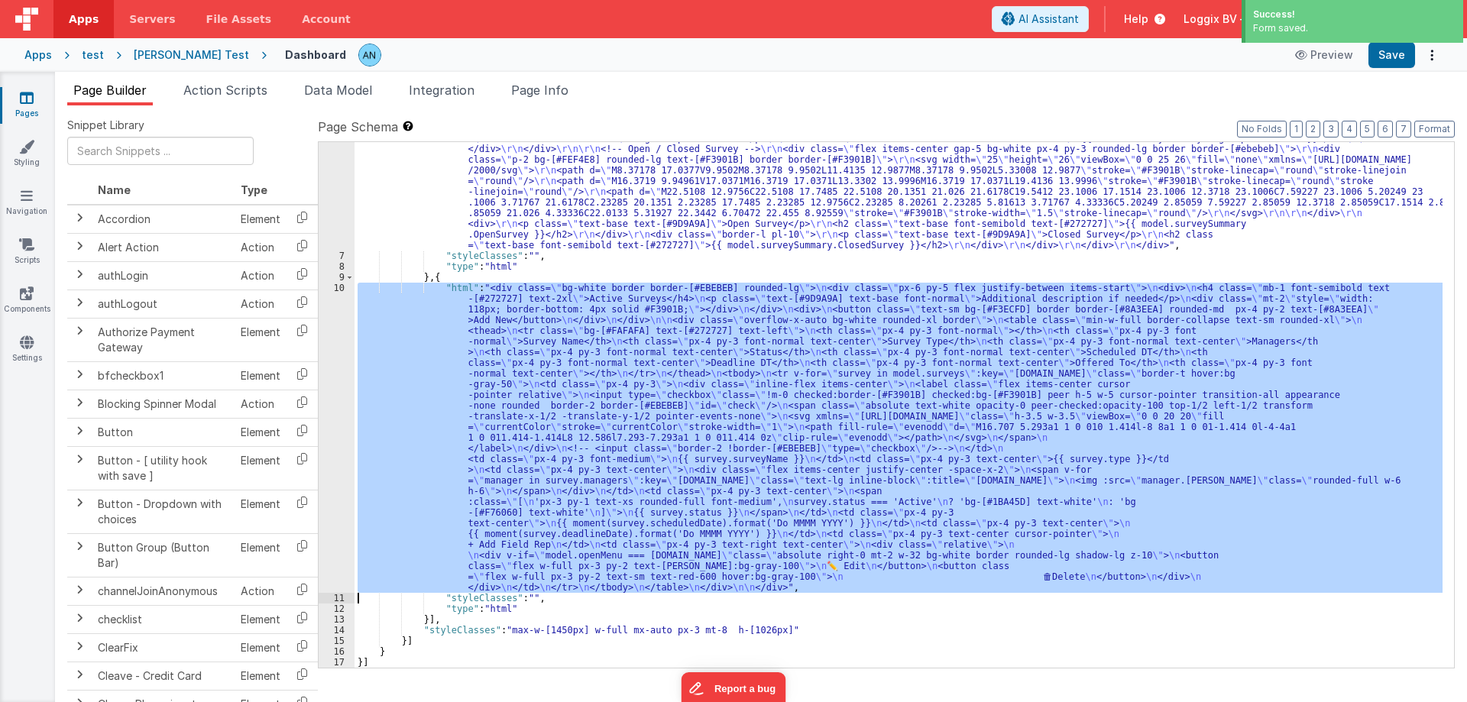
click at [330, 364] on div "10" at bounding box center [337, 438] width 36 height 310
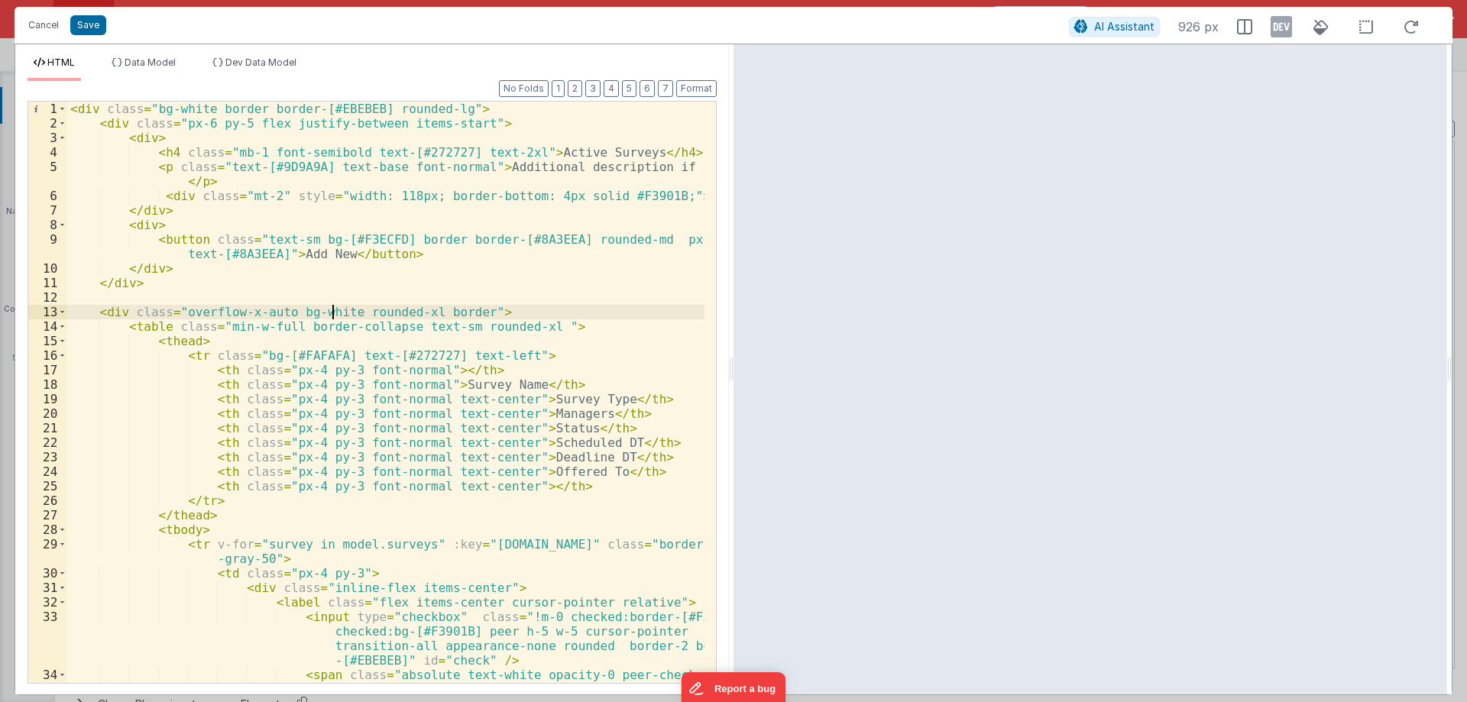
click at [226, 118] on div "< div class = "bg-white border border-[#EBEBEB] rounded-lg" > < div class = "px…" at bounding box center [385, 421] width 637 height 639
drag, startPoint x: 346, startPoint y: 314, endPoint x: 411, endPoint y: 315, distance: 64.9
click at [411, 315] on div "< div class = "bg-white border border-[#EBEBEB] rounded-lg" > < div class = "px…" at bounding box center [385, 421] width 637 height 639
drag, startPoint x: 449, startPoint y: 327, endPoint x: 528, endPoint y: 322, distance: 78.8
click at [528, 322] on div "< div class = "bg-white border border-[#EBEBEB] rounded-lg" > < div class = "px…" at bounding box center [385, 421] width 637 height 639
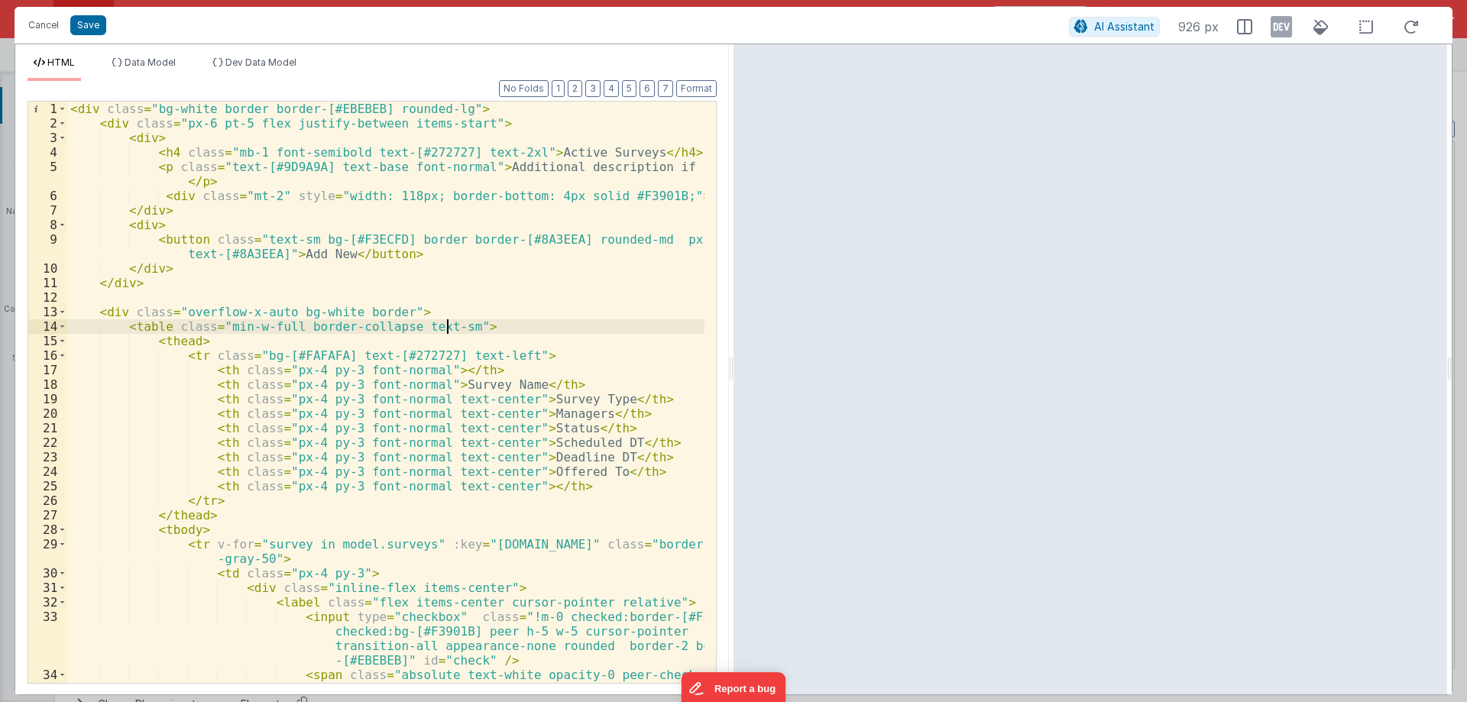
scroll to position [46, 0]
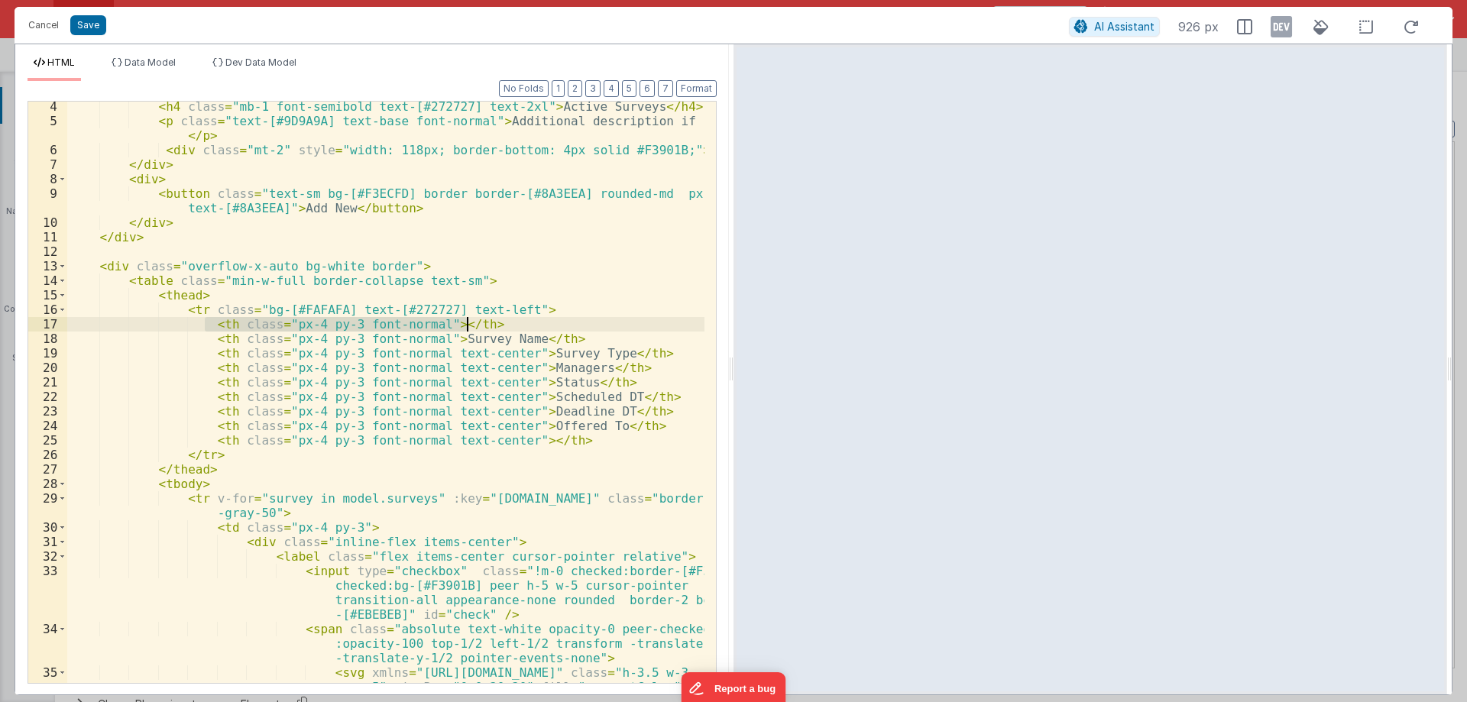
drag, startPoint x: 202, startPoint y: 326, endPoint x: 500, endPoint y: 325, distance: 297.9
click at [500, 325] on div "< h4 class = "mb-1 font-semibold text-[#272727] text-2xl" > Active Surveys </ h…" at bounding box center [385, 418] width 637 height 639
click at [76, 322] on div "< h4 class = "mb-1 font-semibold text-[#272727] text-2xl" > Active Surveys </ h…" at bounding box center [385, 418] width 637 height 639
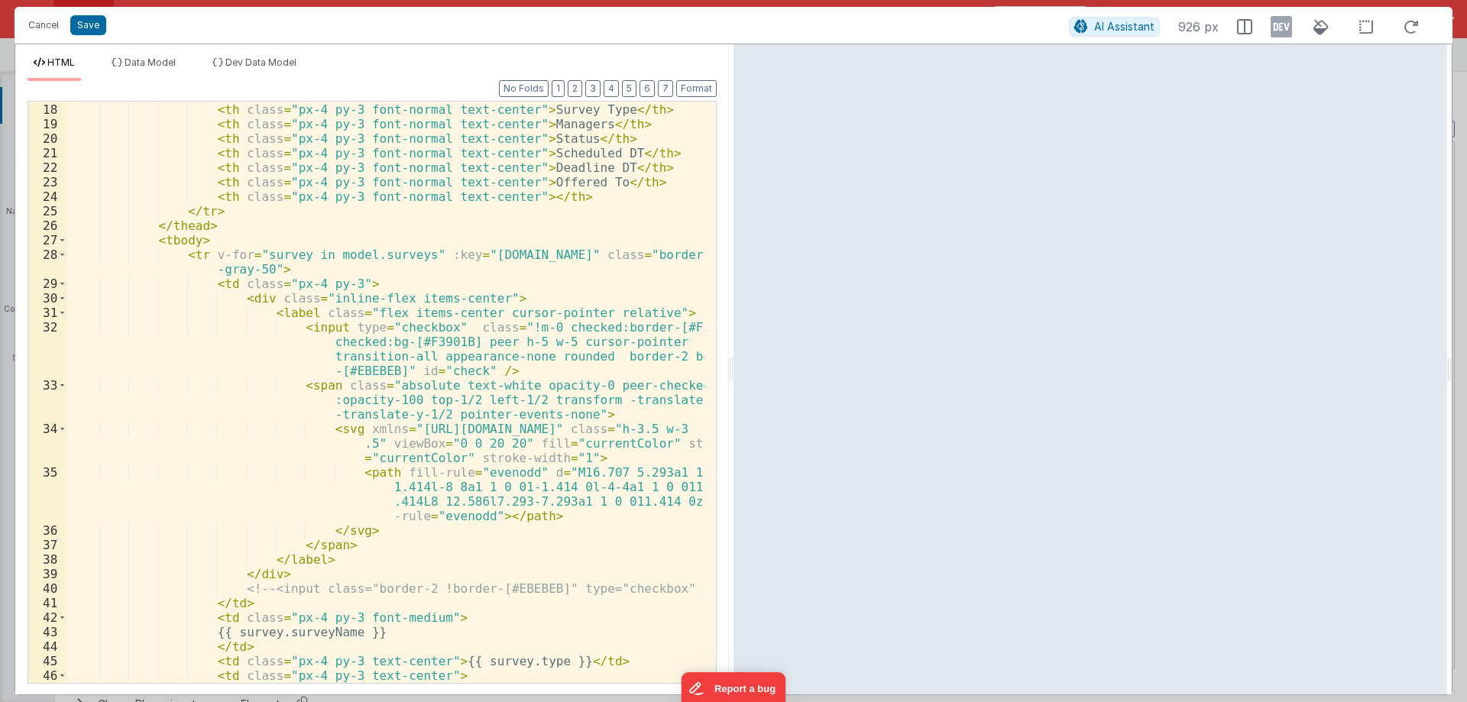
scroll to position [275, 0]
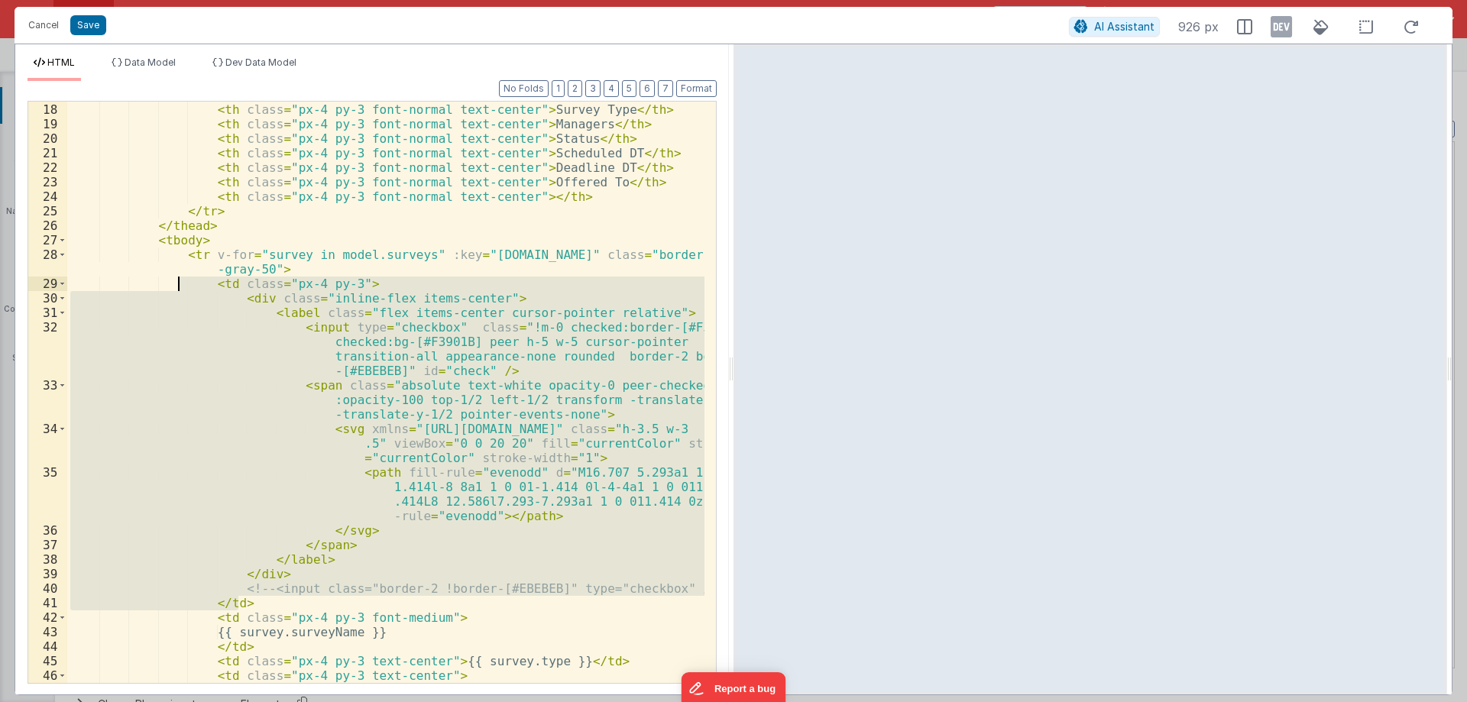
drag, startPoint x: 245, startPoint y: 600, endPoint x: 175, endPoint y: 289, distance: 319.5
click at [175, 289] on div "< th class = "px-4 py-3 font-normal" > Survey Name </ th > < th class = "px-4 p…" at bounding box center [385, 393] width 637 height 610
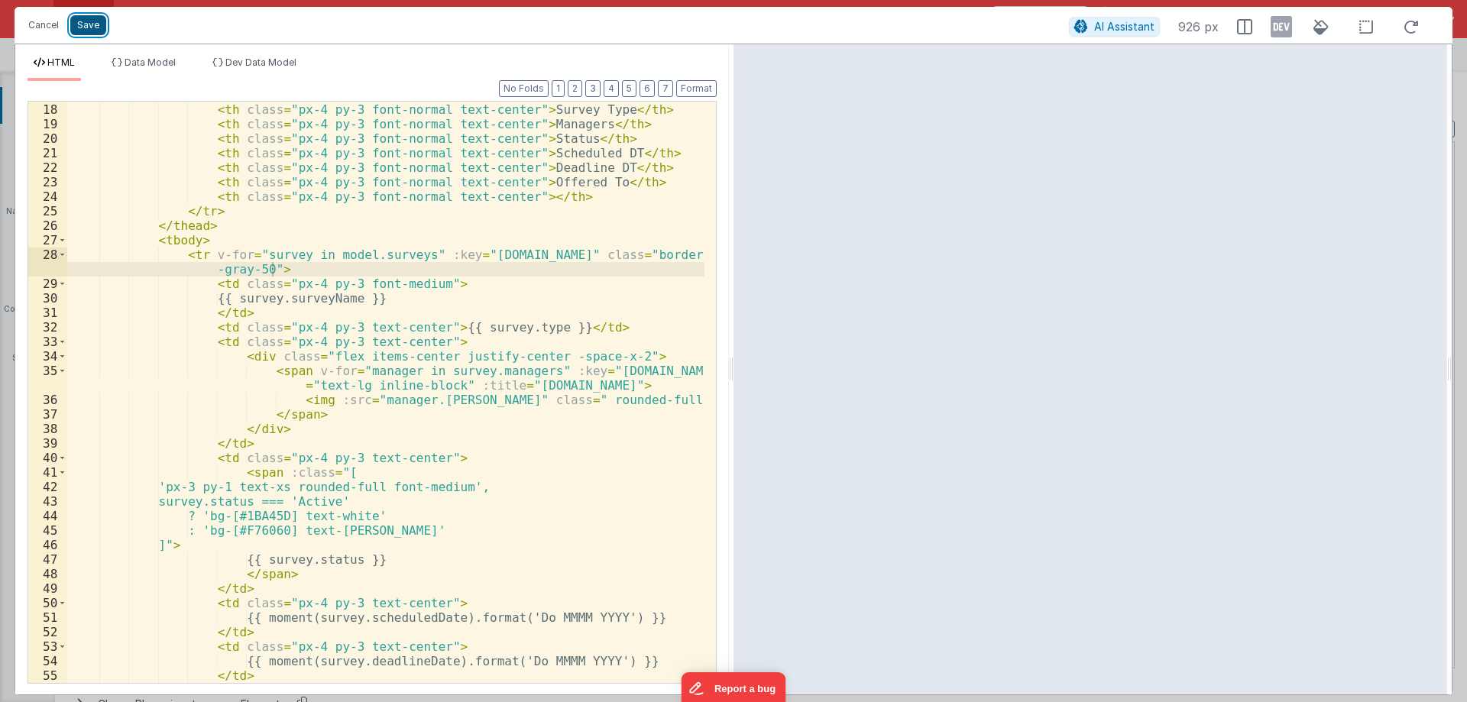
click at [88, 21] on button "Save" at bounding box center [88, 25] width 36 height 20
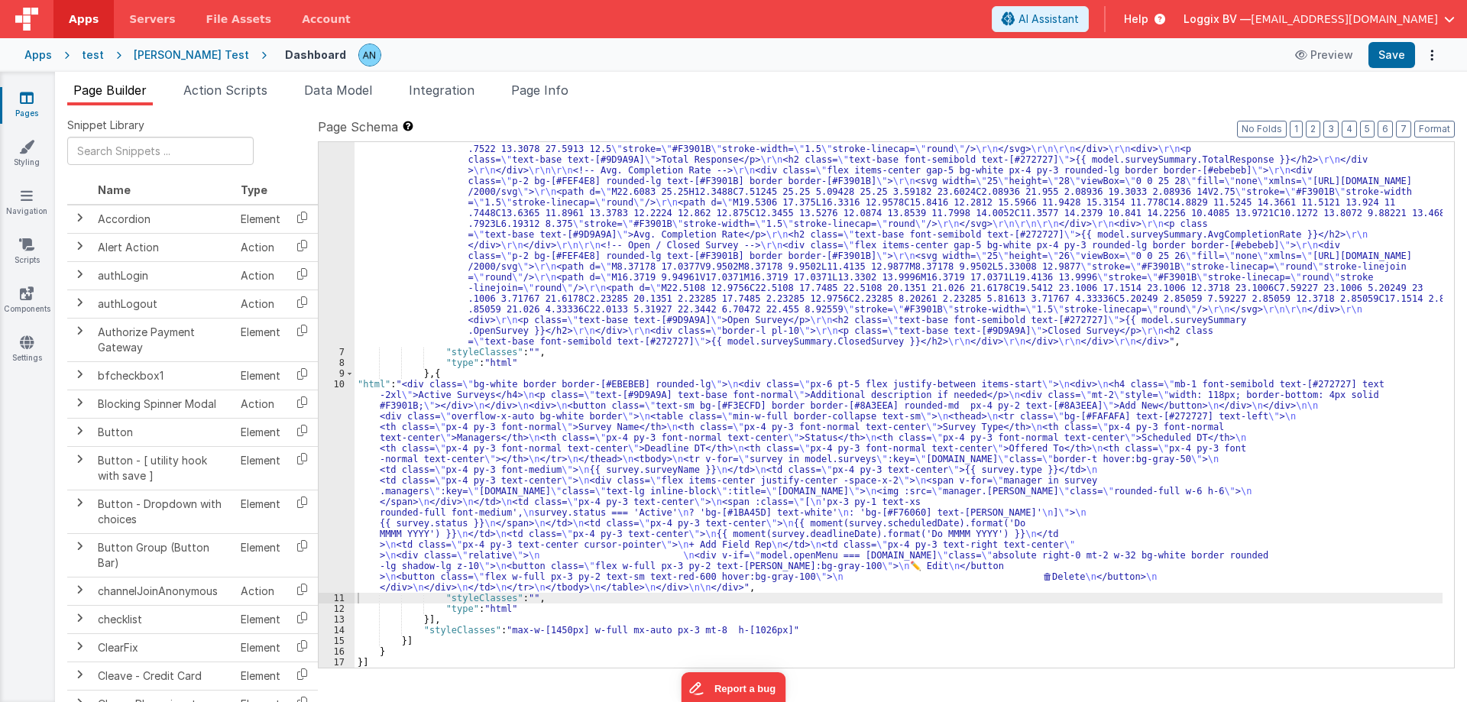
scroll to position [223, 0]
click at [1390, 50] on button "Save" at bounding box center [1391, 55] width 47 height 26
click at [1437, 120] on label "Page Schema Shortcuts: Find: command-f Fold: command-option-L Unfold: command-o…" at bounding box center [886, 127] width 1137 height 18
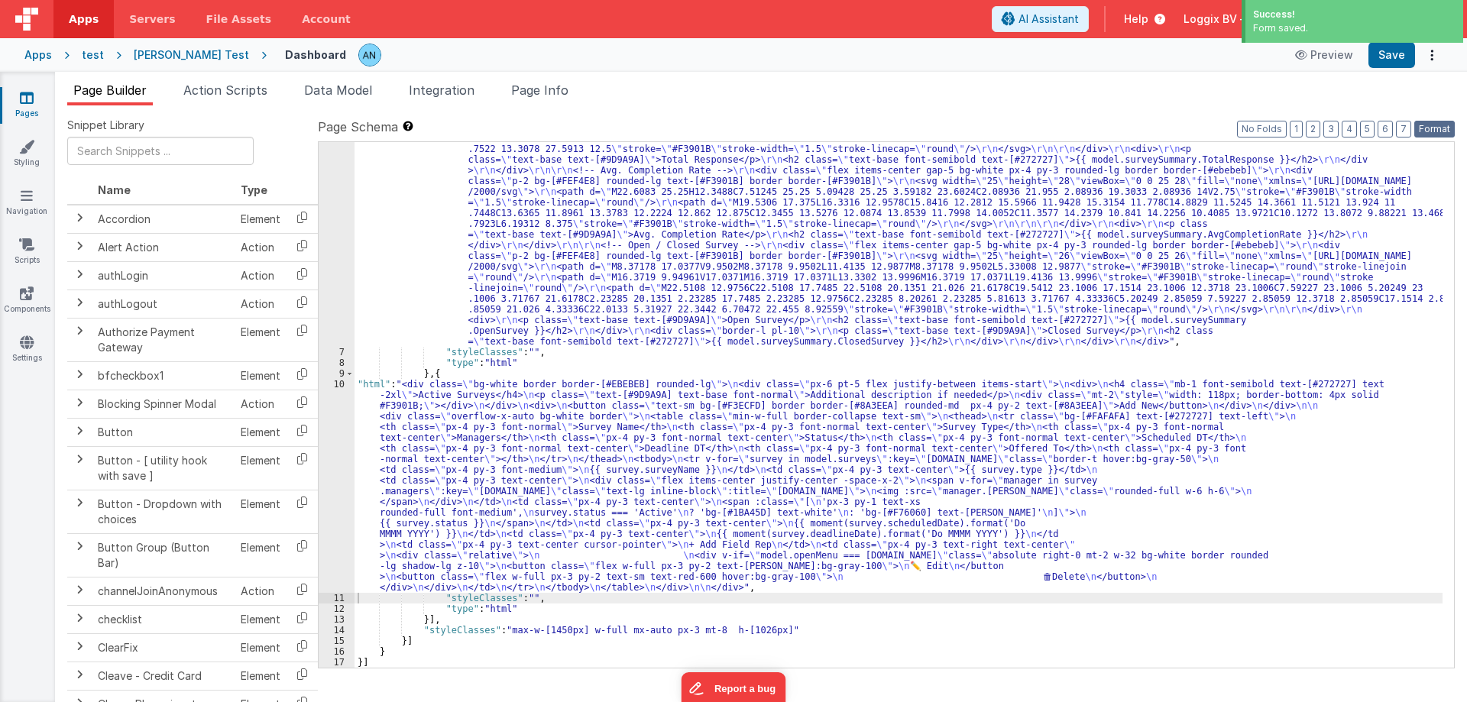
click at [1437, 127] on button "Format" at bounding box center [1434, 129] width 40 height 17
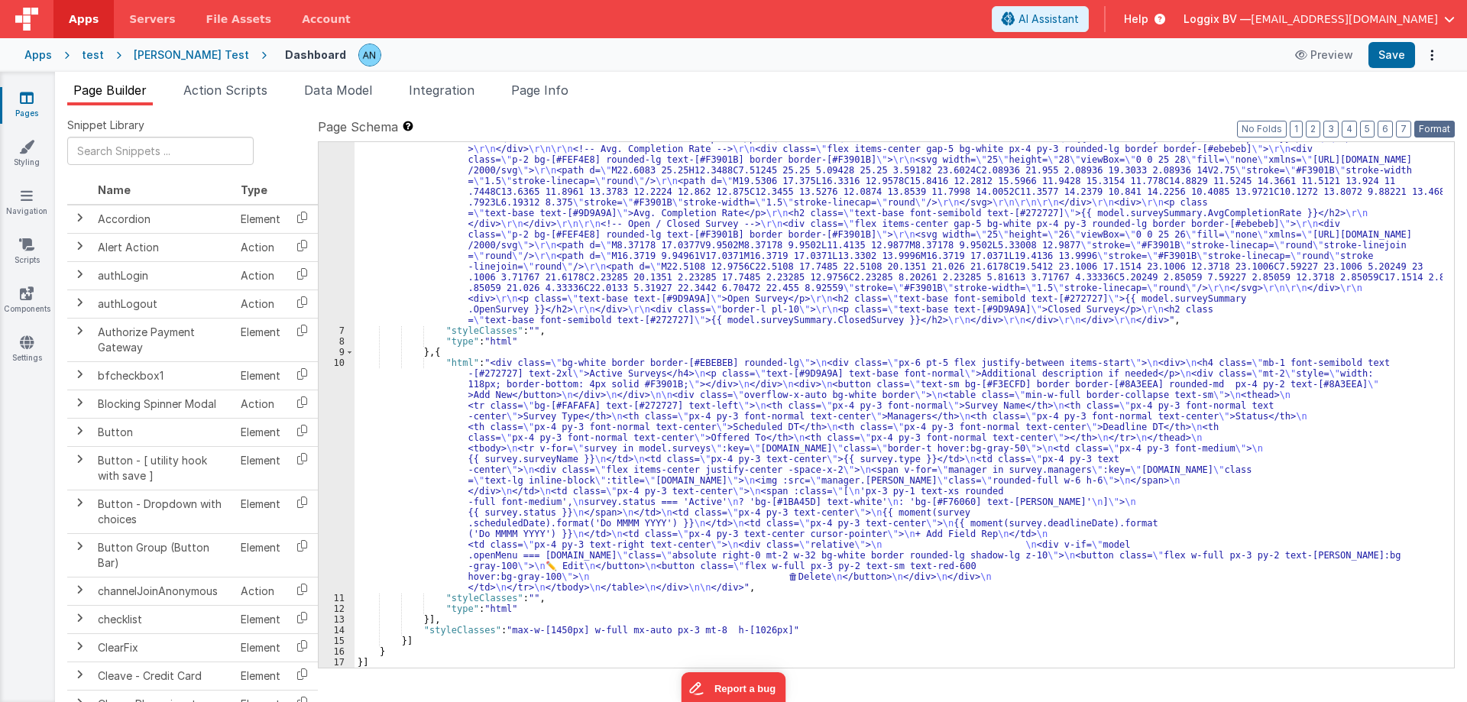
scroll to position [244, 0]
click at [422, 435] on div ""html" : "<div class= \" bg-white border border-[#EBEBEB] px-6 py-5 rounded-lg …" at bounding box center [898, 406] width 1088 height 911
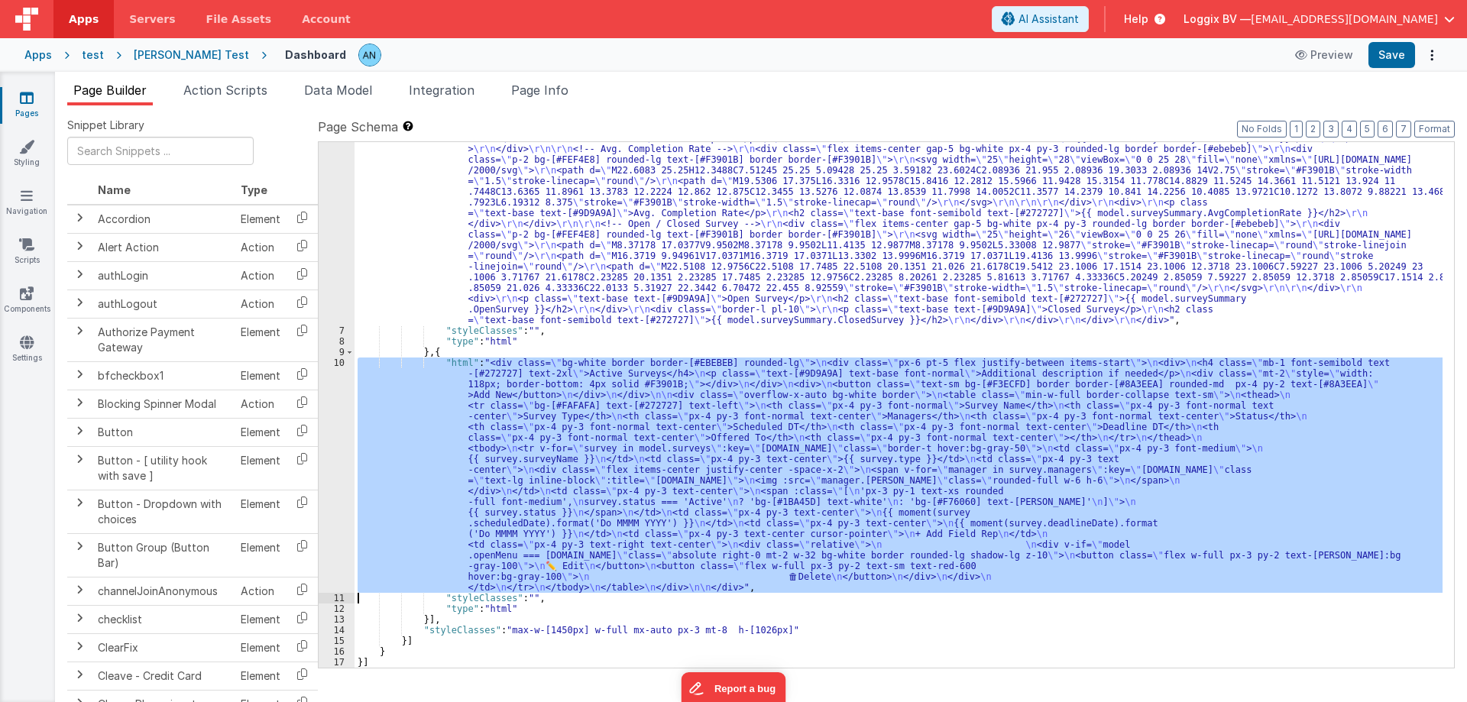
click at [330, 416] on div "10" at bounding box center [337, 474] width 36 height 235
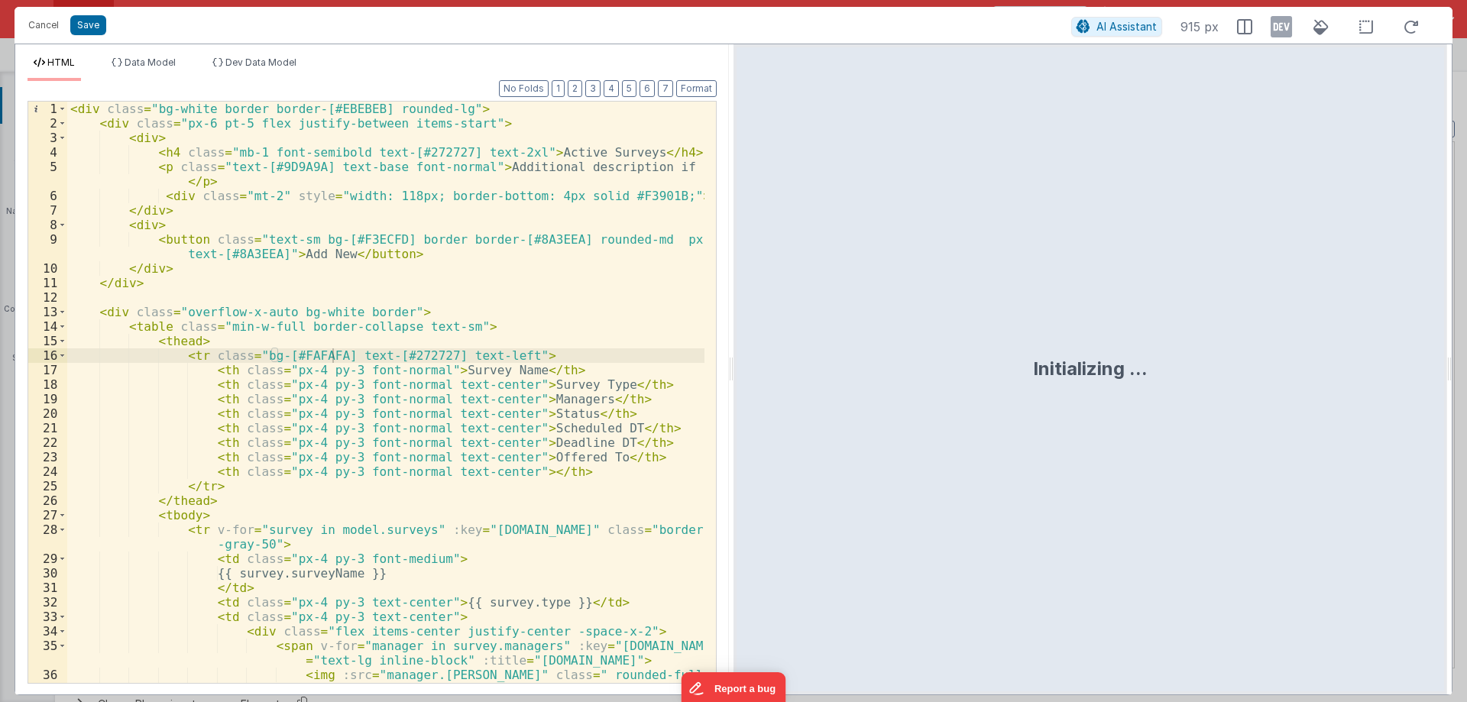
drag, startPoint x: 733, startPoint y: 366, endPoint x: 1449, endPoint y: 370, distance: 716.5
click at [1449, 370] on html "Cancel Save AI Assistant 915 px HTML Data Model Dev Data Model Format 7 6 5 4 3…" at bounding box center [733, 351] width 1467 height 702
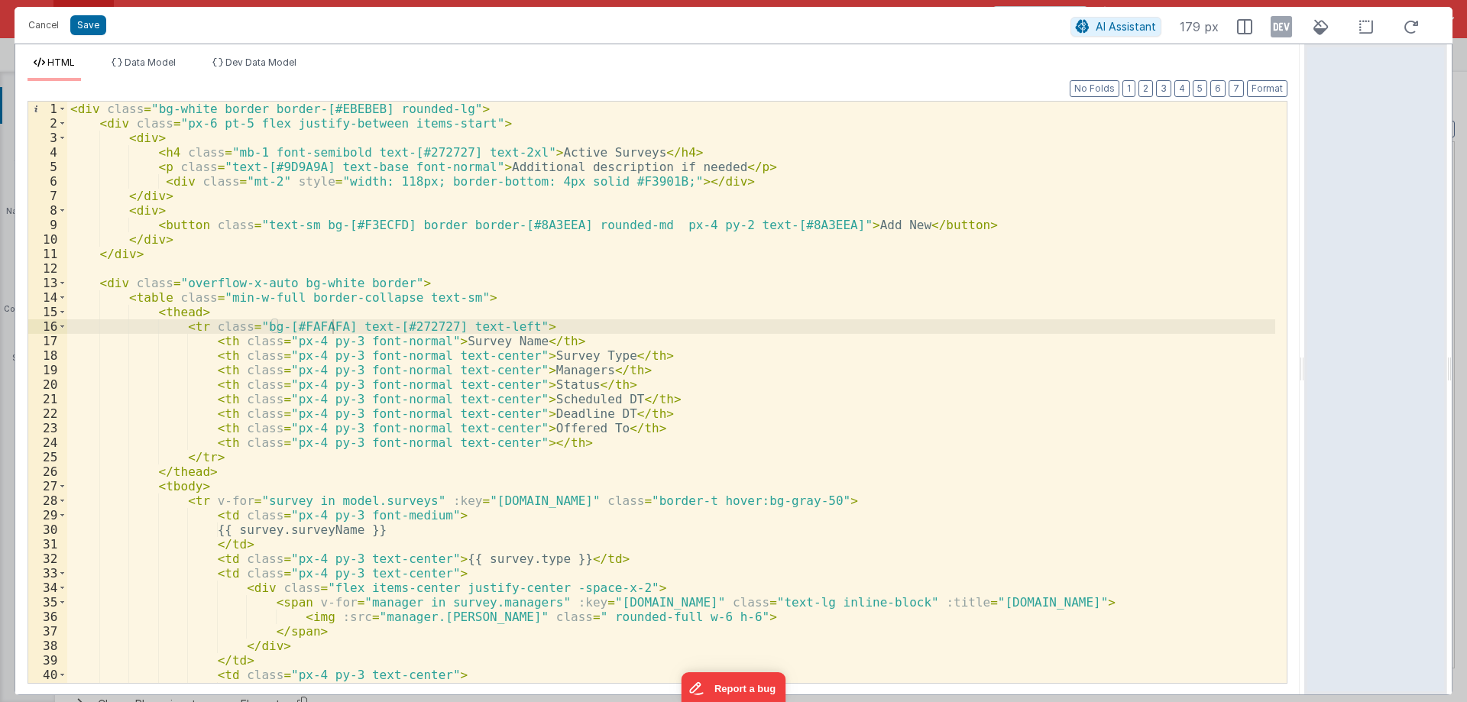
scroll to position [0, 0]
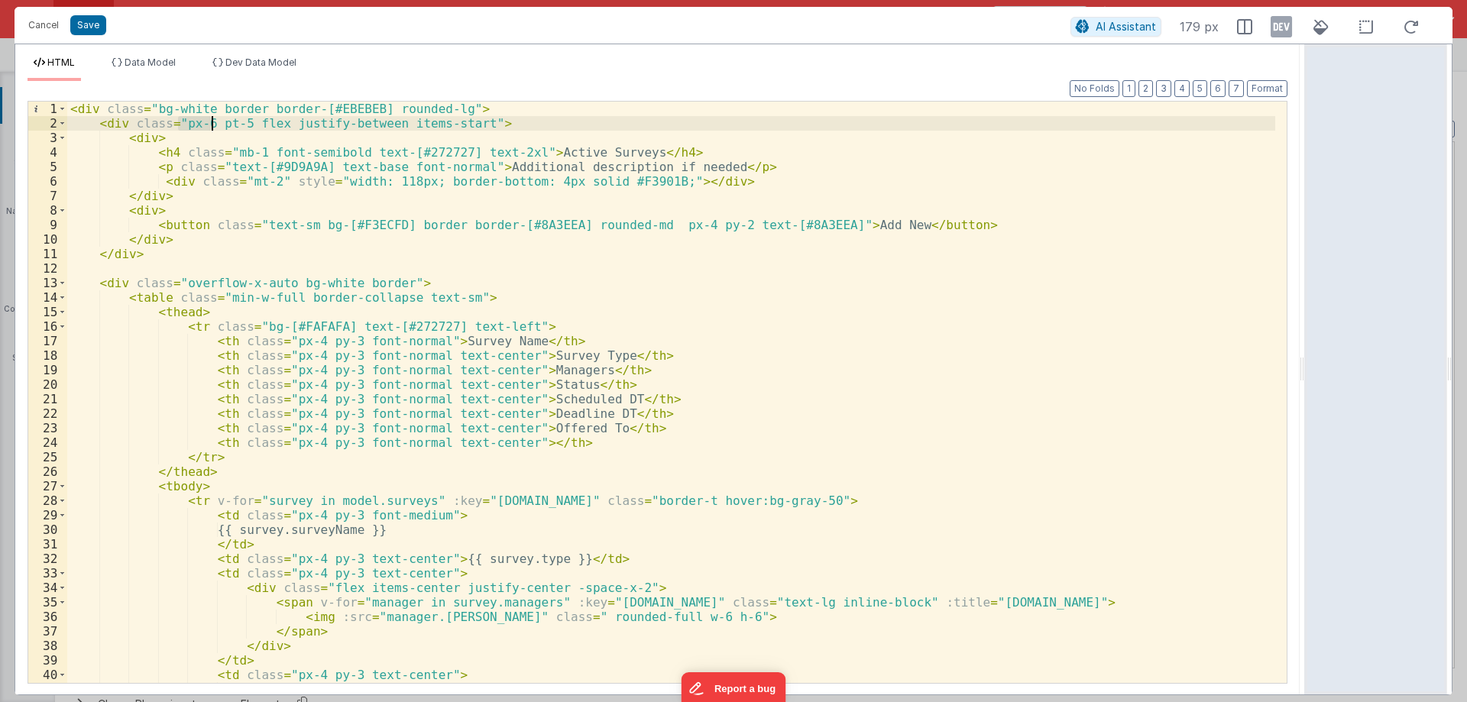
drag, startPoint x: 176, startPoint y: 122, endPoint x: 212, endPoint y: 124, distance: 35.2
click at [212, 124] on div "< div class = "bg-white border border-[#EBEBEB] rounded-lg" > < div class = "px…" at bounding box center [671, 407] width 1208 height 610
click at [66, 138] on span at bounding box center [62, 138] width 8 height 15
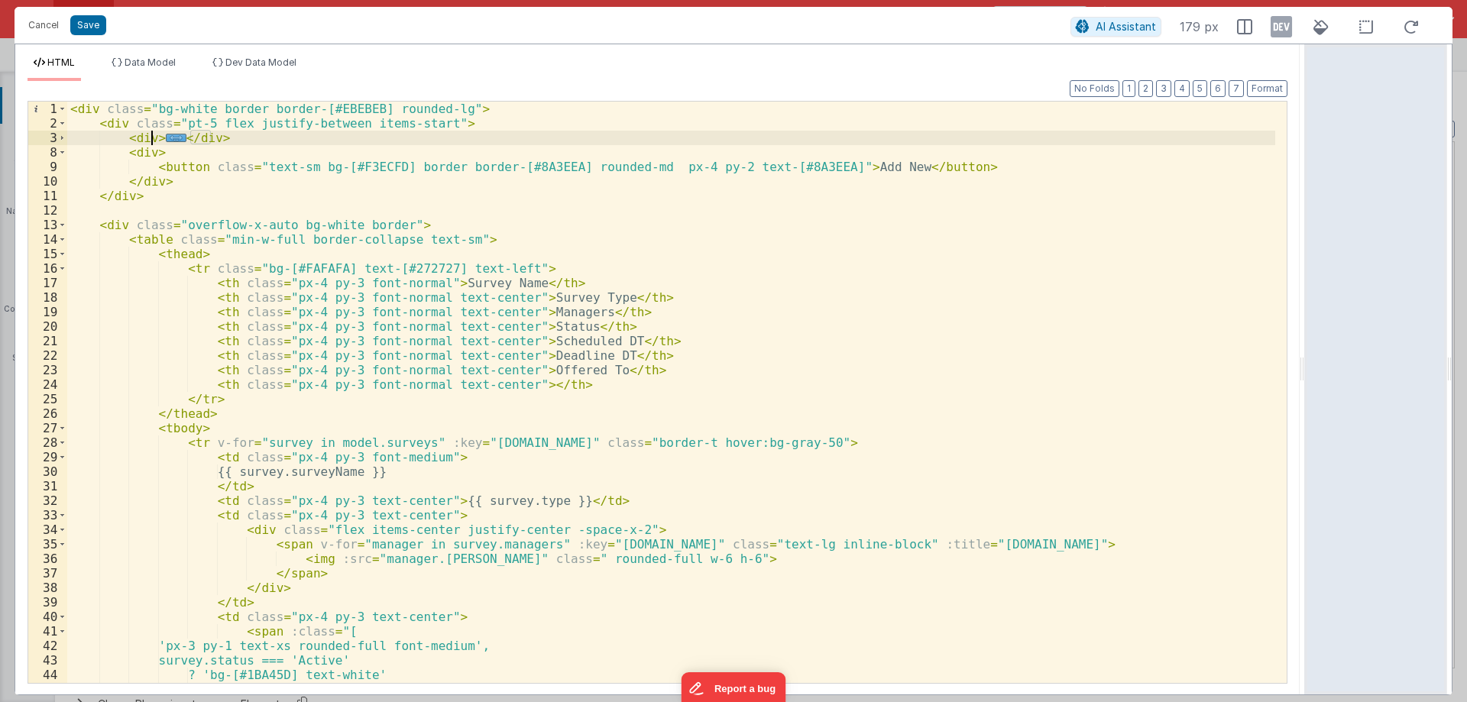
click at [66, 150] on div "8" at bounding box center [47, 152] width 39 height 15
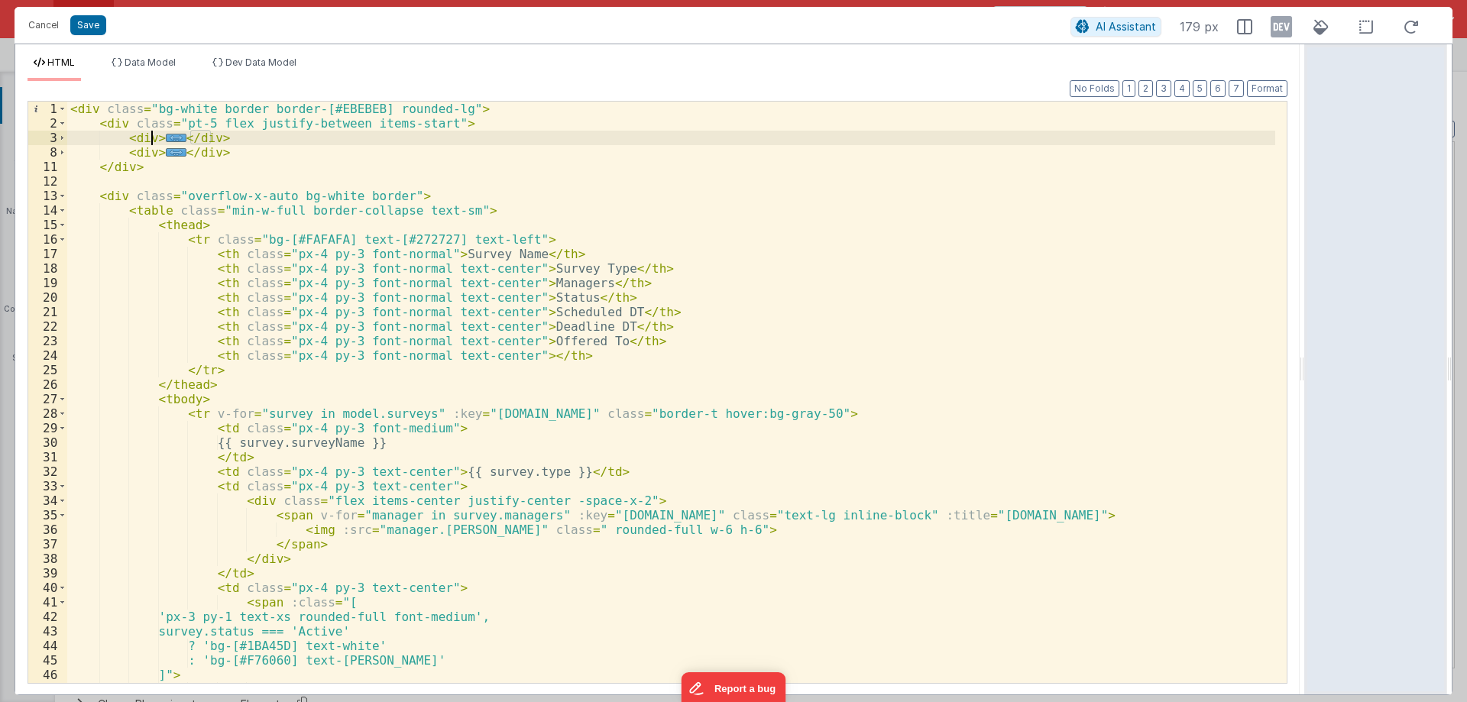
click at [453, 128] on div "< div class = "bg-white border border-[#EBEBEB] rounded-lg" > < div class = "pt…" at bounding box center [671, 407] width 1208 height 610
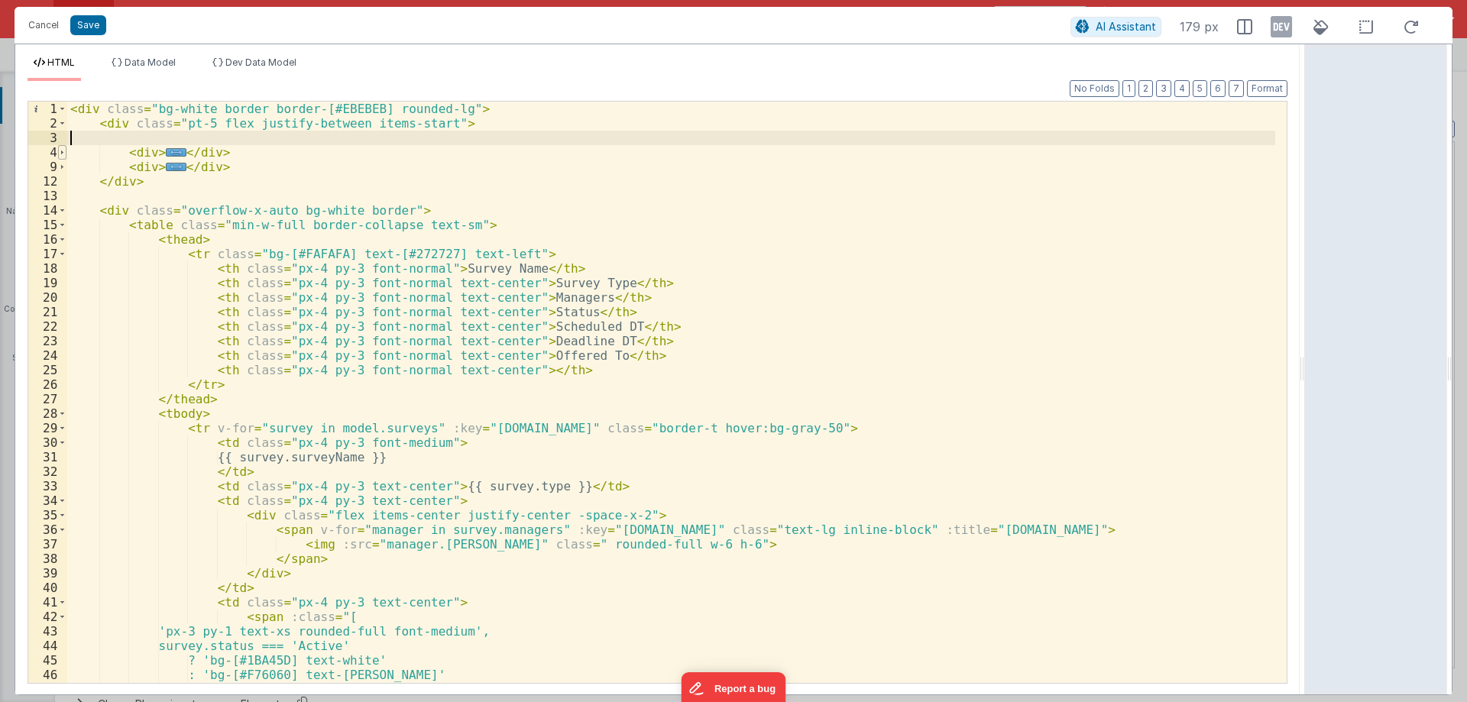
click at [65, 150] on span at bounding box center [62, 152] width 8 height 15
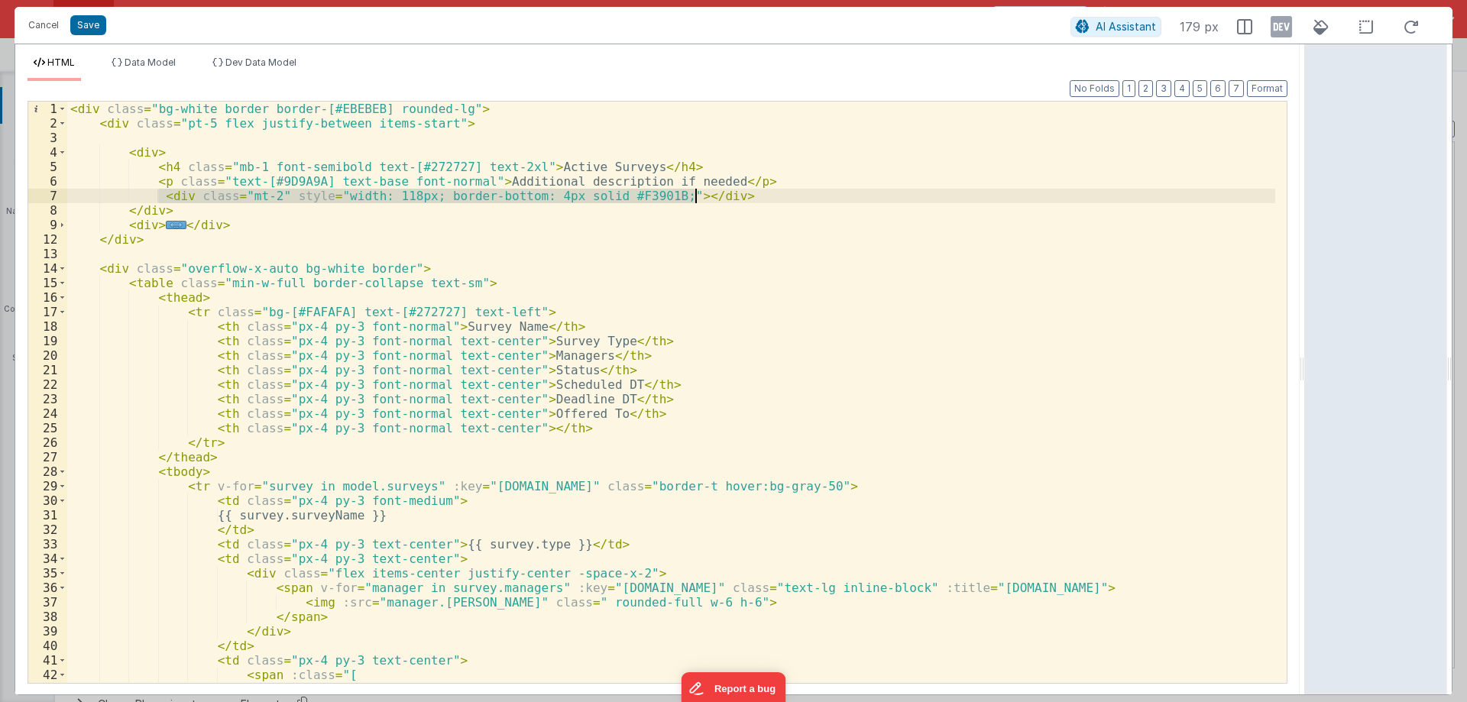
drag, startPoint x: 157, startPoint y: 196, endPoint x: 700, endPoint y: 196, distance: 543.9
click at [700, 196] on div "< div class = "bg-white border border-[#EBEBEB] rounded-lg" > < div class = "pt…" at bounding box center [671, 407] width 1208 height 610
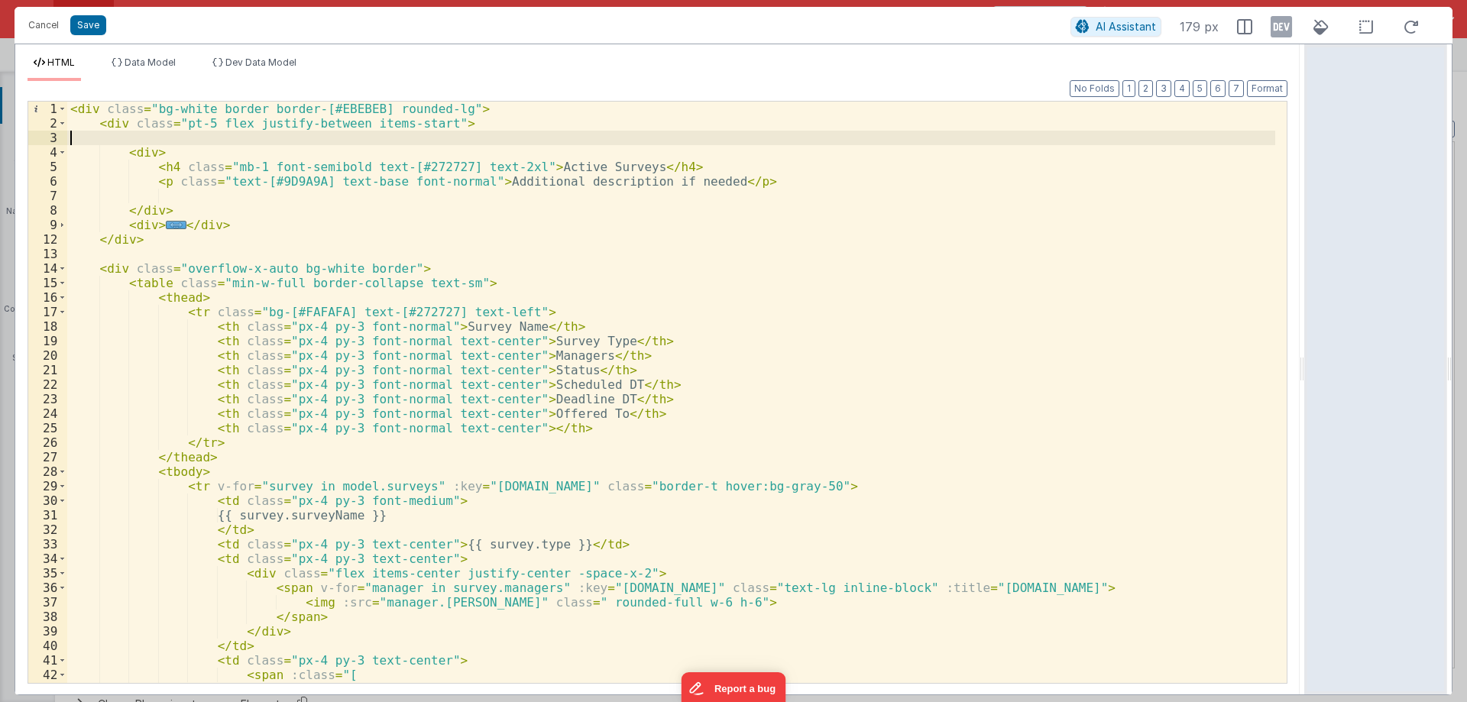
click at [163, 137] on div "< div class = "bg-white border border-[#EBEBEB] rounded-lg" > < div class = "pt…" at bounding box center [671, 407] width 1208 height 610
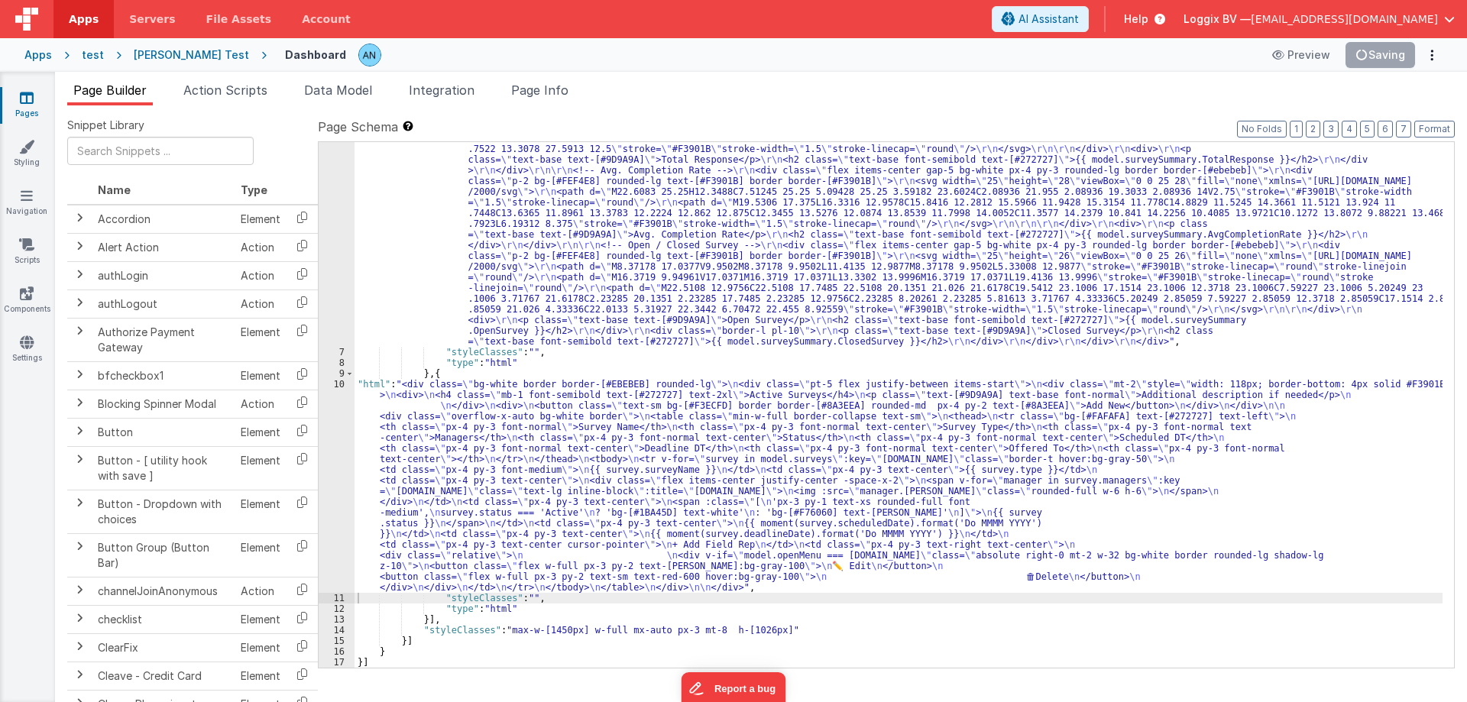
scroll to position [223, 0]
click at [1438, 125] on button "Format" at bounding box center [1434, 129] width 40 height 17
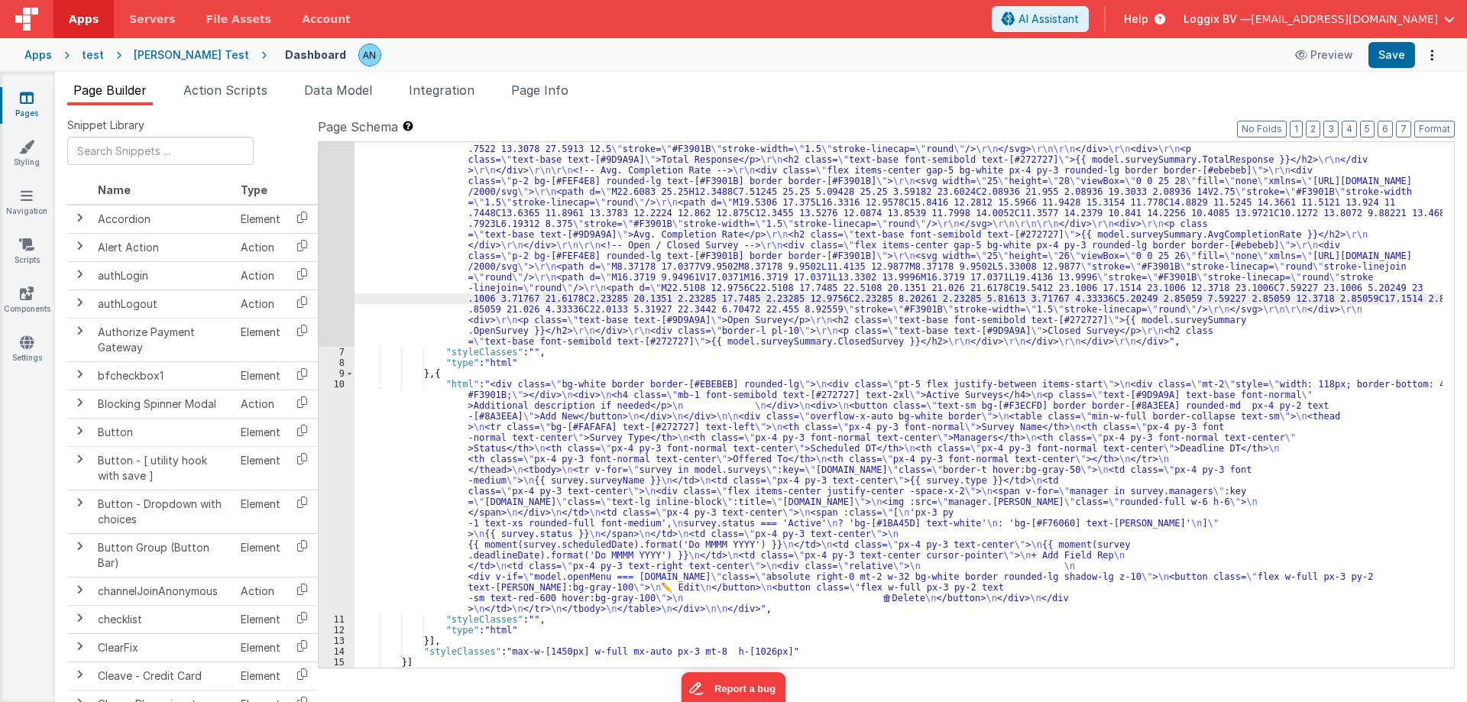
click at [429, 303] on div ""html" : "<div class= \" bg-white border border-[#EBEBEB] px-6 py-5 rounded-lg …" at bounding box center [898, 428] width 1088 height 911
drag, startPoint x: 399, startPoint y: 425, endPoint x: 366, endPoint y: 419, distance: 33.4
click at [398, 426] on div ""html" : "<div class= \" bg-white border border-[#EBEBEB] px-6 py-5 rounded-lg …" at bounding box center [898, 428] width 1088 height 911
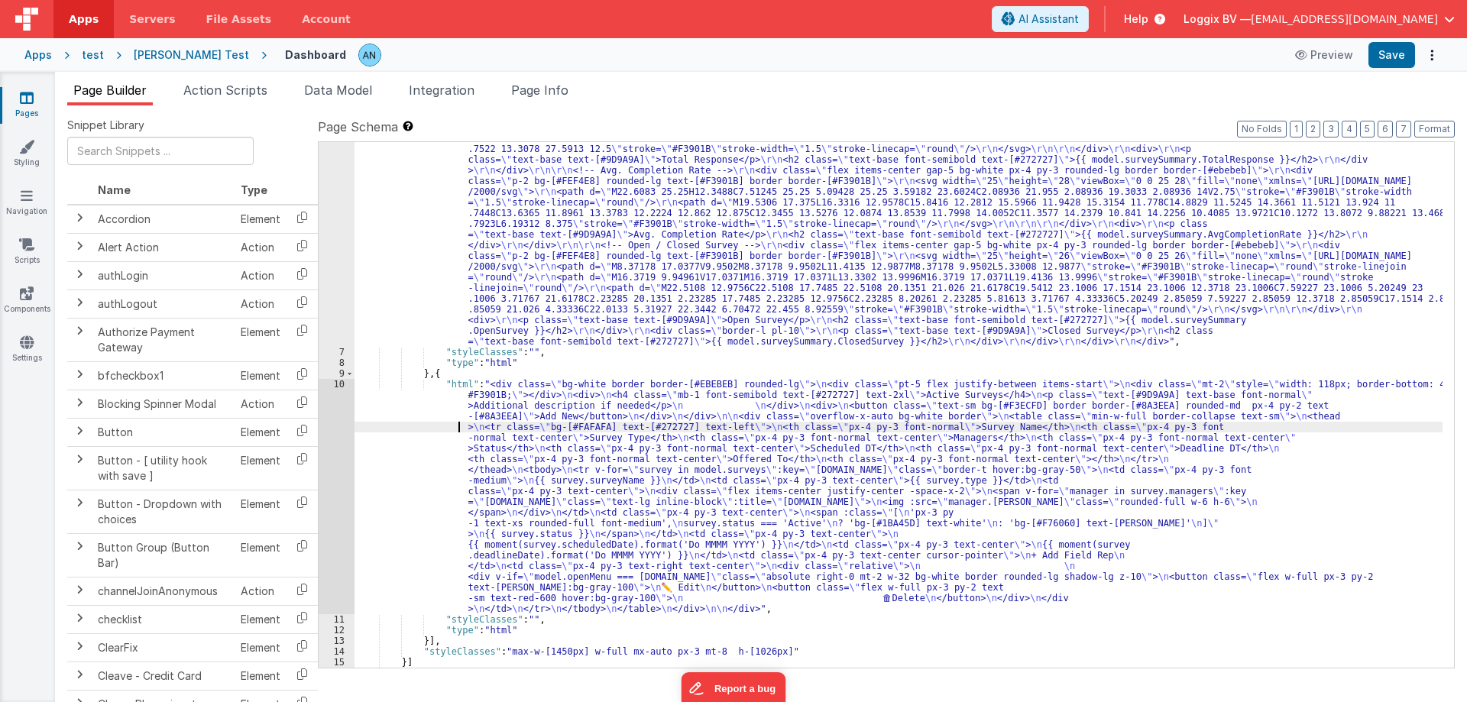
click at [319, 411] on div "10" at bounding box center [337, 496] width 36 height 235
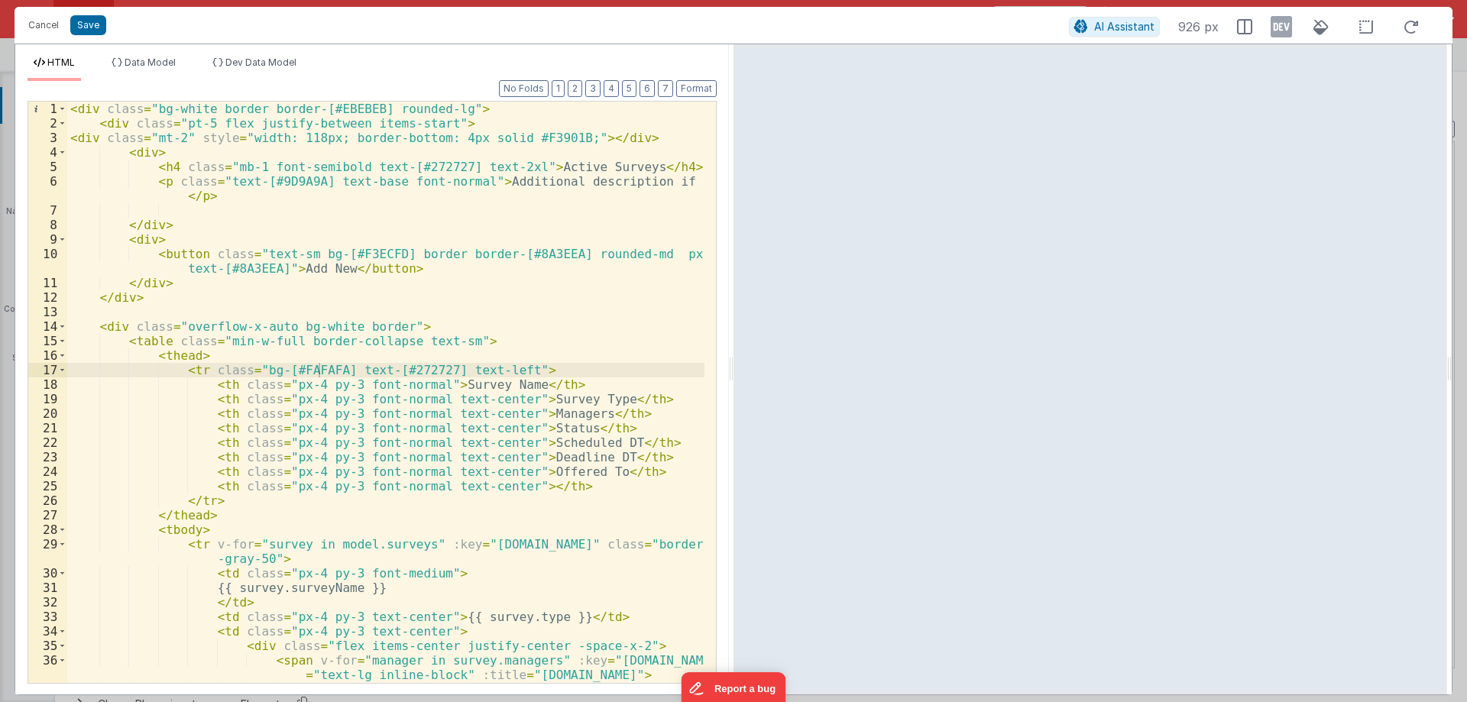
drag, startPoint x: 733, startPoint y: 364, endPoint x: 1157, endPoint y: 364, distance: 424.0
click at [1157, 364] on div at bounding box center [1089, 369] width 713 height 650
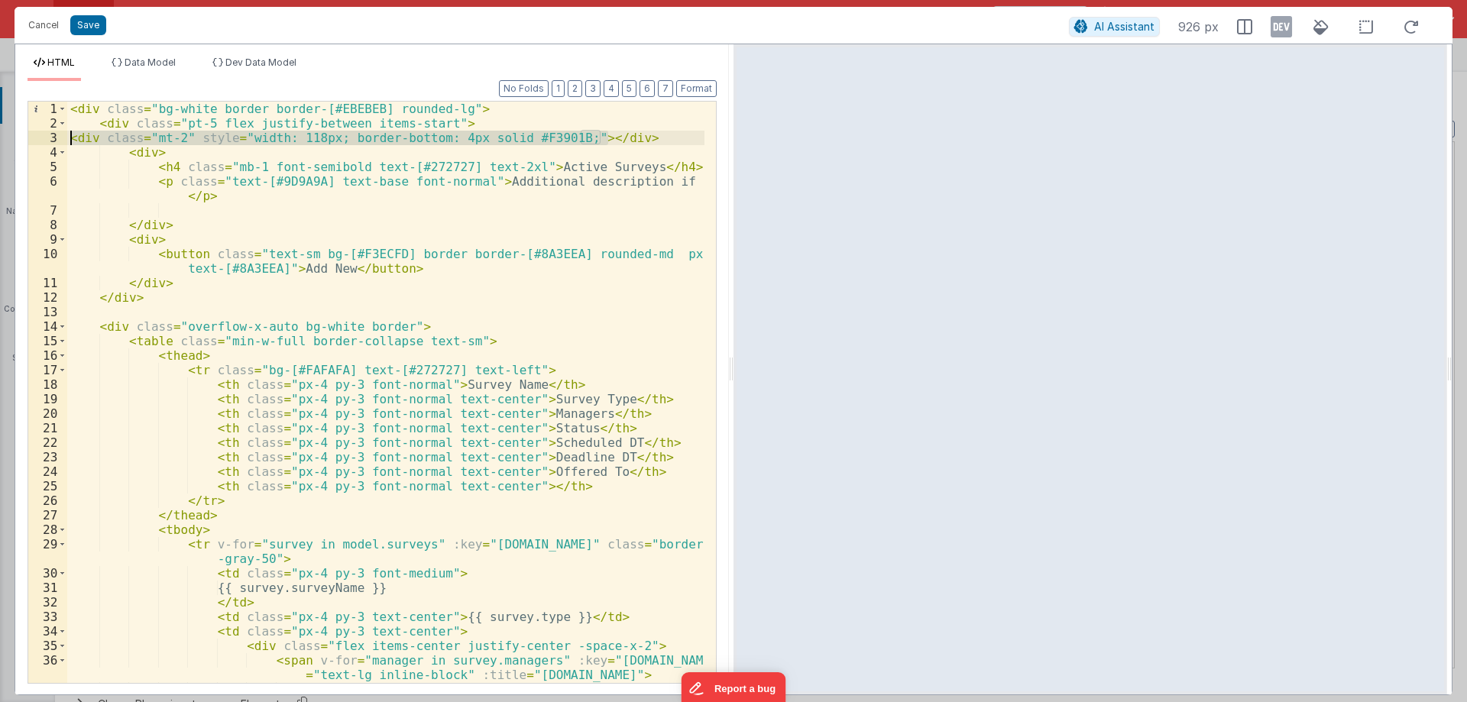
drag, startPoint x: 614, startPoint y: 134, endPoint x: 73, endPoint y: 137, distance: 541.6
click at [73, 137] on div "< div class = "bg-white border border-[#EBEBEB] rounded-lg" > < div class = "pt…" at bounding box center [385, 407] width 637 height 610
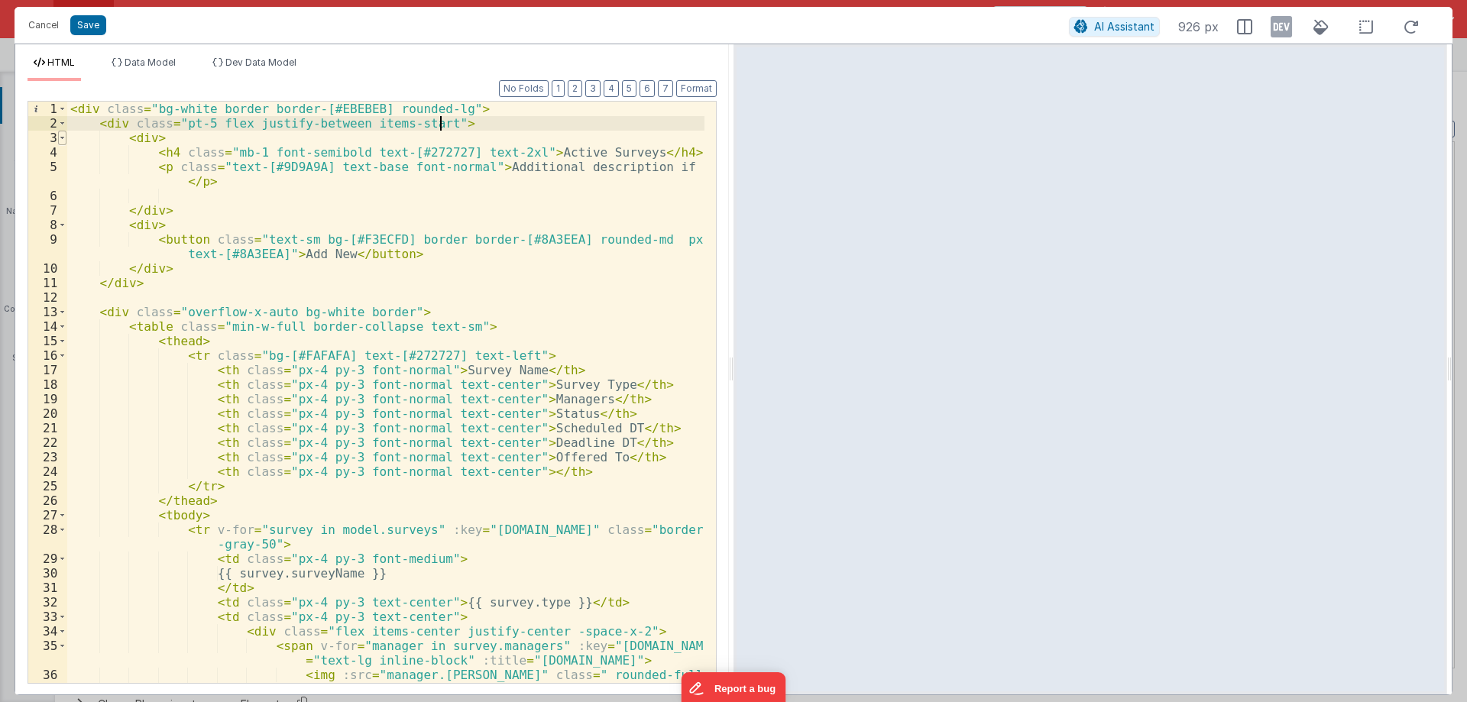
click at [61, 141] on span at bounding box center [62, 138] width 8 height 15
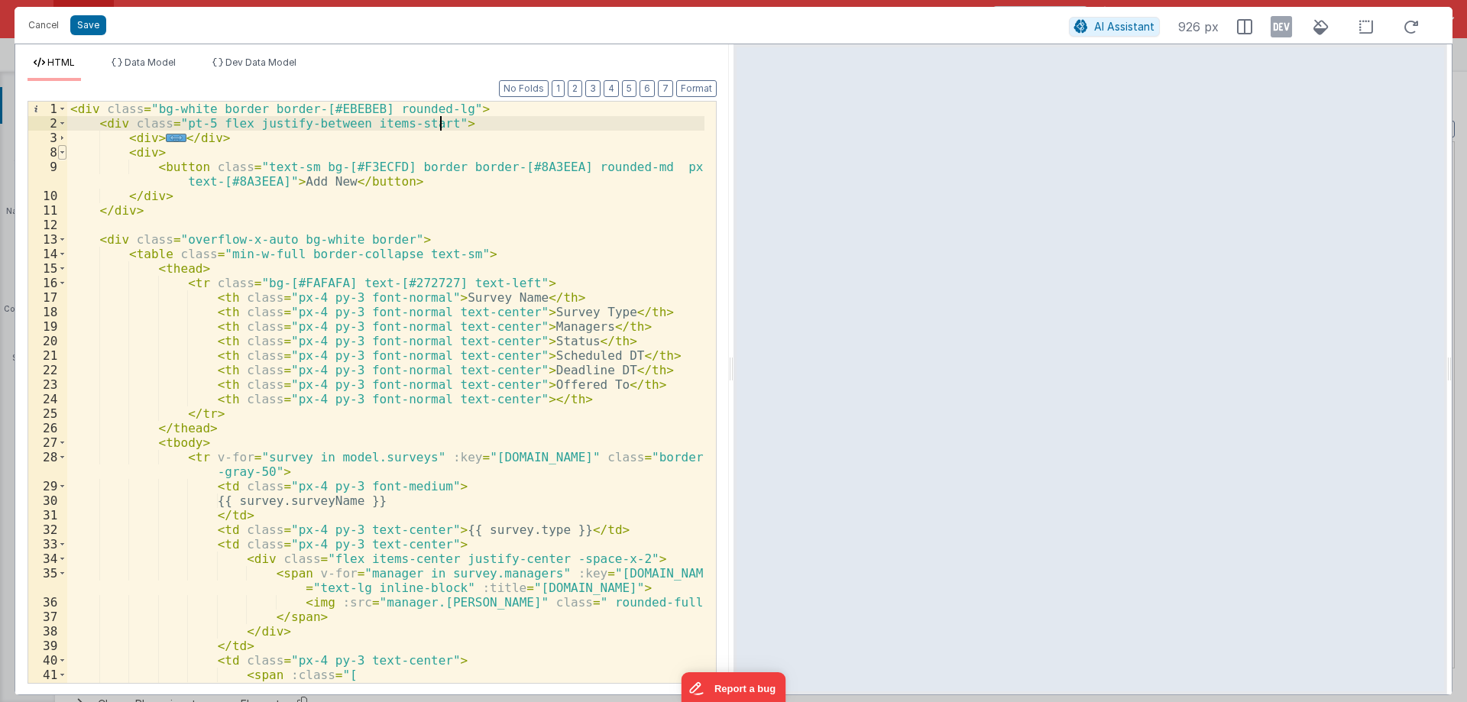
click at [59, 154] on span at bounding box center [62, 152] width 8 height 15
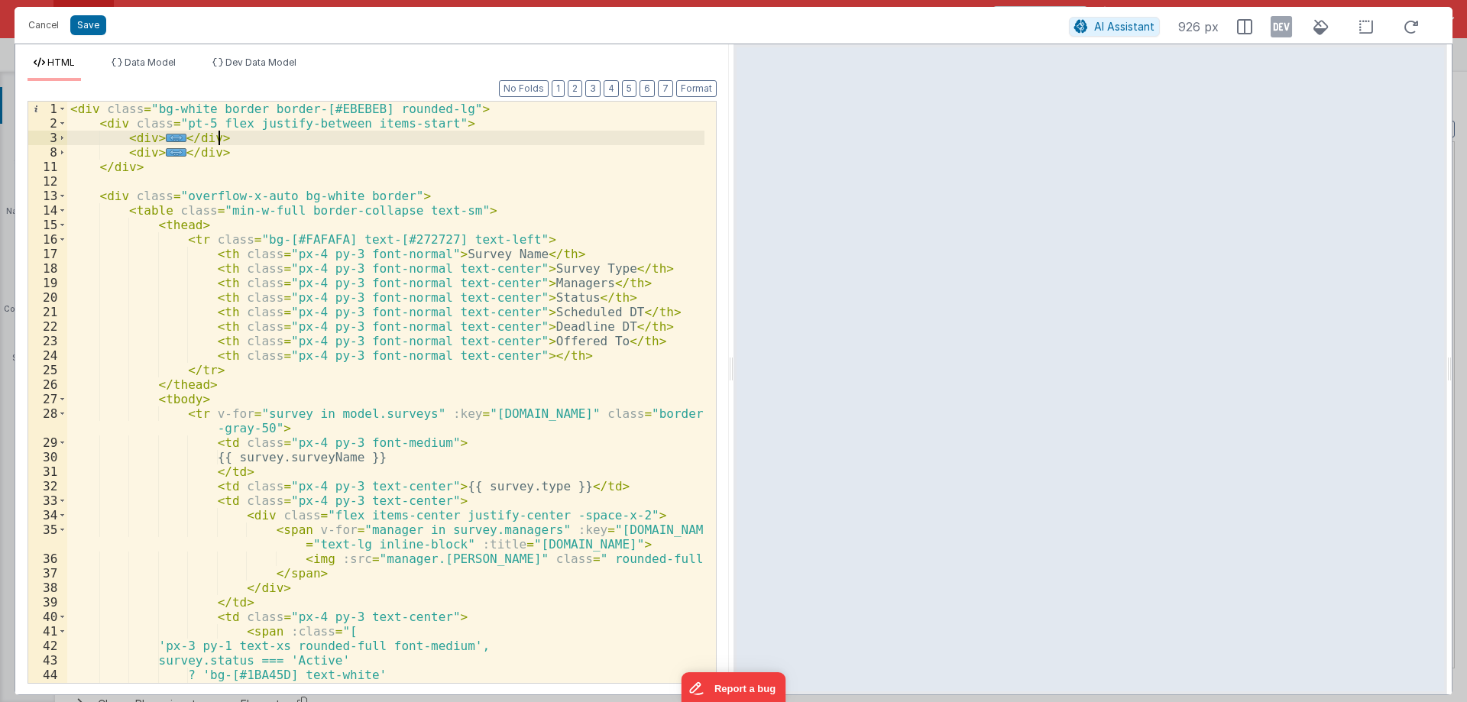
click at [243, 141] on div "< div class = "bg-white border border-[#EBEBEB] rounded-lg" > < div class = "pt…" at bounding box center [385, 407] width 637 height 610
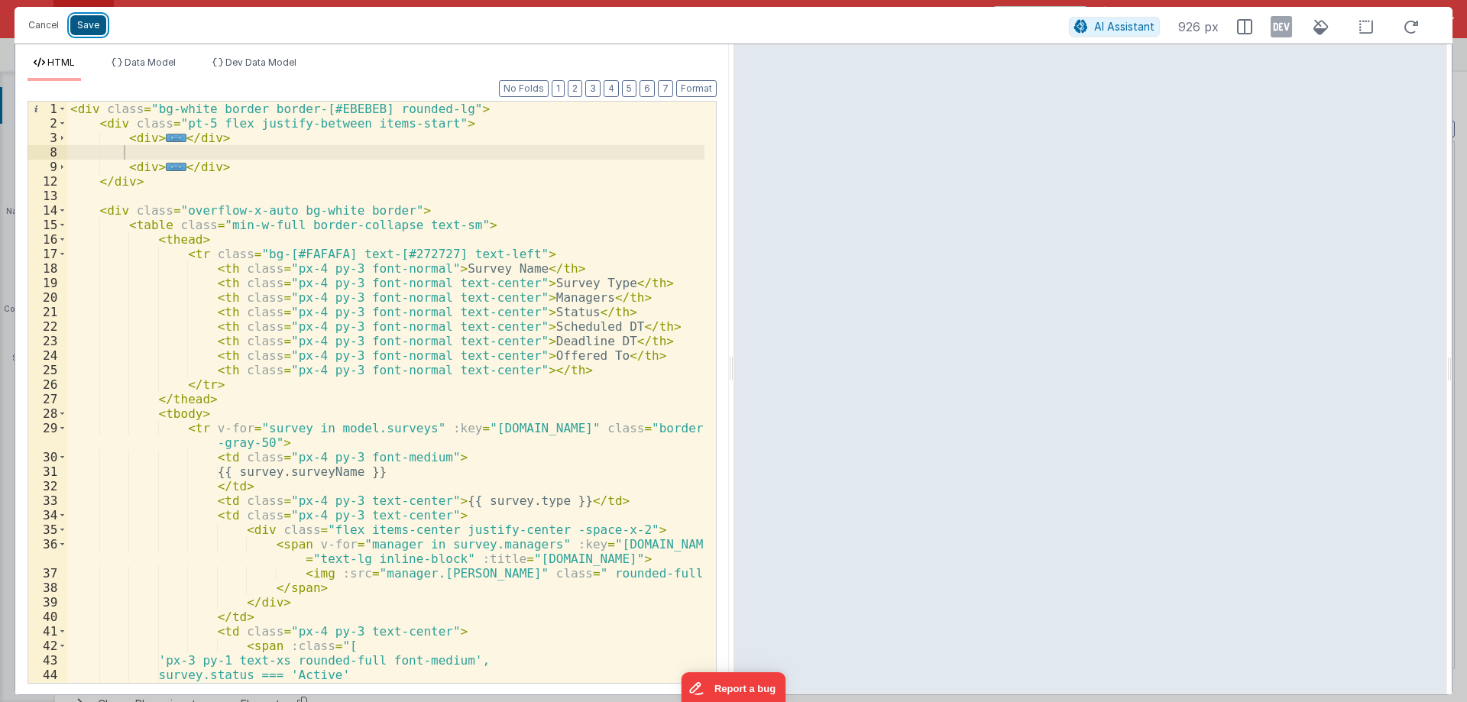
click at [80, 27] on button "Save" at bounding box center [88, 25] width 36 height 20
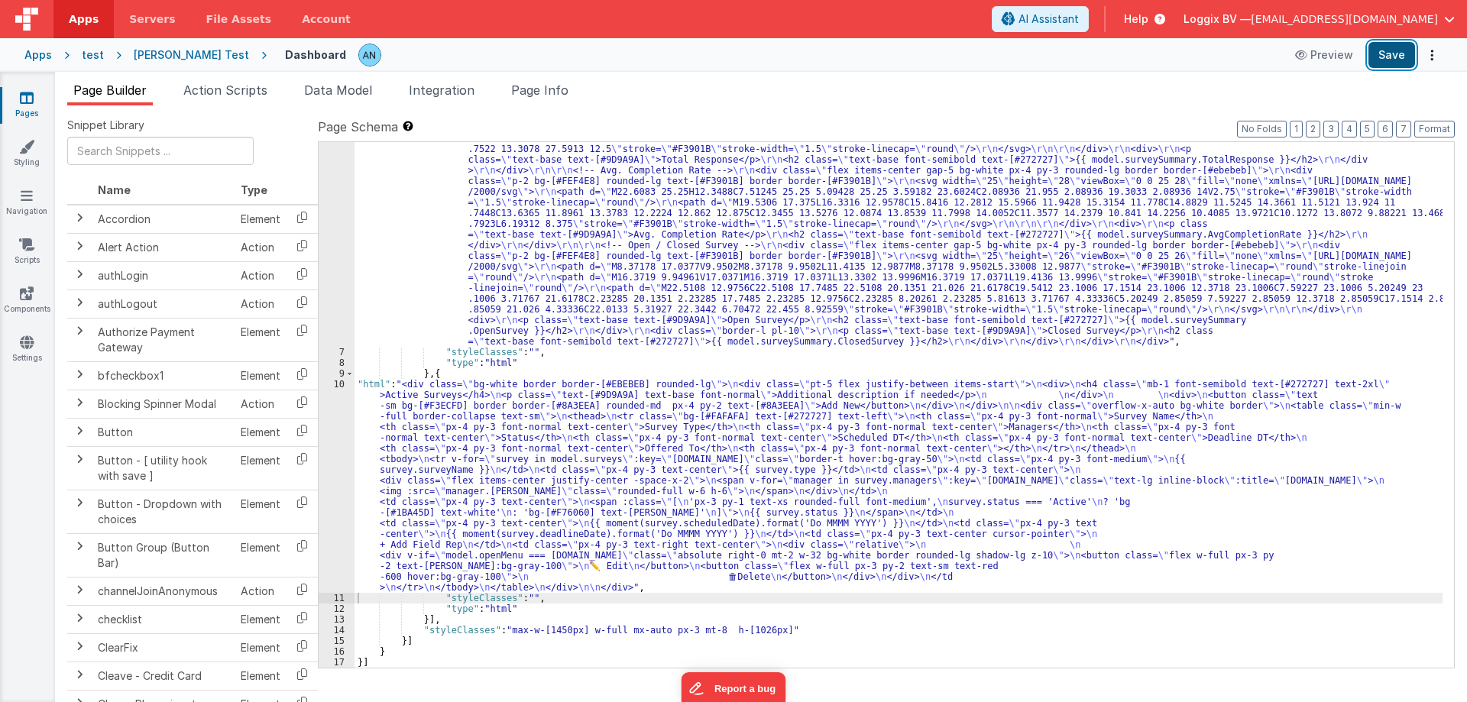
click at [1394, 50] on button "Save" at bounding box center [1391, 55] width 47 height 26
click at [1429, 133] on button "Format" at bounding box center [1434, 129] width 40 height 17
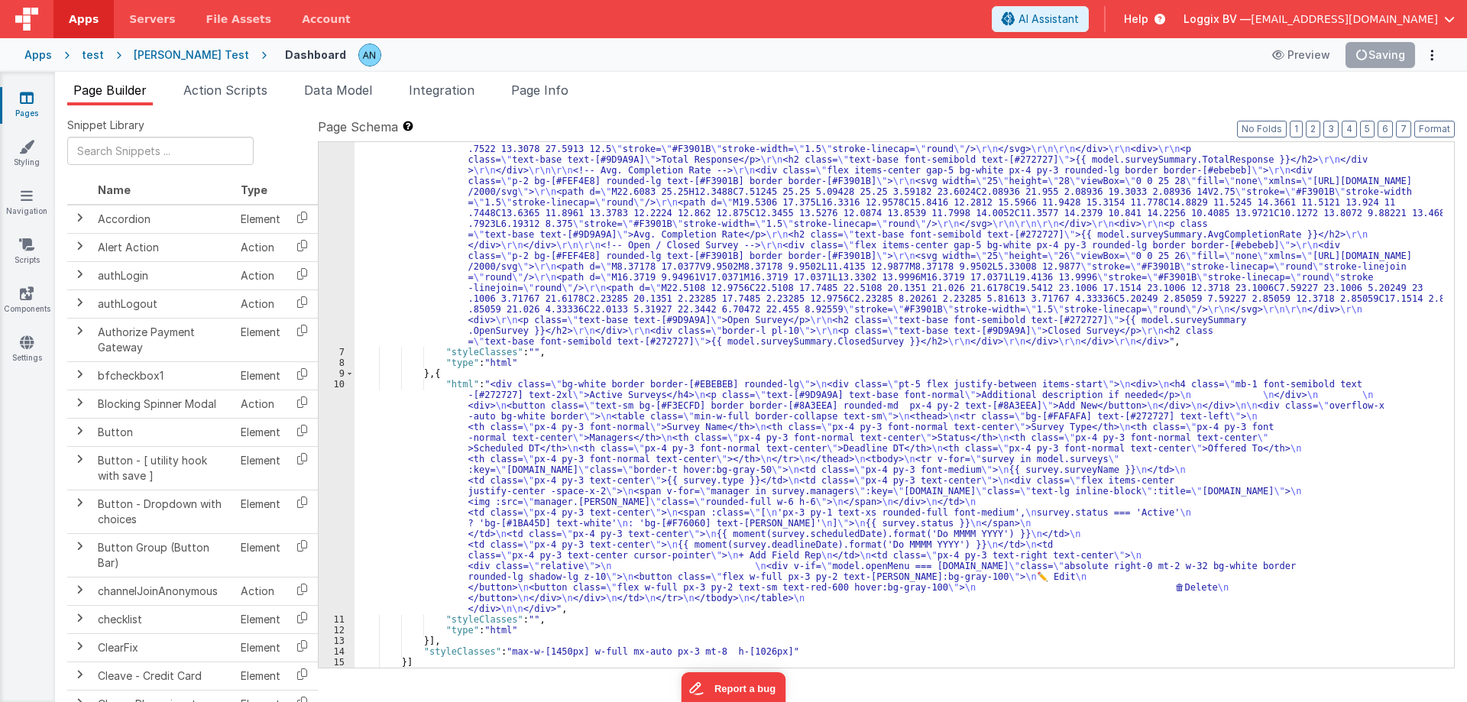
click at [422, 290] on div ""html" : "<div class= \" bg-white border border-[#EBEBEB] px-6 py-5 rounded-lg …" at bounding box center [898, 428] width 1088 height 911
click at [380, 439] on div ""html" : "<div class= \" bg-white border border-[#EBEBEB] px-6 py-5 rounded-lg …" at bounding box center [898, 428] width 1088 height 911
click at [323, 412] on div "10" at bounding box center [337, 496] width 36 height 235
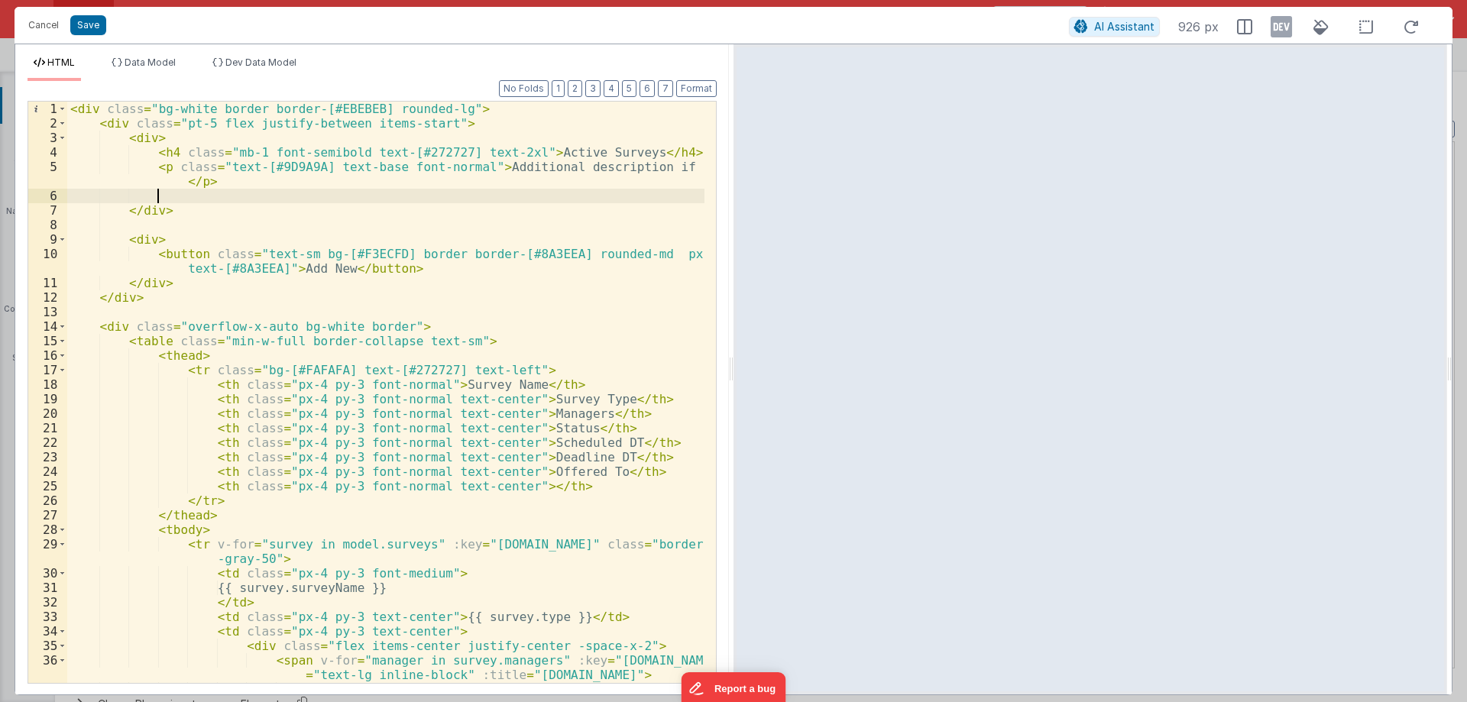
click at [155, 196] on div "< div class = "bg-white border border-[#EBEBEB] rounded-lg" > < div class = "pt…" at bounding box center [385, 407] width 637 height 610
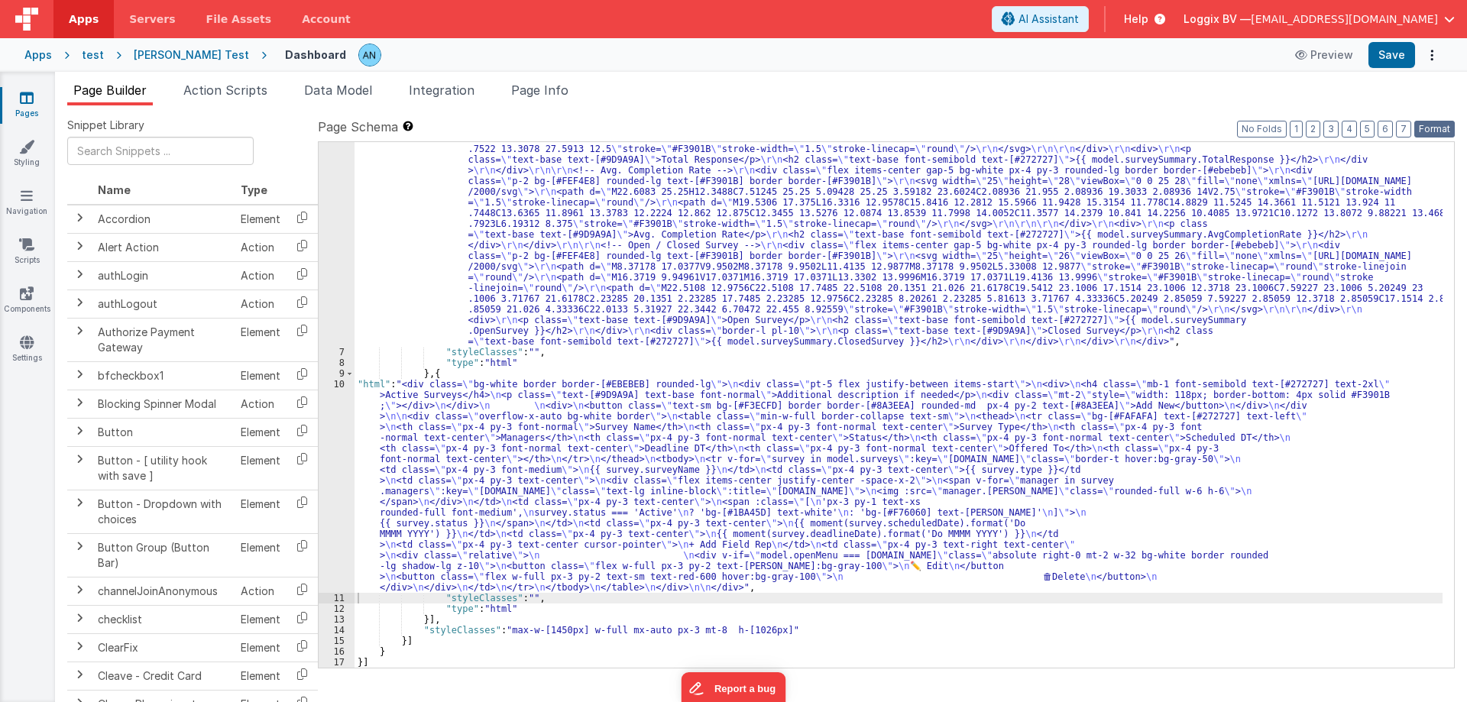
click at [1445, 123] on button "Format" at bounding box center [1434, 129] width 40 height 17
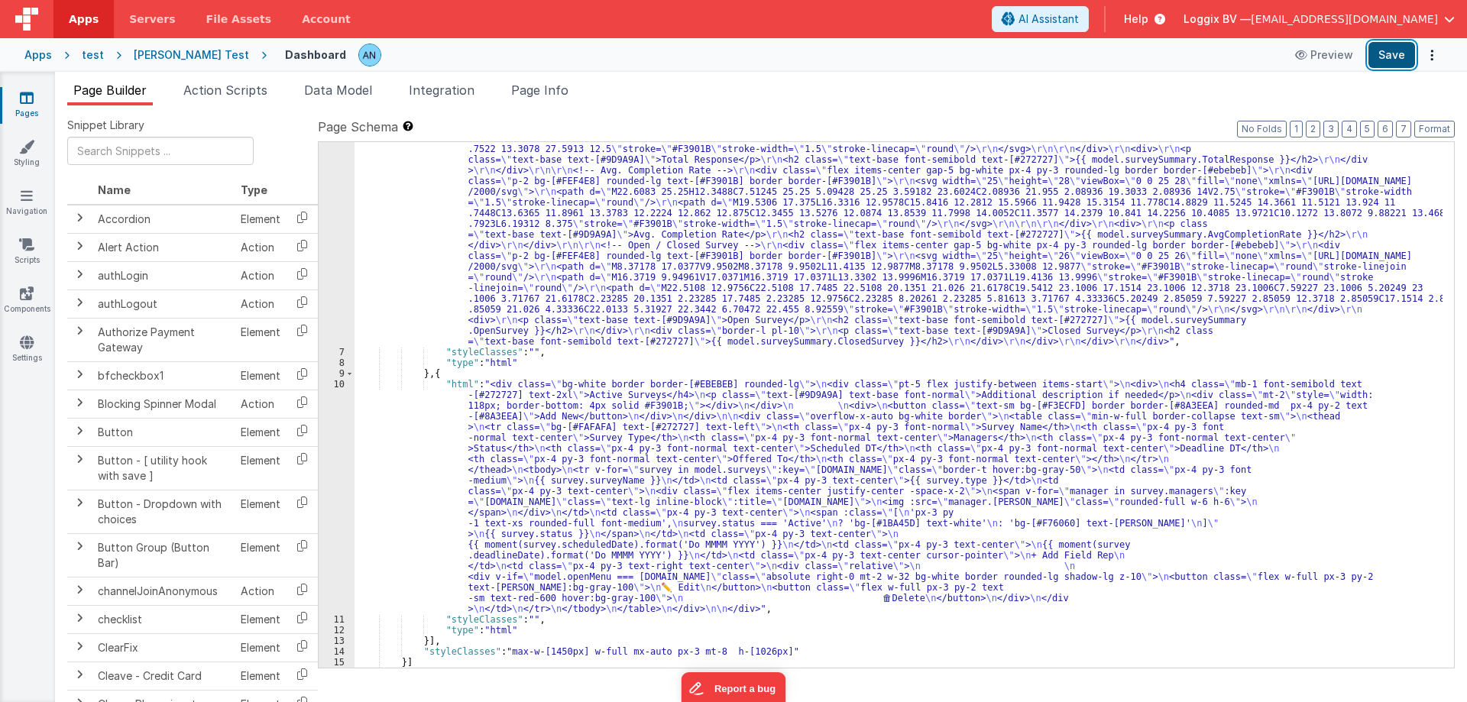
click at [1387, 43] on button "Save" at bounding box center [1391, 55] width 47 height 26
click at [527, 425] on div ""html" : "<div class= \" bg-white border border-[#EBEBEB] px-6 py-5 rounded-lg …" at bounding box center [898, 428] width 1088 height 911
click at [333, 429] on div "10" at bounding box center [337, 496] width 36 height 235
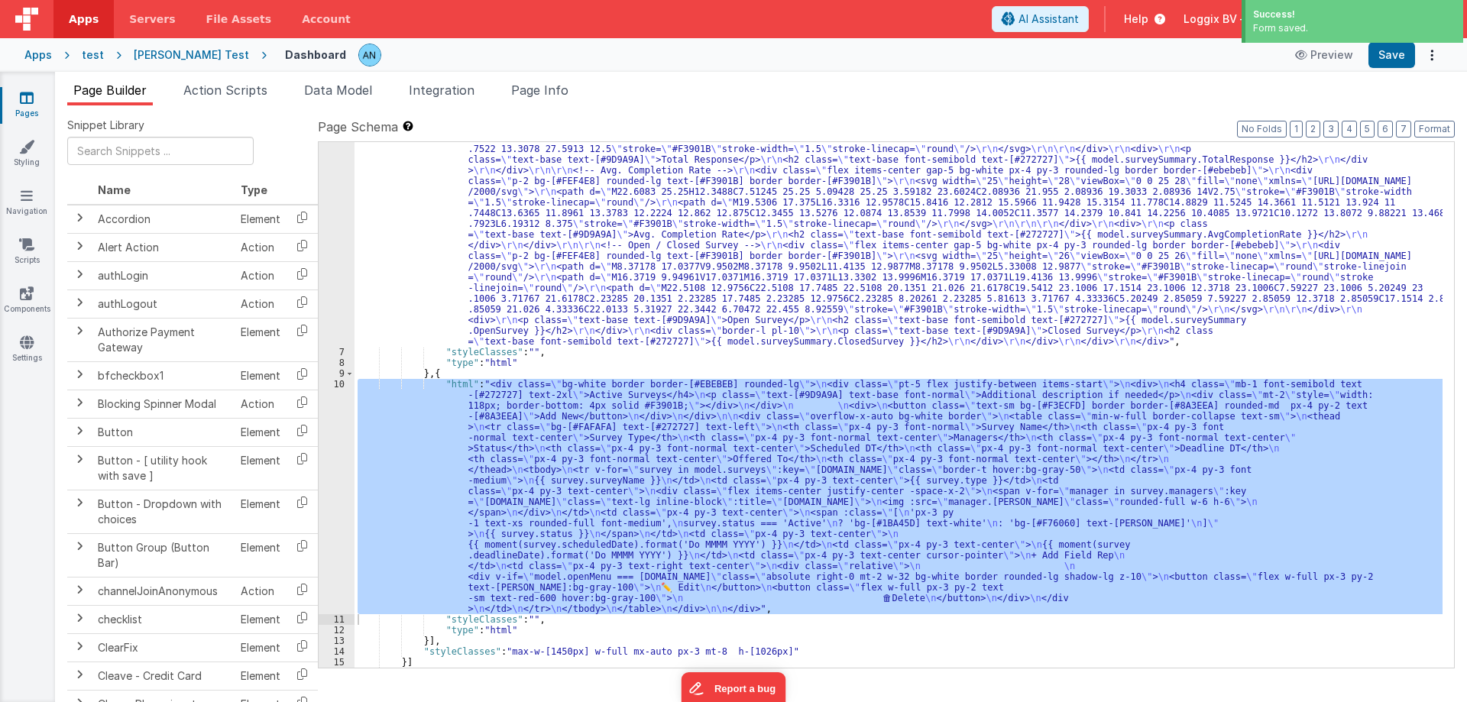
click at [322, 438] on div "10" at bounding box center [337, 496] width 36 height 235
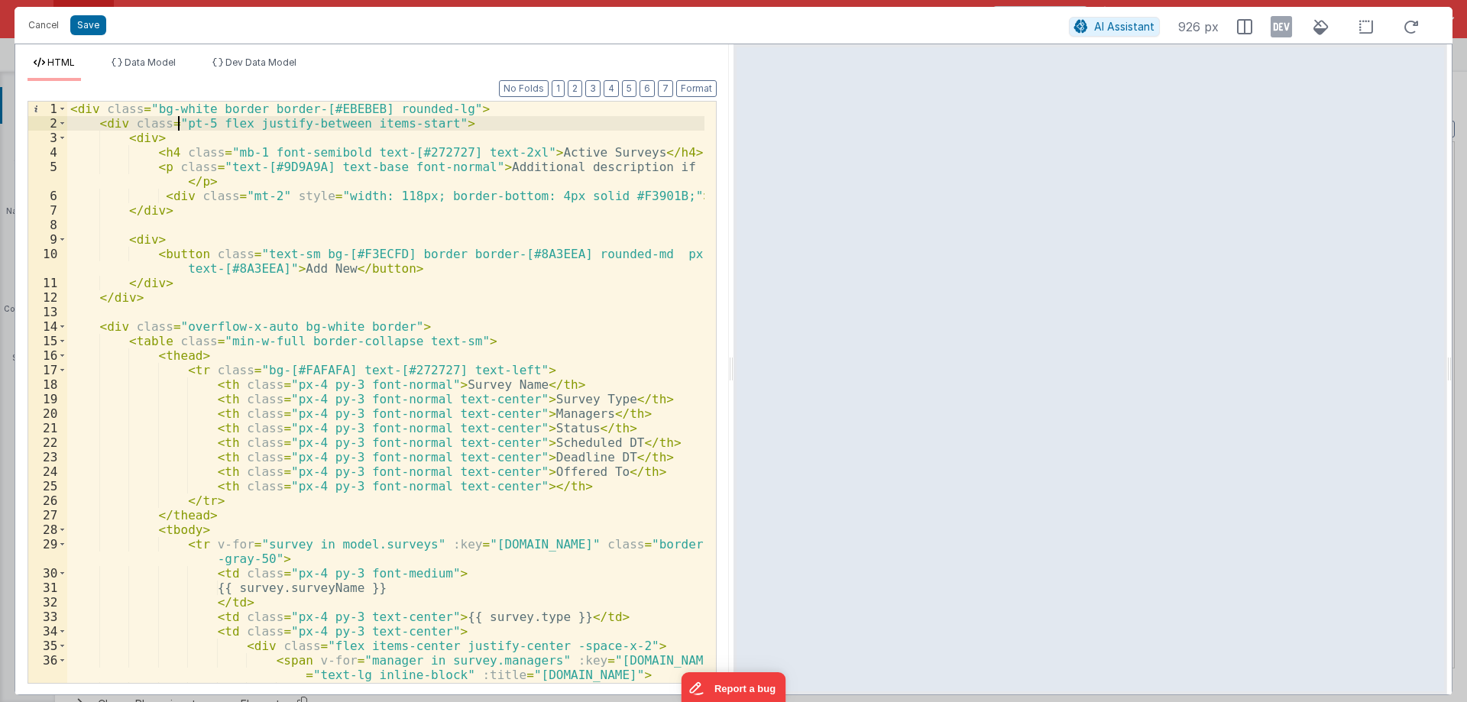
click at [176, 125] on div "< div class = "bg-white border border-[#EBEBEB] rounded-lg" > < div class = "pt…" at bounding box center [385, 407] width 637 height 610
click at [265, 195] on div "< div class = "bg-white border border-[#EBEBEB] rounded-lg" > < div class = "px…" at bounding box center [385, 407] width 637 height 610
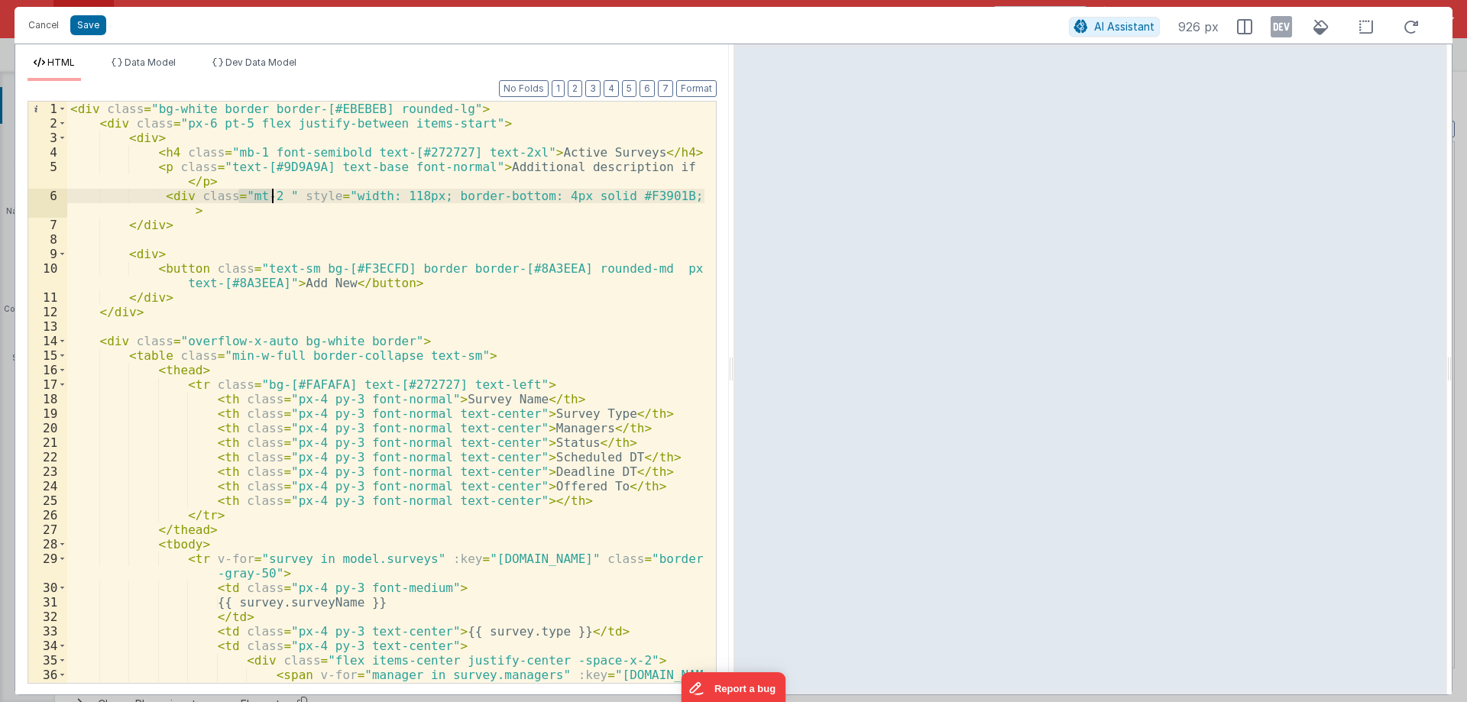
drag, startPoint x: 235, startPoint y: 194, endPoint x: 269, endPoint y: 197, distance: 33.7
click at [269, 197] on div "< div class = "bg-white border border-[#EBEBEB] rounded-lg" > < div class = "px…" at bounding box center [385, 407] width 637 height 610
paste textarea
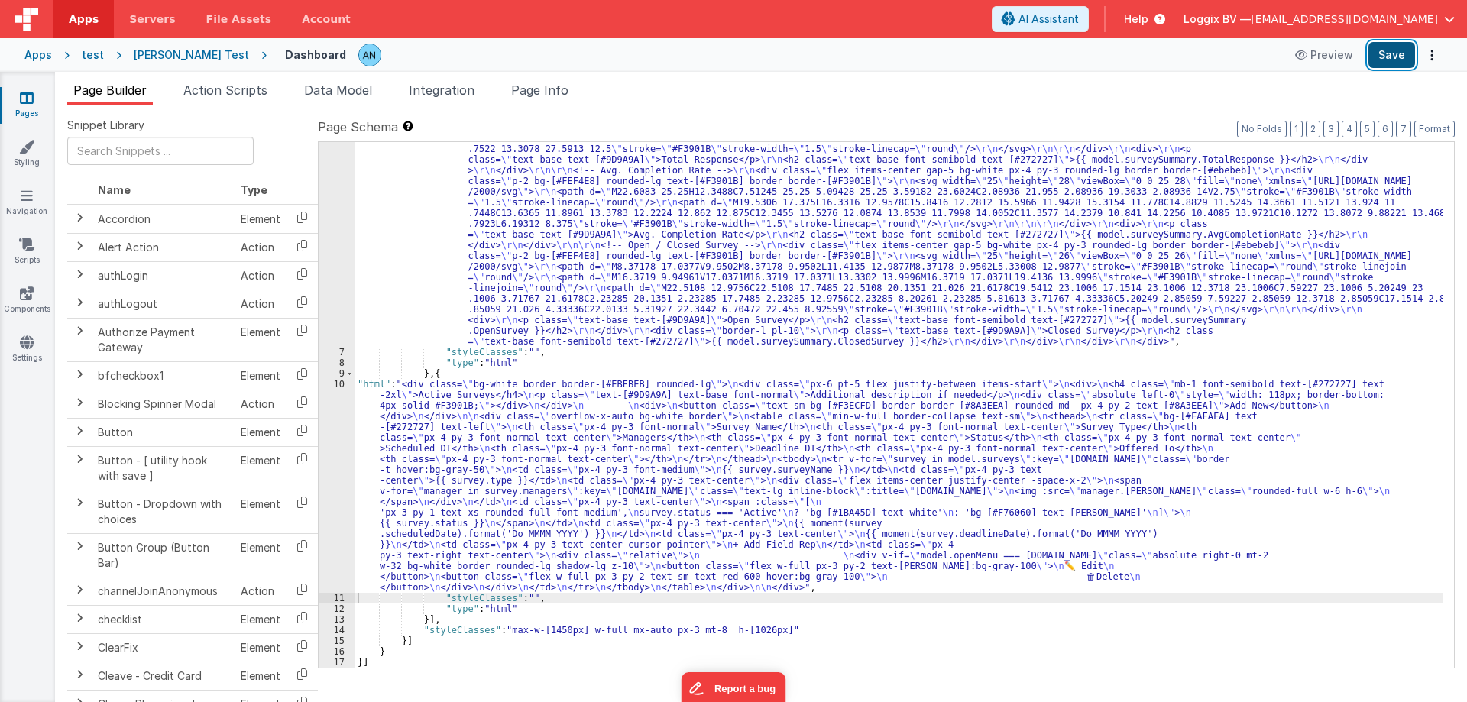
click at [1379, 52] on button "Save" at bounding box center [1391, 55] width 47 height 26
click at [1426, 127] on button "Format" at bounding box center [1434, 129] width 40 height 17
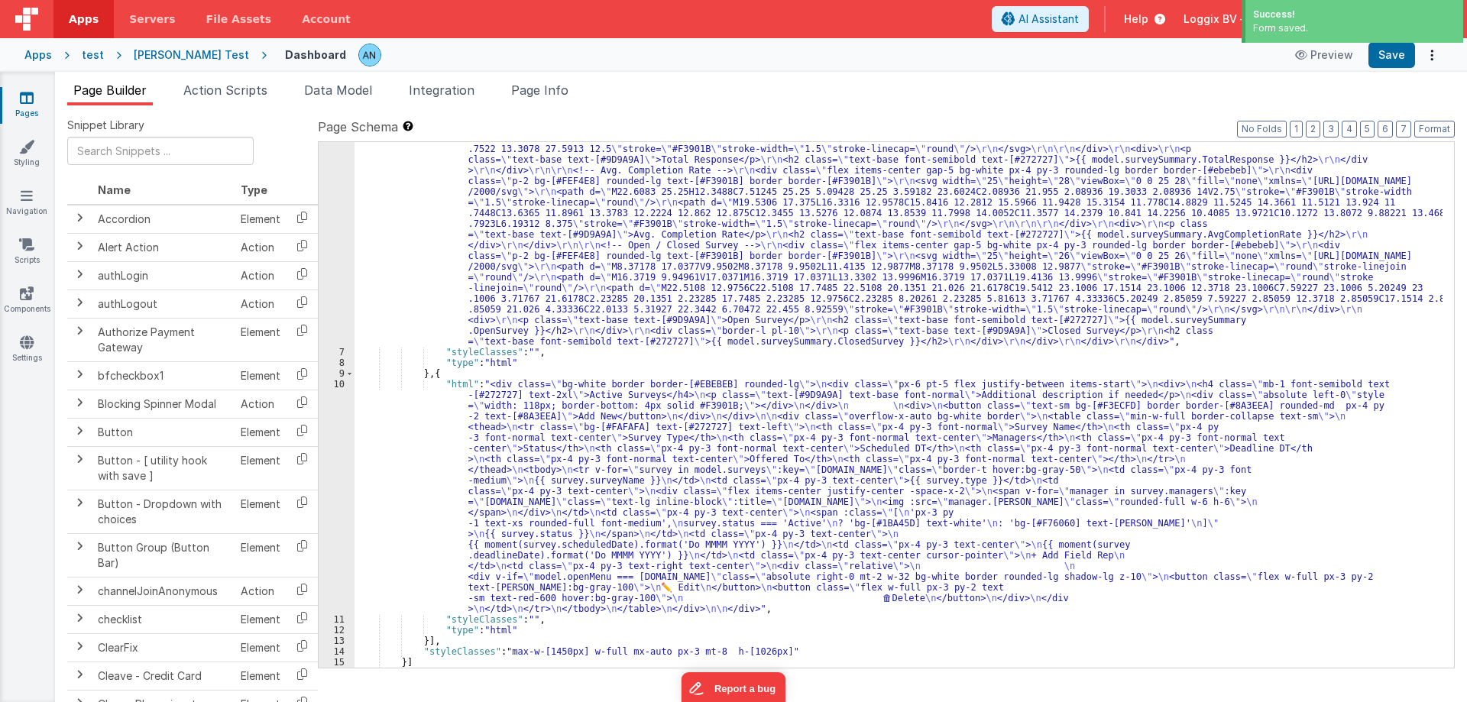
click at [435, 416] on div ""html" : "<div class= \" bg-white border border-[#EBEBEB] px-6 py-5 rounded-lg …" at bounding box center [898, 428] width 1088 height 911
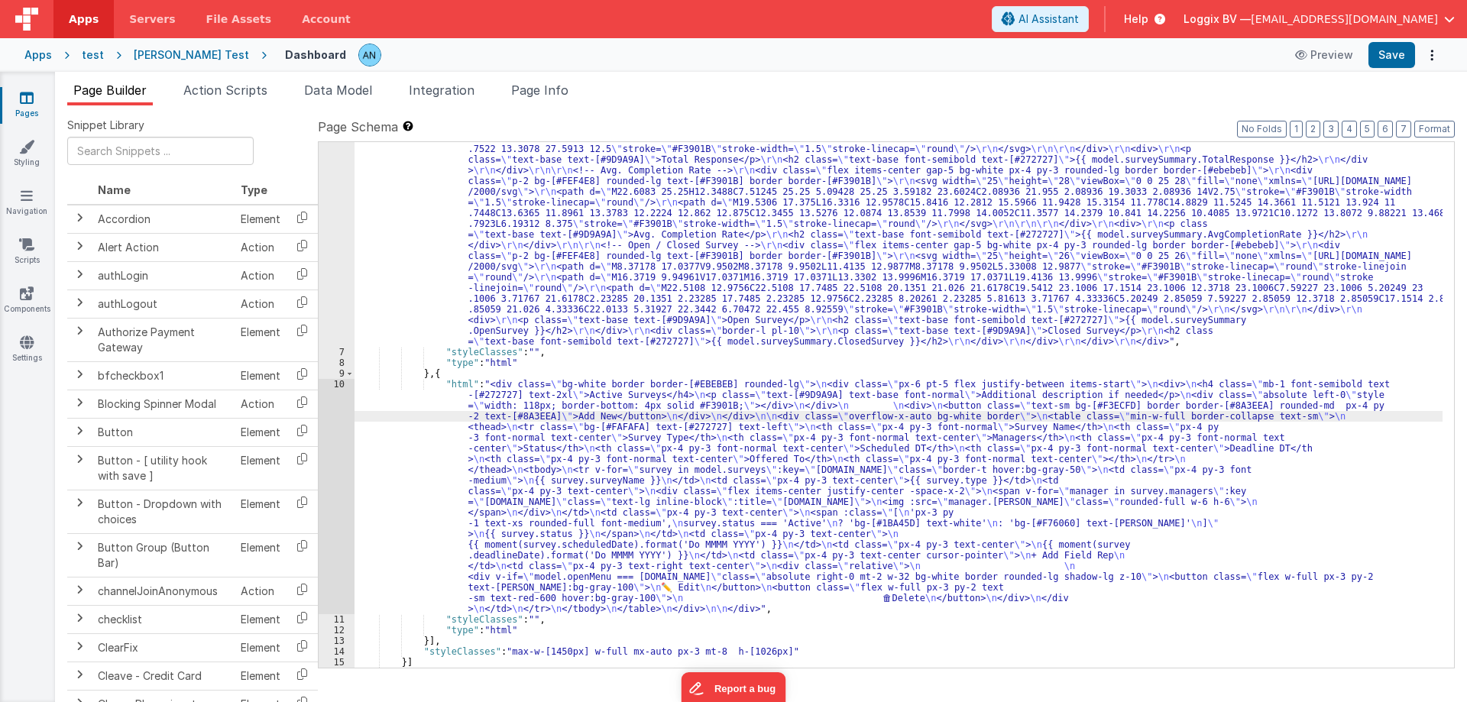
click at [325, 390] on div "10" at bounding box center [337, 496] width 36 height 235
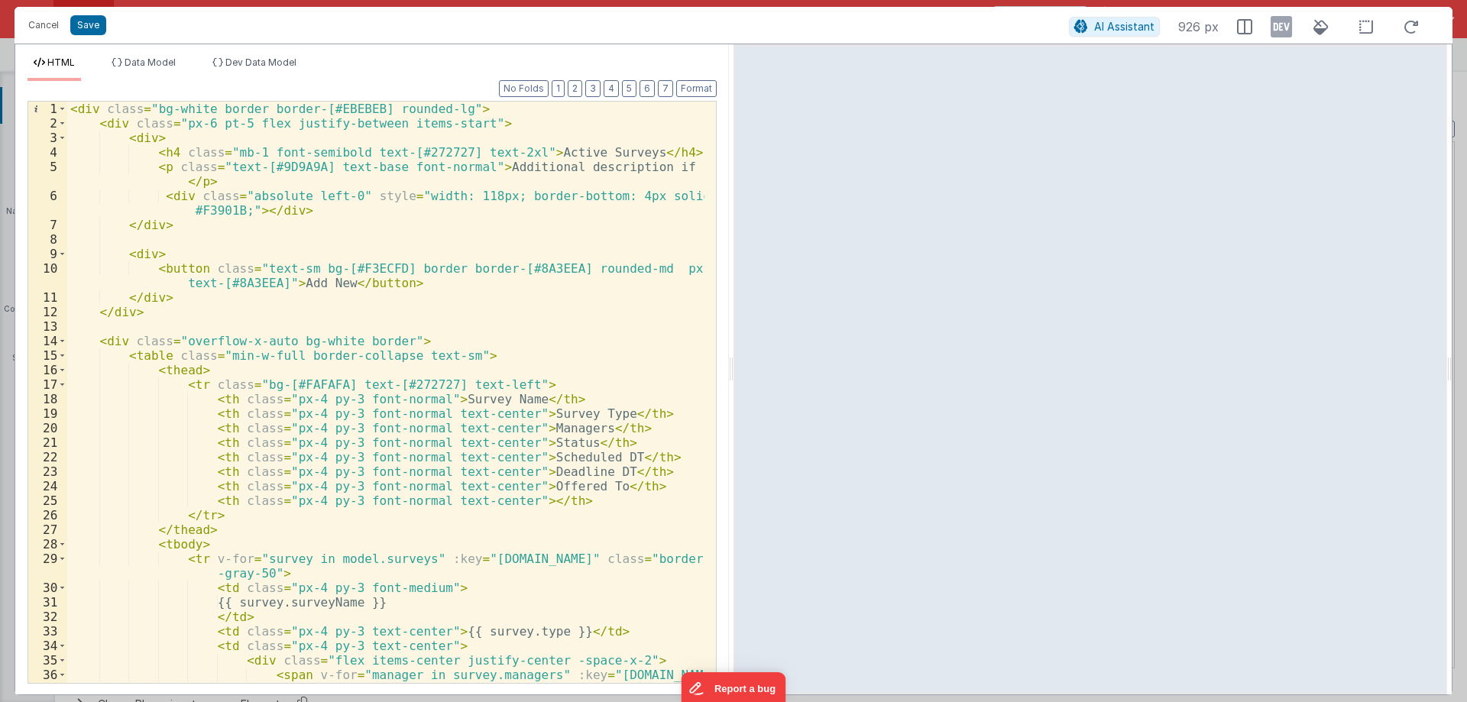
click at [148, 138] on div "< div class = "bg-white border border-[#EBEBEB] rounded-lg" > < div class = "px…" at bounding box center [385, 407] width 637 height 610
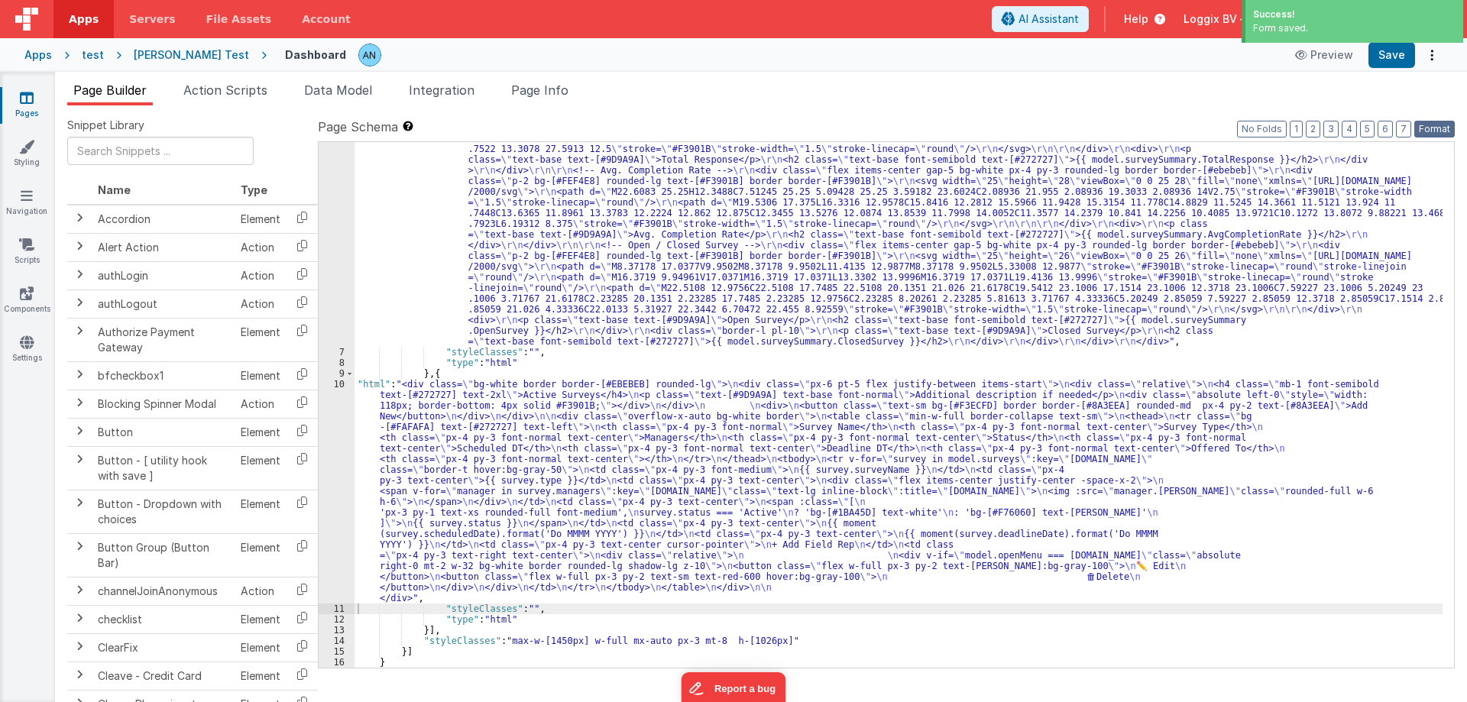
click at [1451, 127] on button "Format" at bounding box center [1434, 129] width 40 height 17
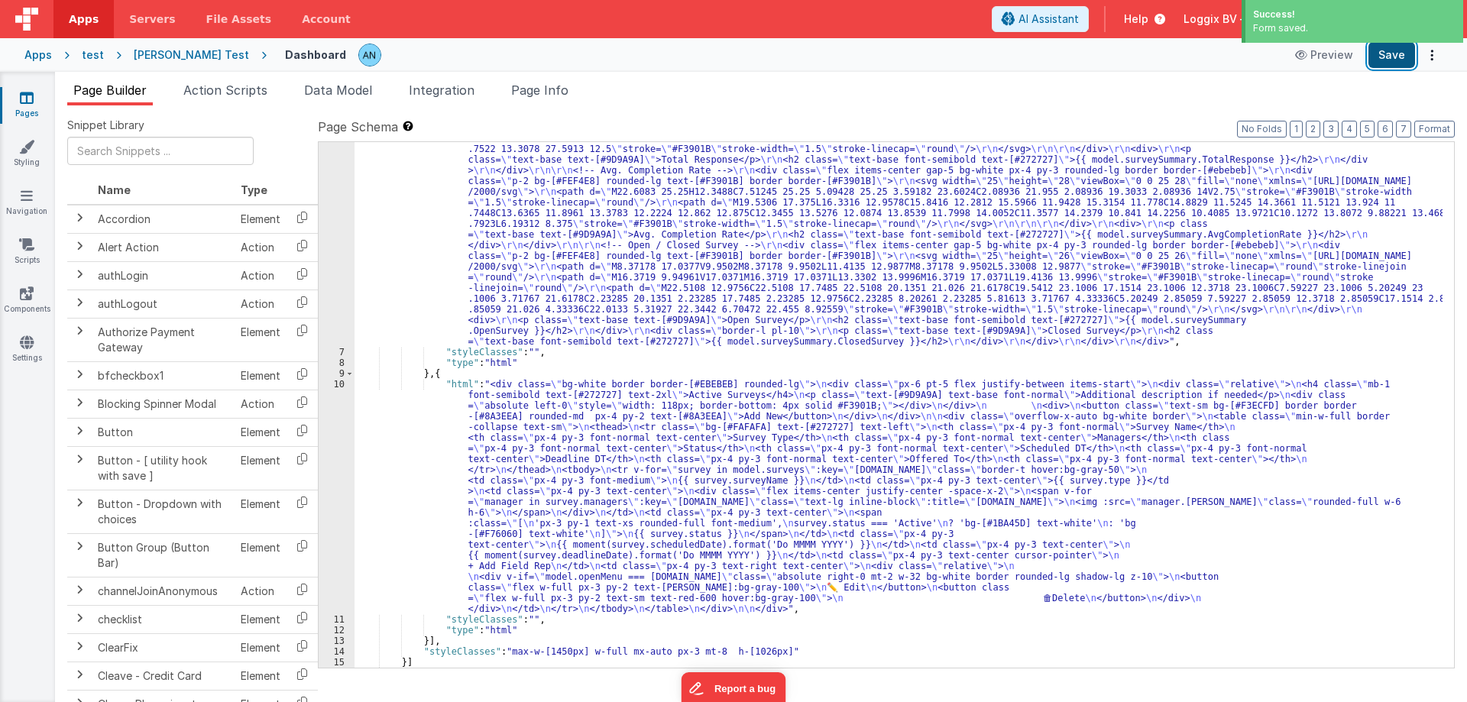
click at [1405, 58] on button "Save" at bounding box center [1391, 55] width 47 height 26
click at [426, 445] on div ""html" : "<div class= \" bg-white border border-[#EBEBEB] px-6 py-5 rounded-lg …" at bounding box center [898, 428] width 1088 height 911
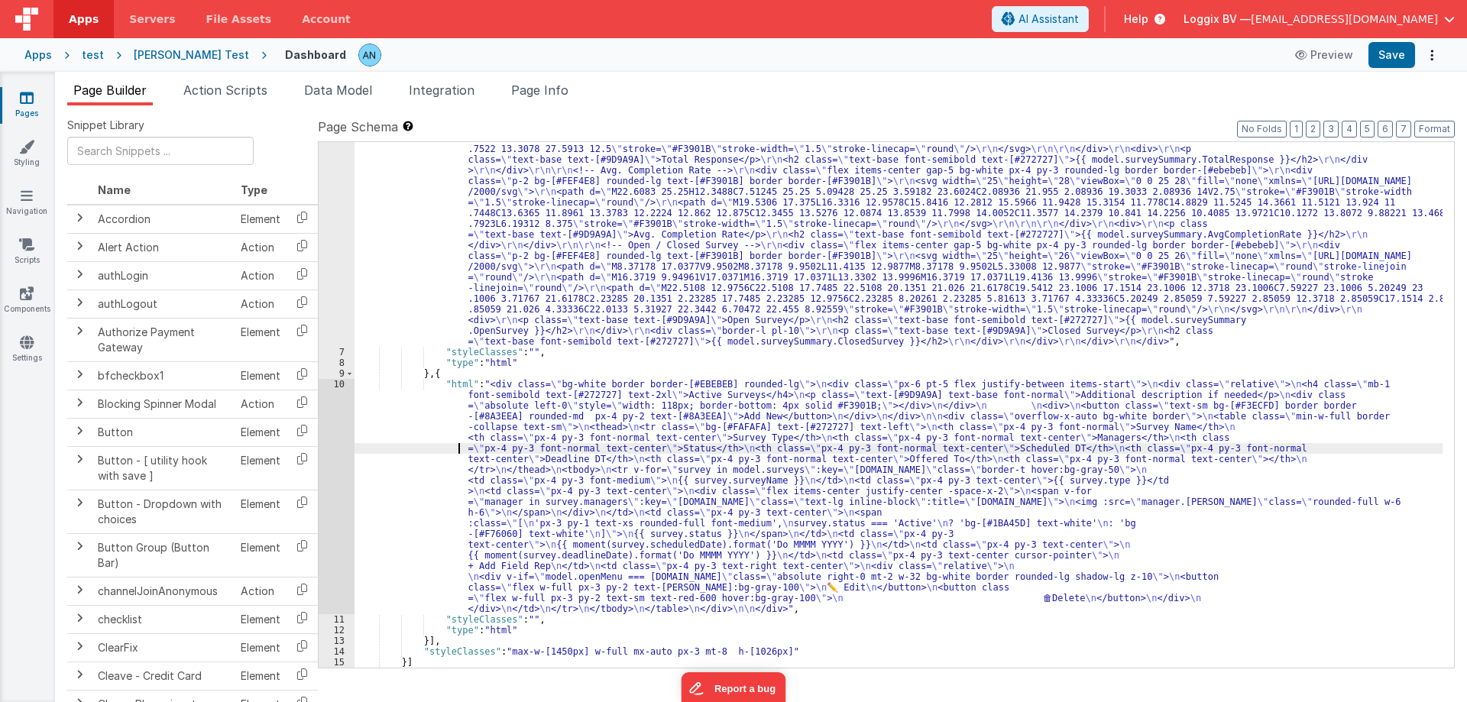
click at [335, 409] on div "10" at bounding box center [337, 496] width 36 height 235
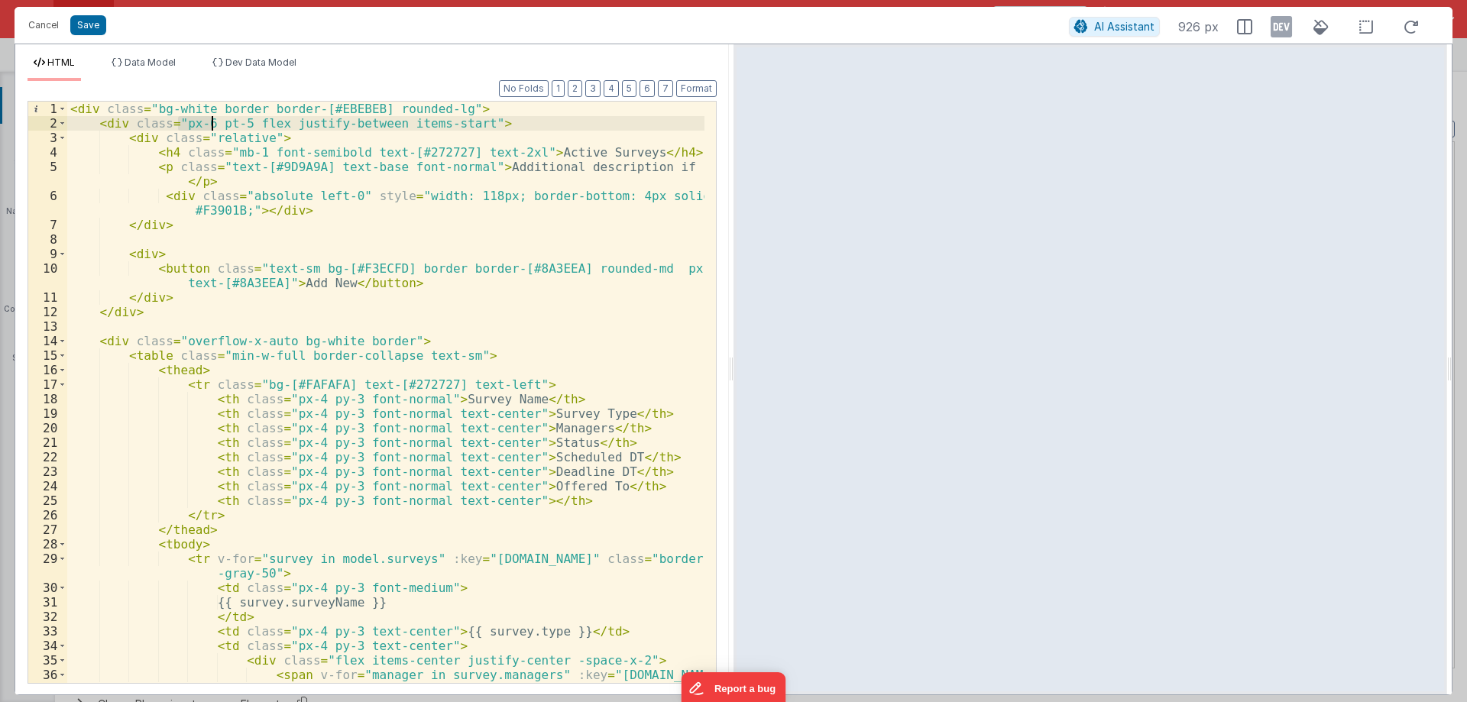
drag, startPoint x: 178, startPoint y: 125, endPoint x: 210, endPoint y: 125, distance: 32.1
click at [210, 125] on div "< div class = "bg-white border border-[#EBEBEB] rounded-lg" > < div class = "px…" at bounding box center [385, 407] width 637 height 610
click at [259, 137] on div "< div class = "bg-white border border-[#EBEBEB] rounded-lg" > < div class = "pt…" at bounding box center [385, 407] width 637 height 610
click at [458, 167] on div "< div class = "bg-white border border-[#EBEBEB] rounded-lg" > < div class = "pt…" at bounding box center [385, 407] width 637 height 610
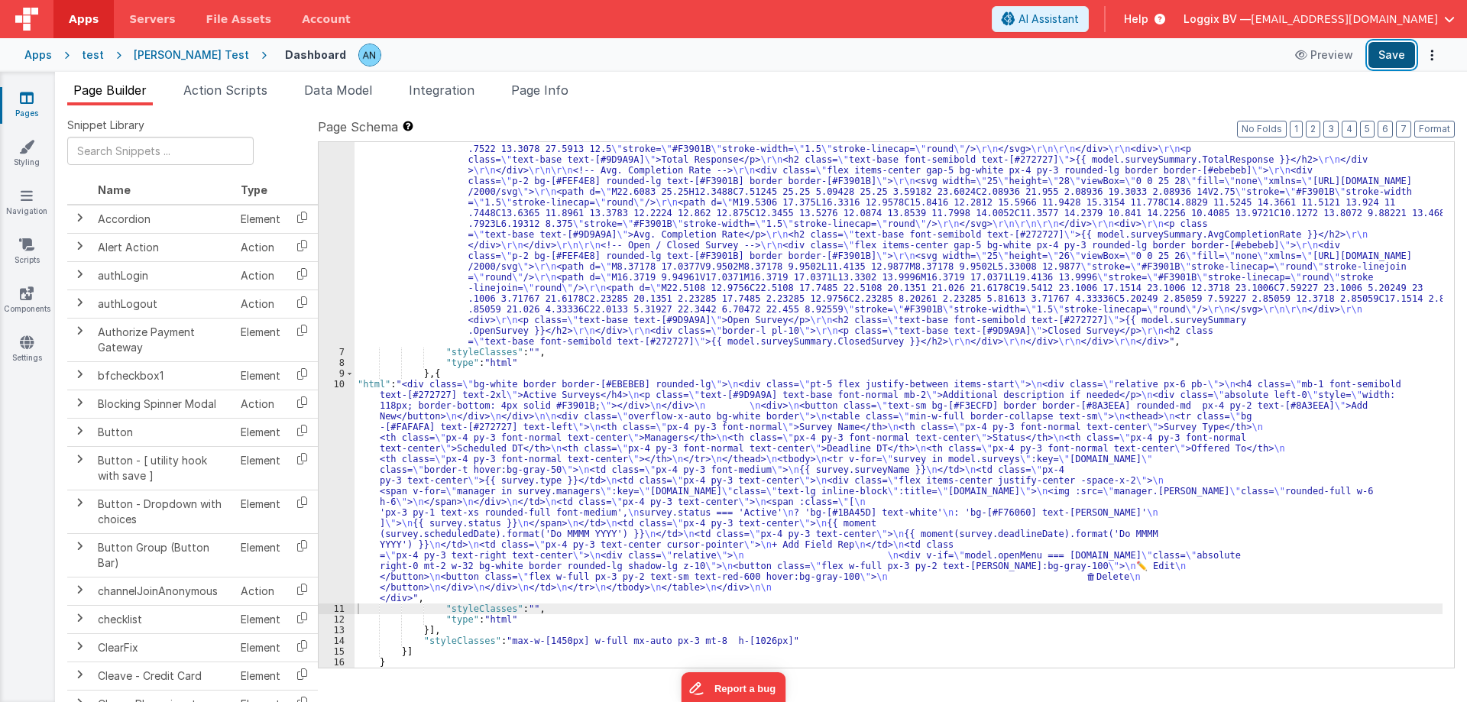
click at [1397, 46] on button "Save" at bounding box center [1391, 55] width 47 height 26
click at [1439, 125] on button "Format" at bounding box center [1434, 129] width 40 height 17
